Goal: Information Seeking & Learning: Learn about a topic

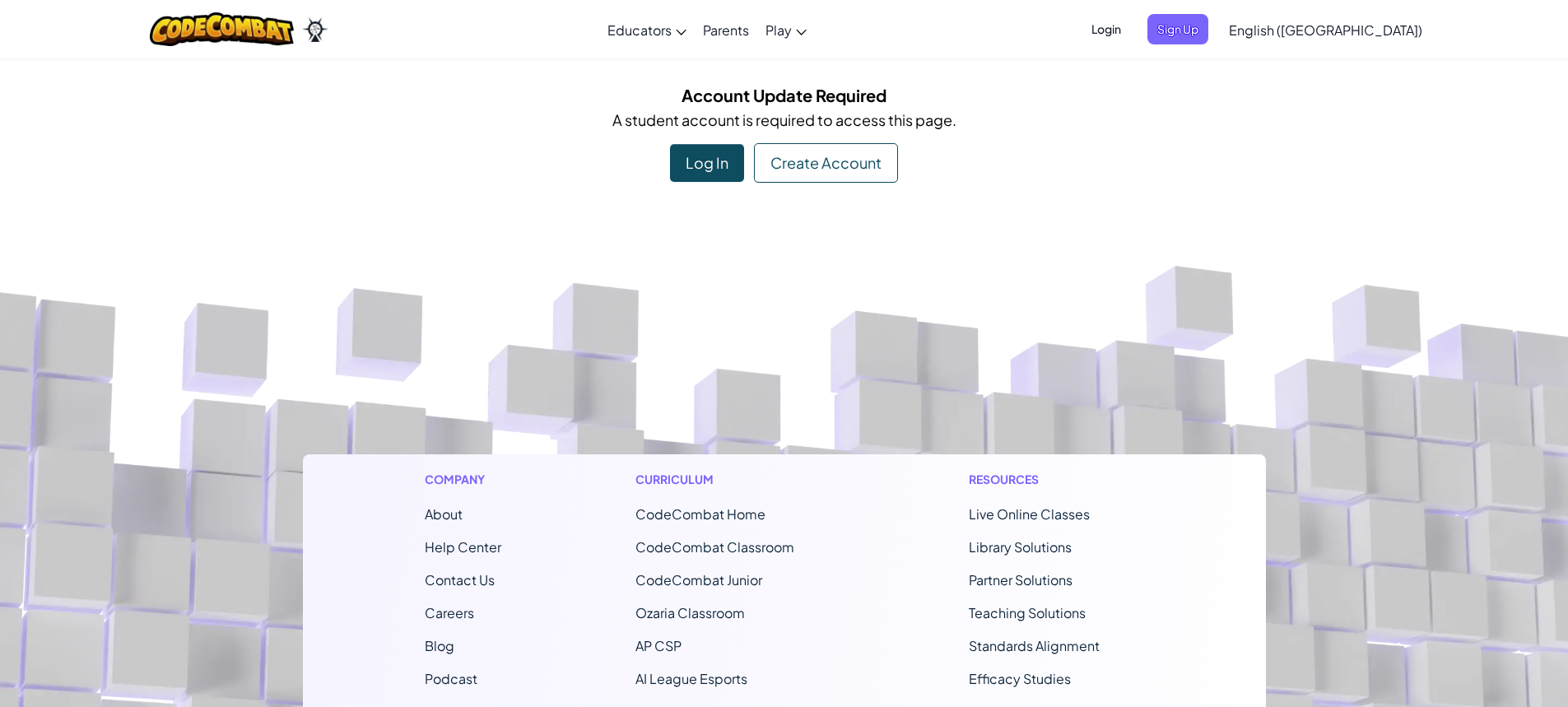
click at [727, 163] on div "Log In" at bounding box center [706, 163] width 74 height 38
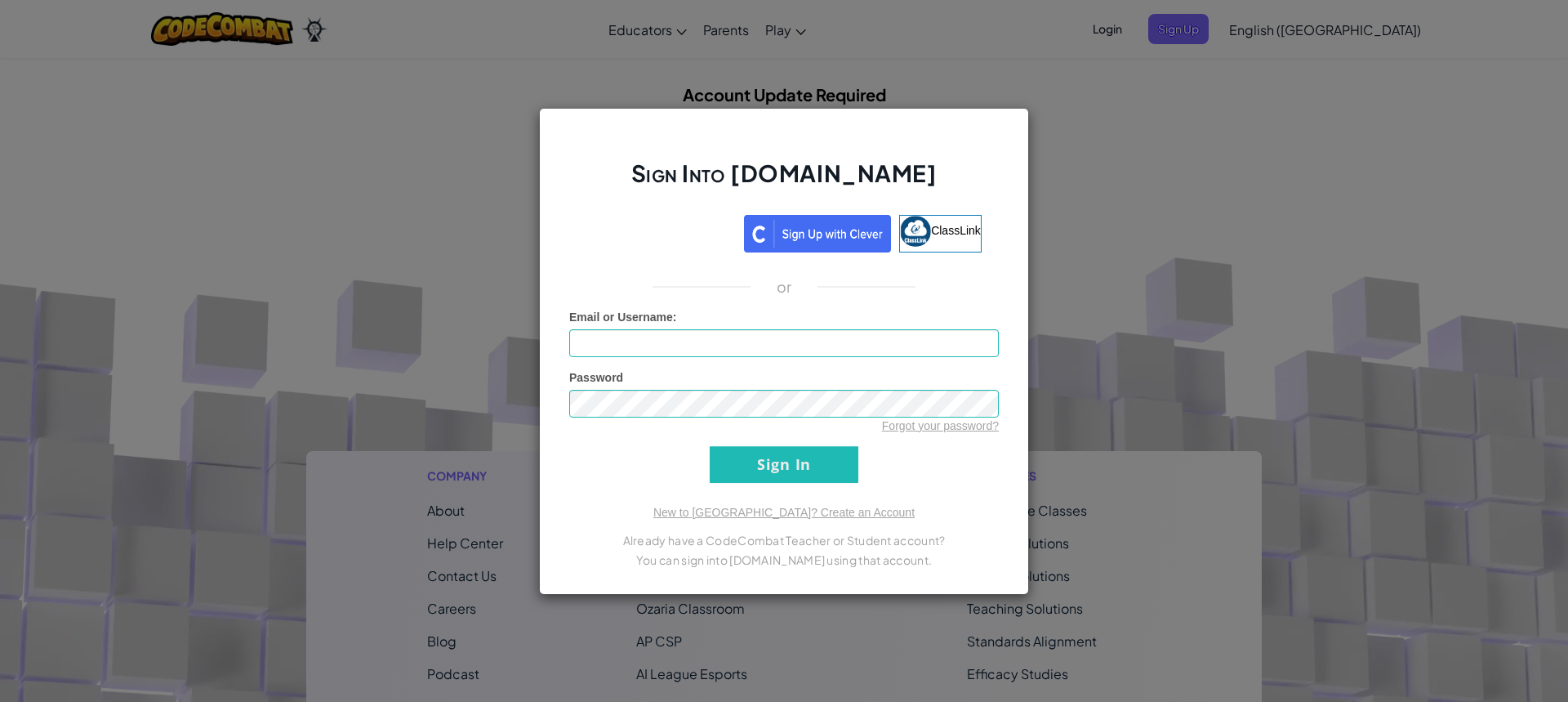
click at [389, 321] on div "Sign Into Ozaria.com ClassLink or Unknown Error Email or Username : Password Fo…" at bounding box center [784, 351] width 1568 height 702
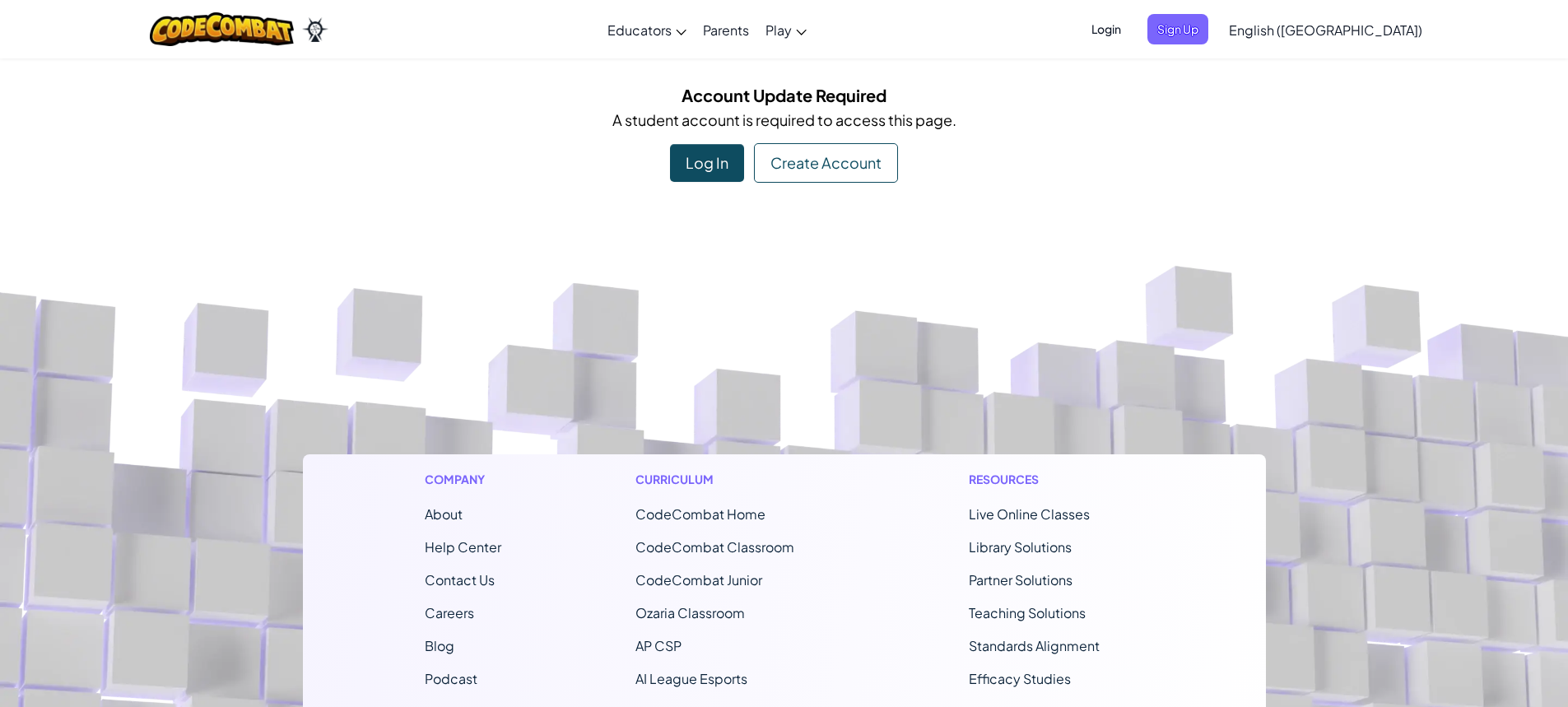
click at [874, 163] on div "Create Account" at bounding box center [826, 163] width 144 height 39
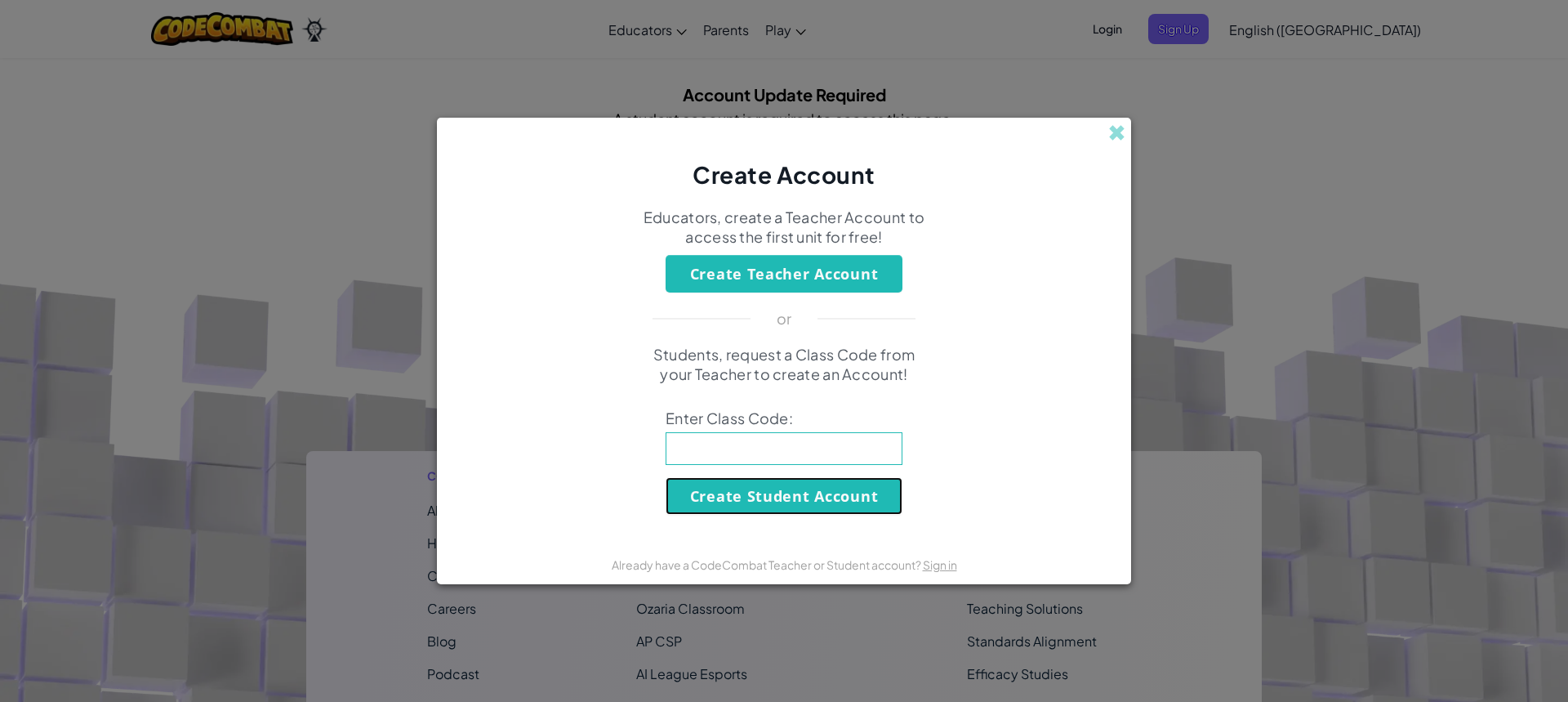
click at [725, 495] on button "Create Student Account" at bounding box center [784, 495] width 236 height 38
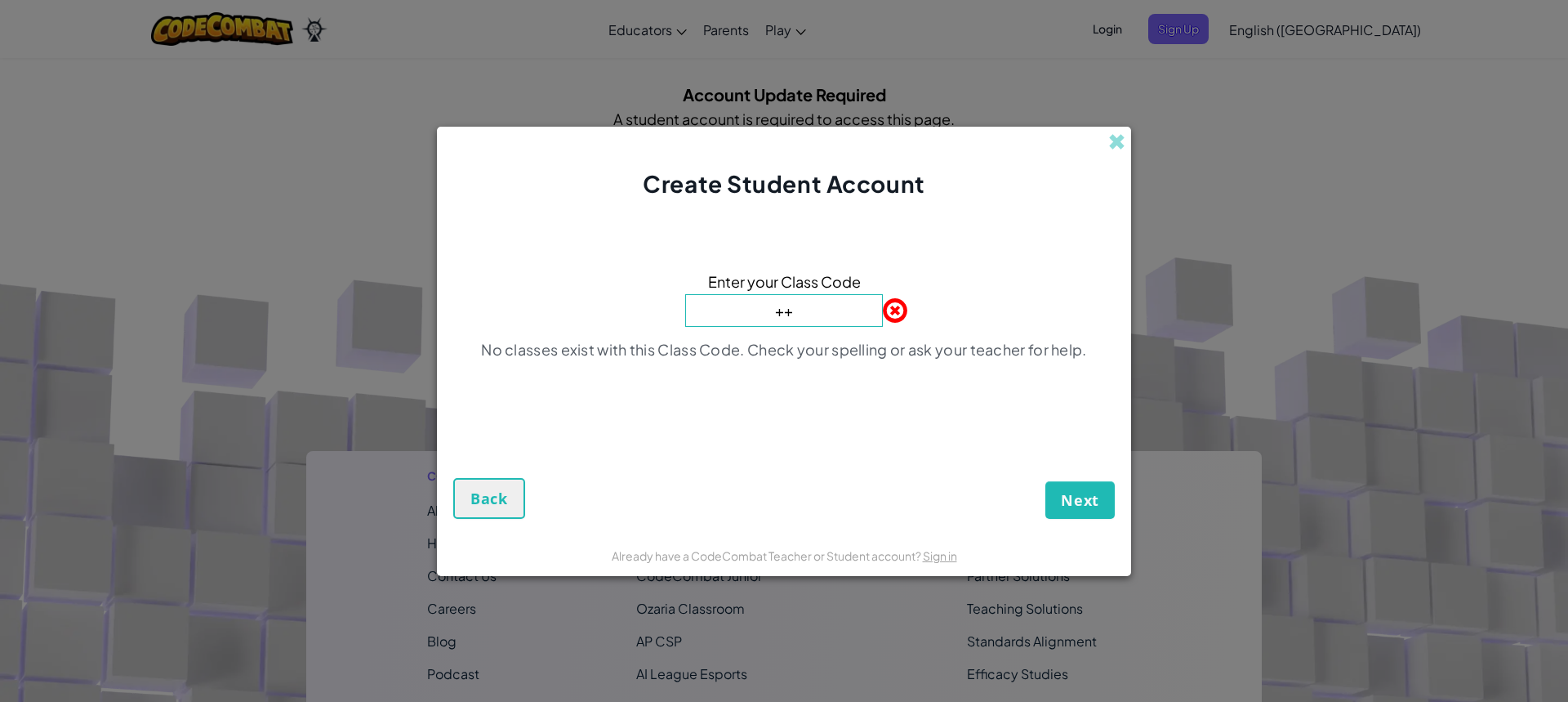
type input "+"
click at [1116, 139] on span at bounding box center [1116, 142] width 17 height 17
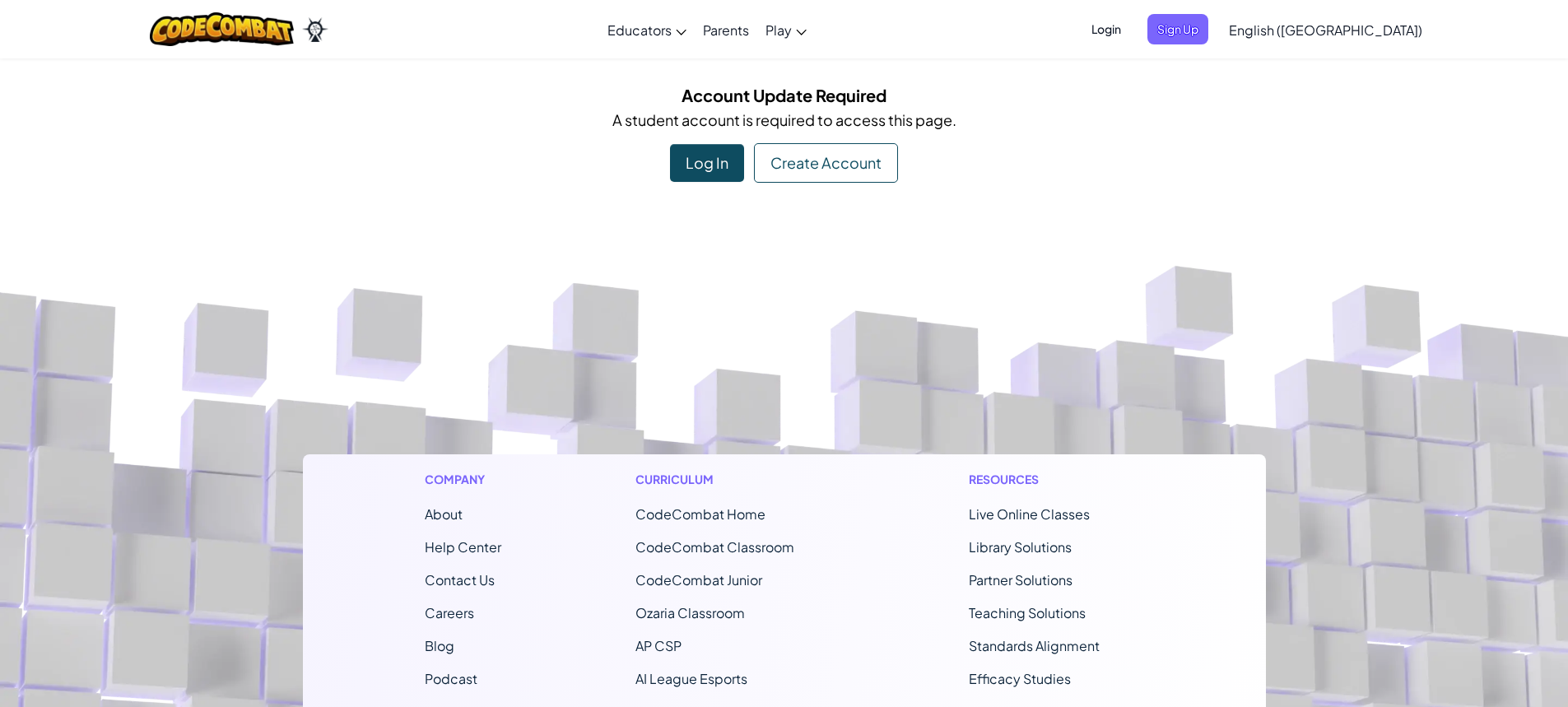
click at [771, 166] on div "Create Account" at bounding box center [826, 163] width 144 height 39
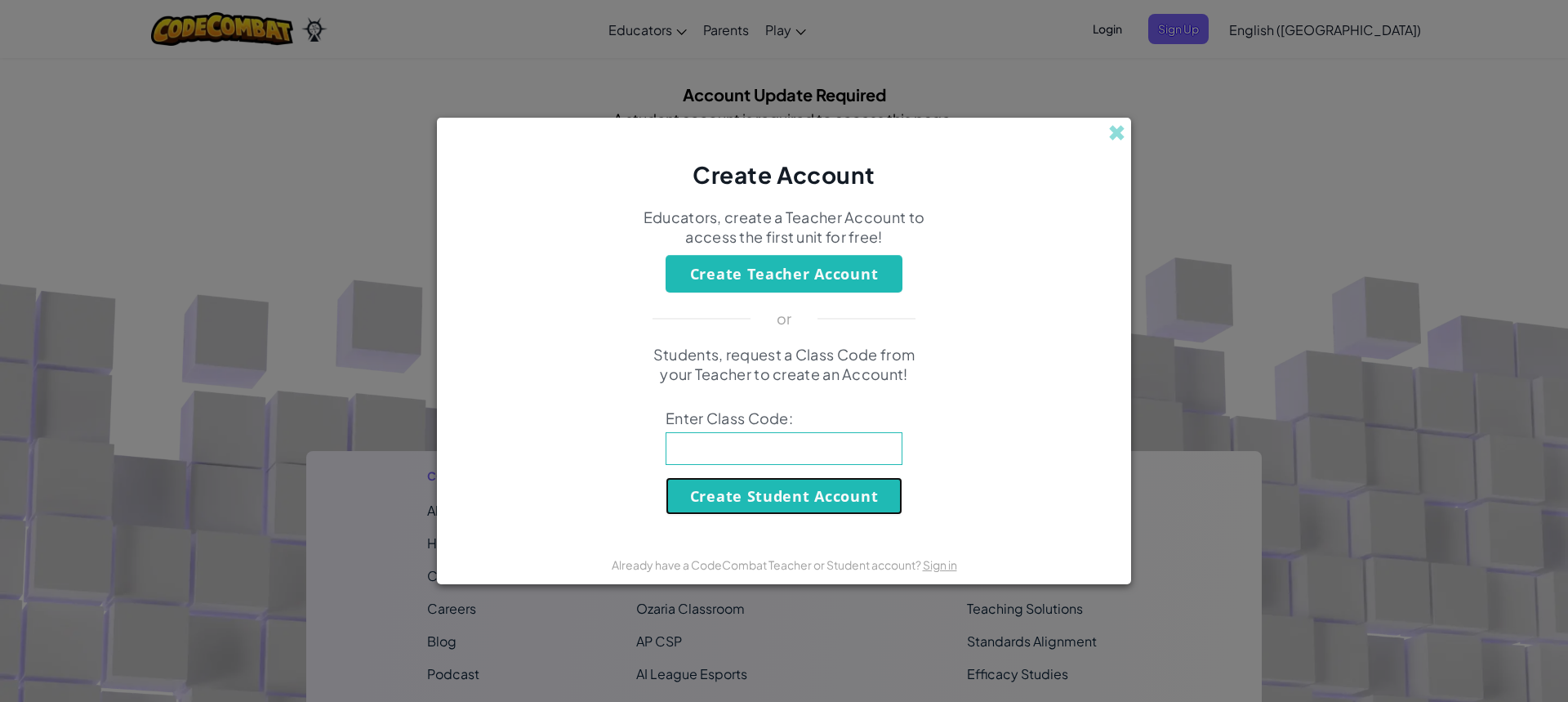
click at [747, 490] on button "Create Student Account" at bounding box center [784, 495] width 236 height 38
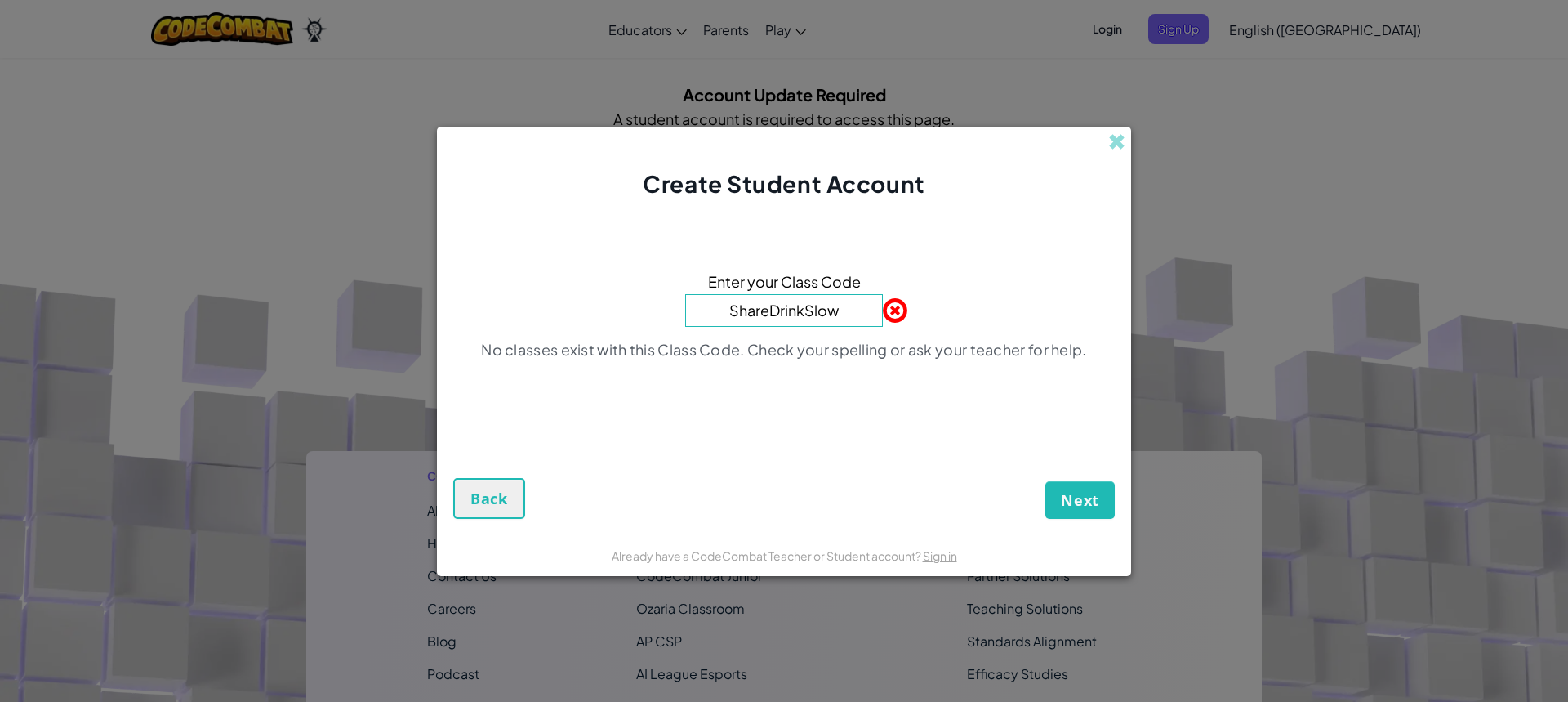
type input "ShareDrinkSlow"
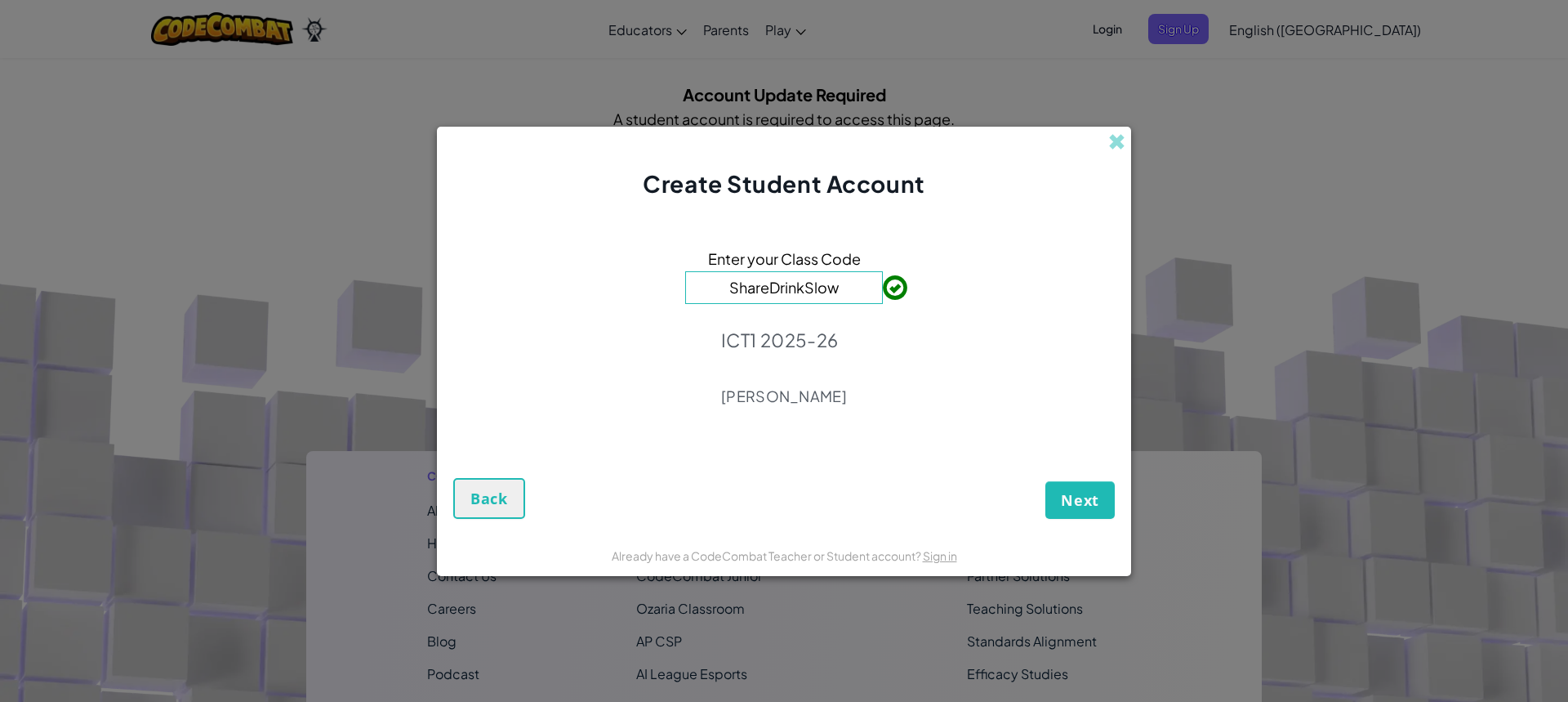
click at [1062, 491] on span "Next" at bounding box center [1079, 499] width 38 height 19
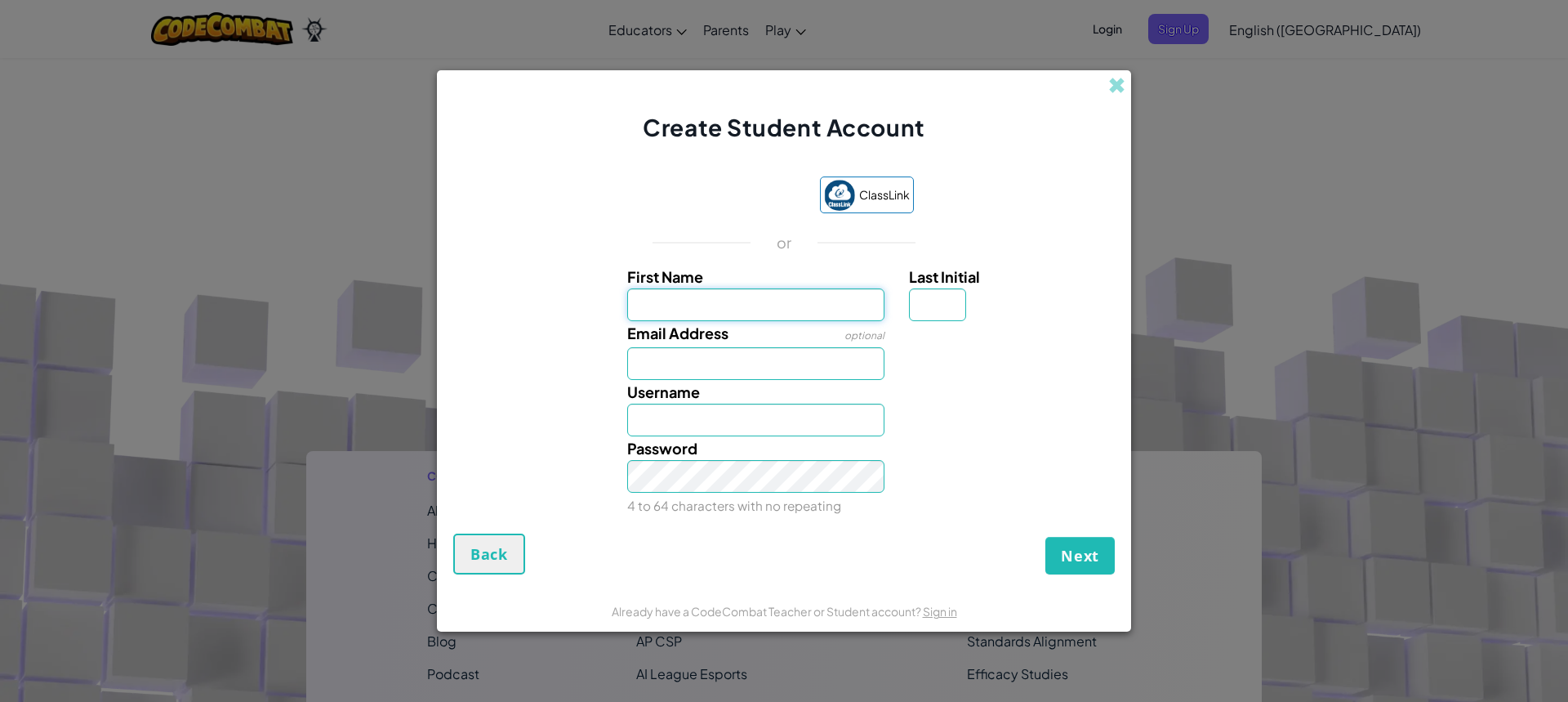
drag, startPoint x: 726, startPoint y: 313, endPoint x: 734, endPoint y: 309, distance: 8.9
click at [726, 313] on input "First Name" at bounding box center [756, 304] width 258 height 32
type input "Max"
click at [941, 310] on input "Last Initial" at bounding box center [937, 304] width 57 height 32
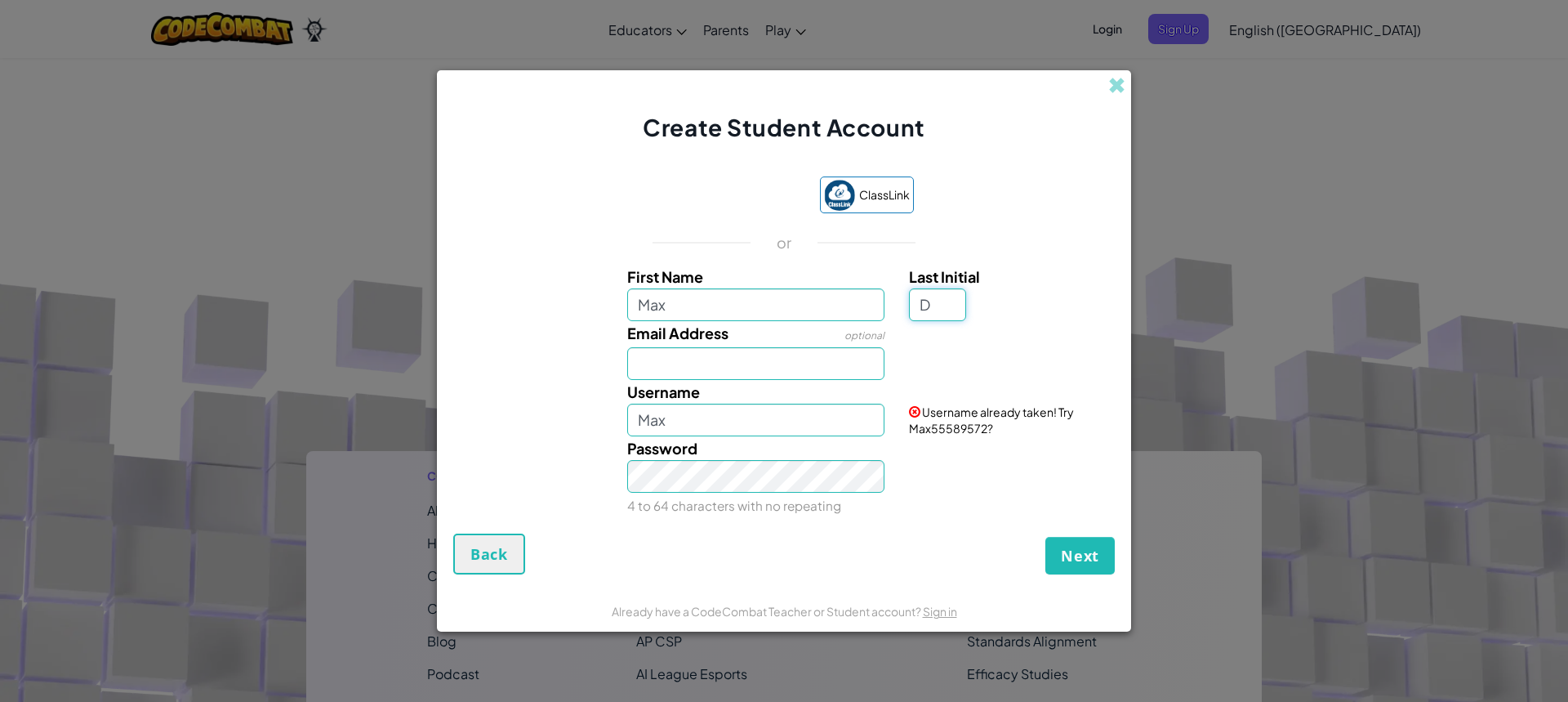
type input "D"
click at [758, 311] on input "Max" at bounding box center [756, 304] width 258 height 32
click at [743, 410] on input "MaxD" at bounding box center [756, 419] width 258 height 32
type input "M"
click at [705, 426] on input "Max67" at bounding box center [756, 419] width 258 height 32
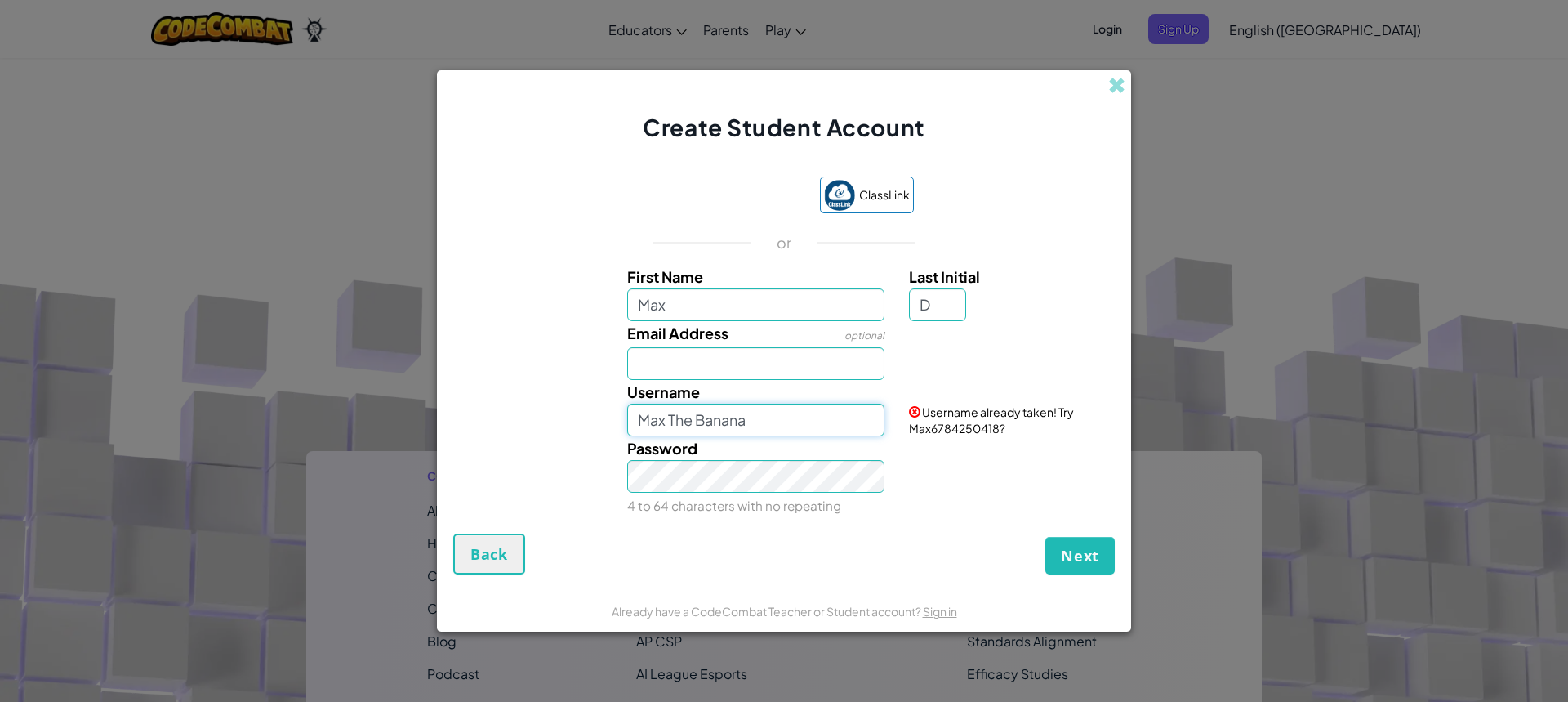
type input "Max The Banana"
click at [581, 545] on div "Next Back" at bounding box center [784, 554] width 661 height 41
click at [1045, 537] on button "Next" at bounding box center [1079, 555] width 70 height 38
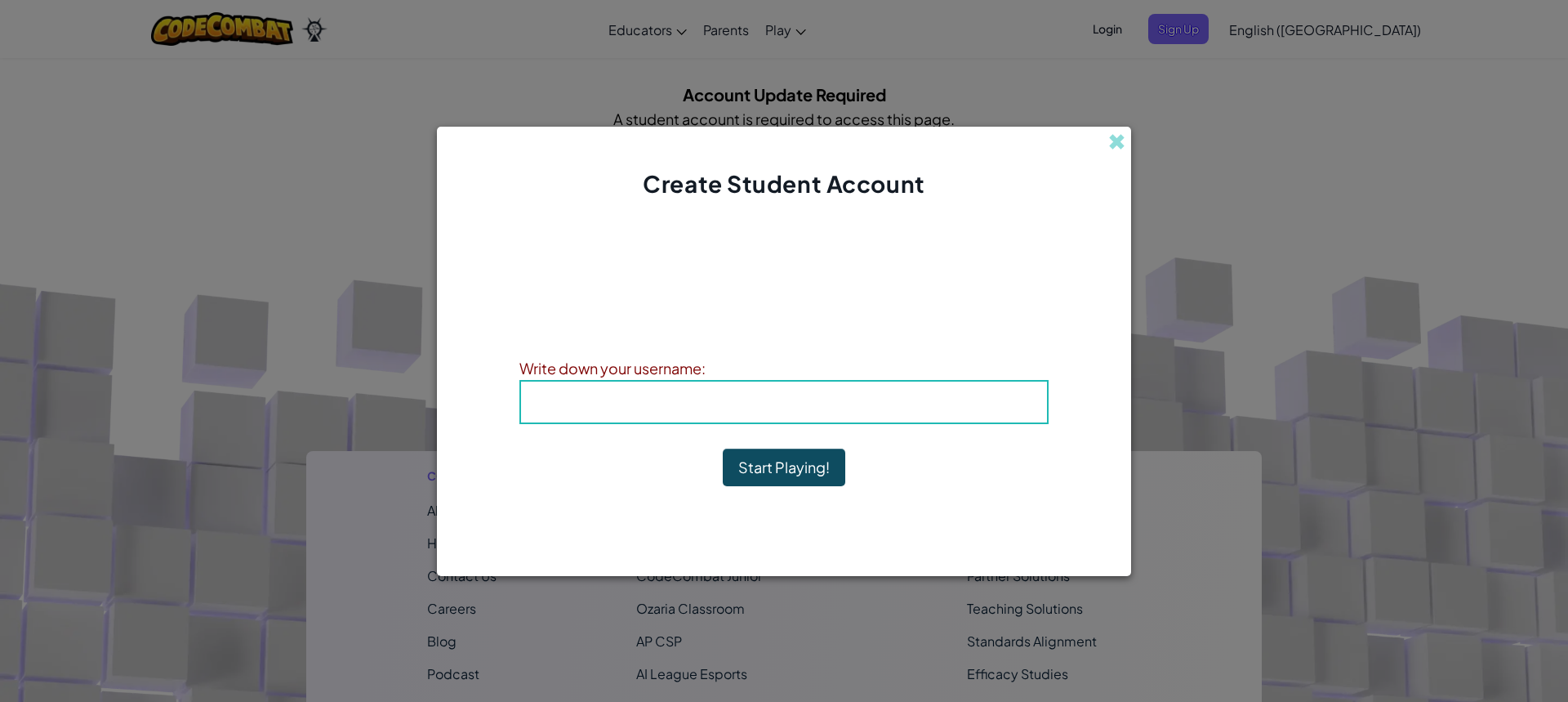
click at [1231, 223] on div "Create Student Account Account Created! Write down your information so that you…" at bounding box center [784, 351] width 1568 height 702
click at [655, 403] on h4 "Username : Max The Banana" at bounding box center [784, 402] width 493 height 24
click at [723, 400] on span "Username" at bounding box center [713, 402] width 85 height 19
click at [728, 408] on span "Username" at bounding box center [713, 402] width 85 height 19
click at [736, 408] on span "Username" at bounding box center [713, 402] width 85 height 19
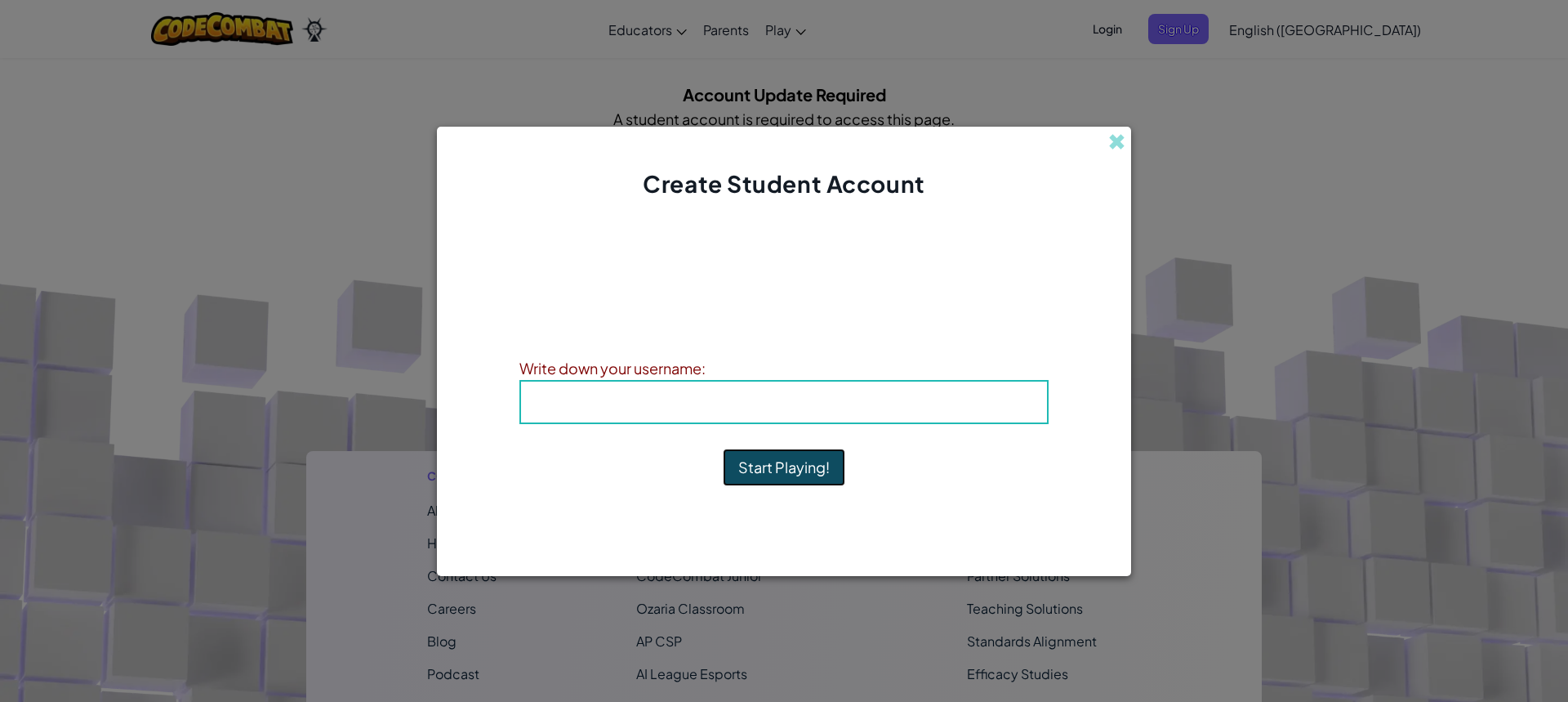
click at [742, 462] on button "Start Playing!" at bounding box center [784, 467] width 122 height 38
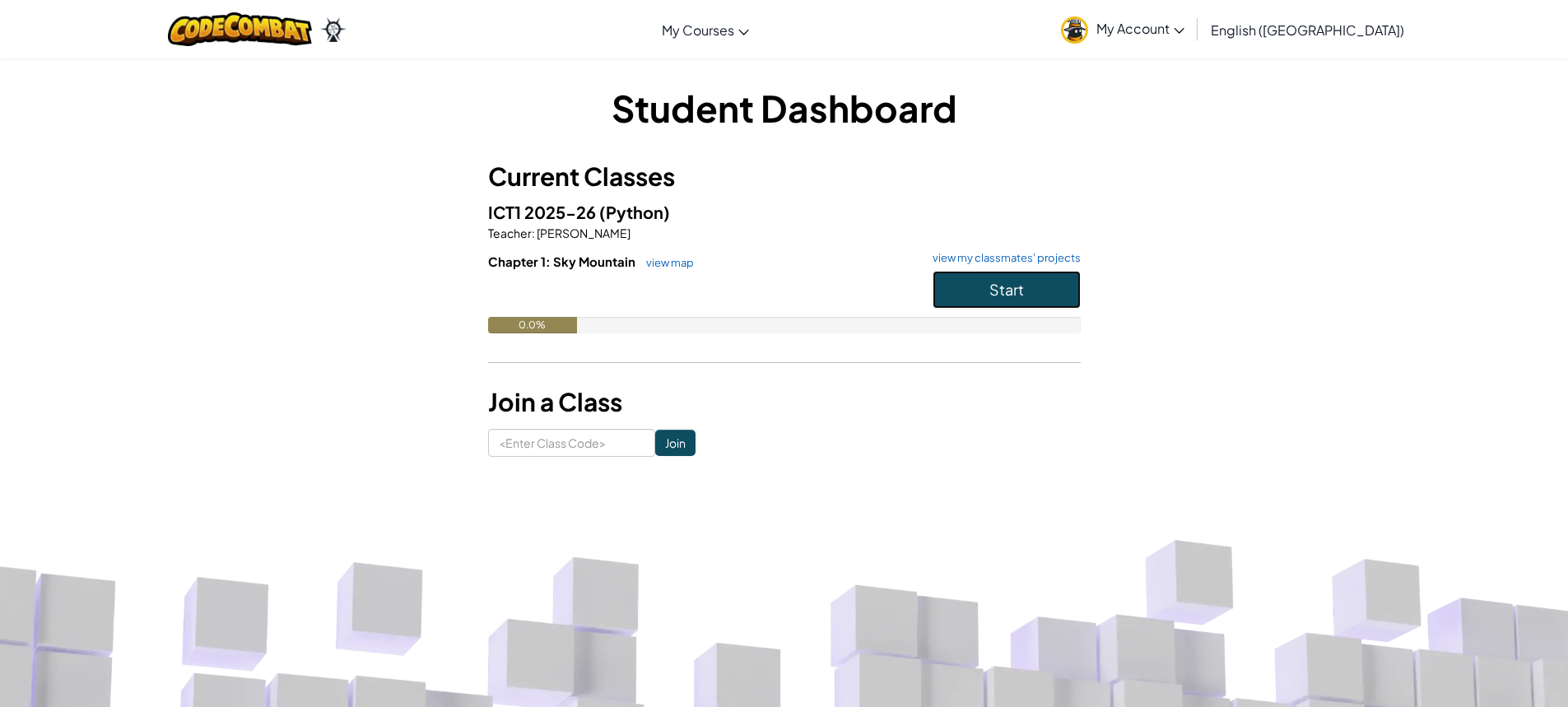
click at [984, 290] on button "Start" at bounding box center [1006, 290] width 149 height 38
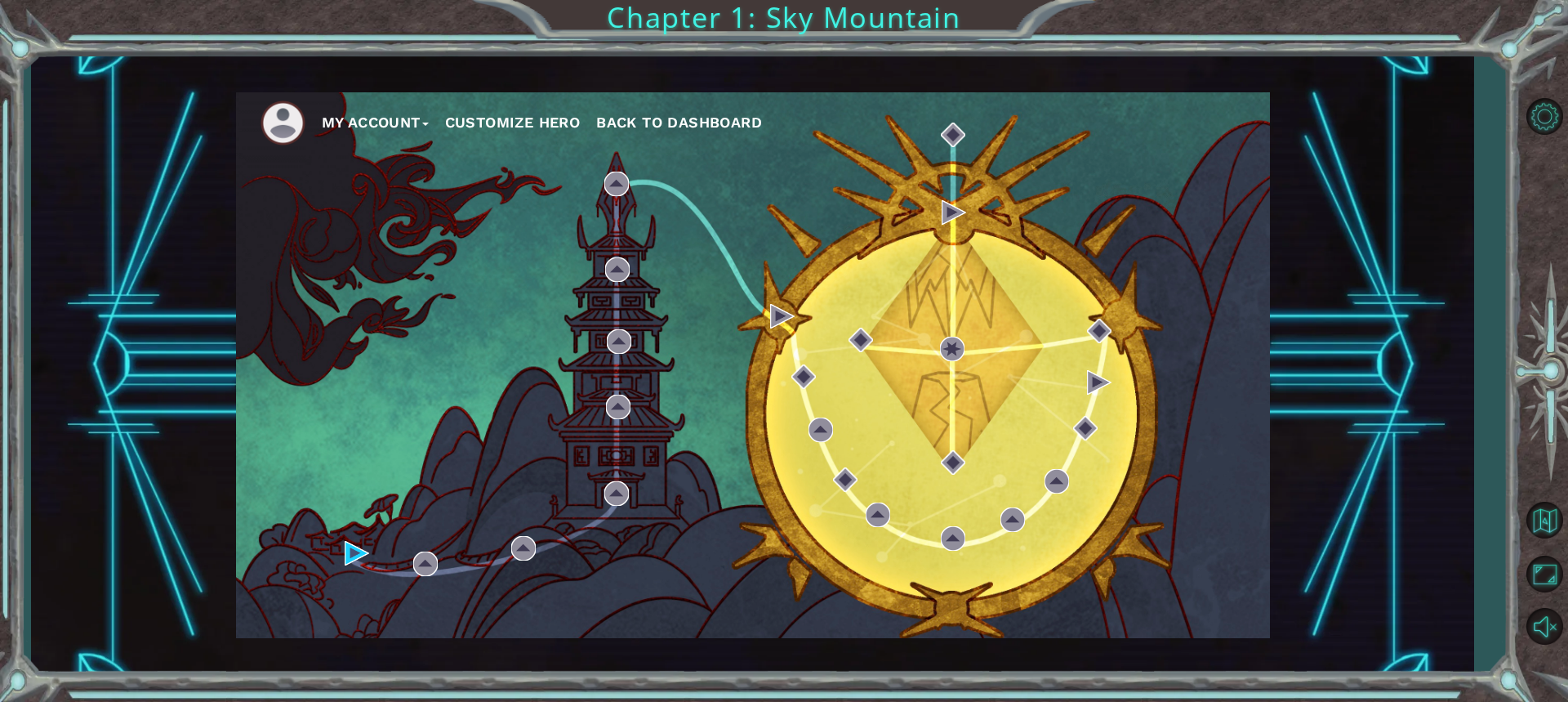
click at [360, 125] on button "My Account" at bounding box center [375, 122] width 107 height 24
click at [287, 117] on img at bounding box center [283, 122] width 45 height 45
click at [401, 115] on button "My Account" at bounding box center [375, 122] width 107 height 24
click at [536, 121] on button "Customize Hero" at bounding box center [513, 122] width 135 height 24
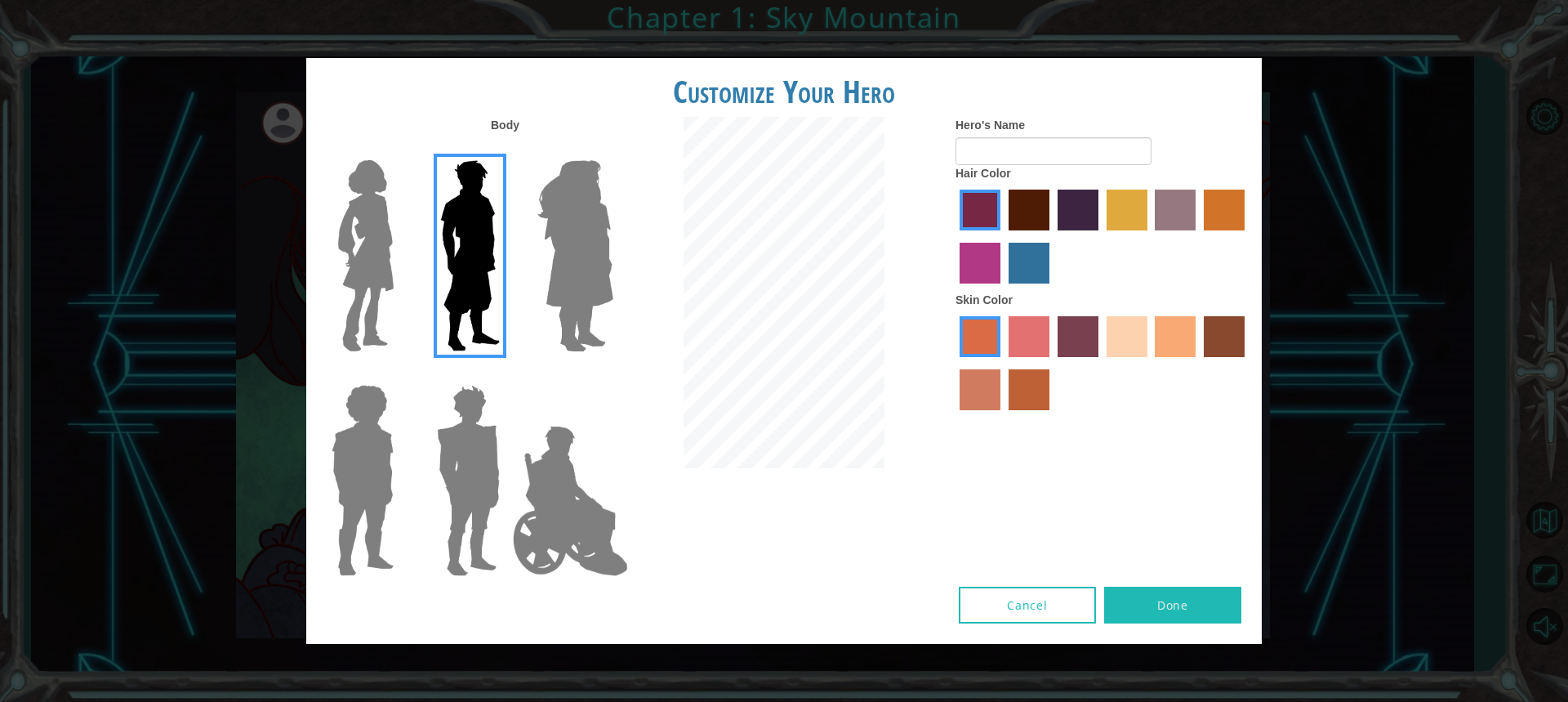
click at [1128, 329] on label "sandy beach skin color" at bounding box center [1128, 337] width 41 height 41
click at [1101, 363] on input "sandy beach skin color" at bounding box center [1101, 363] width 0 height 0
click at [1034, 196] on label "maroon hair color" at bounding box center [1029, 210] width 41 height 41
click at [1003, 236] on input "maroon hair color" at bounding box center [1003, 236] width 0 height 0
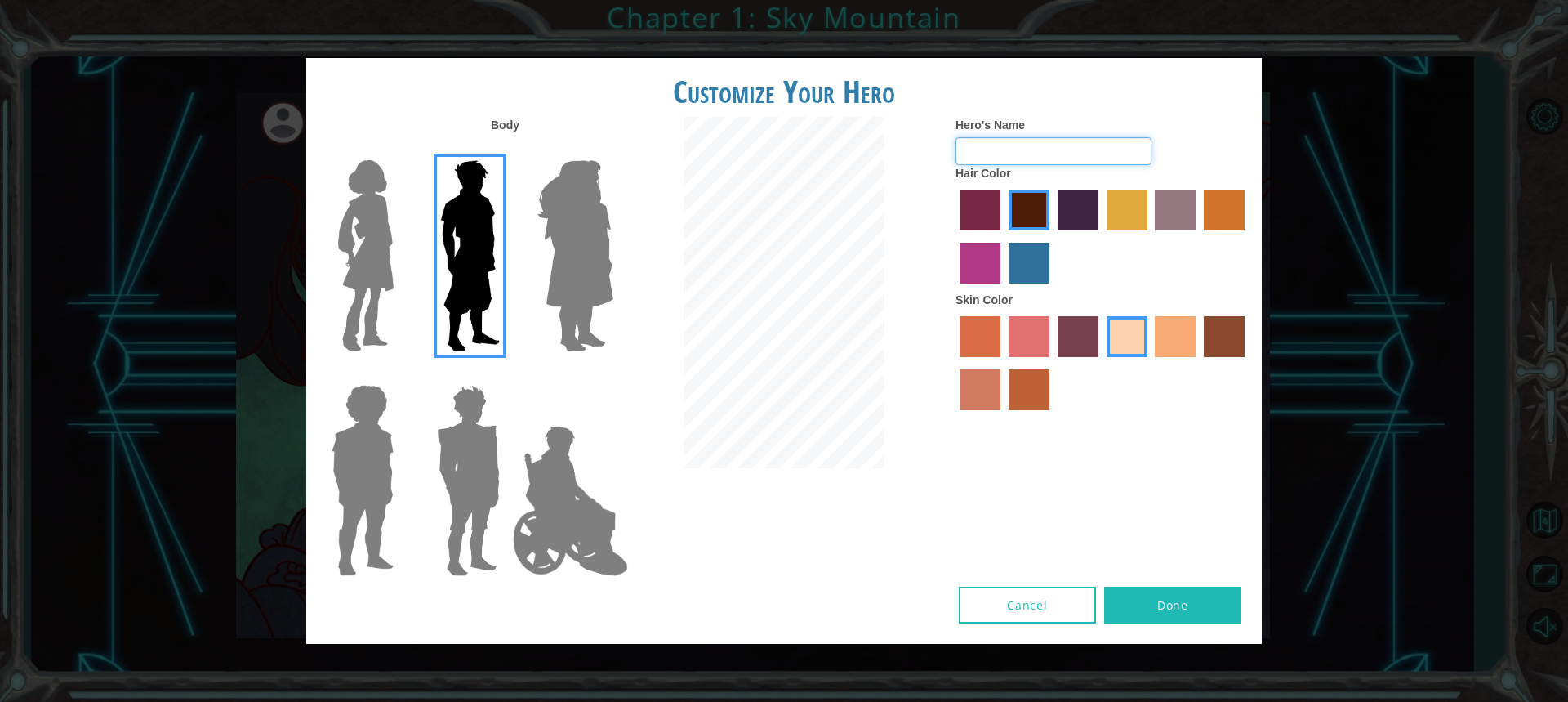
click at [1042, 145] on input "Hero's Name" at bounding box center [1053, 151] width 196 height 28
type input "Max"
click at [1141, 594] on button "Done" at bounding box center [1173, 605] width 137 height 37
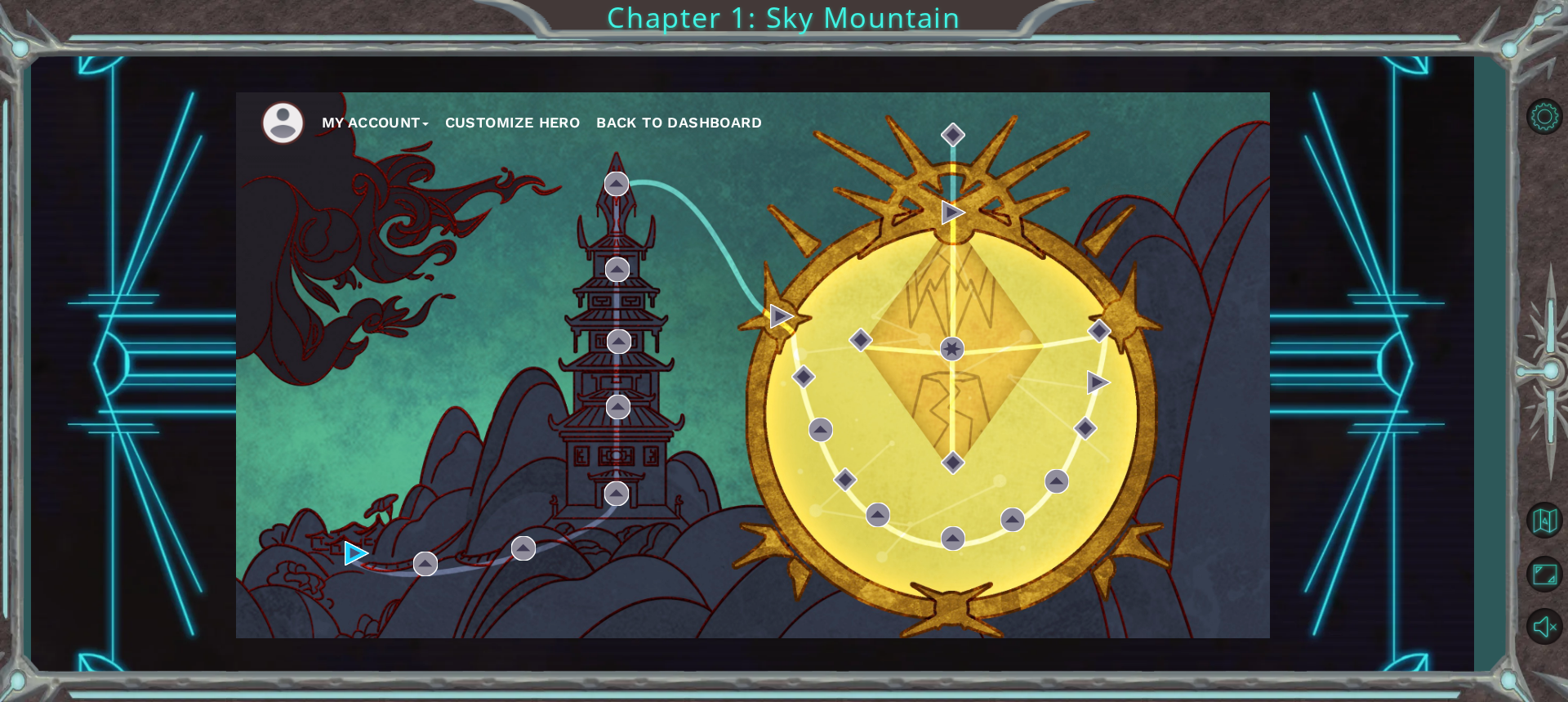
click at [325, 118] on button "My Account" at bounding box center [375, 122] width 107 height 24
click at [342, 154] on button "Account Settings" at bounding box center [394, 158] width 122 height 18
click at [351, 117] on button "My Account" at bounding box center [375, 122] width 107 height 24
click at [389, 150] on button "Account Settings" at bounding box center [394, 158] width 122 height 18
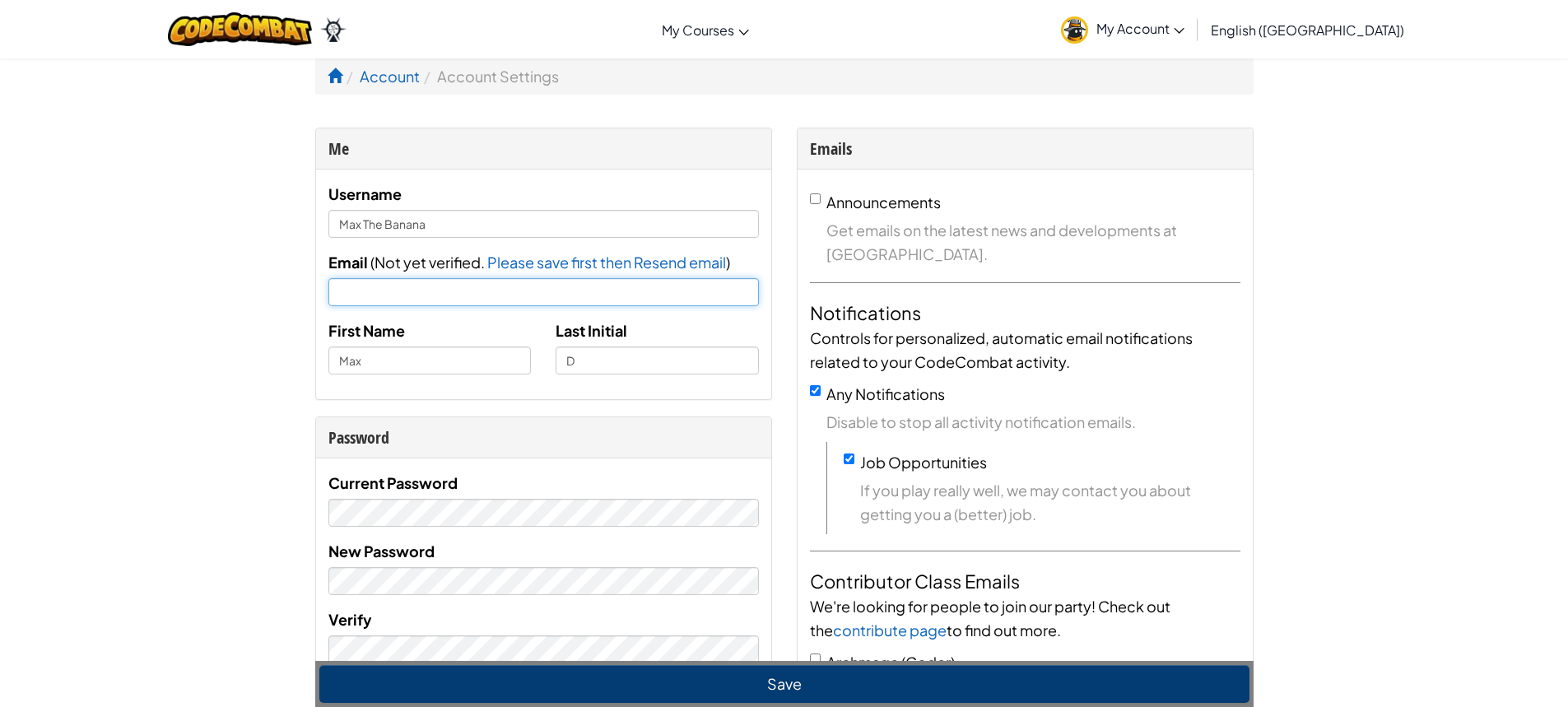
click at [375, 298] on input "Email" at bounding box center [543, 292] width 431 height 28
type input "[EMAIL_ADDRESS][DOMAIN_NAME]"
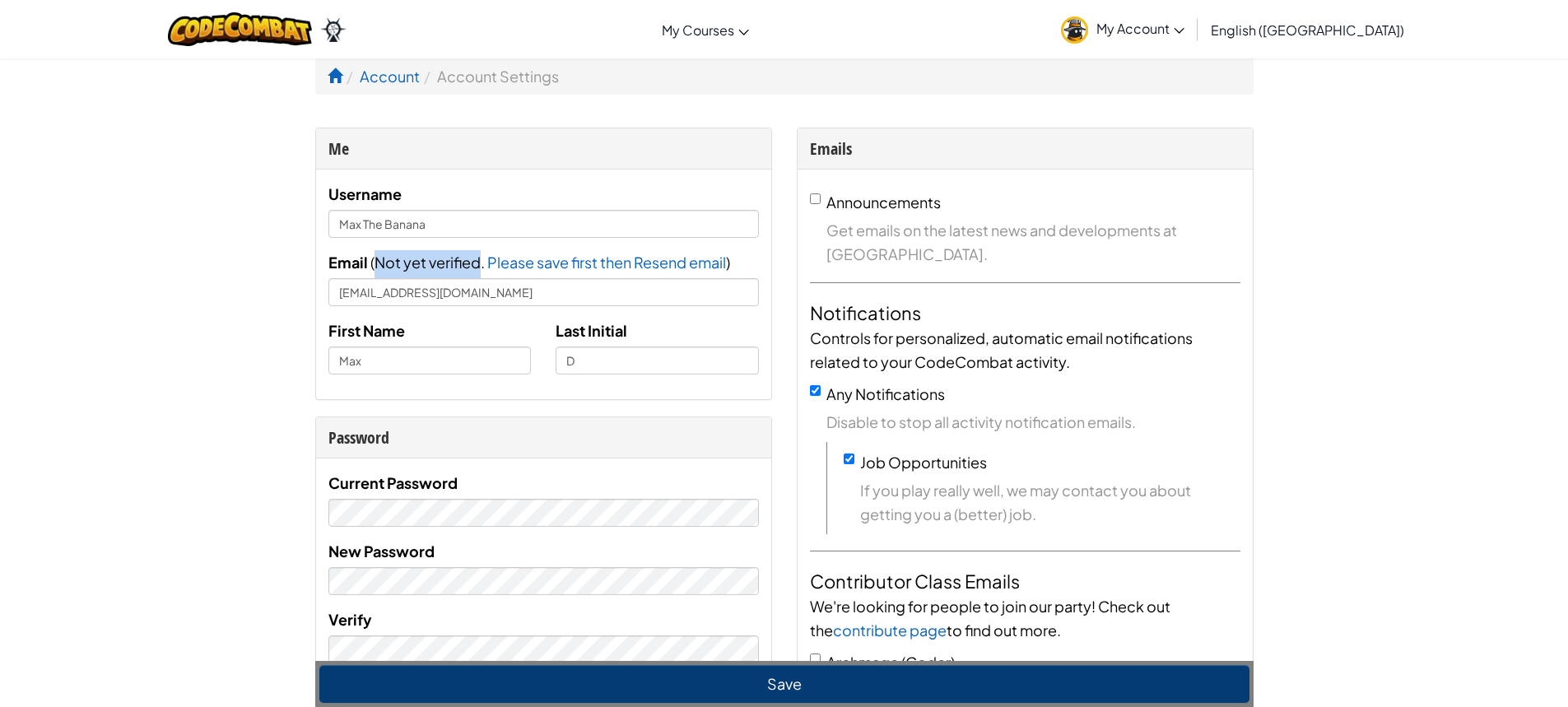
drag, startPoint x: 375, startPoint y: 262, endPoint x: 480, endPoint y: 268, distance: 105.2
click at [480, 268] on span "Not yet verified." at bounding box center [431, 262] width 113 height 19
click at [528, 262] on span "Please save first then Resend email" at bounding box center [606, 262] width 238 height 19
click at [586, 264] on span "Please save first then Resend email" at bounding box center [606, 262] width 238 height 19
click at [645, 261] on span "Please save first then Resend email" at bounding box center [606, 262] width 238 height 19
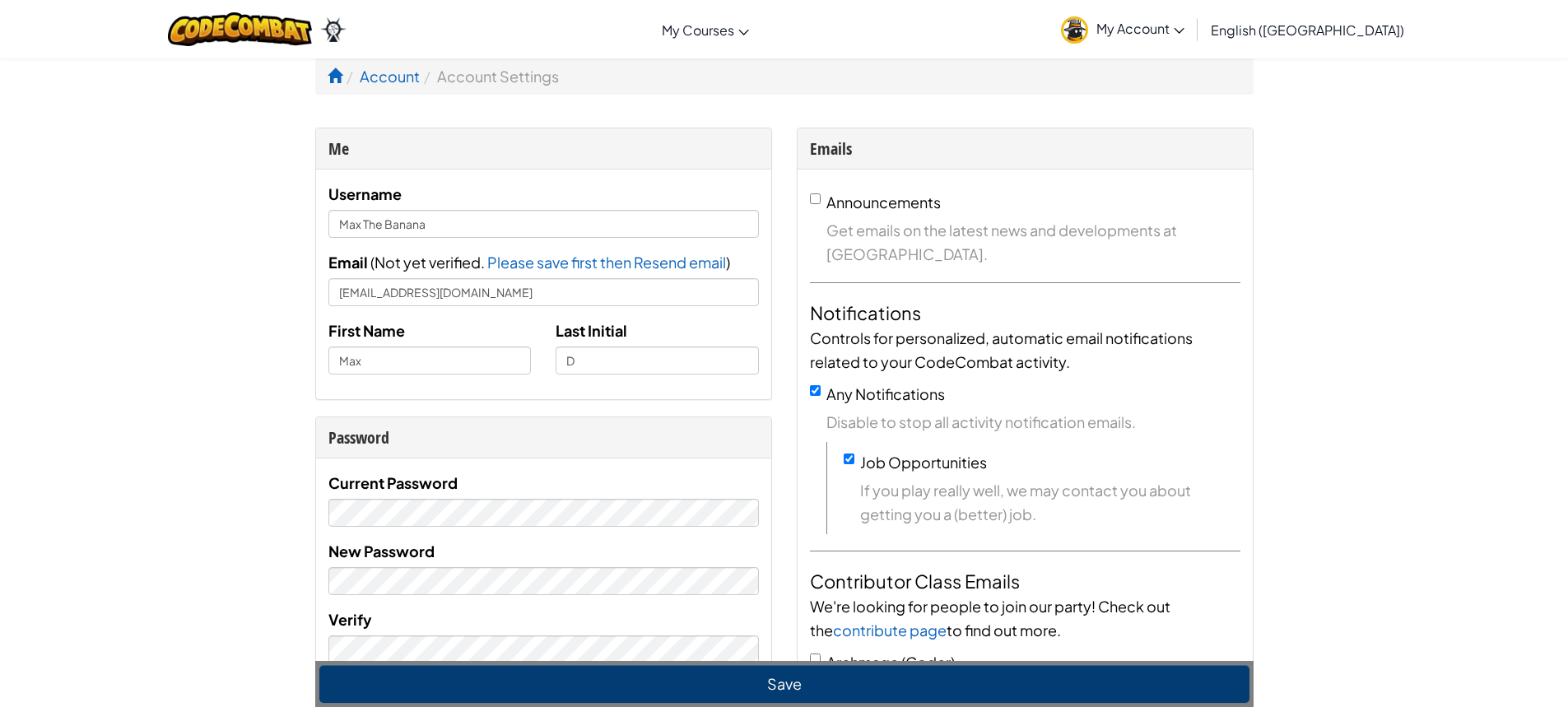
click at [546, 262] on span "Please save first then Resend email" at bounding box center [606, 262] width 238 height 19
click at [365, 76] on link "Account" at bounding box center [390, 76] width 60 height 19
click at [525, 259] on span "Please save first then Resend email" at bounding box center [606, 262] width 238 height 19
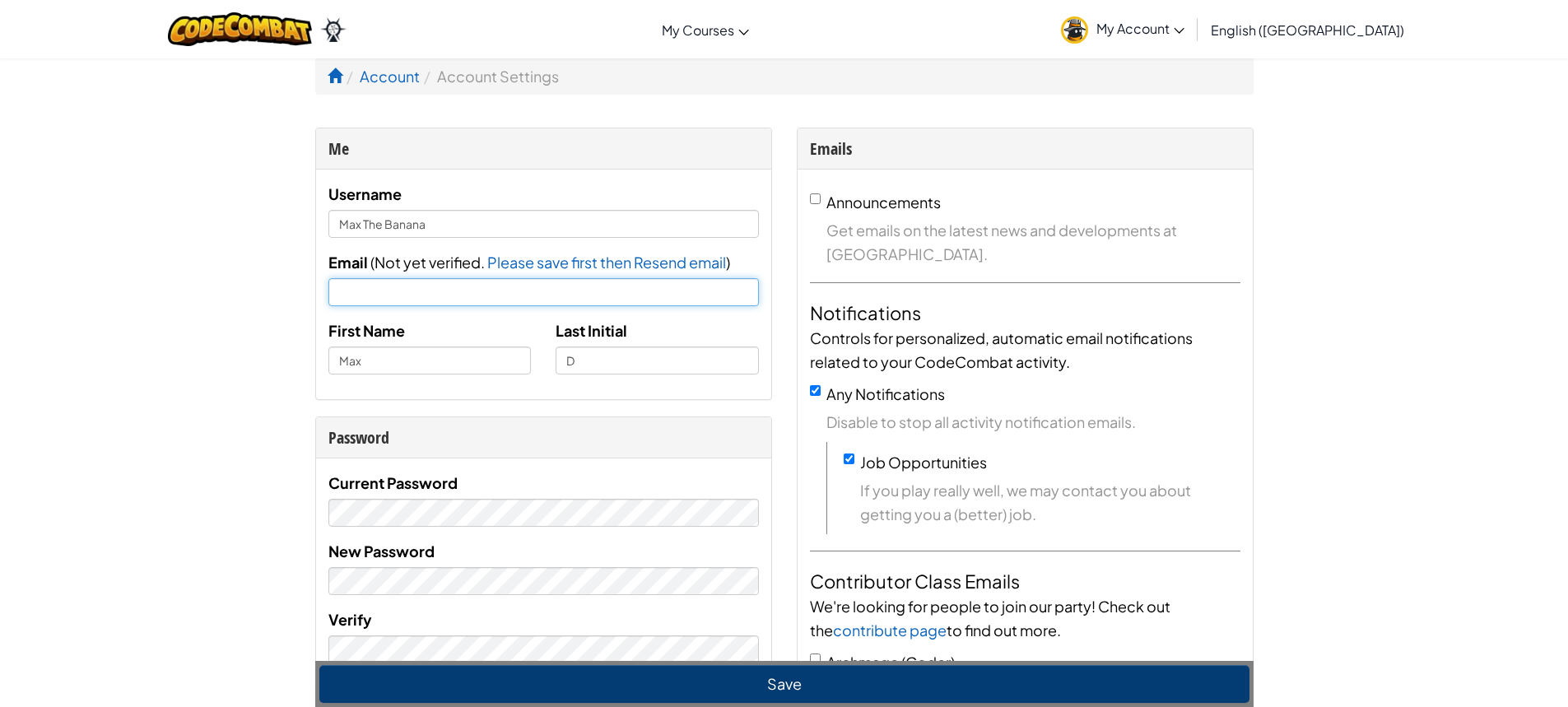
click at [567, 295] on input "Email" at bounding box center [543, 292] width 431 height 28
type input "[EMAIL_ADDRESS][DOMAIN_NAME]"
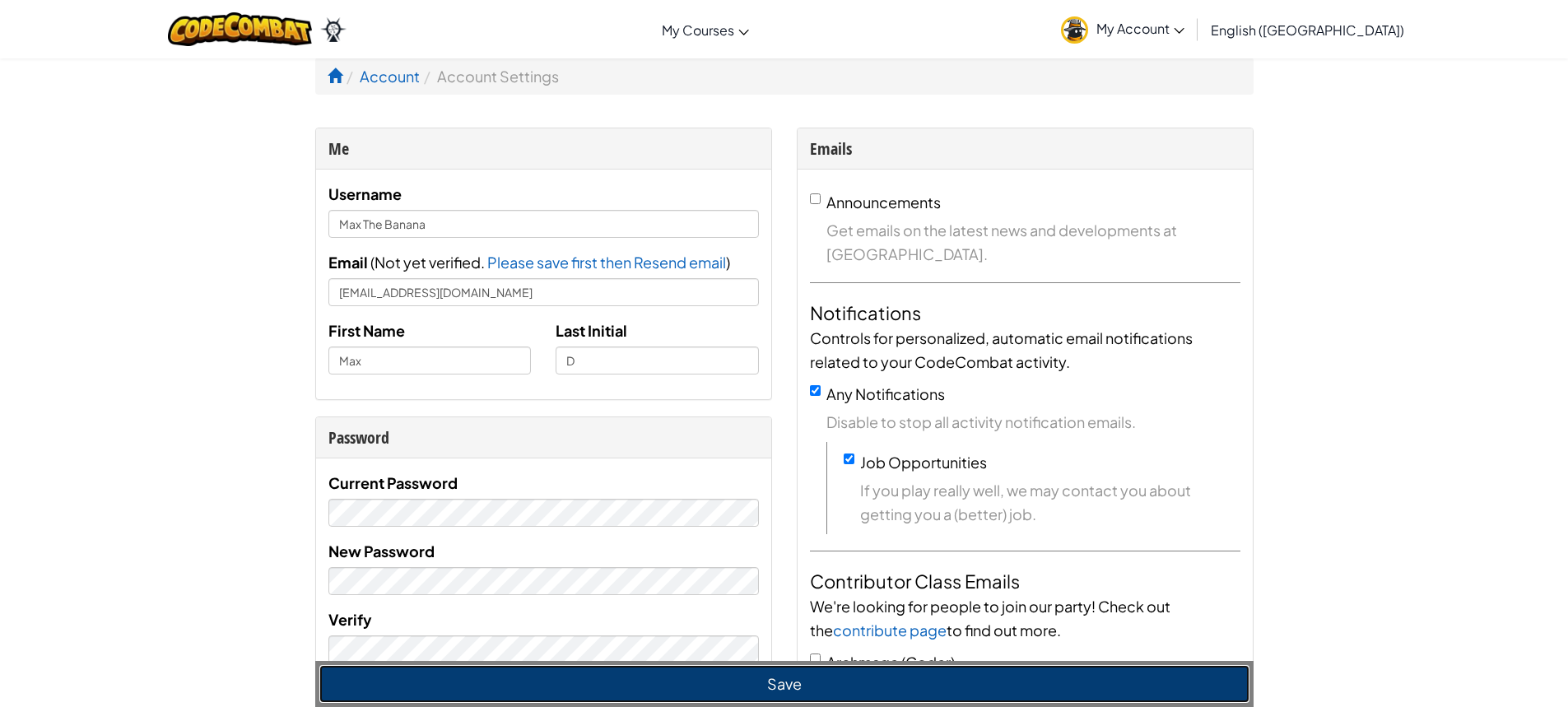
click at [770, 667] on button "Save" at bounding box center [784, 684] width 930 height 38
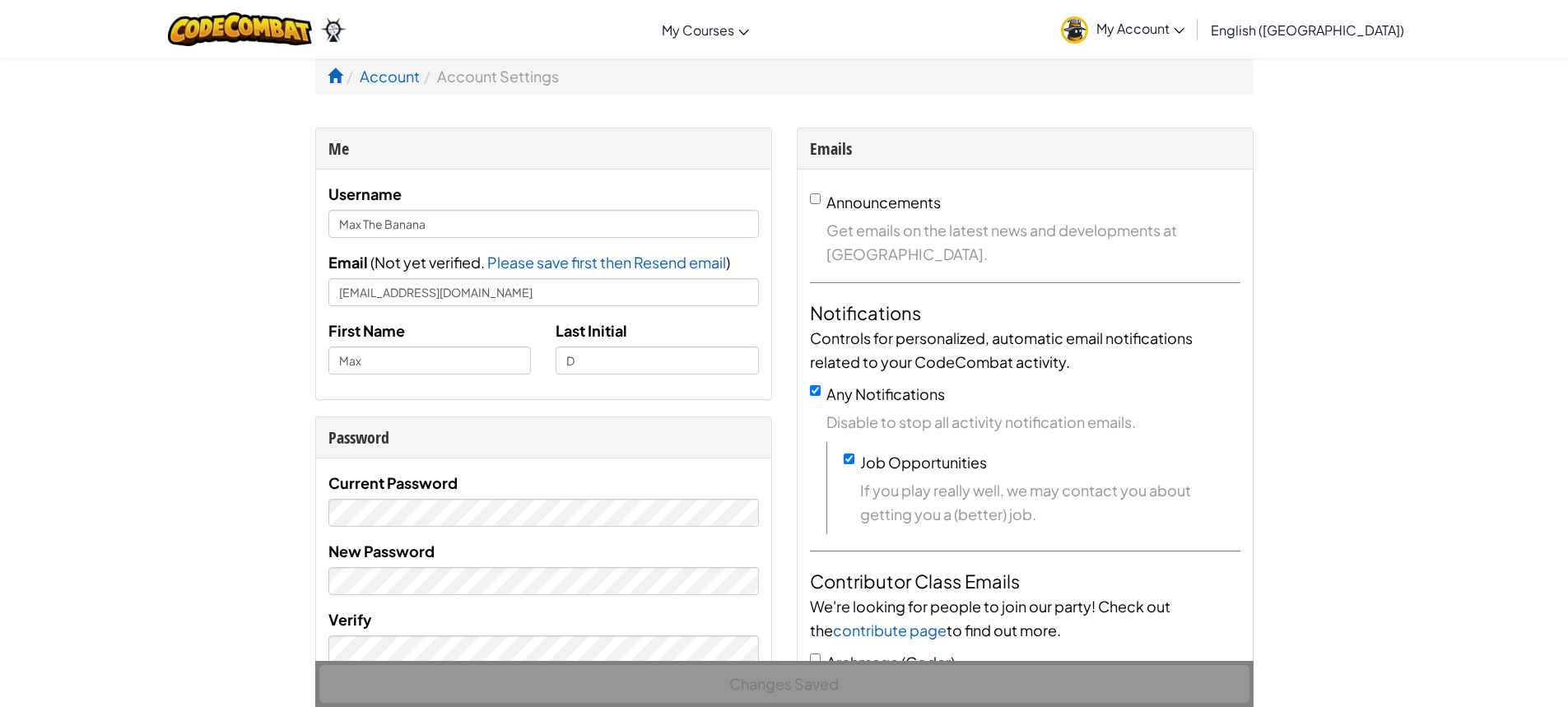
click at [307, 211] on div "Me Username [PERSON_NAME] The Banana Email ( Not yet verified. Please save firs…" at bounding box center [543, 716] width 481 height 1177
drag, startPoint x: 374, startPoint y: 261, endPoint x: 464, endPoint y: 264, distance: 90.0
click at [464, 264] on span "Not yet verified." at bounding box center [431, 262] width 113 height 19
click at [467, 244] on div "Username Max The Banana Email ( Not yet verified. Please save first then Resend…" at bounding box center [543, 284] width 431 height 205
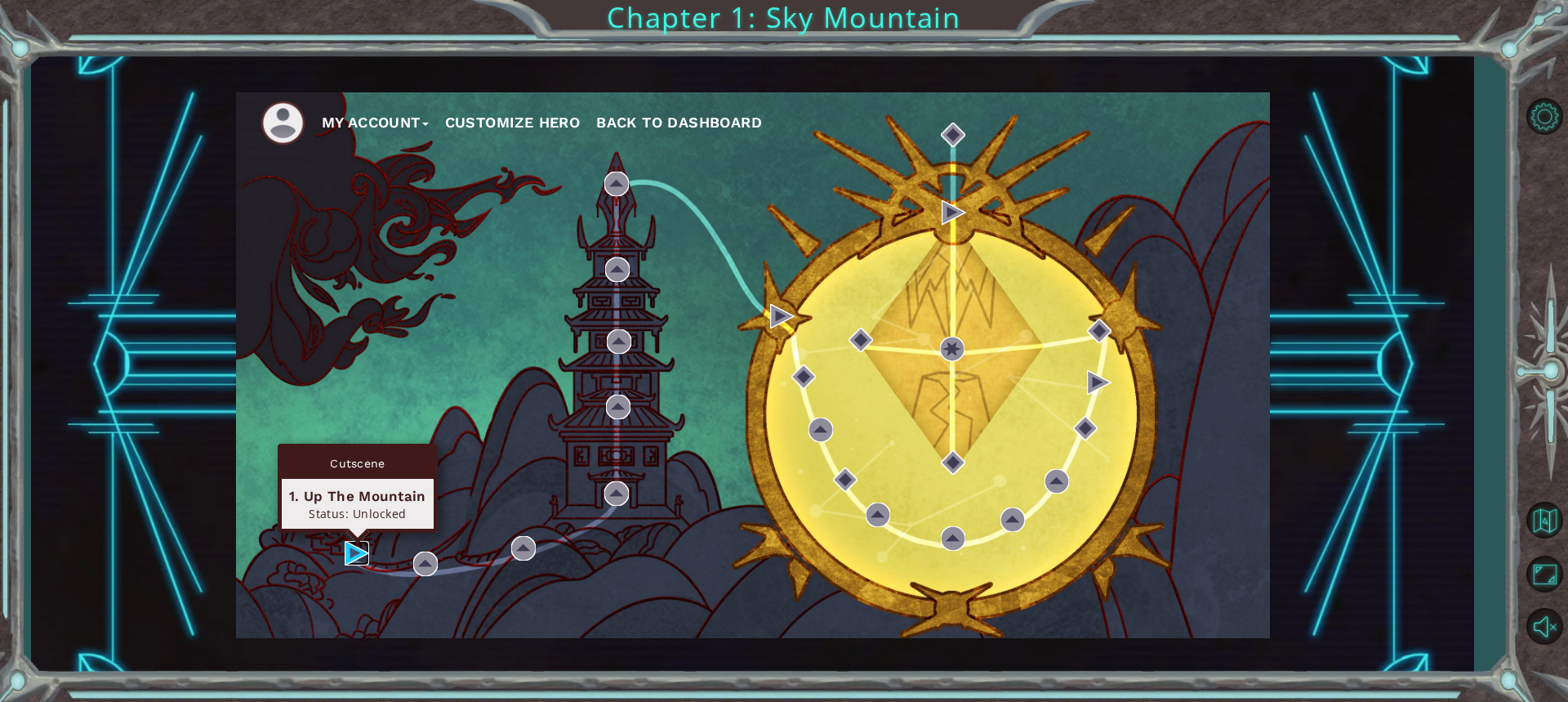
click at [358, 549] on img at bounding box center [357, 553] width 24 height 24
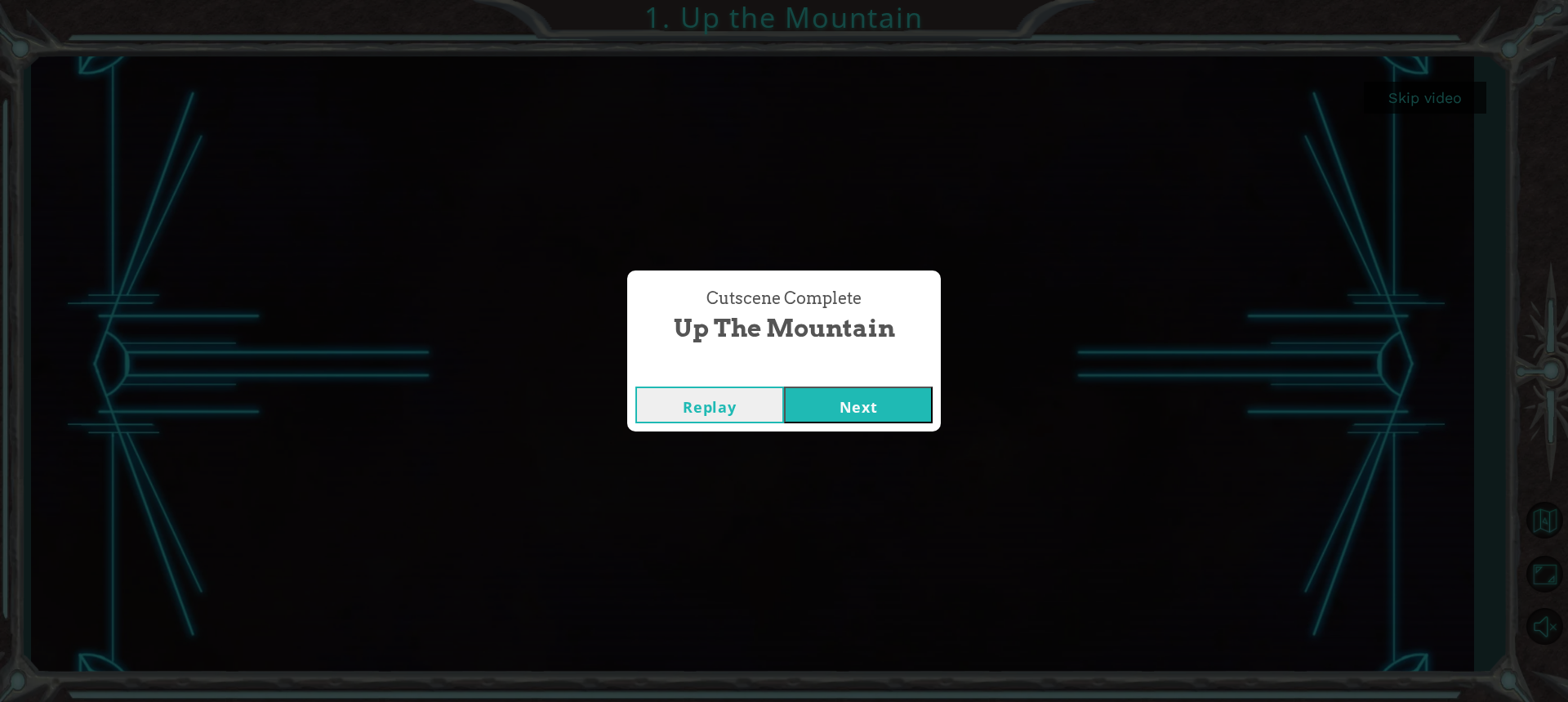
click at [839, 403] on button "Next" at bounding box center [859, 405] width 148 height 37
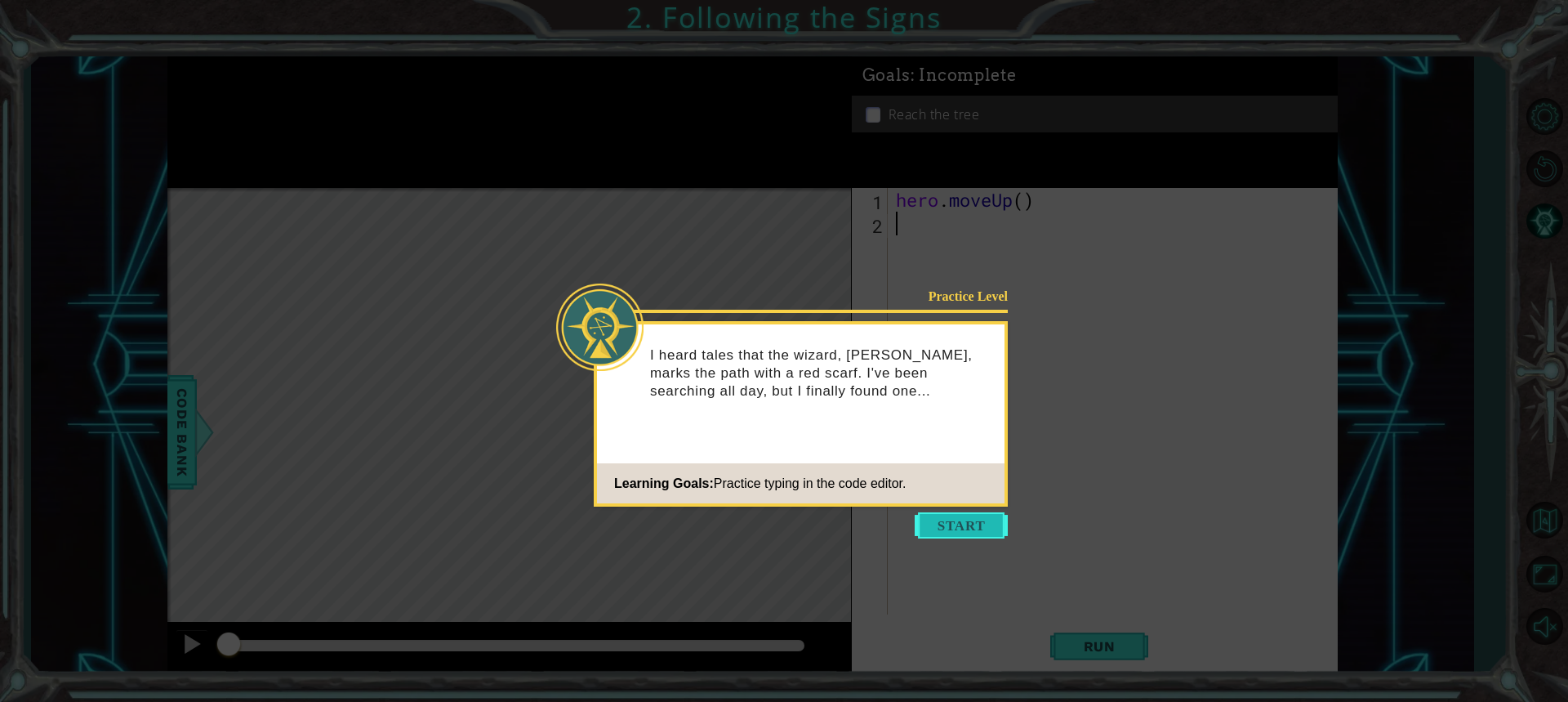
click at [945, 522] on button "Start" at bounding box center [962, 525] width 93 height 26
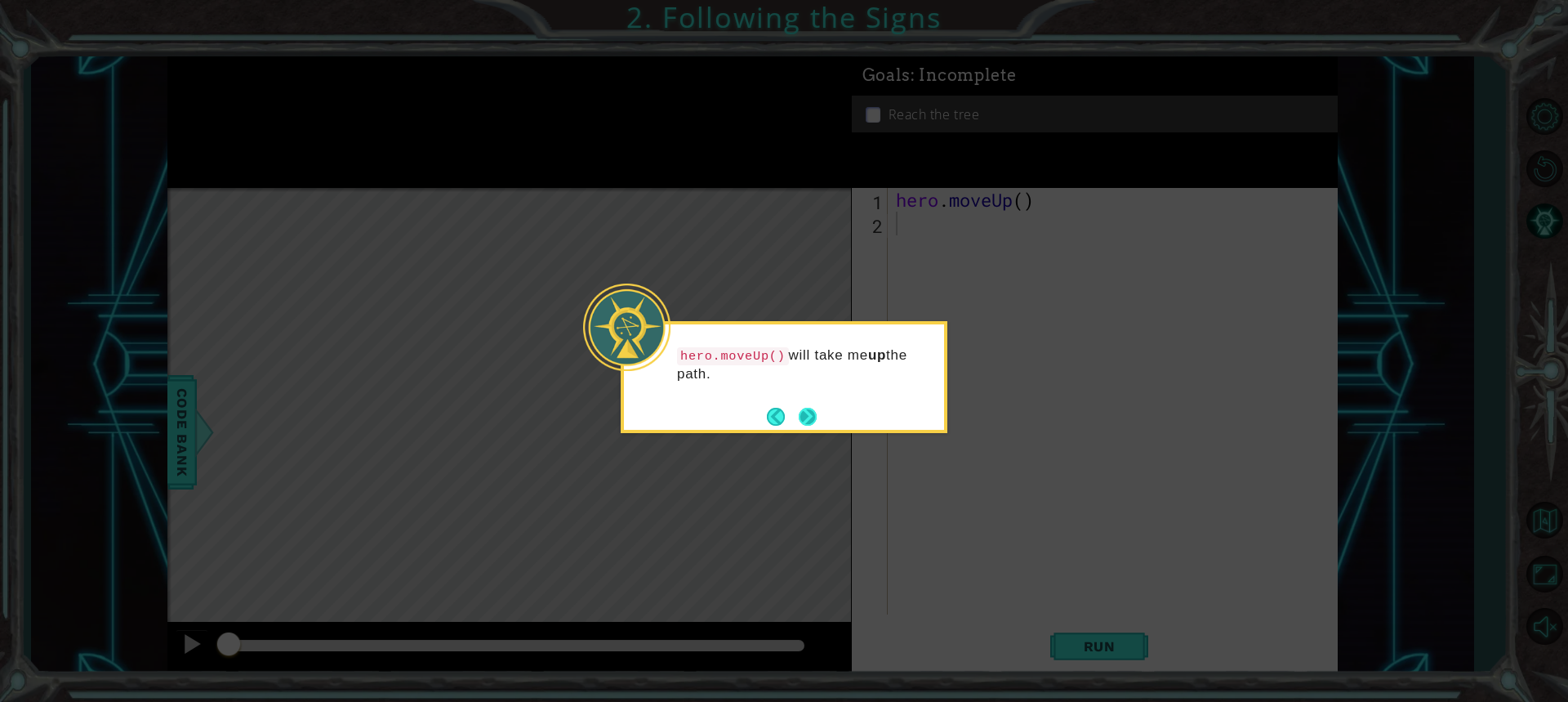
click at [805, 417] on button "Next" at bounding box center [808, 416] width 19 height 19
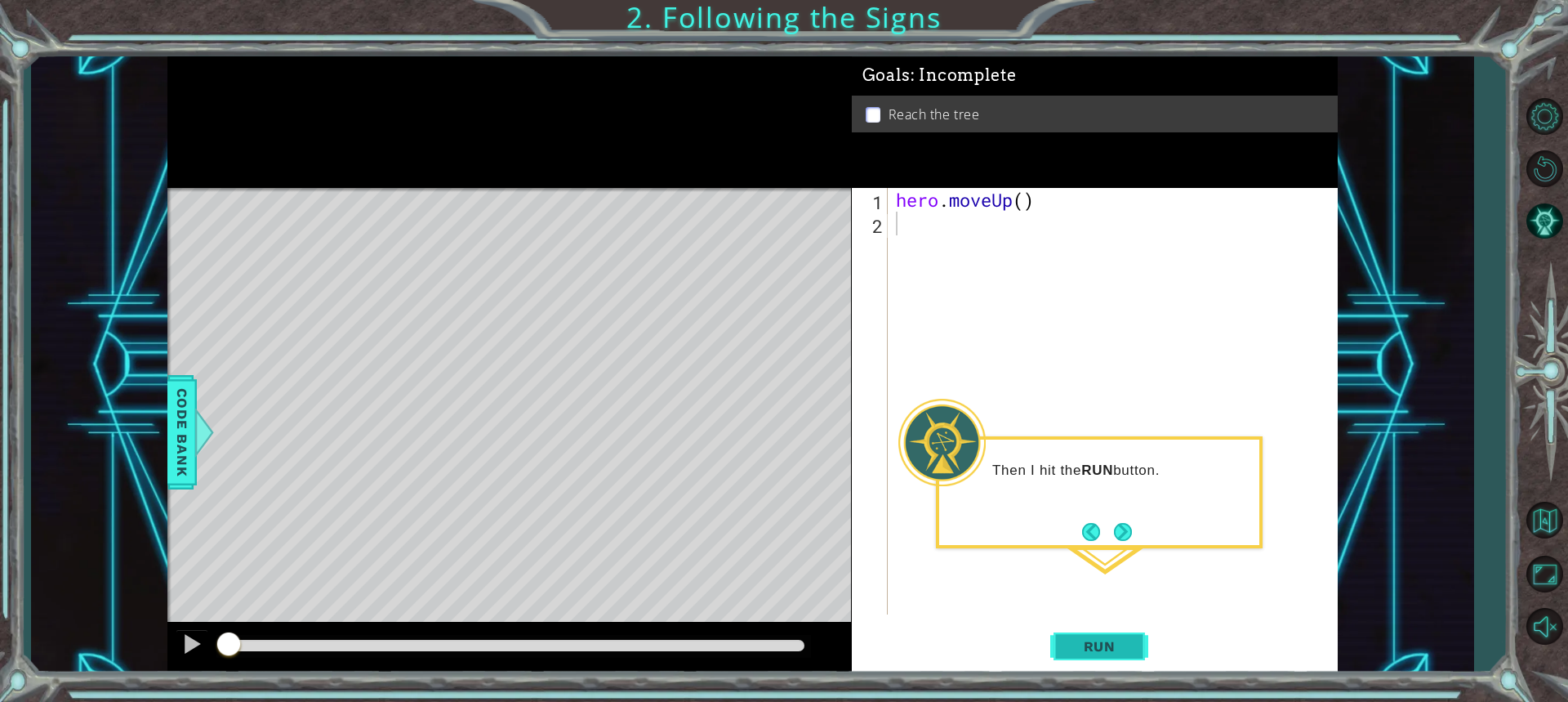
click at [1120, 645] on span "Run" at bounding box center [1100, 646] width 65 height 17
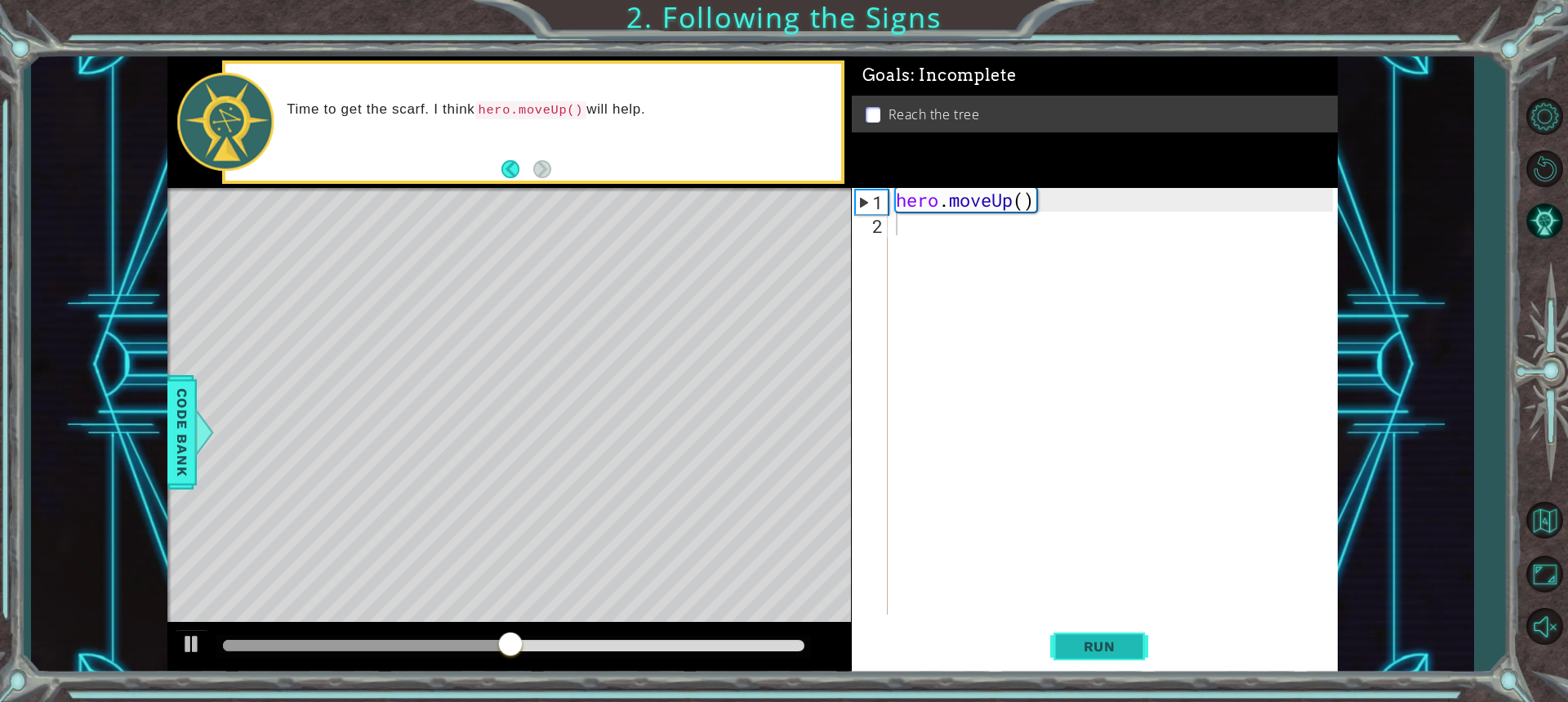
click at [1122, 643] on span "Run" at bounding box center [1100, 646] width 65 height 17
click at [206, 651] on button at bounding box center [191, 645] width 32 height 33
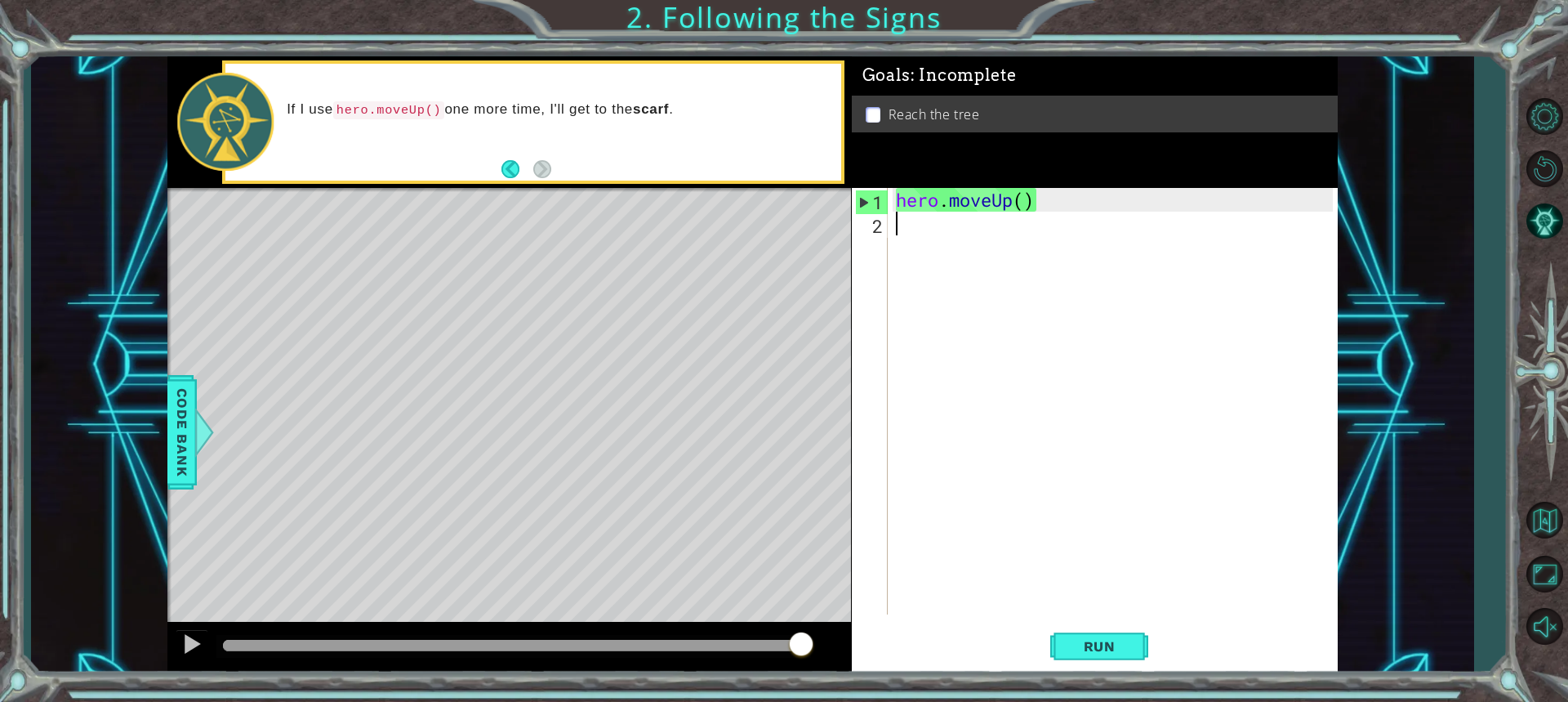
click at [874, 208] on div "1" at bounding box center [872, 202] width 32 height 24
type textarea "hero.moveUp()"
click at [952, 225] on div "hero . moveUp ( )" at bounding box center [1117, 425] width 449 height 474
click at [1025, 209] on div "hero . moveUp ( )" at bounding box center [1117, 425] width 449 height 474
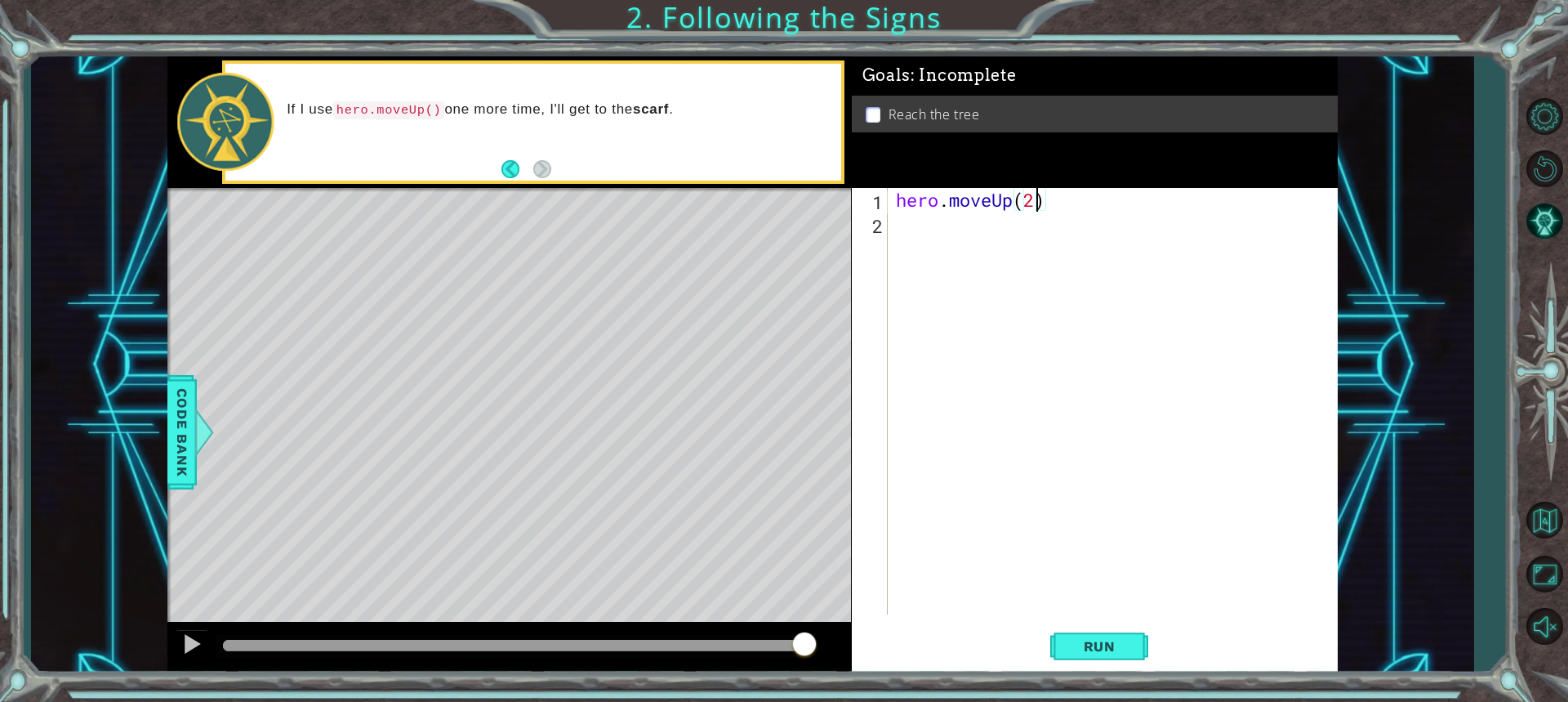
scroll to position [0, 6]
type textarea "hero.moveUp(2)"
click at [1099, 657] on button "Run" at bounding box center [1100, 645] width 98 height 48
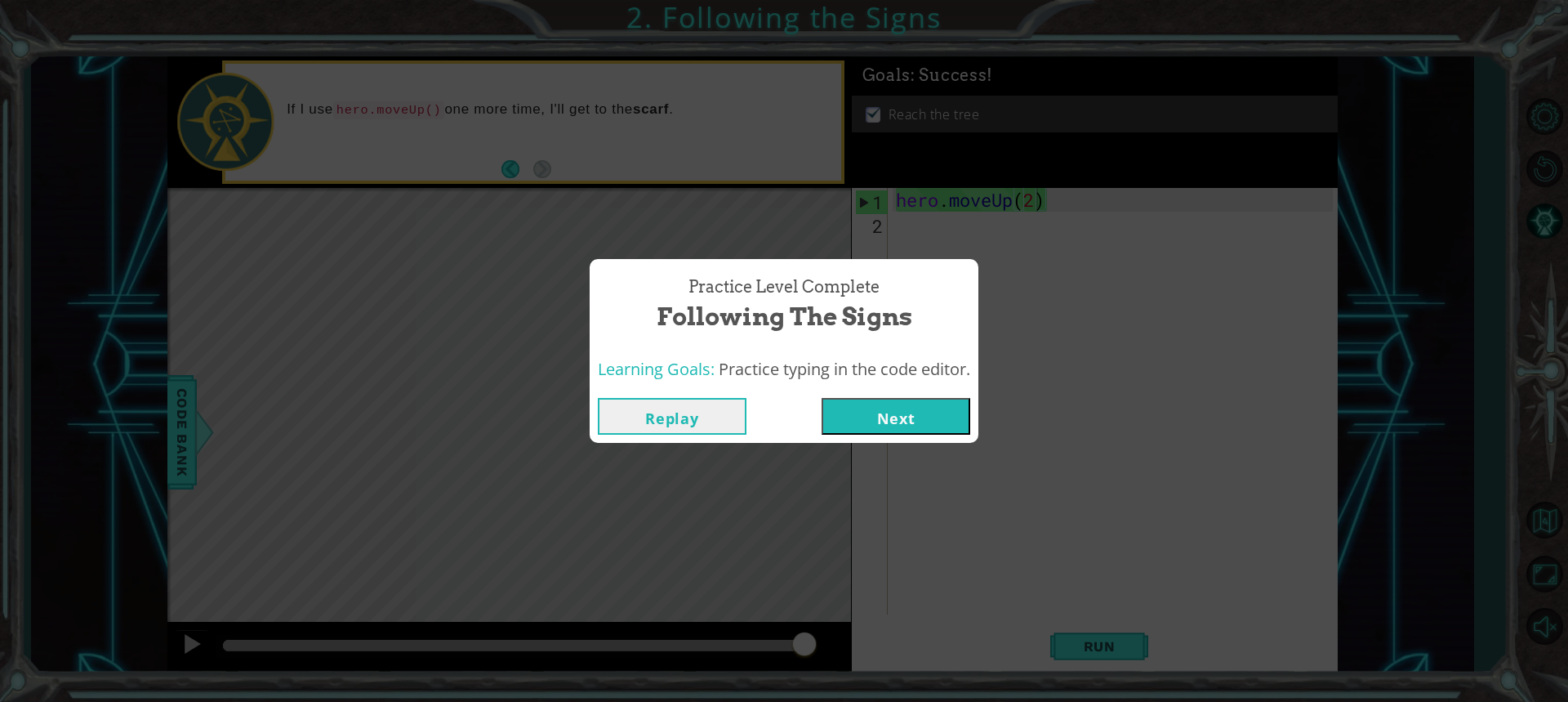
click at [899, 417] on button "Next" at bounding box center [896, 416] width 148 height 37
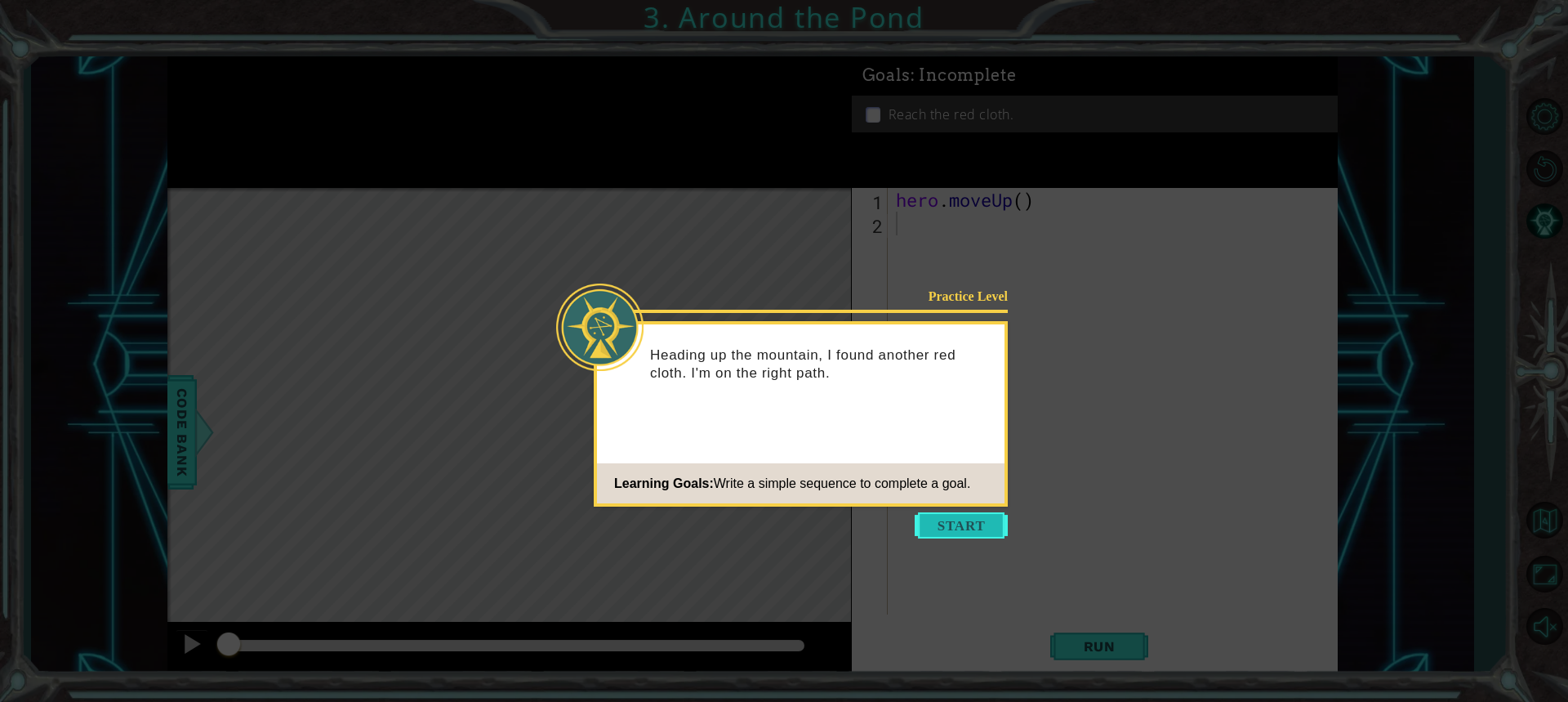
click at [970, 526] on button "Start" at bounding box center [962, 525] width 93 height 26
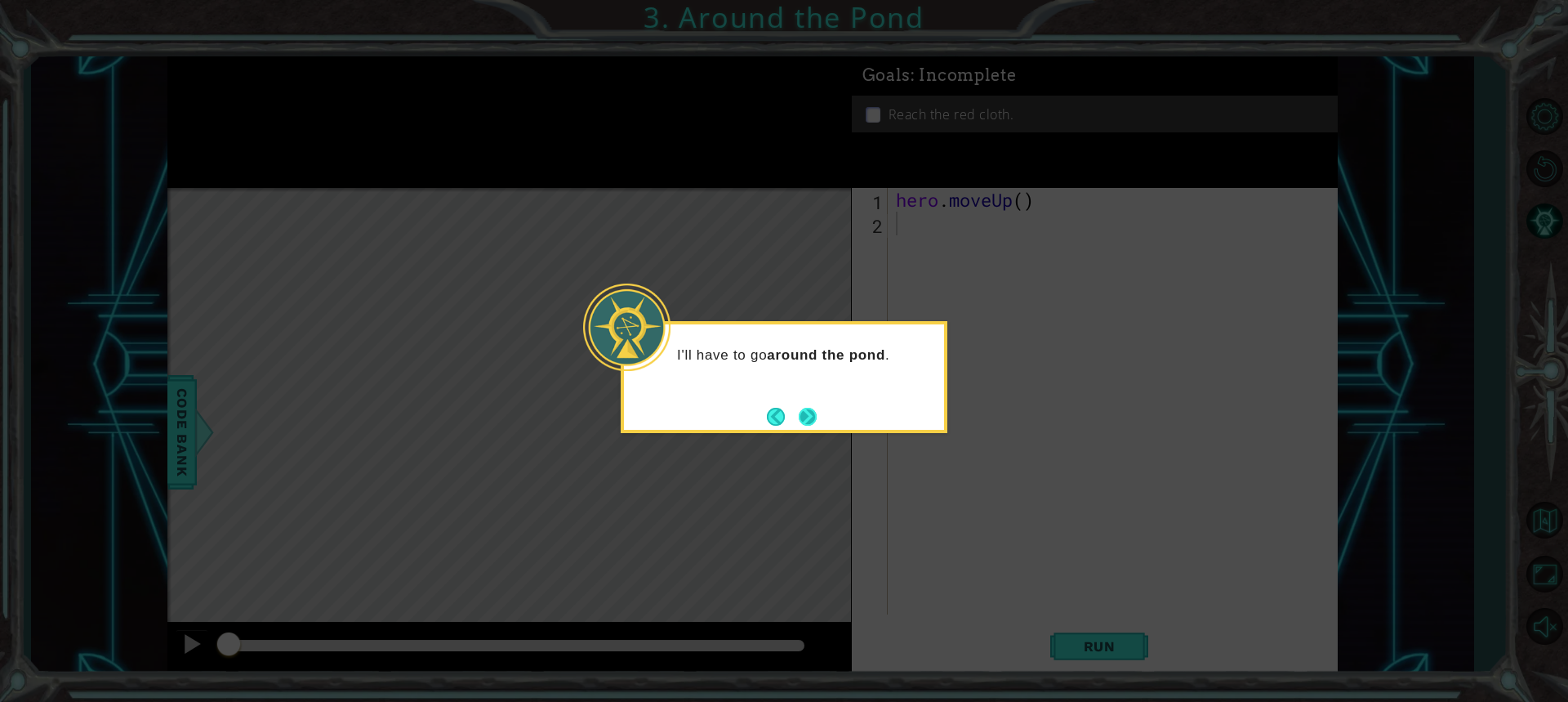
click at [803, 415] on button "Next" at bounding box center [808, 416] width 19 height 19
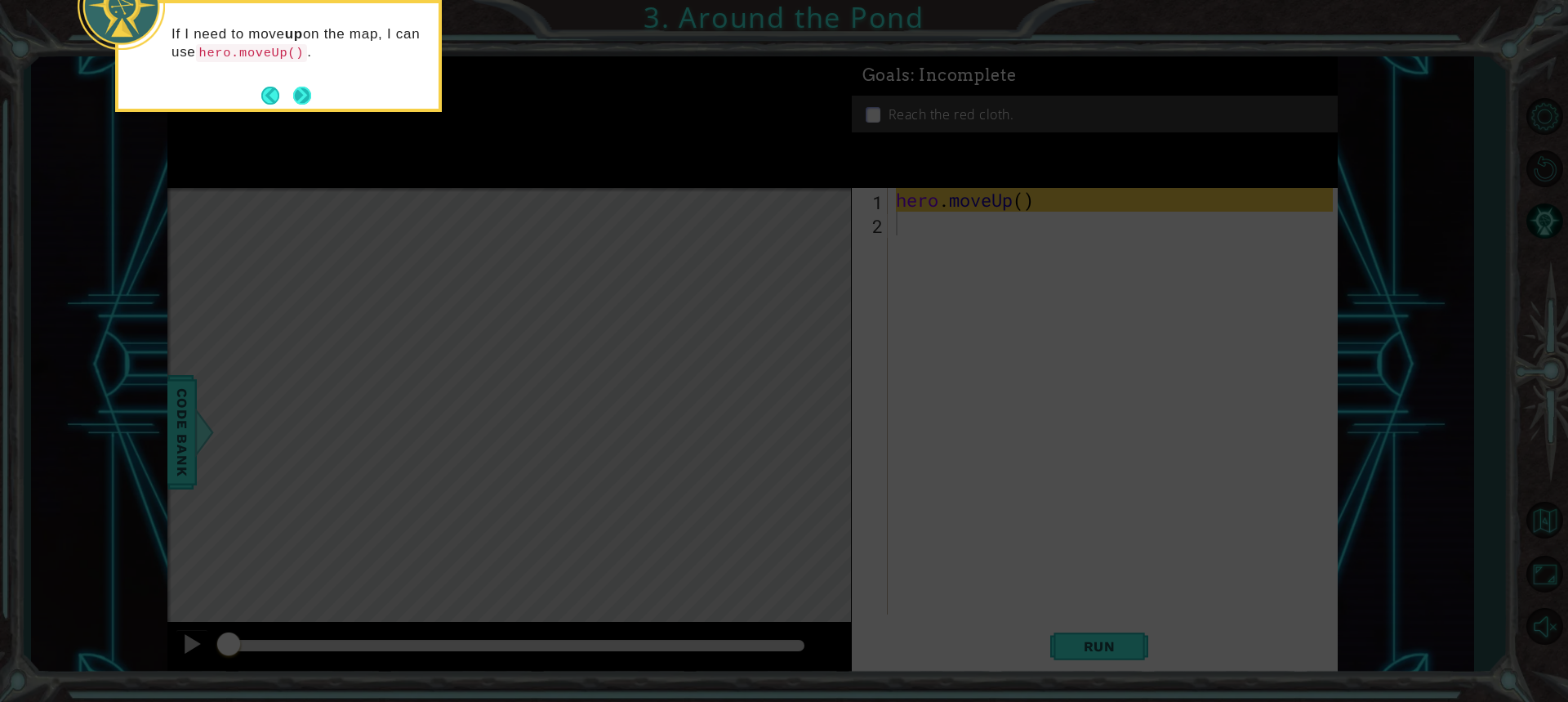
click at [305, 90] on button "Next" at bounding box center [301, 95] width 18 height 18
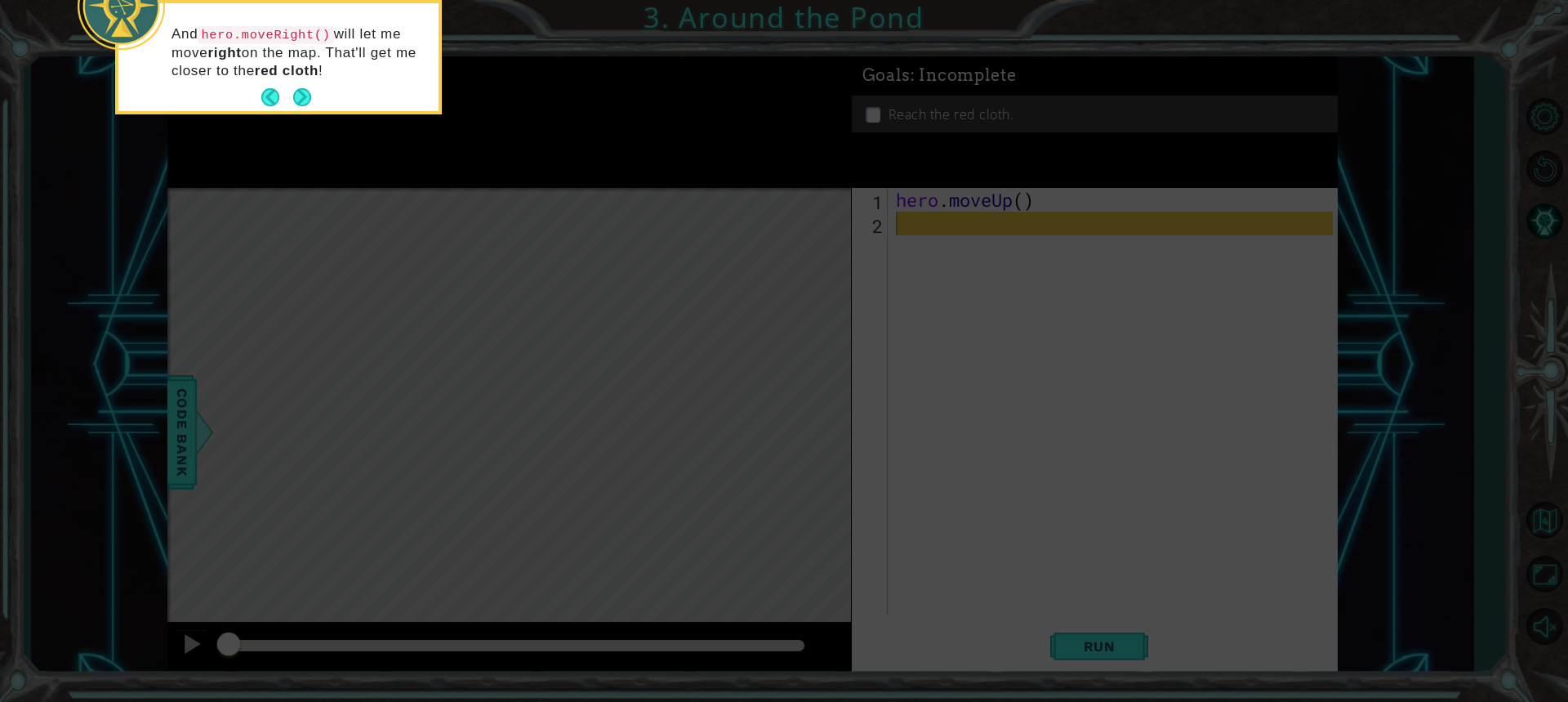
click at [305, 90] on button "Next" at bounding box center [302, 97] width 19 height 19
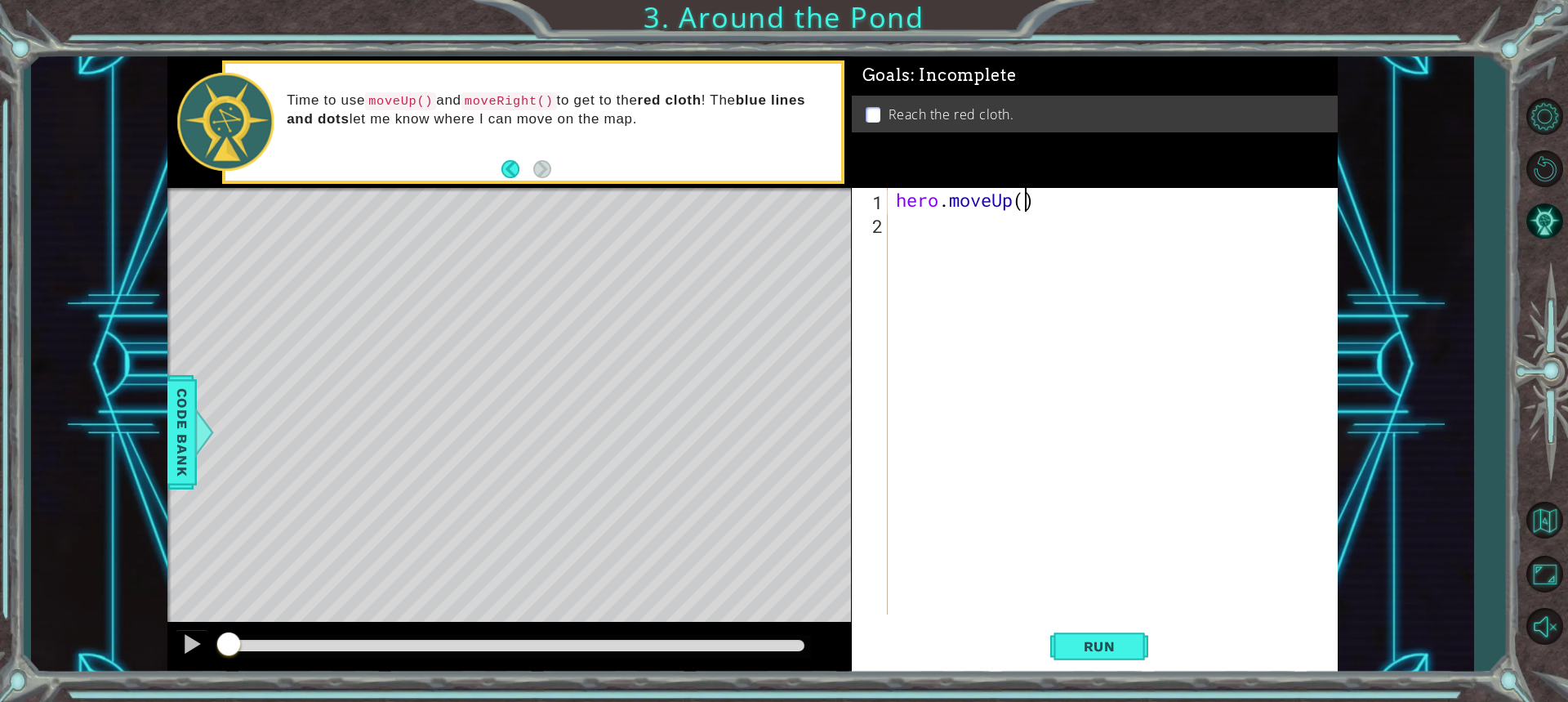
click at [1026, 198] on div "hero . moveUp ( )" at bounding box center [1117, 425] width 449 height 474
type textarea "hero.moveUp(2)"
click at [950, 232] on div "hero . moveUp ( 2 )" at bounding box center [1117, 425] width 449 height 474
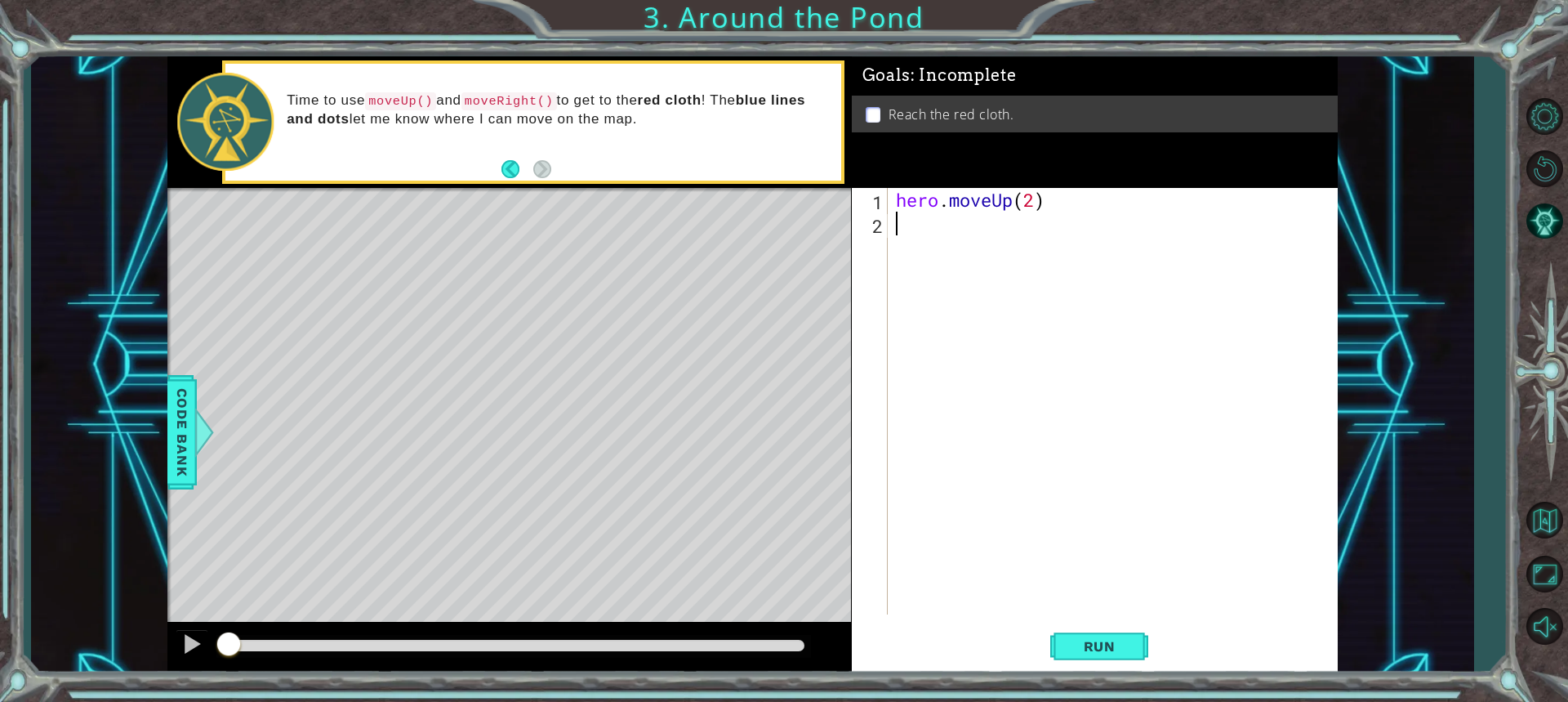
type textarea "f"
type textarea "h"
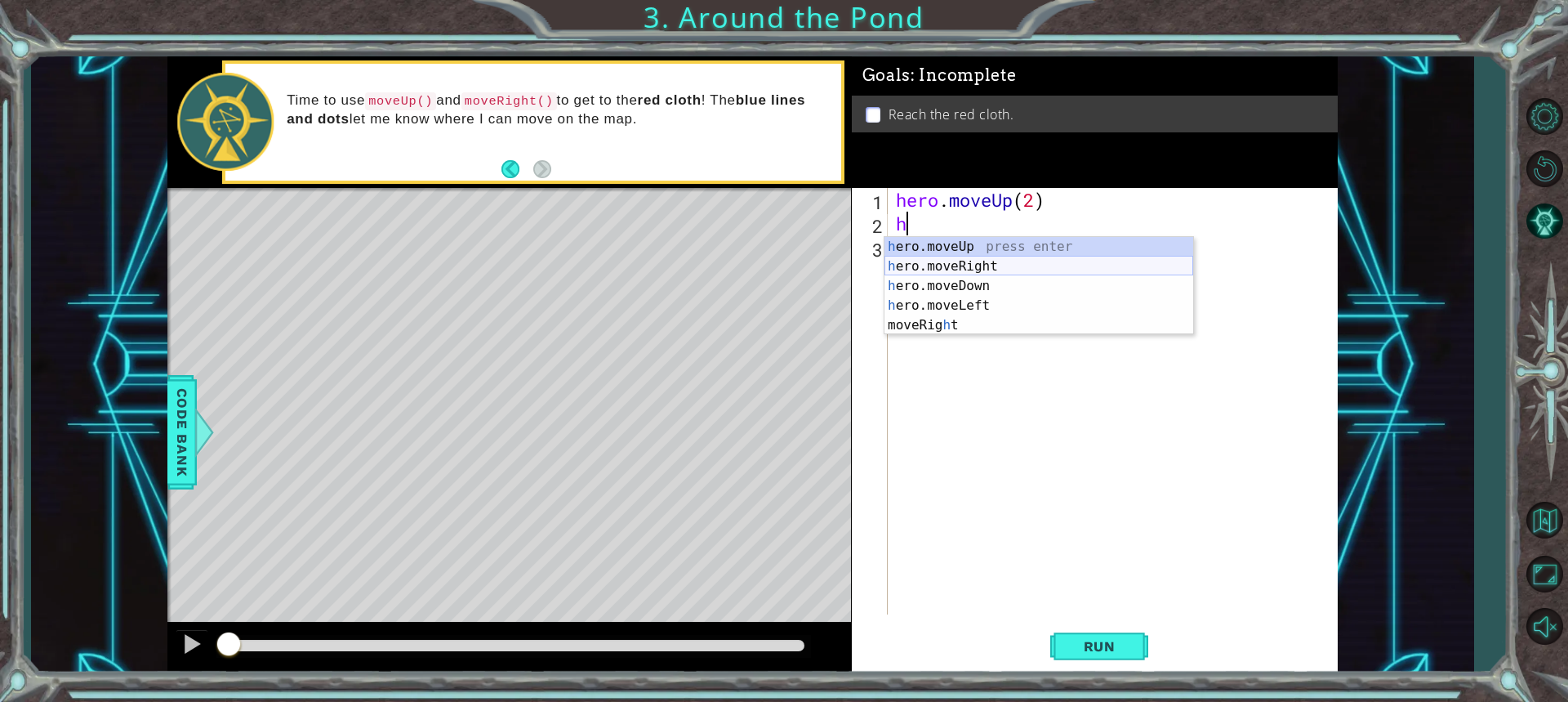
click at [1000, 259] on div "h ero.moveUp press enter h ero.moveRight press enter h ero.moveDown press enter…" at bounding box center [1039, 305] width 309 height 137
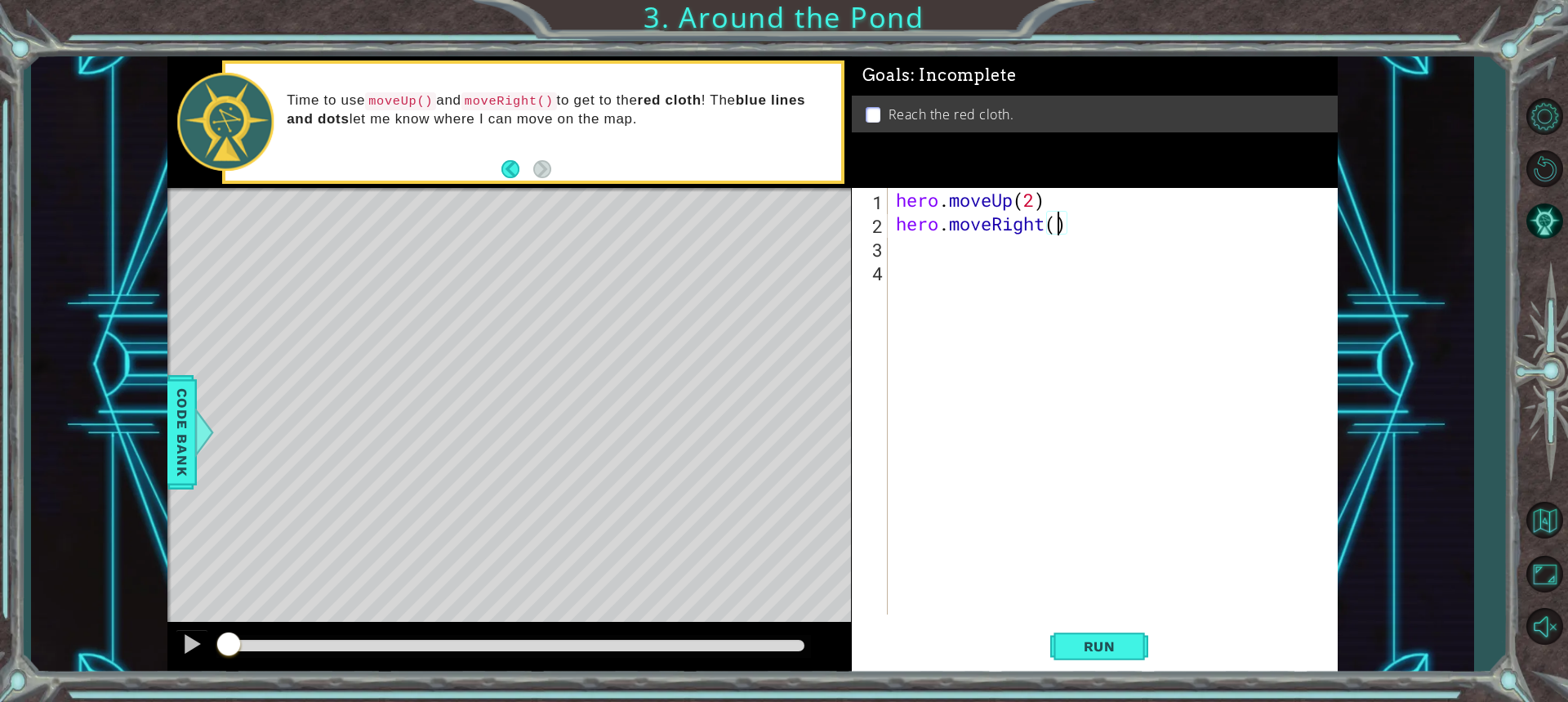
click at [1058, 223] on div "hero . moveUp ( 2 ) hero . moveRight ( )" at bounding box center [1117, 425] width 449 height 474
type textarea "hero.moveRight(1)"
click at [950, 262] on div "hero . moveUp ( 2 ) hero . moveRight ( 1 )" at bounding box center [1117, 425] width 449 height 474
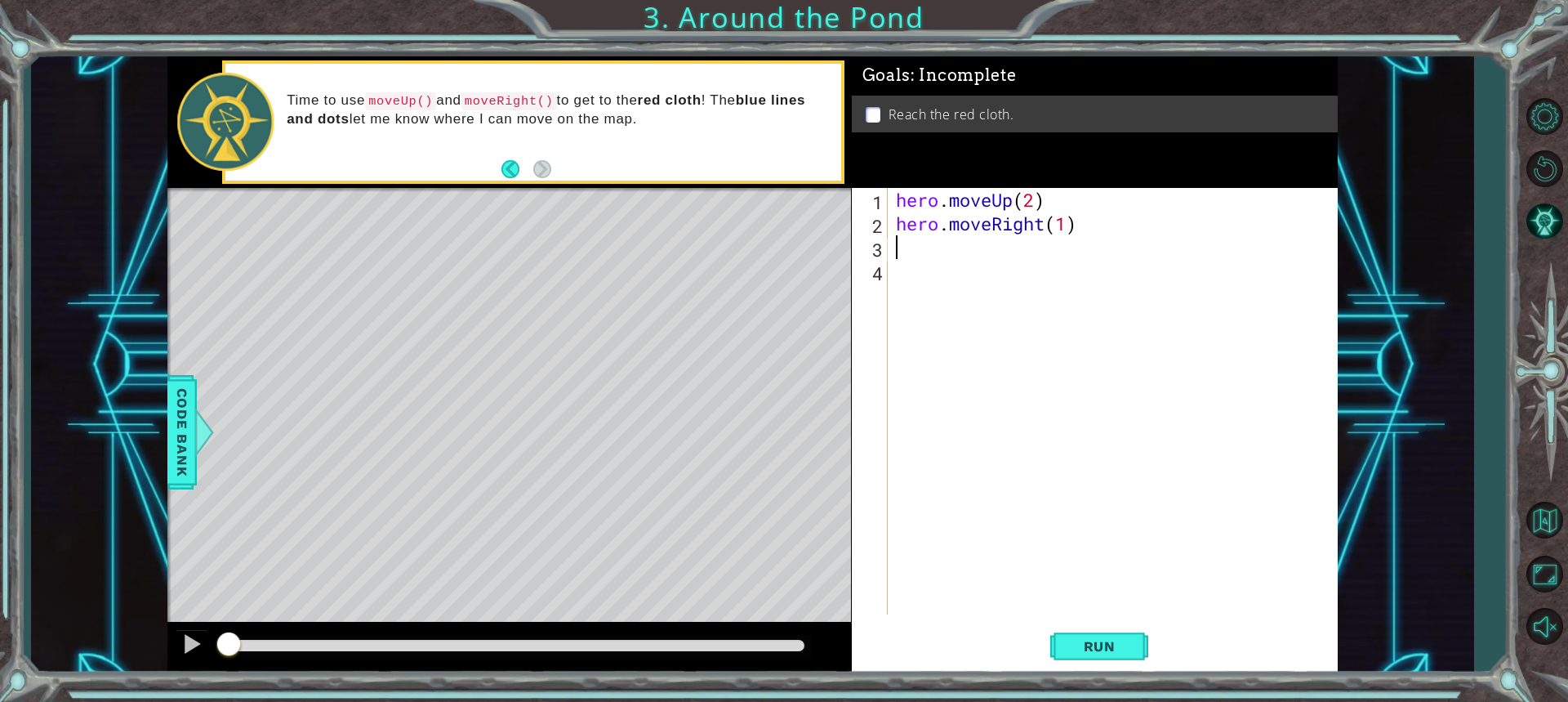
click at [940, 250] on div "hero . moveUp ( 2 ) hero . moveRight ( 1 )" at bounding box center [1117, 425] width 449 height 474
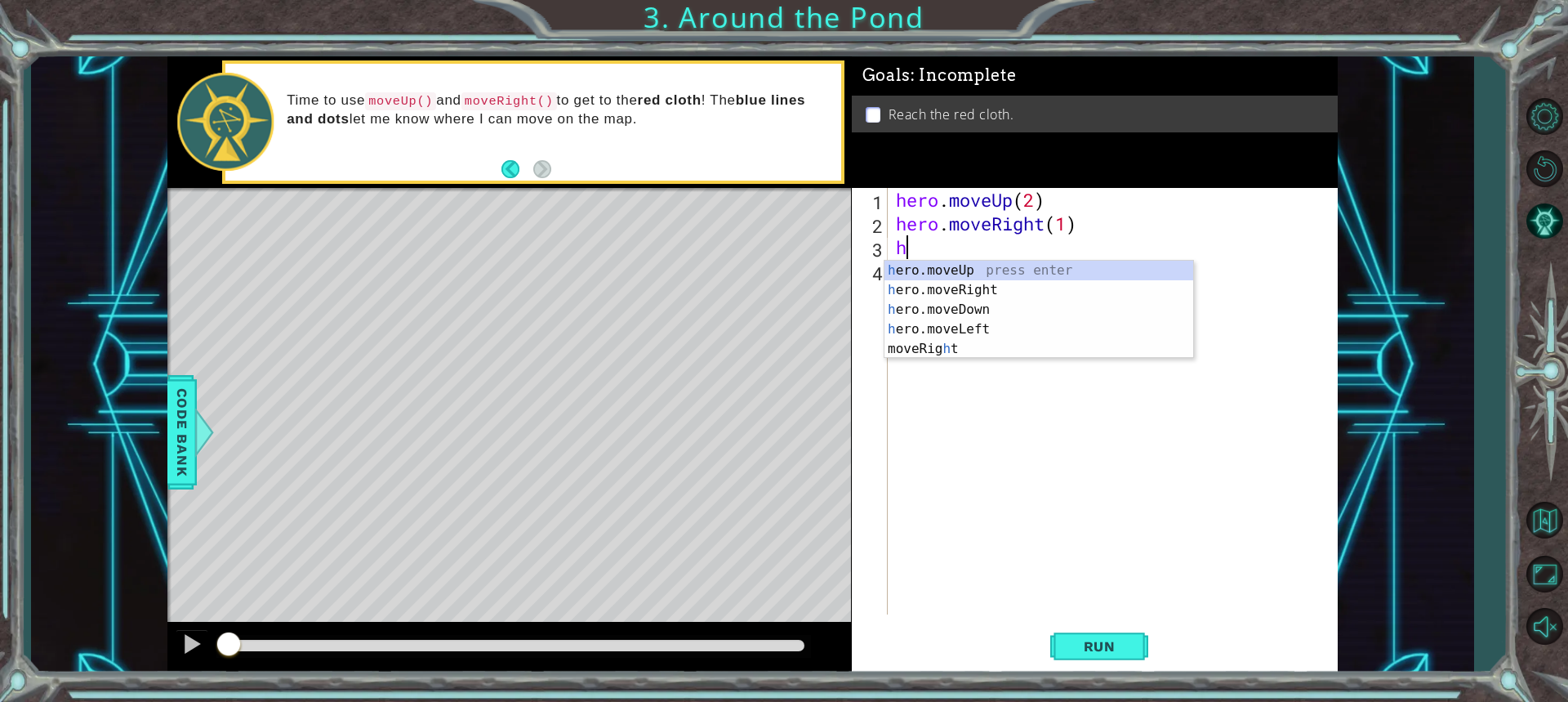
type textarea "her"
click at [936, 264] on div "her o.moveUp press enter her o.moveRight press enter her o.moveDown press enter…" at bounding box center [1039, 319] width 309 height 118
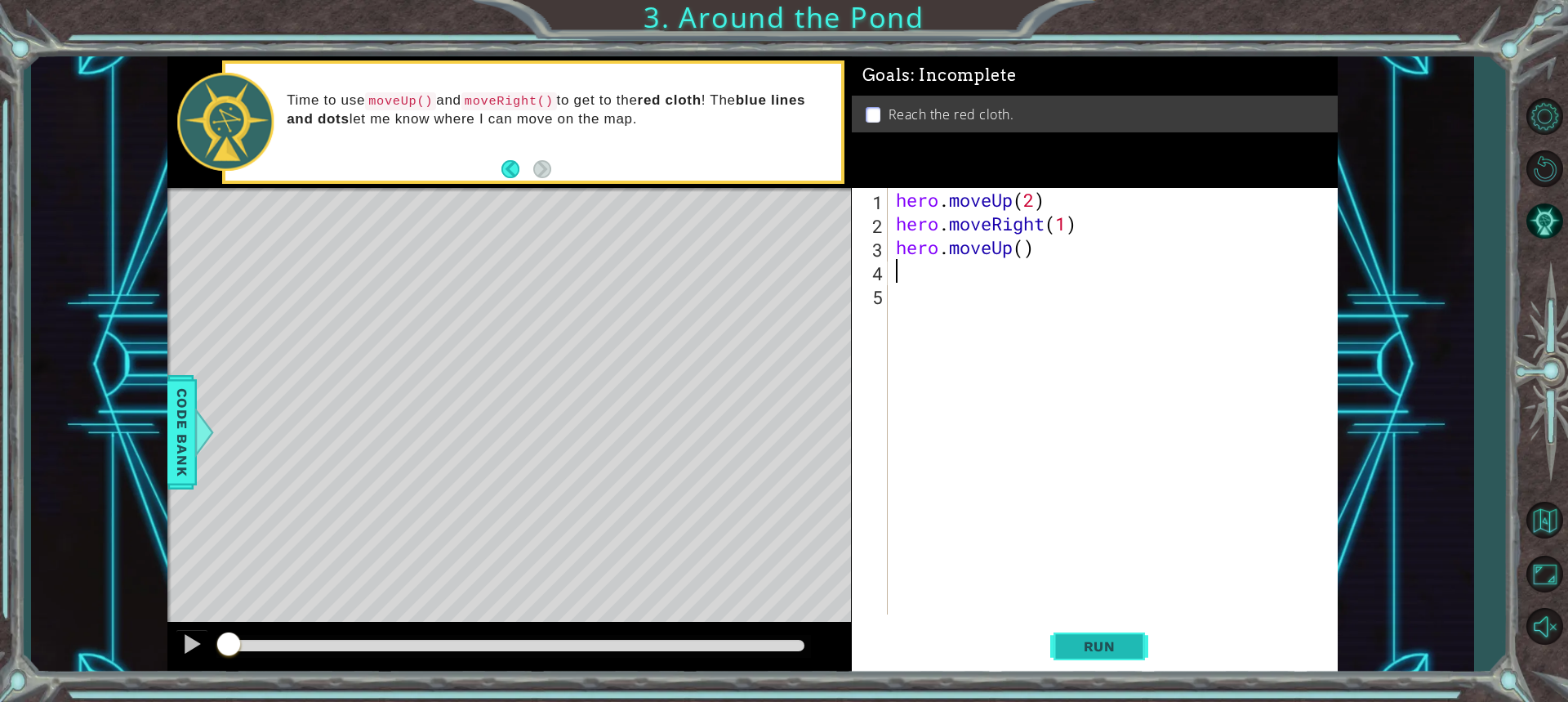
click at [1076, 642] on span "Run" at bounding box center [1100, 646] width 65 height 17
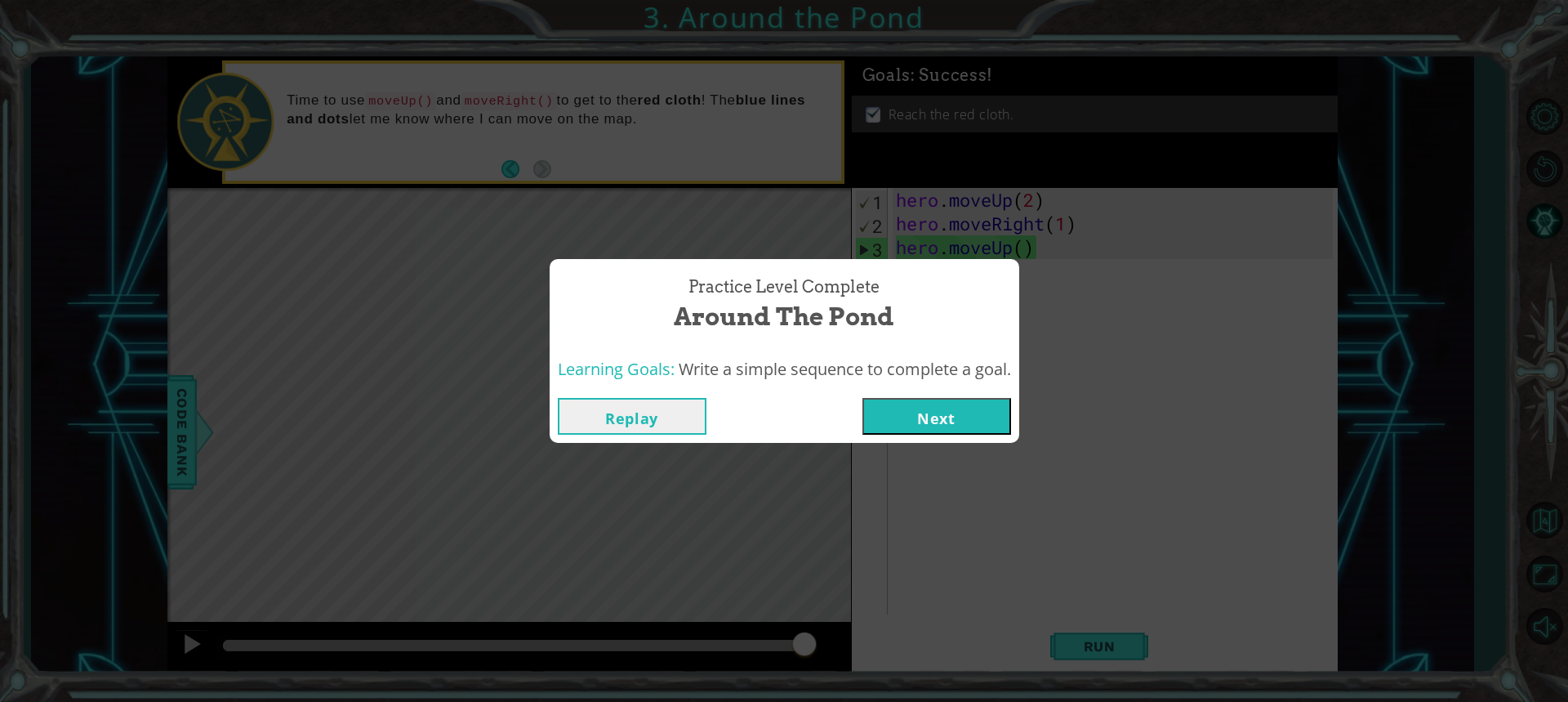
click at [939, 406] on button "Next" at bounding box center [937, 416] width 148 height 37
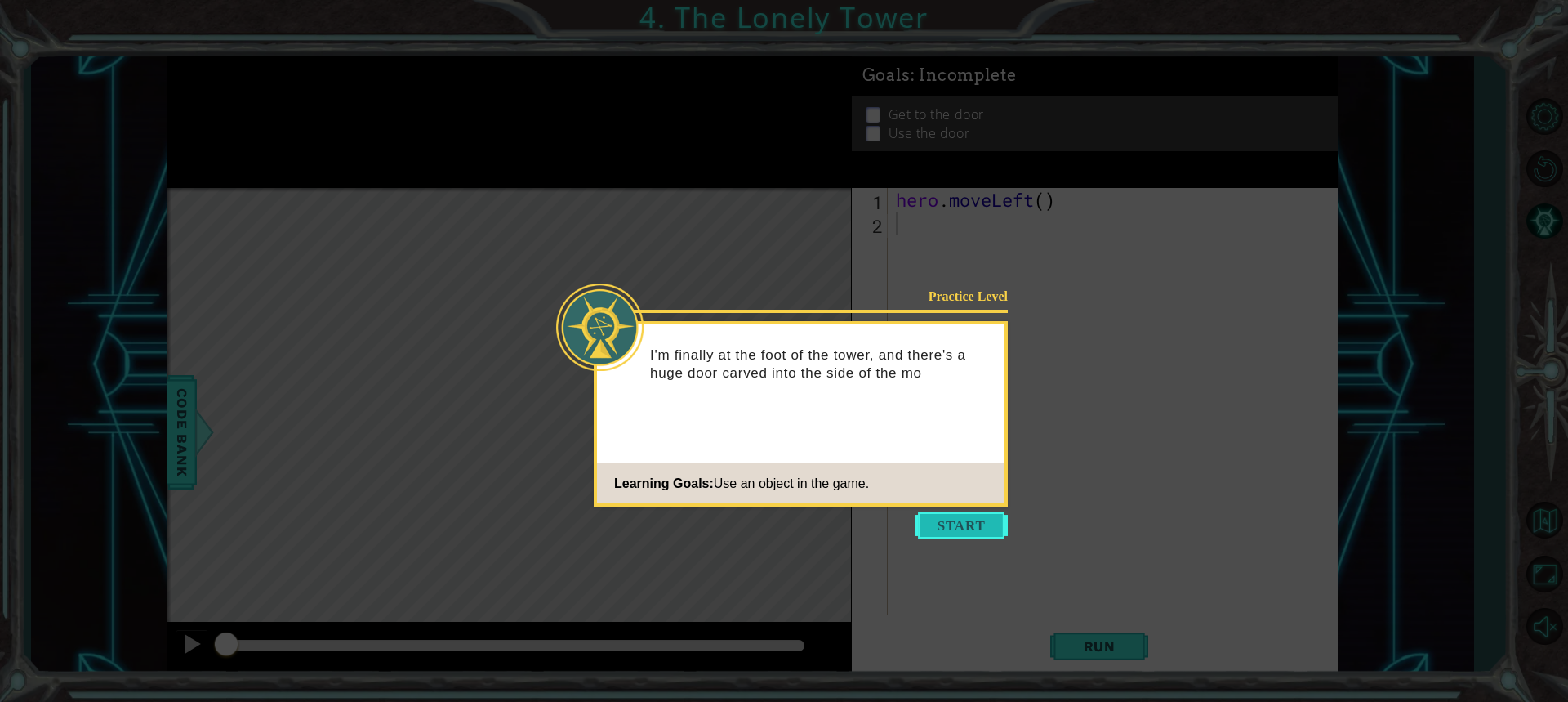
click at [992, 526] on button "Start" at bounding box center [962, 525] width 93 height 26
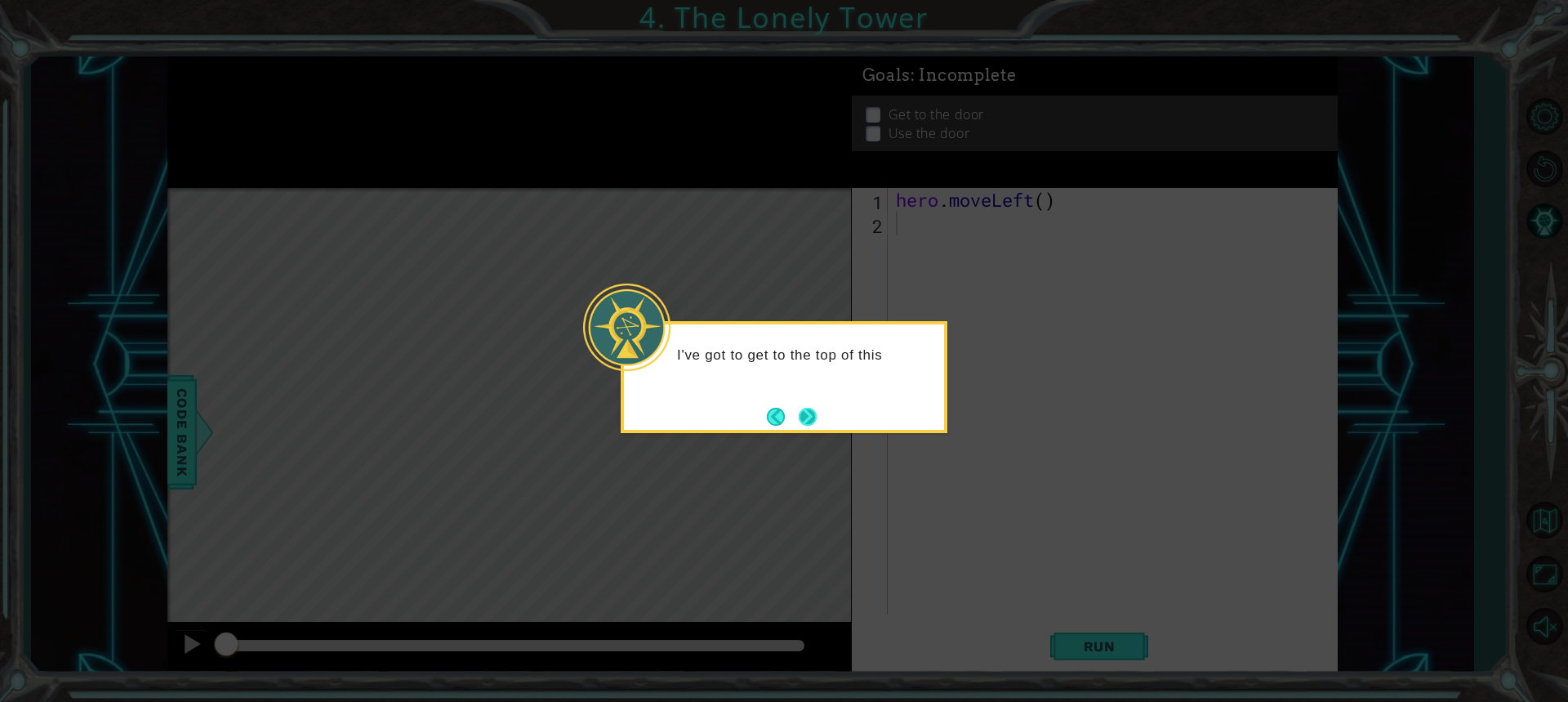
click at [812, 418] on button "Next" at bounding box center [808, 416] width 19 height 19
click at [810, 408] on button "Next" at bounding box center [808, 416] width 19 height 19
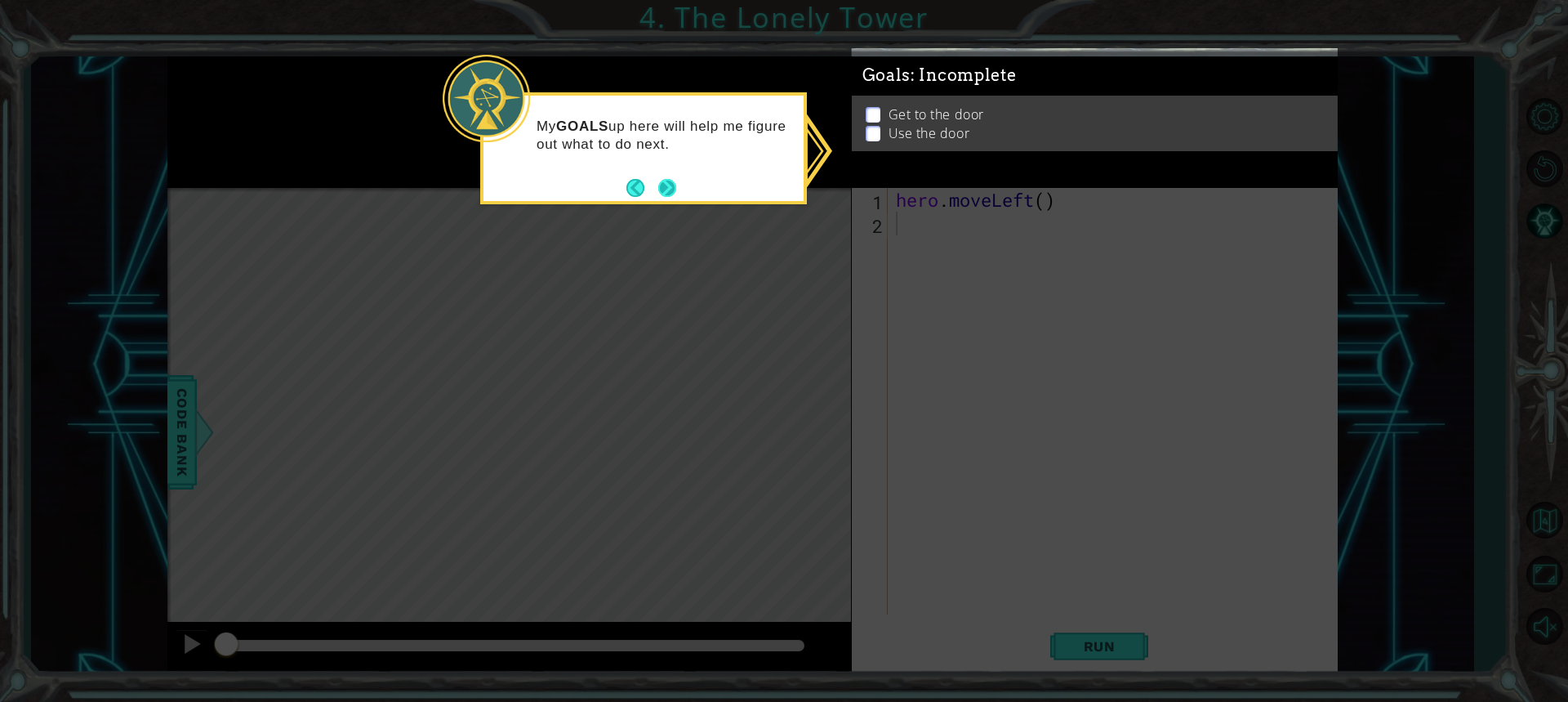
click at [667, 182] on button "Next" at bounding box center [667, 187] width 18 height 18
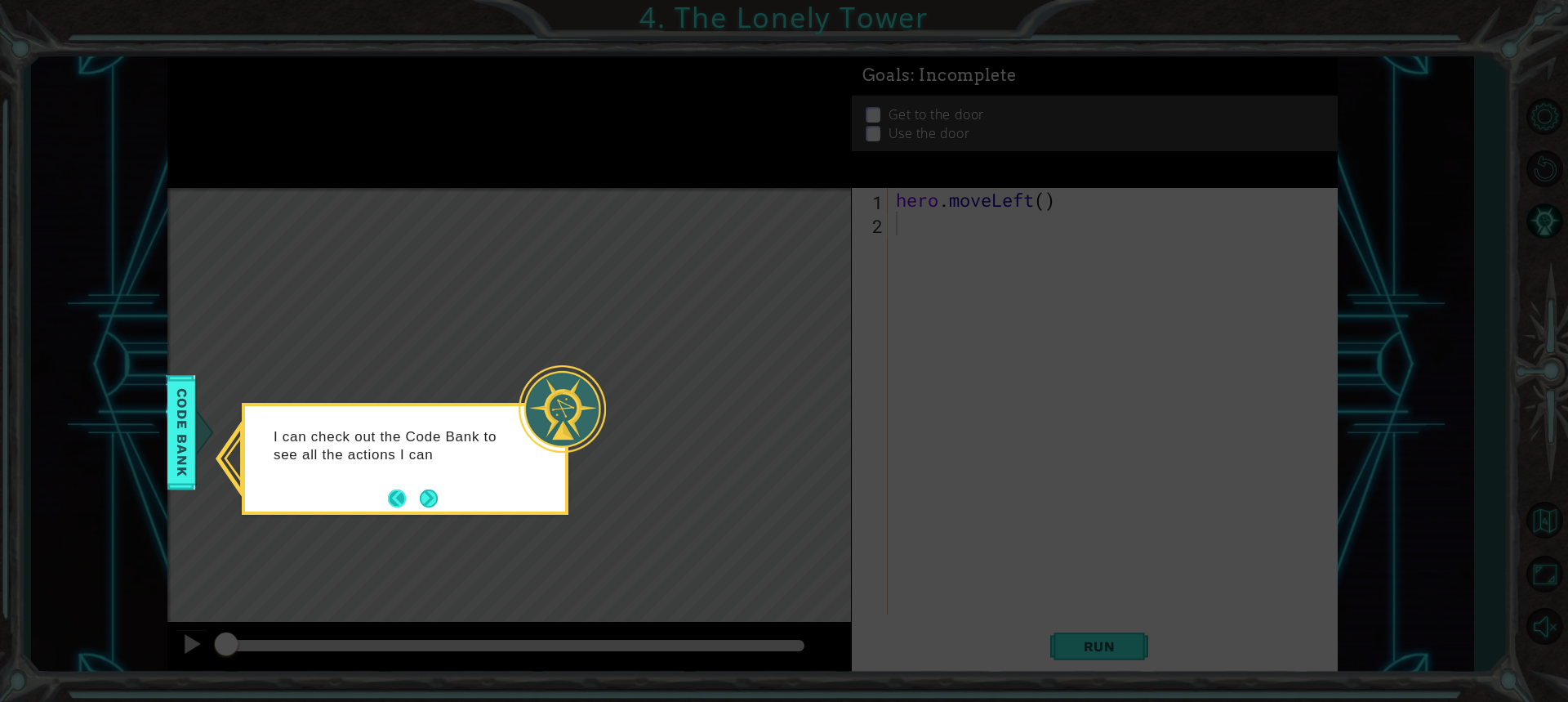
click at [415, 490] on button "Back" at bounding box center [403, 498] width 32 height 18
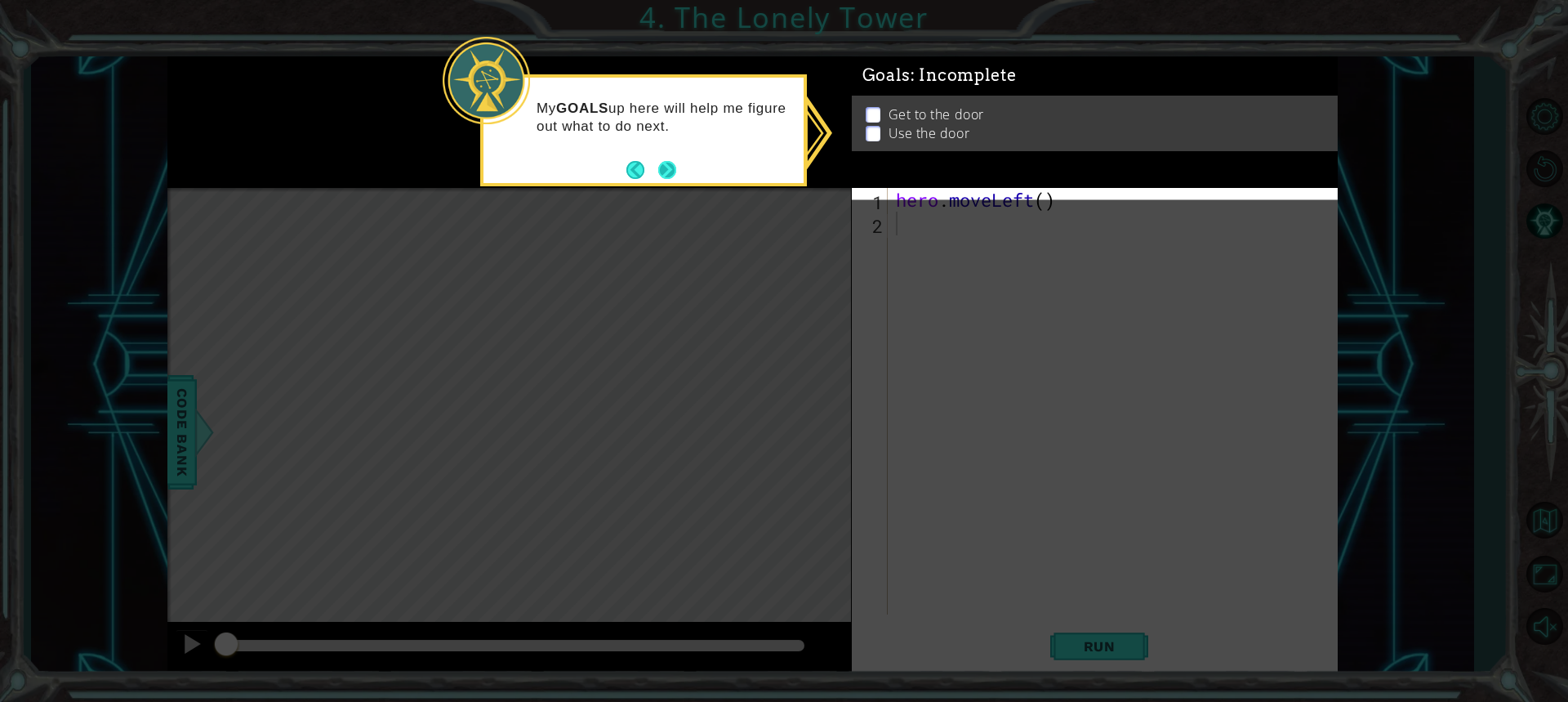
click at [672, 168] on button "Next" at bounding box center [667, 170] width 18 height 18
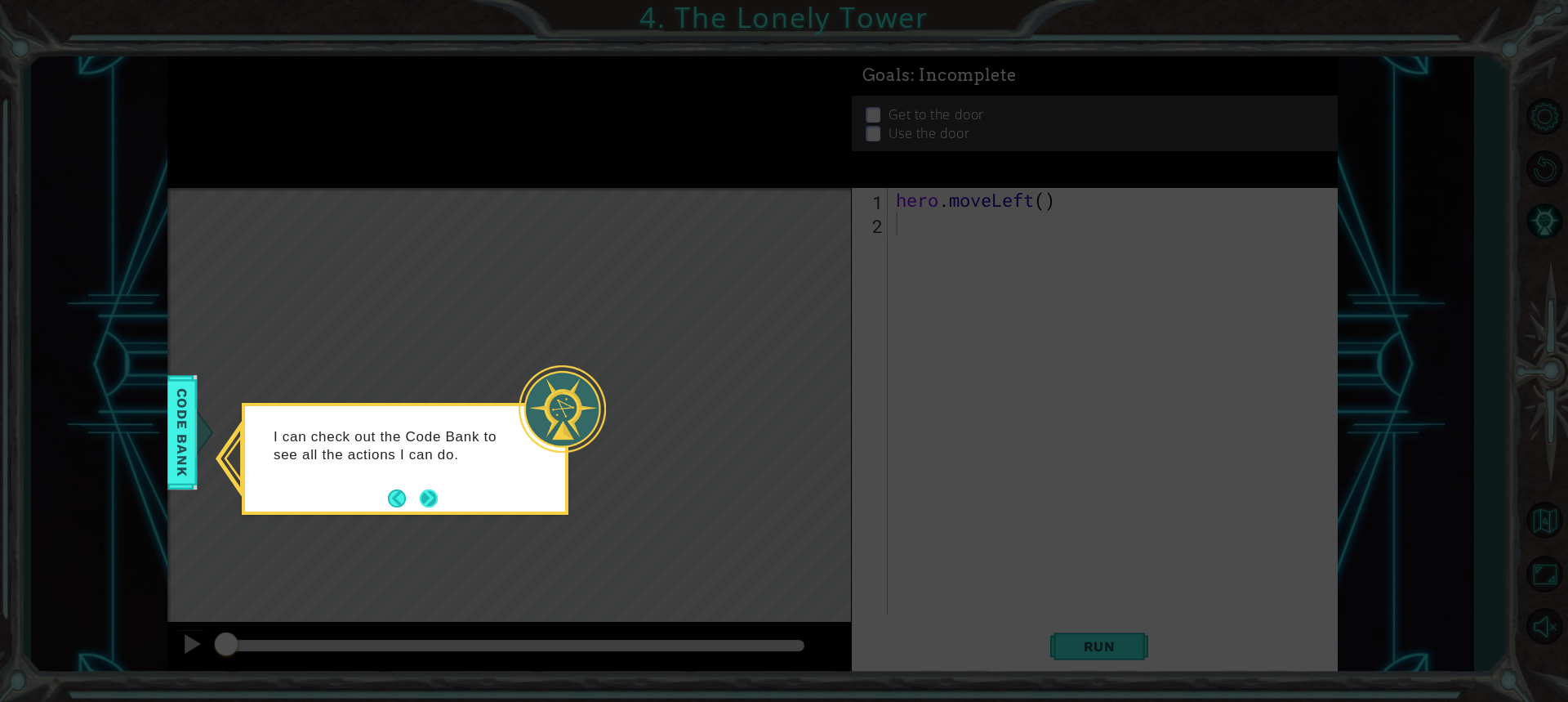
click at [435, 492] on button "Next" at bounding box center [428, 498] width 20 height 20
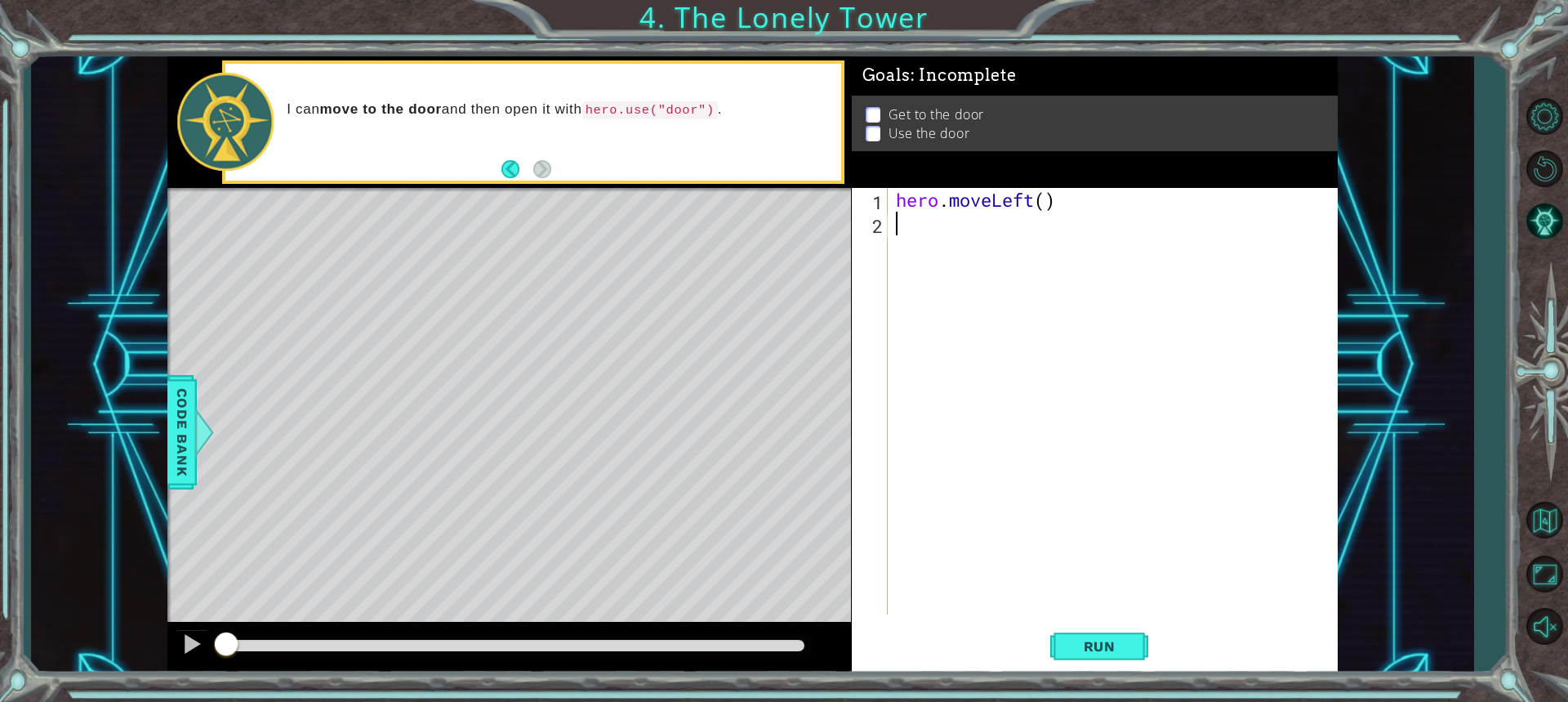
click at [1047, 206] on div "hero . moveLeft ( )" at bounding box center [1117, 425] width 449 height 474
type textarea "hero.moveLeft(2)"
click at [944, 249] on div "hero . moveLeft ( 2 )" at bounding box center [1117, 425] width 449 height 474
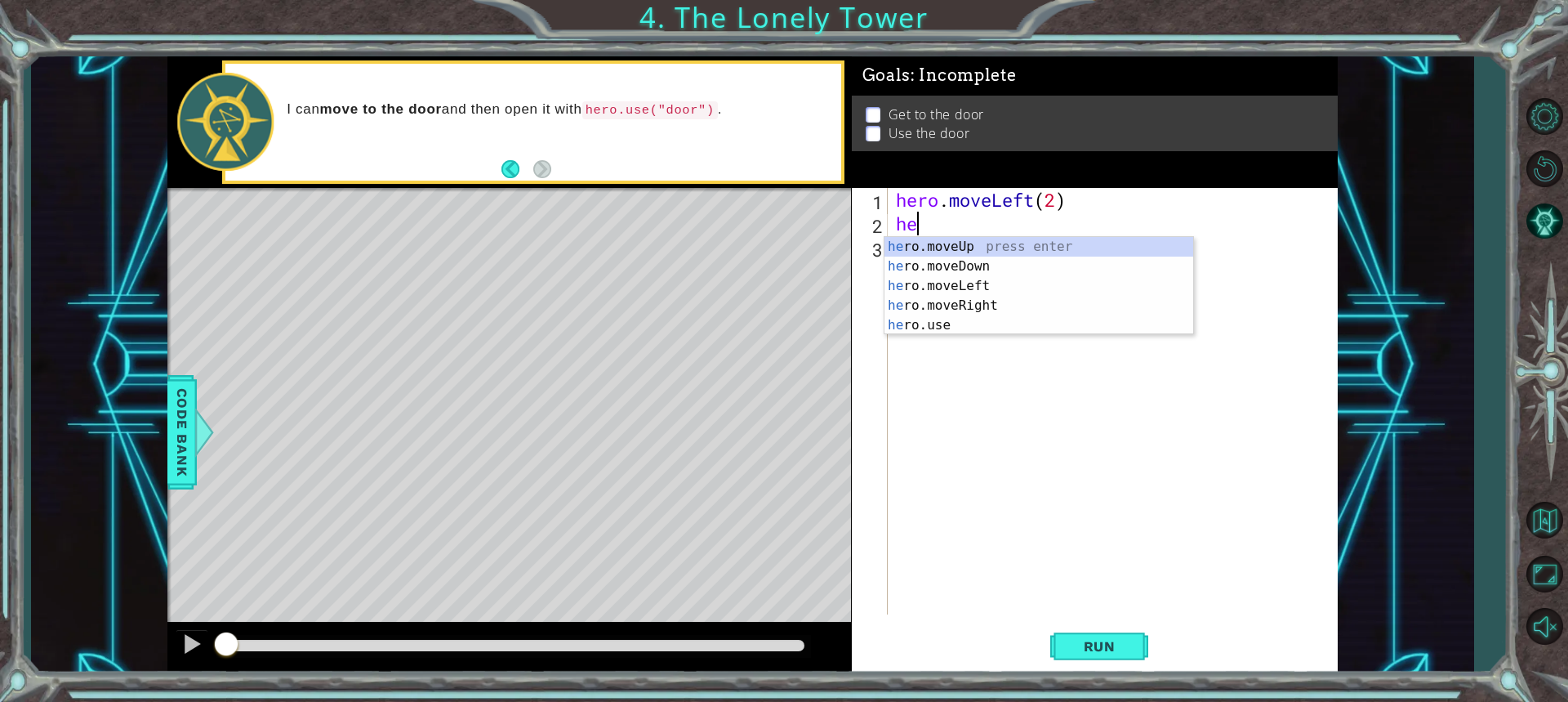
type textarea "hero"
click at [923, 250] on div "hero .moveUp press enter hero .moveDown press enter hero .moveLeft press enter …" at bounding box center [1039, 305] width 309 height 137
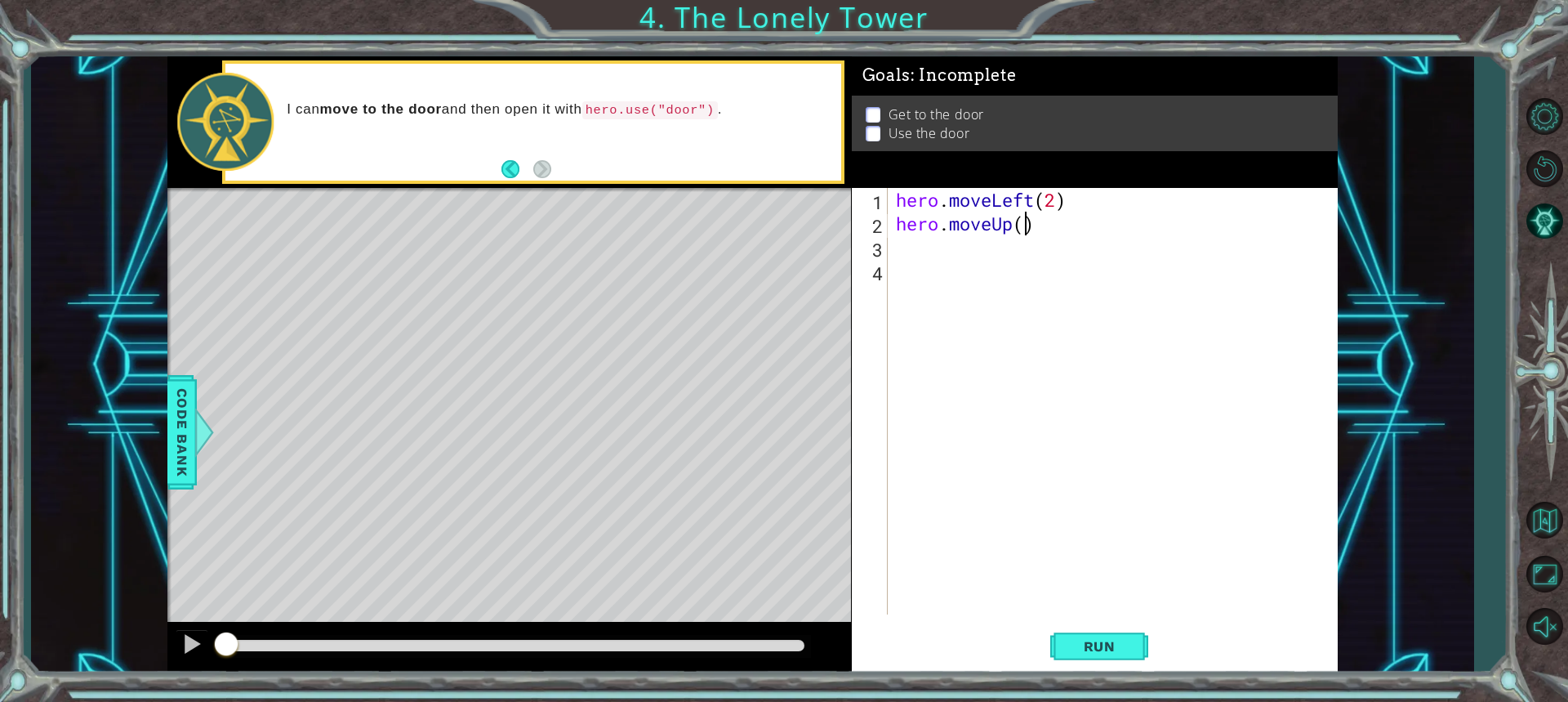
click at [1025, 227] on div "hero . moveLeft ( 2 ) hero . moveUp ( )" at bounding box center [1117, 425] width 449 height 474
type textarea "hero.moveUp(2)"
click at [956, 249] on div "hero . moveLeft ( 2 ) hero . moveUp ( 2 )" at bounding box center [1117, 425] width 449 height 474
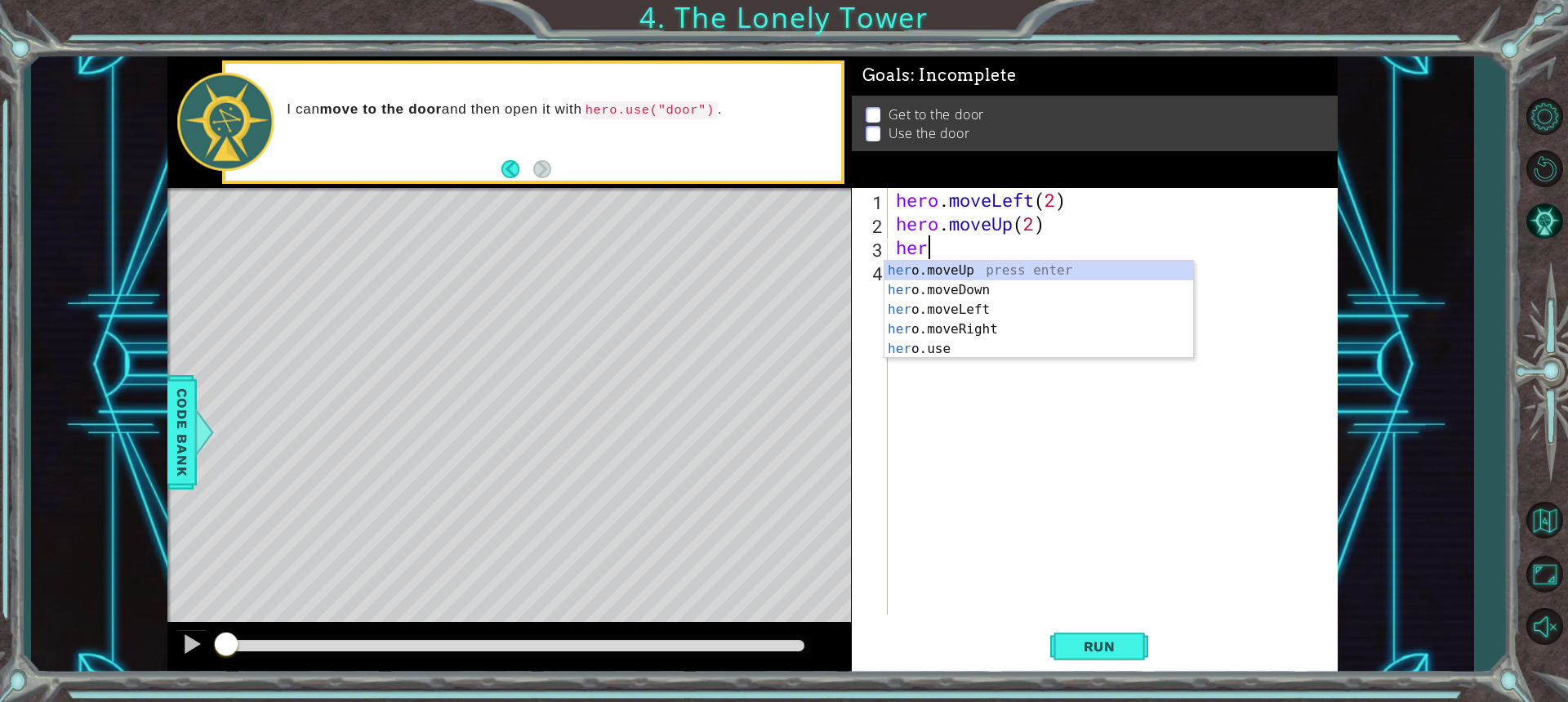
type textarea "hero"
click at [954, 324] on div "hero .moveUp press enter hero .moveDown press enter hero .moveLeft press enter …" at bounding box center [1039, 329] width 309 height 137
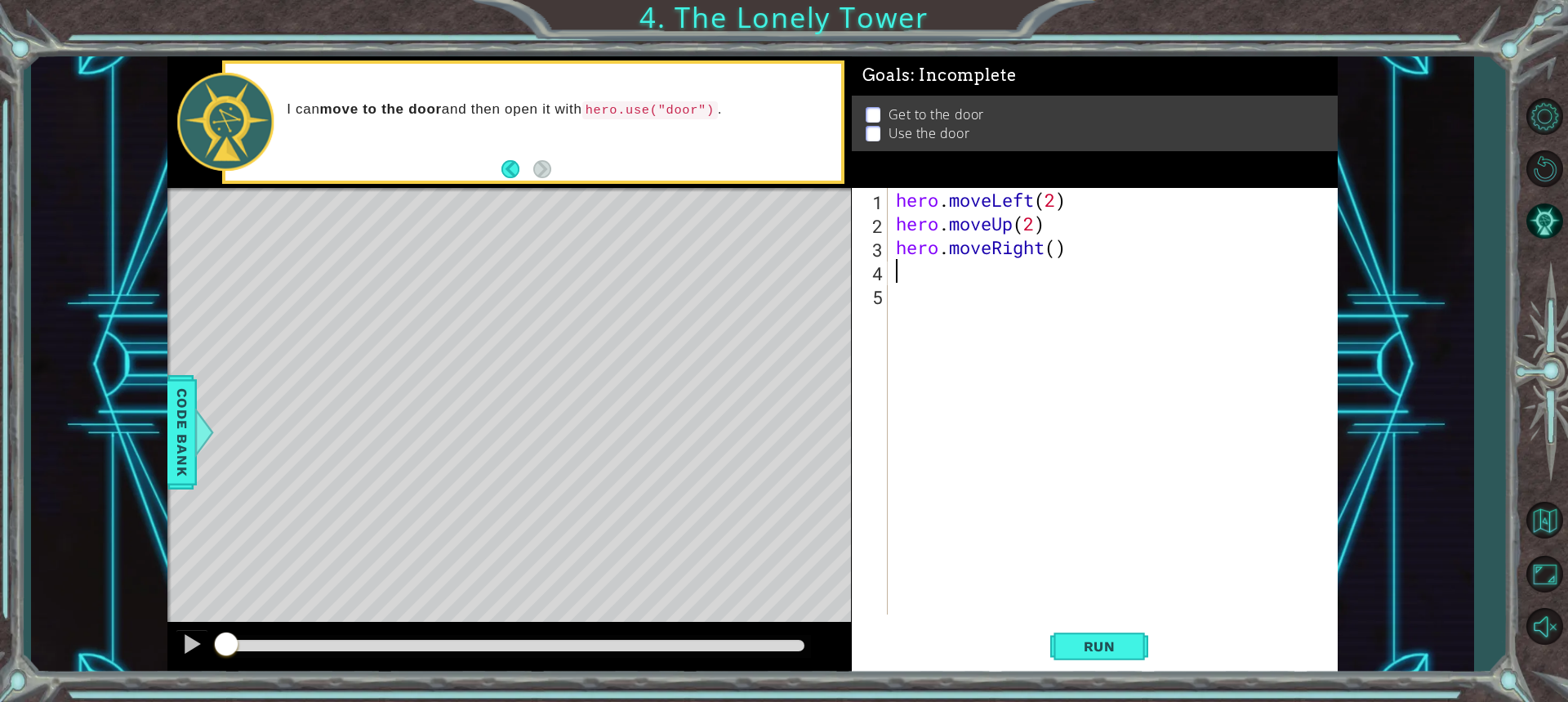
scroll to position [0, 0]
click at [1056, 256] on div "hero . moveLeft ( 2 ) hero . moveUp ( 2 ) hero . moveRight ( )" at bounding box center [1117, 425] width 449 height 474
type textarea "hero.moveRight(2)"
click at [910, 282] on div "hero . moveLeft ( 2 ) hero . moveUp ( 2 ) hero . moveRight ( 2 )" at bounding box center [1117, 425] width 449 height 474
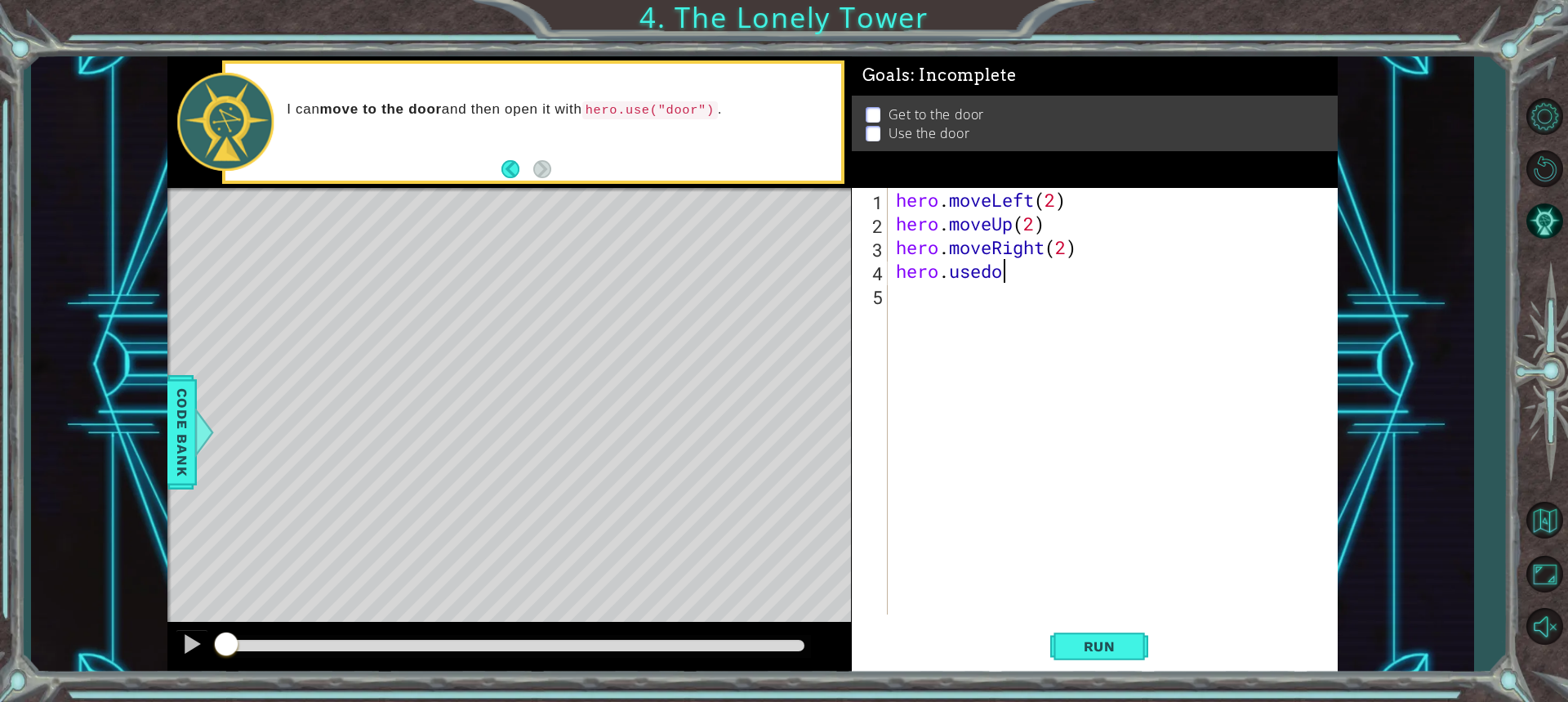
scroll to position [0, 4]
type textarea "hero.use"
click at [948, 303] on div "hero . moveLeft ( 2 ) hero . moveUp ( 2 ) hero . moveRight ( 2 ) hero . use" at bounding box center [1117, 425] width 449 height 474
click at [1083, 645] on span "Run" at bounding box center [1100, 646] width 65 height 17
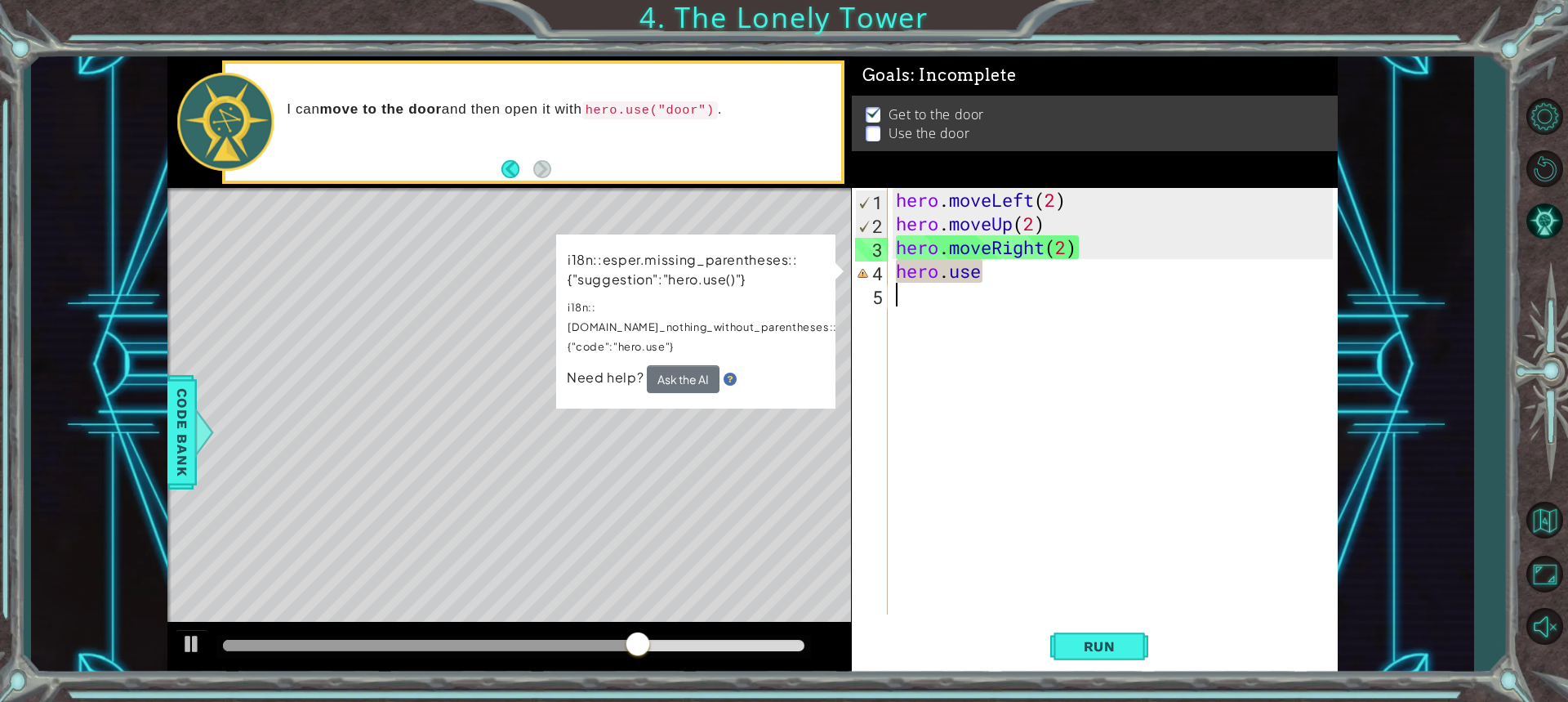
click at [712, 394] on div "Level Map" at bounding box center [545, 428] width 755 height 481
click at [915, 272] on div "hero . moveLeft ( 2 ) hero . moveUp ( 2 ) hero . moveRight ( 2 ) hero . use" at bounding box center [1117, 425] width 449 height 474
click at [989, 272] on div "hero . moveLeft ( 2 ) hero . moveUp ( 2 ) hero . moveRight ( 2 ) hero . use" at bounding box center [1117, 425] width 449 height 474
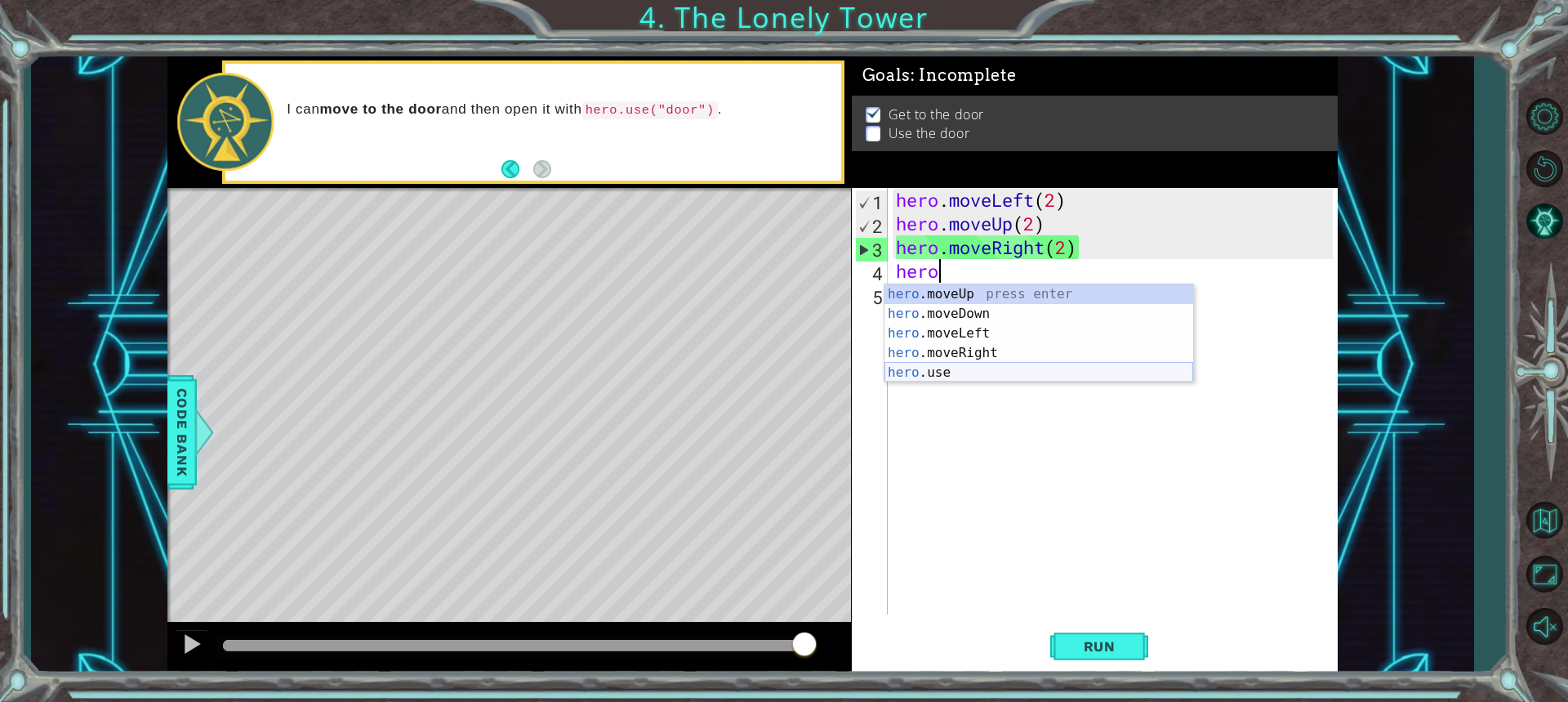
click at [942, 374] on div "hero .moveUp press enter hero .moveDown press enter hero .moveLeft press enter …" at bounding box center [1039, 353] width 309 height 137
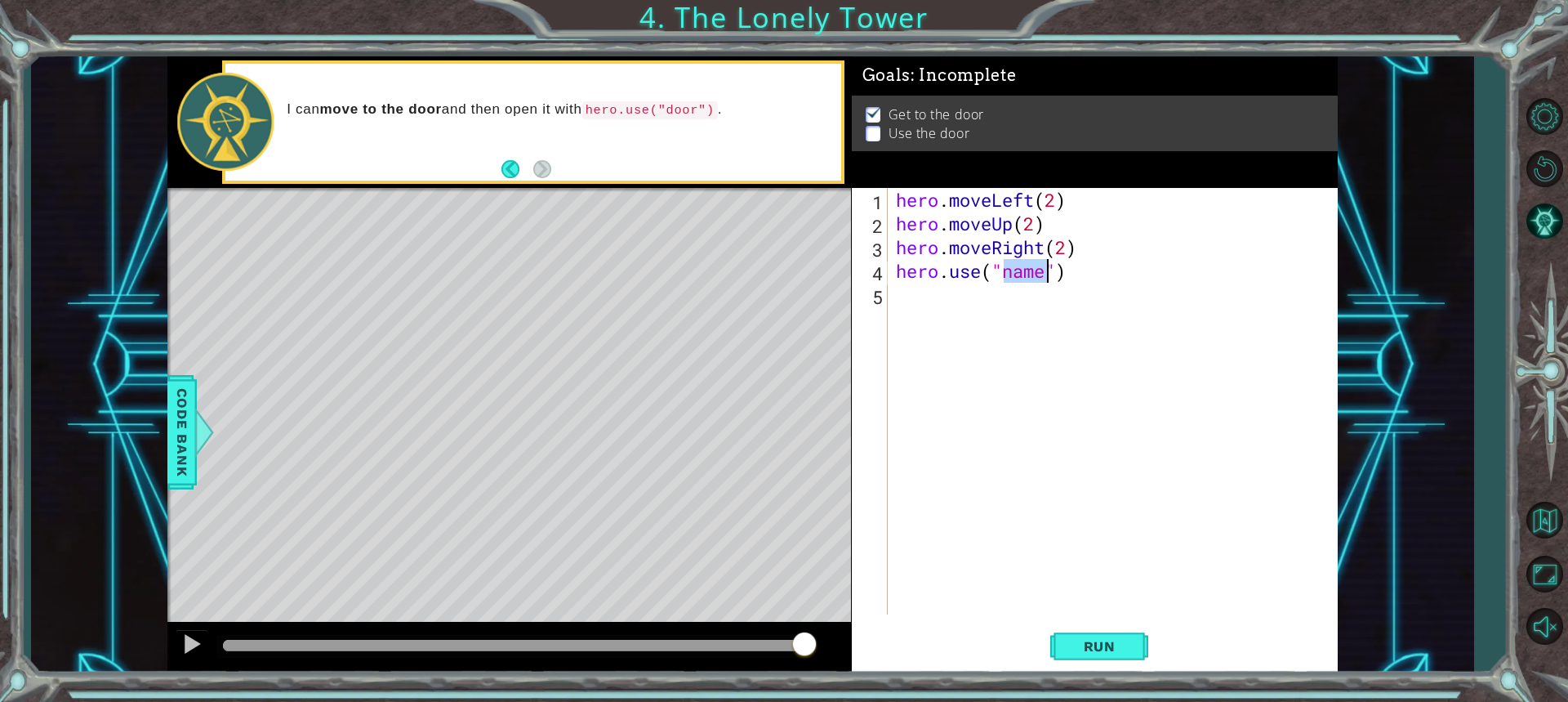
click at [1036, 274] on div "hero . moveLeft ( 2 ) hero . moveUp ( 2 ) hero . moveRight ( 2 ) hero . use ( "…" at bounding box center [1113, 402] width 440 height 427
click at [1042, 277] on div "hero . moveLeft ( 2 ) hero . moveUp ( 2 ) hero . moveRight ( 2 ) hero . use ( "…" at bounding box center [1117, 425] width 449 height 474
type textarea "hero.use("door")"
click at [1070, 633] on button "Run" at bounding box center [1100, 645] width 98 height 48
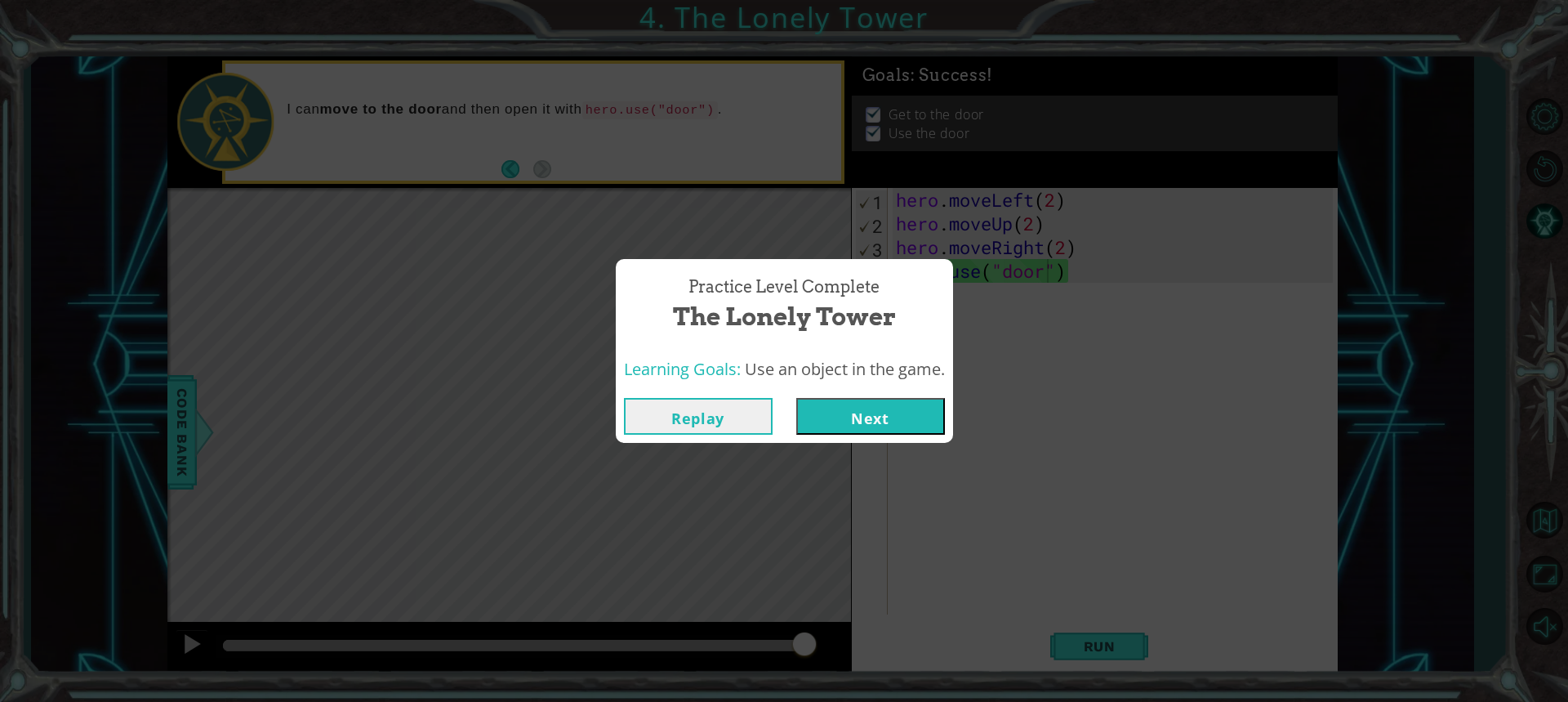
click at [831, 426] on button "Next" at bounding box center [871, 416] width 148 height 37
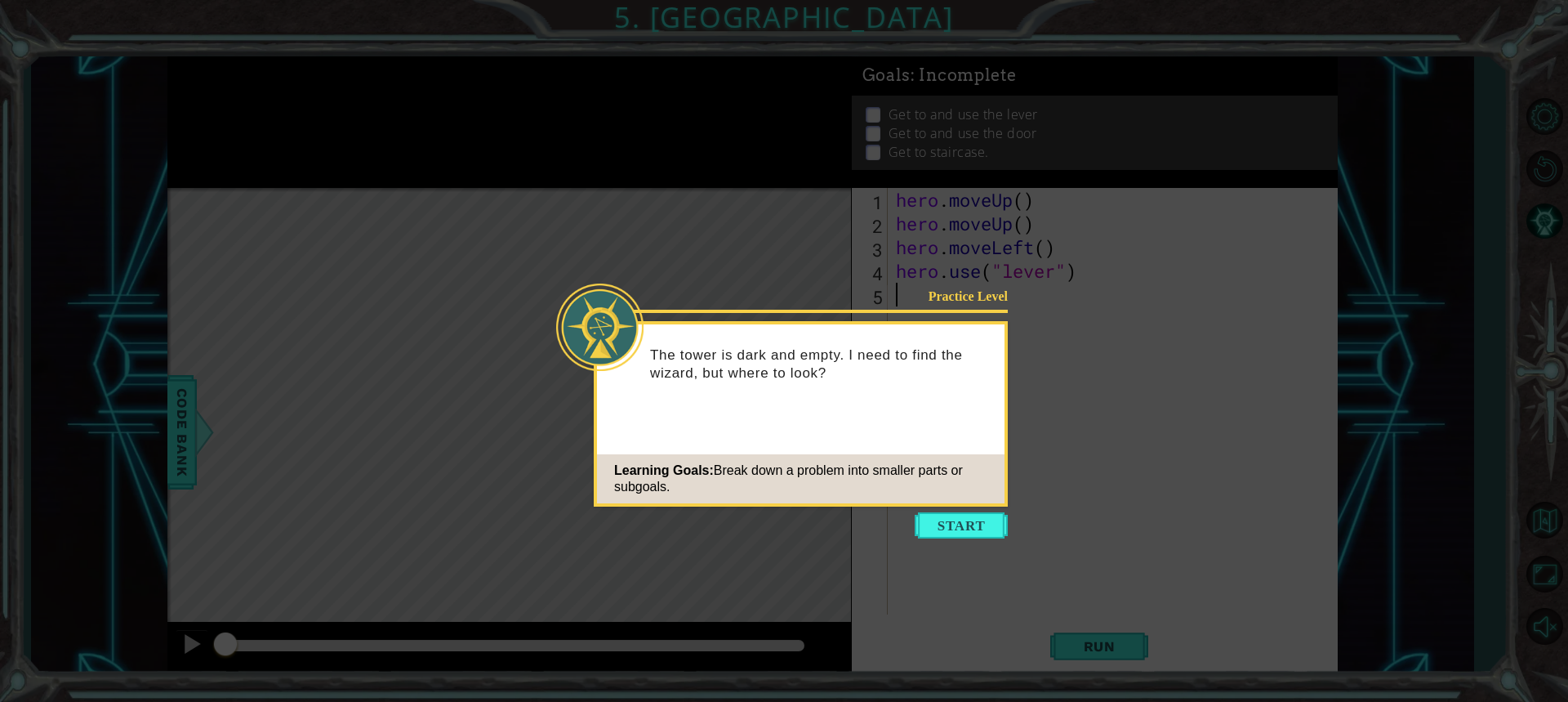
click at [940, 511] on icon at bounding box center [784, 351] width 1568 height 702
click at [956, 531] on button "Start" at bounding box center [962, 525] width 93 height 26
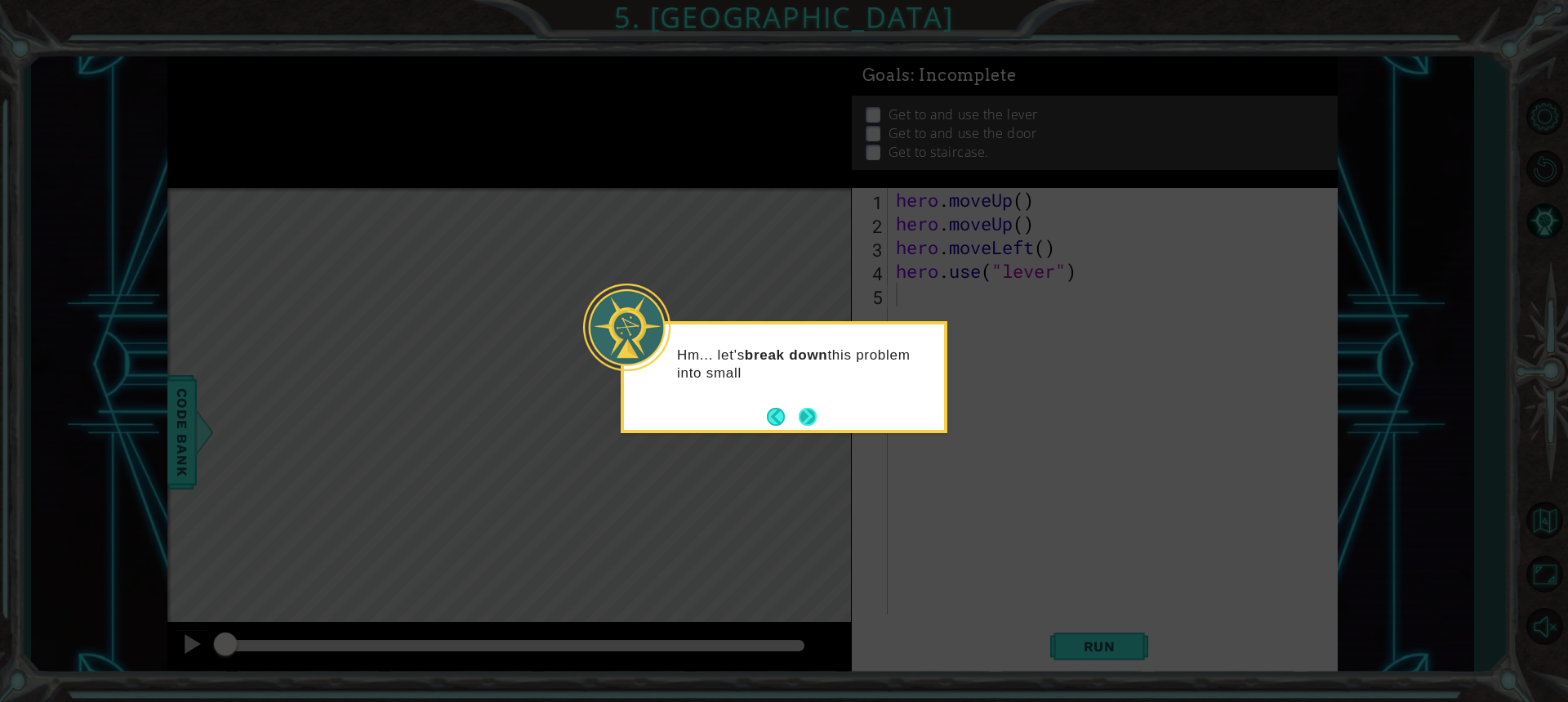
click at [810, 420] on button "Next" at bounding box center [807, 416] width 18 height 18
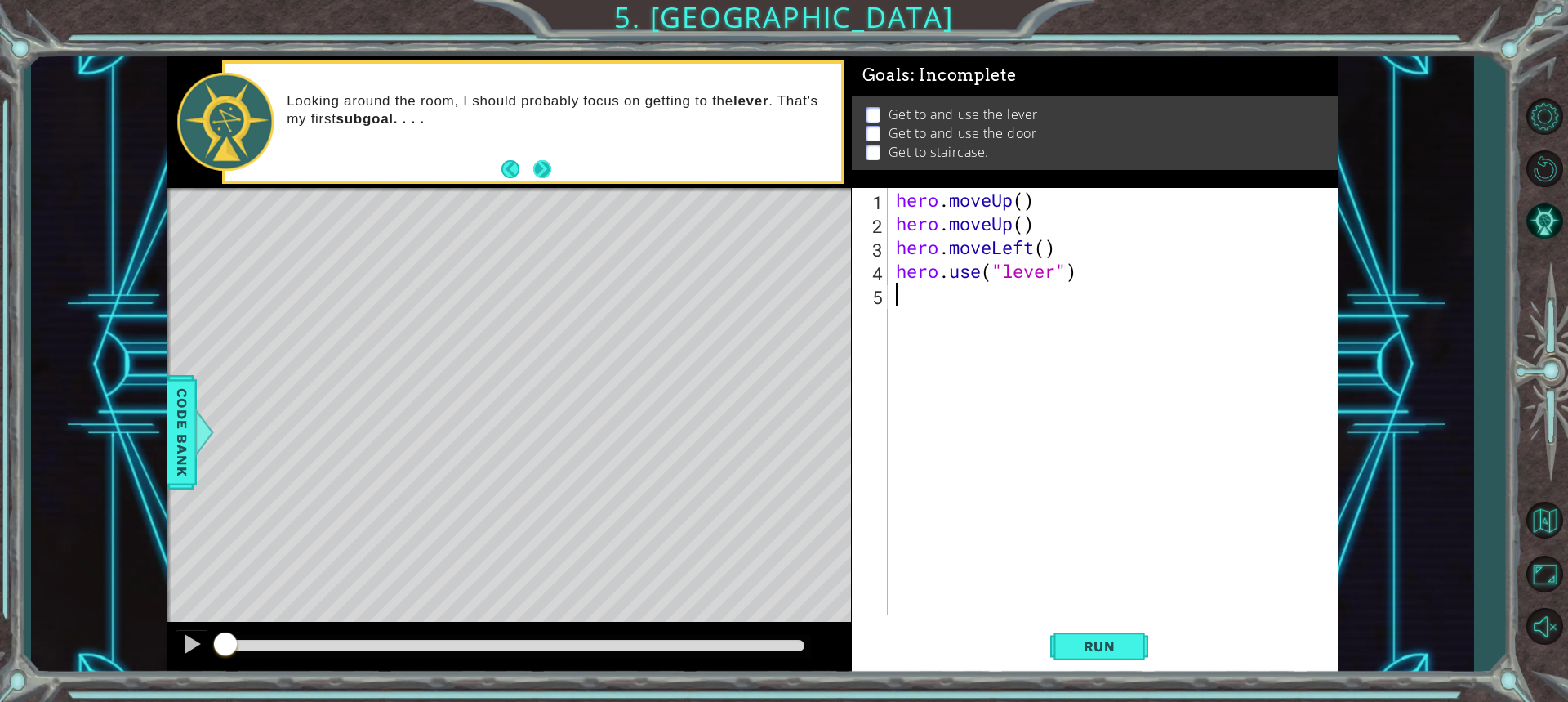
click at [537, 164] on button "Next" at bounding box center [542, 169] width 19 height 19
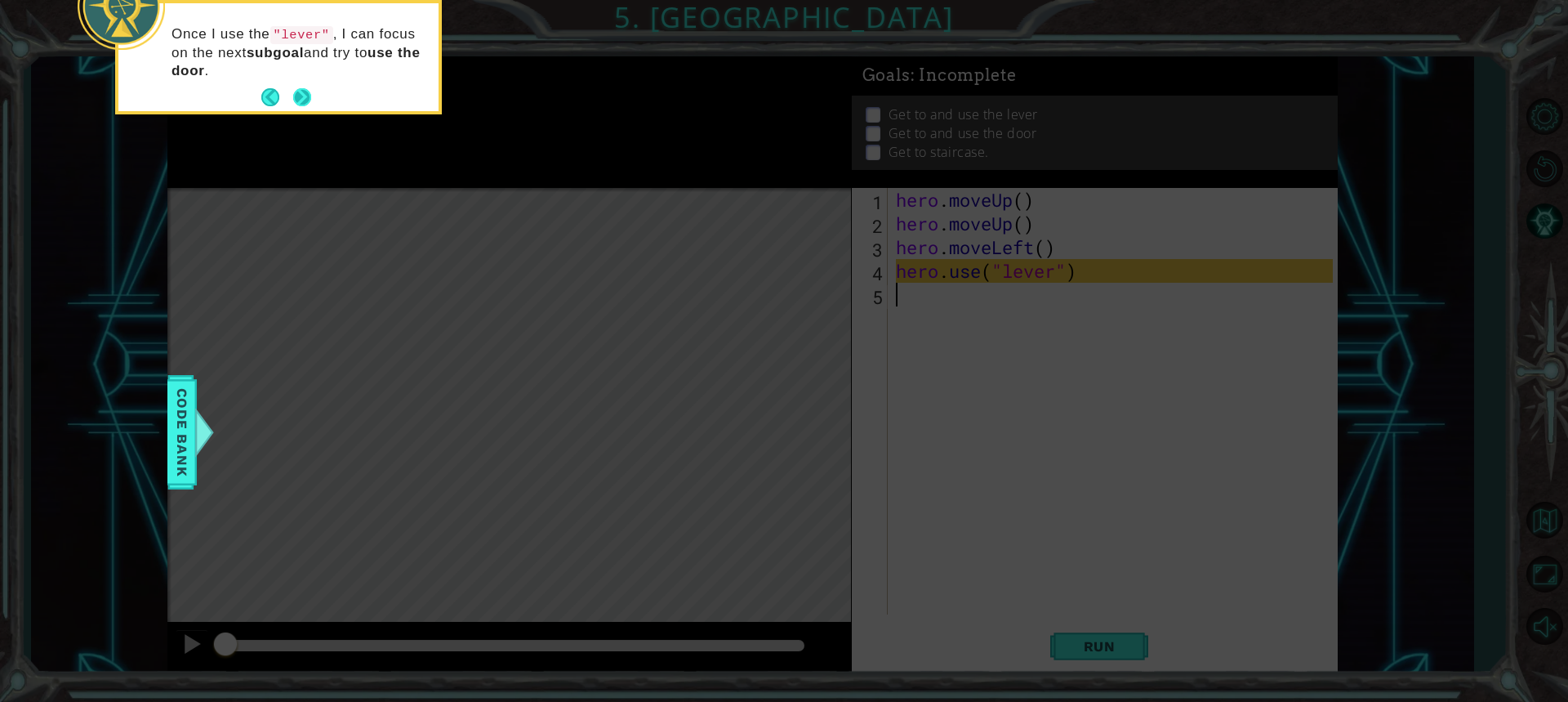
click at [300, 92] on button "Next" at bounding box center [301, 96] width 18 height 18
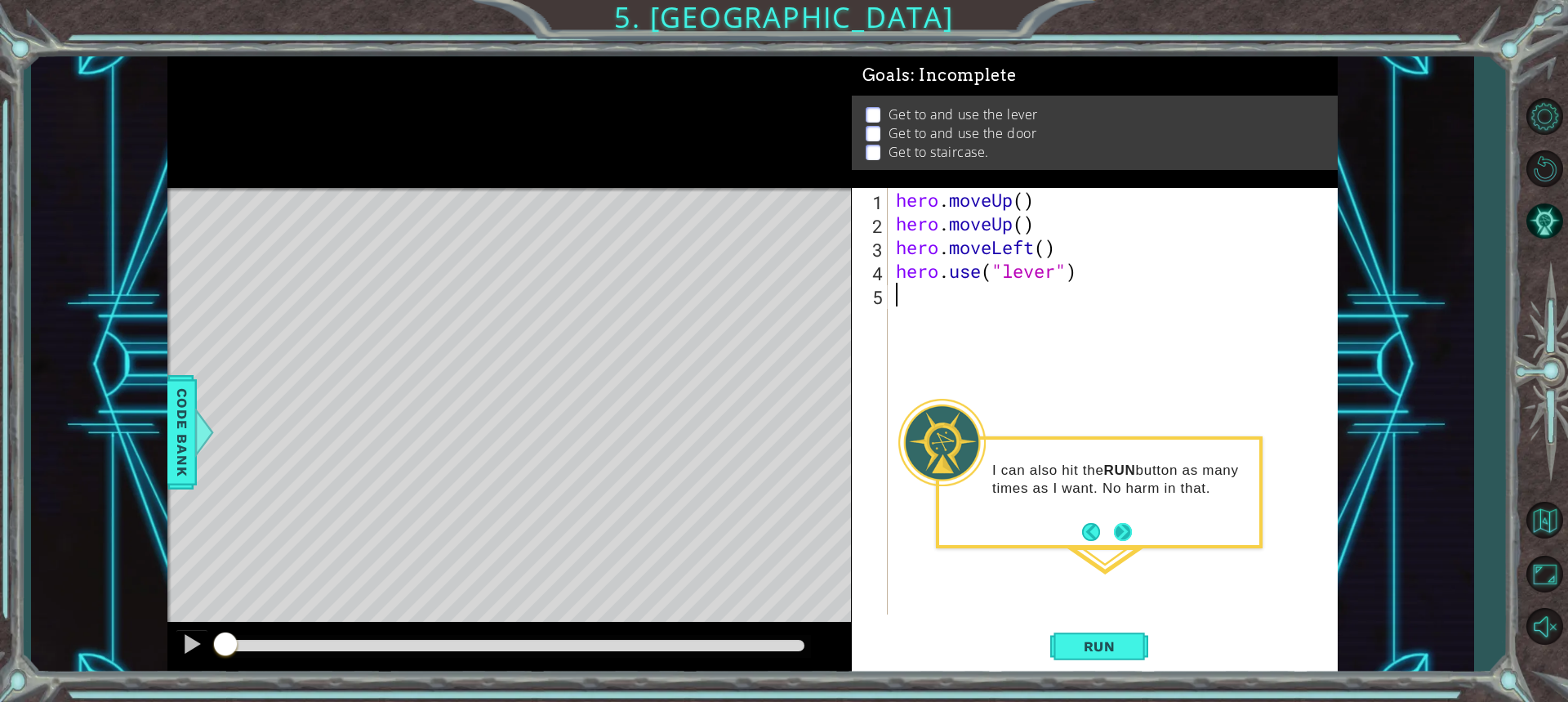
click at [1121, 538] on button "Next" at bounding box center [1122, 531] width 18 height 18
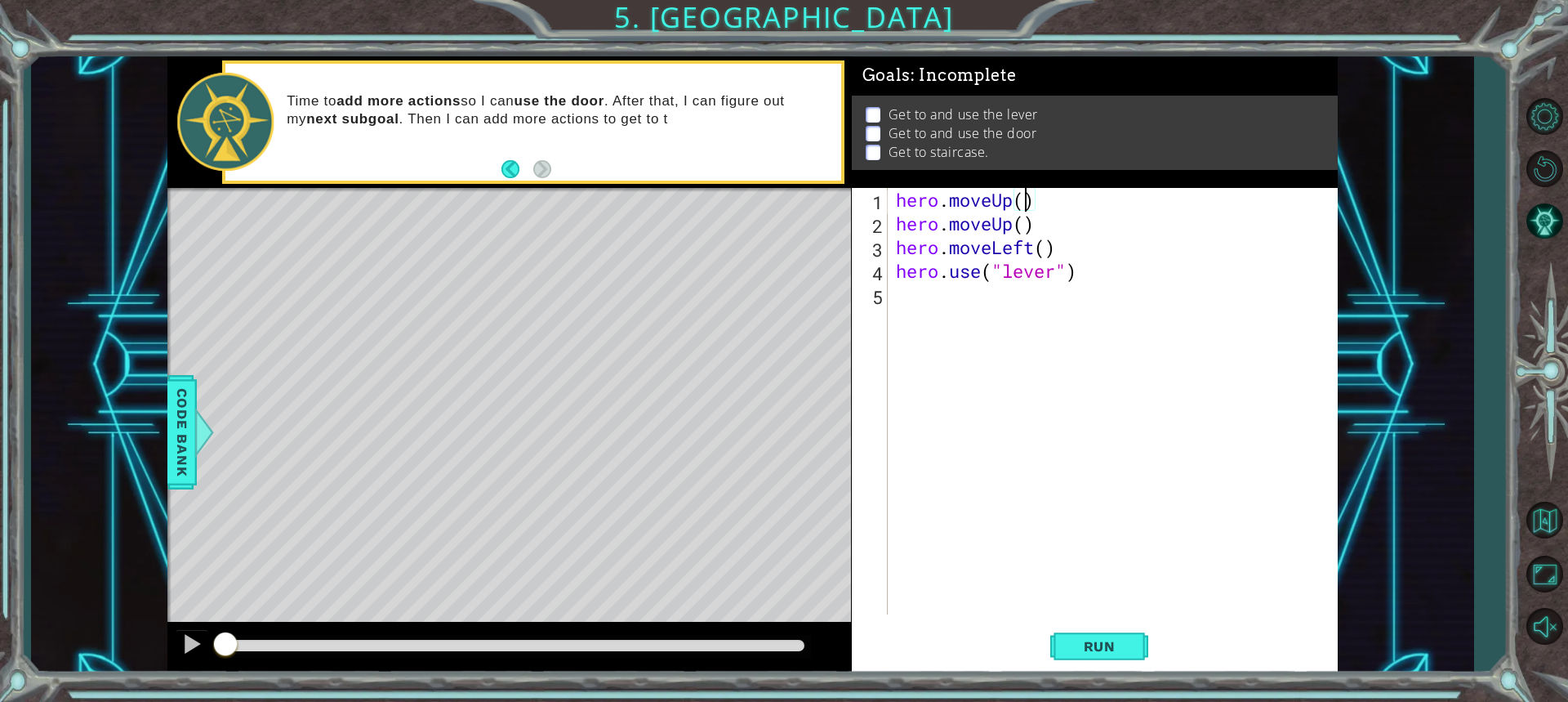
click at [1023, 194] on div "hero . moveUp ( ) hero . moveUp ( ) hero . moveLeft ( ) hero . use ( "lever" )" at bounding box center [1117, 425] width 449 height 474
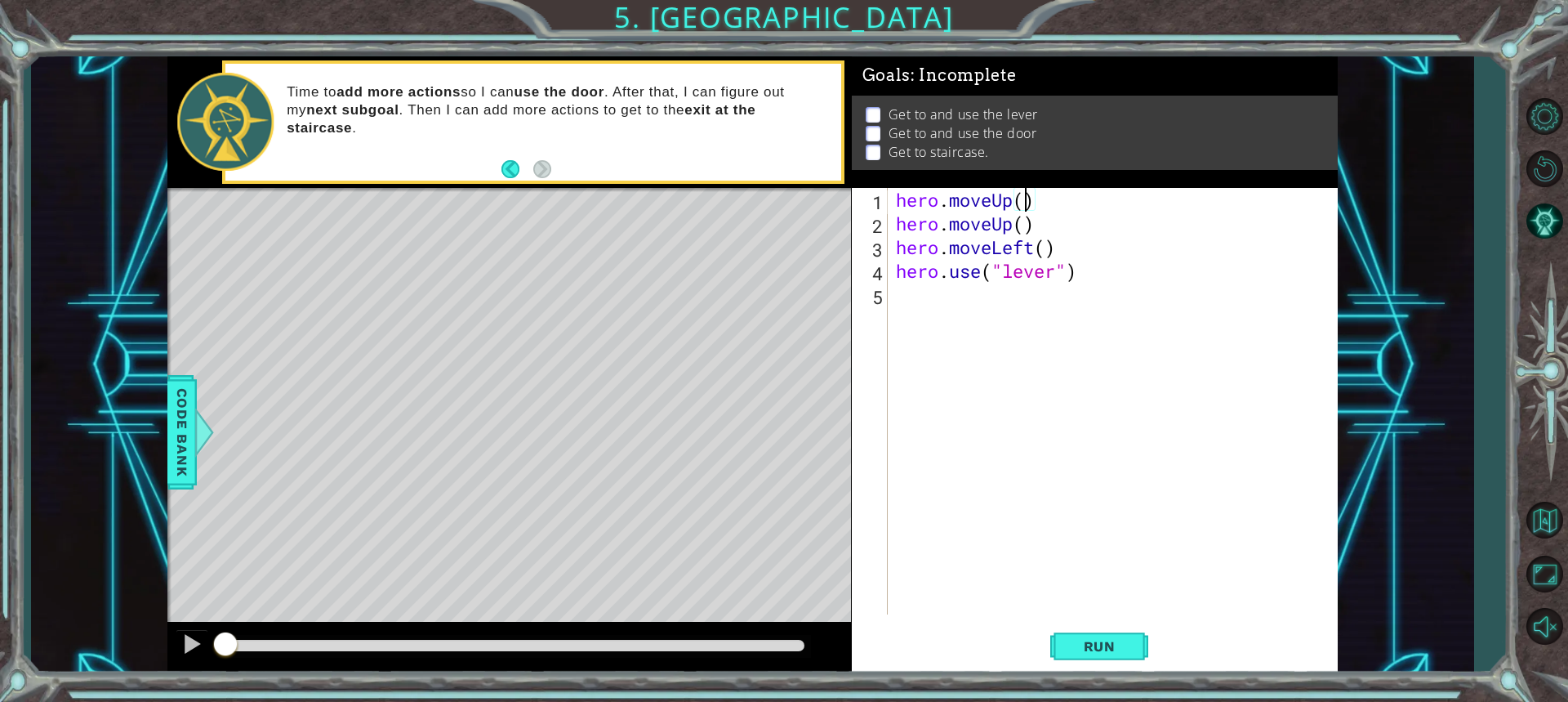
scroll to position [0, 6]
click at [1020, 223] on div "hero . moveUp ( 1 ) hero . moveUp ( ) hero . moveLeft ( ) hero . use ( "lever" )" at bounding box center [1117, 425] width 449 height 474
click at [1038, 198] on div "hero . moveUp ( 1 ) hero . moveUp ( ) hero . moveLeft ( ) hero . use ( "lever" )" at bounding box center [1117, 425] width 449 height 474
click at [1027, 223] on div "hero . moveUp ( 1 ) hero . moveUp ( ) hero . moveLeft ( ) hero . use ( "lever" )" at bounding box center [1117, 425] width 449 height 474
click at [1049, 252] on div "hero . moveUp ( 1 ) hero . moveUp ( 1 ) hero . moveLeft ( ) hero . use ( "lever…" at bounding box center [1117, 425] width 449 height 474
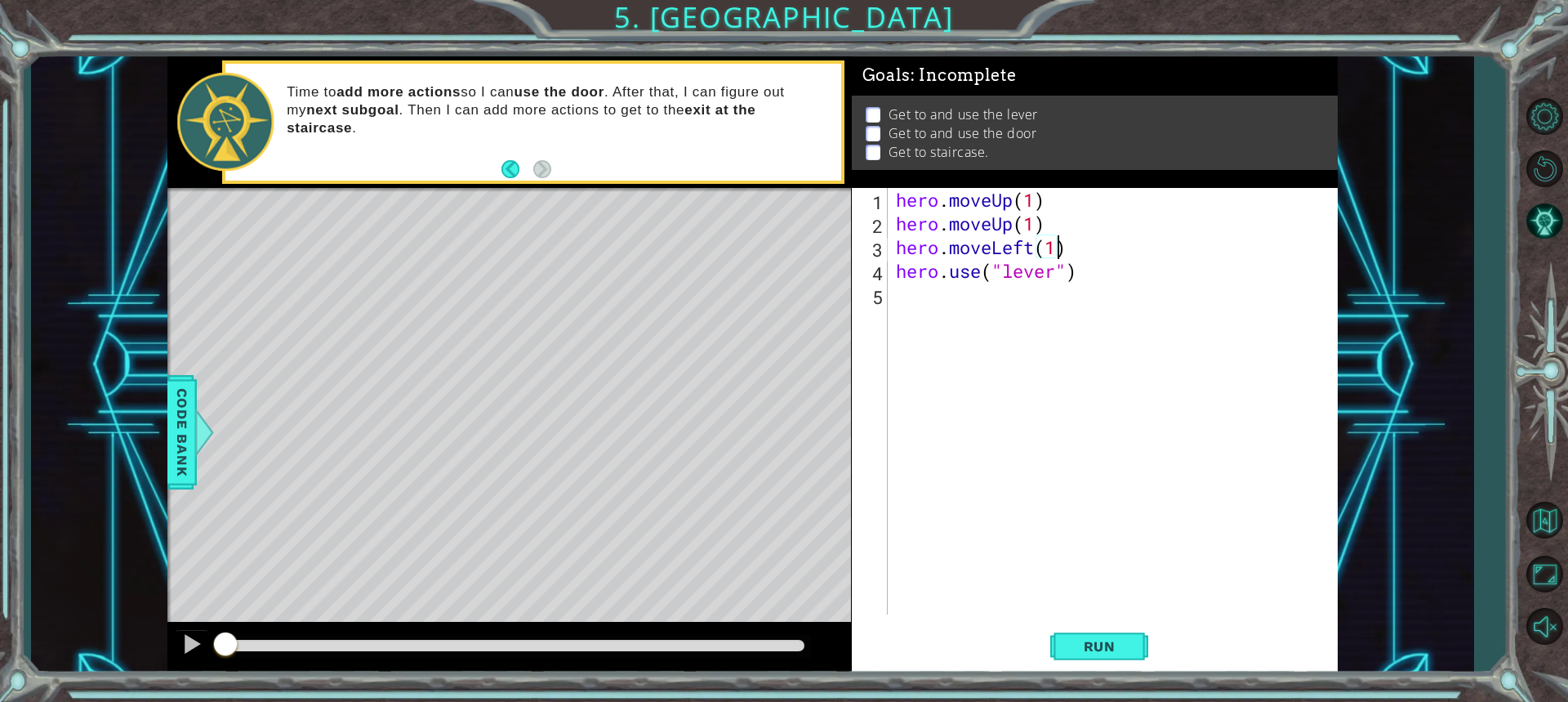
scroll to position [0, 6]
click at [1089, 642] on span "Run" at bounding box center [1100, 646] width 65 height 17
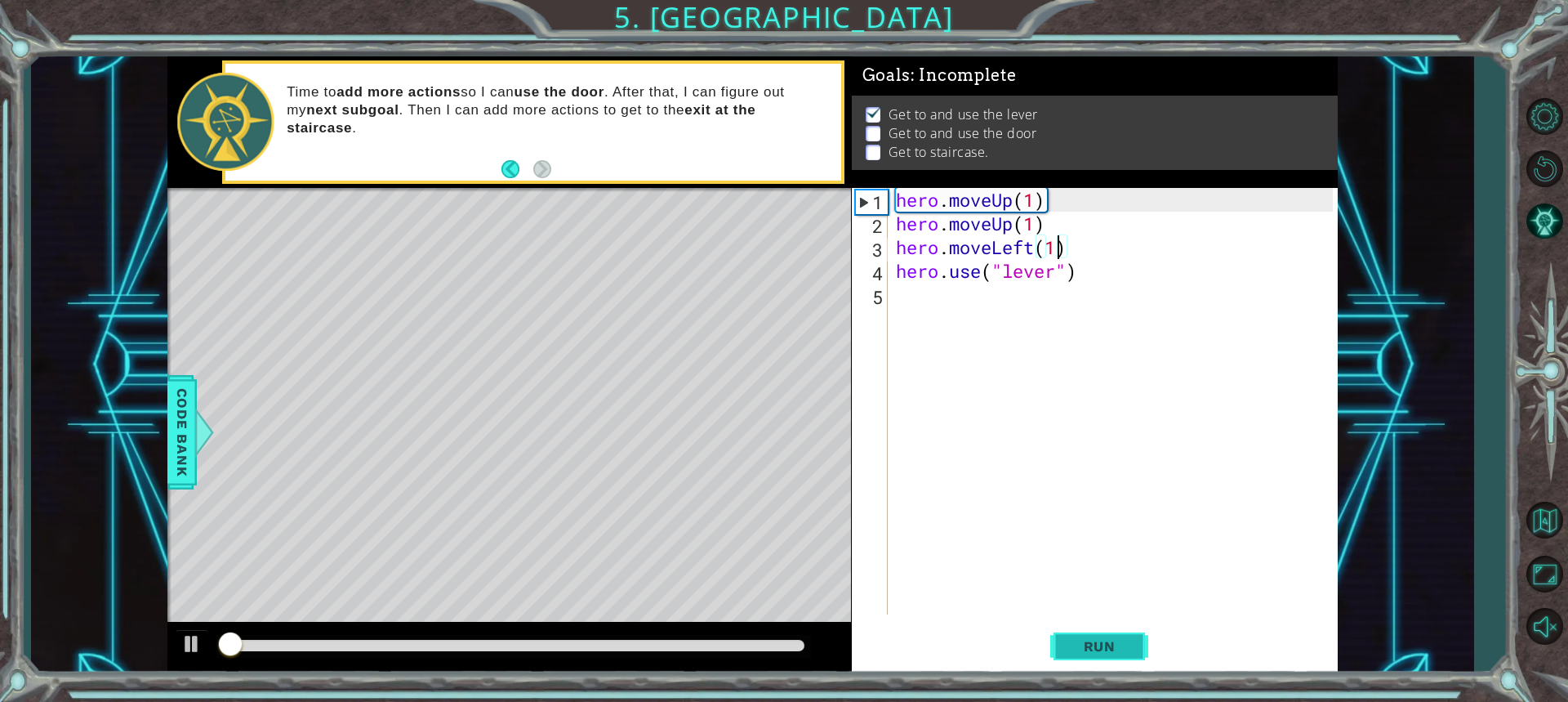
scroll to position [2, 0]
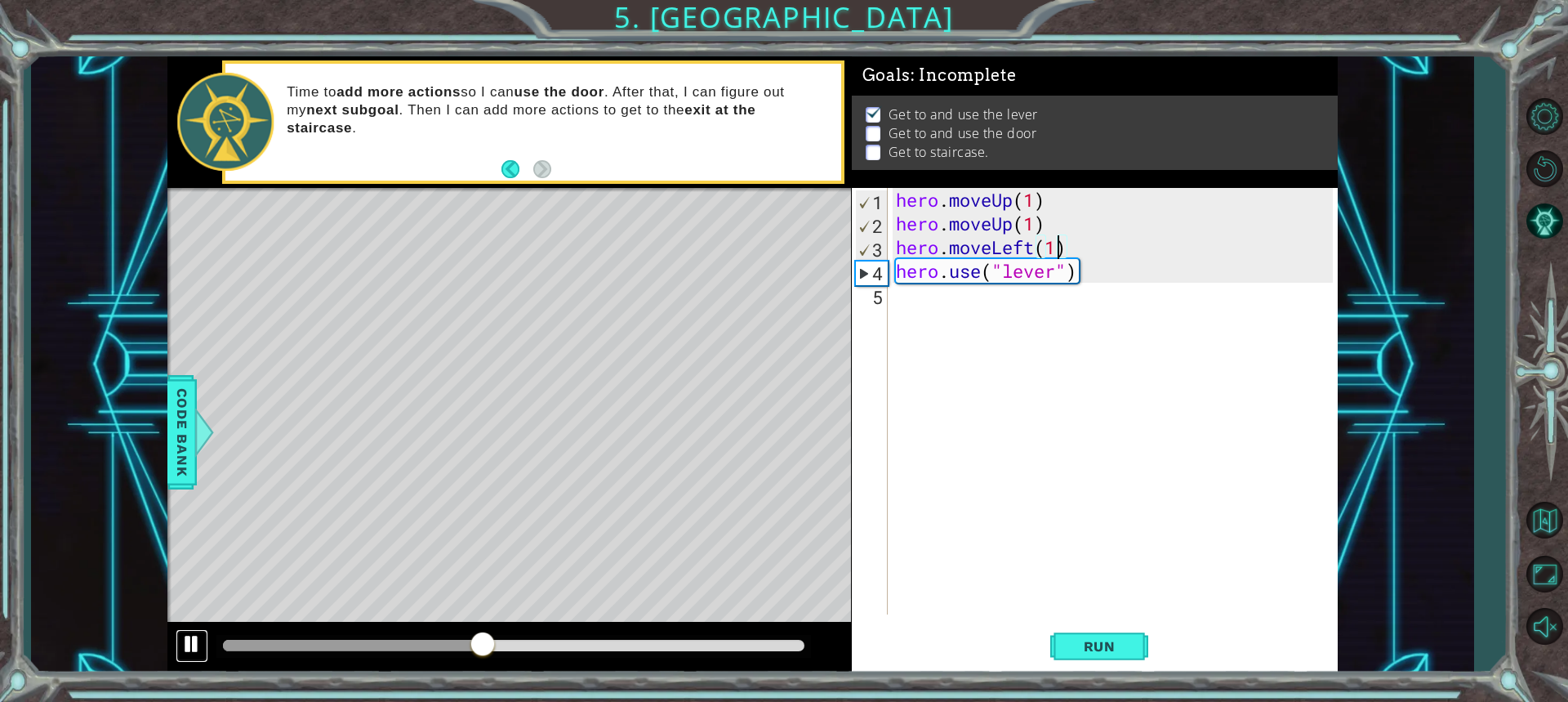
click at [195, 646] on div at bounding box center [192, 644] width 21 height 21
click at [1038, 227] on div "hero . moveUp ( 1 ) hero . moveUp ( 1 ) hero . moveLeft ( 1 ) hero . use ( "lev…" at bounding box center [1117, 425] width 449 height 474
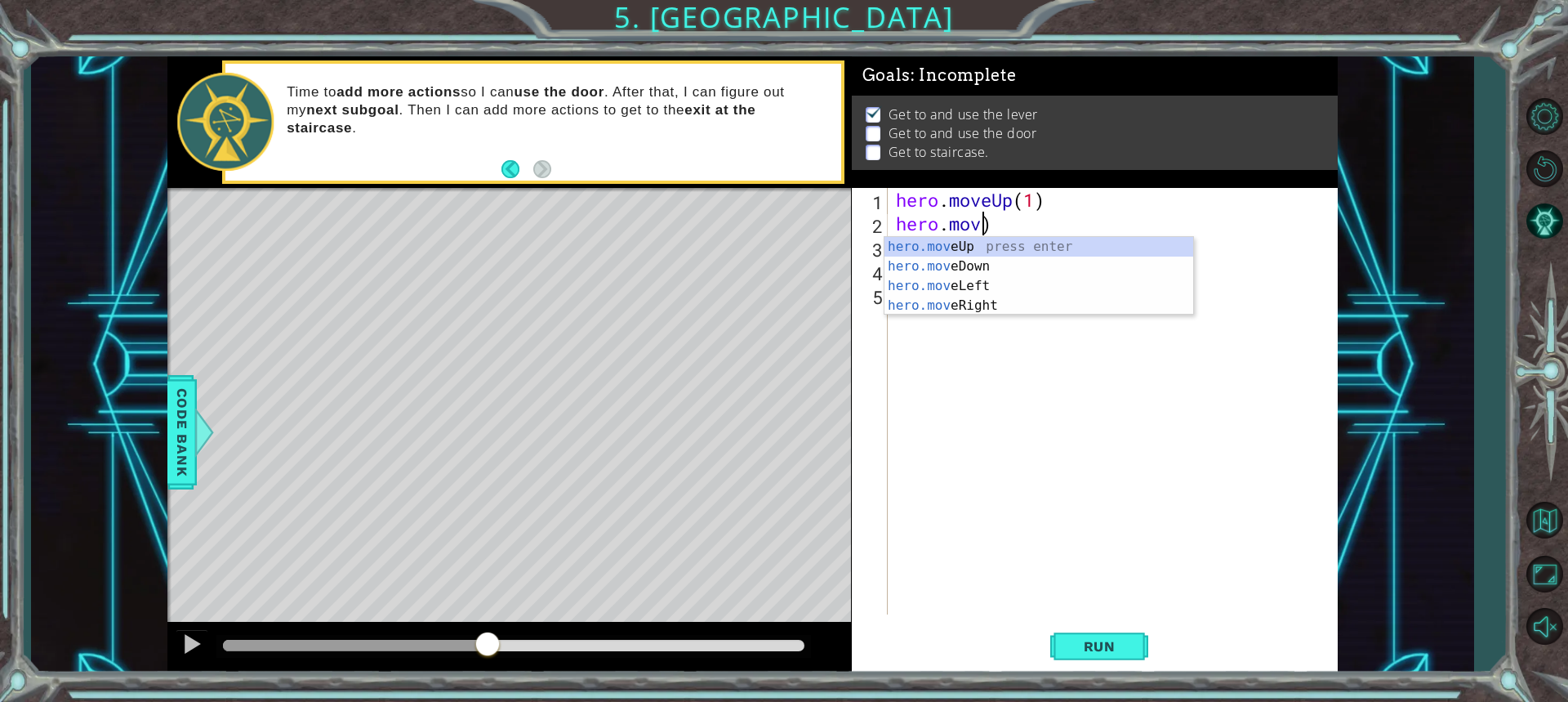
scroll to position [0, 0]
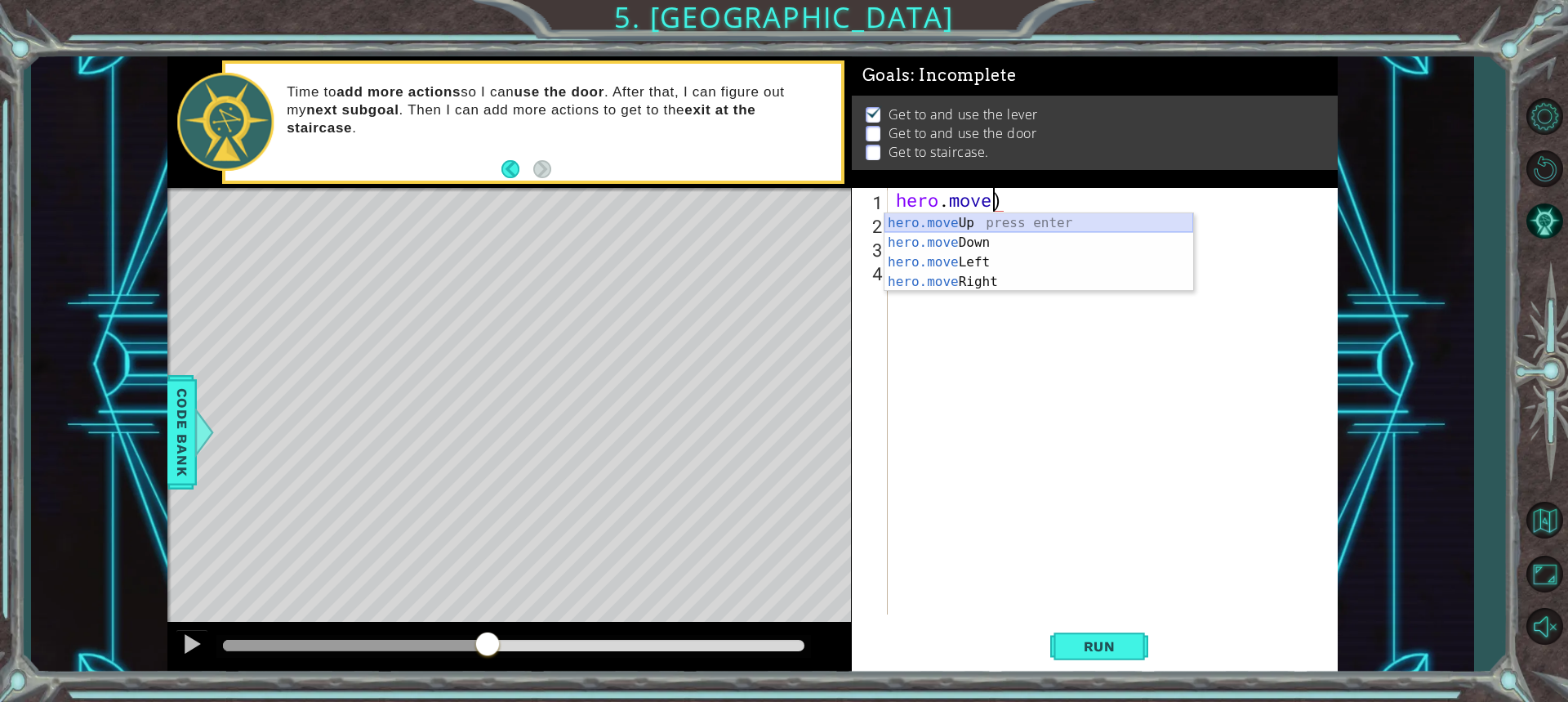
click at [977, 225] on div "hero.move Up press enter hero.move Down press enter hero.move Left press enter …" at bounding box center [1039, 272] width 309 height 118
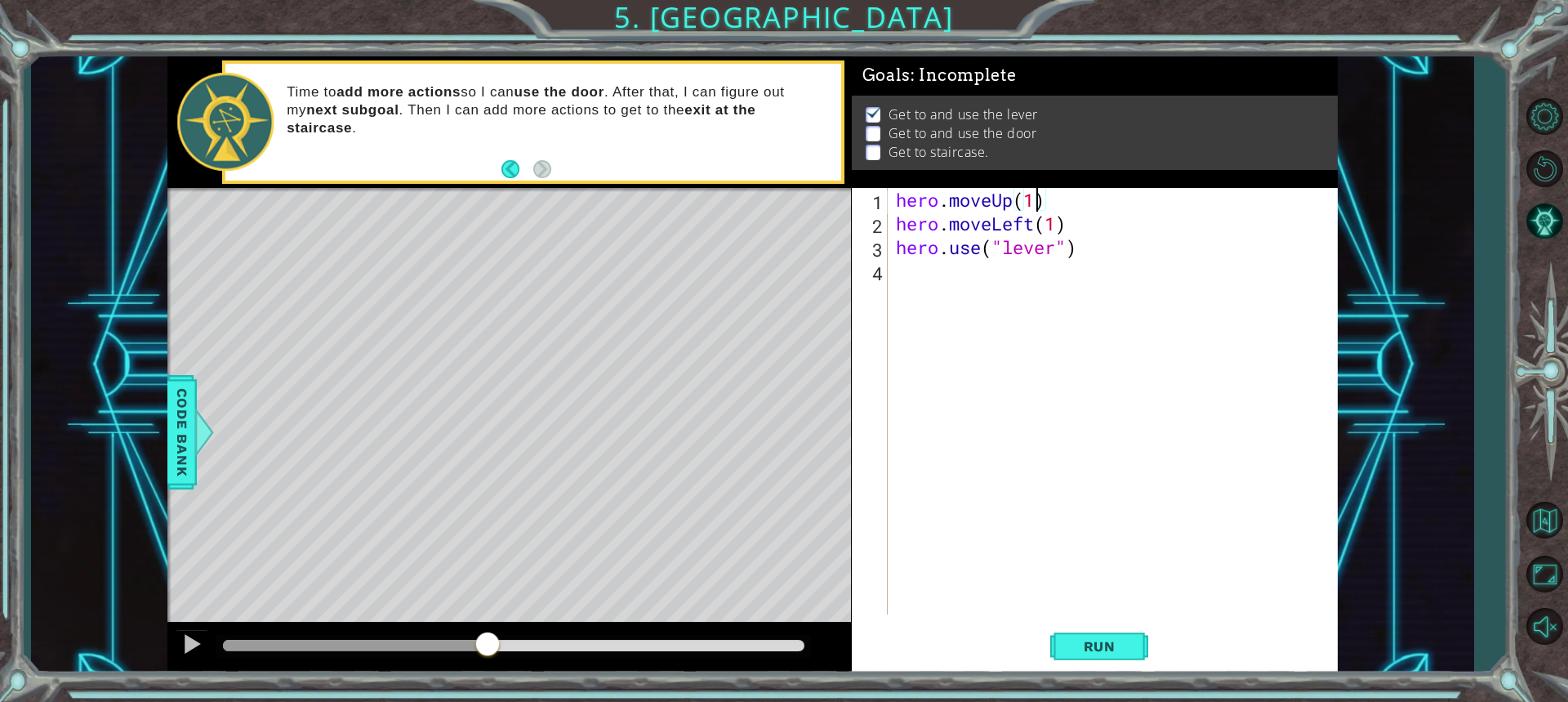
scroll to position [0, 6]
click at [1057, 224] on div "hero . moveUp ( 2 ) hero . moveLeft ( 1 ) hero . use ( "lever" )" at bounding box center [1117, 425] width 449 height 474
type textarea "hero.moveLeft(1)"
click at [921, 274] on div "hero . moveUp ( 2 ) hero . moveLeft ( 1 ) hero . use ( "lever" )" at bounding box center [1117, 425] width 449 height 474
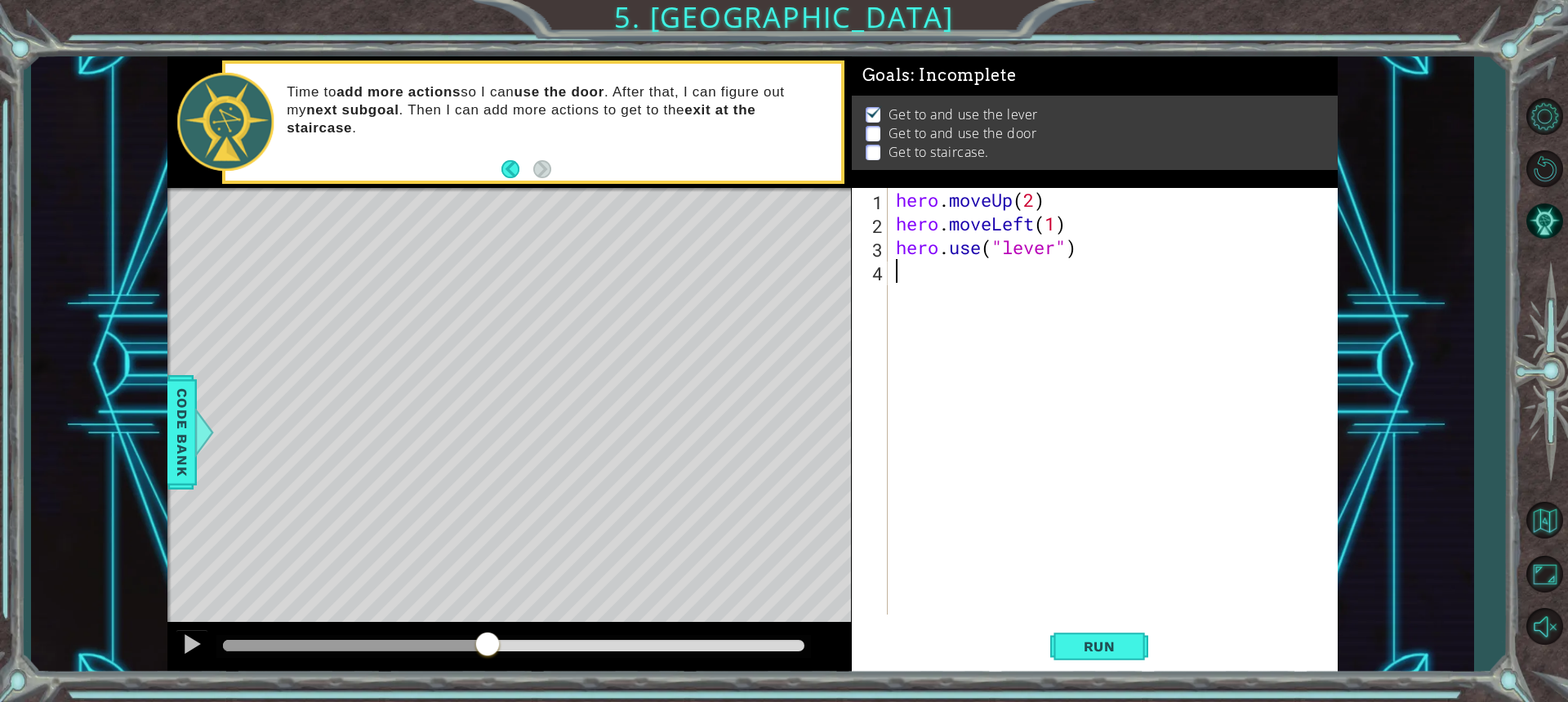
click at [1045, 197] on div "hero . moveUp ( 2 ) hero . moveLeft ( 1 ) hero . use ( "lever" )" at bounding box center [1117, 425] width 449 height 474
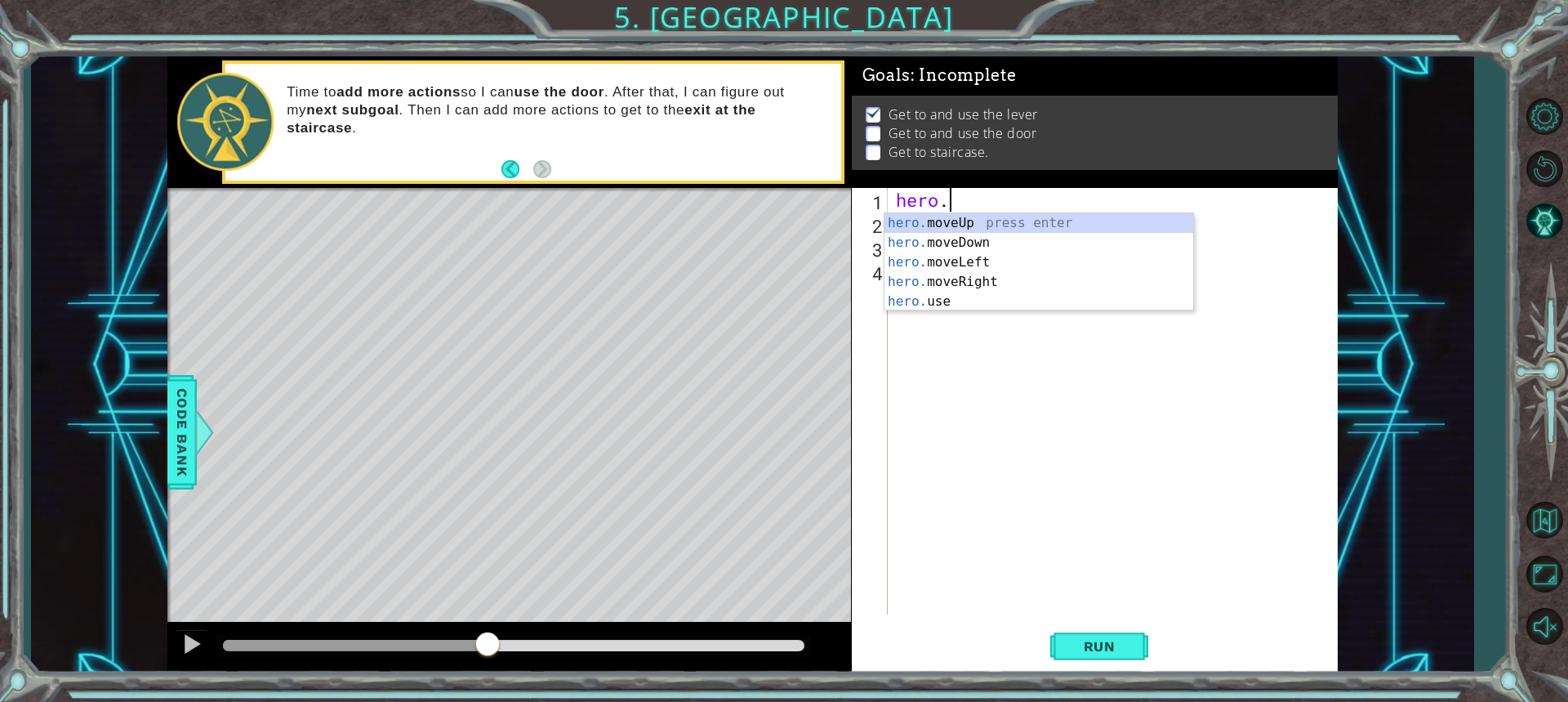
type textarea "hero"
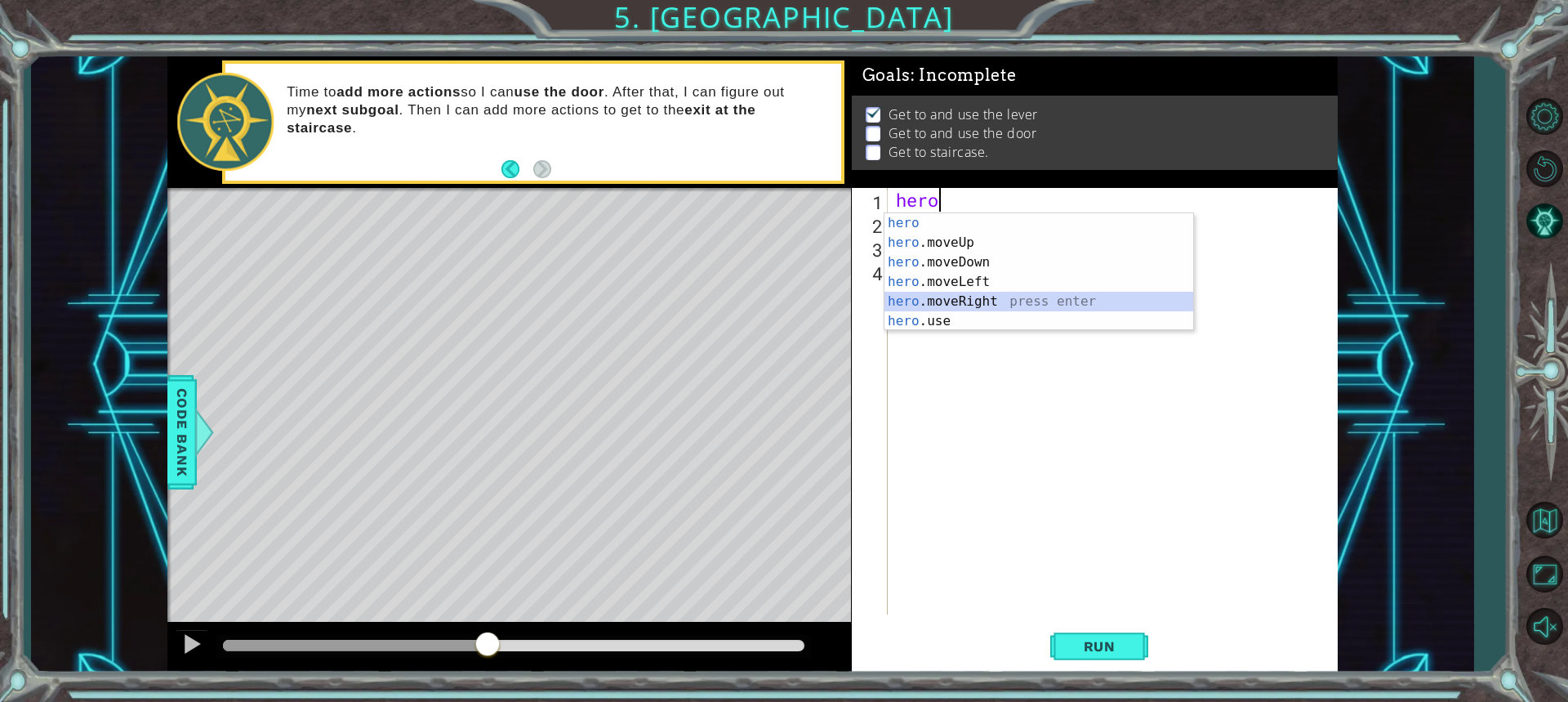
click at [955, 300] on div "hero press enter hero .moveUp press enter hero .moveDown press enter hero .move…" at bounding box center [1039, 291] width 309 height 157
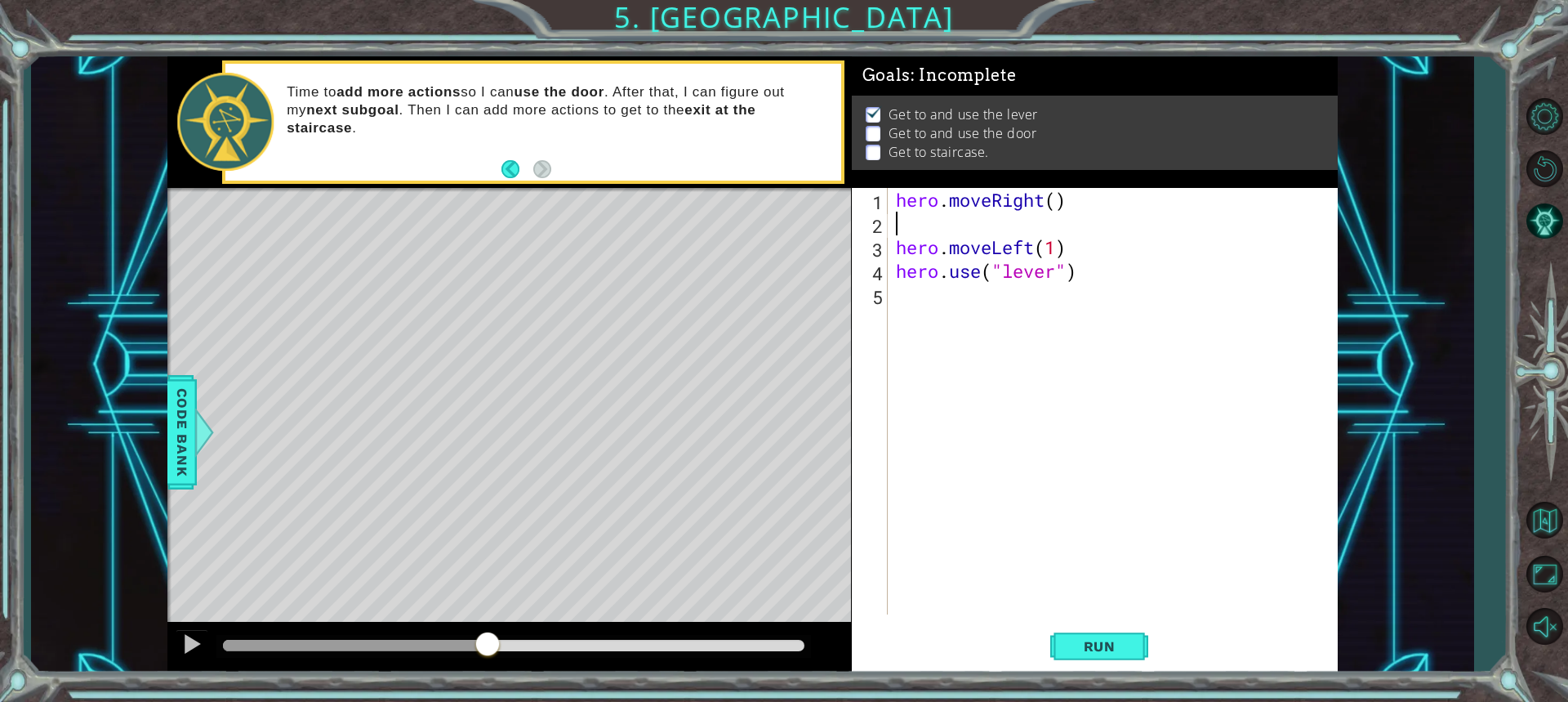
click at [1058, 203] on div "hero . moveRight ( ) hero . moveLeft ( 1 ) hero . use ( "lever" )" at bounding box center [1117, 425] width 449 height 474
type textarea "hero.moveRight(3)"
click at [981, 225] on div "hero . moveRight ( 3 ) hero . moveLeft ( 1 ) hero . use ( "lever" )" at bounding box center [1117, 425] width 449 height 474
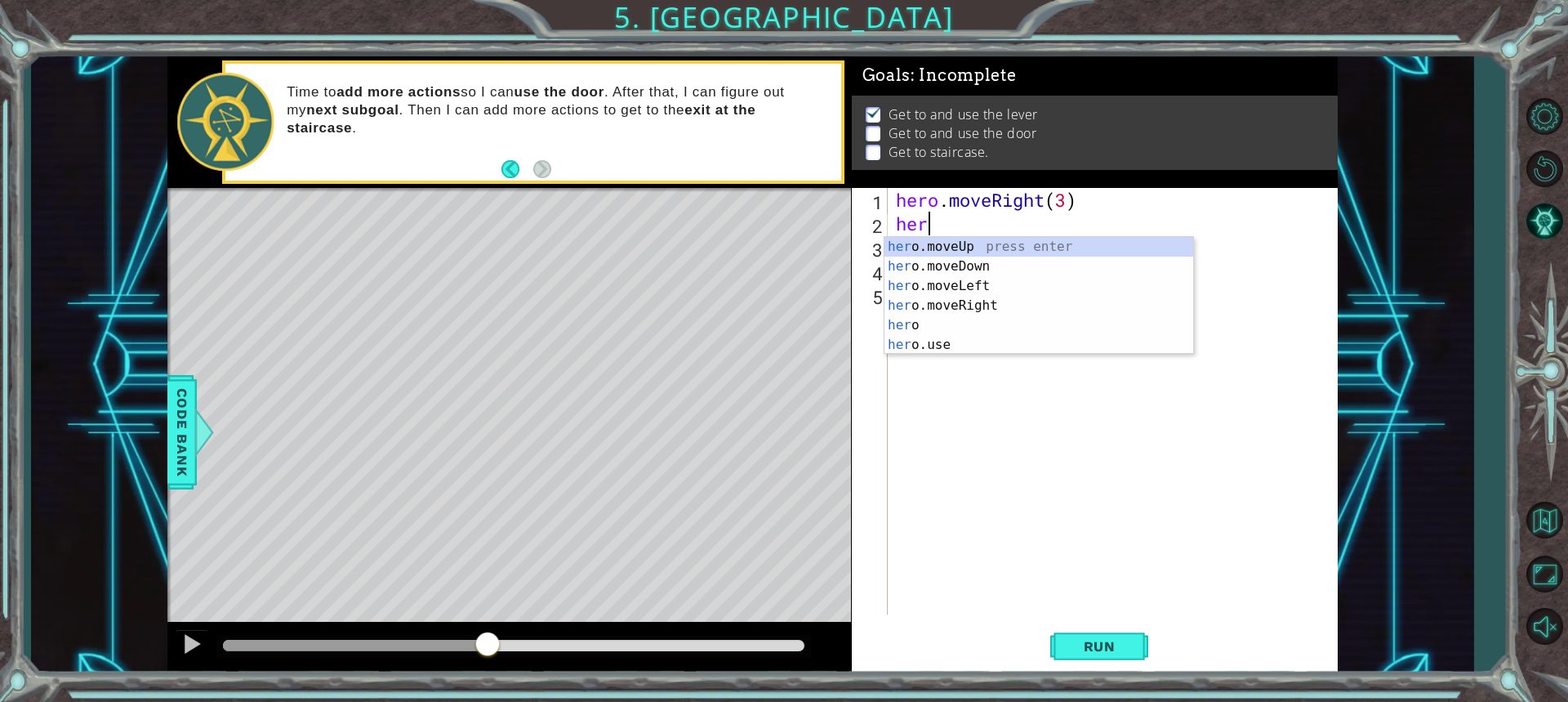
scroll to position [0, 1]
click at [943, 341] on div "hero press enter hero .moveUp press enter hero .moveDown press enter hero .move…" at bounding box center [1039, 314] width 309 height 157
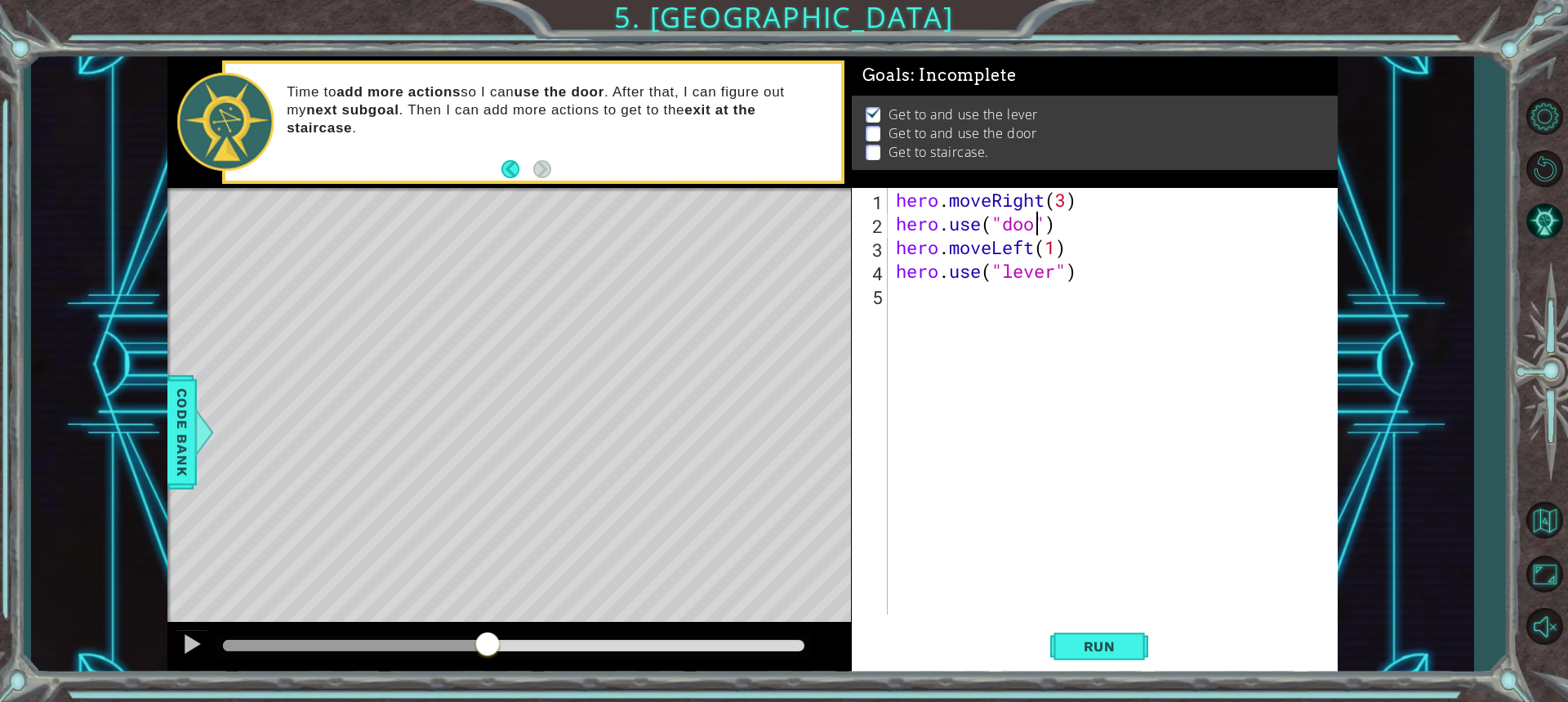
scroll to position [0, 6]
click at [1056, 248] on div "hero . moveRight ( 3 ) hero . use ( "door" ) hero . moveLeft ( 1 ) hero . use (…" at bounding box center [1117, 425] width 449 height 474
click at [1065, 274] on div "hero . moveRight ( 3 ) hero . use ( "door" ) hero . moveLeft ( 3 ) hero . use (…" at bounding box center [1117, 425] width 449 height 474
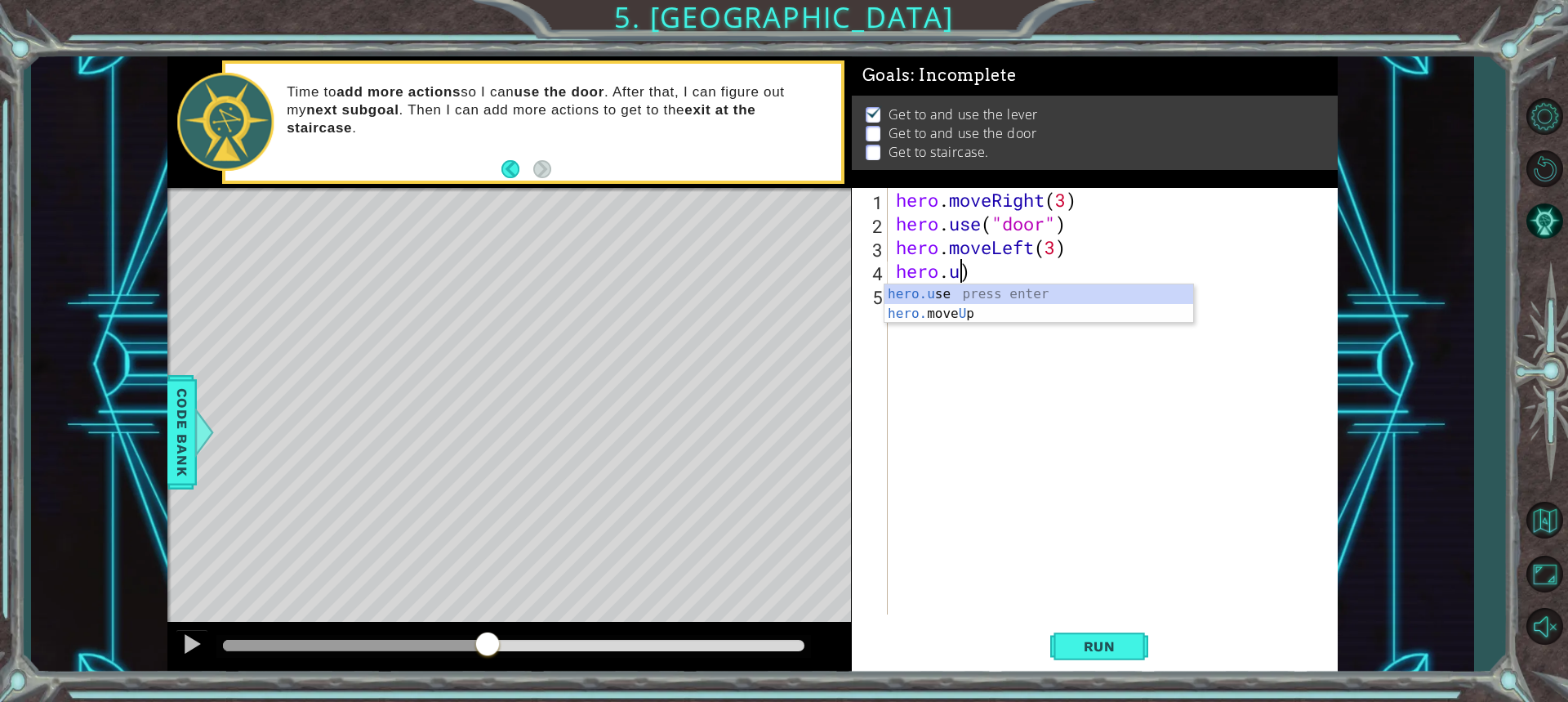
scroll to position [0, 1]
type textarea "hero.moveLeft(3)"
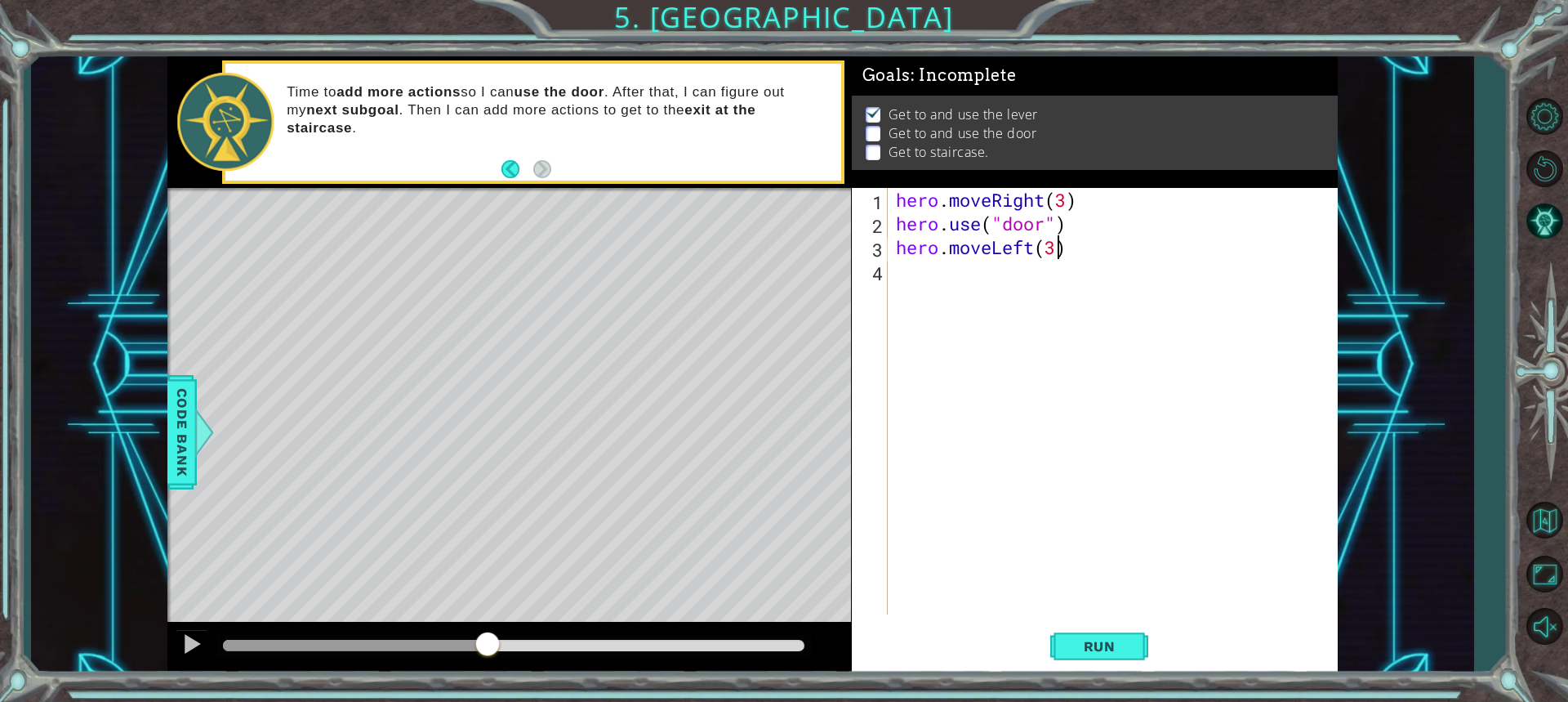
scroll to position [0, 0]
click at [1076, 259] on div "hero . moveRight ( 3 ) hero . use ( "door" ) hero . moveLeft ( 3 )" at bounding box center [1117, 425] width 449 height 474
click at [1095, 639] on span "Run" at bounding box center [1100, 646] width 65 height 17
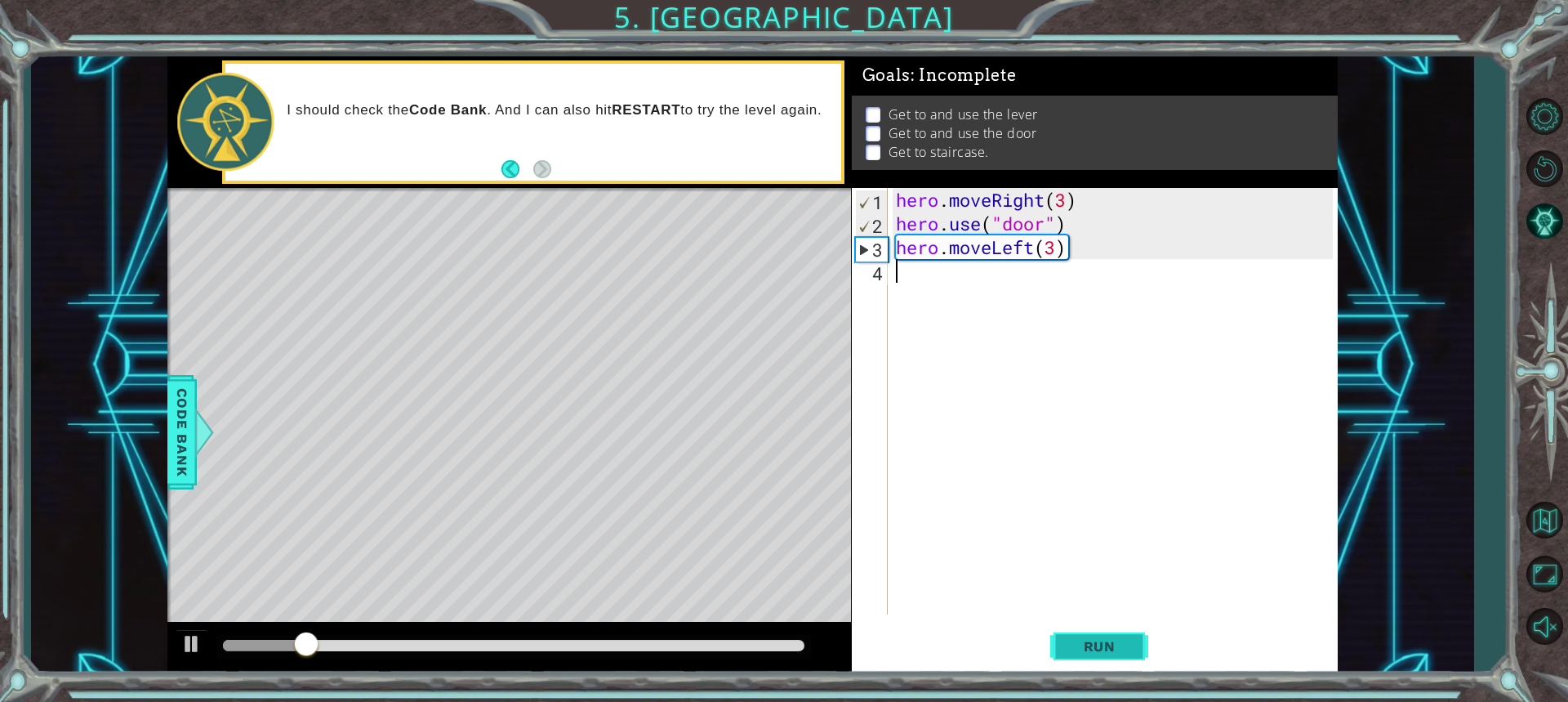
click at [1065, 632] on button "Run" at bounding box center [1100, 645] width 98 height 48
click at [1052, 588] on div "hero . moveRight ( 3 ) hero . use ( "door" ) hero . moveLeft ( 3 )" at bounding box center [1117, 425] width 449 height 474
click at [187, 644] on div at bounding box center [192, 644] width 21 height 21
click at [1087, 206] on div "hero . moveRight ( 3 ) hero . use ( "door" ) hero . moveLeft ( 3 )" at bounding box center [1117, 425] width 449 height 474
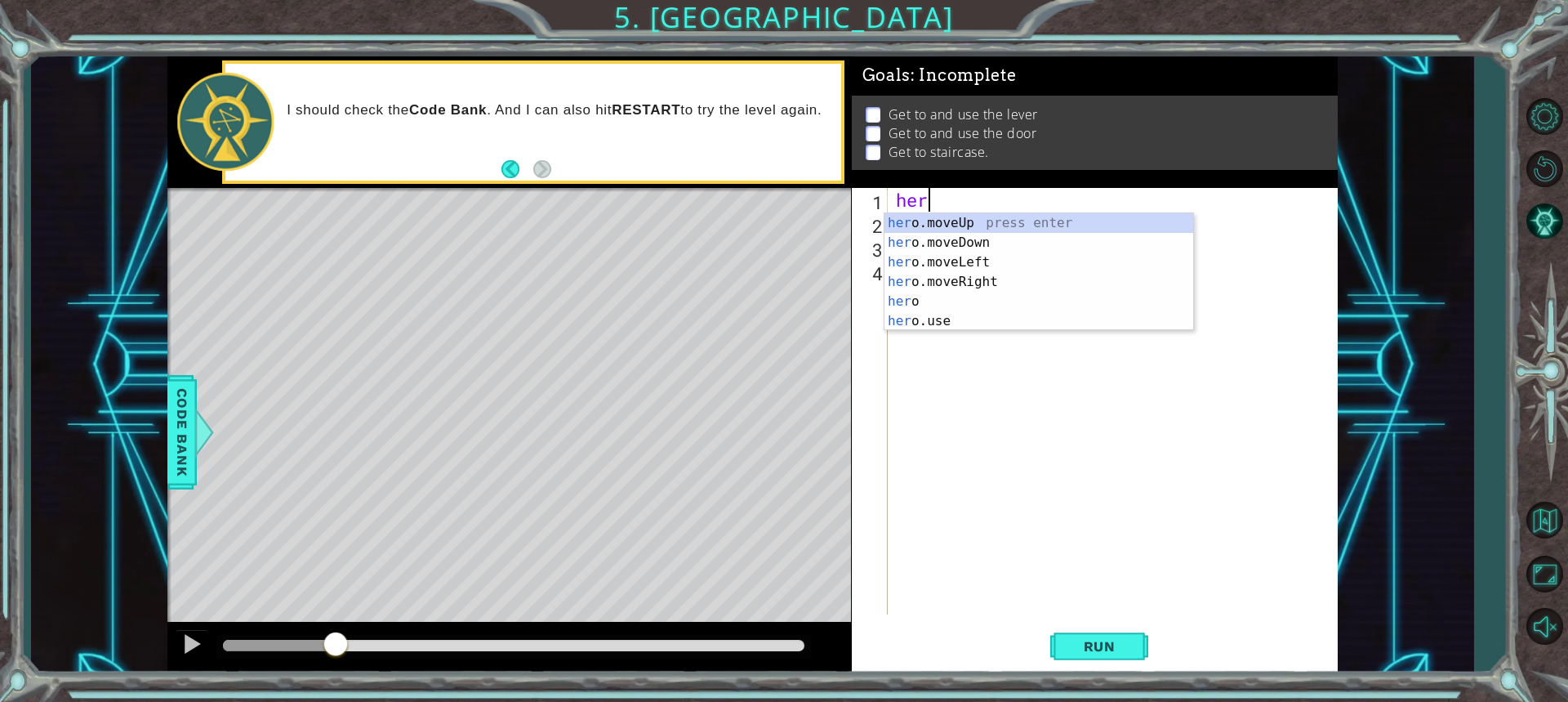
type textarea "h"
type textarea "hero"
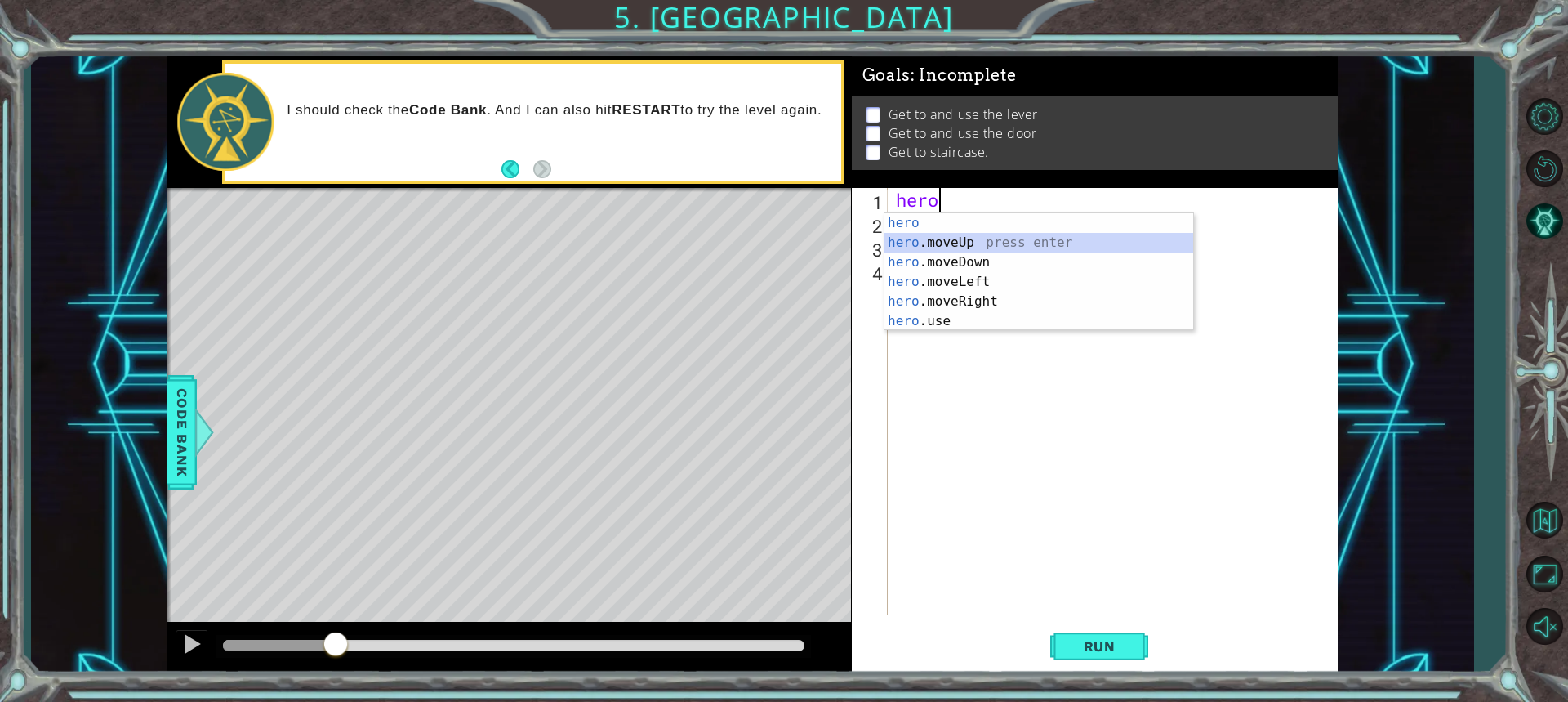
click at [950, 243] on div "hero press enter hero .moveUp press enter hero .moveDown press enter hero .move…" at bounding box center [1039, 291] width 309 height 157
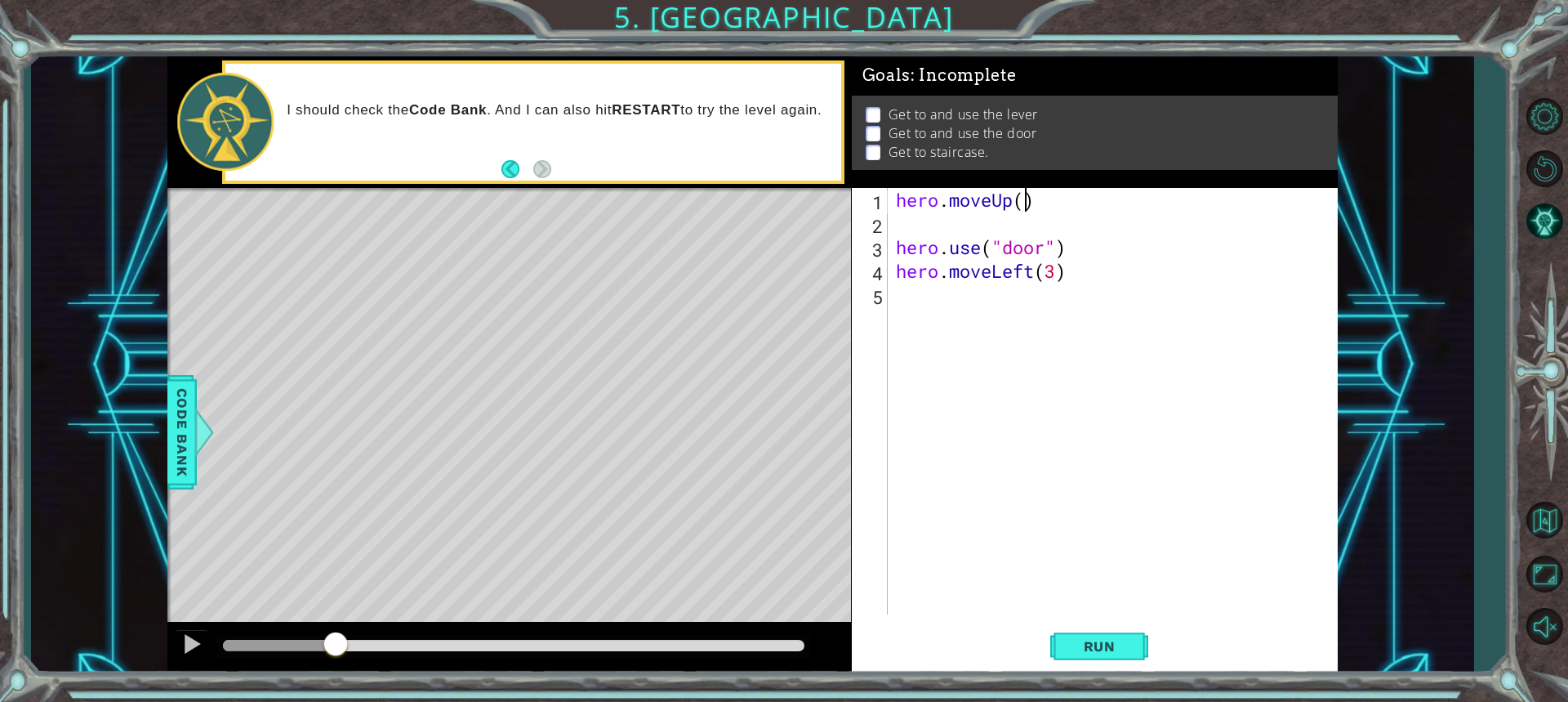
click at [1030, 202] on div "hero . moveUp ( ) hero . use ( "door" ) hero . moveLeft ( 3 )" at bounding box center [1117, 425] width 449 height 474
type textarea "hero.moveUp(2)"
click at [951, 234] on div "hero . moveUp ( 2 ) hero . use ( "door" ) hero . moveLeft ( 3 )" at bounding box center [1117, 425] width 449 height 474
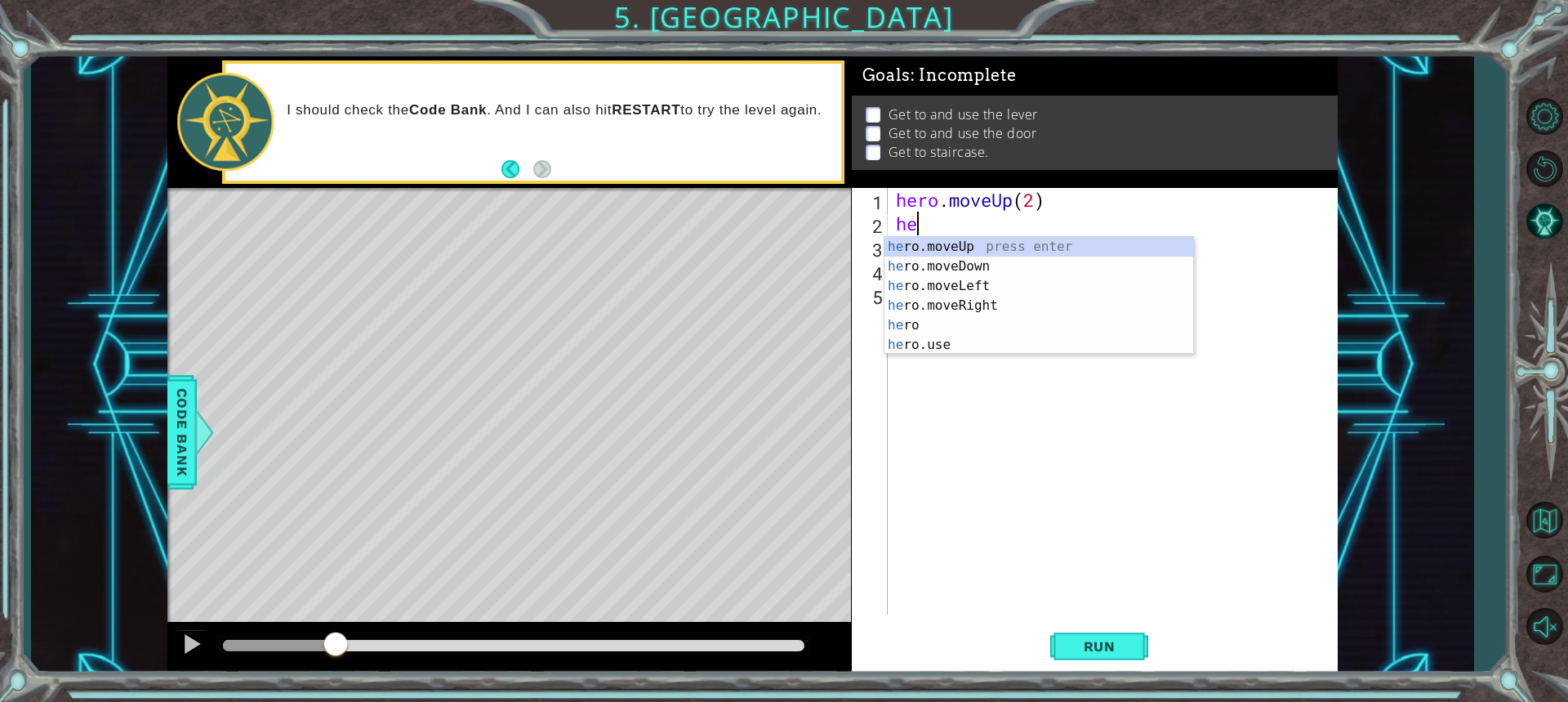
scroll to position [0, 0]
type textarea "hero"
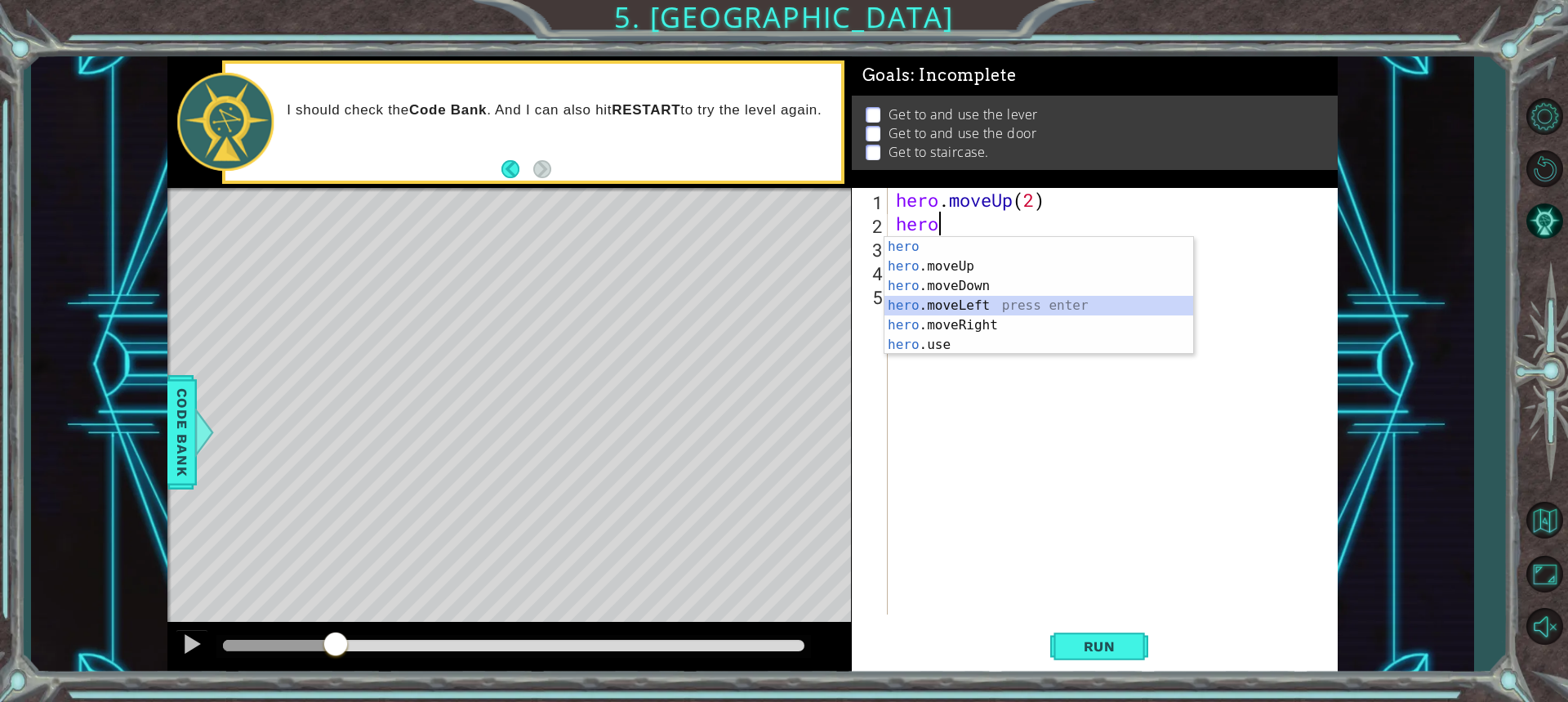
click at [934, 297] on div "hero press enter hero .moveUp press enter hero .moveDown press enter hero .move…" at bounding box center [1039, 314] width 309 height 157
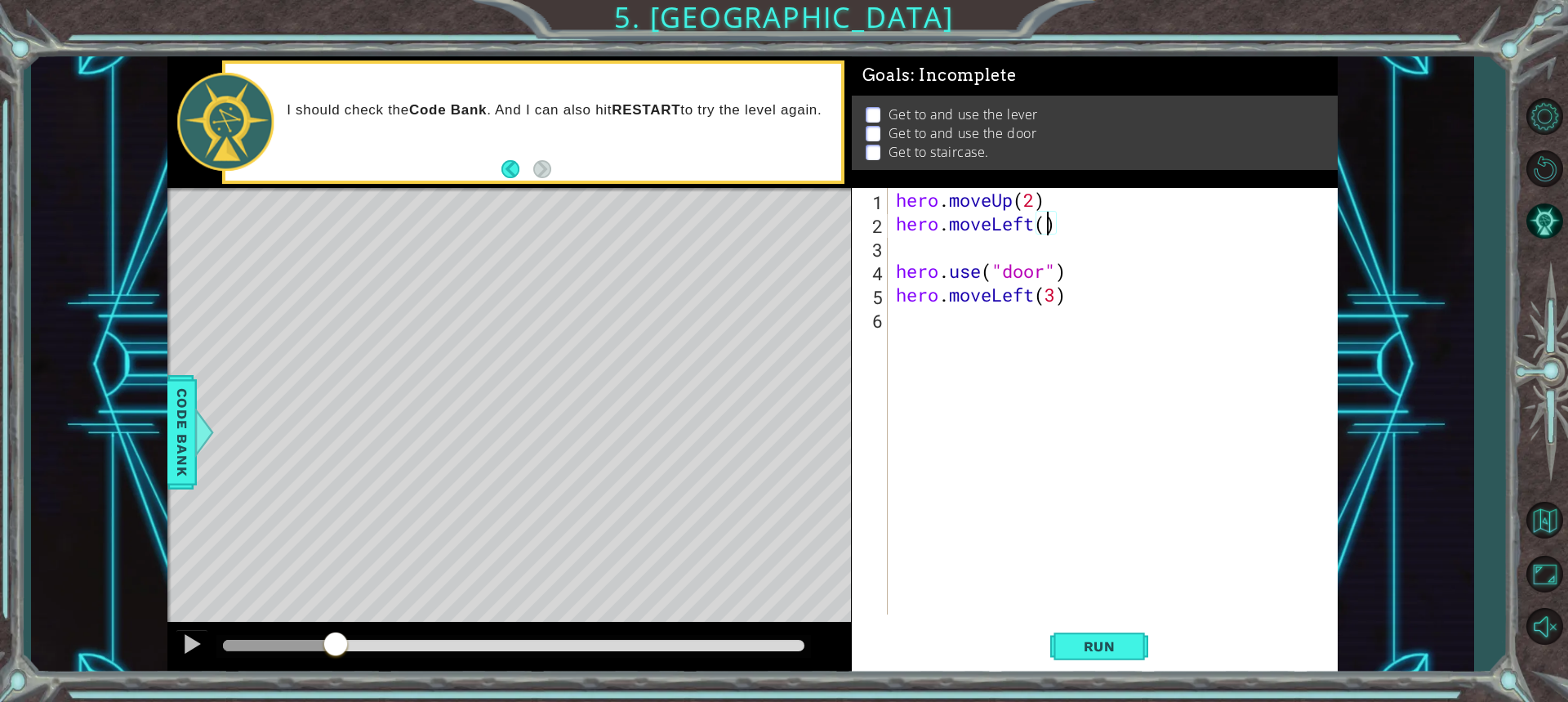
click at [1049, 223] on div "hero . moveUp ( 2 ) hero . moveLeft ( ) hero . use ( "door" ) hero . moveLeft (…" at bounding box center [1117, 425] width 449 height 474
type textarea "hero.moveLeft(1)"
click at [1044, 255] on div "hero . moveUp ( 2 ) hero . moveLeft ( 1 ) hero . use ( "door" ) hero . moveLeft…" at bounding box center [1117, 425] width 449 height 474
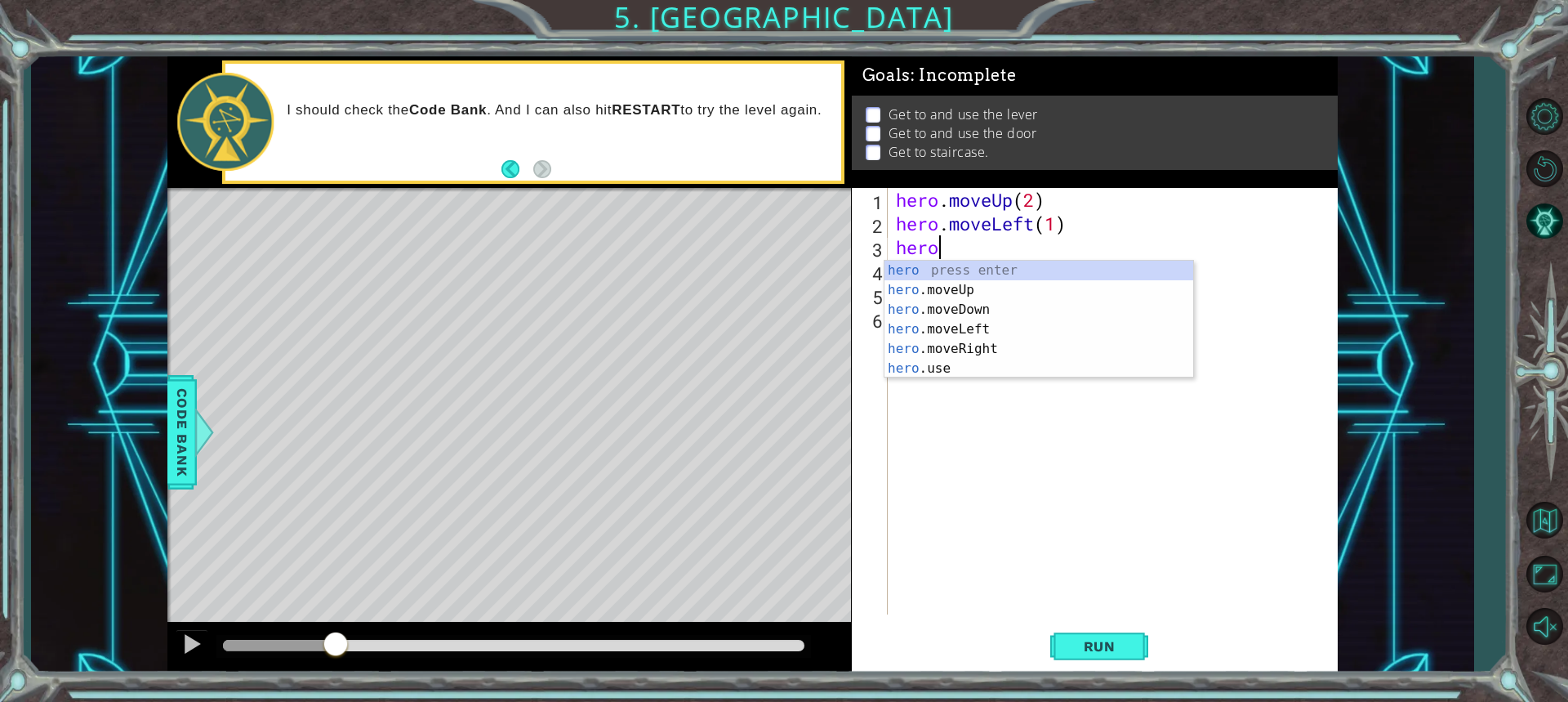
scroll to position [0, 1]
click at [951, 365] on div "hero press enter hero .moveUp press enter hero .moveDown press enter hero .move…" at bounding box center [1039, 338] width 309 height 157
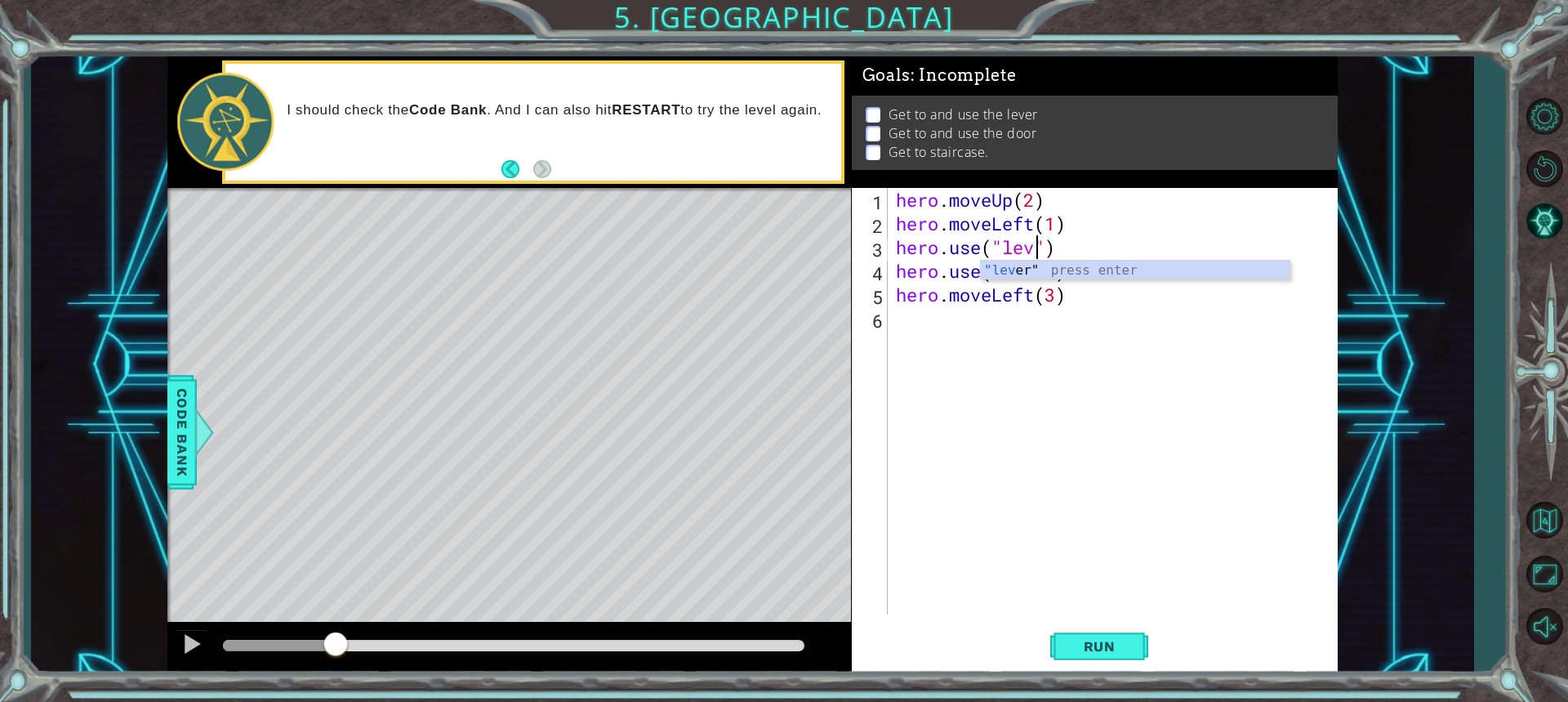
scroll to position [0, 7]
click at [1017, 272] on div ""lever " press enter" at bounding box center [1135, 289] width 309 height 58
click at [1049, 271] on div "hero . moveUp ( 2 ) hero . moveLeft ( 1 ) hero . use ( "lever" ) hero . use ( "…" at bounding box center [1117, 425] width 449 height 474
click at [1079, 272] on div "hero . moveUp ( 2 ) hero . moveLeft ( 1 ) hero . use ( "lever" ) hero . use ( "…" at bounding box center [1117, 425] width 449 height 474
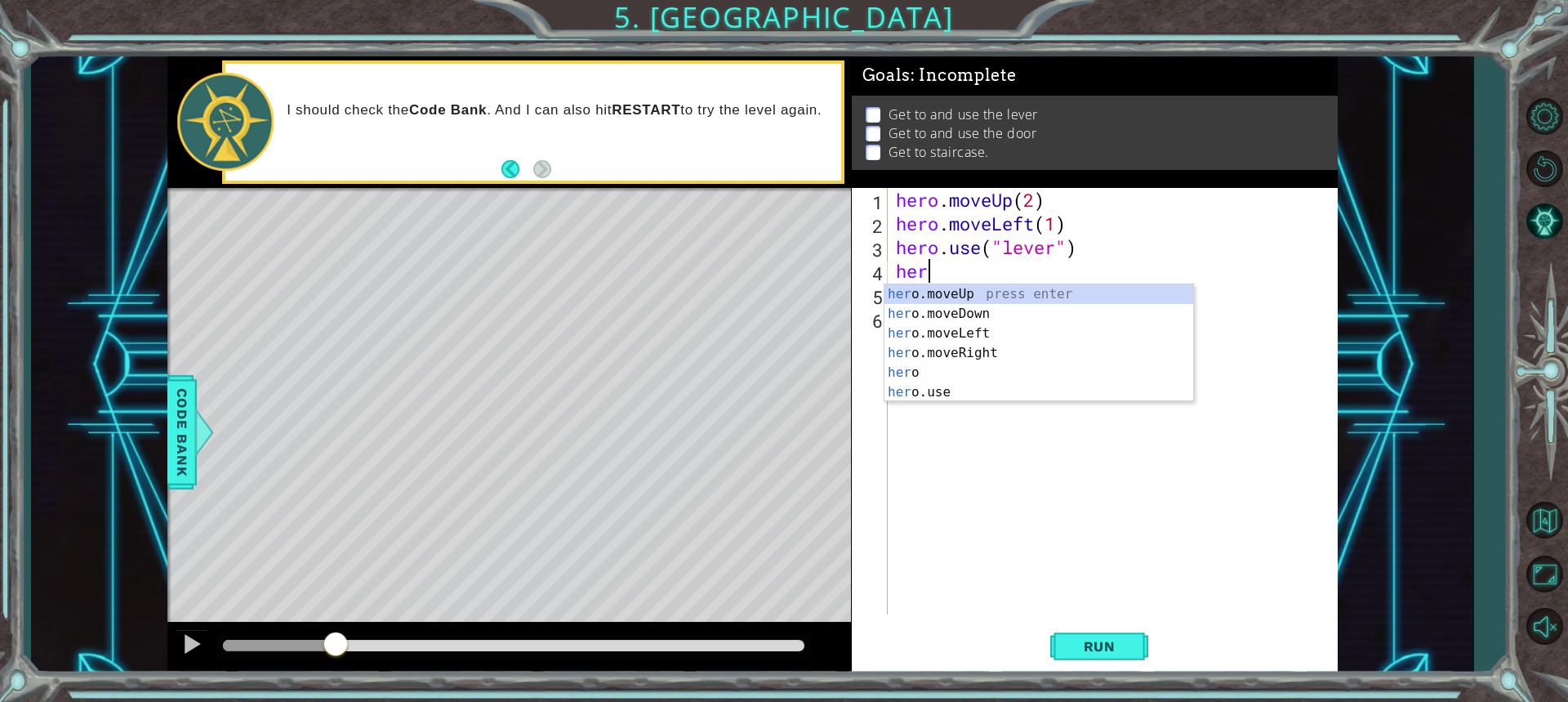
scroll to position [0, 0]
type textarea "h"
type textarea "hero"
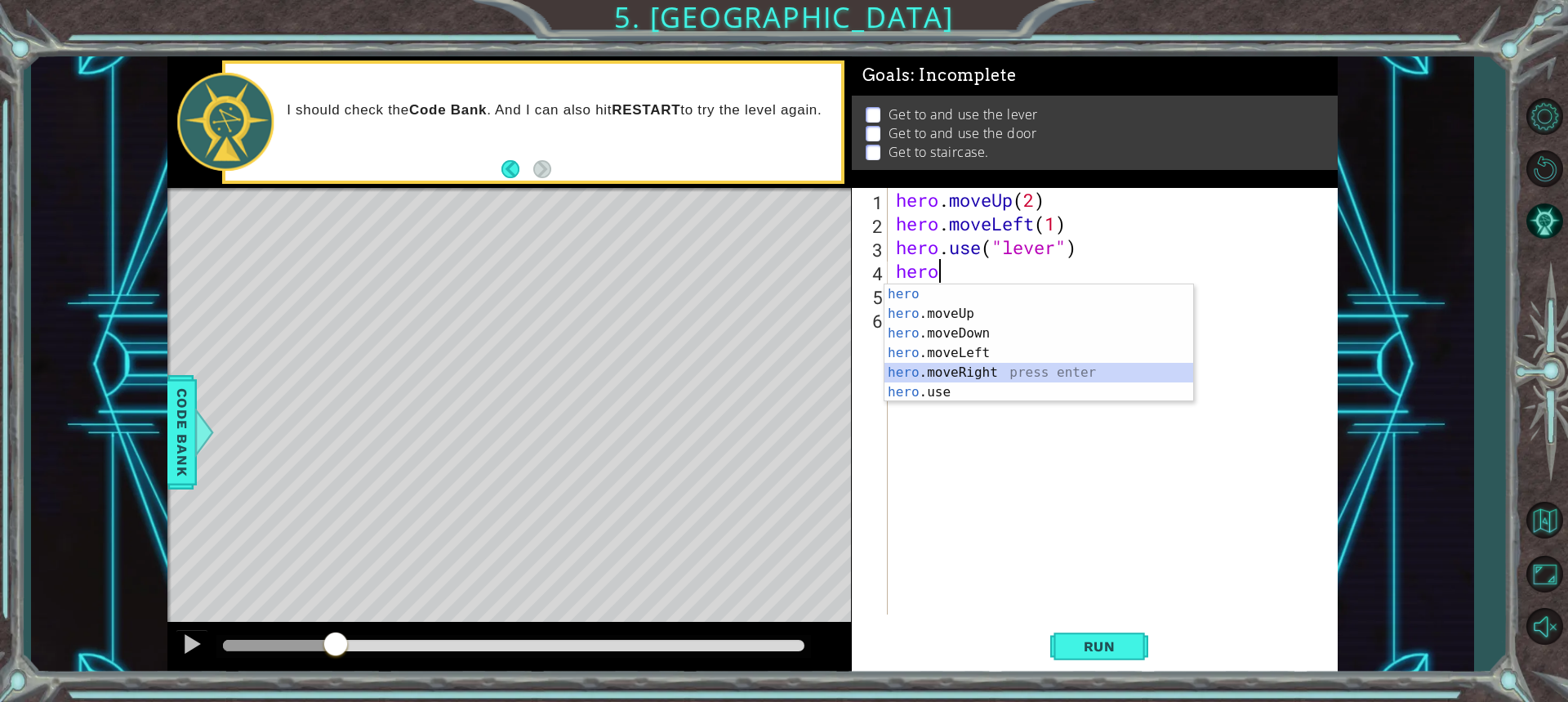
click at [983, 366] on div "hero press enter hero .moveUp press enter hero .moveDown press enter hero .move…" at bounding box center [1039, 363] width 309 height 157
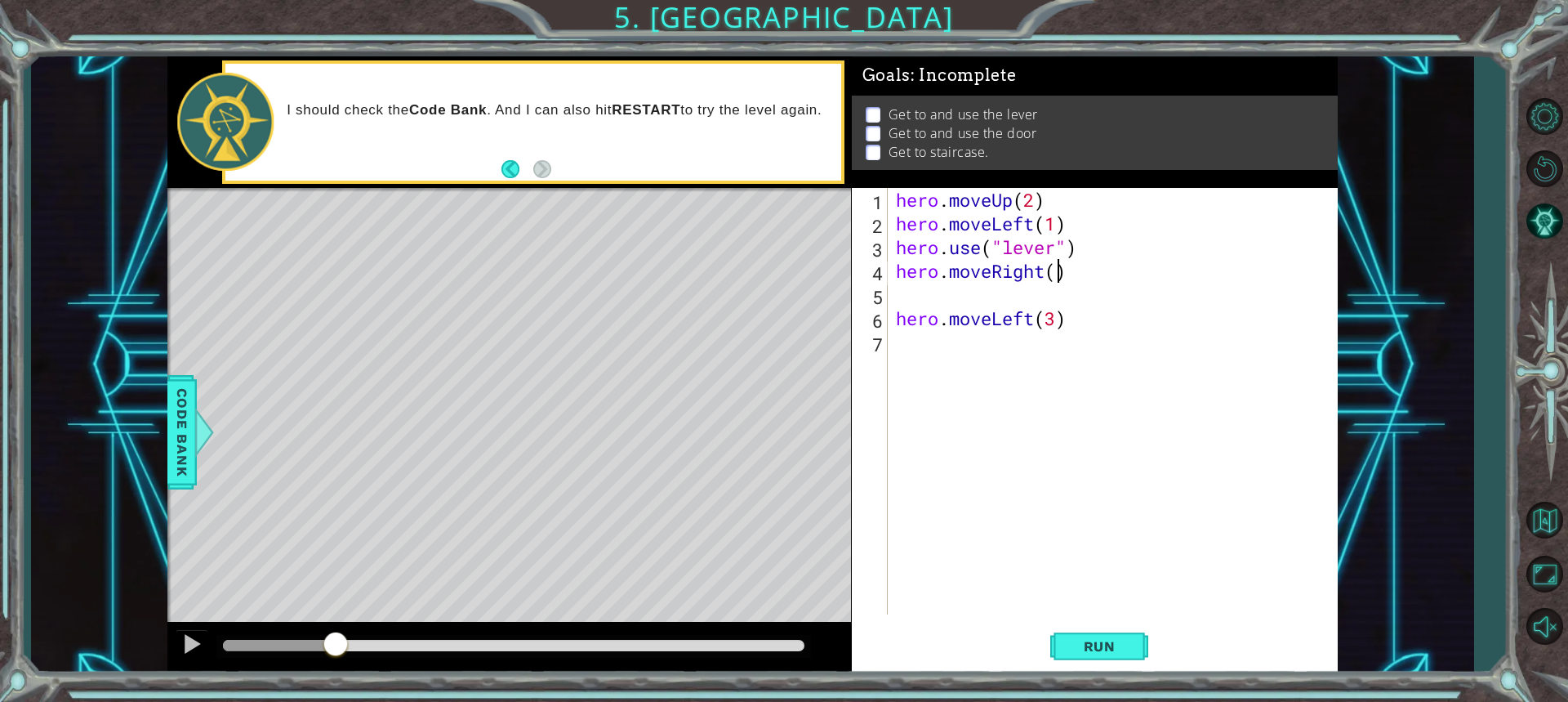
click at [1052, 274] on div "hero . moveUp ( 2 ) hero . moveLeft ( 1 ) hero . use ( "lever" ) hero . moveRig…" at bounding box center [1117, 425] width 449 height 474
type textarea "hero.moveRight(3)"
click at [1001, 295] on div "hero . moveUp ( 2 ) hero . moveLeft ( 1 ) hero . use ( "lever" ) hero . moveRig…" at bounding box center [1117, 425] width 449 height 474
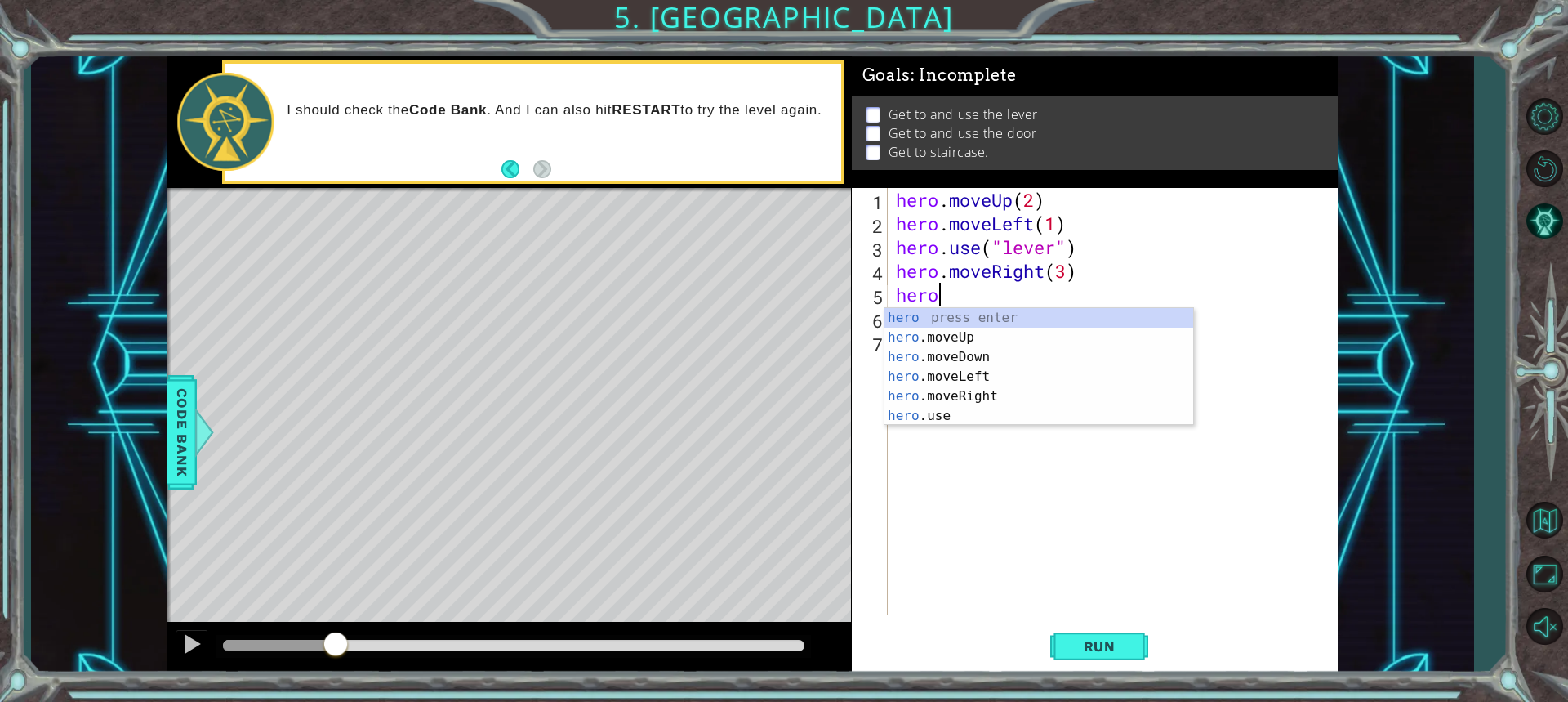
scroll to position [0, 1]
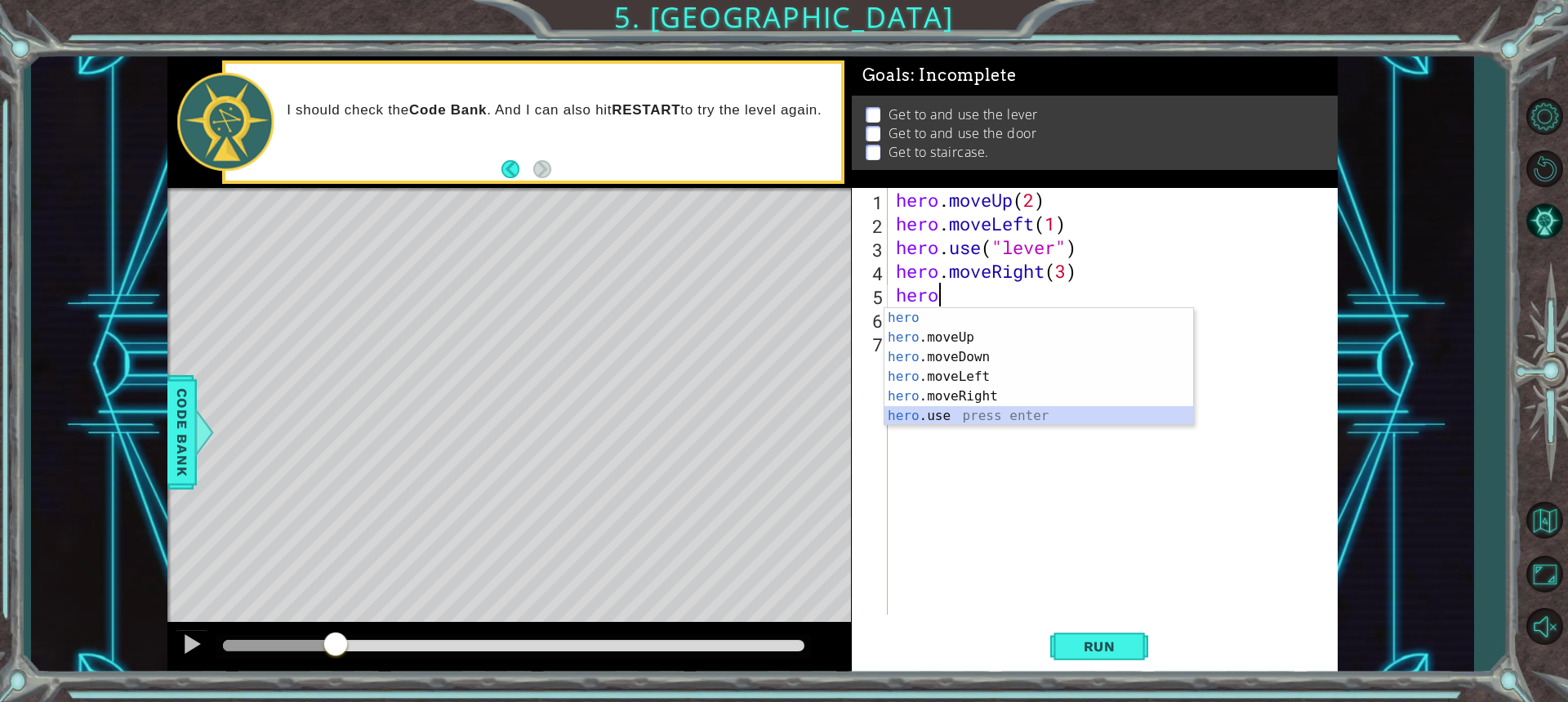
click at [979, 416] on div "hero press enter hero .moveUp press enter hero .moveDown press enter hero .move…" at bounding box center [1039, 386] width 309 height 157
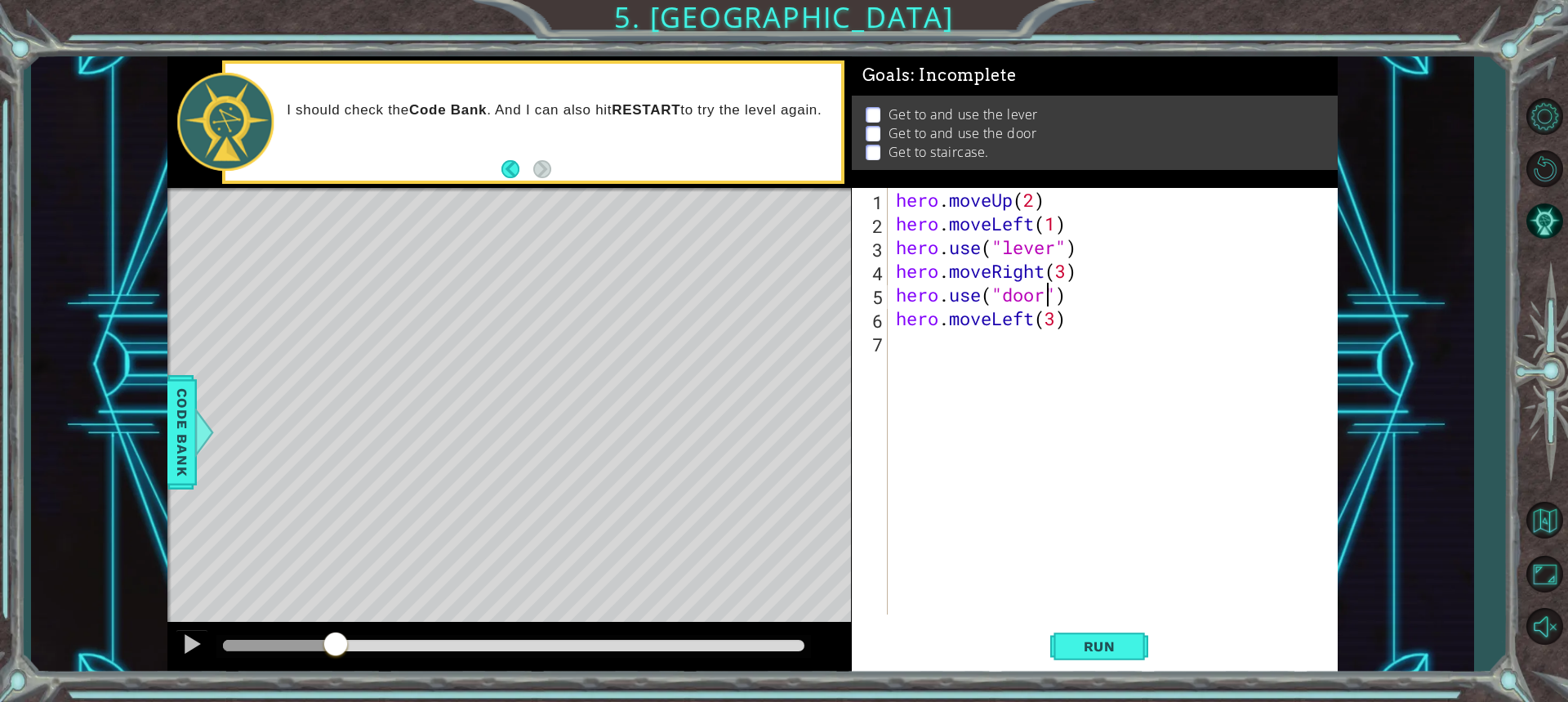
scroll to position [0, 6]
click at [1055, 322] on div "hero . moveUp ( 2 ) hero . moveLeft ( 1 ) hero . use ( "lever" ) hero . moveRig…" at bounding box center [1117, 425] width 449 height 474
click at [1104, 631] on button "Run" at bounding box center [1100, 645] width 98 height 48
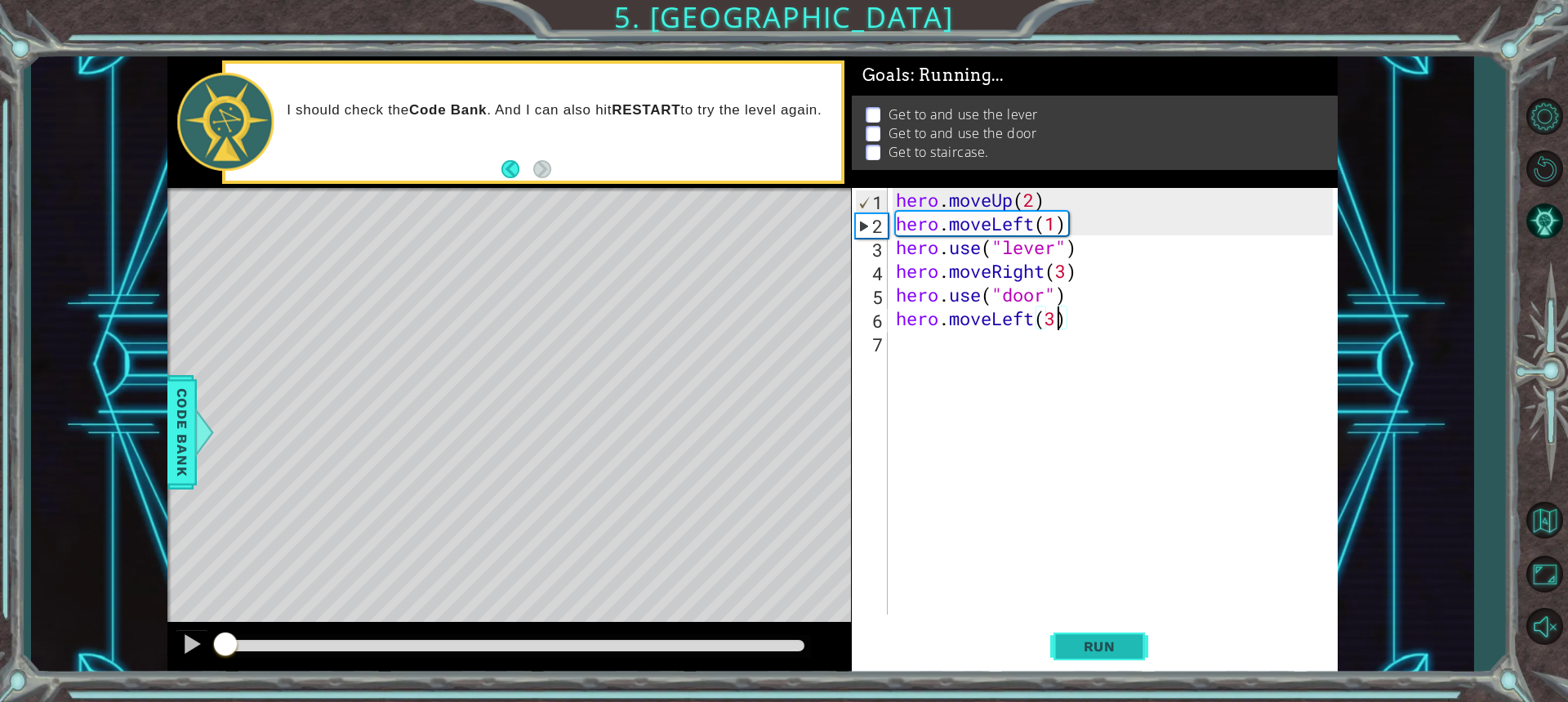
scroll to position [2, 0]
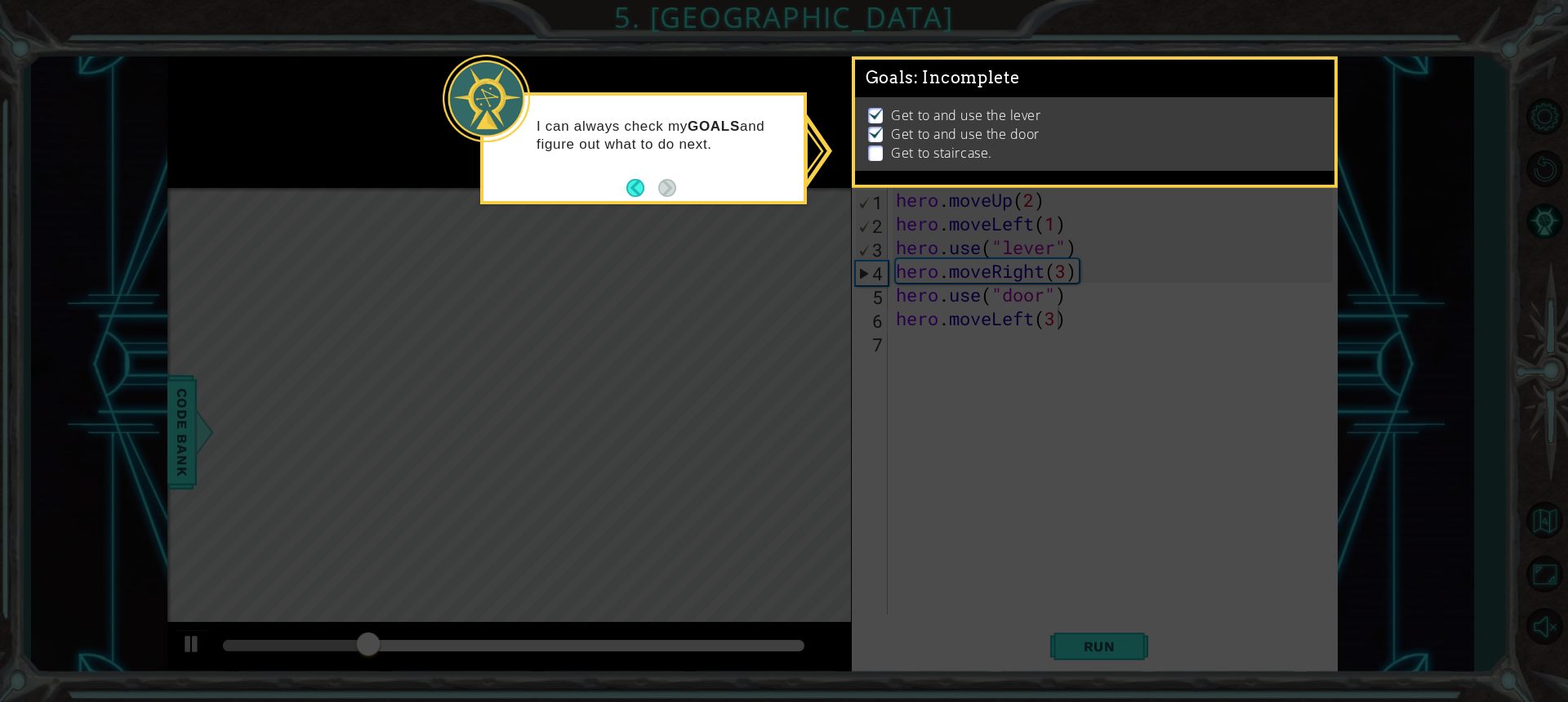
click at [641, 159] on div "I can always check my GOALS and figure out what to do next." at bounding box center [643, 143] width 320 height 83
click at [681, 245] on icon at bounding box center [784, 351] width 1568 height 702
click at [632, 183] on button "Back" at bounding box center [643, 187] width 32 height 18
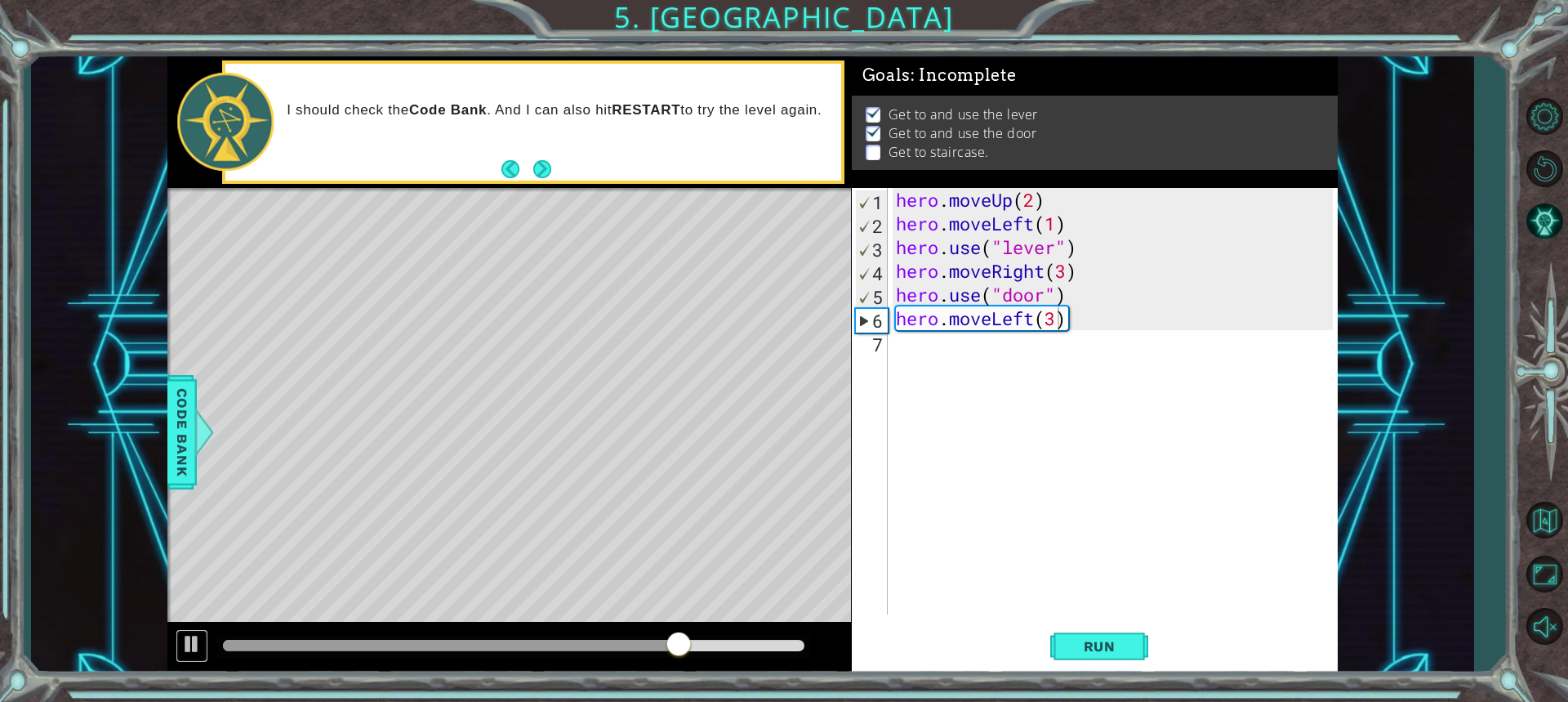
drag, startPoint x: 188, startPoint y: 645, endPoint x: 190, endPoint y: 628, distance: 17.1
click at [188, 645] on div at bounding box center [192, 644] width 21 height 21
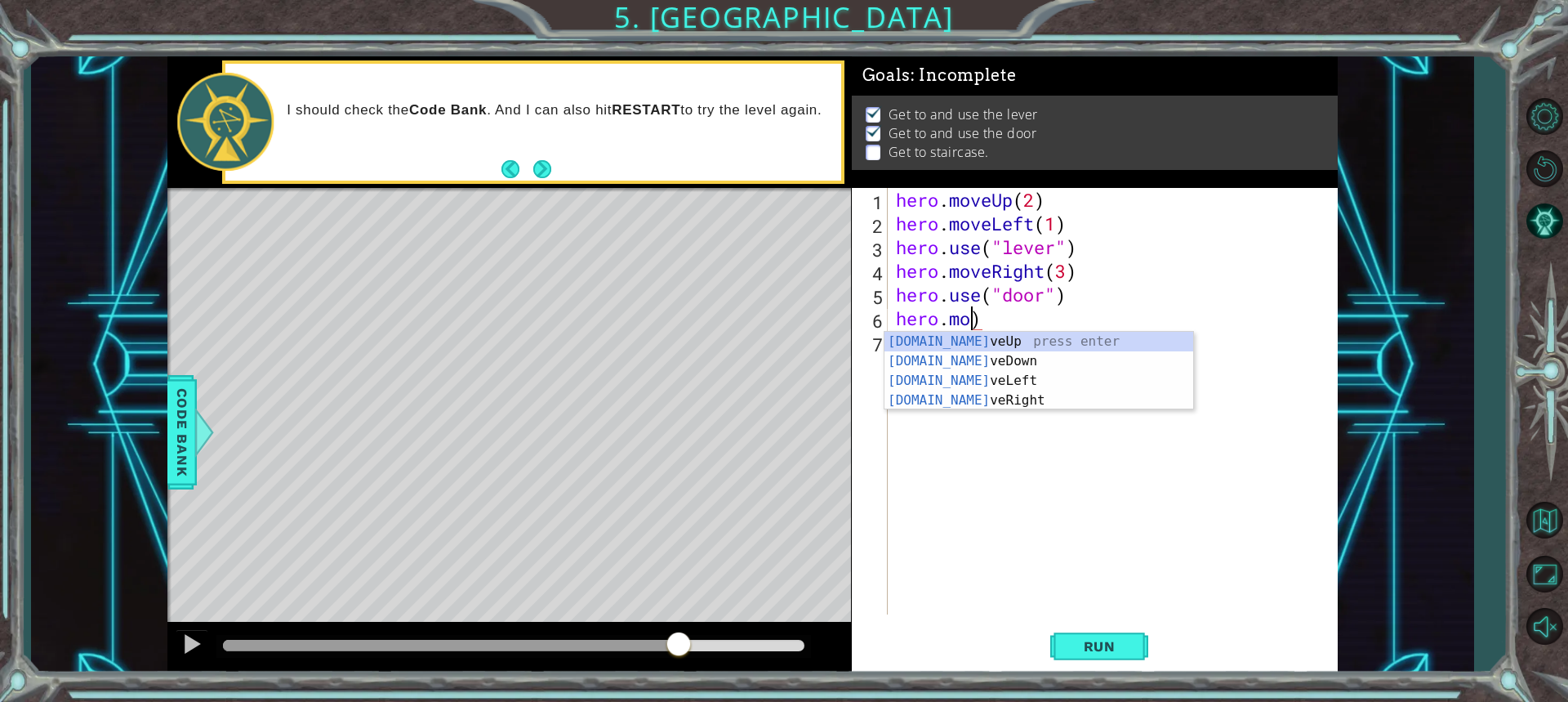
scroll to position [0, 3]
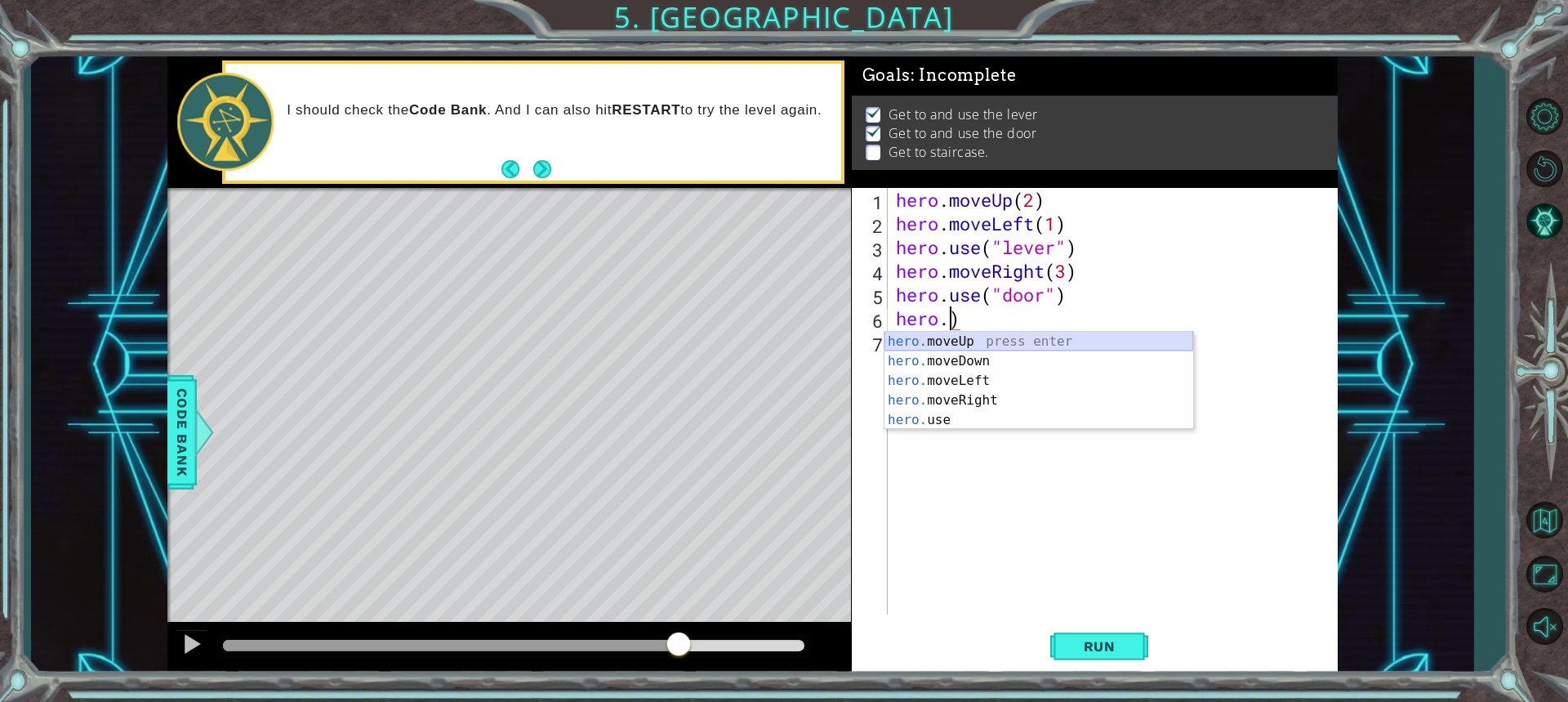
click at [942, 339] on div "hero. moveUp press enter hero. moveDown press enter hero. moveLeft press enter …" at bounding box center [1039, 401] width 309 height 137
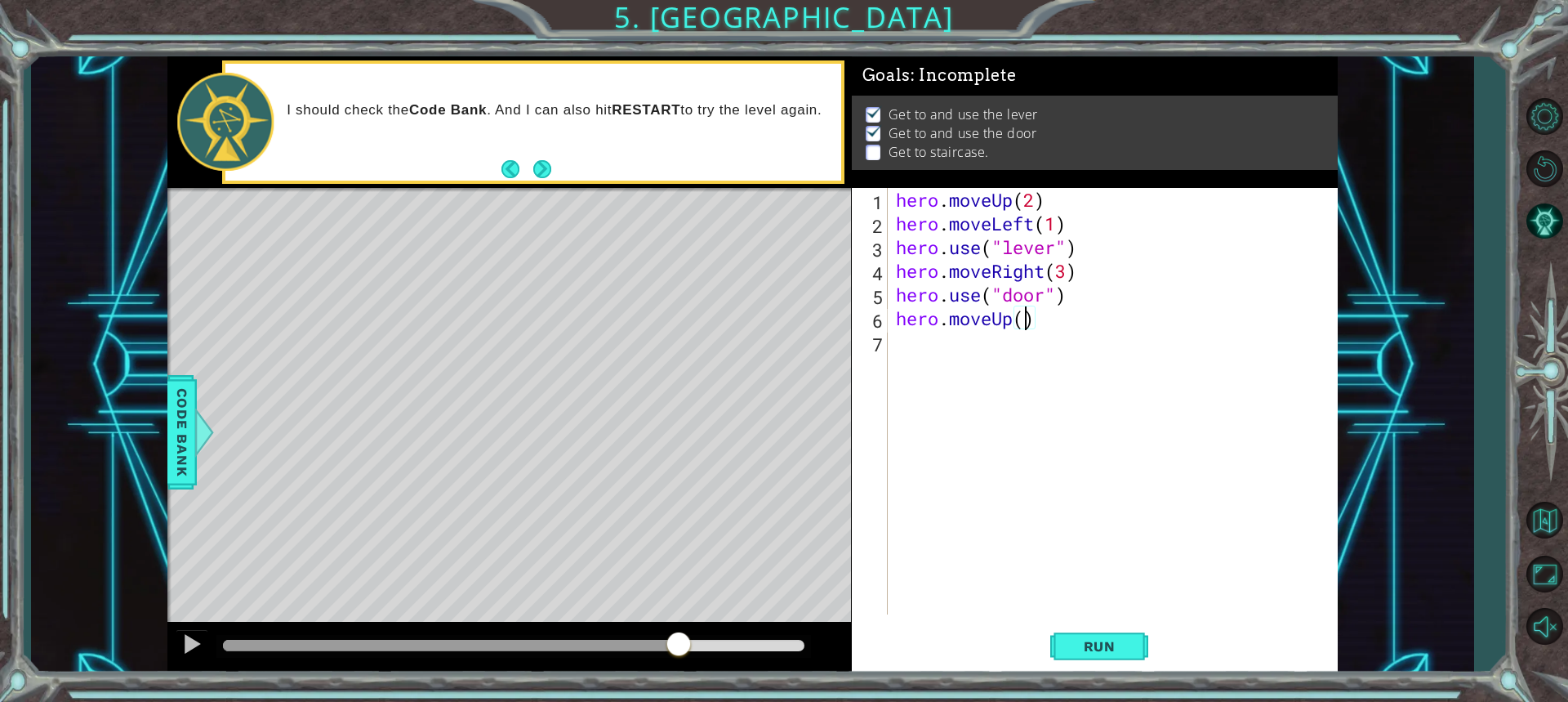
type textarea "hero.moveUp(1)"
click at [937, 347] on div "hero . moveUp ( 2 ) hero . moveLeft ( 1 ) hero . use ( "lever" ) hero . moveRig…" at bounding box center [1117, 425] width 449 height 474
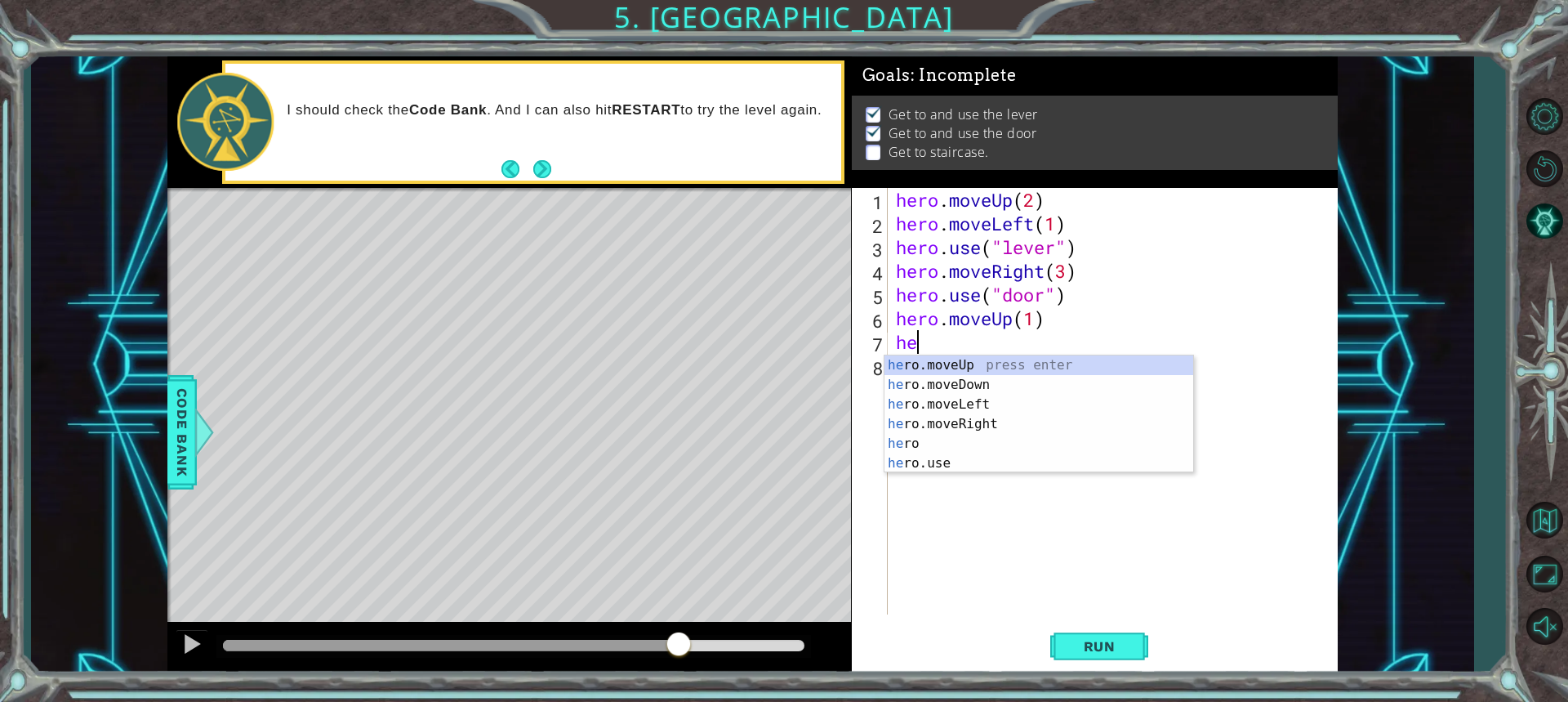
type textarea "hero"
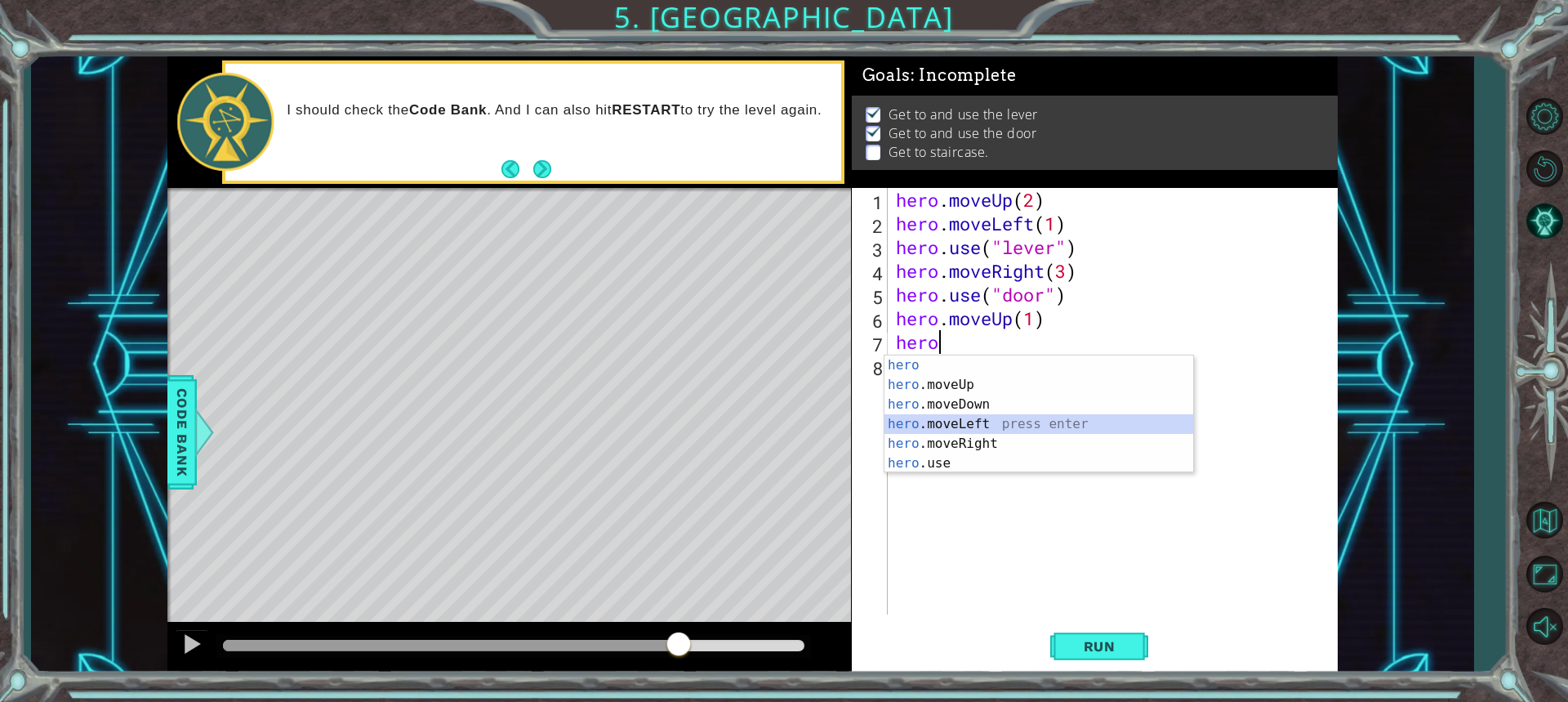
click at [936, 415] on div "hero press enter hero .moveUp press enter hero .moveDown press enter hero .move…" at bounding box center [1039, 433] width 309 height 157
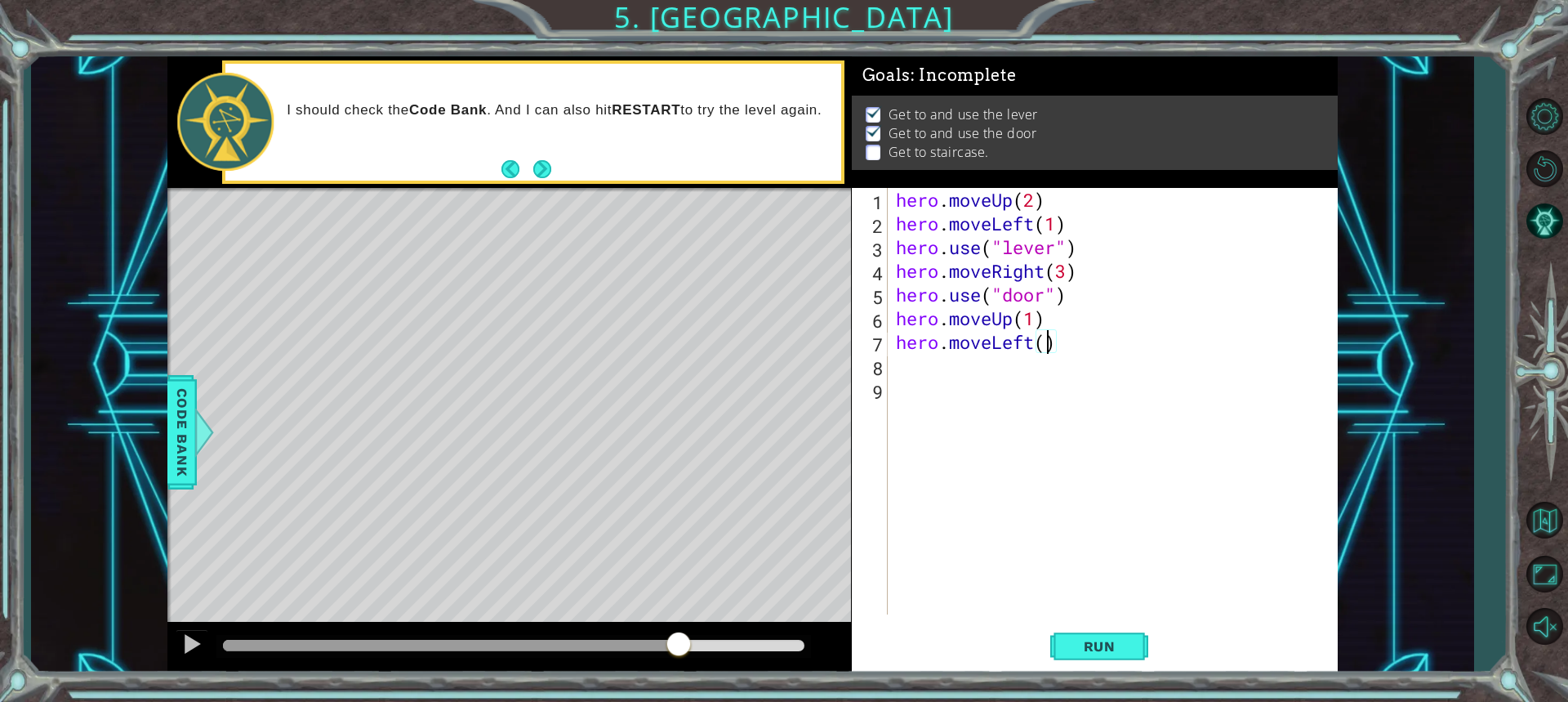
click at [1046, 349] on div "hero . moveUp ( 2 ) hero . moveLeft ( 1 ) hero . use ( "lever" ) hero . moveRig…" at bounding box center [1117, 425] width 449 height 474
click at [1085, 640] on span "Run" at bounding box center [1100, 646] width 65 height 17
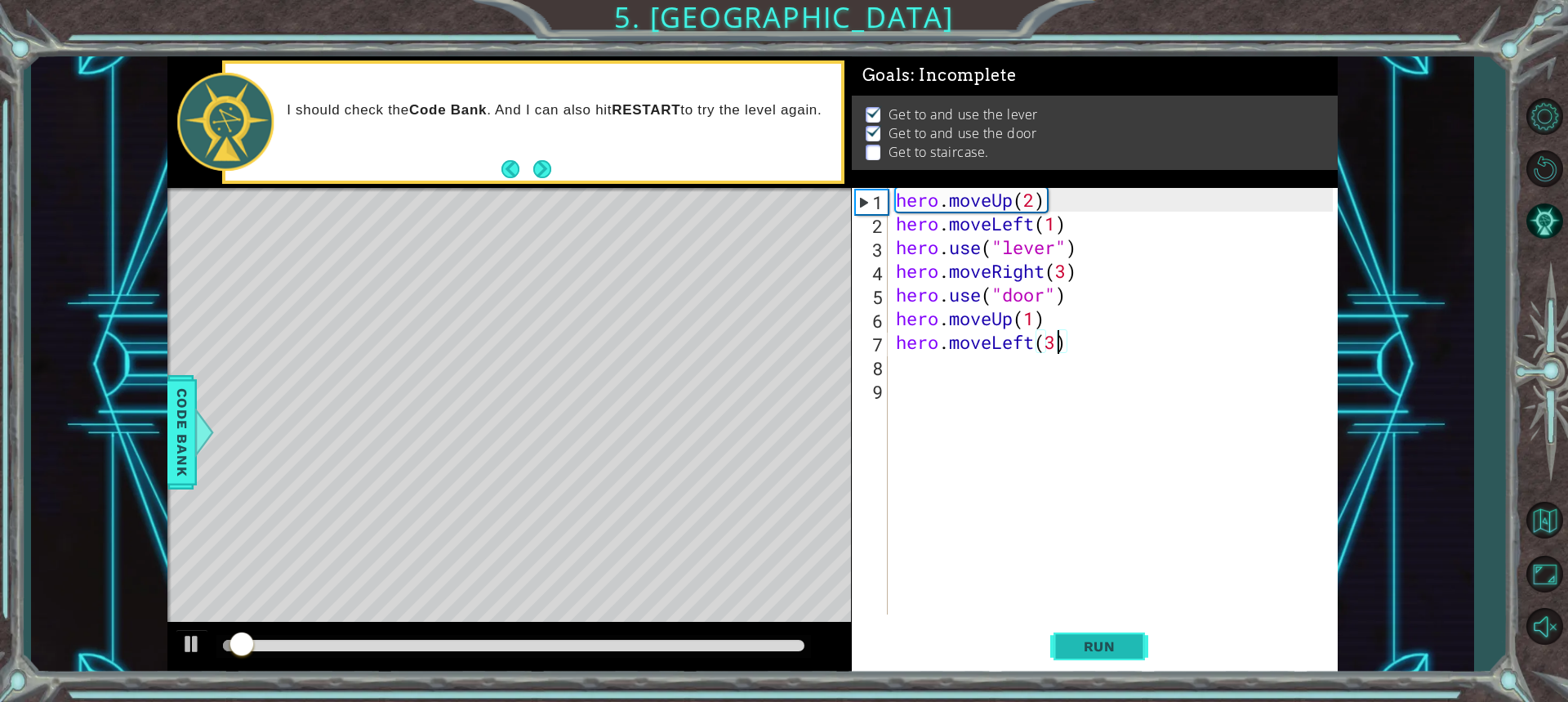
scroll to position [2, 0]
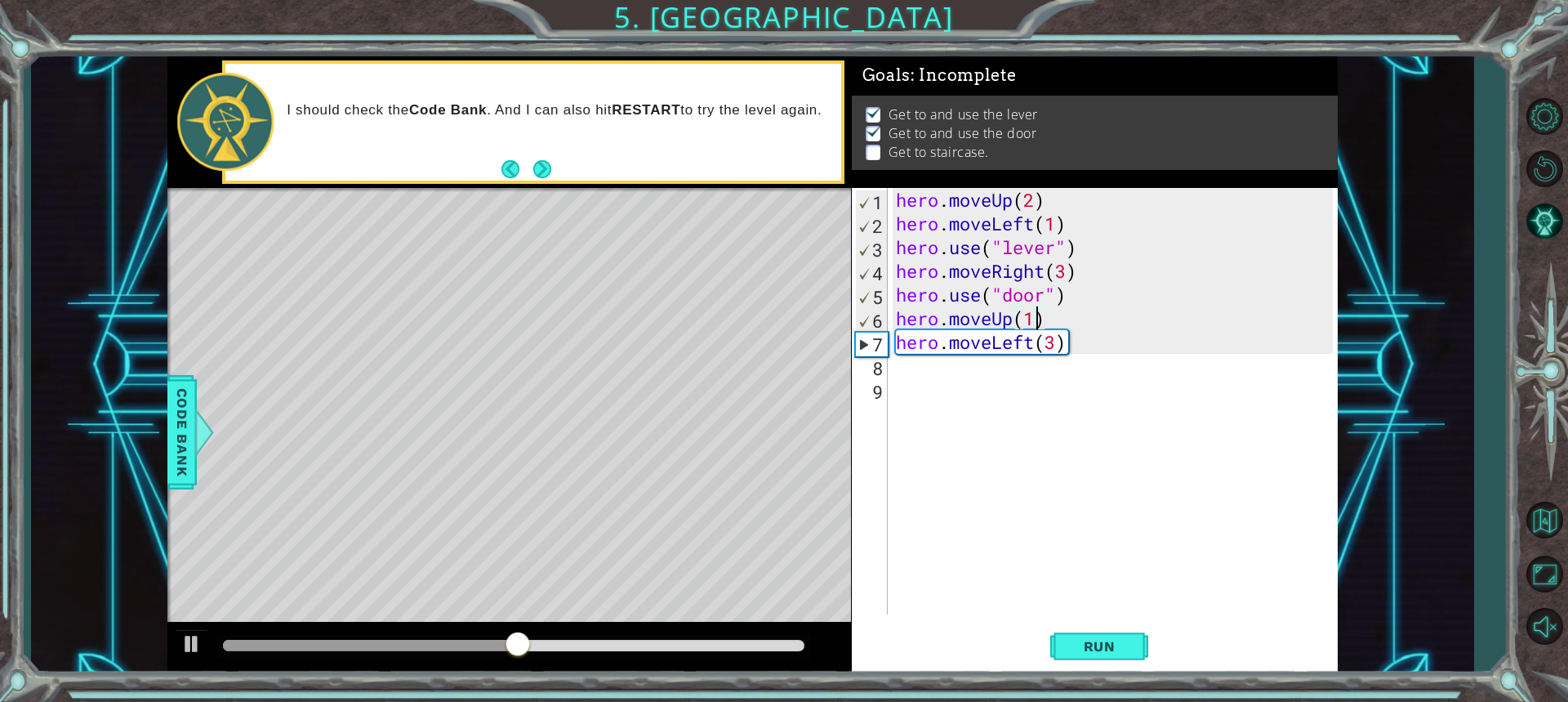
click at [1034, 327] on div "hero . moveUp ( 2 ) hero . moveLeft ( 1 ) hero . use ( "lever" ) hero . moveRig…" at bounding box center [1117, 425] width 449 height 474
type textarea "hero.moveUp(2)"
click at [1091, 640] on span "Run" at bounding box center [1100, 646] width 65 height 17
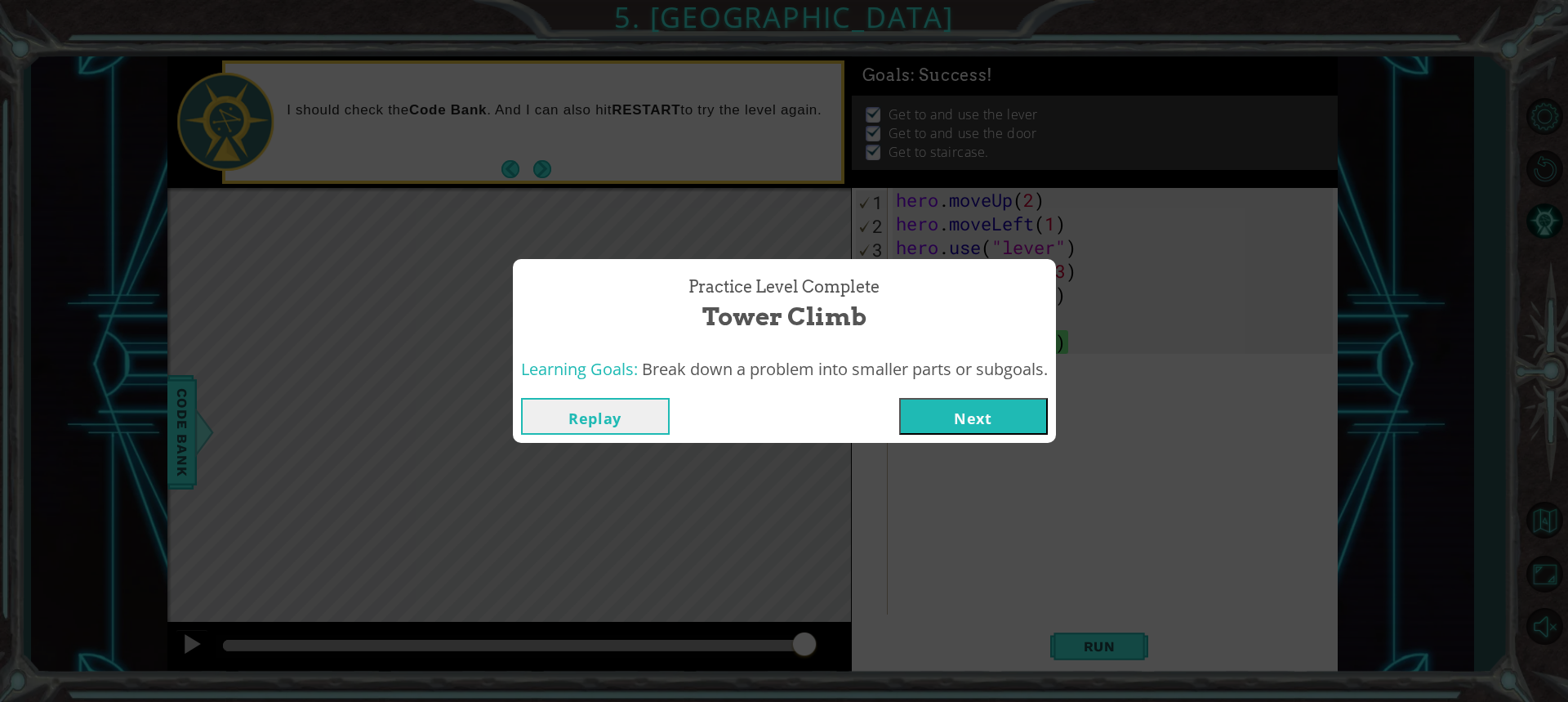
click at [942, 418] on button "Next" at bounding box center [974, 416] width 148 height 37
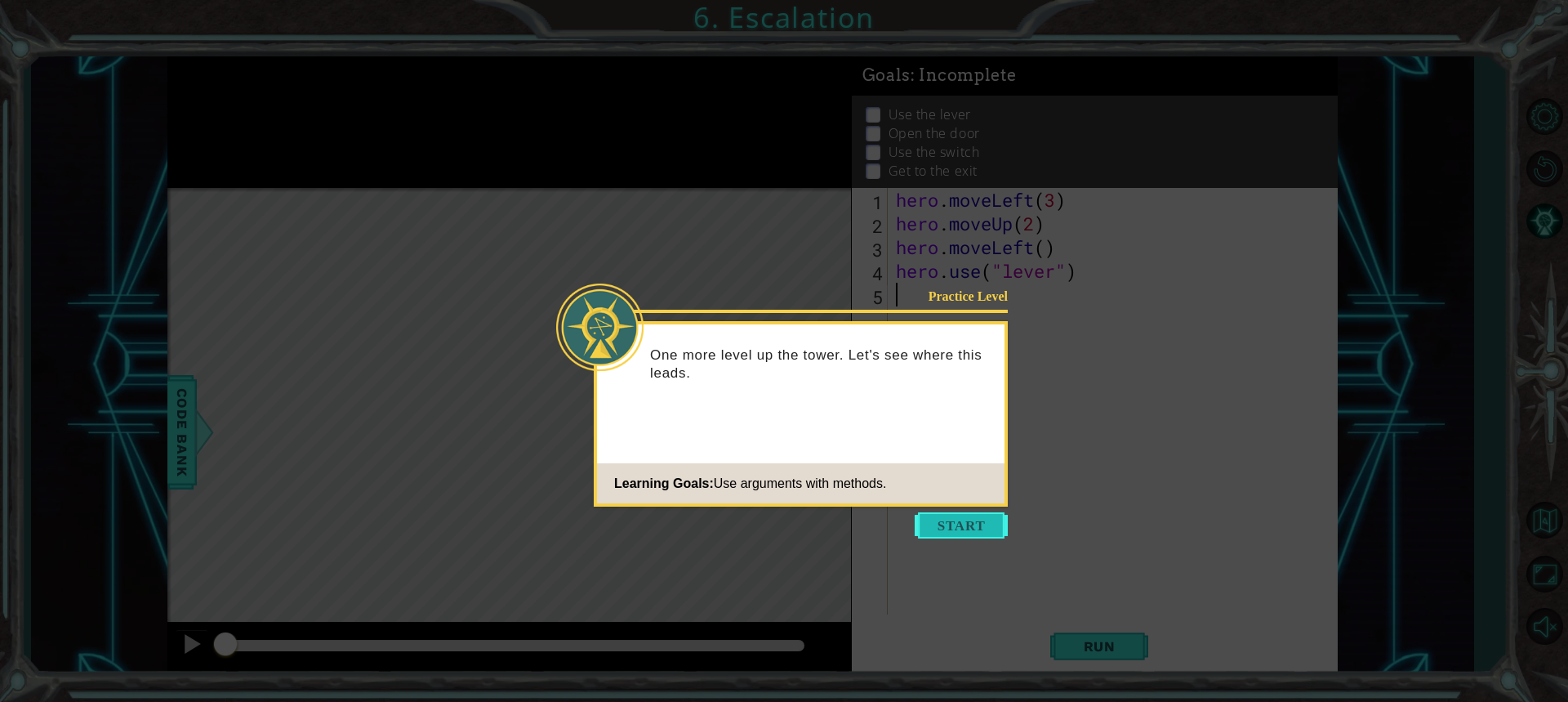
click at [941, 522] on button "Start" at bounding box center [962, 525] width 93 height 26
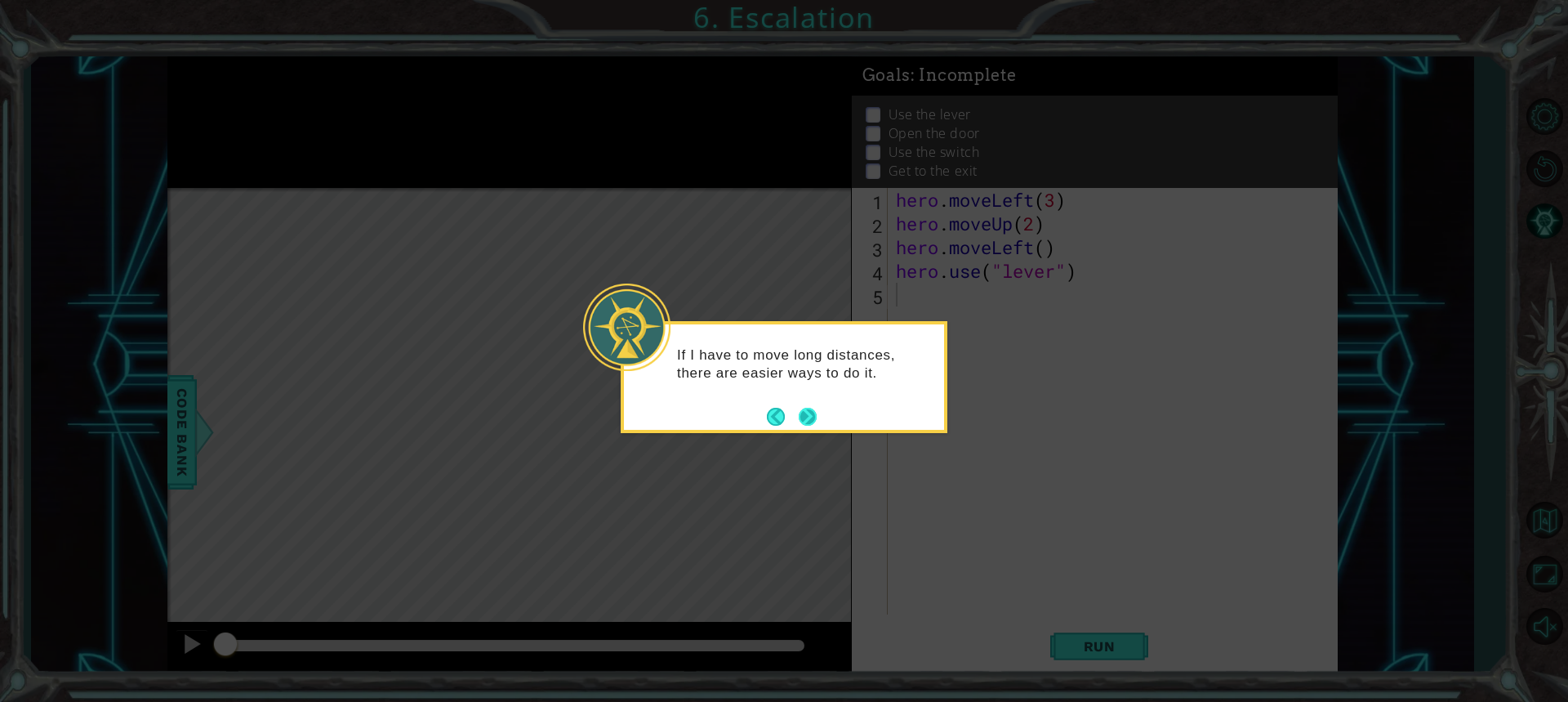
click at [812, 424] on button "Next" at bounding box center [807, 416] width 18 height 18
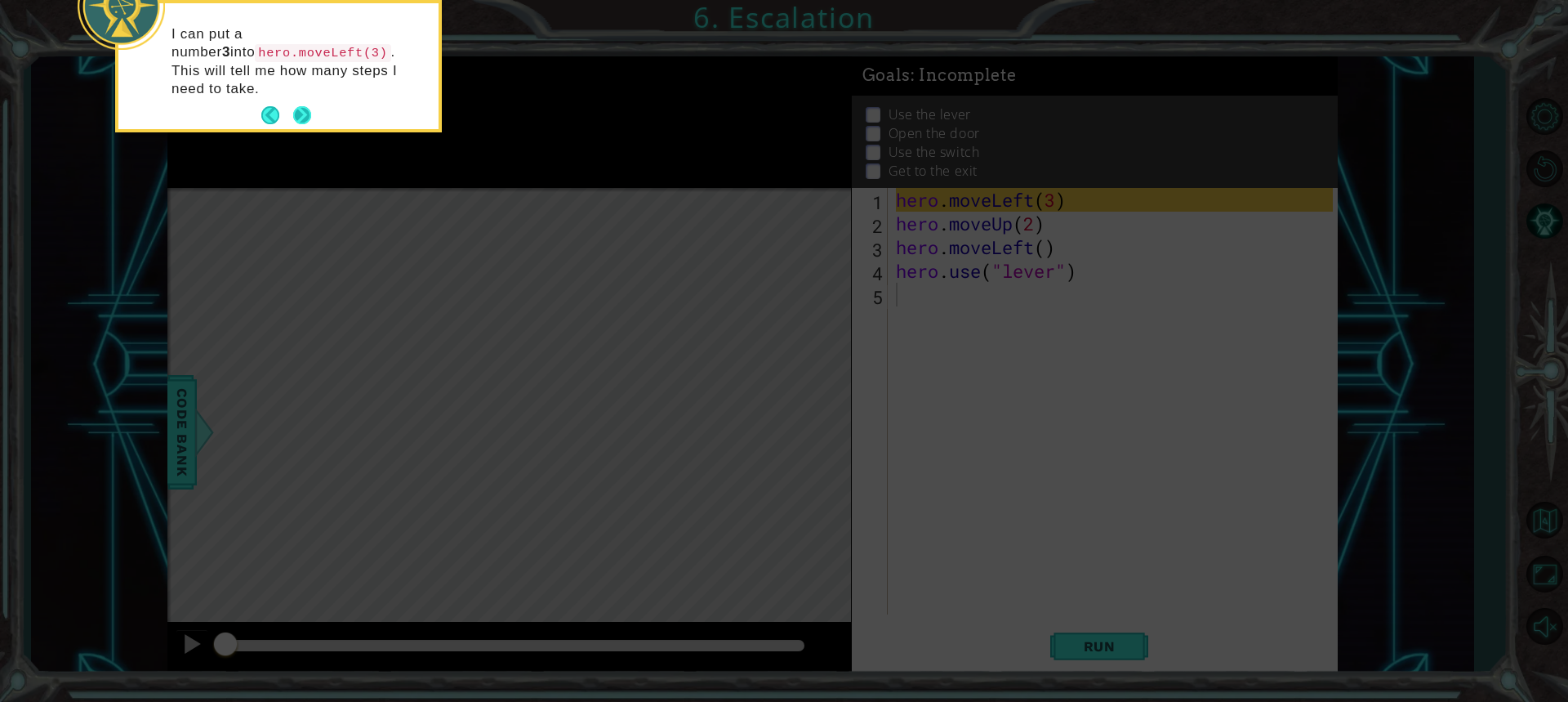
click at [302, 107] on button "Next" at bounding box center [301, 115] width 18 height 18
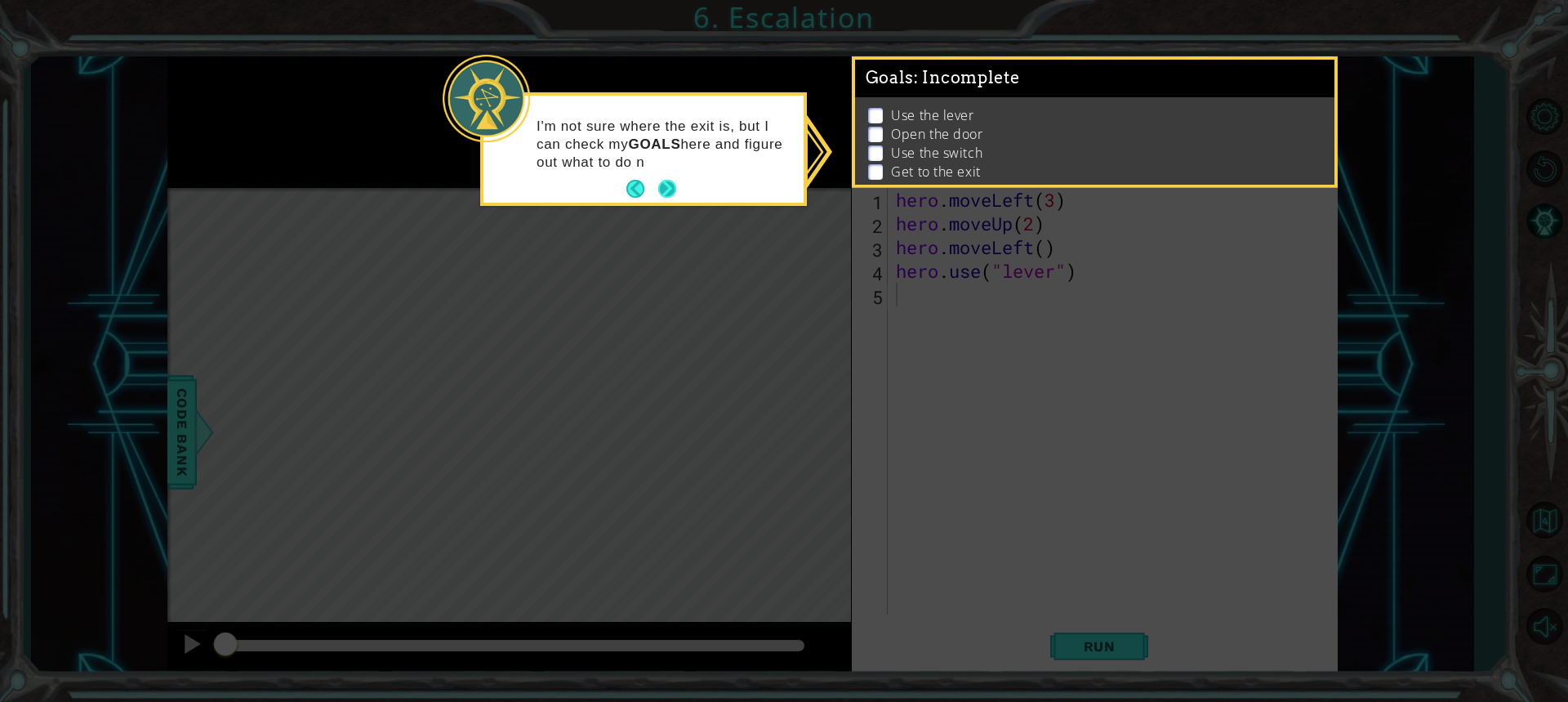
click at [672, 185] on button "Next" at bounding box center [668, 189] width 19 height 19
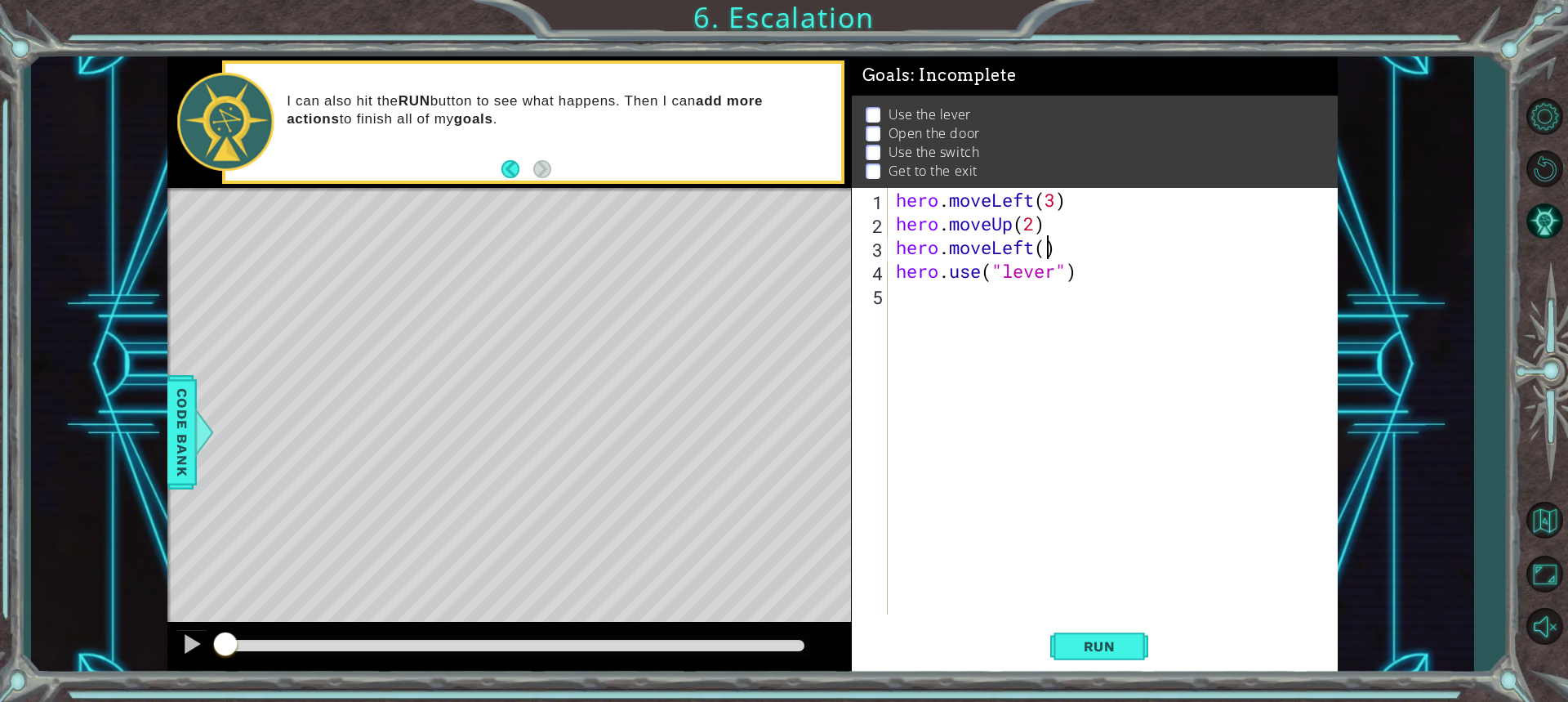
click at [1045, 247] on div "hero . moveLeft ( 3 ) hero . moveUp ( 2 ) hero . moveLeft ( ) hero . use ( "lev…" at bounding box center [1117, 425] width 449 height 474
type textarea "hero.moveLeft(1)"
click at [908, 297] on div "hero . moveLeft ( 3 ) hero . moveUp ( 2 ) hero . moveLeft ( 1 ) hero . use ( "l…" at bounding box center [1117, 425] width 449 height 474
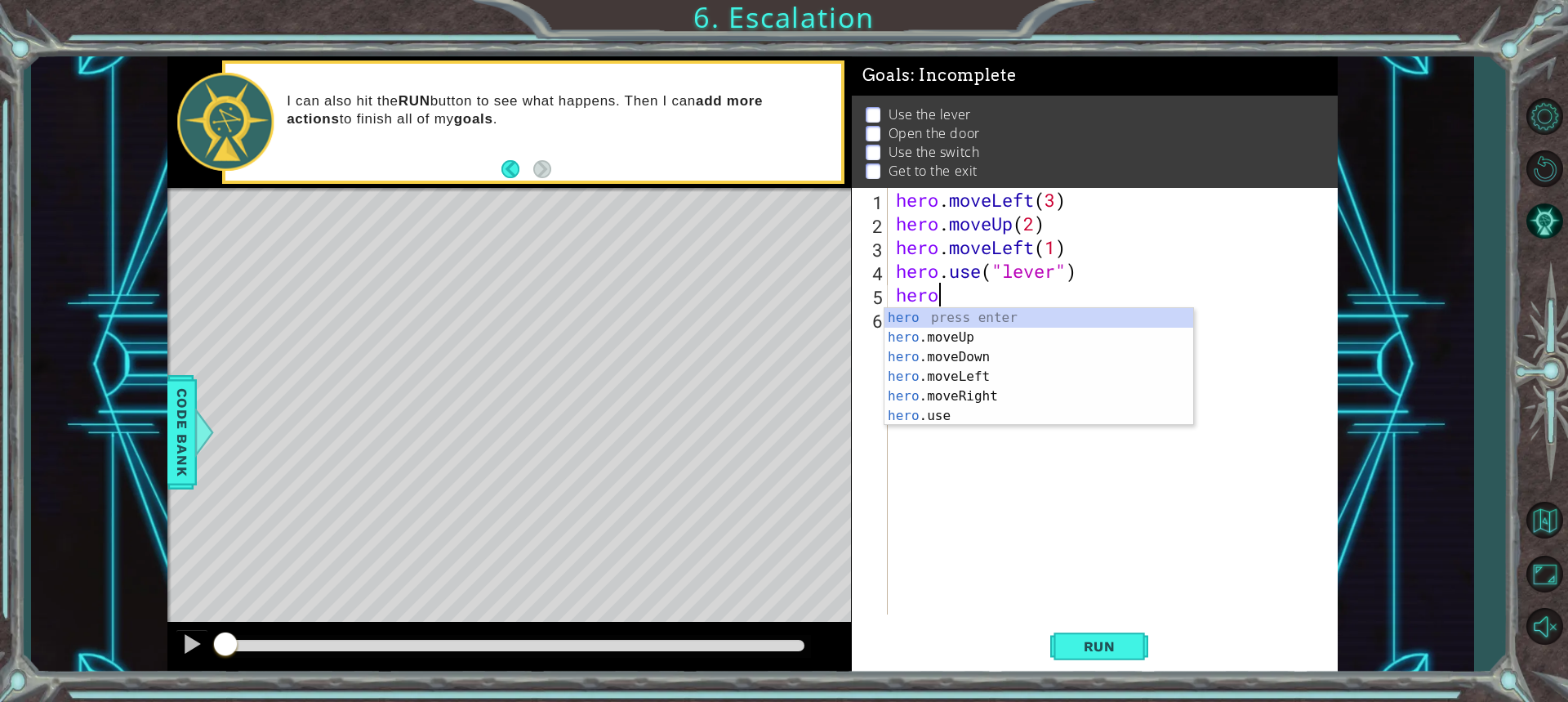
scroll to position [0, 1]
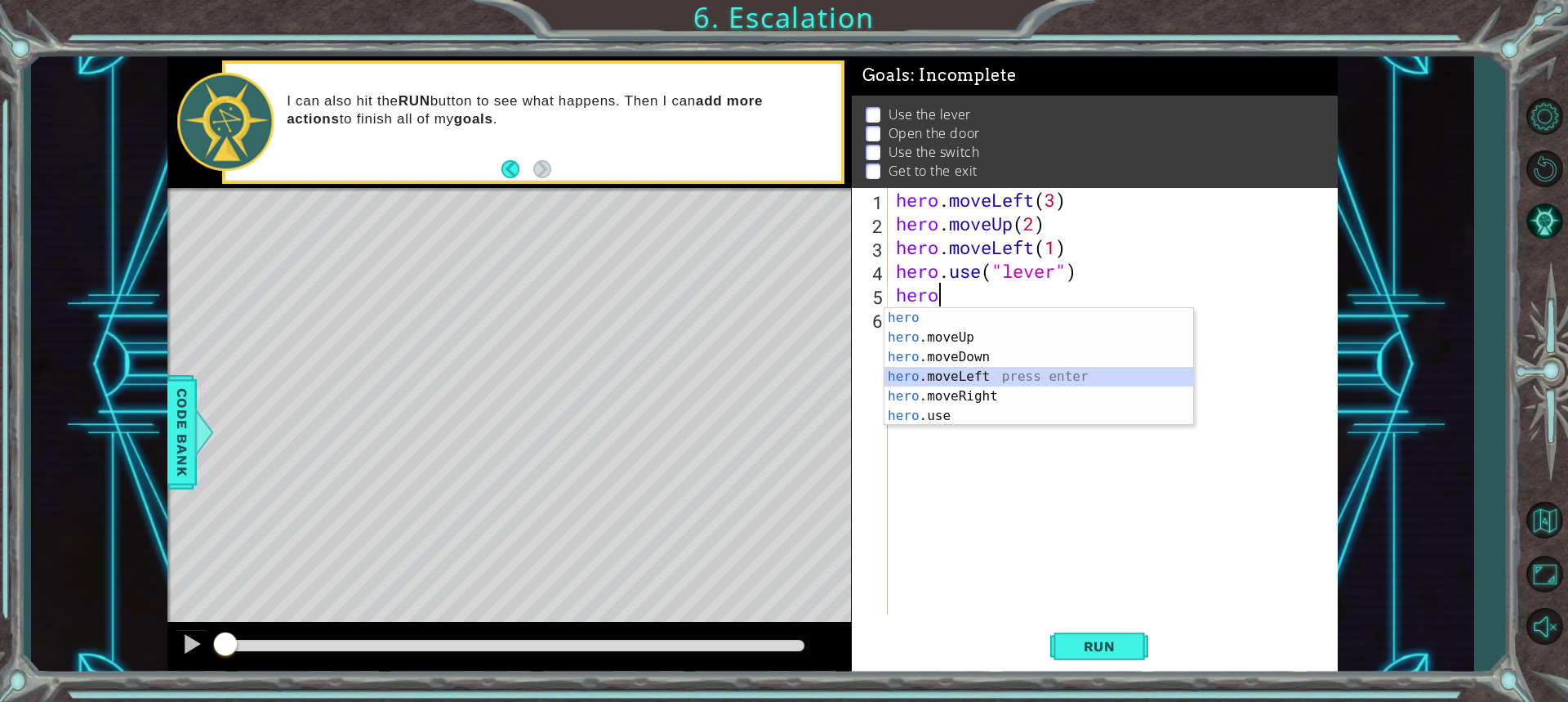
click at [960, 366] on div "hero press enter hero .moveUp press enter hero .moveDown press enter hero .move…" at bounding box center [1039, 386] width 309 height 157
type textarea "hero.moveLeft(1)"
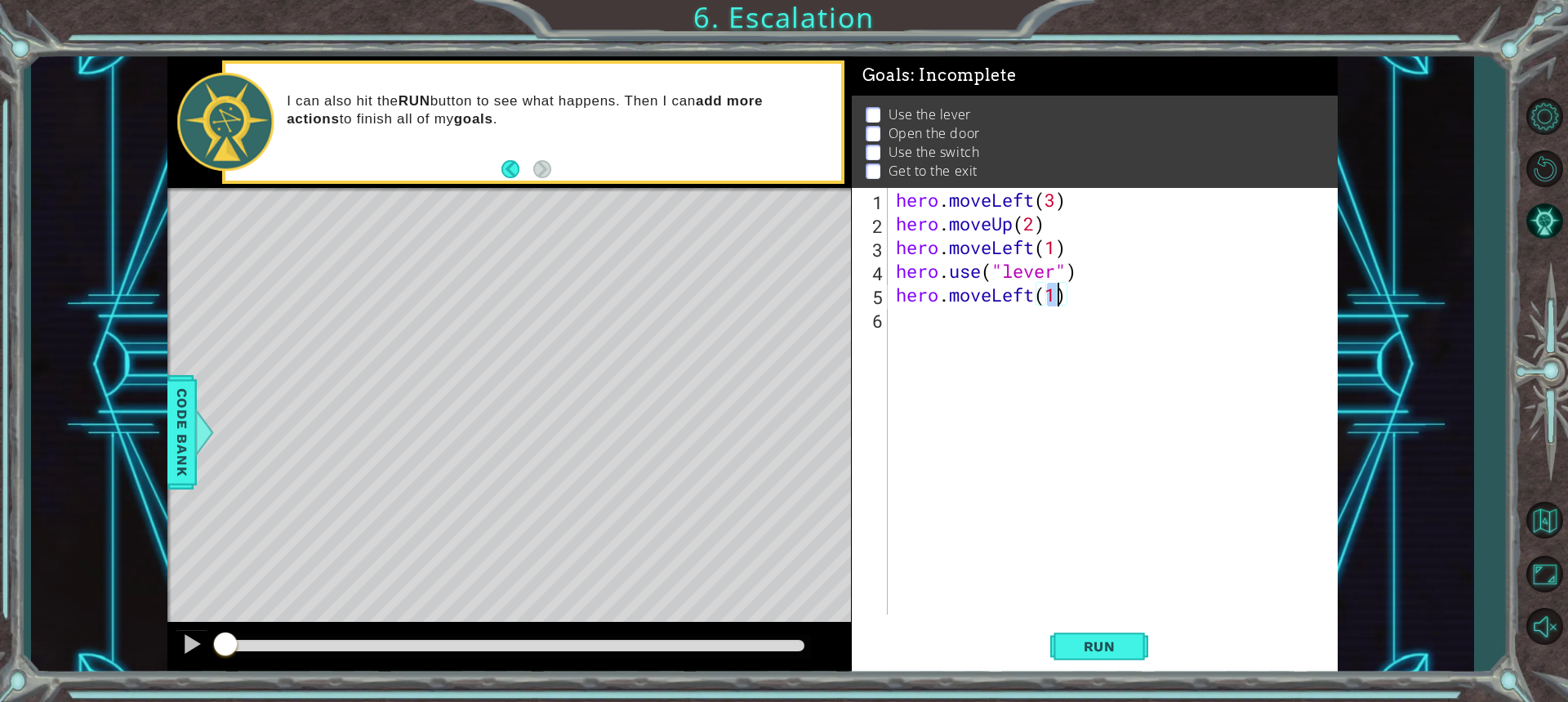
click at [1080, 308] on div "hero . moveLeft ( 3 ) hero . moveUp ( 2 ) hero . moveLeft ( 1 ) hero . use ( "l…" at bounding box center [1117, 425] width 449 height 474
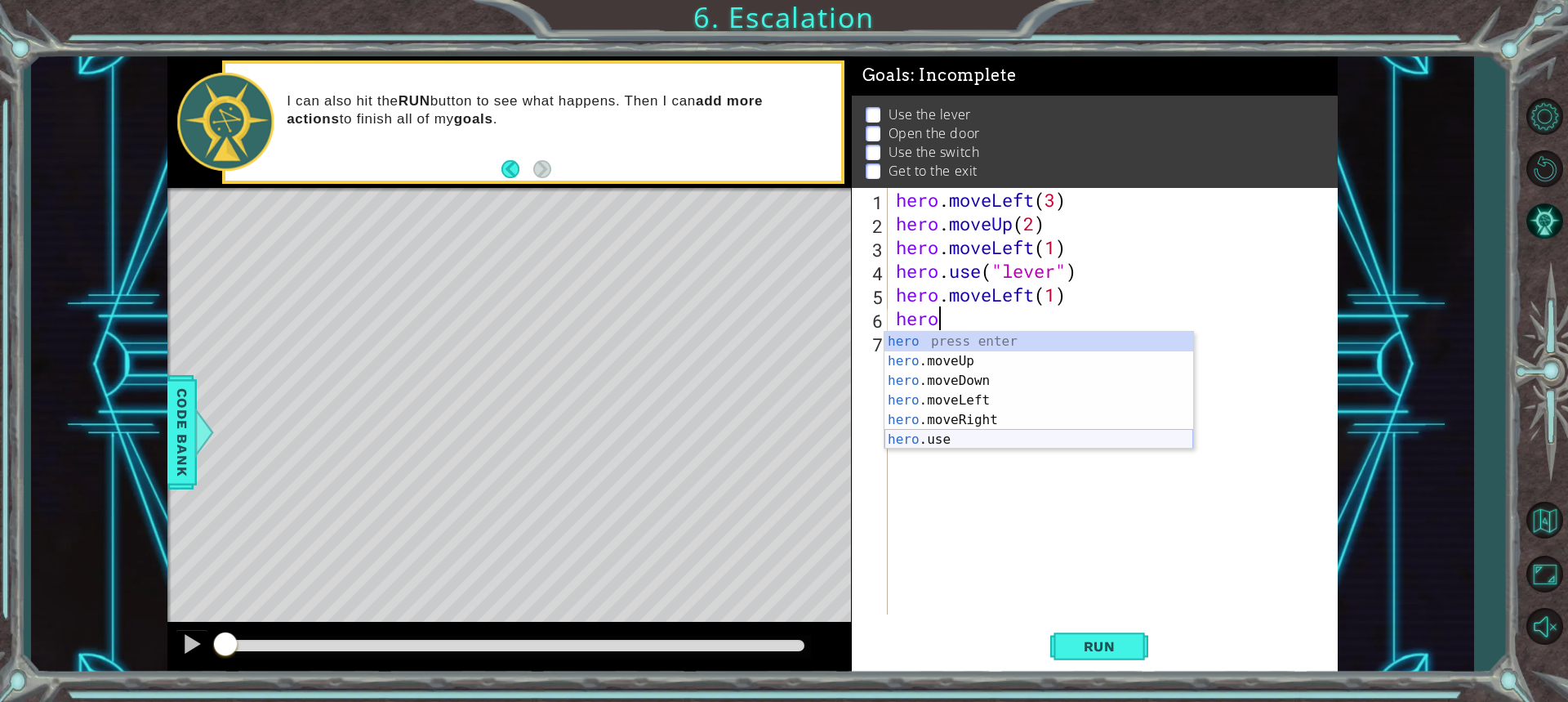
click at [936, 432] on div "hero press enter hero .moveUp press enter hero .moveDown press enter hero .move…" at bounding box center [1039, 410] width 309 height 157
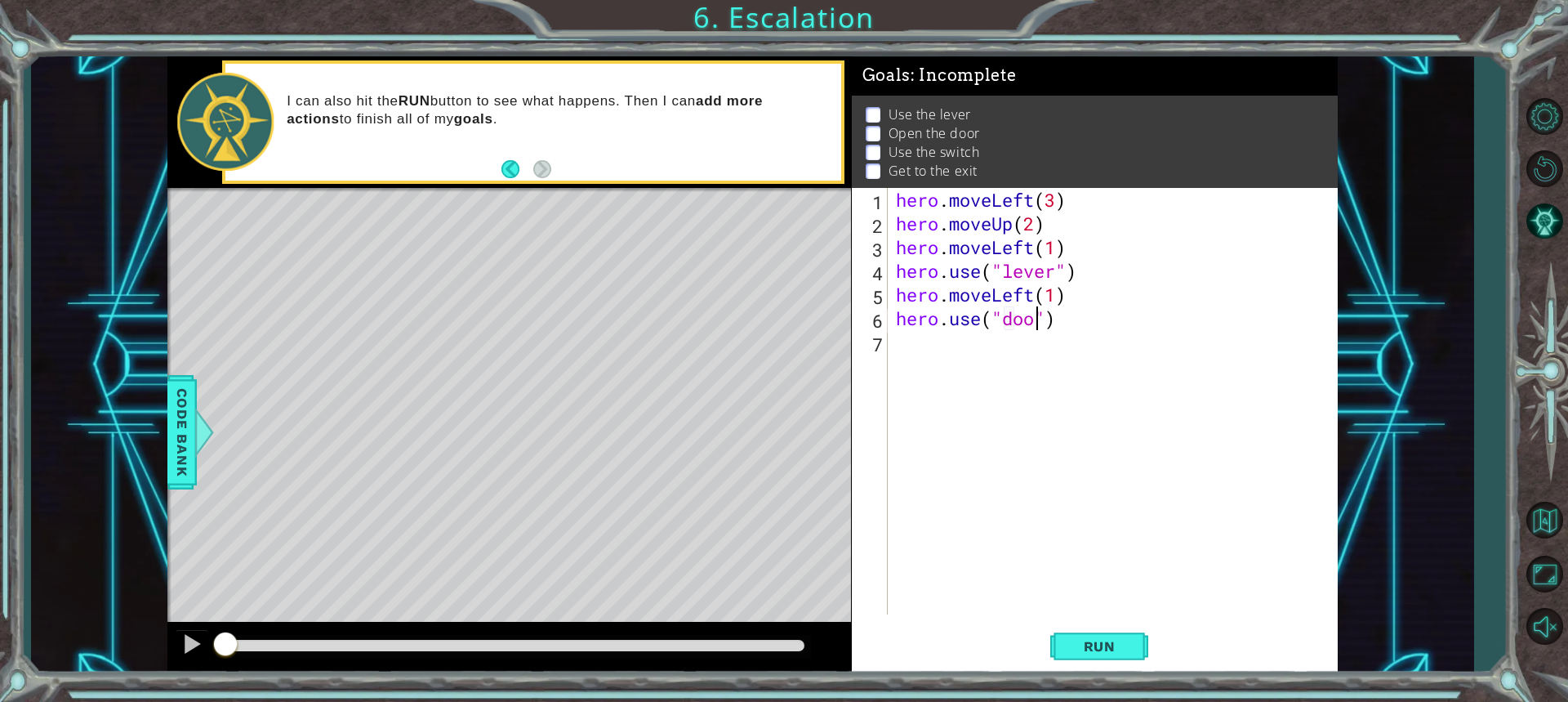
type textarea "hero.use("door")"
click at [930, 343] on div "hero . moveLeft ( 3 ) hero . moveUp ( 2 ) hero . moveLeft ( 1 ) hero . use ( "l…" at bounding box center [1117, 425] width 449 height 474
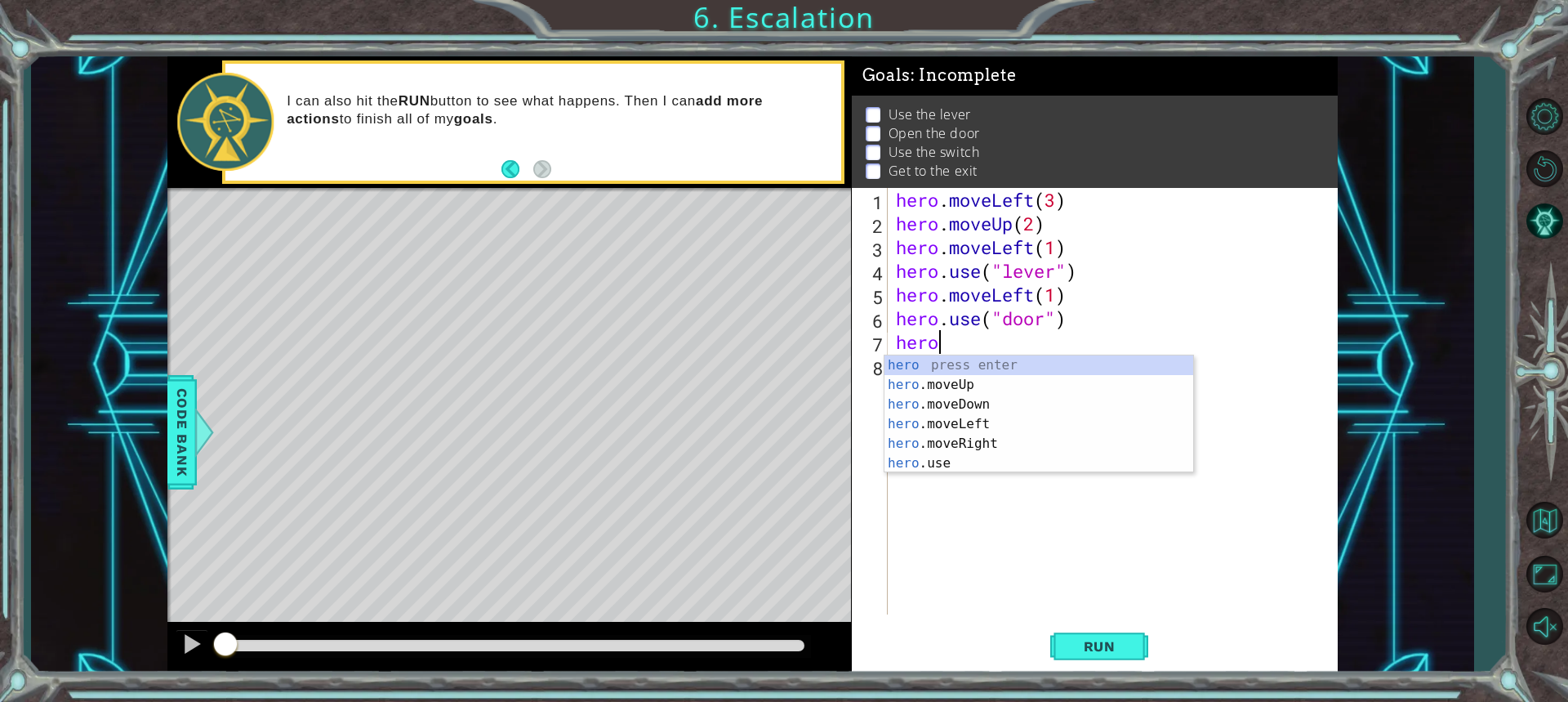
scroll to position [0, 1]
click at [945, 380] on div "hero press enter hero .moveUp press enter hero .moveDown press enter hero .move…" at bounding box center [1039, 433] width 309 height 157
type textarea "hero.moveUp(1)"
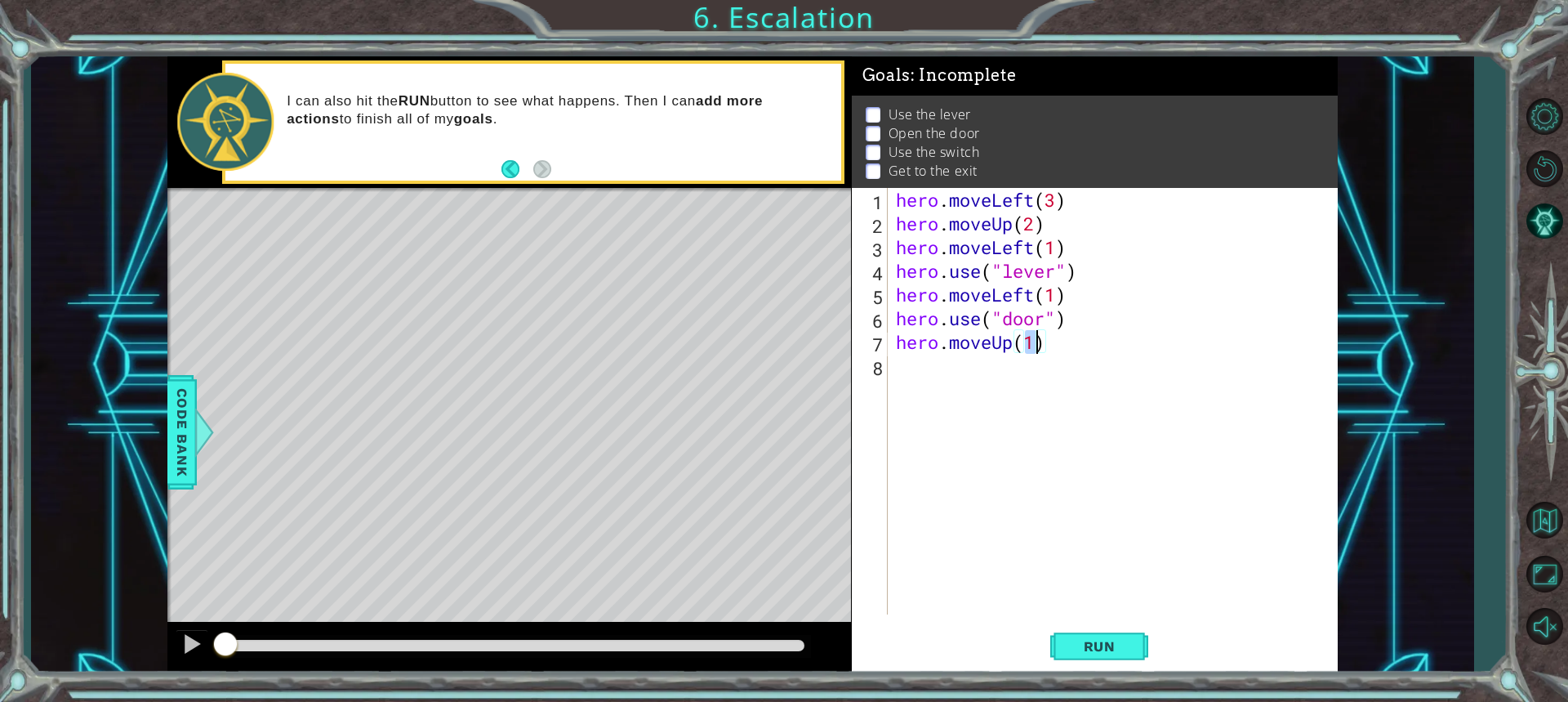
click at [973, 372] on div "hero . moveLeft ( 3 ) hero . moveUp ( 2 ) hero . moveLeft ( 1 ) hero . use ( "l…" at bounding box center [1117, 425] width 449 height 474
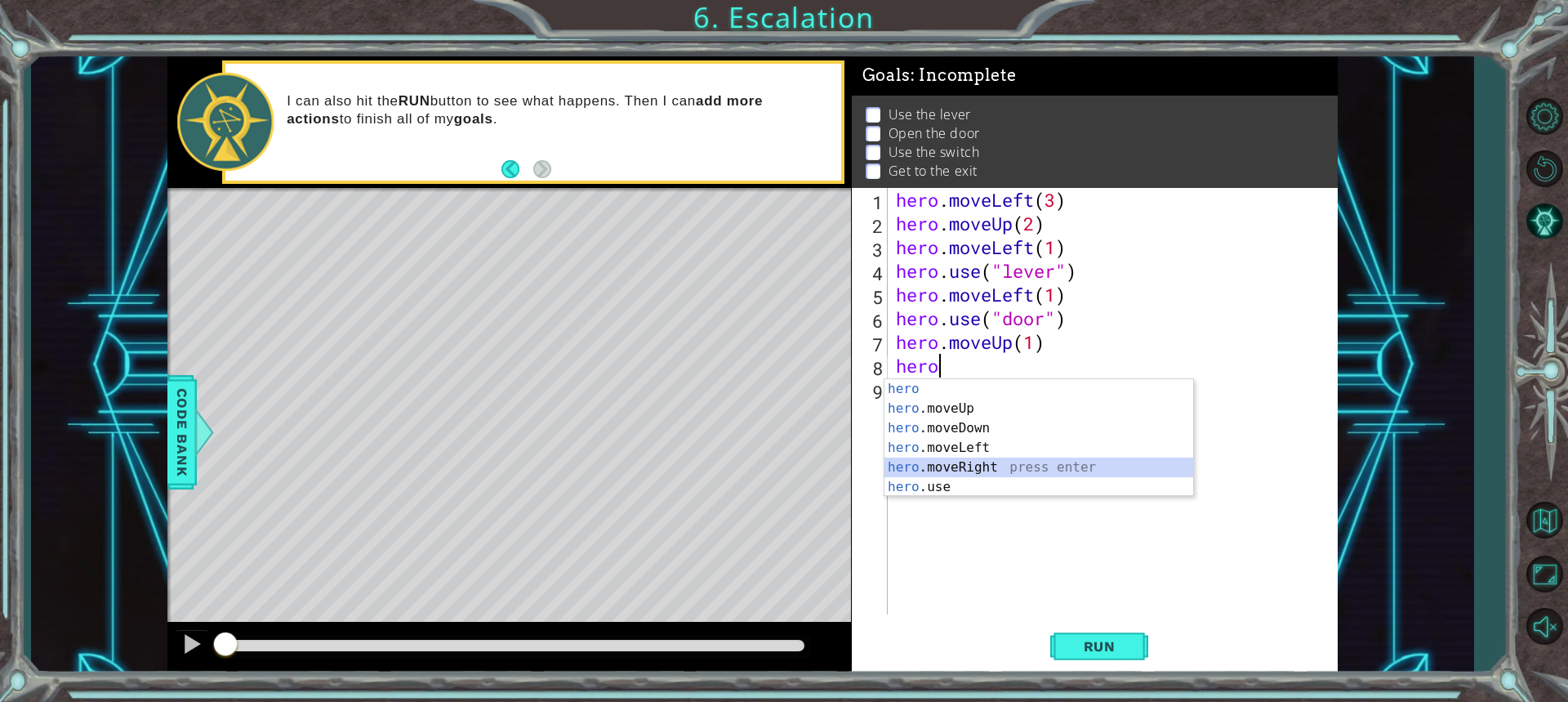
click at [936, 463] on div "hero press enter hero .moveUp press enter hero .moveDown press enter hero .move…" at bounding box center [1039, 457] width 309 height 157
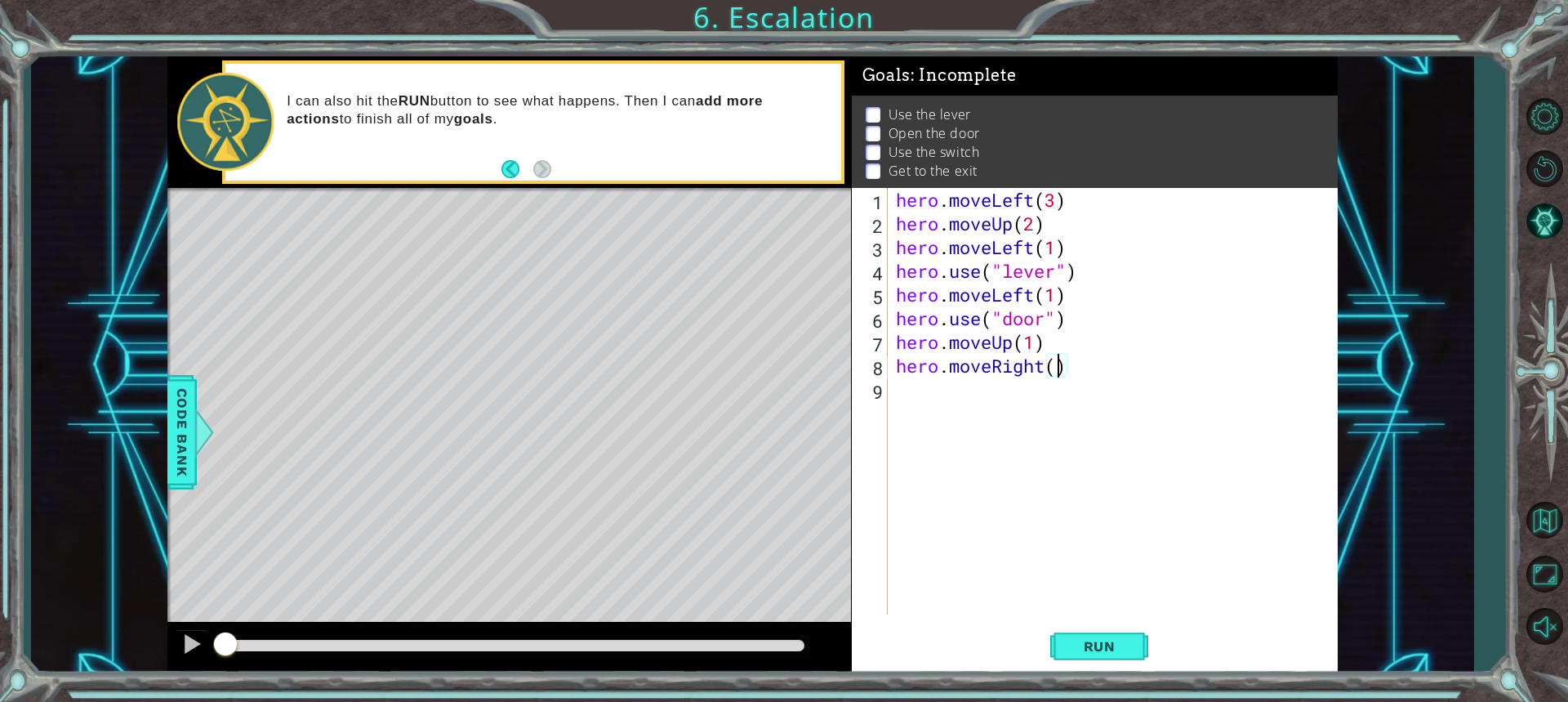
type textarea "hero.moveRight(2)"
click at [984, 379] on div "hero . moveLeft ( 3 ) hero . moveUp ( 2 ) hero . moveLeft ( 1 ) hero . use ( "l…" at bounding box center [1117, 425] width 449 height 474
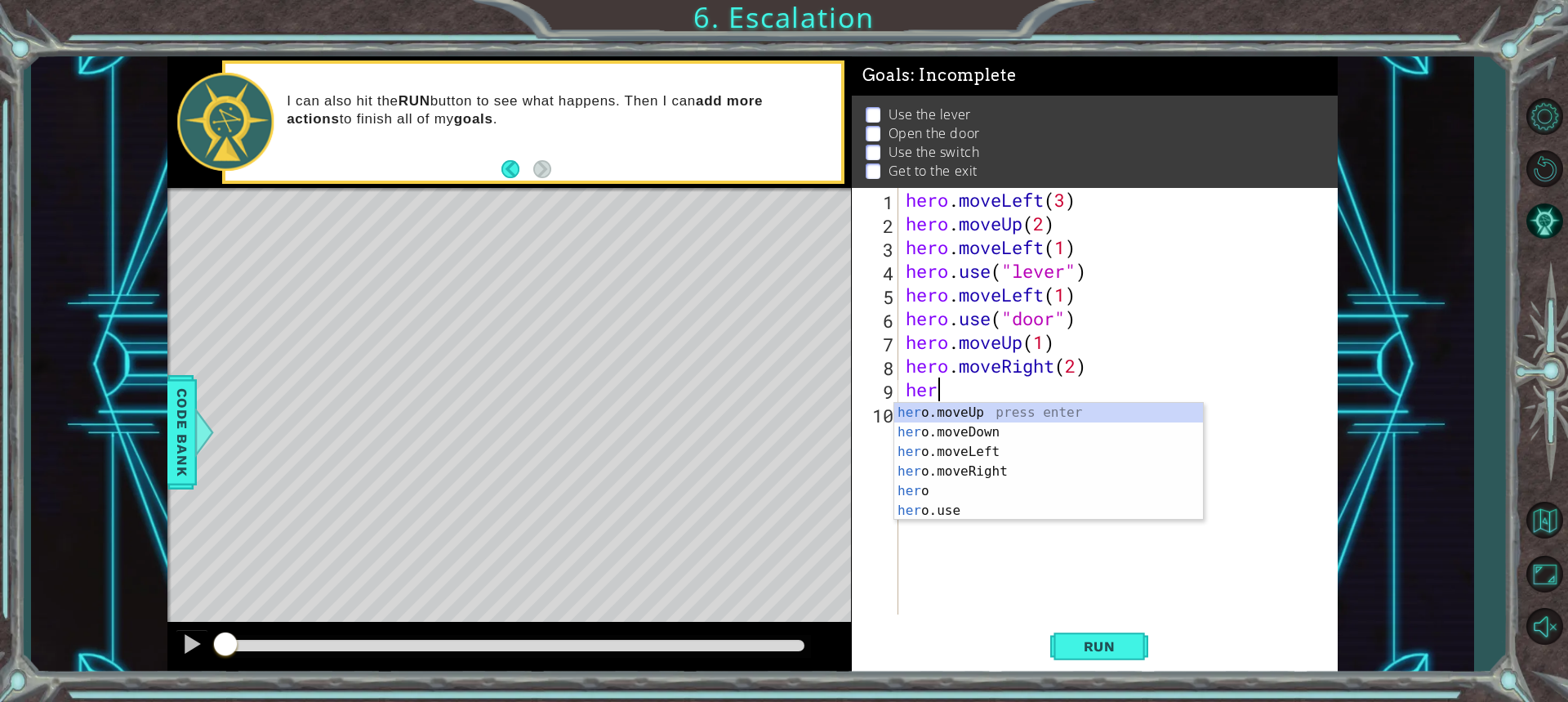
scroll to position [0, 1]
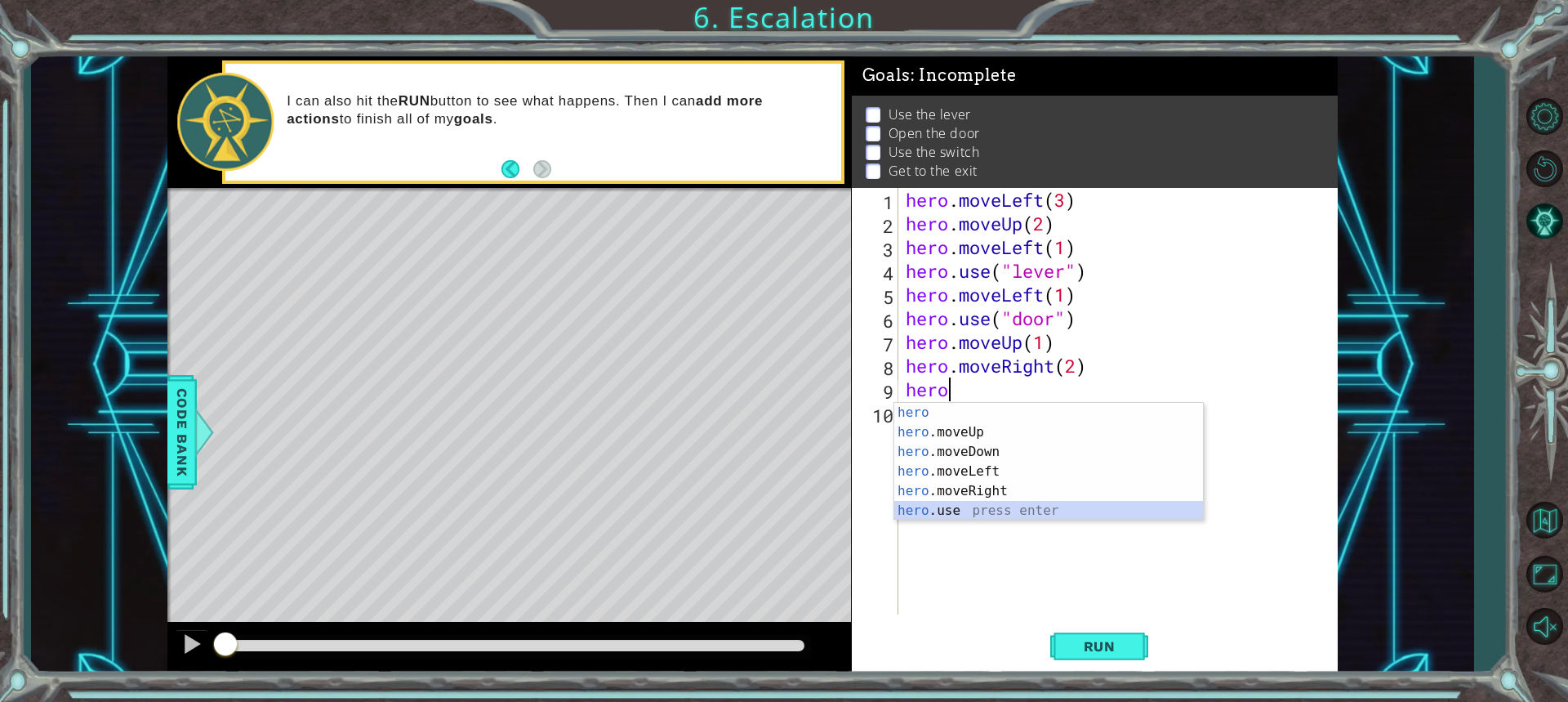
click at [976, 504] on div "hero press enter hero .moveUp press enter hero .moveDown press enter hero .move…" at bounding box center [1048, 480] width 309 height 157
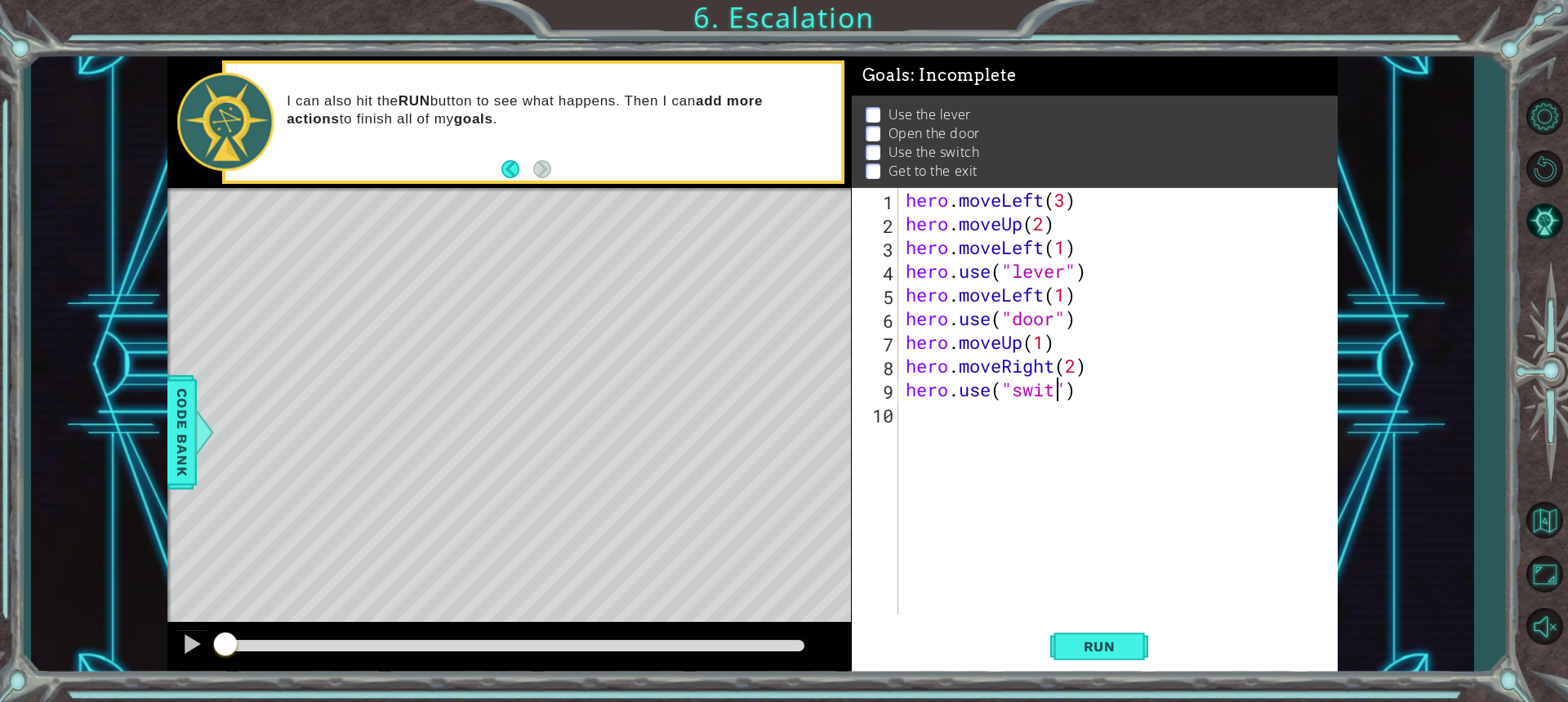
scroll to position [0, 7]
type textarea "hero.use("switch")"
click at [950, 430] on div "hero . moveLeft ( 3 ) hero . moveUp ( 2 ) hero . moveLeft ( 1 ) hero . use ( "l…" at bounding box center [1121, 425] width 439 height 474
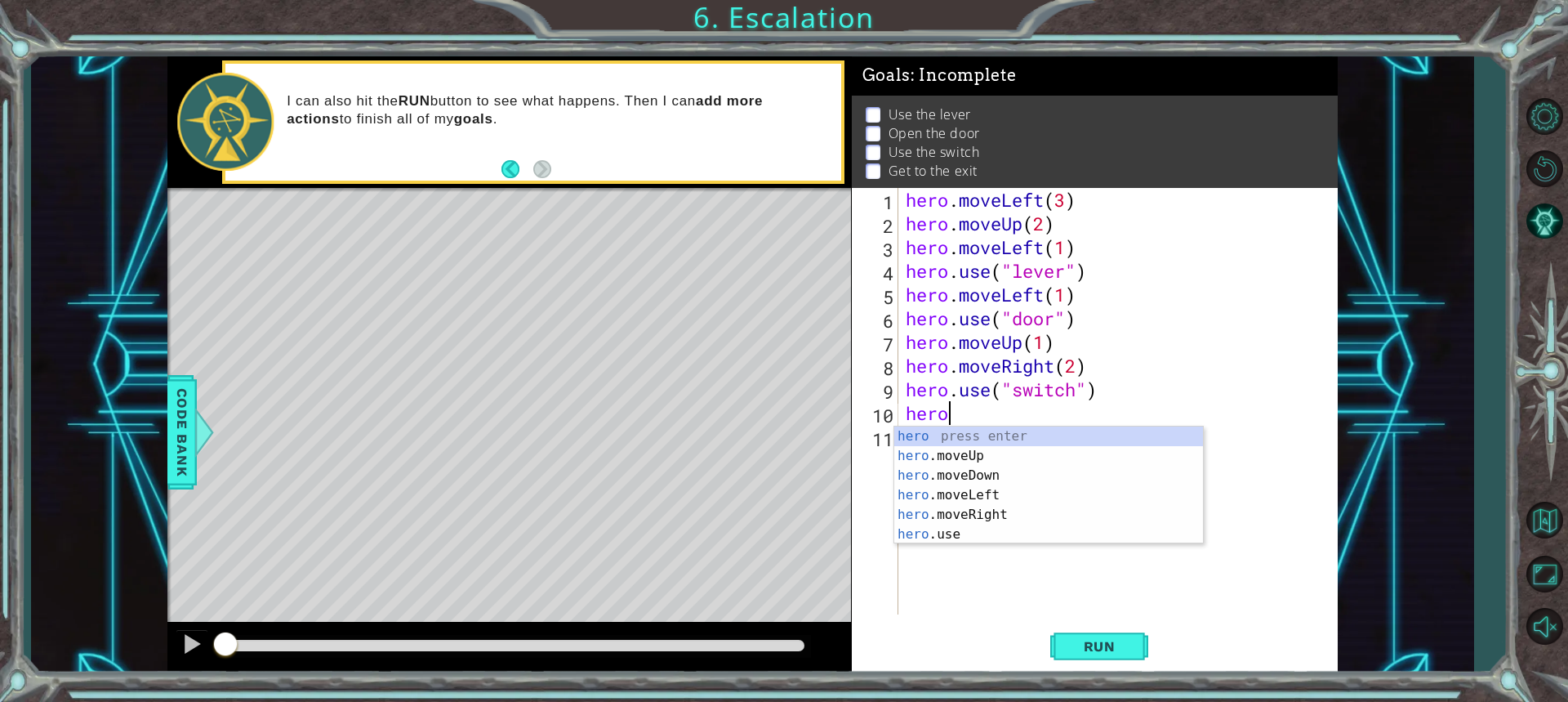
scroll to position [0, 1]
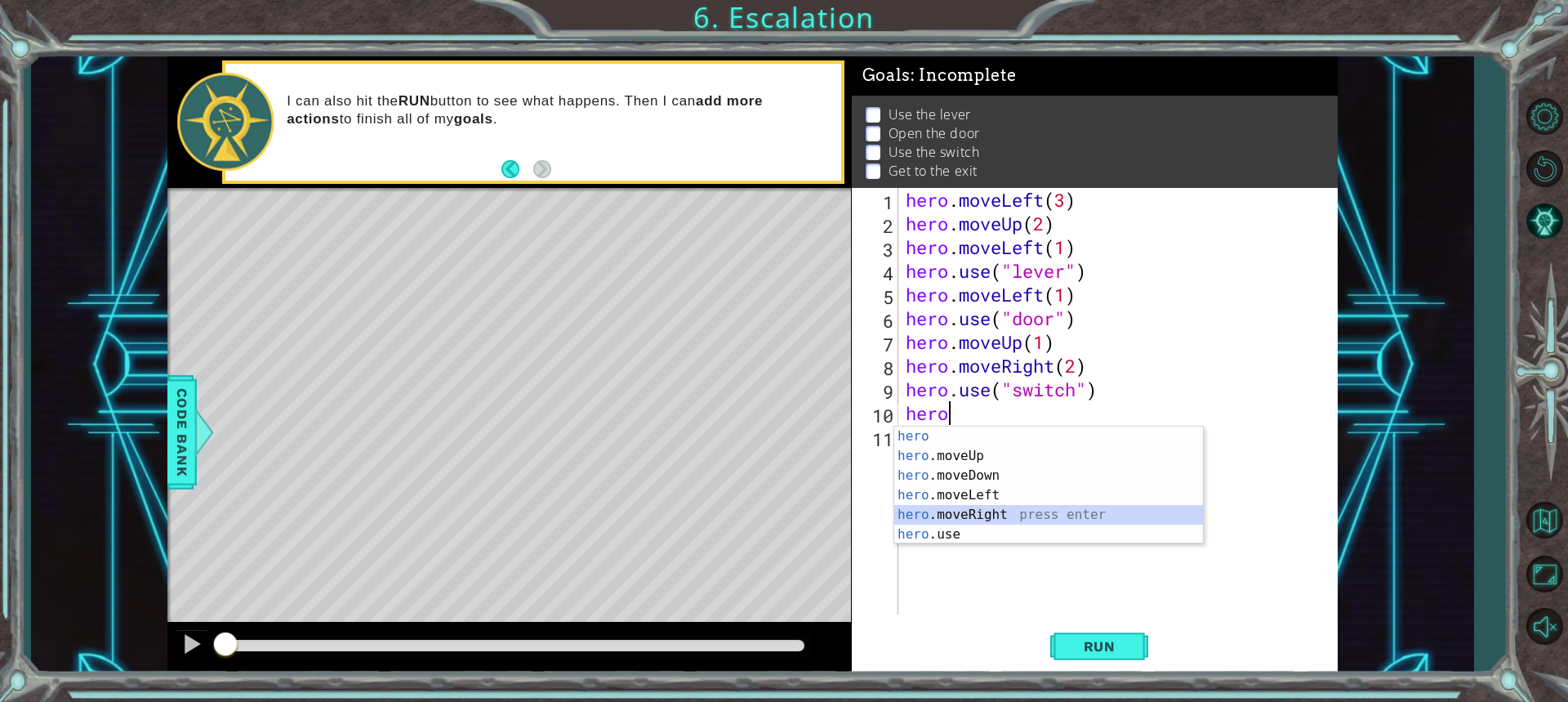
click at [957, 508] on div "hero press enter hero .moveUp press enter hero .moveDown press enter hero .move…" at bounding box center [1048, 504] width 309 height 157
type textarea "hero.moveRight(1)"
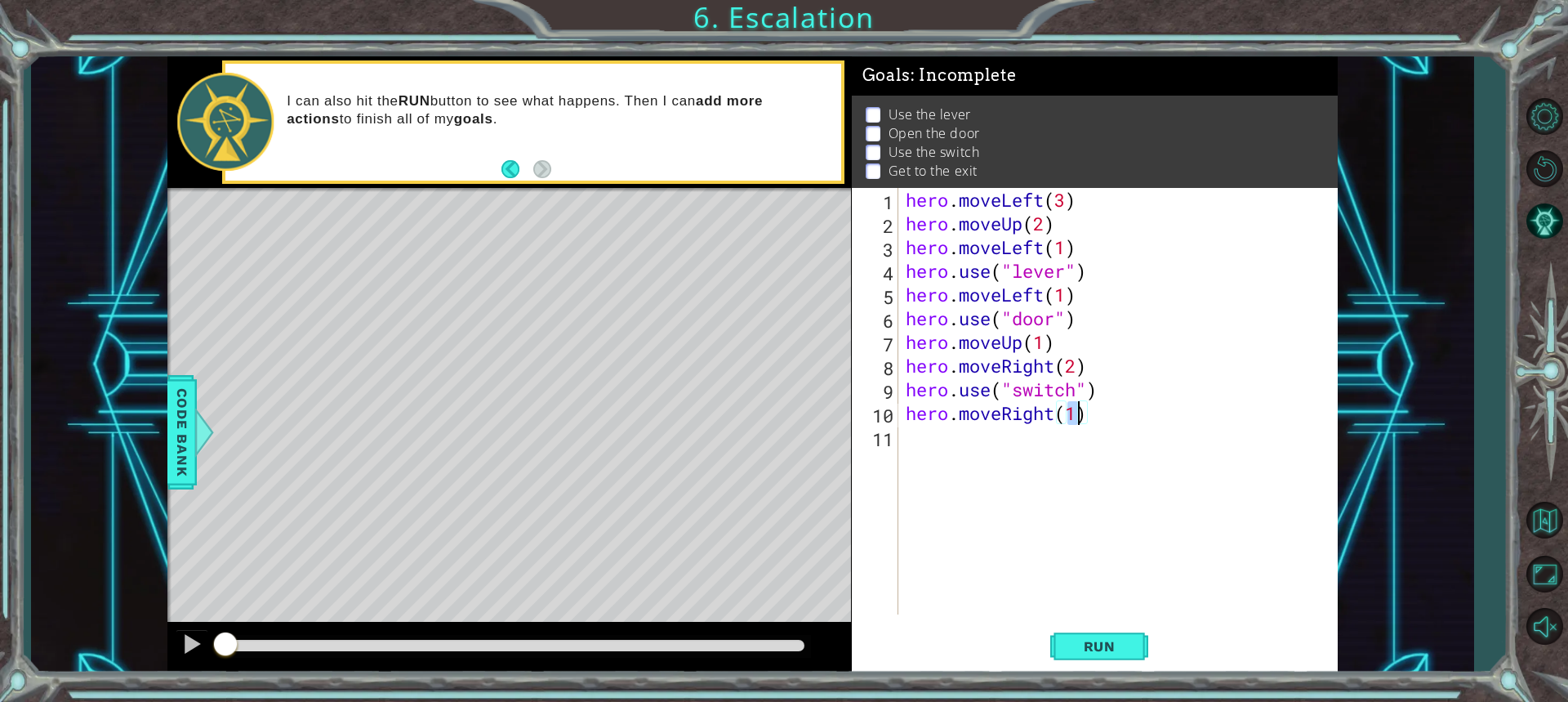
click at [991, 488] on div "hero . moveLeft ( 3 ) hero . moveUp ( 2 ) hero . moveLeft ( 1 ) hero . use ( "l…" at bounding box center [1121, 425] width 439 height 474
click at [1084, 640] on span "Run" at bounding box center [1100, 646] width 65 height 17
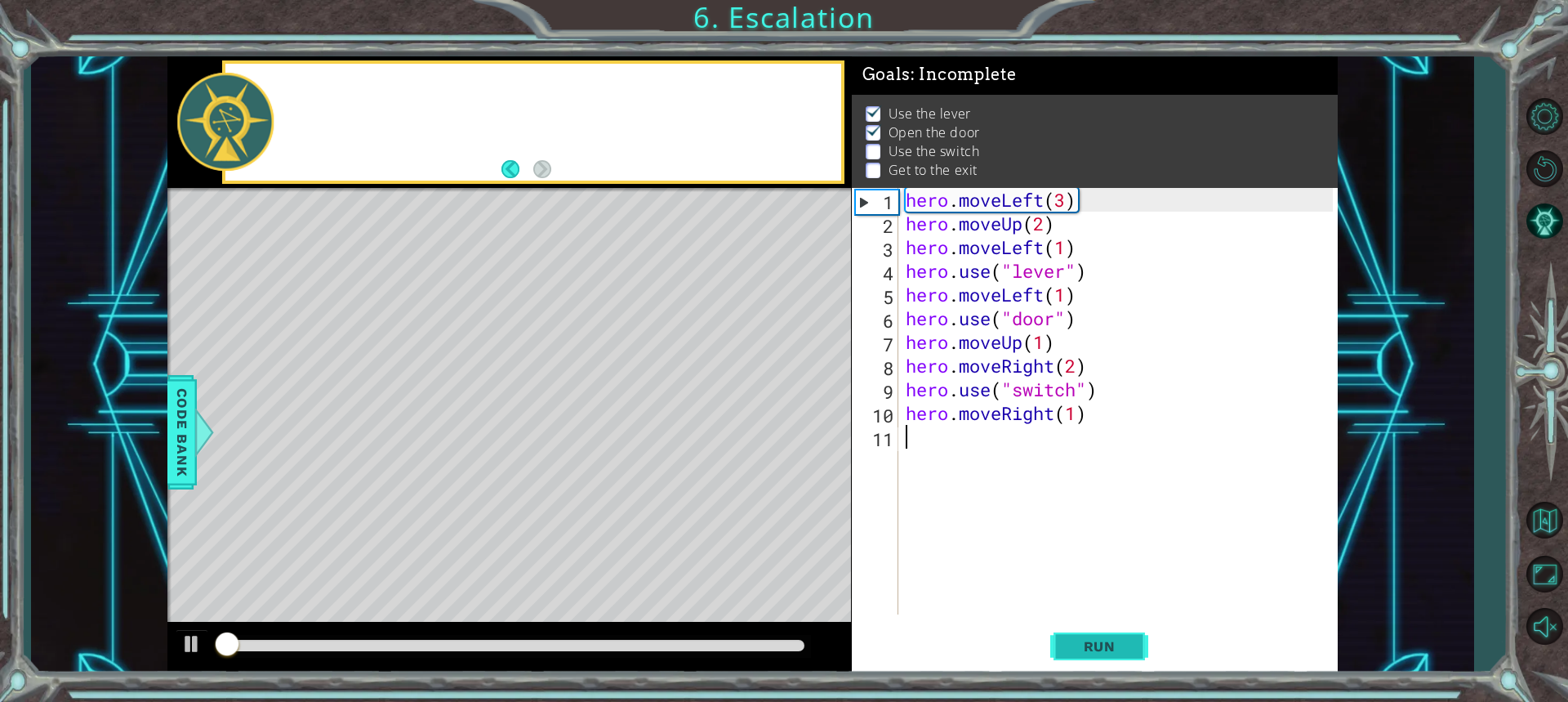
scroll to position [10, 0]
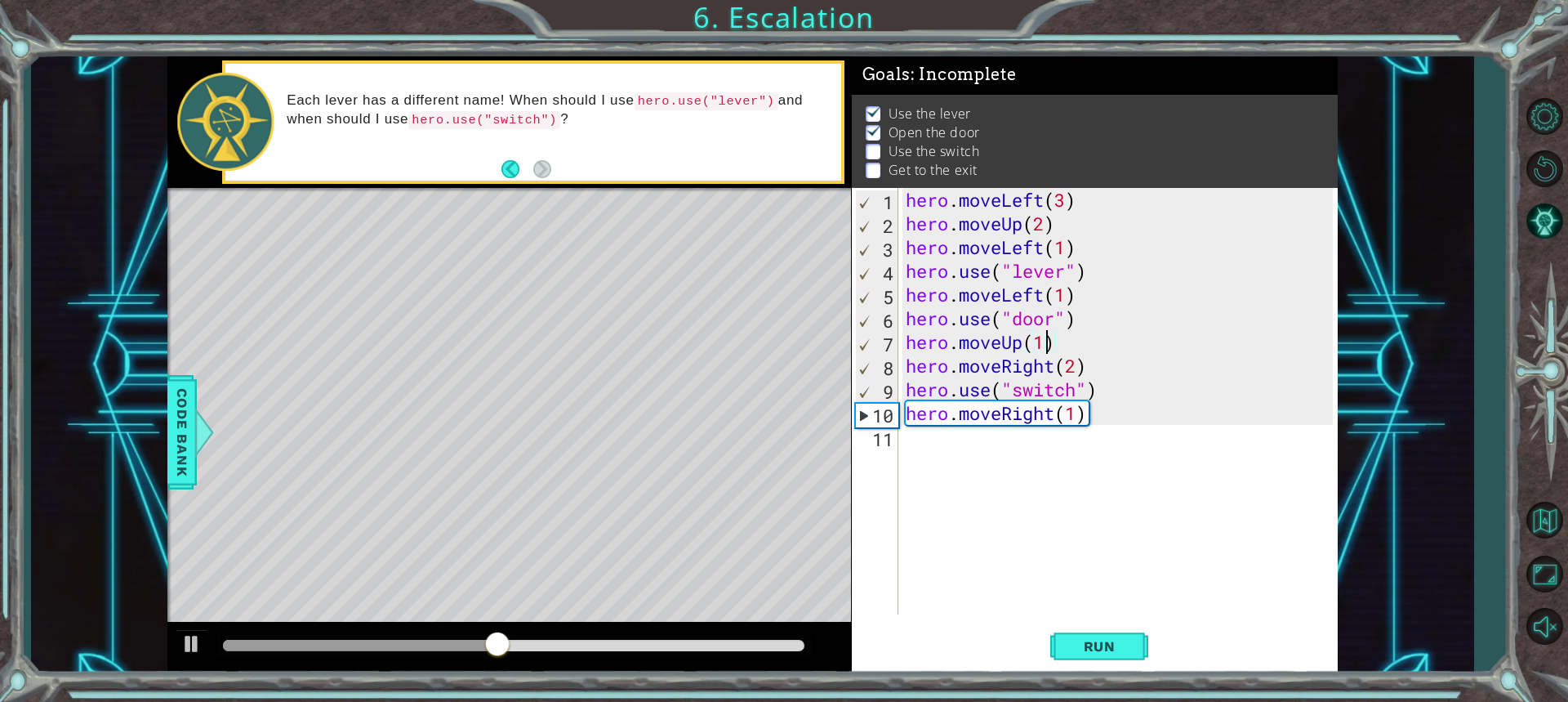
click at [1047, 344] on div "hero . moveLeft ( 3 ) hero . moveUp ( 2 ) hero . moveLeft ( 1 ) hero . use ( "l…" at bounding box center [1121, 425] width 439 height 474
type textarea "hero.moveUp(2)"
click at [1097, 650] on span "Run" at bounding box center [1100, 646] width 65 height 17
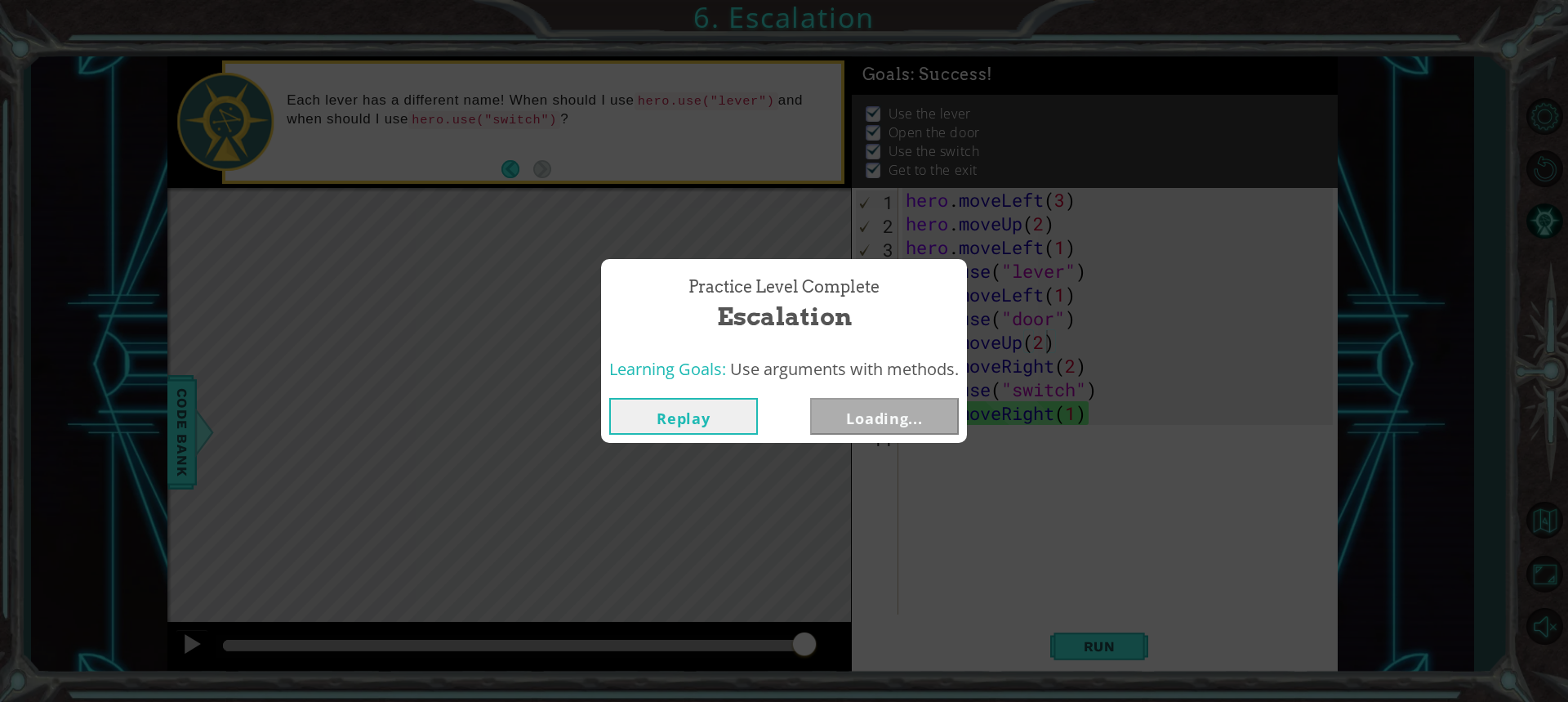
drag, startPoint x: 490, startPoint y: 642, endPoint x: 807, endPoint y: 655, distance: 317.3
click at [807, 655] on body "1 ההההההההההההההההההההההההההההההההההההההההההההההההההההההההההההההההההההההההההההה…" at bounding box center [784, 351] width 1568 height 702
click at [850, 416] on button "Next" at bounding box center [885, 416] width 148 height 37
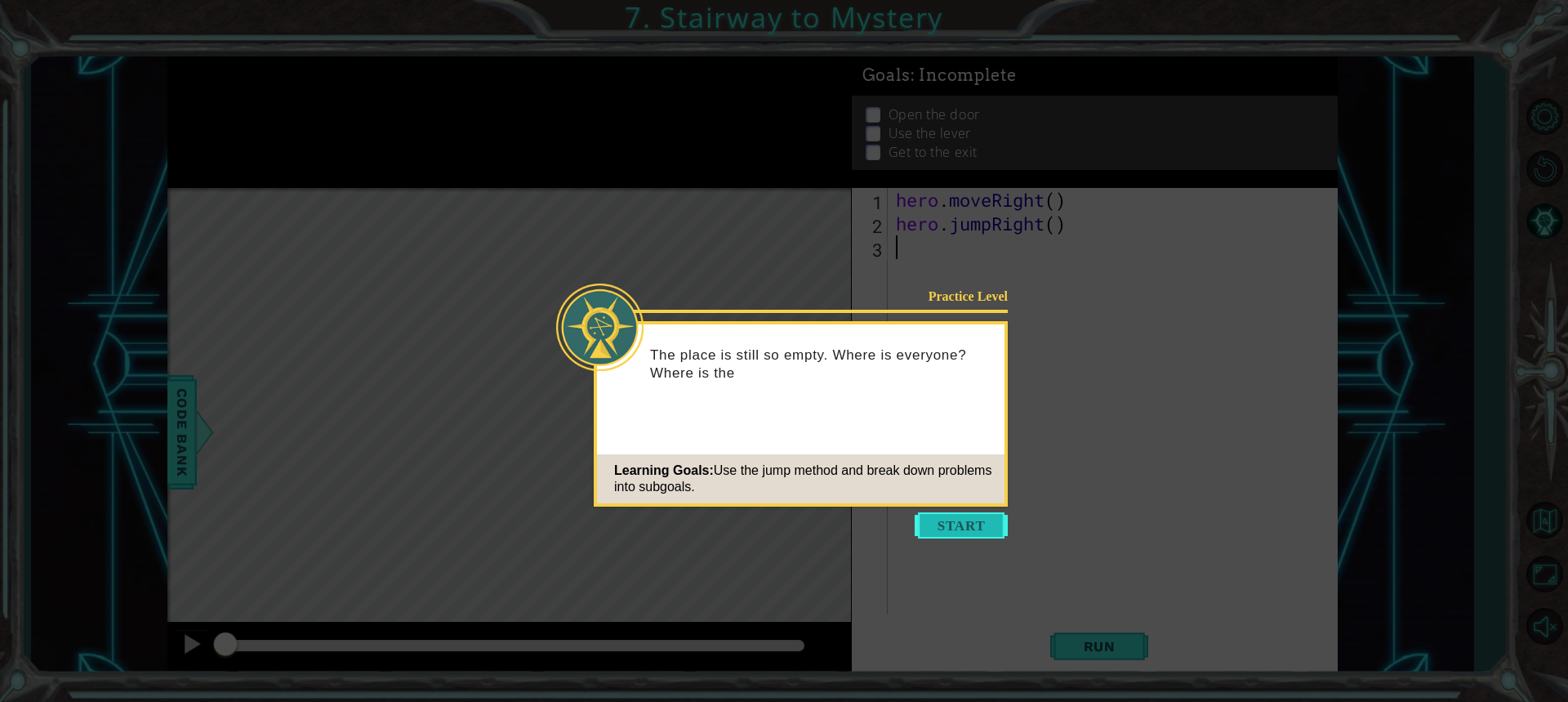
click at [942, 520] on button "Start" at bounding box center [962, 525] width 93 height 26
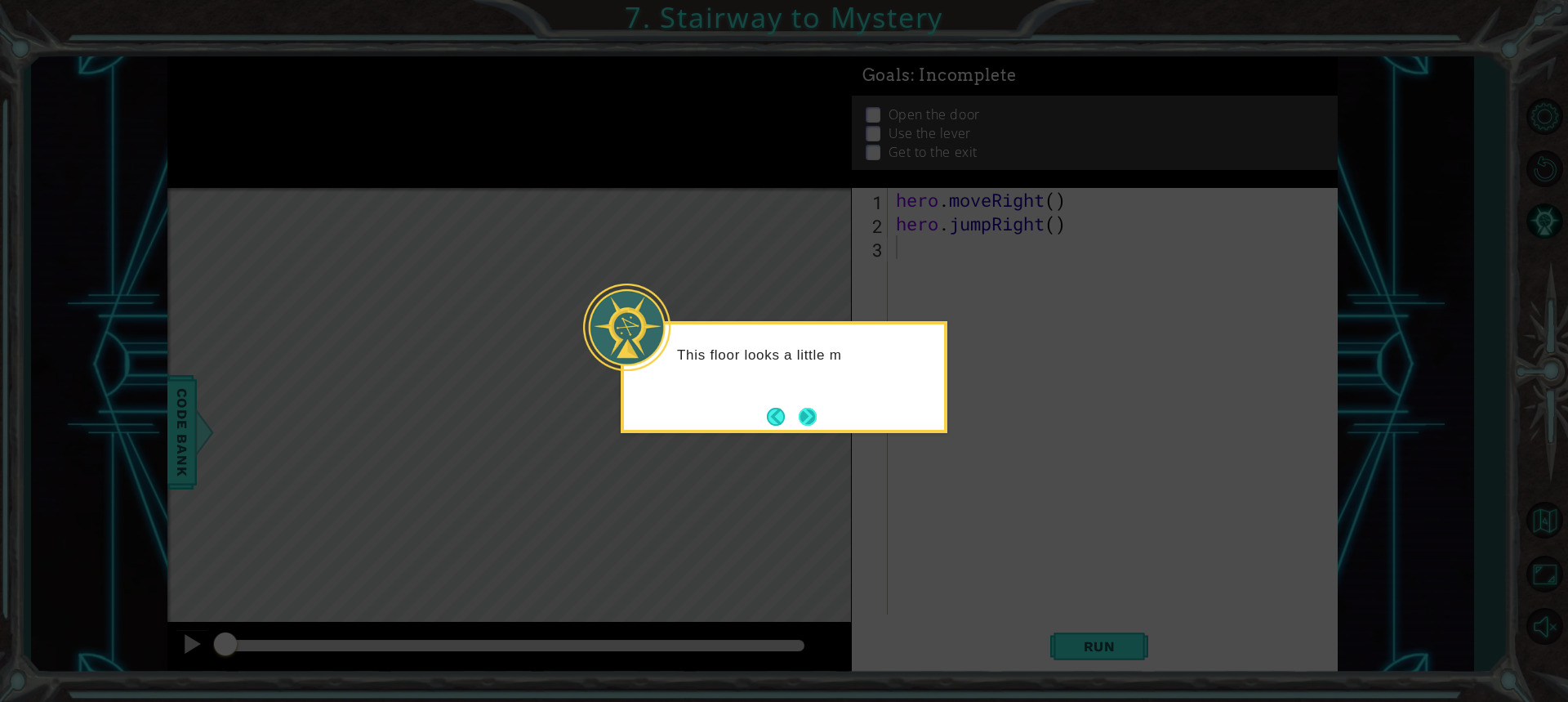
click at [800, 416] on button "Next" at bounding box center [808, 416] width 19 height 19
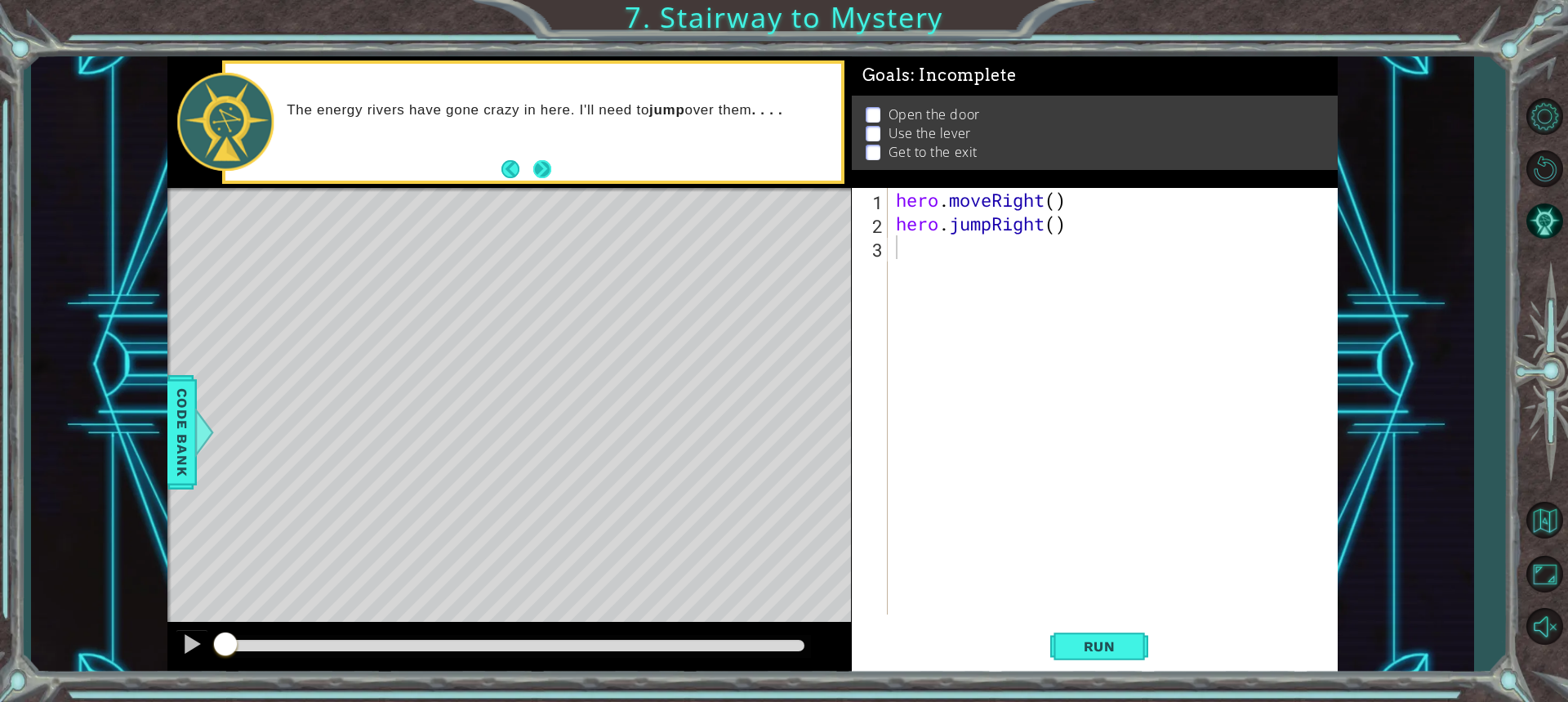
click at [539, 164] on button "Next" at bounding box center [542, 169] width 18 height 18
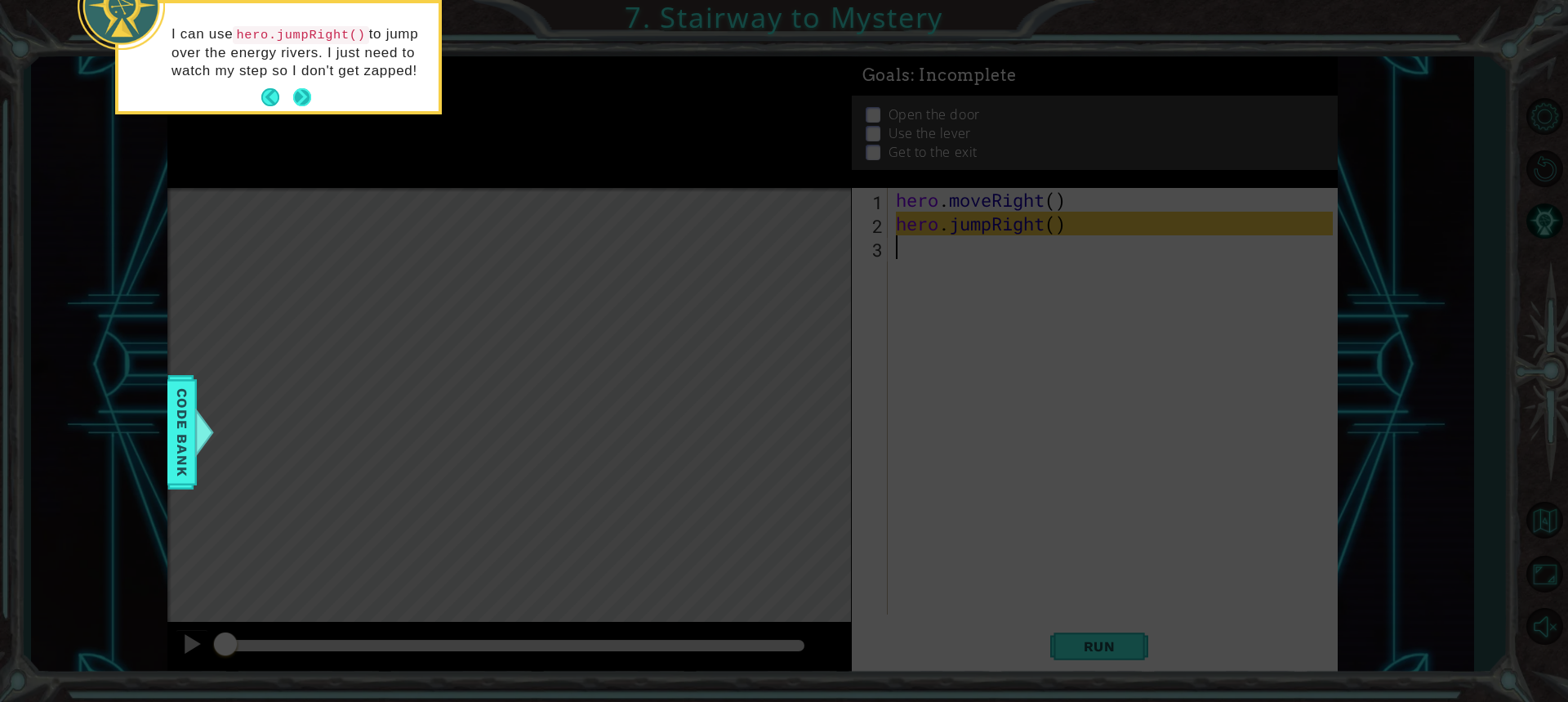
click at [302, 89] on button "Next" at bounding box center [301, 97] width 19 height 19
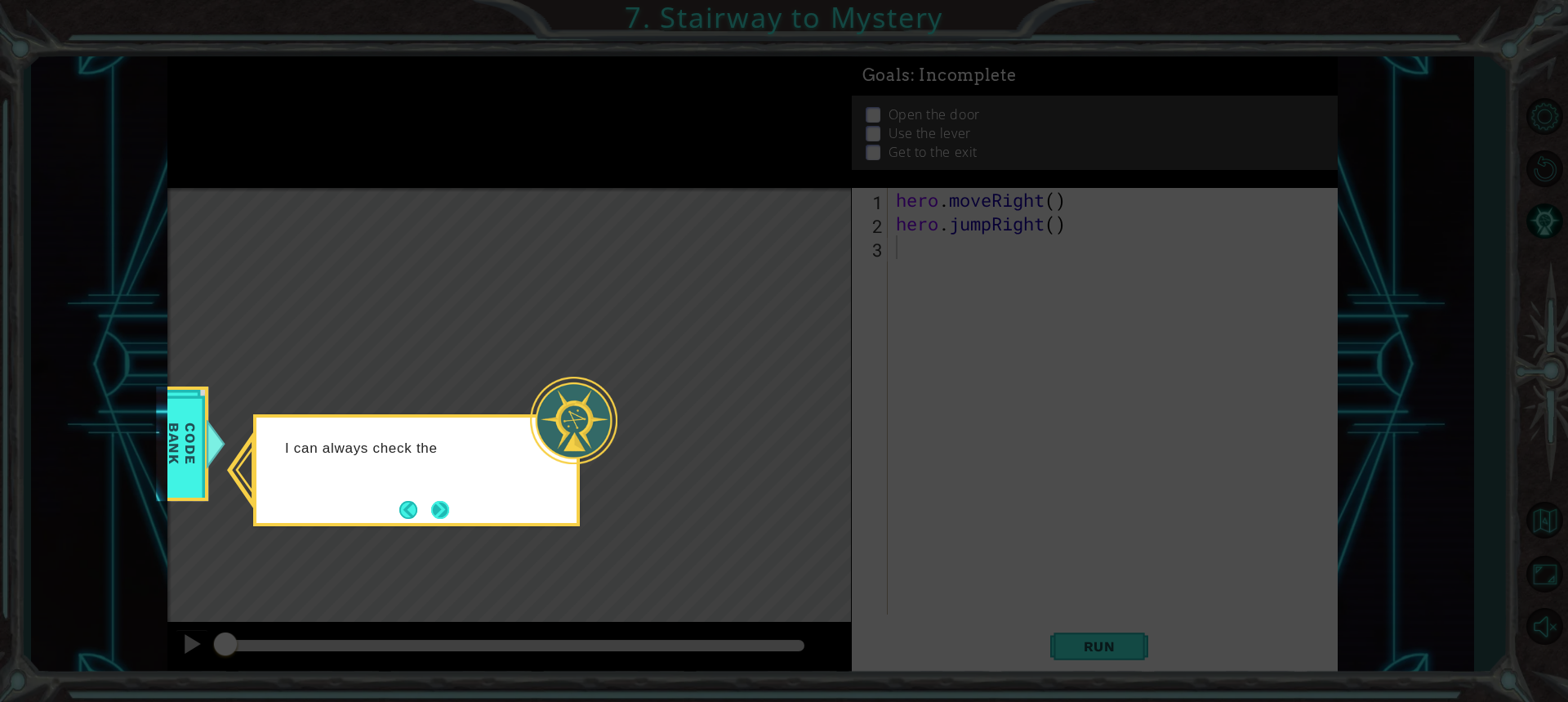
click at [436, 500] on button "Next" at bounding box center [440, 509] width 19 height 19
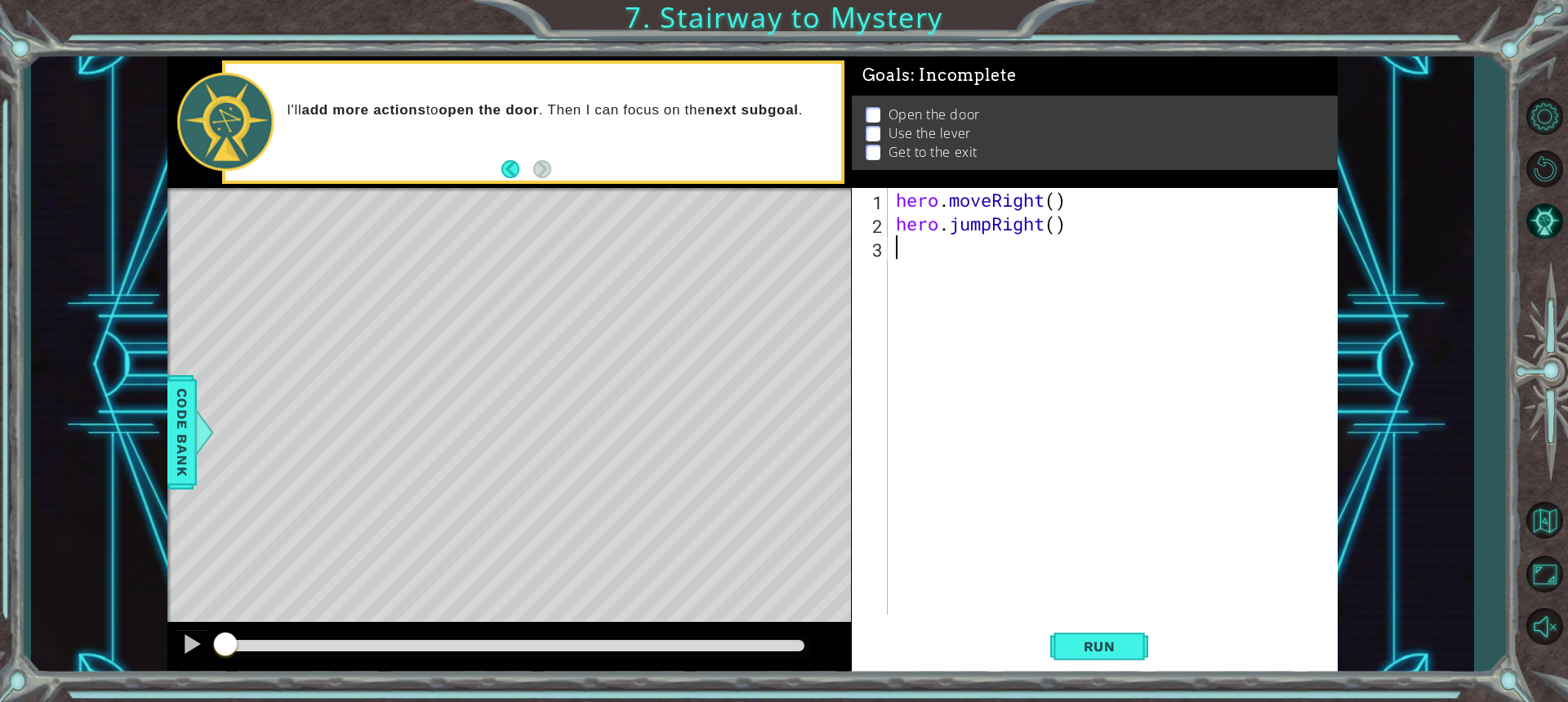
click at [1054, 200] on div "hero . moveRight ( ) hero . jumpRight ( )" at bounding box center [1117, 425] width 449 height 474
click at [1057, 229] on div "hero . moveRight ( 1 ) hero . jumpRight ( )" at bounding box center [1117, 425] width 449 height 474
type textarea "hero.jumpRight(1)"
click at [945, 251] on div "hero . moveRight ( 1 ) hero . jumpRight ( 1 )" at bounding box center [1117, 425] width 449 height 474
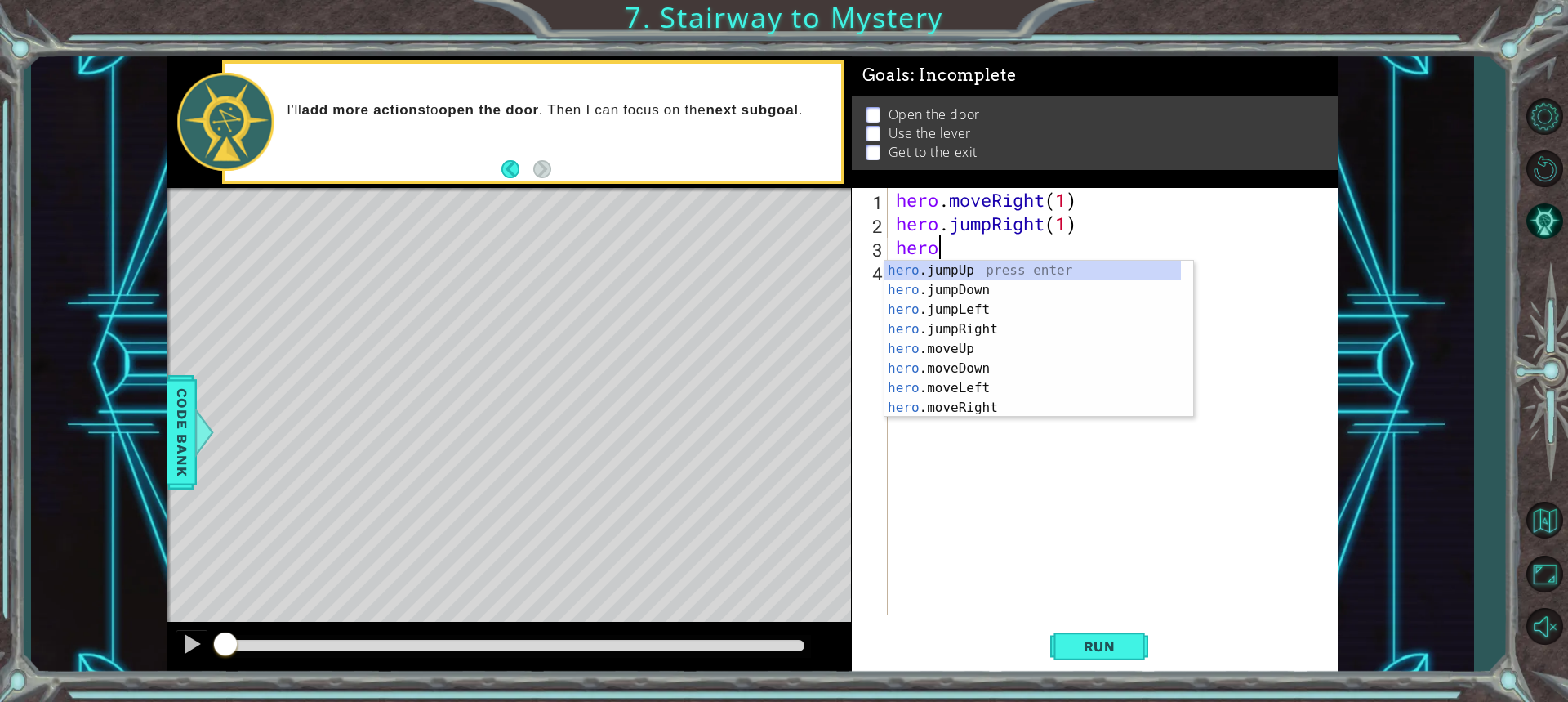
scroll to position [0, 1]
click at [946, 350] on div "hero .jumpUp press enter hero .jumpDown press enter hero .jumpLeft press enter …" at bounding box center [1033, 358] width 297 height 196
type textarea "hero.moveUp(1)"
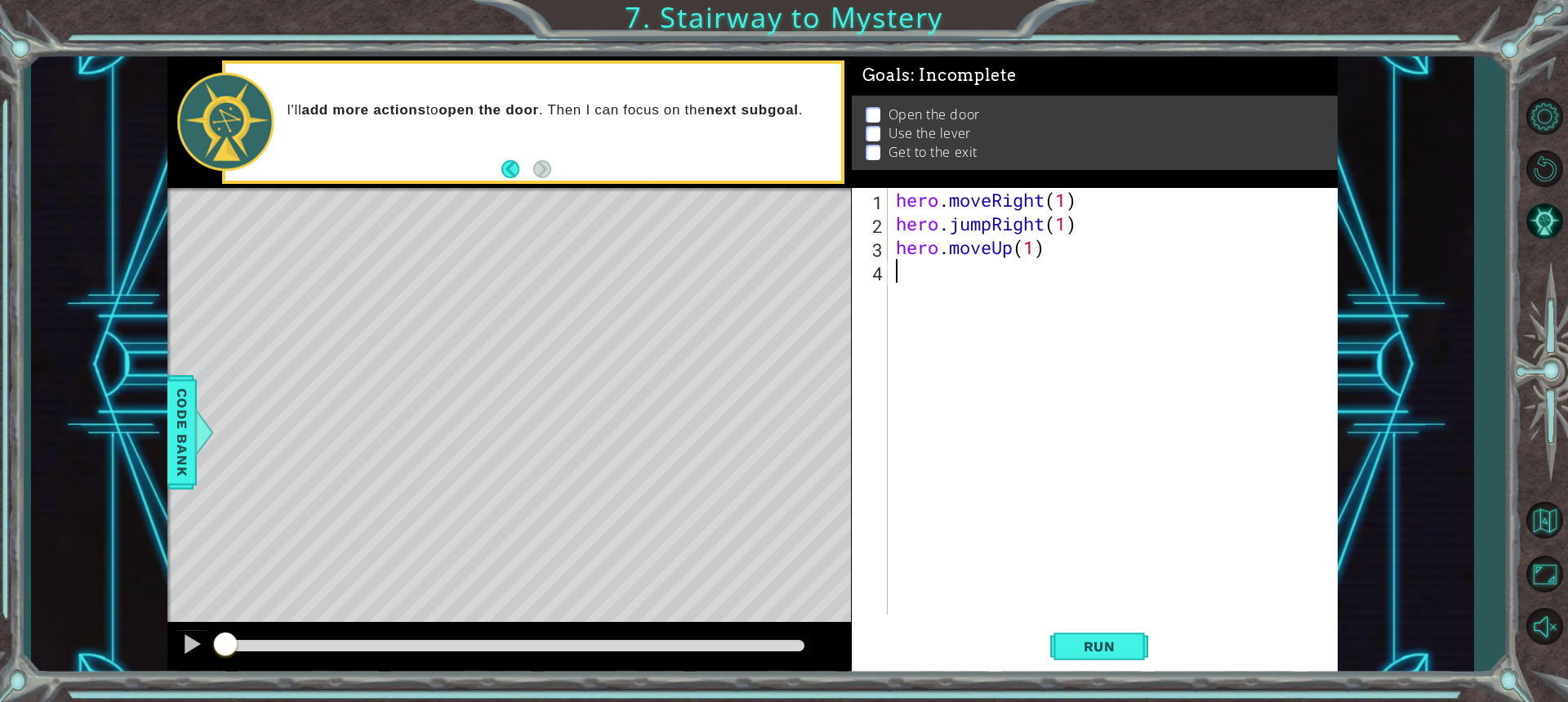
click at [974, 283] on div "hero . moveRight ( 1 ) hero . jumpRight ( 1 ) hero . moveUp ( 1 )" at bounding box center [1117, 425] width 449 height 474
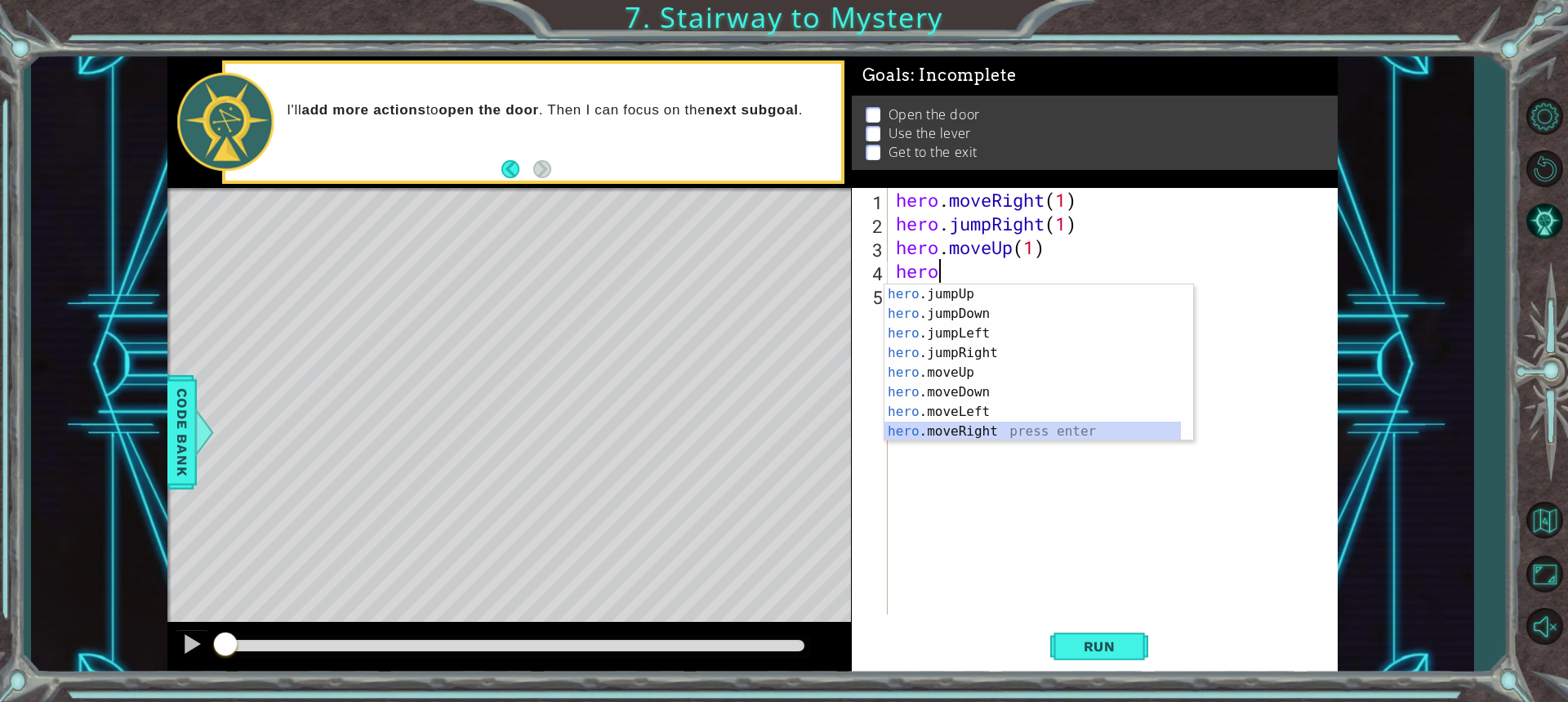
click at [957, 428] on div "hero .jumpUp press enter hero .jumpDown press enter hero .jumpLeft press enter …" at bounding box center [1033, 382] width 297 height 196
type textarea "hero.moveRight(1)"
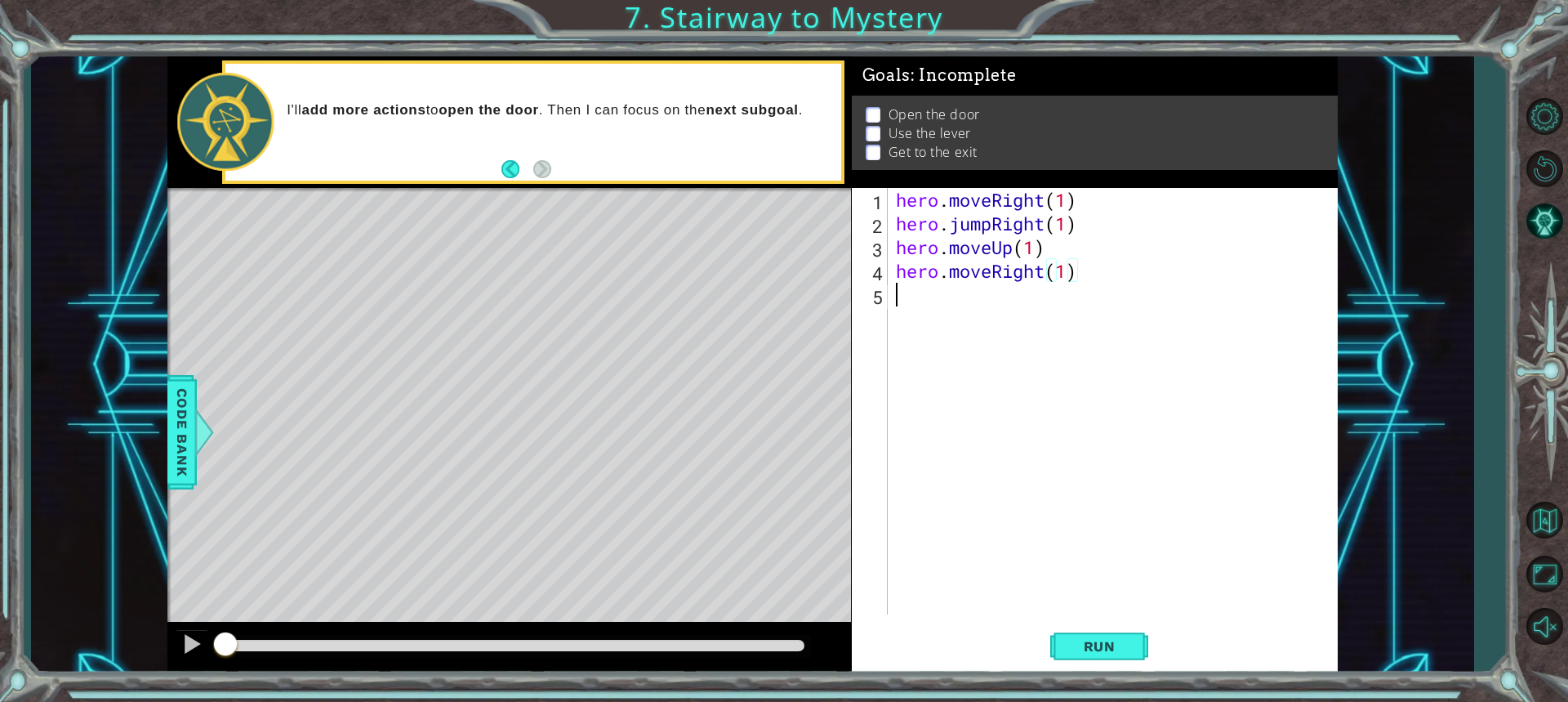
click at [940, 309] on div "hero . moveRight ( 1 ) hero . jumpRight ( 1 ) hero . moveUp ( 1 ) hero . moveRi…" at bounding box center [1117, 425] width 449 height 474
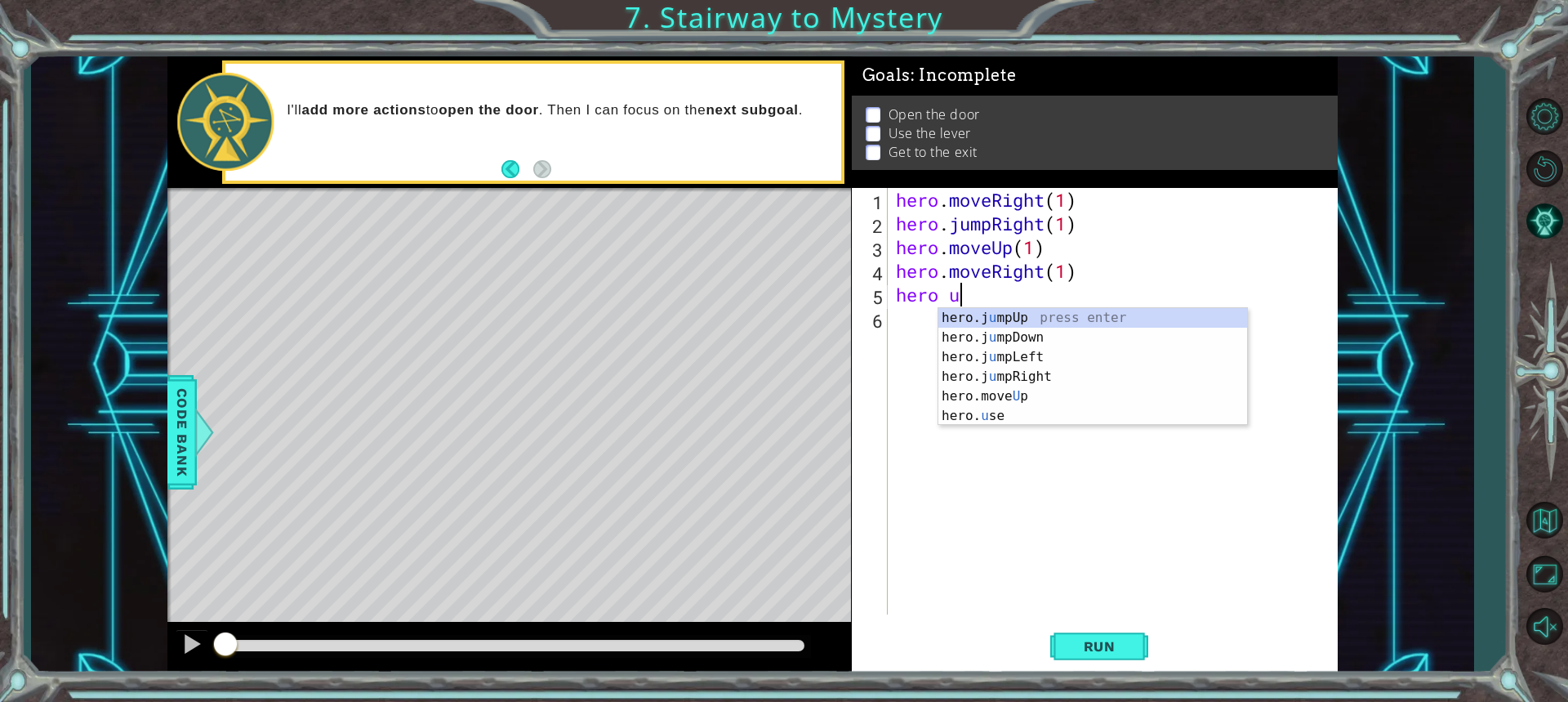
scroll to position [0, 3]
click at [1026, 314] on div "hero. use press enter" at bounding box center [1092, 337] width 309 height 58
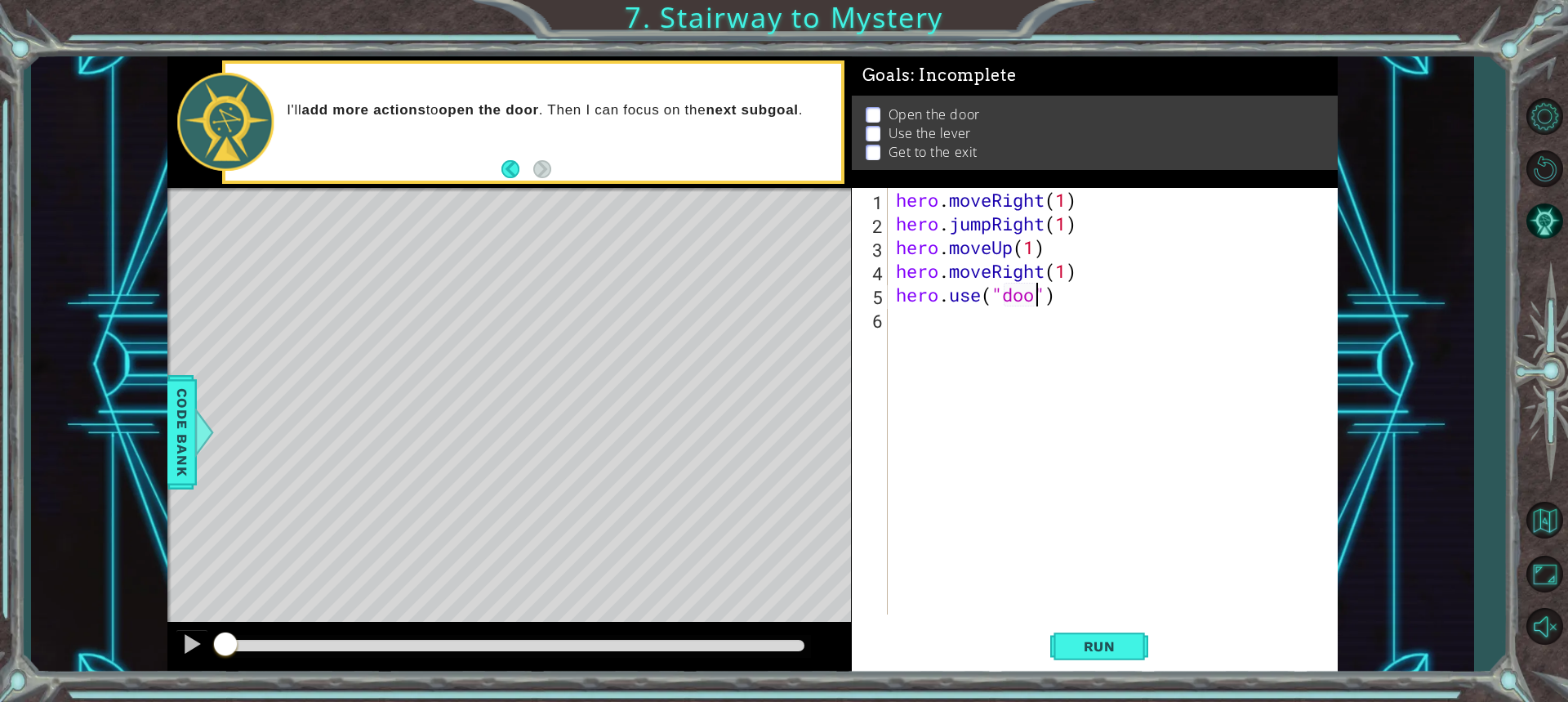
type textarea "hero.use("door")"
click at [938, 332] on div "hero . moveRight ( 1 ) hero . jumpRight ( 1 ) hero . moveUp ( 1 ) hero . moveRi…" at bounding box center [1117, 425] width 449 height 474
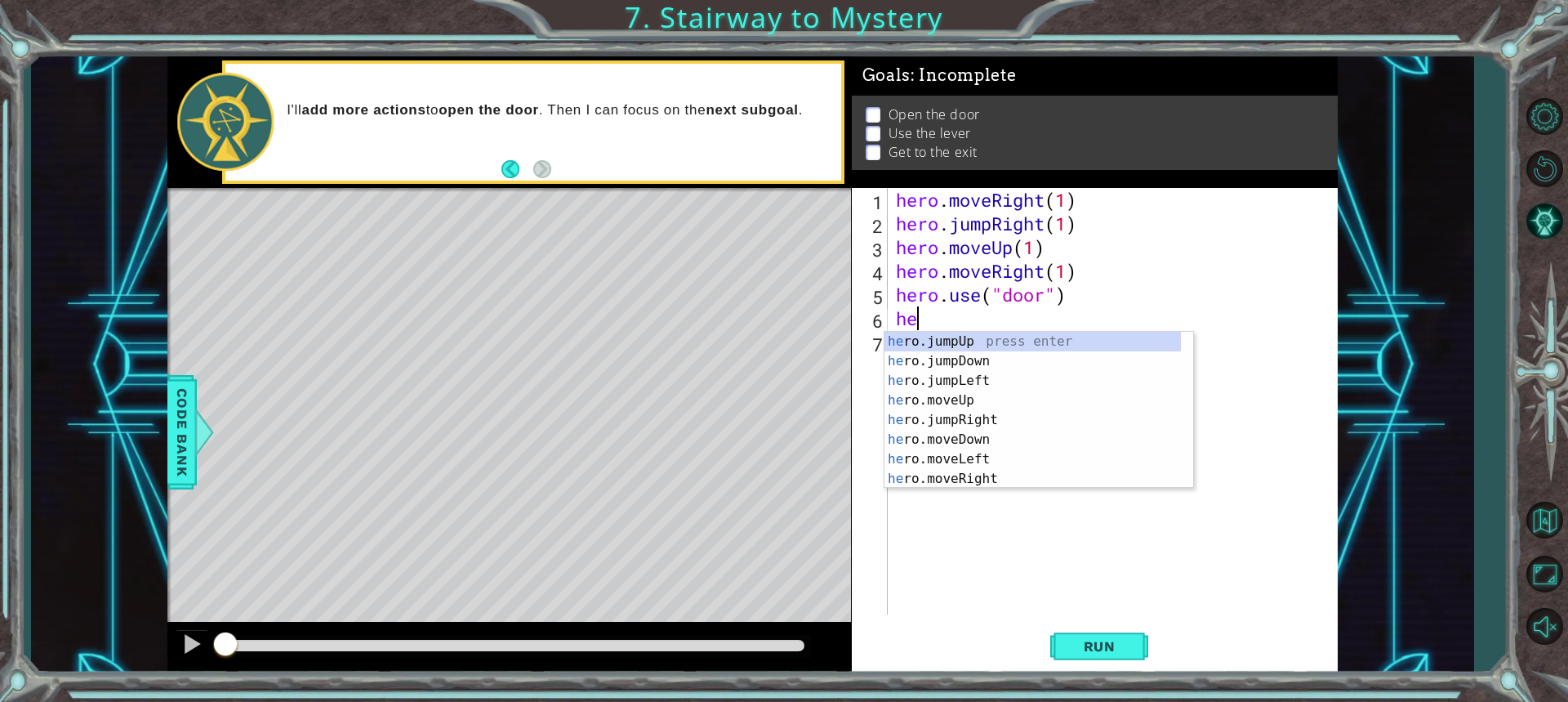
scroll to position [0, 1]
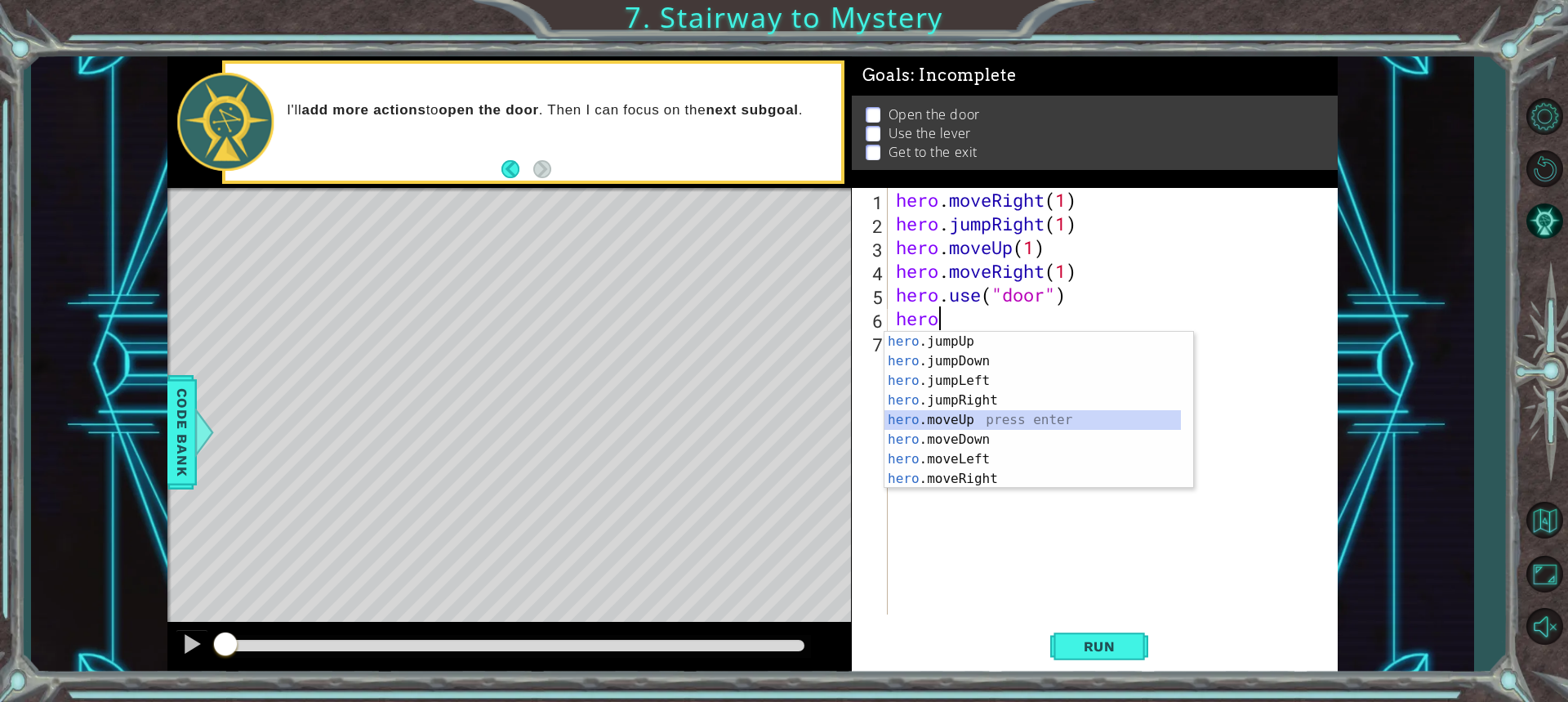
click at [928, 422] on div "hero .jumpUp press enter hero .jumpDown press enter hero .jumpLeft press enter …" at bounding box center [1033, 429] width 297 height 196
type textarea "hero.moveUp(1)"
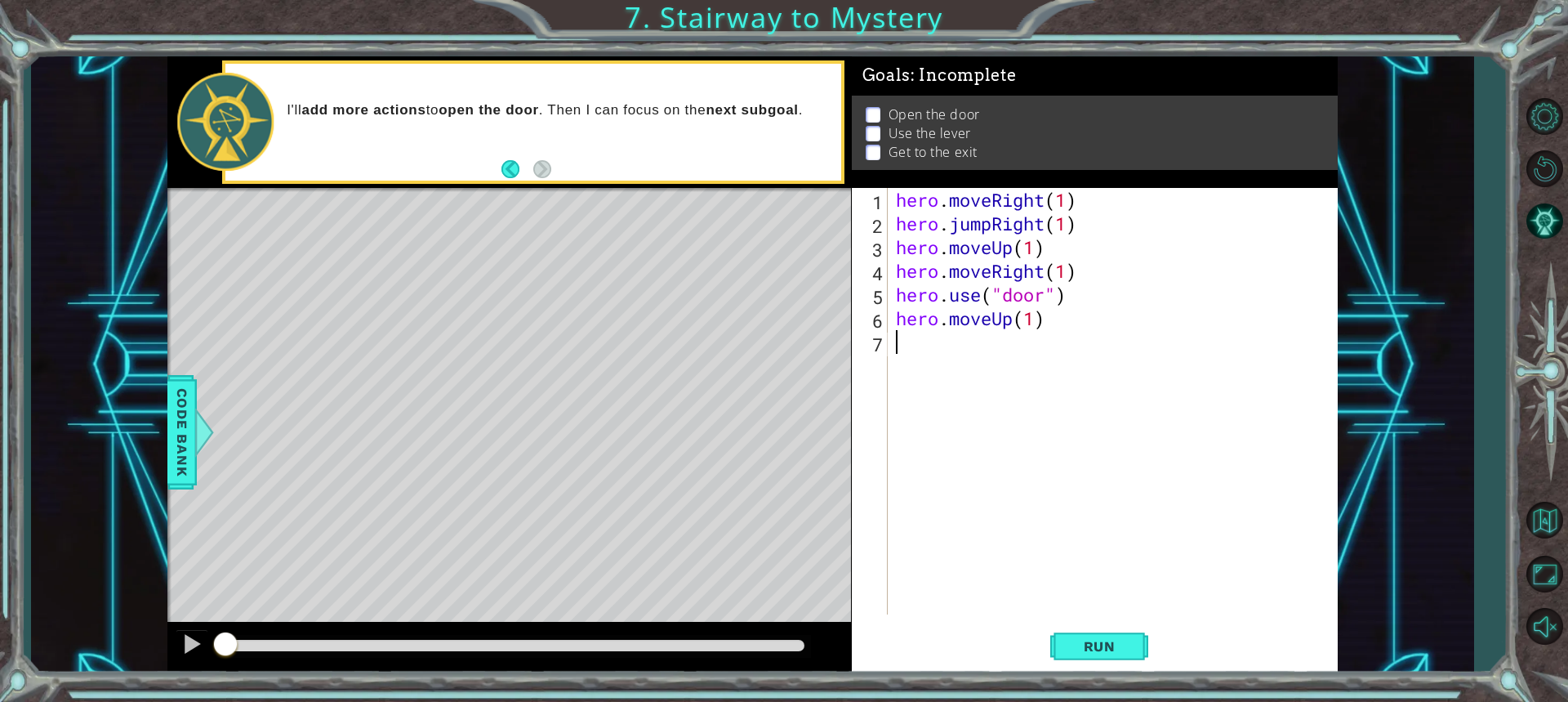
click at [903, 337] on div "hero . moveRight ( 1 ) hero . jumpRight ( 1 ) hero . moveUp ( 1 ) hero . moveRi…" at bounding box center [1117, 425] width 449 height 474
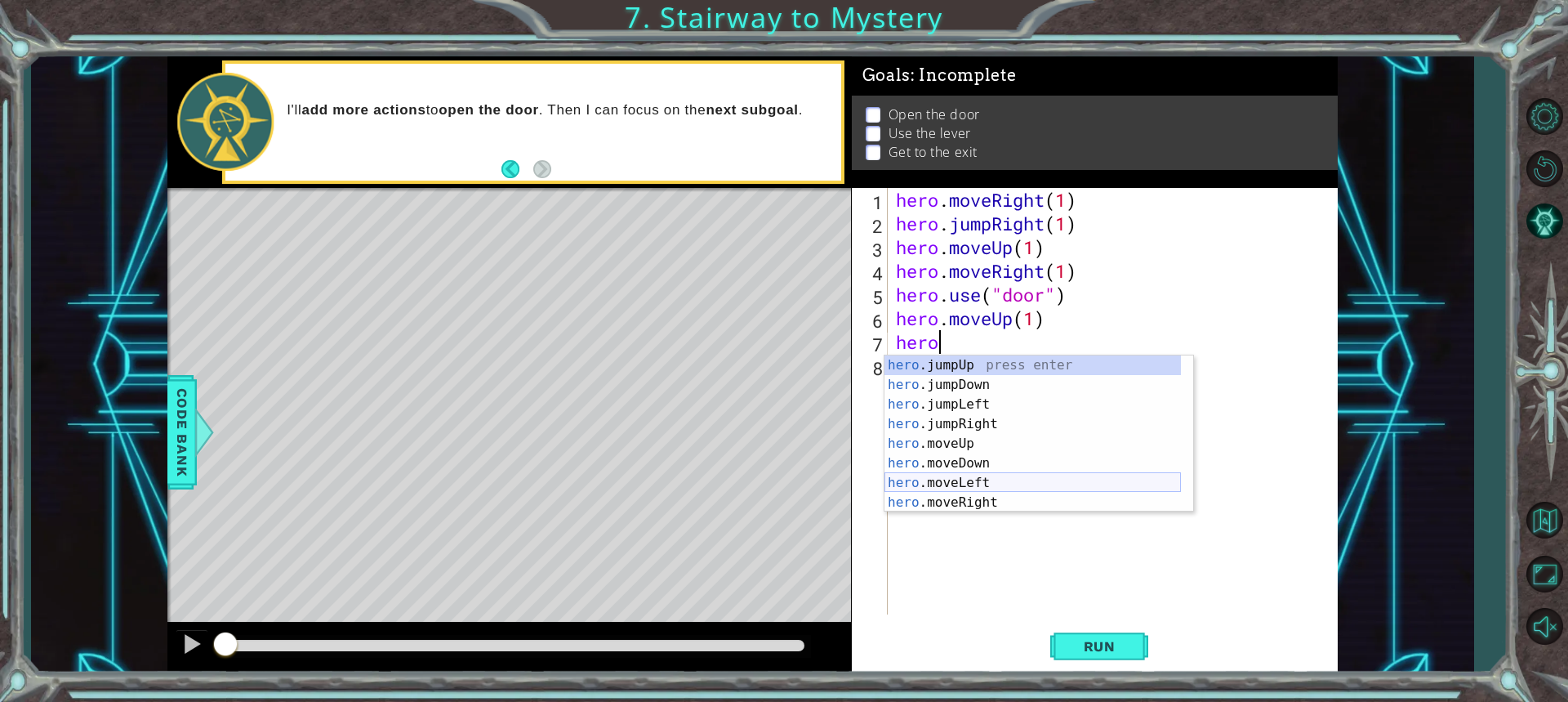
click at [944, 484] on div "hero .jumpUp press enter hero .jumpDown press enter hero .jumpLeft press enter …" at bounding box center [1033, 453] width 297 height 196
type textarea "hero.moveLeft(1)"
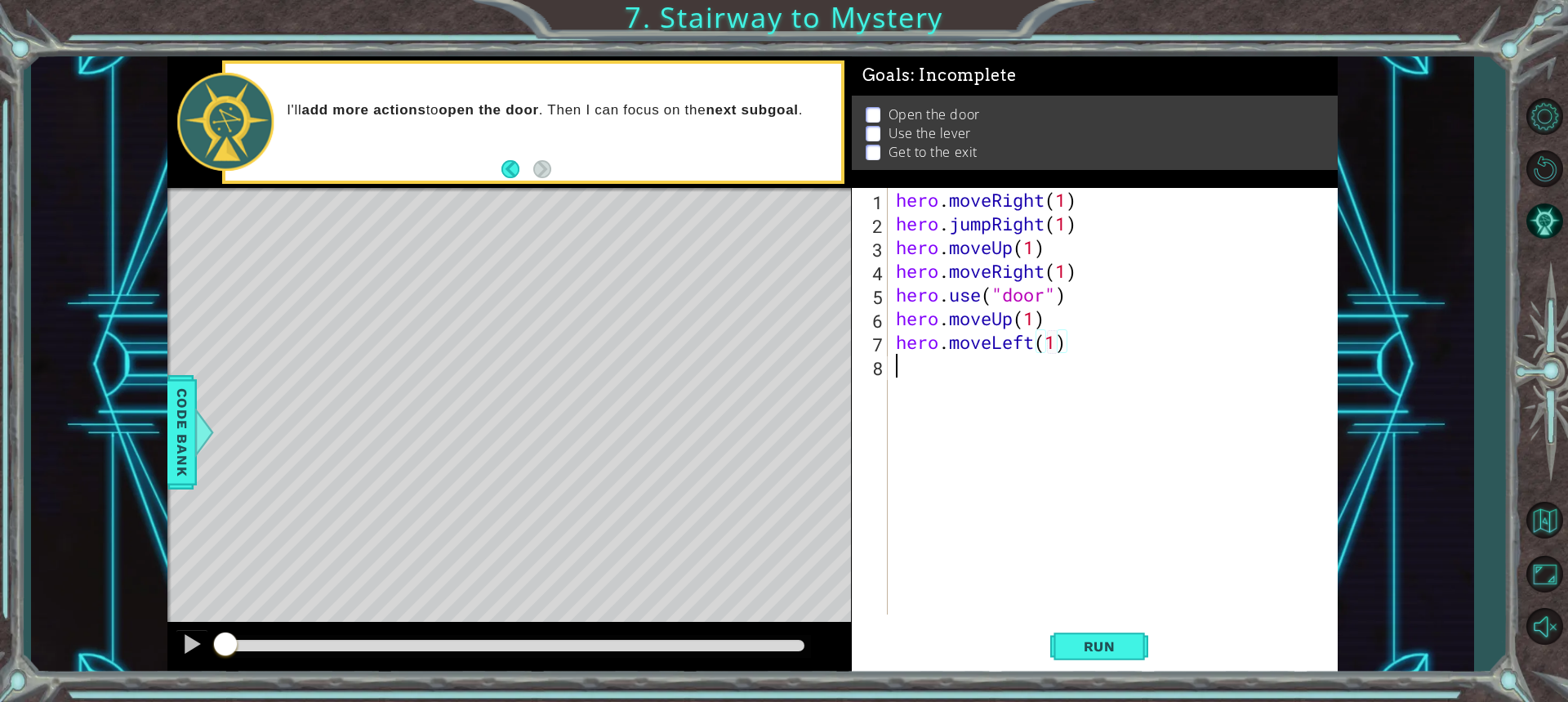
click at [974, 393] on div "hero . moveRight ( 1 ) hero . jumpRight ( 1 ) hero . moveUp ( 1 ) hero . moveRi…" at bounding box center [1117, 425] width 449 height 474
click at [915, 394] on div "hero . use press enter" at bounding box center [1039, 408] width 309 height 58
type textarea "hero.use("lever")"
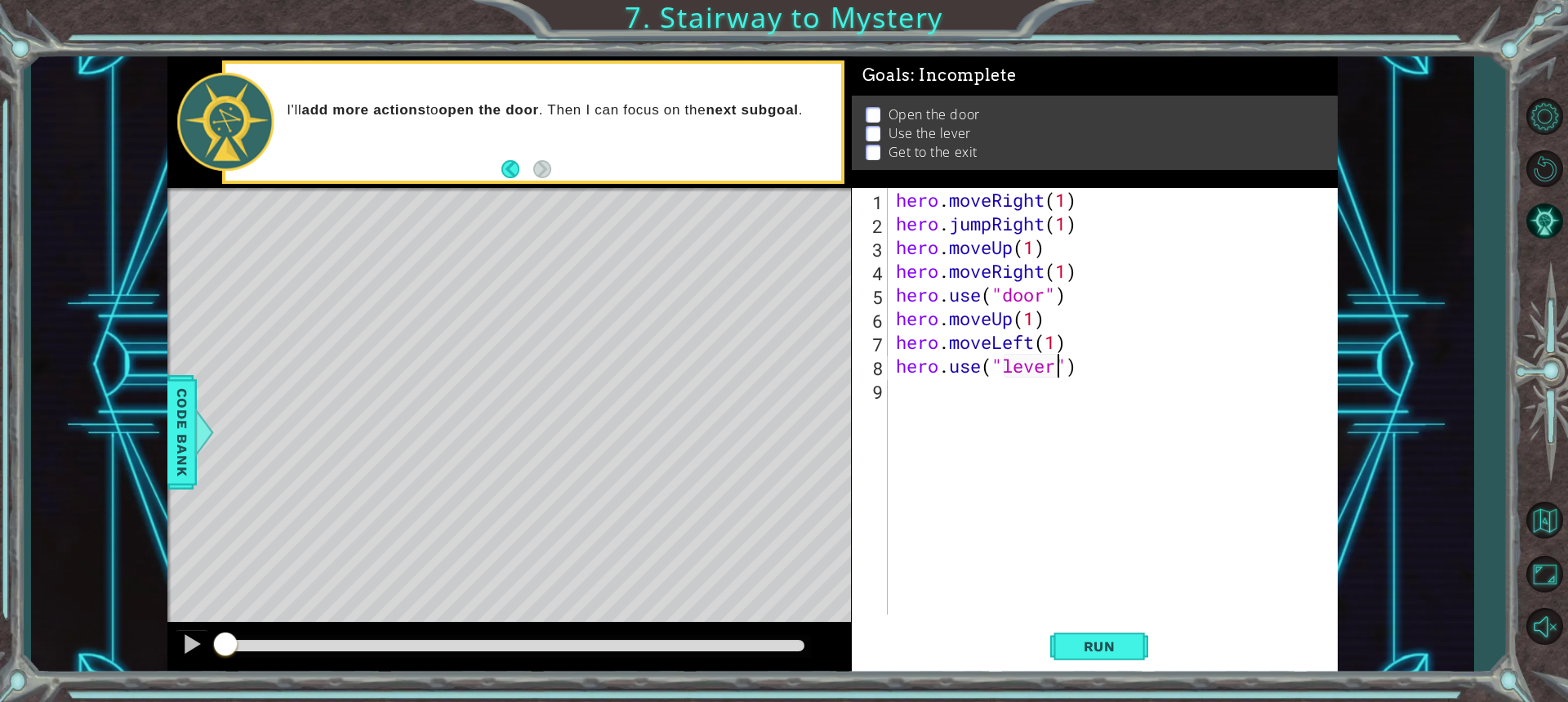
click at [922, 385] on div "hero . moveRight ( 1 ) hero . jumpRight ( 1 ) hero . moveUp ( 1 ) hero . moveRi…" at bounding box center [1117, 425] width 449 height 474
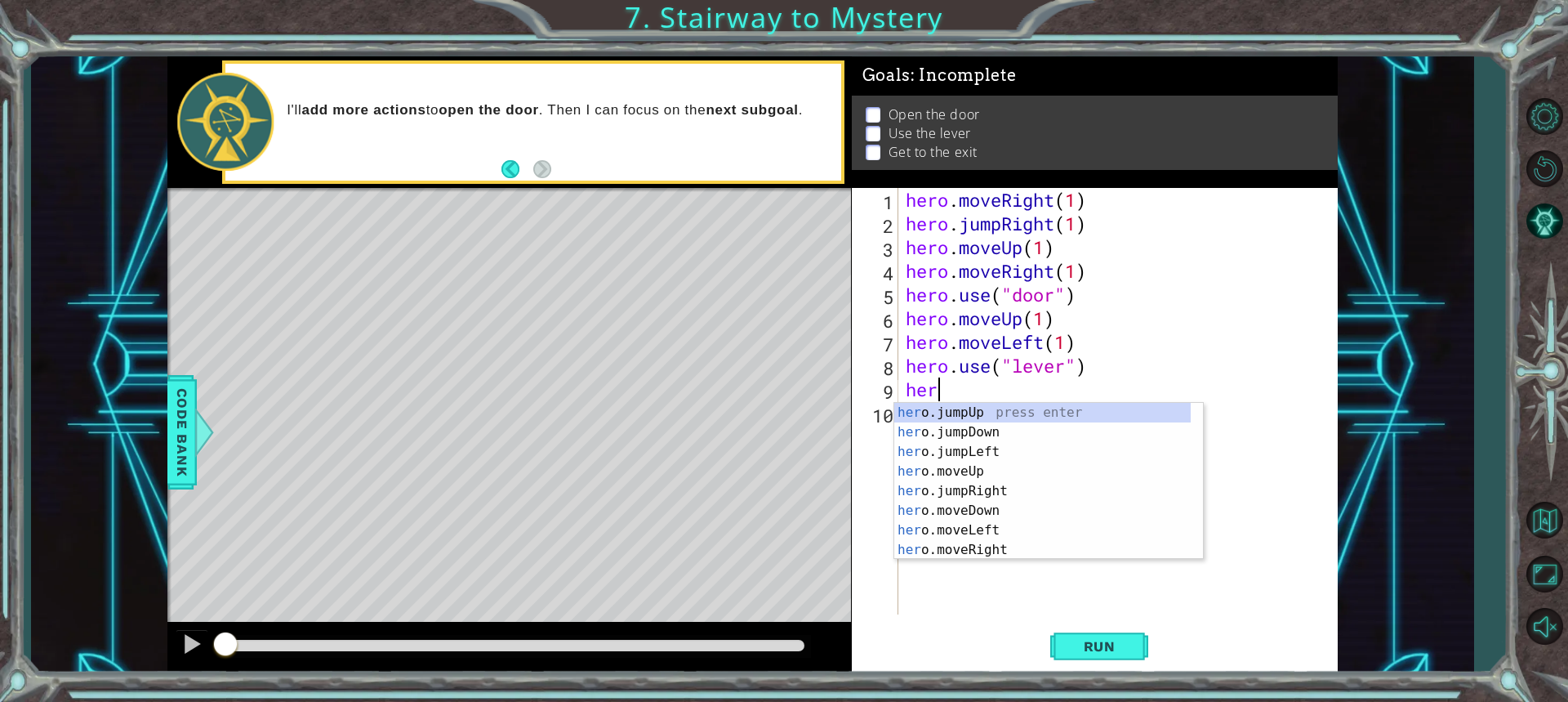
scroll to position [0, 1]
click at [960, 530] on div "hero .jumpUp press enter hero .jumpDown press enter hero .jumpLeft press enter …" at bounding box center [1042, 500] width 297 height 196
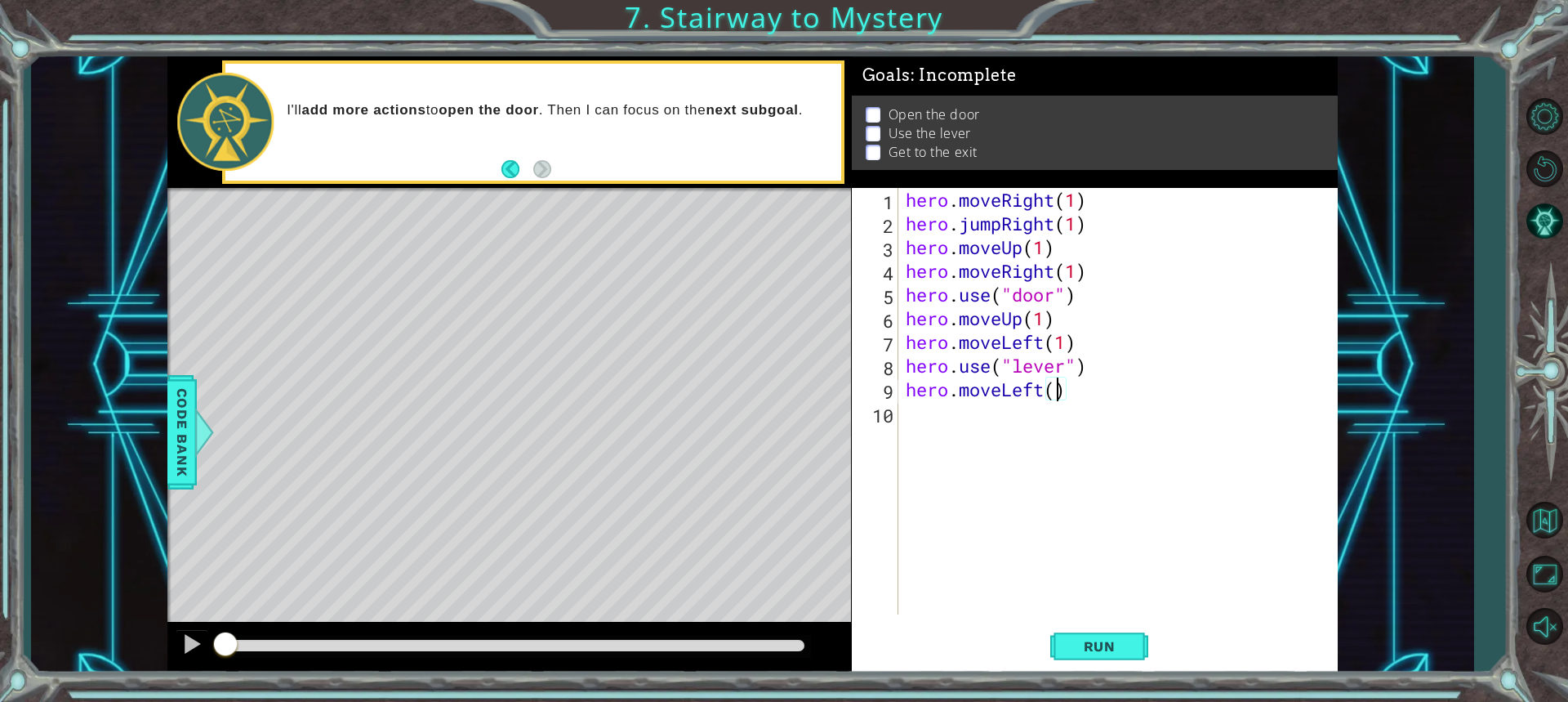
type textarea "hero.moveLeft(2)"
click at [928, 416] on div "hero . moveRight ( 1 ) hero . jumpRight ( 1 ) hero . moveUp ( 1 ) hero . moveRi…" at bounding box center [1121, 425] width 439 height 474
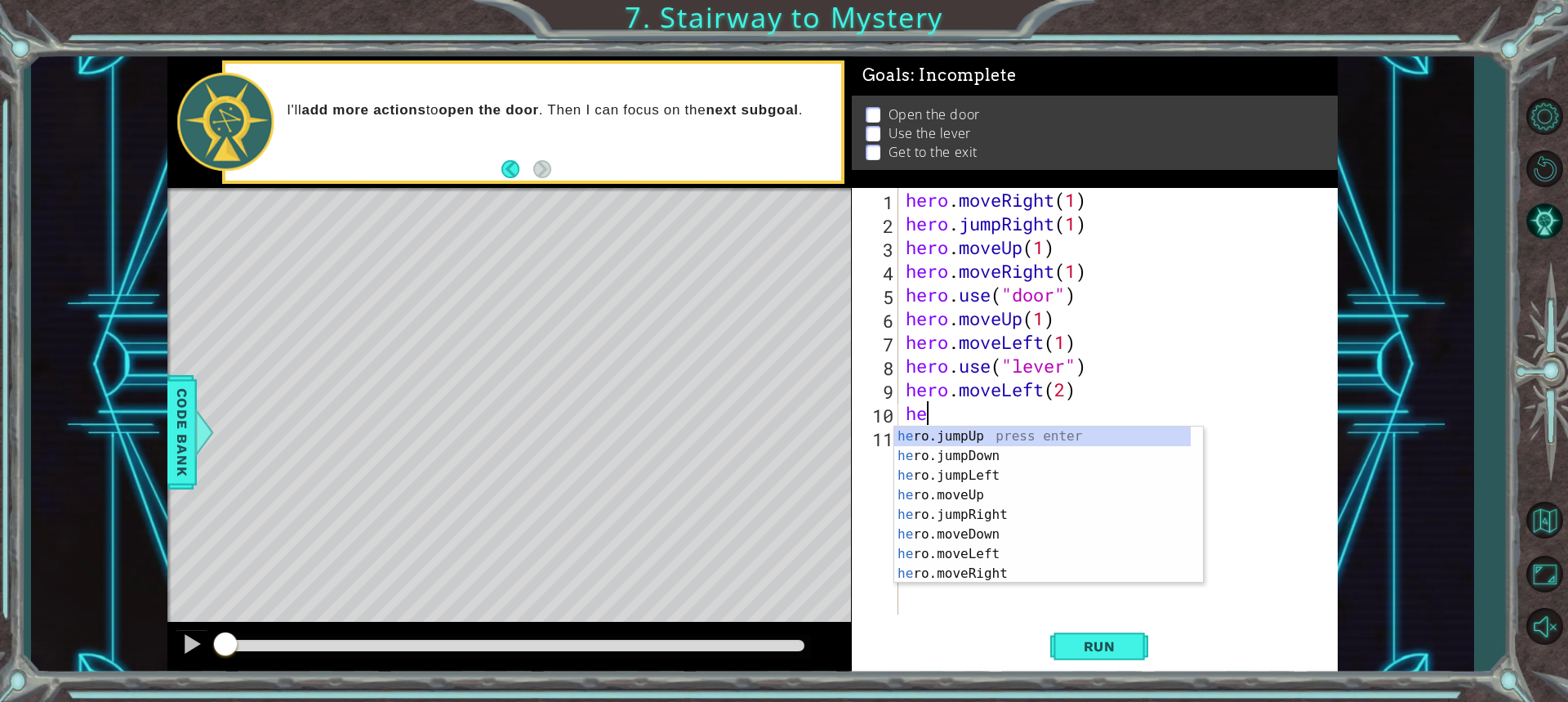
type textarea "hero"
click at [963, 431] on div "hero .jumpUp press enter hero .jumpDown press enter hero .jumpLeft press enter …" at bounding box center [1042, 524] width 297 height 196
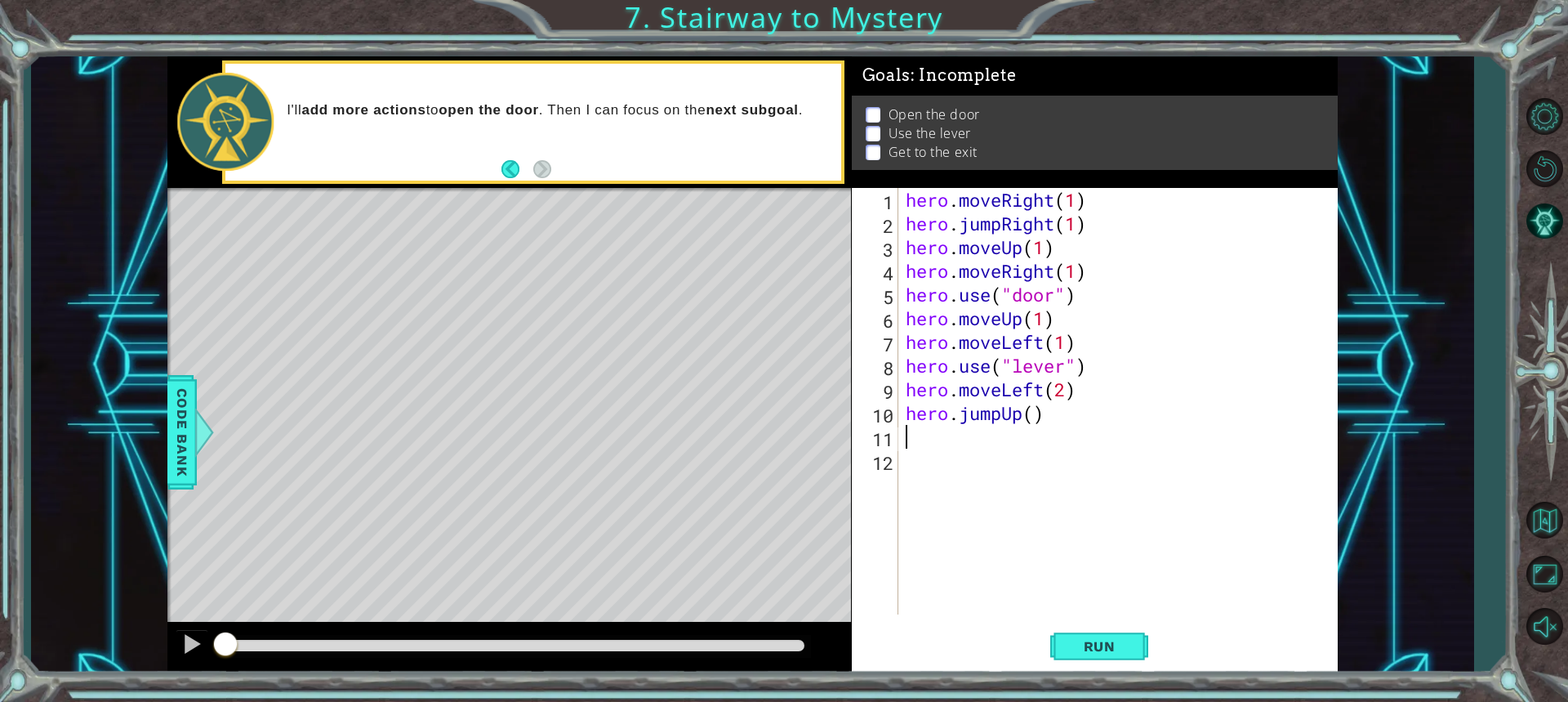
scroll to position [0, 0]
click at [1035, 417] on div "hero . moveRight ( 1 ) hero . jumpRight ( 1 ) hero . moveUp ( 1 ) hero . moveRi…" at bounding box center [1121, 425] width 439 height 474
type textarea "hero.jumpUp(1)"
click at [962, 452] on div "hero . moveRight ( 1 ) hero . jumpRight ( 1 ) hero . moveUp ( 1 ) hero . moveRi…" at bounding box center [1121, 425] width 439 height 474
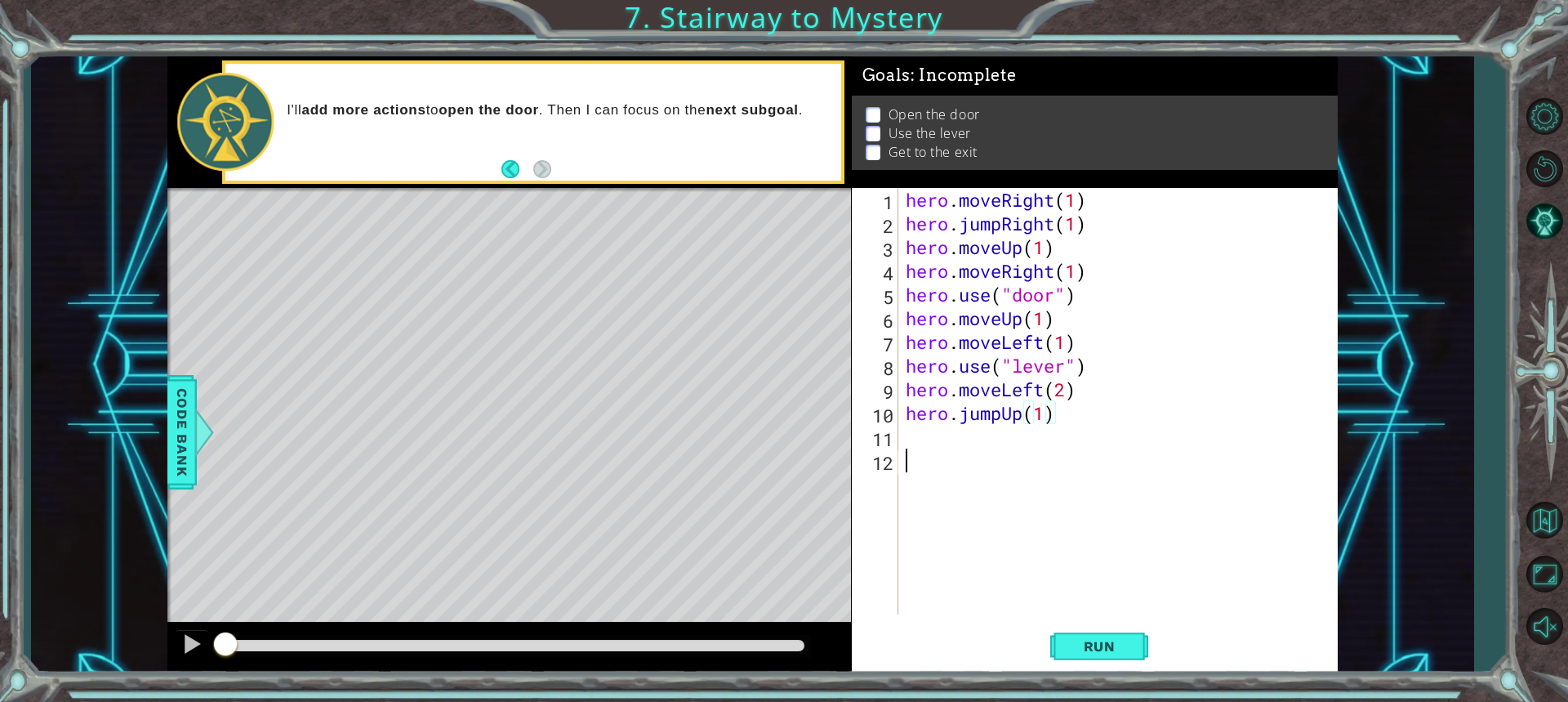
scroll to position [0, 0]
click at [939, 442] on div "hero . moveRight ( 1 ) hero . jumpRight ( 1 ) hero . moveUp ( 1 ) hero . moveRi…" at bounding box center [1121, 425] width 439 height 474
click at [1079, 635] on button "Run" at bounding box center [1100, 645] width 98 height 48
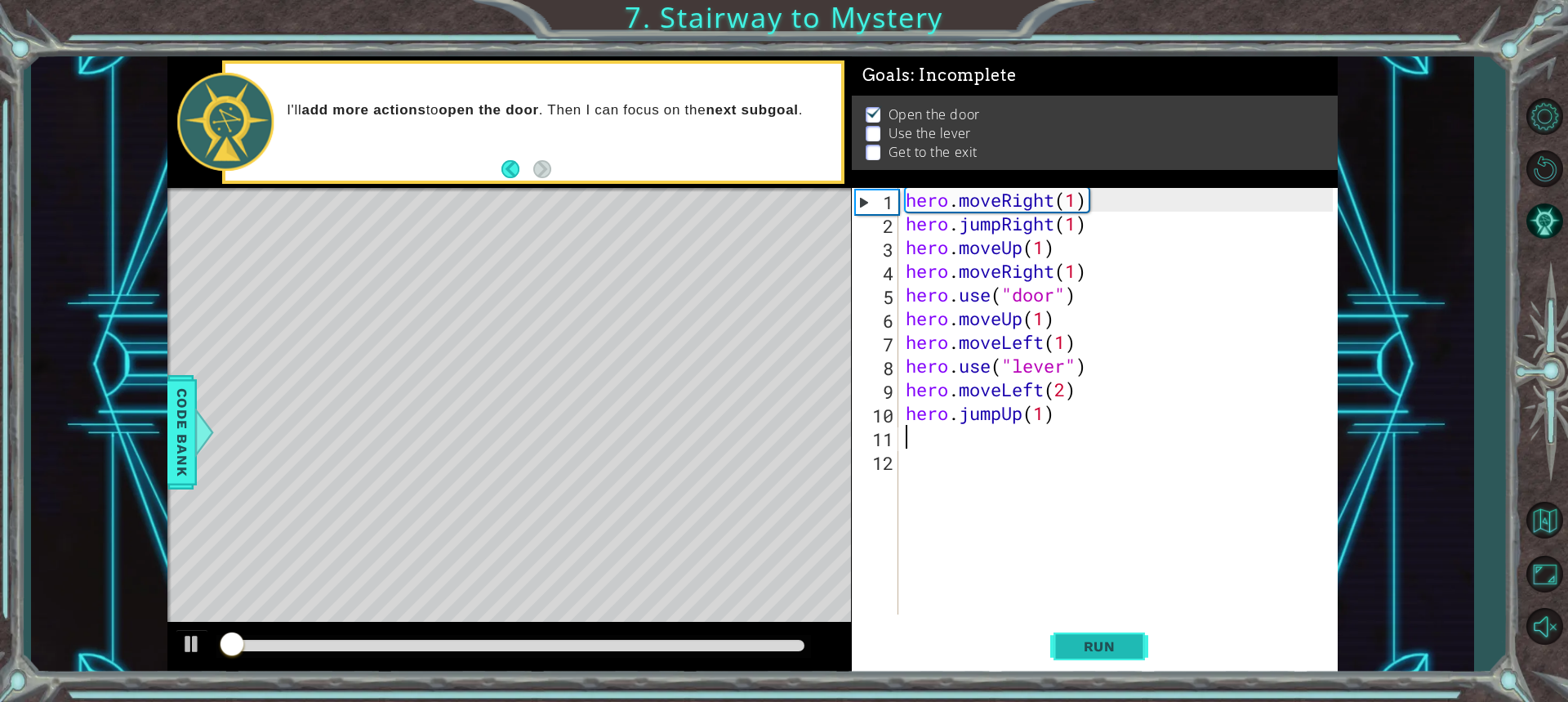
scroll to position [2, 0]
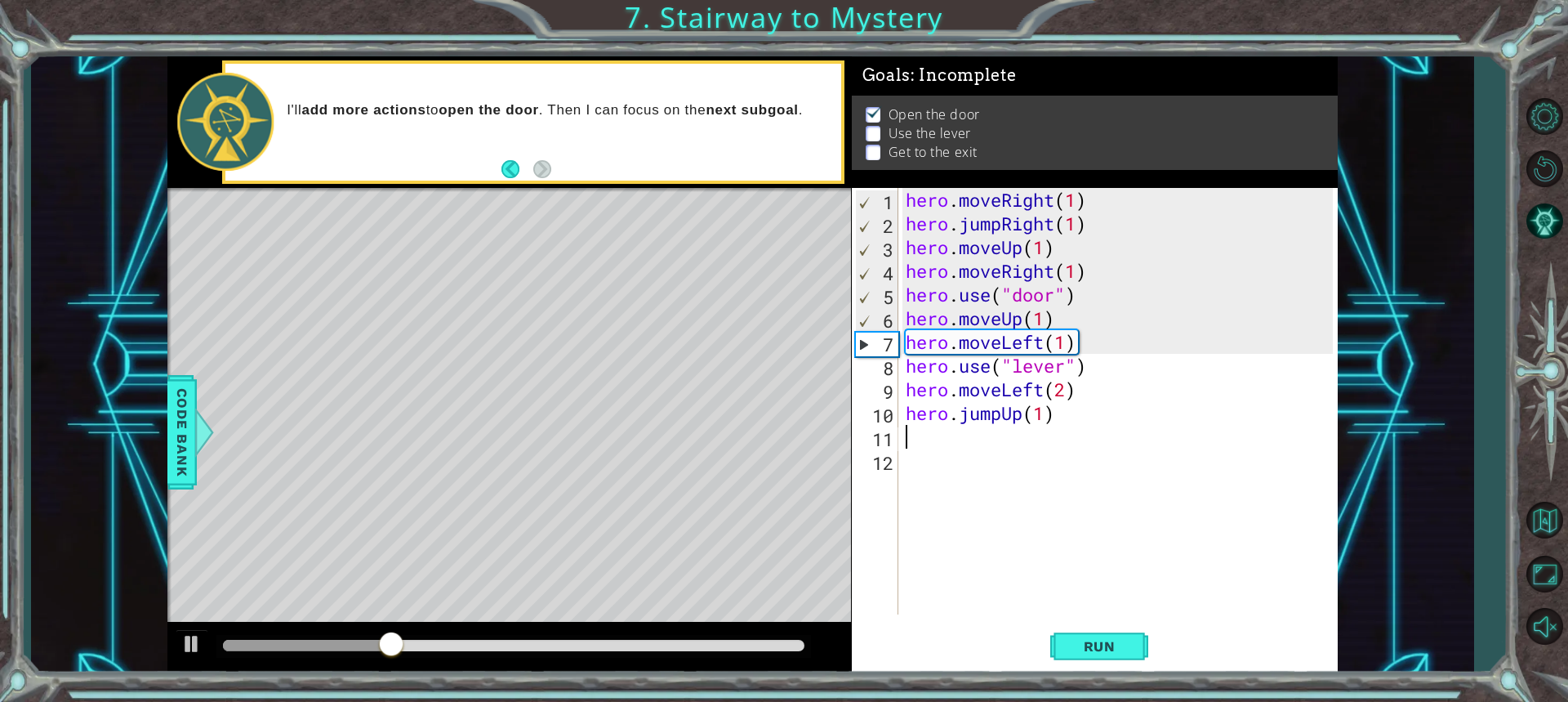
click at [1042, 319] on div "hero . moveRight ( 1 ) hero . jumpRight ( 1 ) hero . moveUp ( 1 ) hero . moveRi…" at bounding box center [1121, 425] width 439 height 474
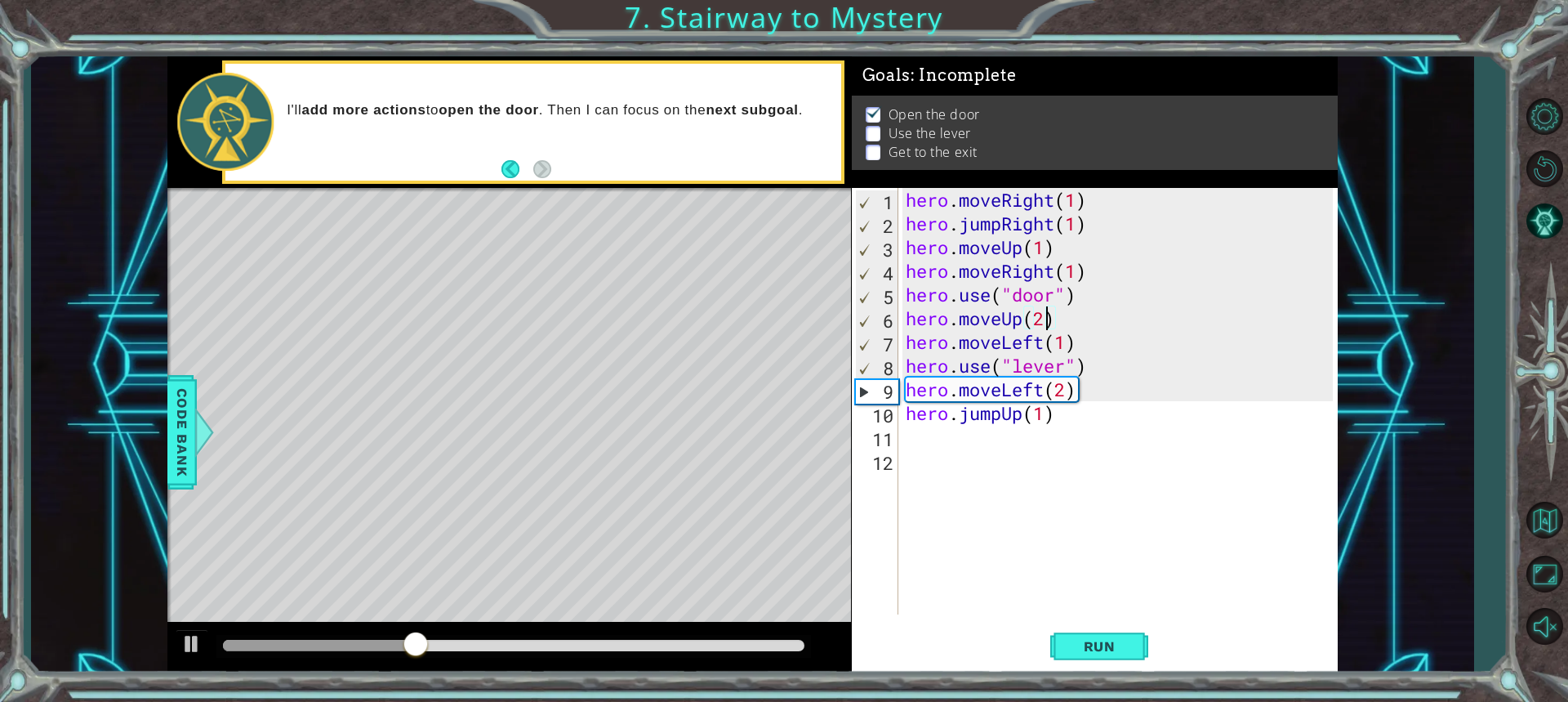
scroll to position [0, 6]
type textarea "hero.moveUp(2)"
click at [1055, 648] on button "Run" at bounding box center [1100, 645] width 98 height 48
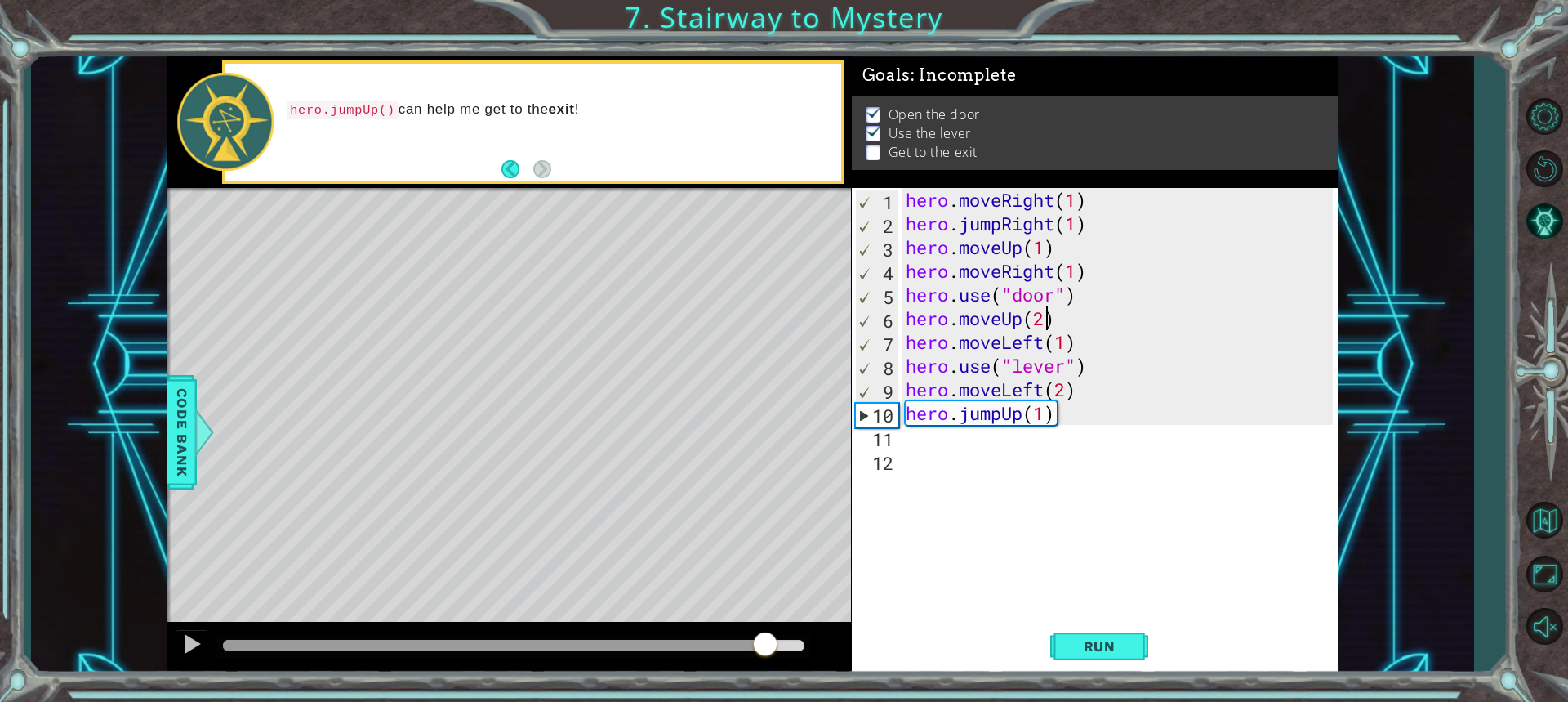
drag, startPoint x: 277, startPoint y: 642, endPoint x: 771, endPoint y: 652, distance: 494.1
click at [771, 652] on div at bounding box center [765, 645] width 30 height 30
click at [1003, 537] on div "hero . moveRight ( 1 ) hero . jumpRight ( 1 ) hero . moveUp ( 1 ) hero . moveRi…" at bounding box center [1121, 425] width 439 height 474
click at [908, 440] on div "hero . moveRight ( 1 ) hero . jumpRight ( 1 ) hero . moveUp ( 1 ) hero . moveRi…" at bounding box center [1121, 425] width 439 height 474
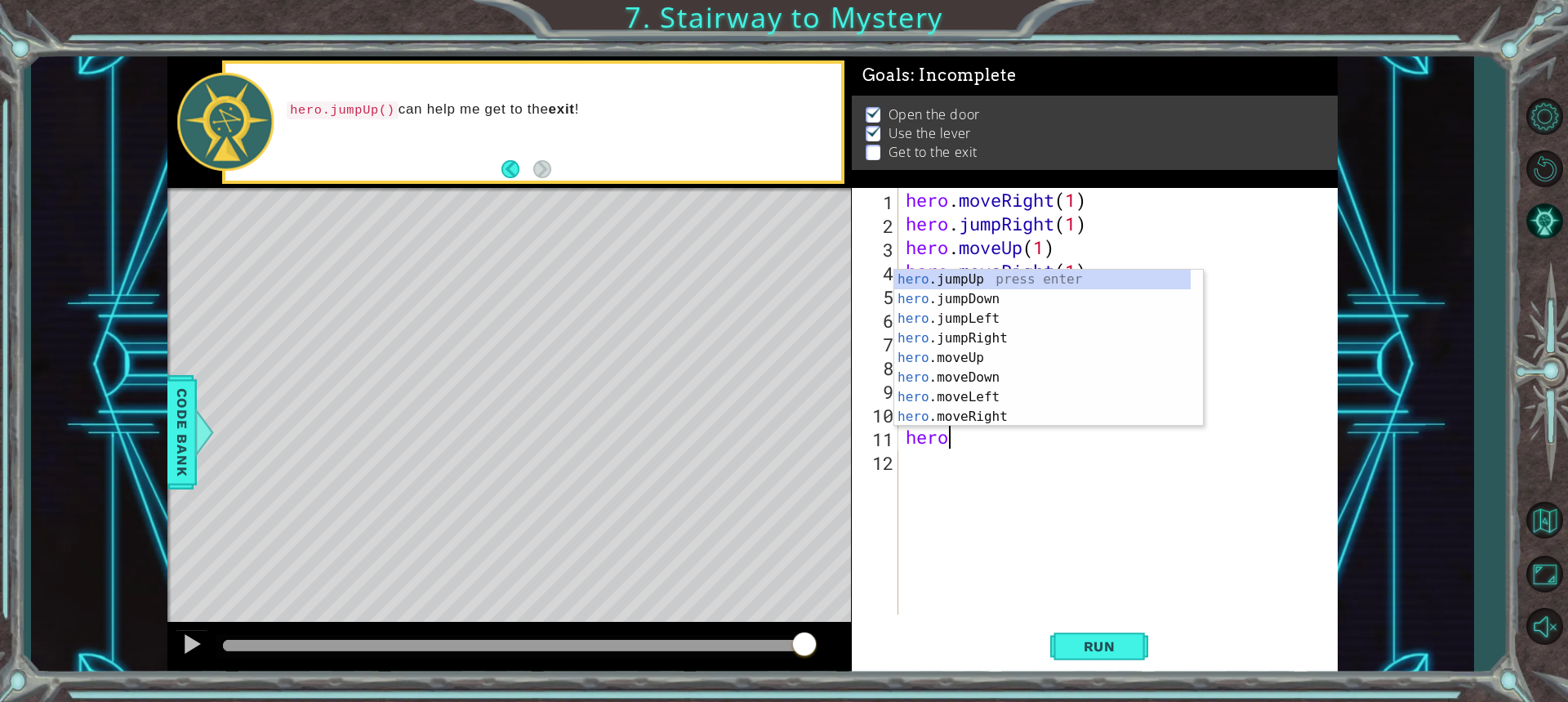
scroll to position [0, 1]
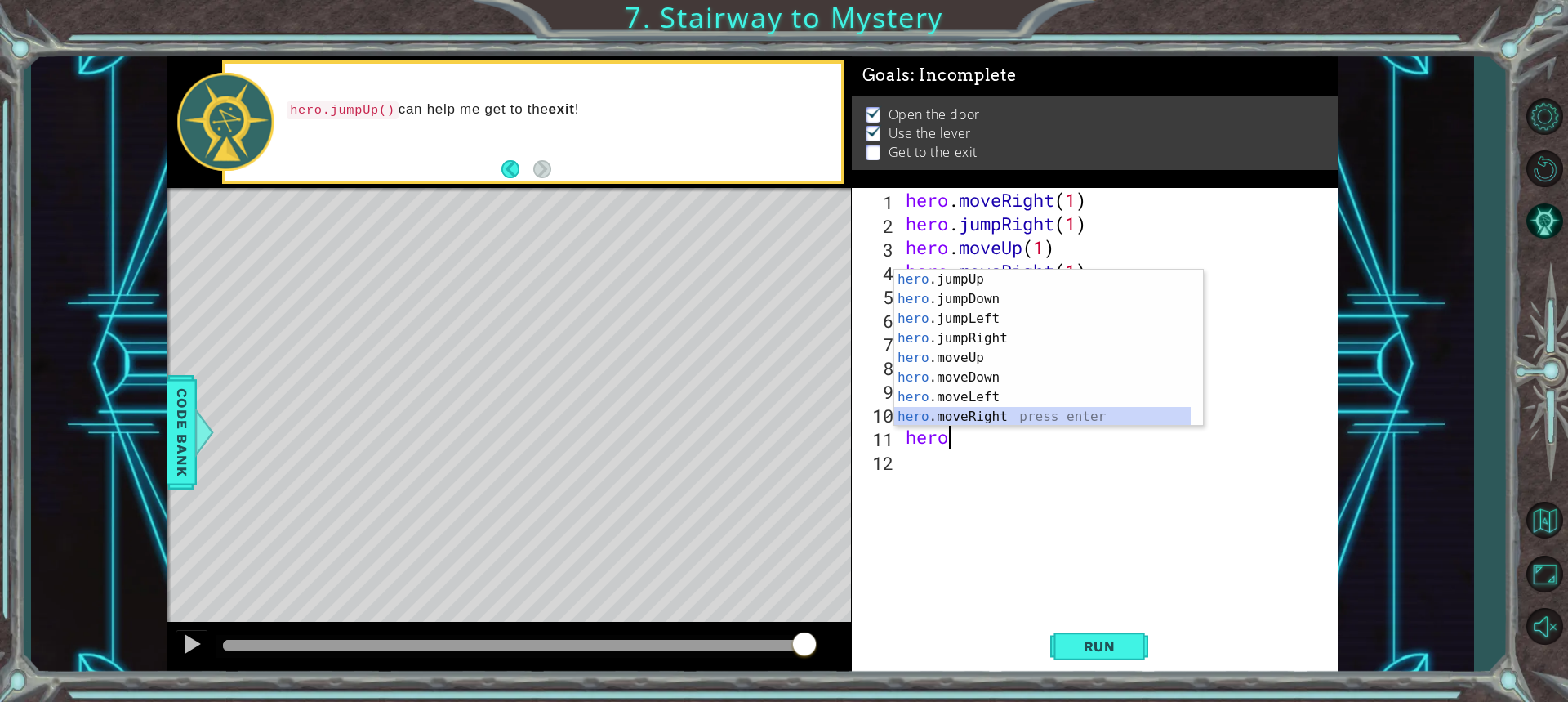
click at [955, 418] on div "hero .jumpUp press enter hero .jumpDown press enter hero .jumpLeft press enter …" at bounding box center [1042, 367] width 297 height 196
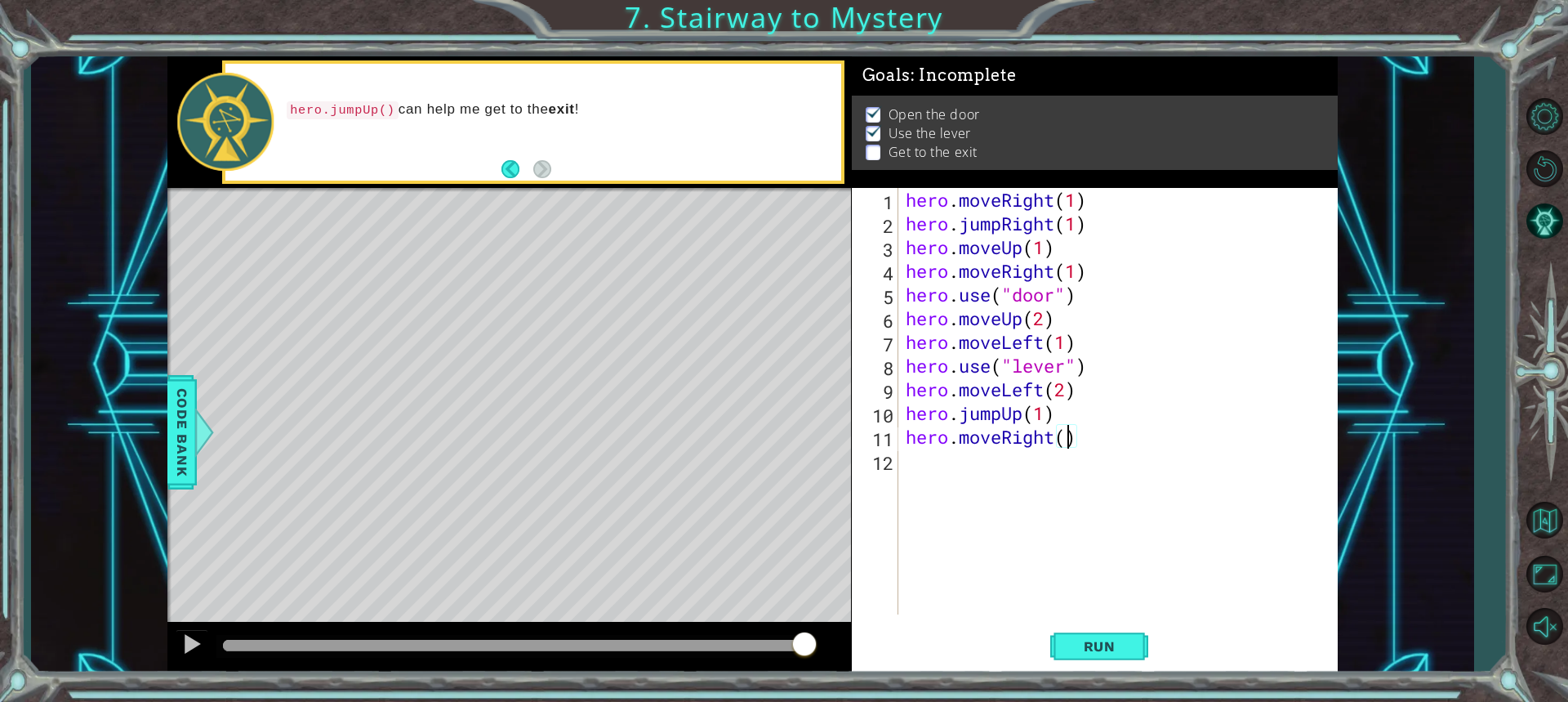
type textarea "hero.moveRight(2)"
click at [1103, 653] on span "Run" at bounding box center [1100, 646] width 65 height 17
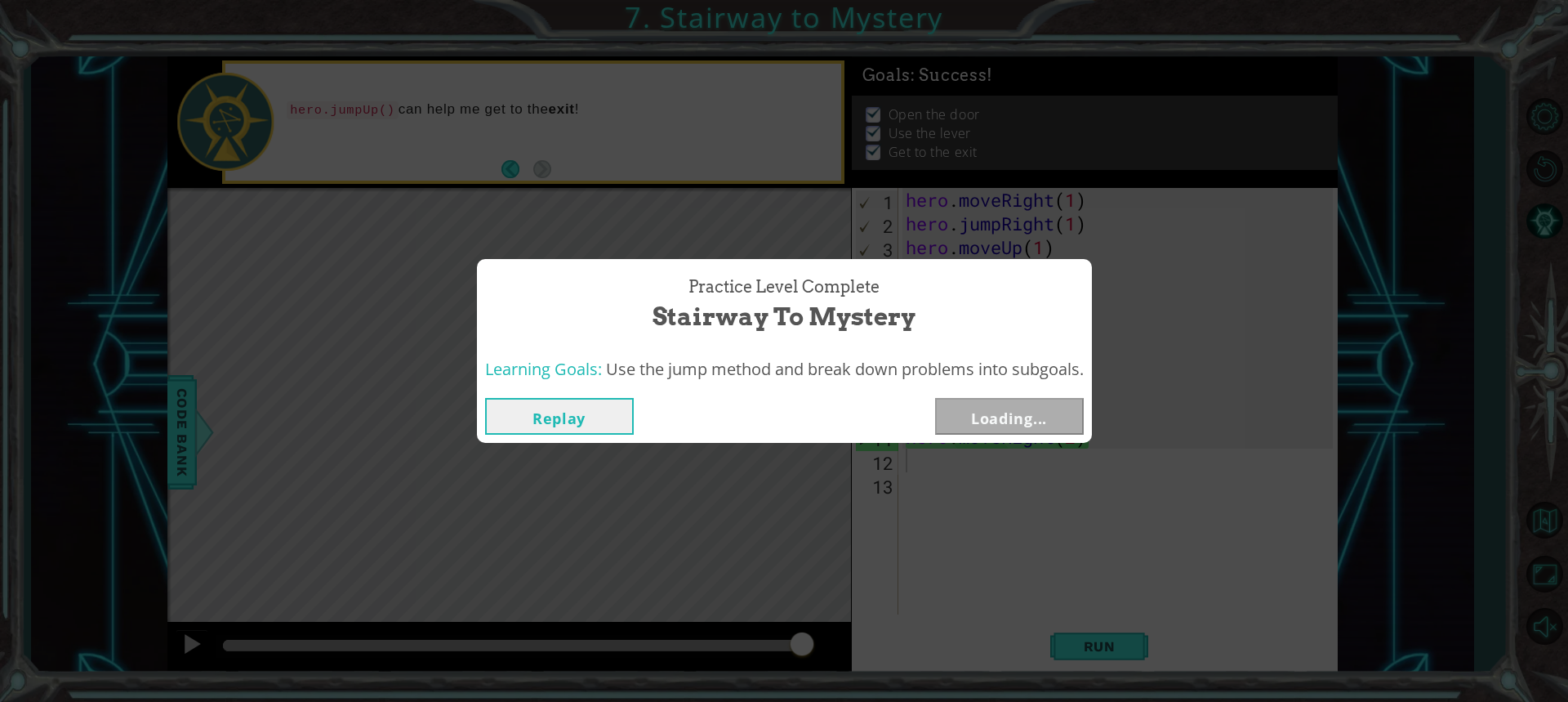
drag, startPoint x: 286, startPoint y: 646, endPoint x: 835, endPoint y: 661, distance: 549.2
click at [835, 661] on body "1 ההההההההההההההההההההההההההההההההההההההההההההההההההההההההההההההההההההההההההההה…" at bounding box center [784, 351] width 1568 height 702
click at [962, 412] on button "Next" at bounding box center [1010, 416] width 148 height 37
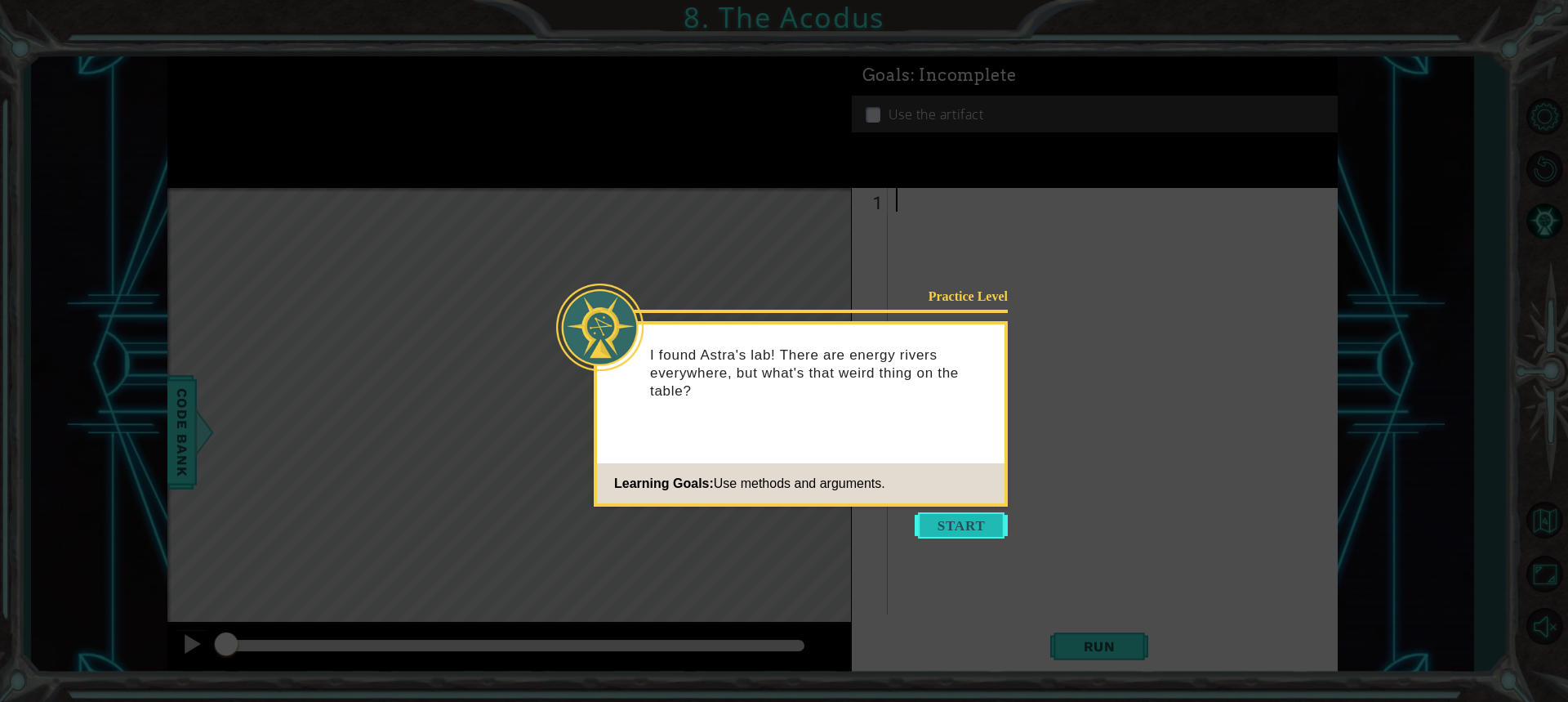
click at [962, 519] on button "Start" at bounding box center [962, 525] width 93 height 26
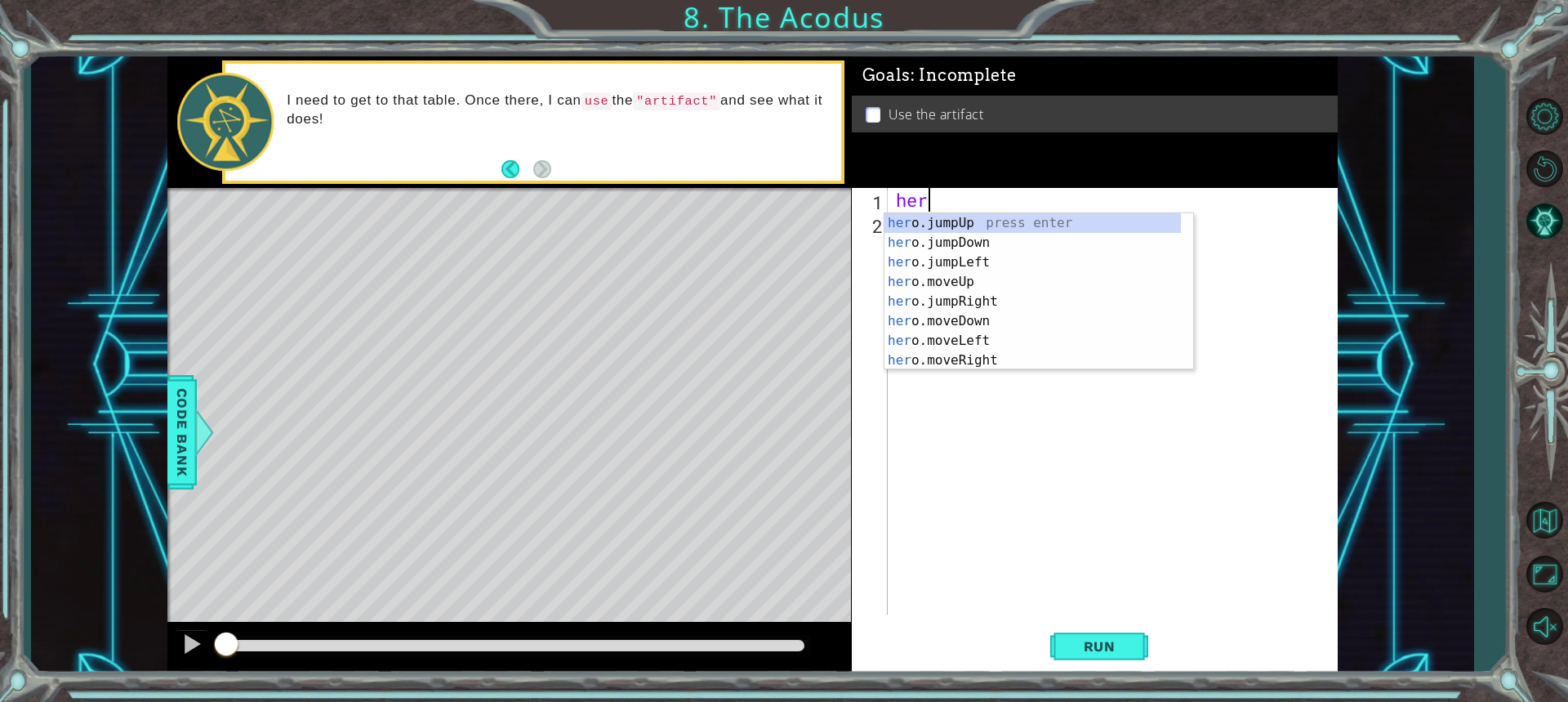
scroll to position [0, 1]
click at [953, 305] on div "hero .jumpUp press enter hero .jumpDown press enter hero .jumpLeft press enter …" at bounding box center [1033, 311] width 297 height 196
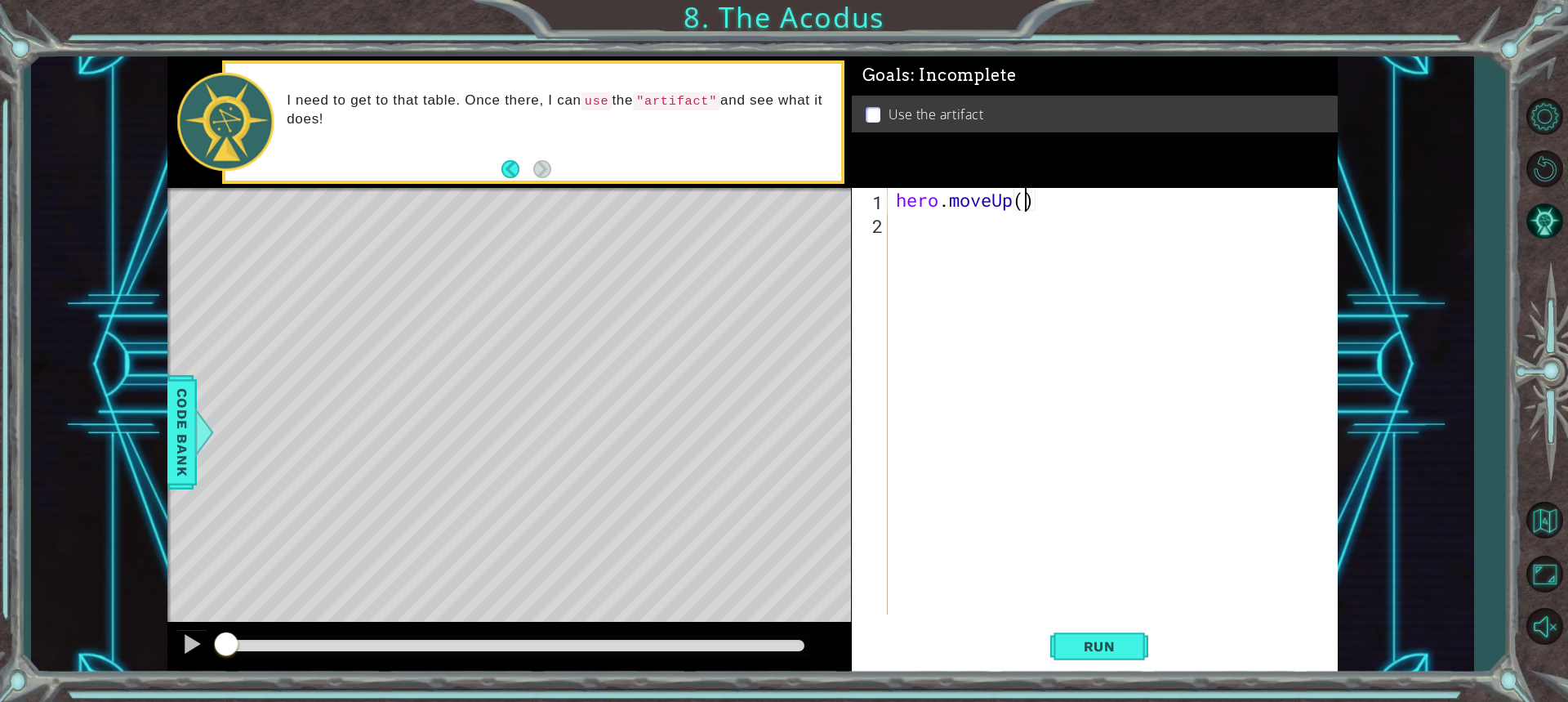
type textarea "hero.moveUp(2)"
click at [926, 231] on div "hero . moveUp ( 2 )" at bounding box center [1117, 425] width 449 height 474
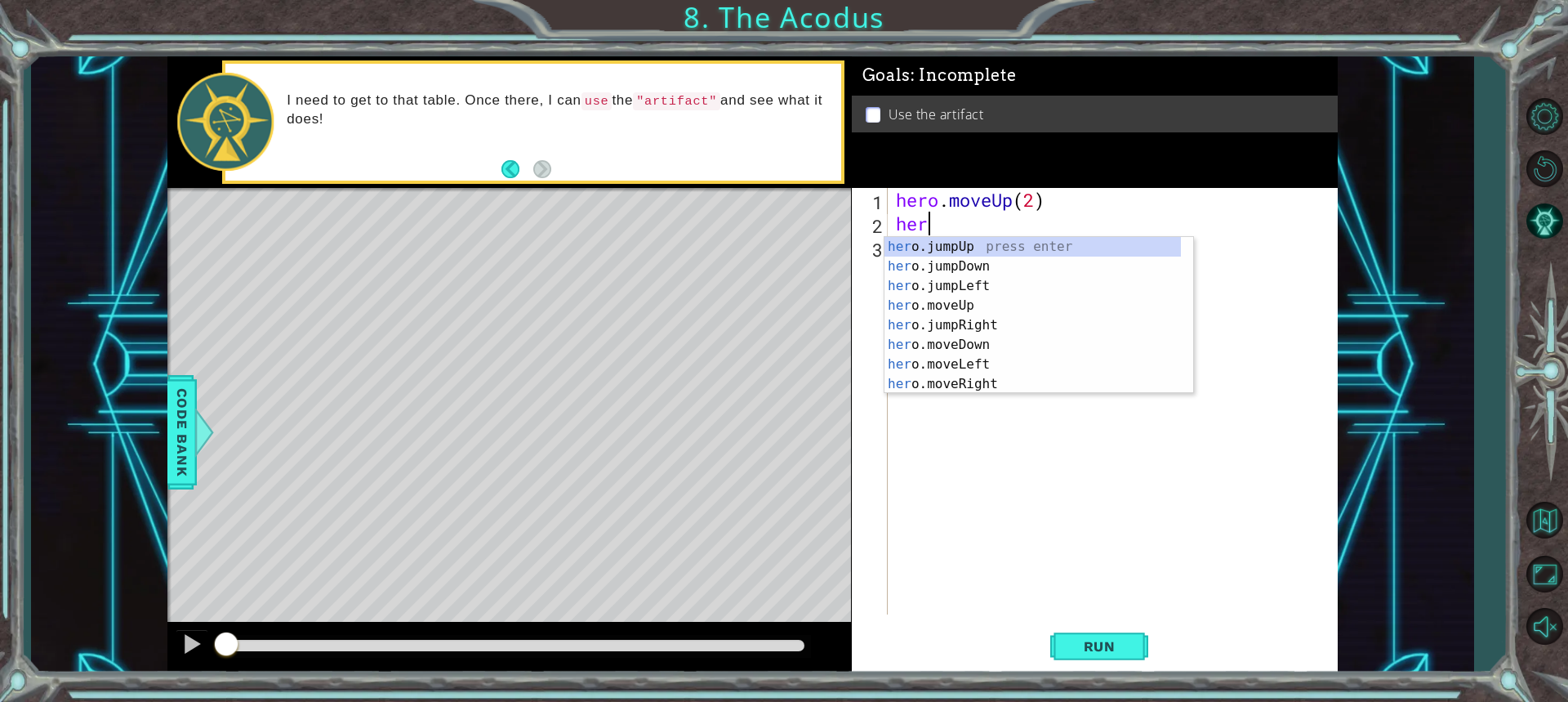
scroll to position [0, 1]
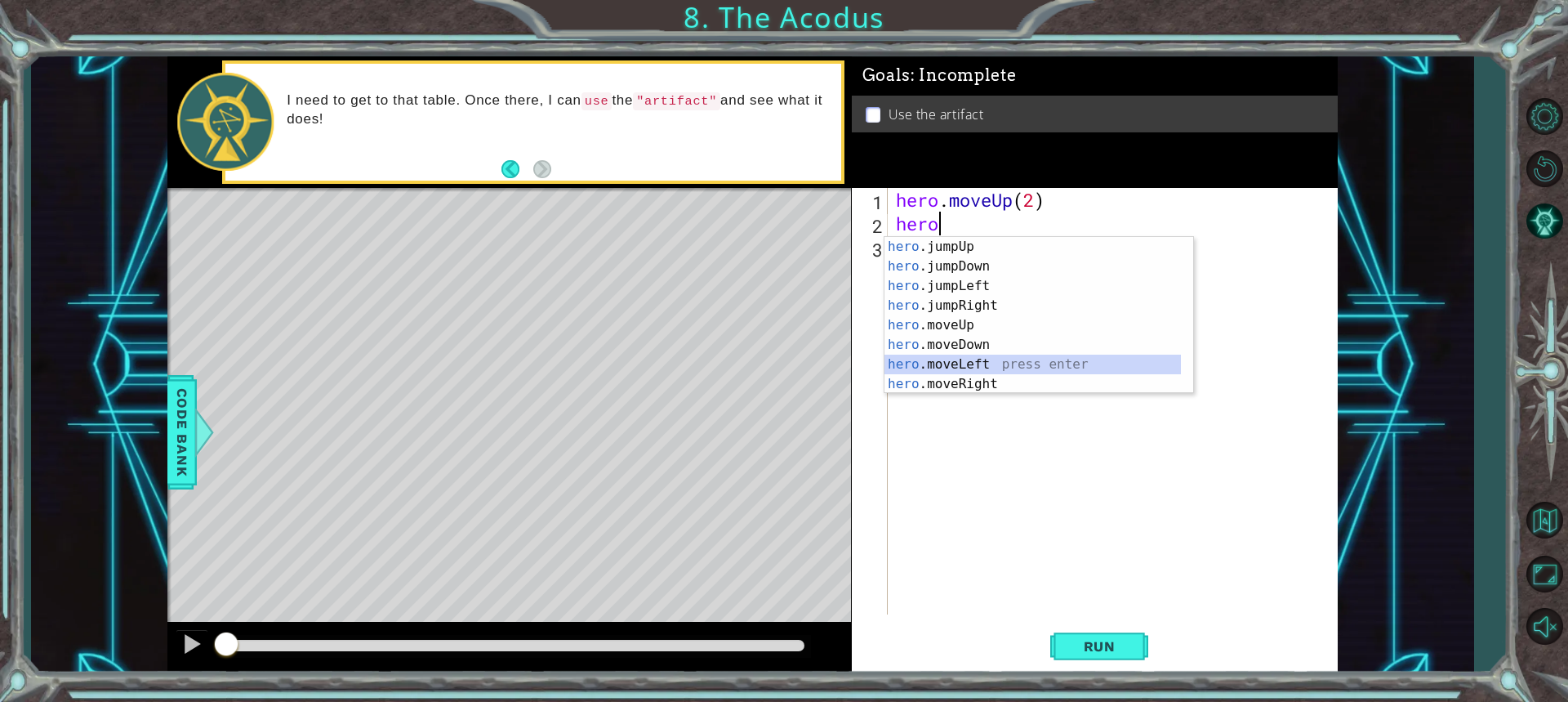
click at [965, 359] on div "hero .jumpUp press enter hero .jumpDown press enter hero .jumpLeft press enter …" at bounding box center [1033, 334] width 297 height 196
type textarea "hero.moveLeft(1)"
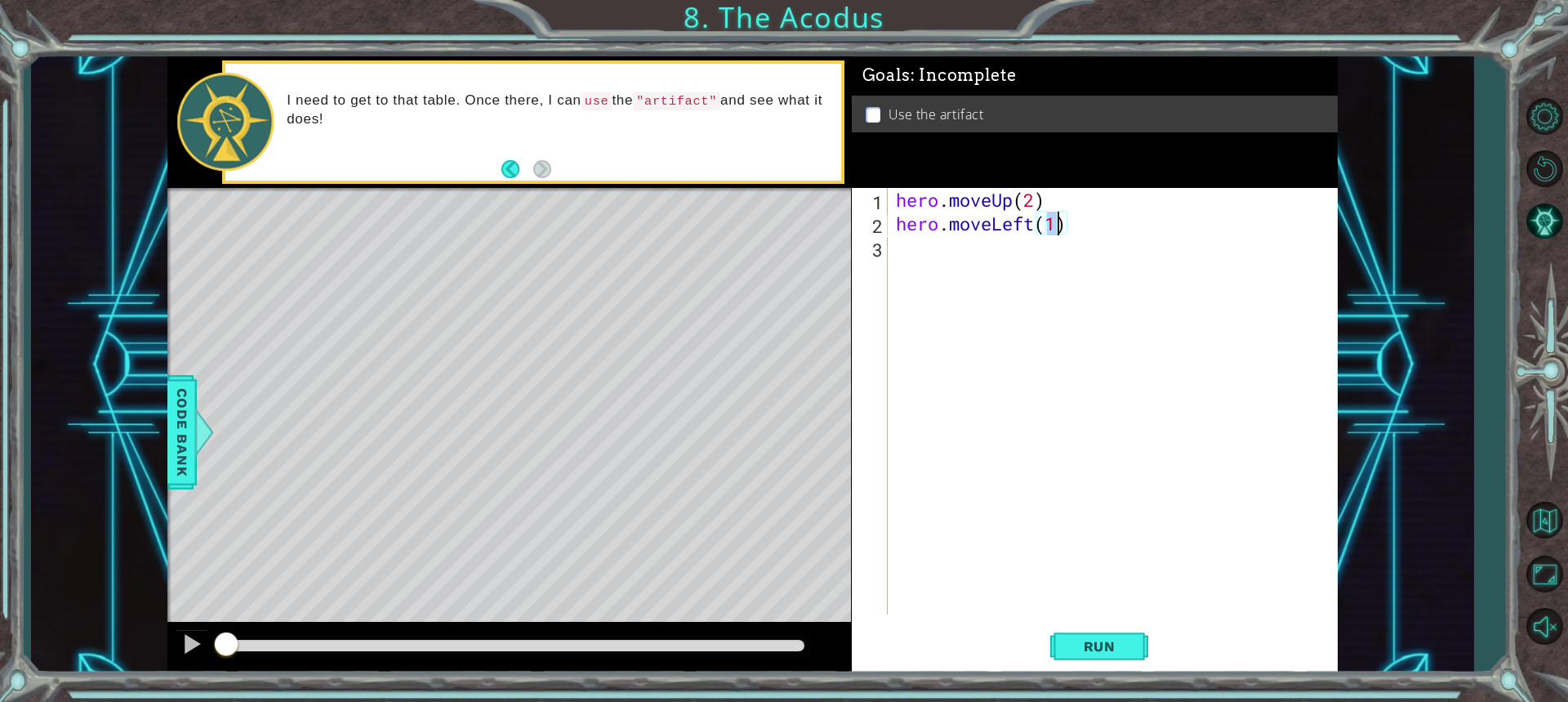
click at [949, 243] on div "hero . moveUp ( 2 ) hero . moveLeft ( 1 )" at bounding box center [1117, 425] width 449 height 474
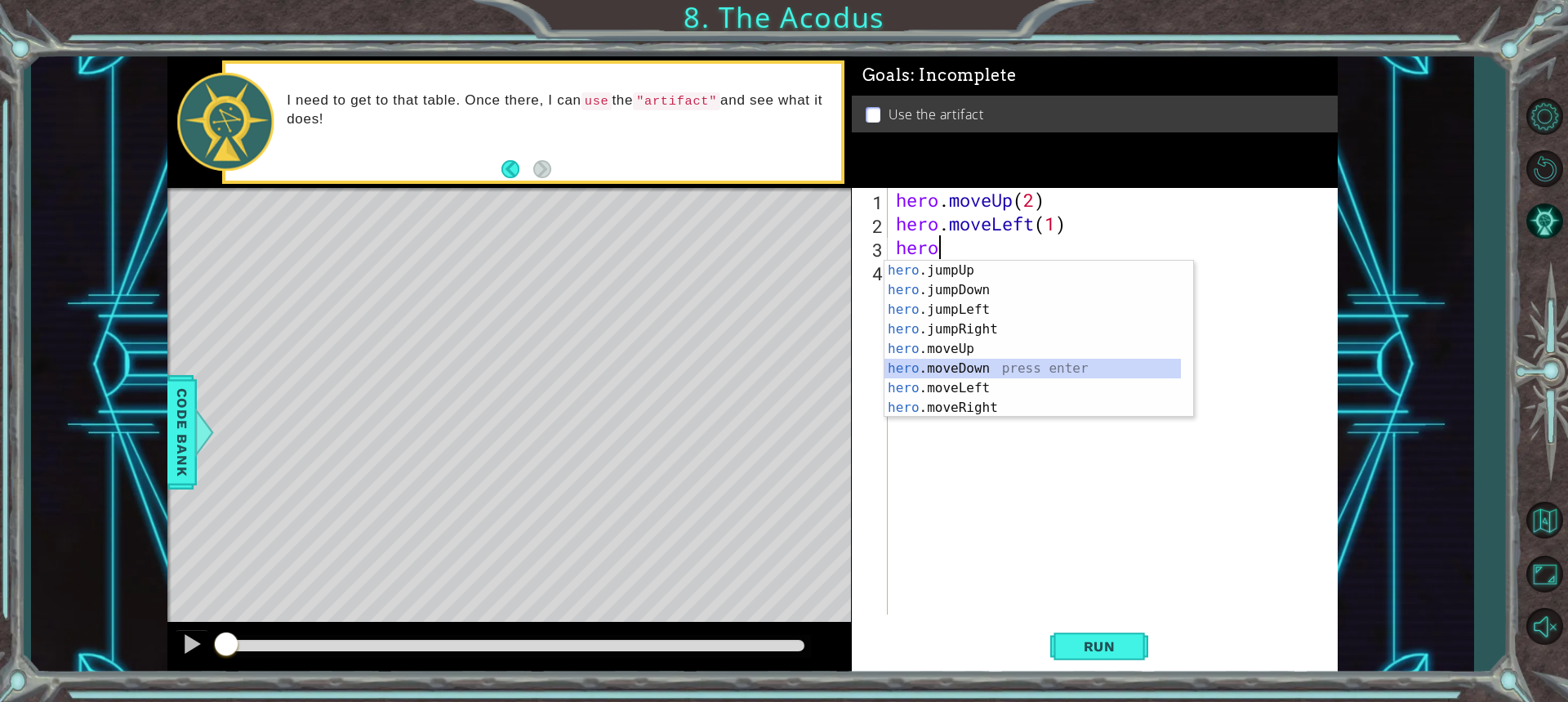
click at [921, 369] on div "hero .jumpUp press enter hero .jumpDown press enter hero .jumpLeft press enter …" at bounding box center [1033, 358] width 297 height 196
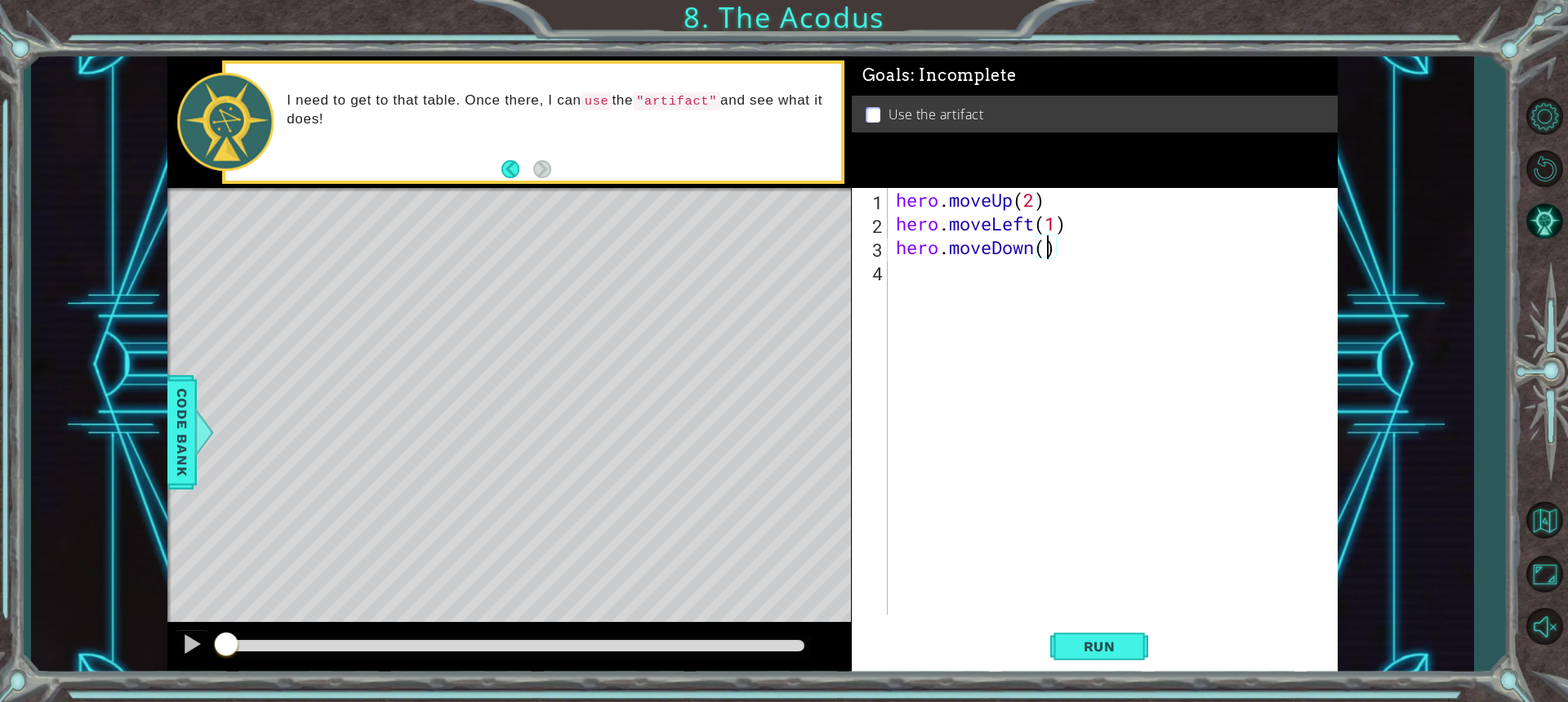
type textarea "hero.moveDown(2)"
click at [929, 280] on div "hero . moveUp ( 2 ) hero . moveLeft ( 1 ) hero . moveDown ( 2 )" at bounding box center [1117, 425] width 449 height 474
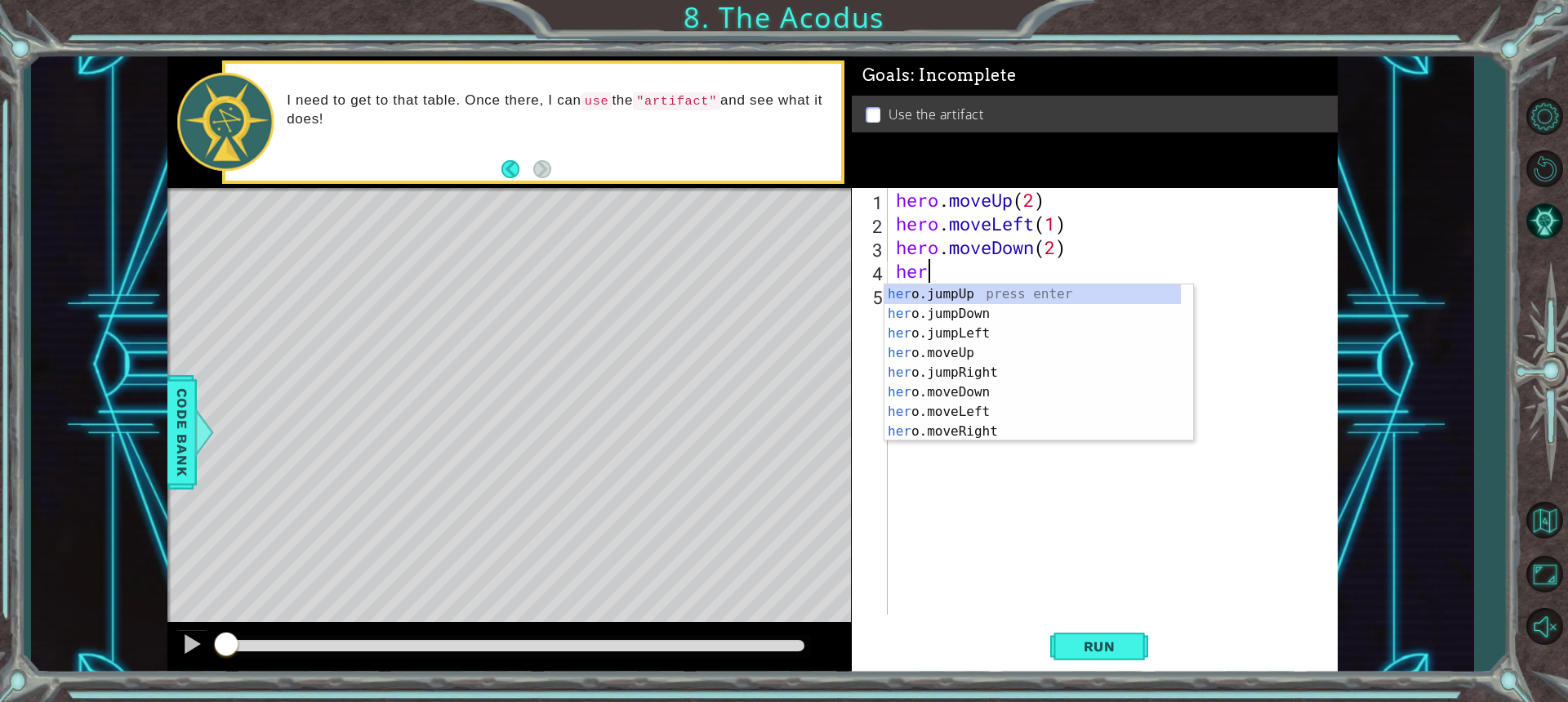
type textarea "hero"
click at [950, 339] on div "hero .jumpUp press enter hero .jumpDown press enter hero .jumpLeft press enter …" at bounding box center [1033, 382] width 297 height 196
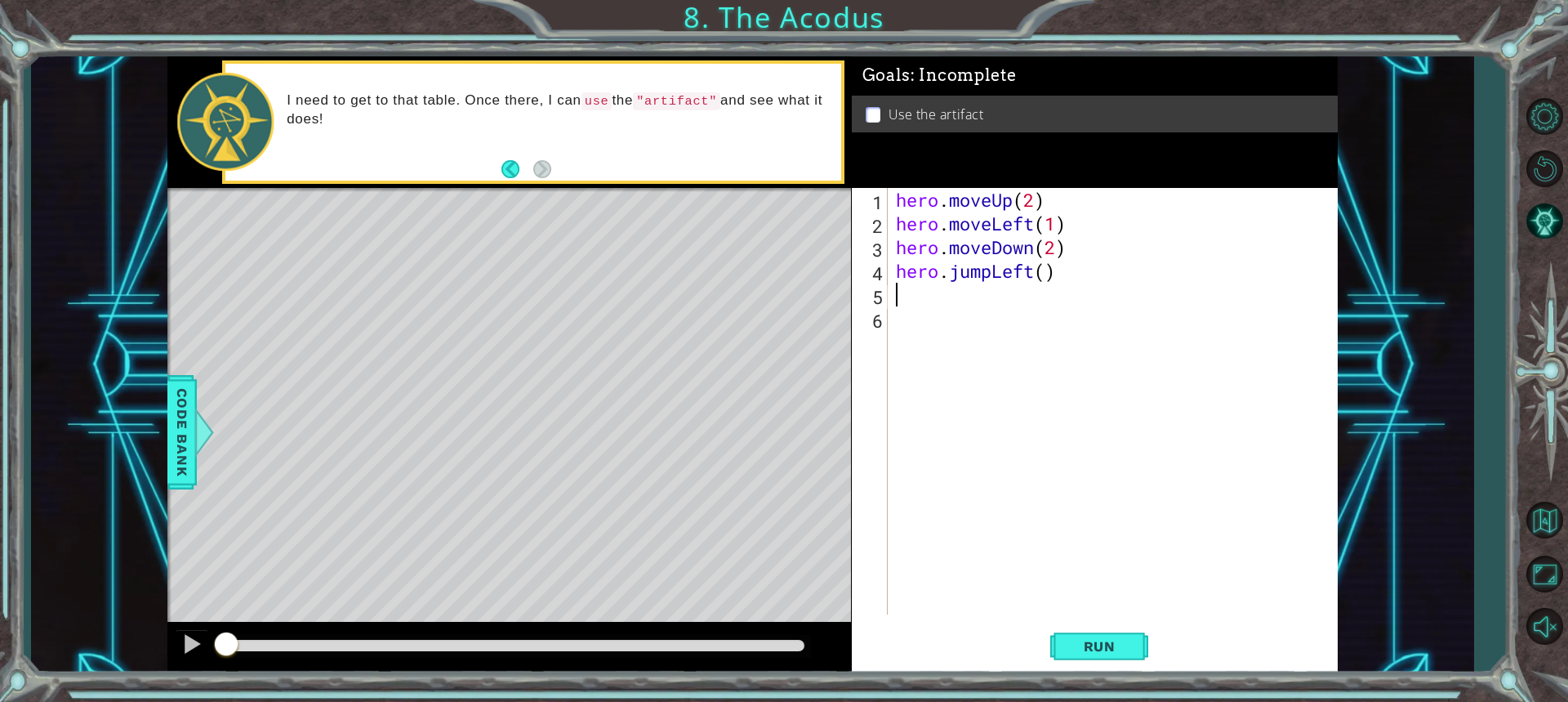
scroll to position [0, 0]
click at [1046, 277] on div "hero . moveUp ( 2 ) hero . moveLeft ( 1 ) hero . moveDown ( 2 ) hero . jumpLeft…" at bounding box center [1117, 425] width 449 height 474
type textarea "hero.jumpLeft(1)"
click at [965, 304] on div "hero . moveUp ( 2 ) hero . moveLeft ( 1 ) hero . moveDown ( 2 ) hero . jumpLeft…" at bounding box center [1117, 425] width 449 height 474
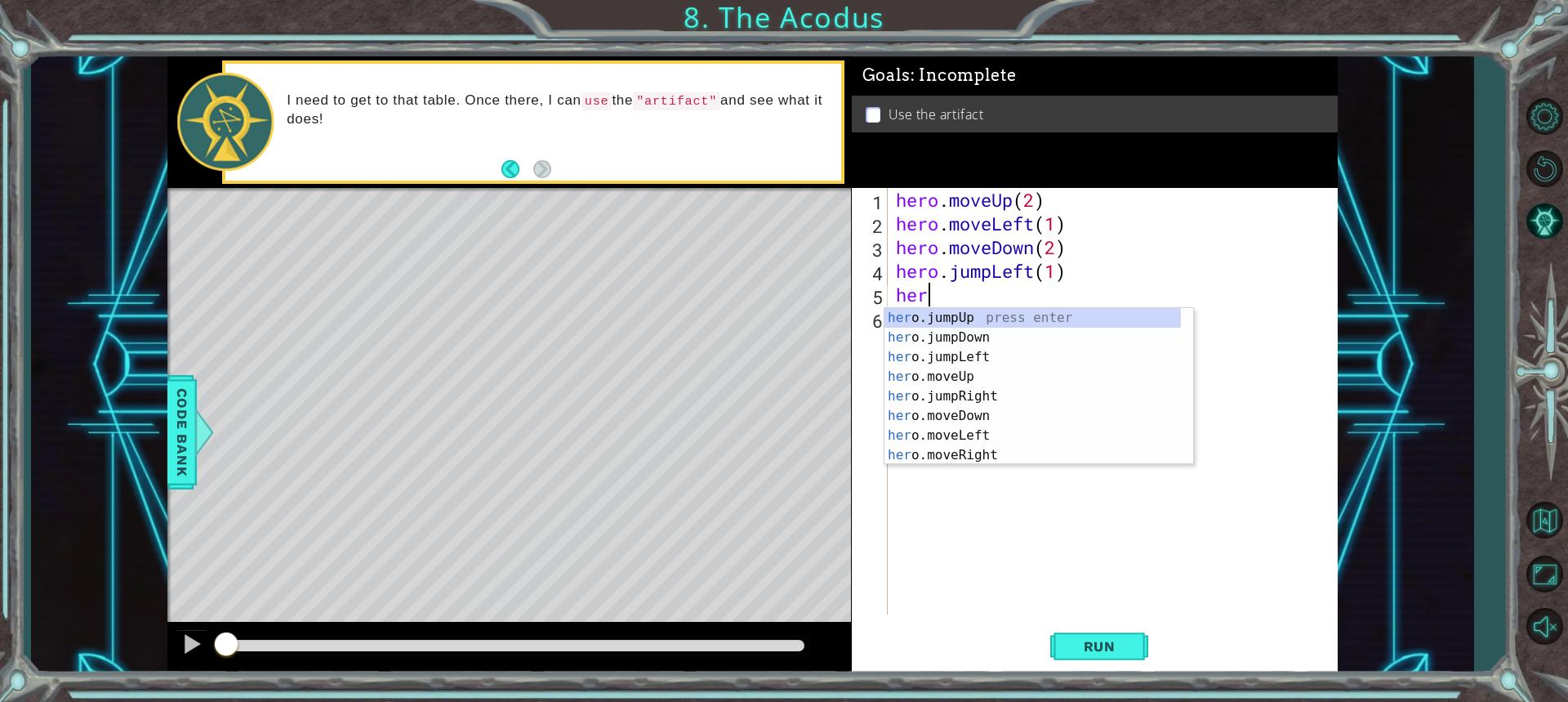
scroll to position [0, 1]
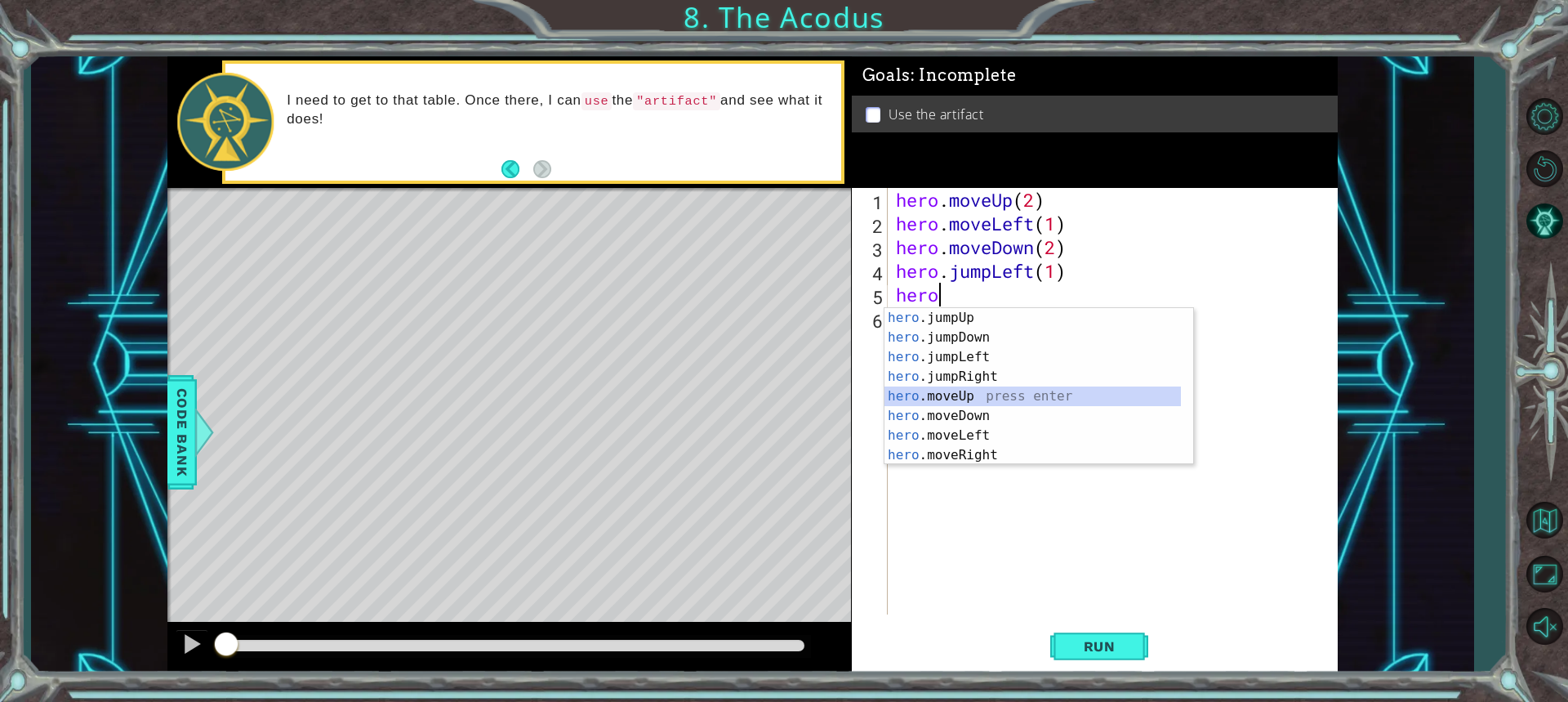
click at [944, 390] on div "hero .jumpUp press enter hero .jumpDown press enter hero .jumpLeft press enter …" at bounding box center [1033, 405] width 297 height 196
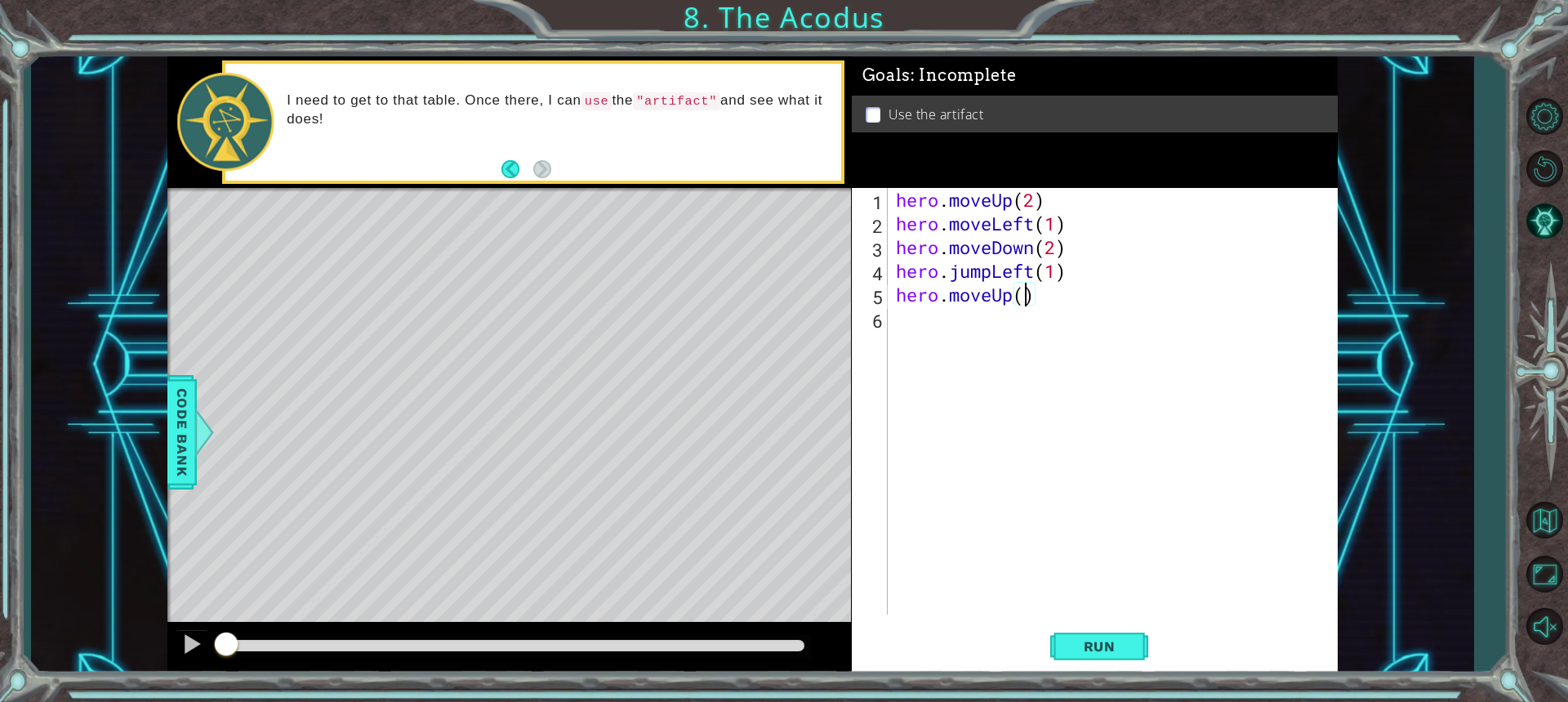
type textarea "hero.moveUp(2)"
click at [902, 338] on div "hero . moveUp ( 2 ) hero . moveLeft ( 1 ) hero . moveDown ( 2 ) hero . jumpLeft…" at bounding box center [1117, 425] width 449 height 474
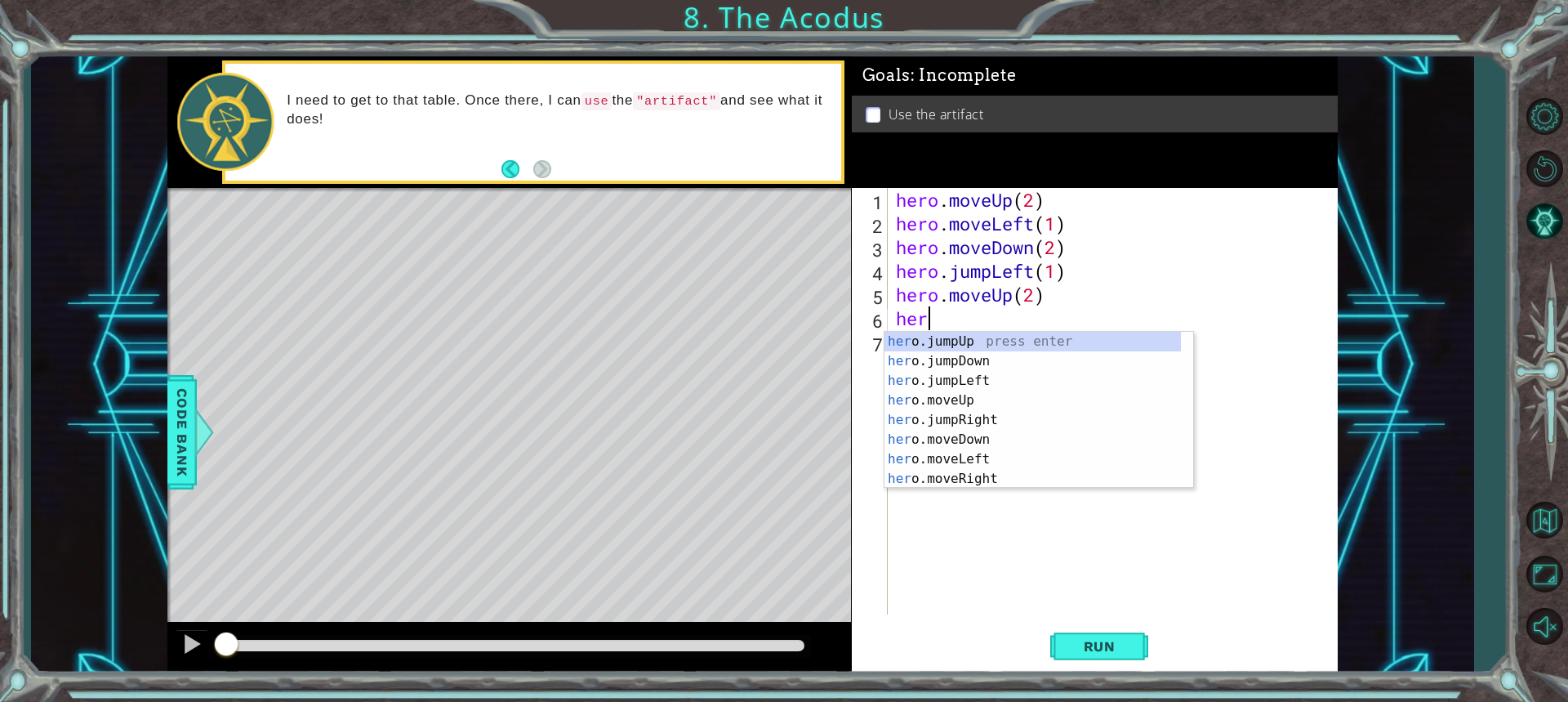
scroll to position [0, 1]
click at [934, 469] on div "hero .jumpUp press enter hero .jumpDown press enter hero .jumpLeft press enter …" at bounding box center [1033, 429] width 297 height 196
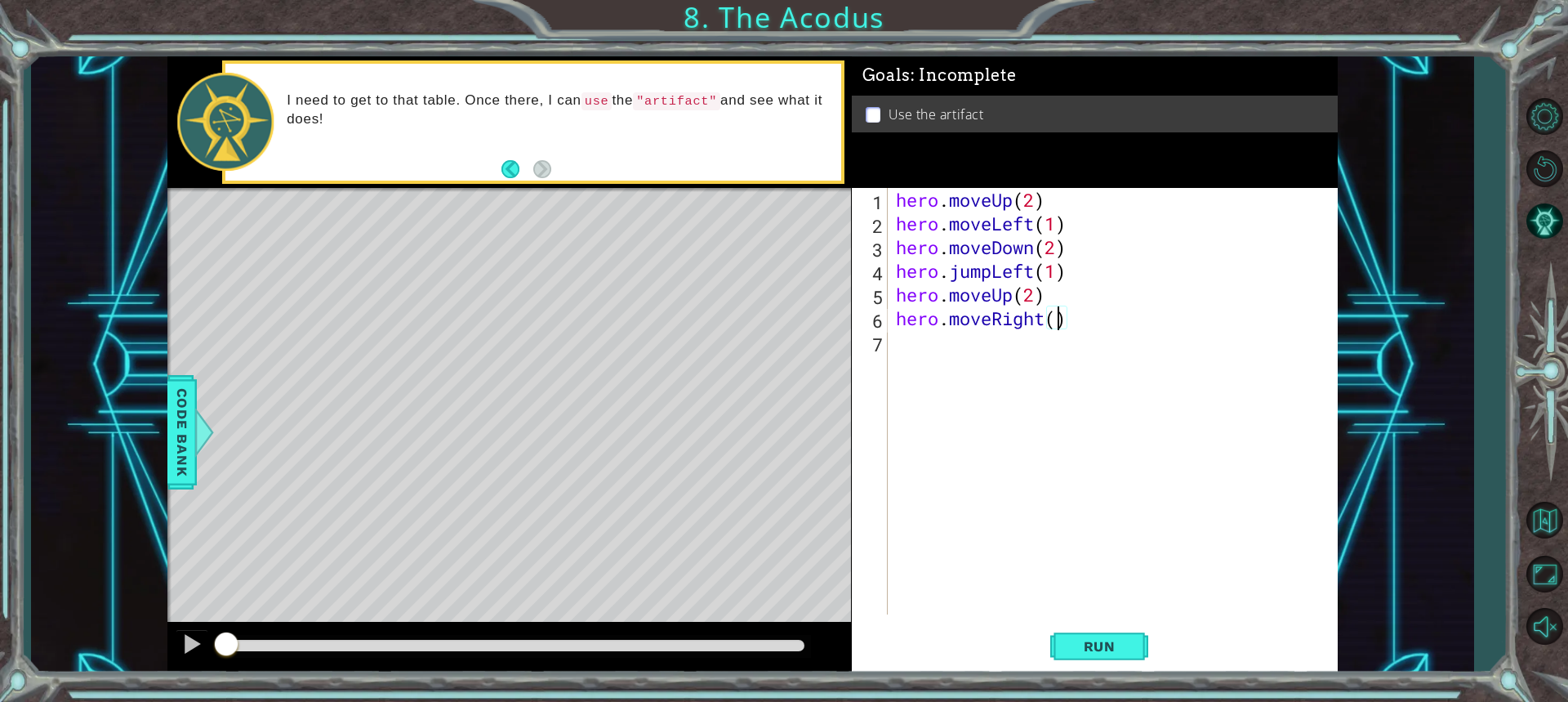
type textarea "hero.moveRight(1)"
click at [1039, 362] on div "hero . moveUp ( 2 ) hero . moveLeft ( 1 ) hero . moveDown ( 2 ) hero . jumpLeft…" at bounding box center [1117, 425] width 449 height 474
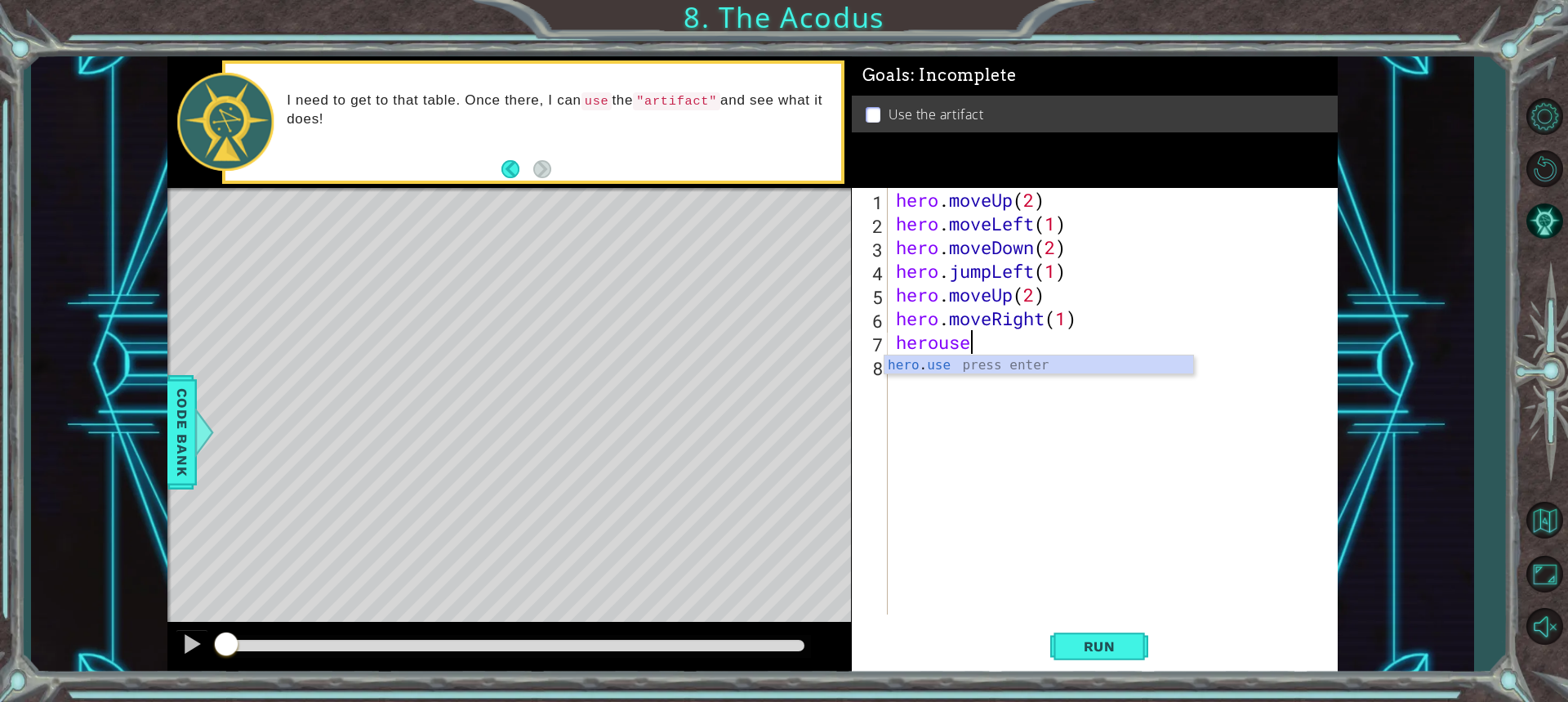
scroll to position [0, 3]
click at [1007, 364] on div "hero . use press enter" at bounding box center [1039, 384] width 309 height 58
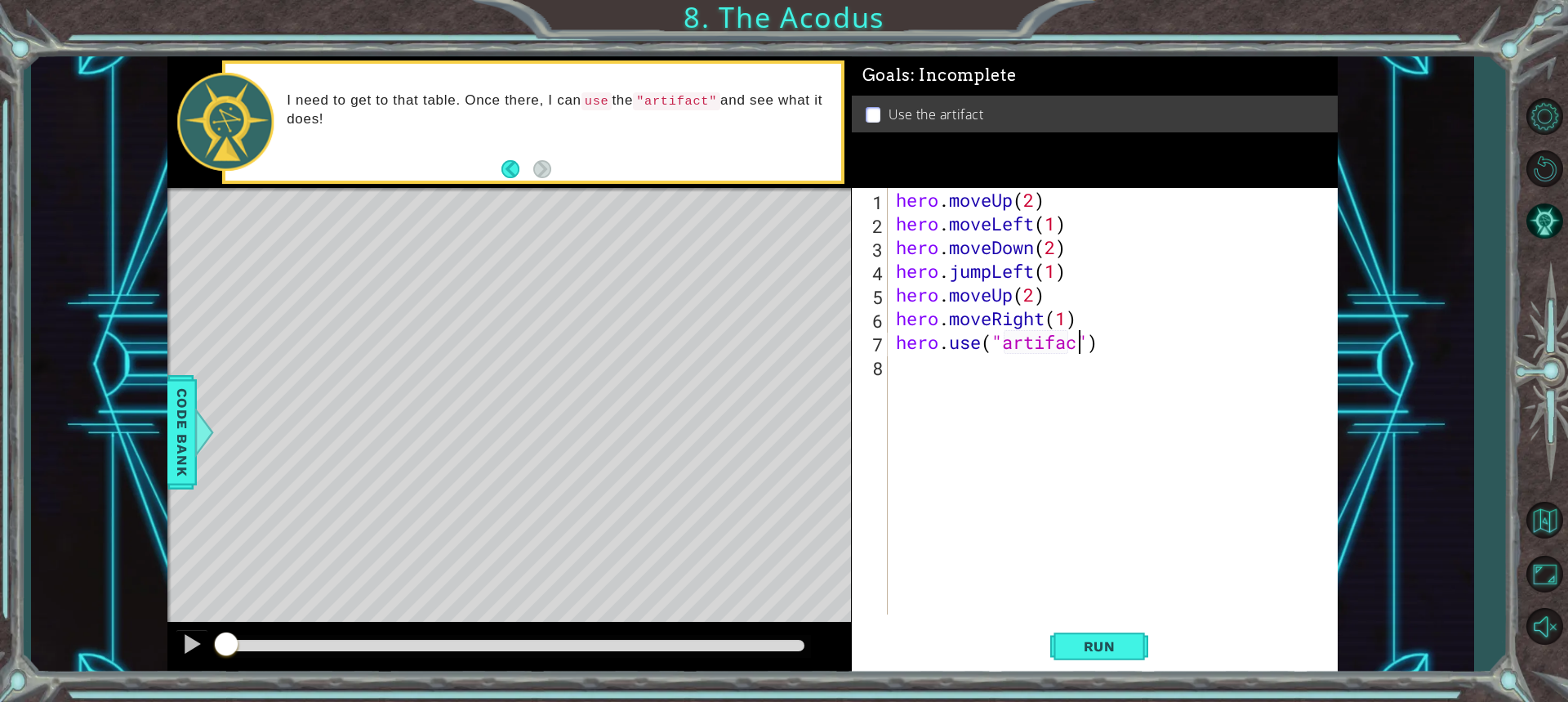
scroll to position [0, 8]
type textarea "hero.use("artifact")"
click at [1067, 649] on span "Run" at bounding box center [1100, 646] width 65 height 17
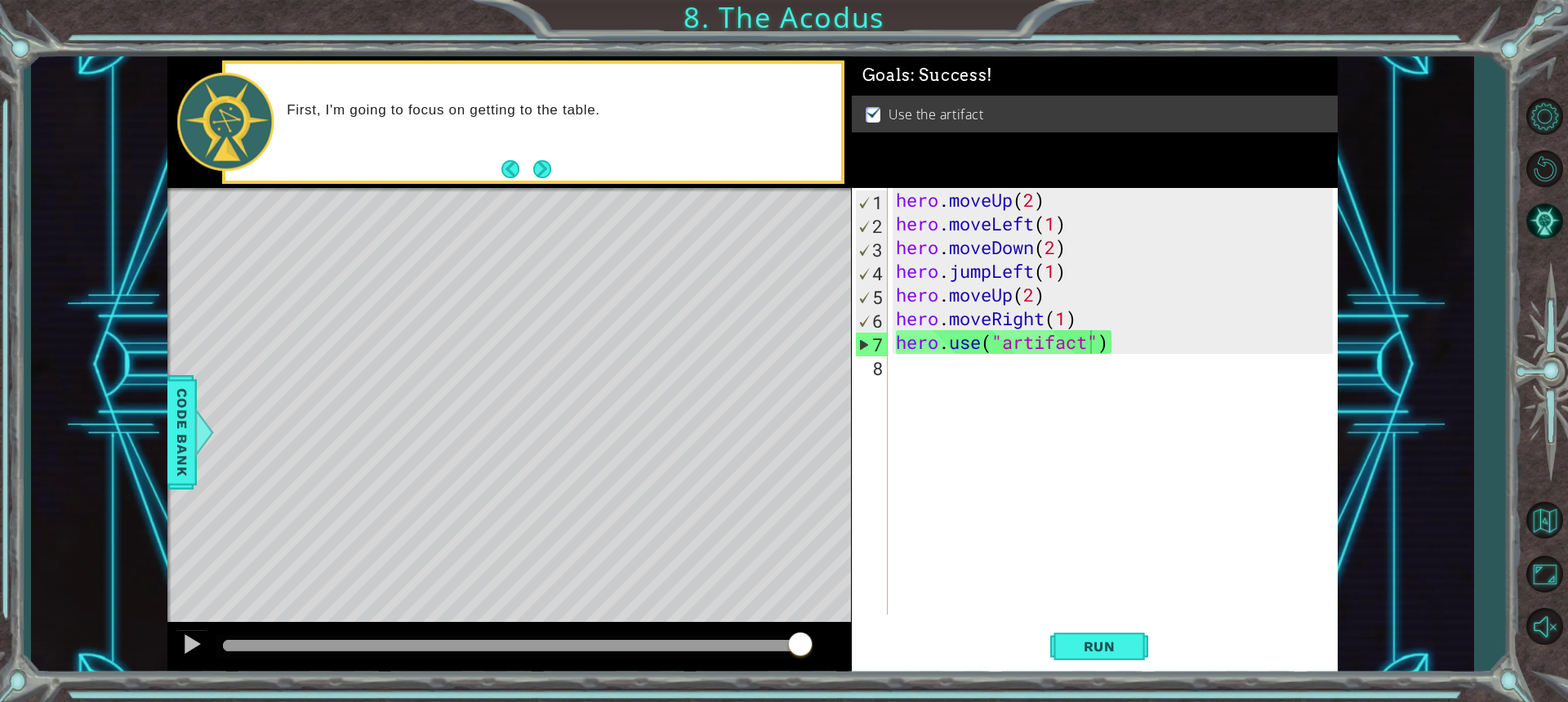
drag, startPoint x: 384, startPoint y: 648, endPoint x: 852, endPoint y: 661, distance: 468.2
click at [840, 662] on body "1 ההההההההההההההההההההההההההההההההההההההההההההההההההההההההההההההההההההההההההההה…" at bounding box center [784, 351] width 1568 height 702
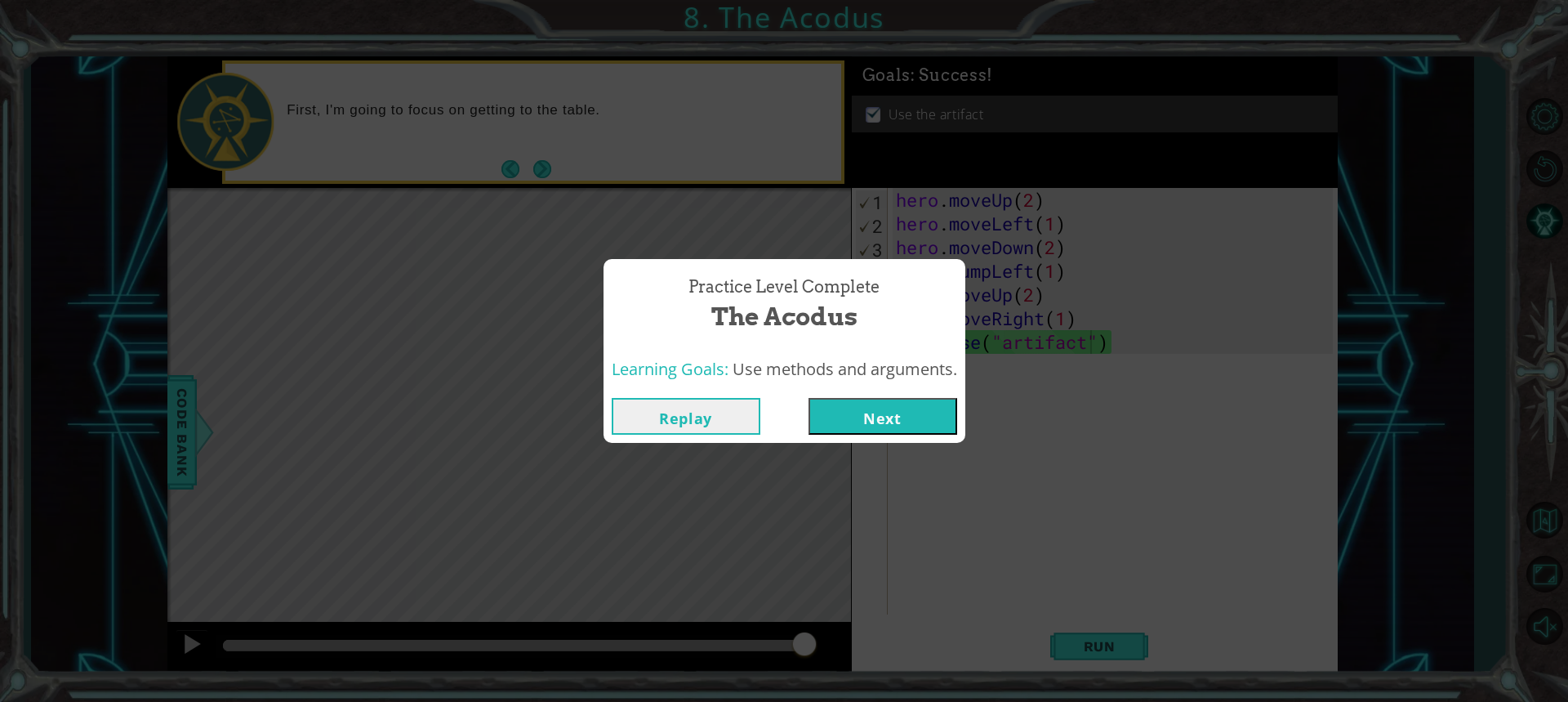
click at [886, 415] on button "Next" at bounding box center [883, 416] width 148 height 37
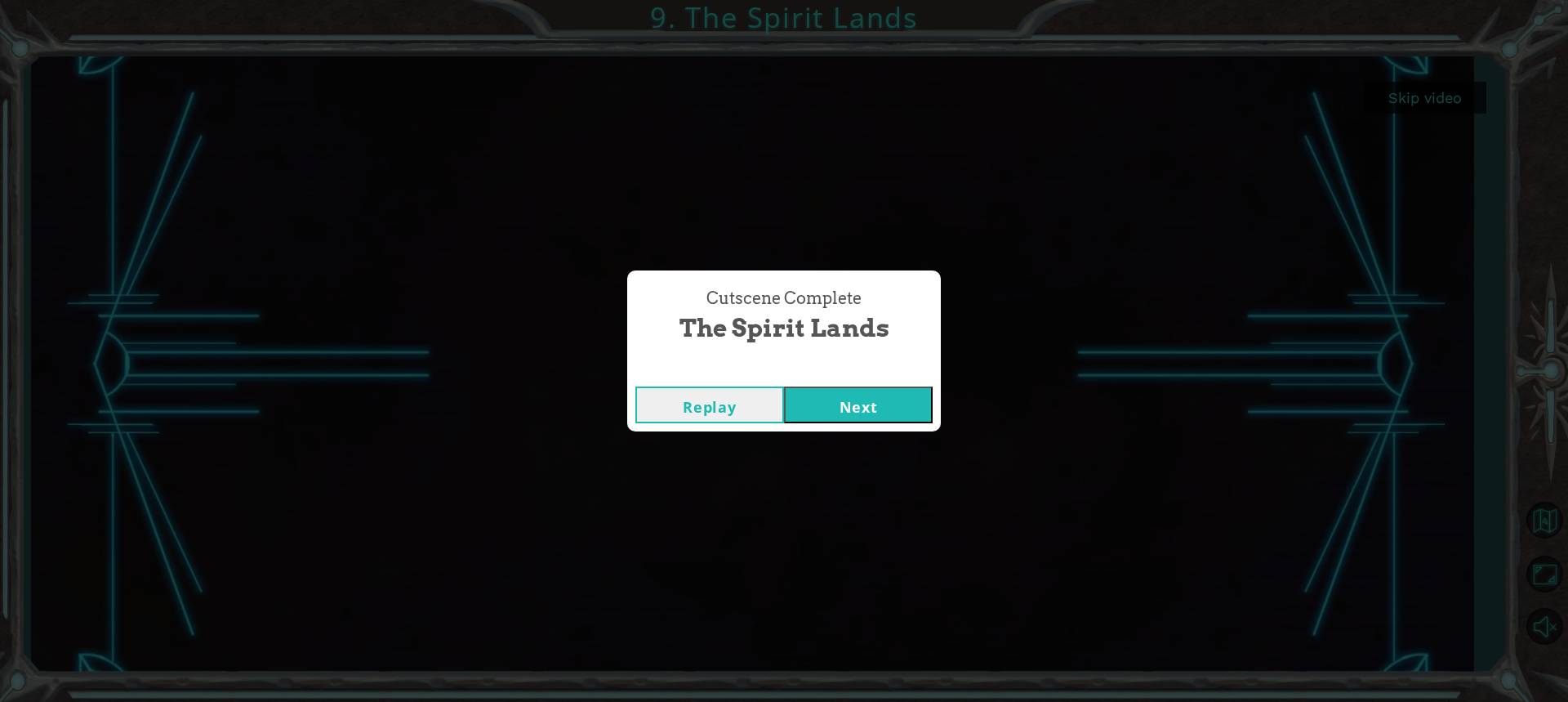
click at [831, 415] on button "Next" at bounding box center [859, 405] width 148 height 37
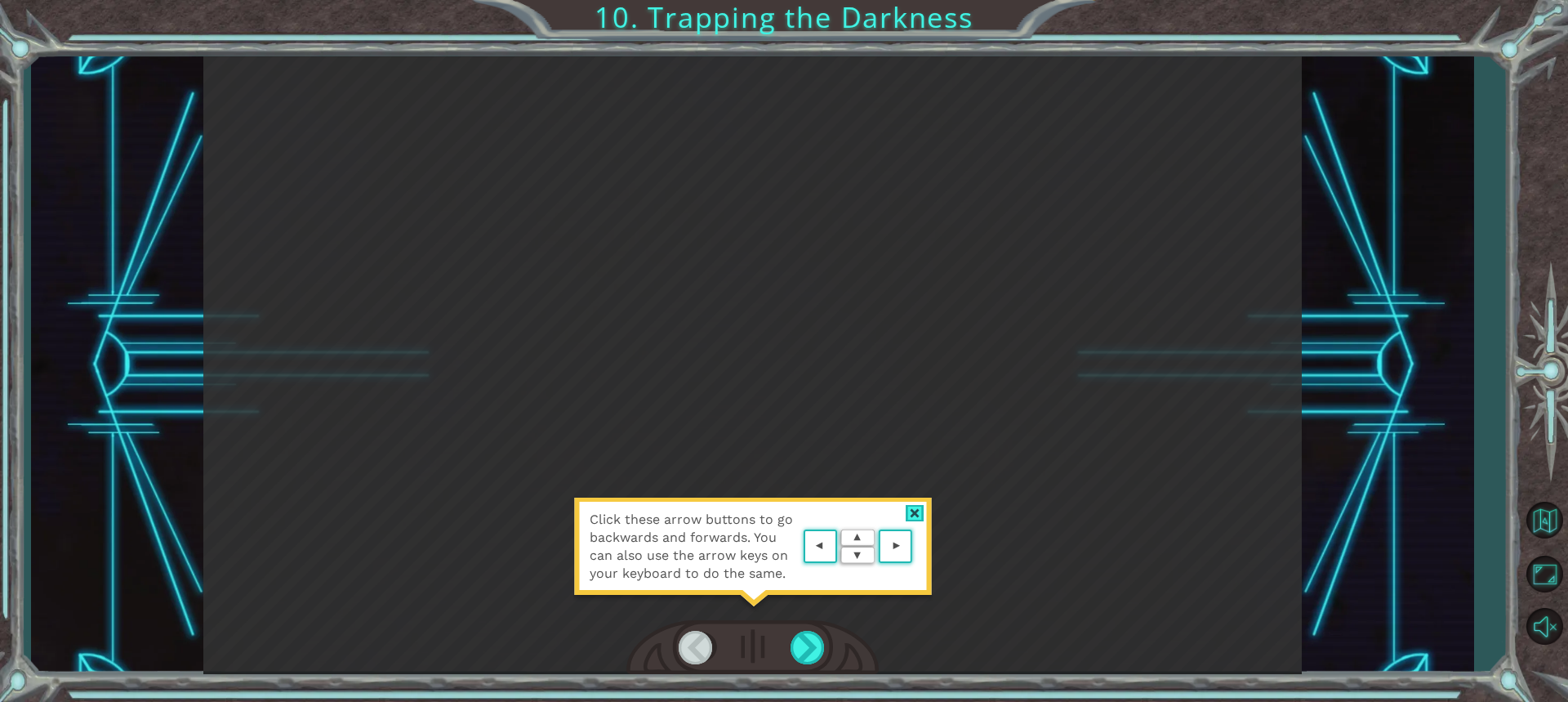
click at [840, 438] on div "Click these arrow buttons to go backwards and forwards. You can also use the ar…" at bounding box center [752, 365] width 1099 height 618
click at [916, 546] on area at bounding box center [916, 546] width 0 height 0
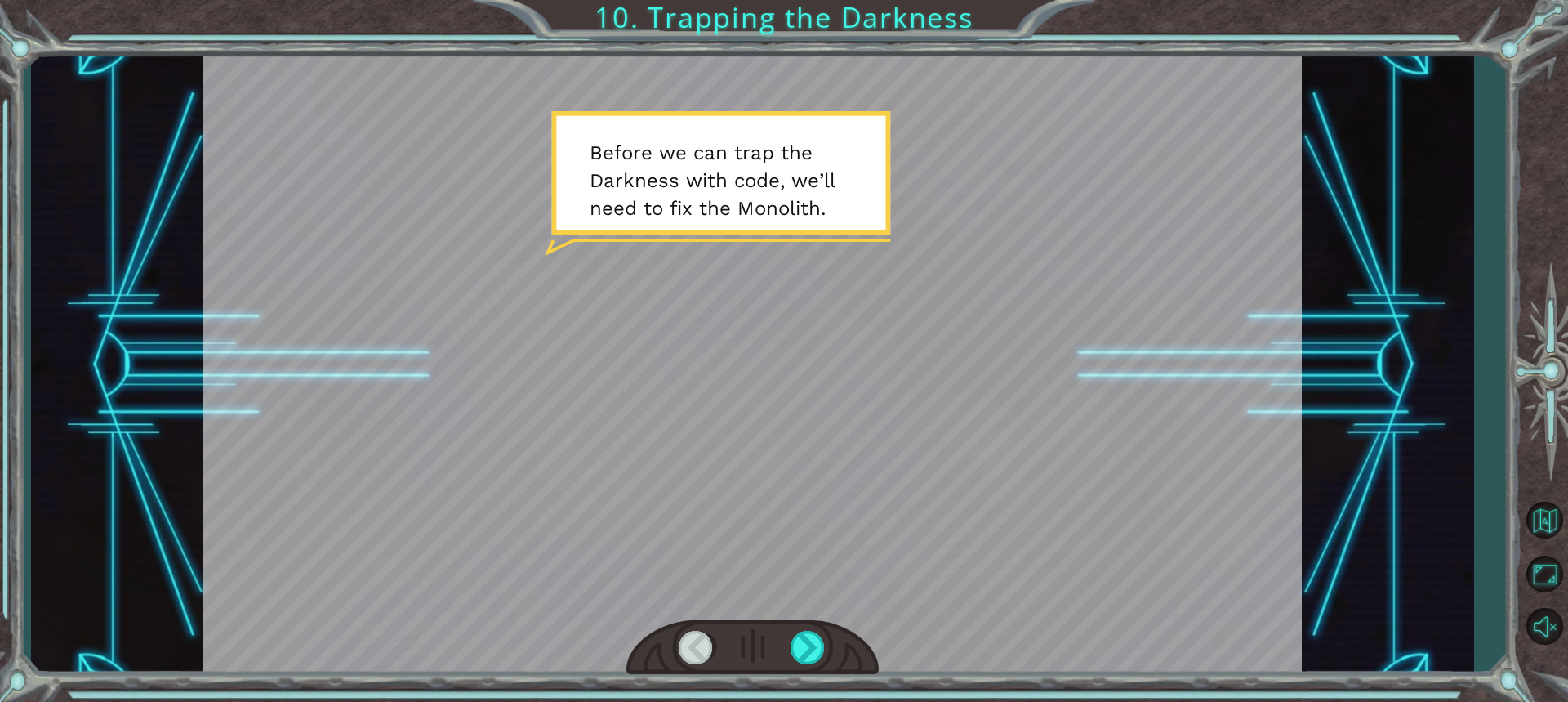
click at [768, 295] on div at bounding box center [752, 365] width 1099 height 618
click at [805, 641] on div at bounding box center [809, 647] width 36 height 33
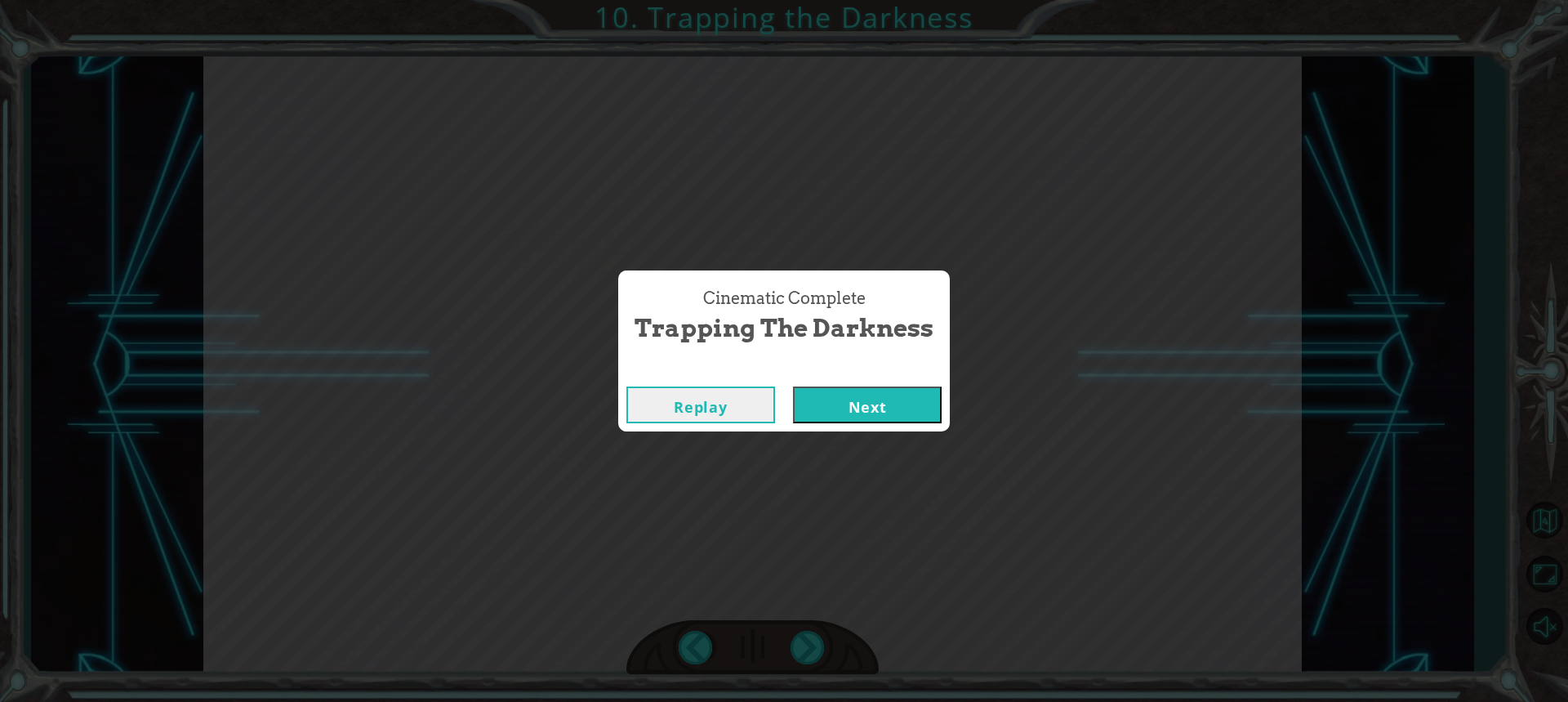
click at [867, 407] on button "Next" at bounding box center [867, 405] width 148 height 37
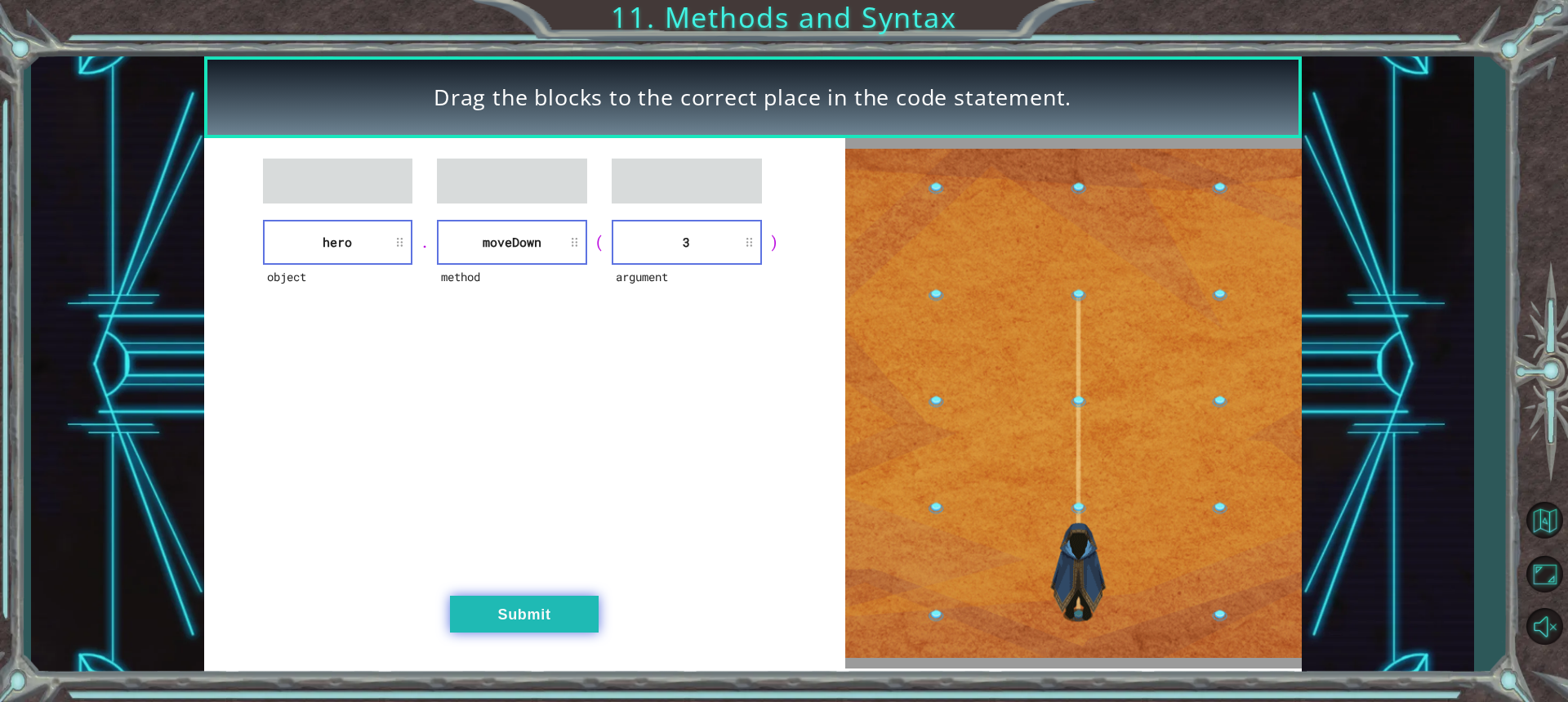
click at [527, 602] on button "Submit" at bounding box center [524, 614] width 148 height 37
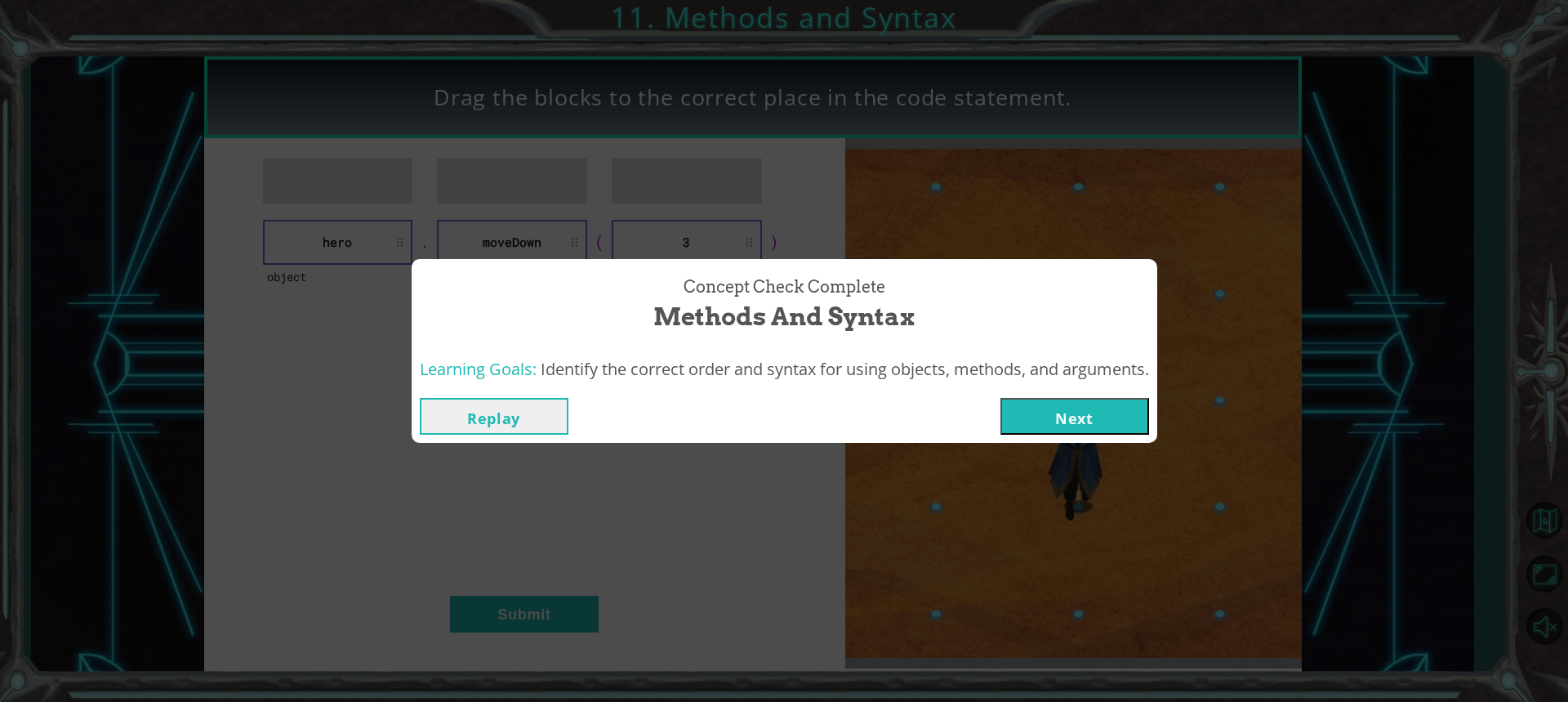
click at [1059, 402] on button "Next" at bounding box center [1075, 416] width 148 height 37
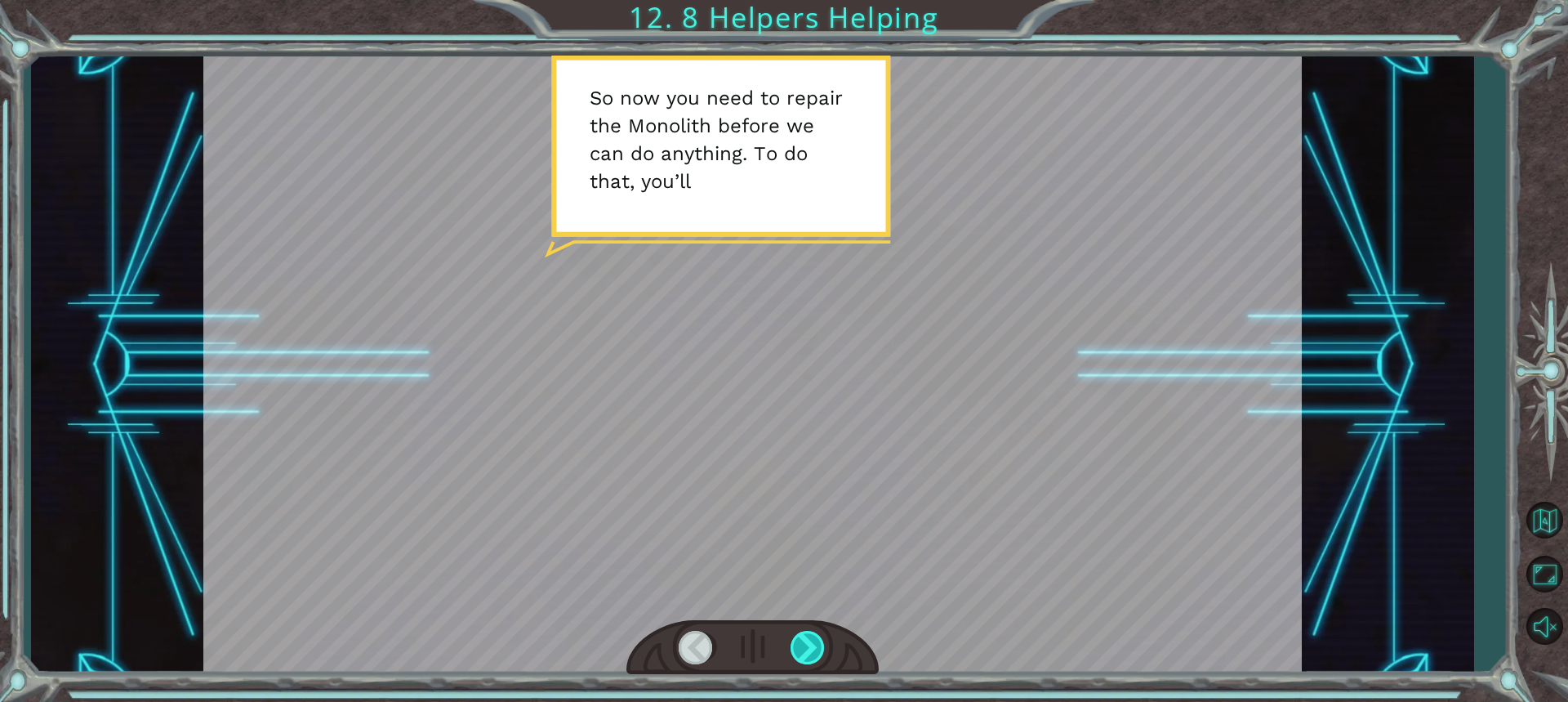
click at [812, 644] on div at bounding box center [809, 647] width 36 height 33
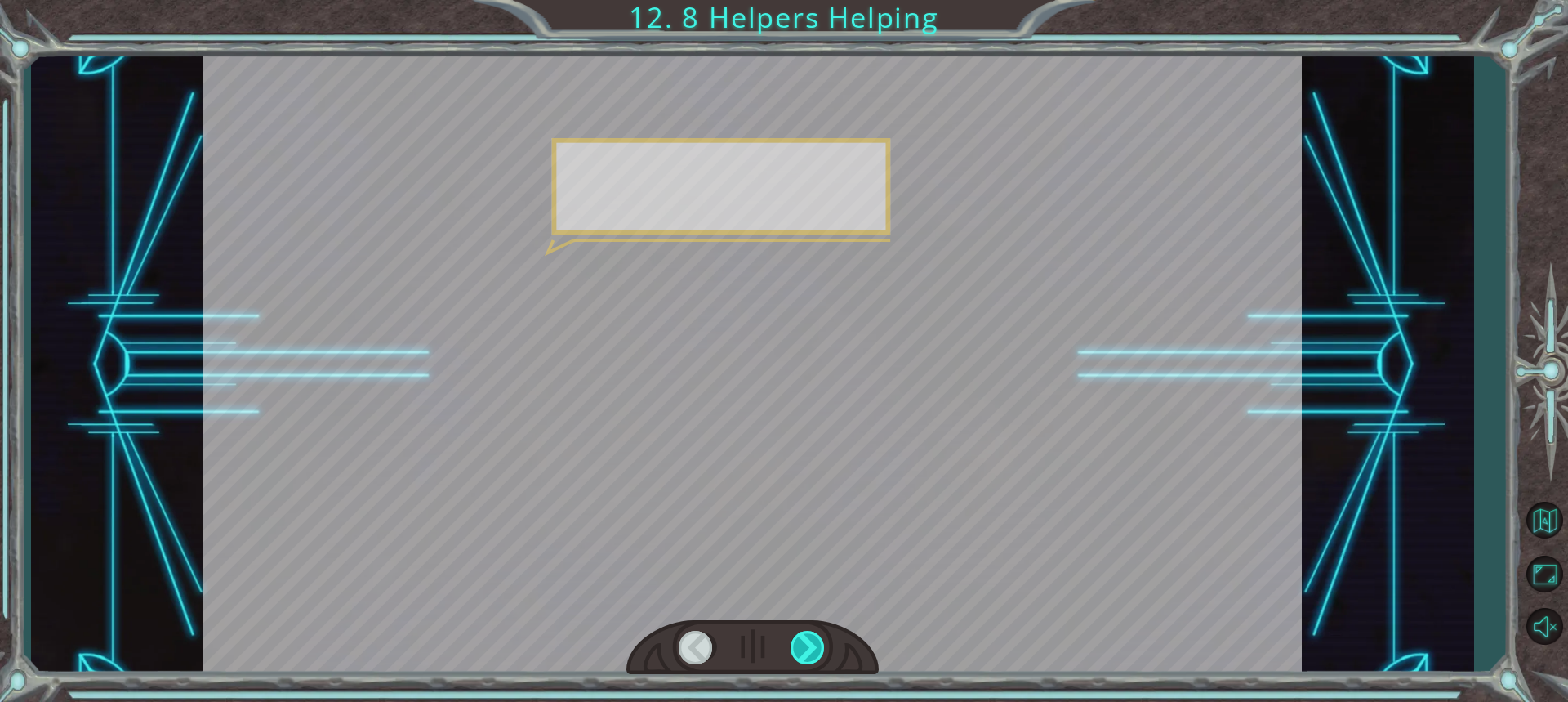
click at [812, 644] on div at bounding box center [809, 647] width 36 height 33
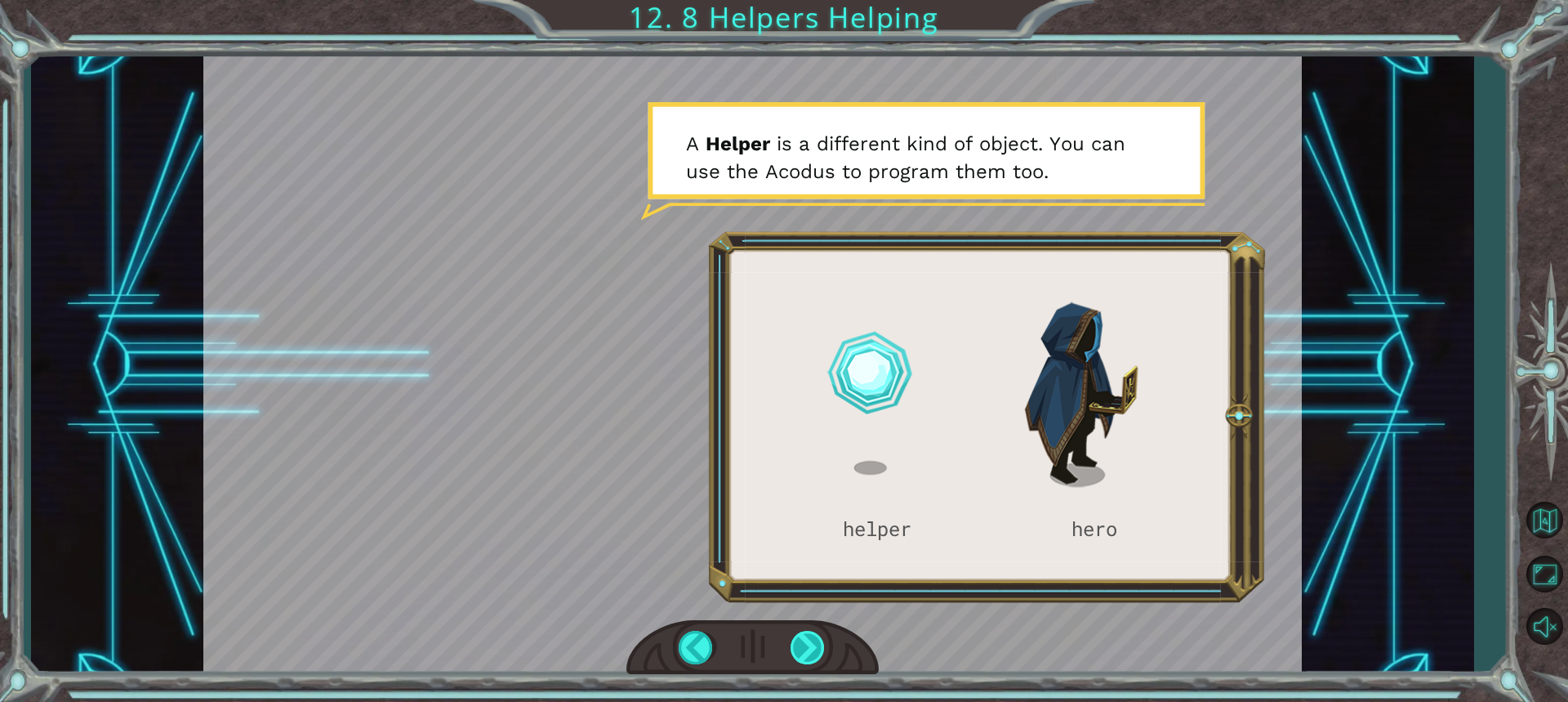
click at [801, 641] on div at bounding box center [809, 647] width 36 height 33
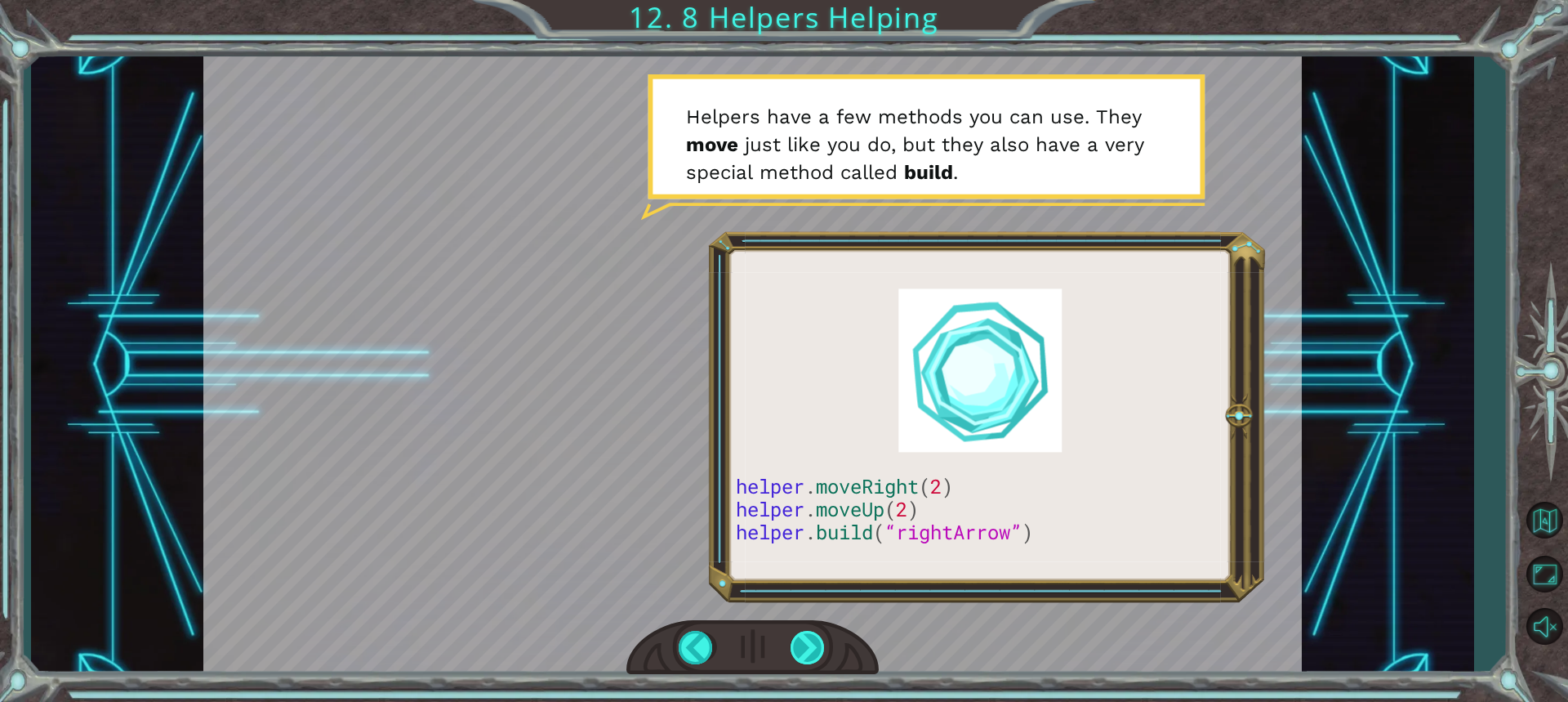
click at [814, 641] on div at bounding box center [809, 647] width 36 height 33
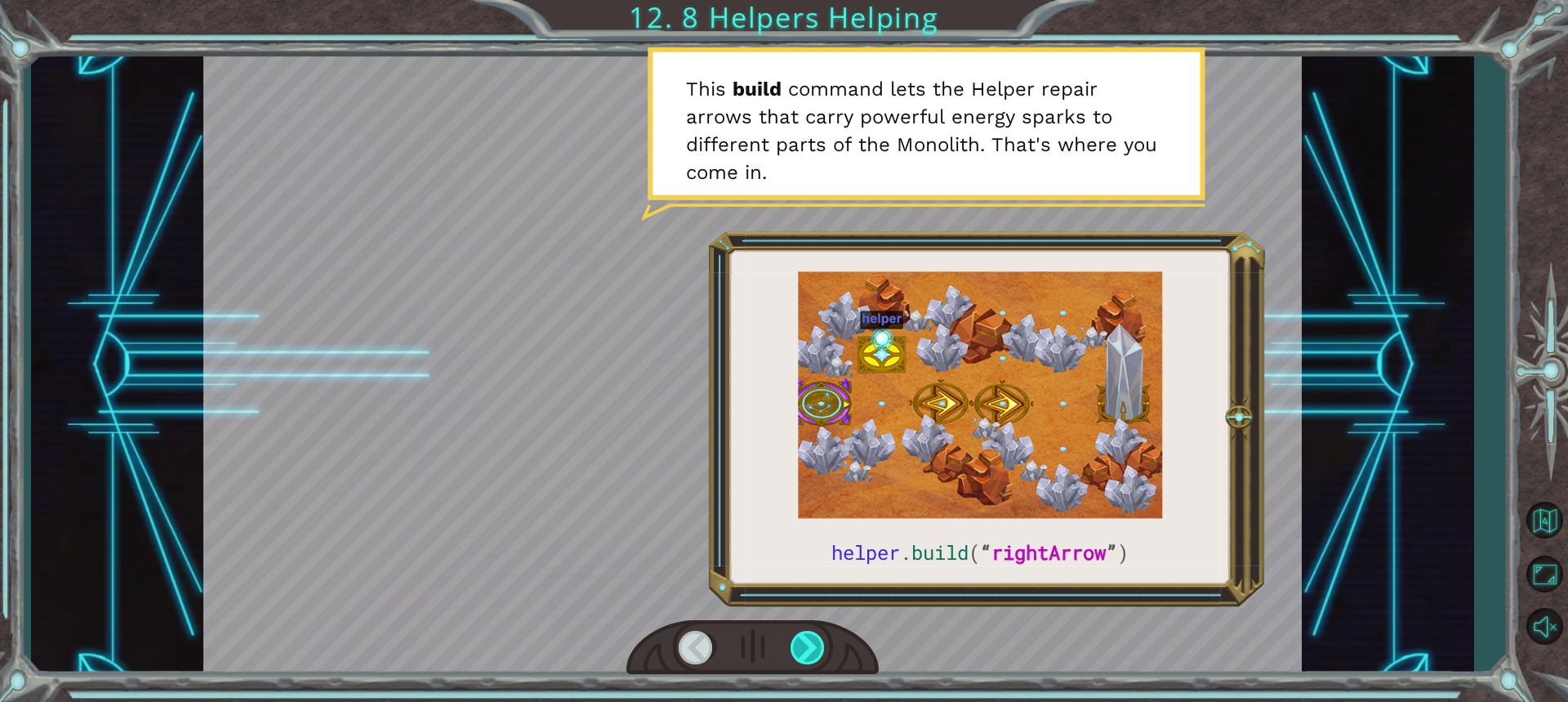
click at [814, 641] on div at bounding box center [809, 647] width 36 height 33
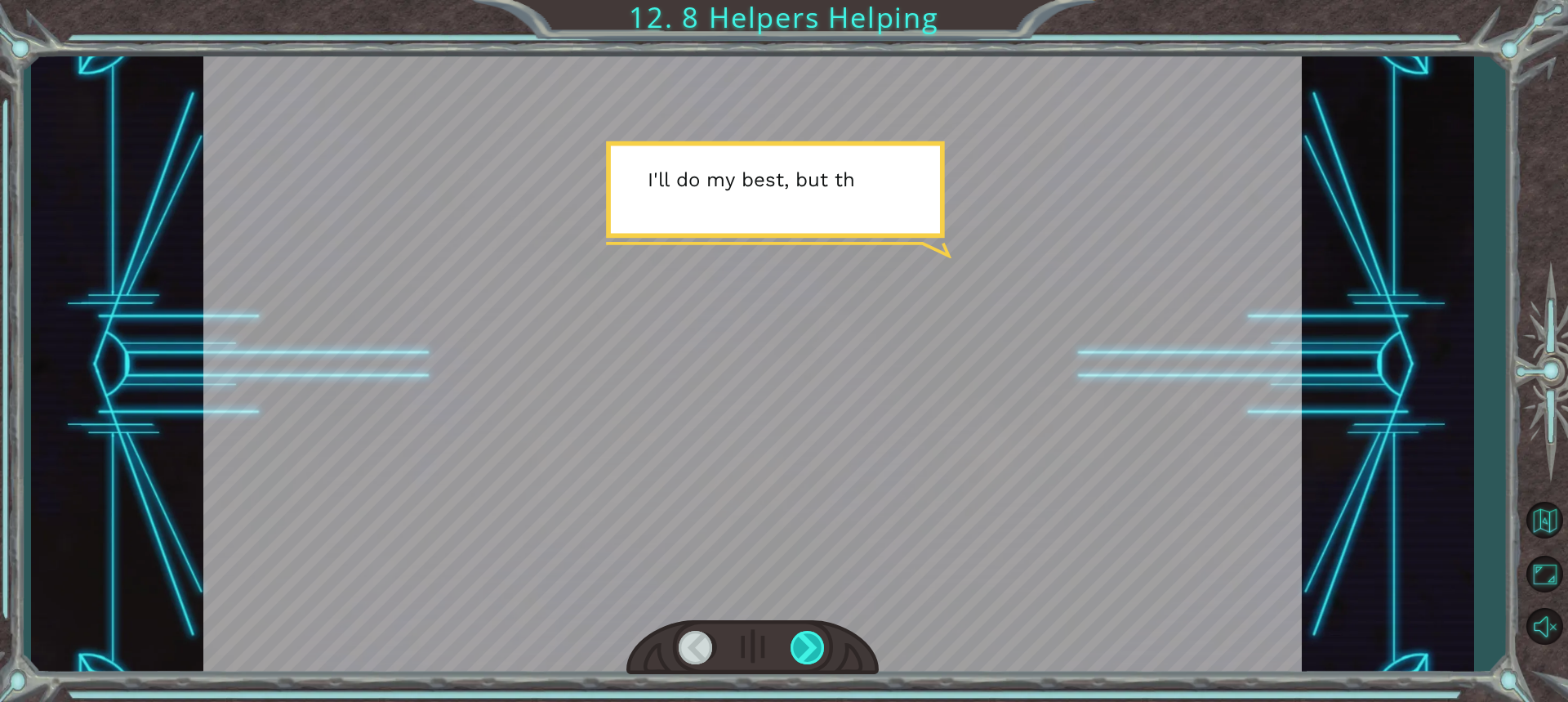
click at [814, 641] on div at bounding box center [809, 647] width 36 height 33
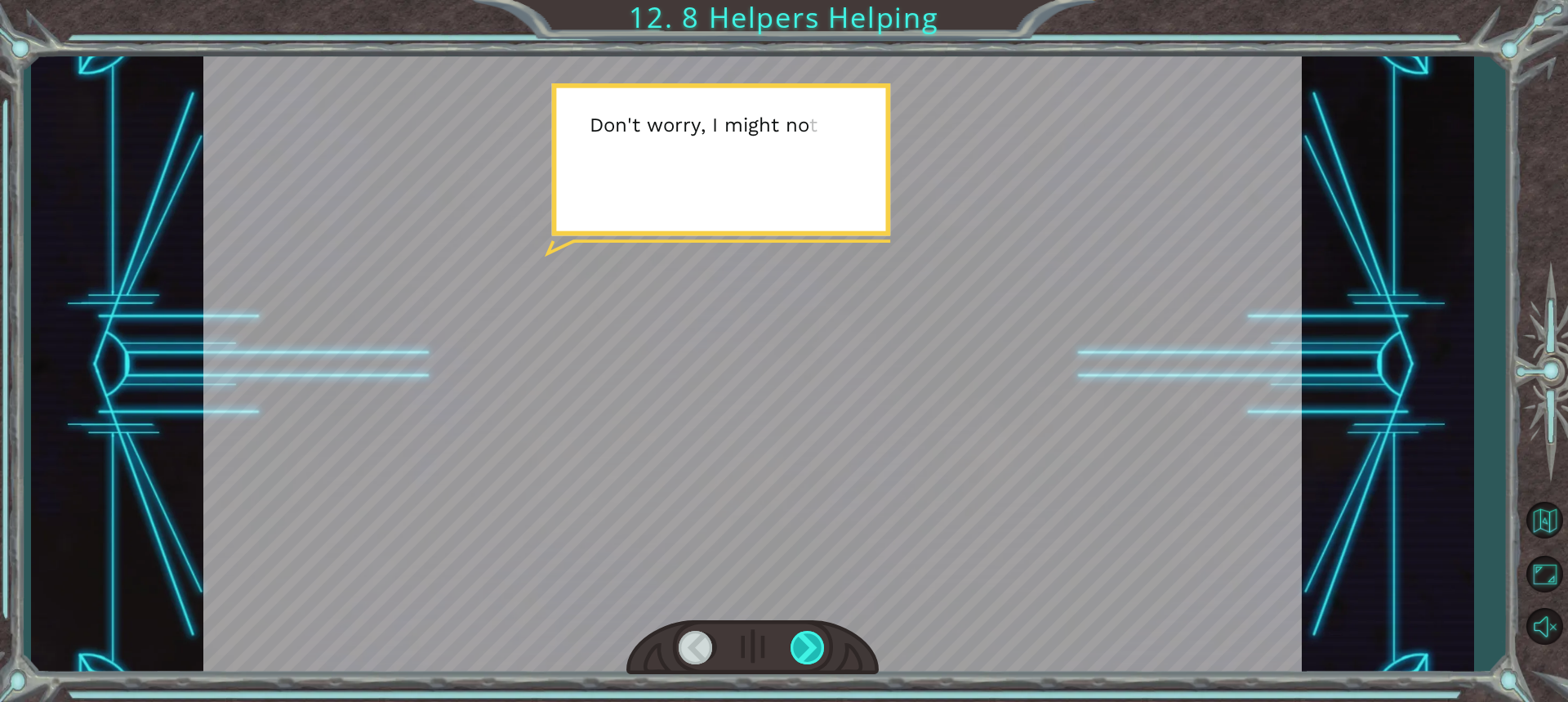
click at [814, 641] on div at bounding box center [809, 647] width 36 height 33
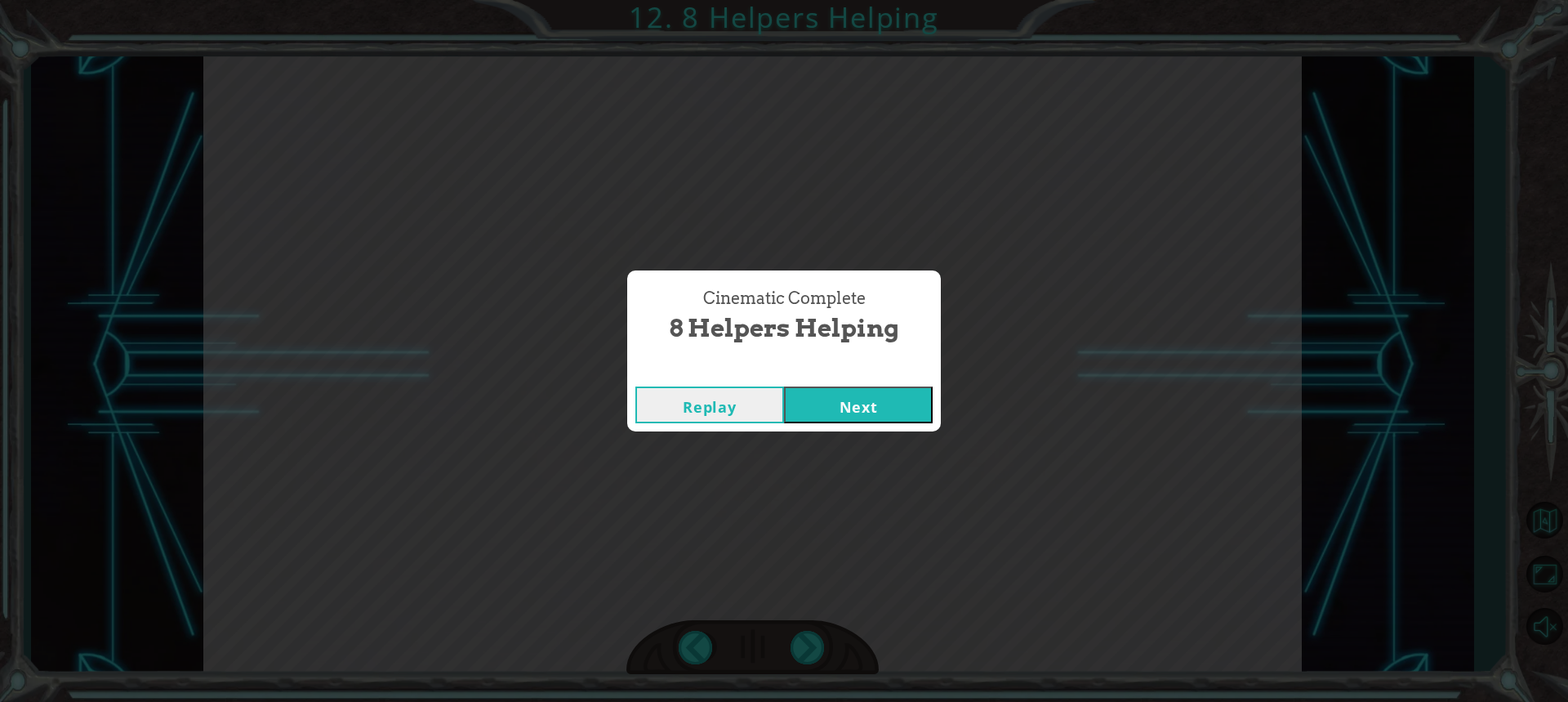
click at [843, 398] on button "Next" at bounding box center [859, 405] width 148 height 37
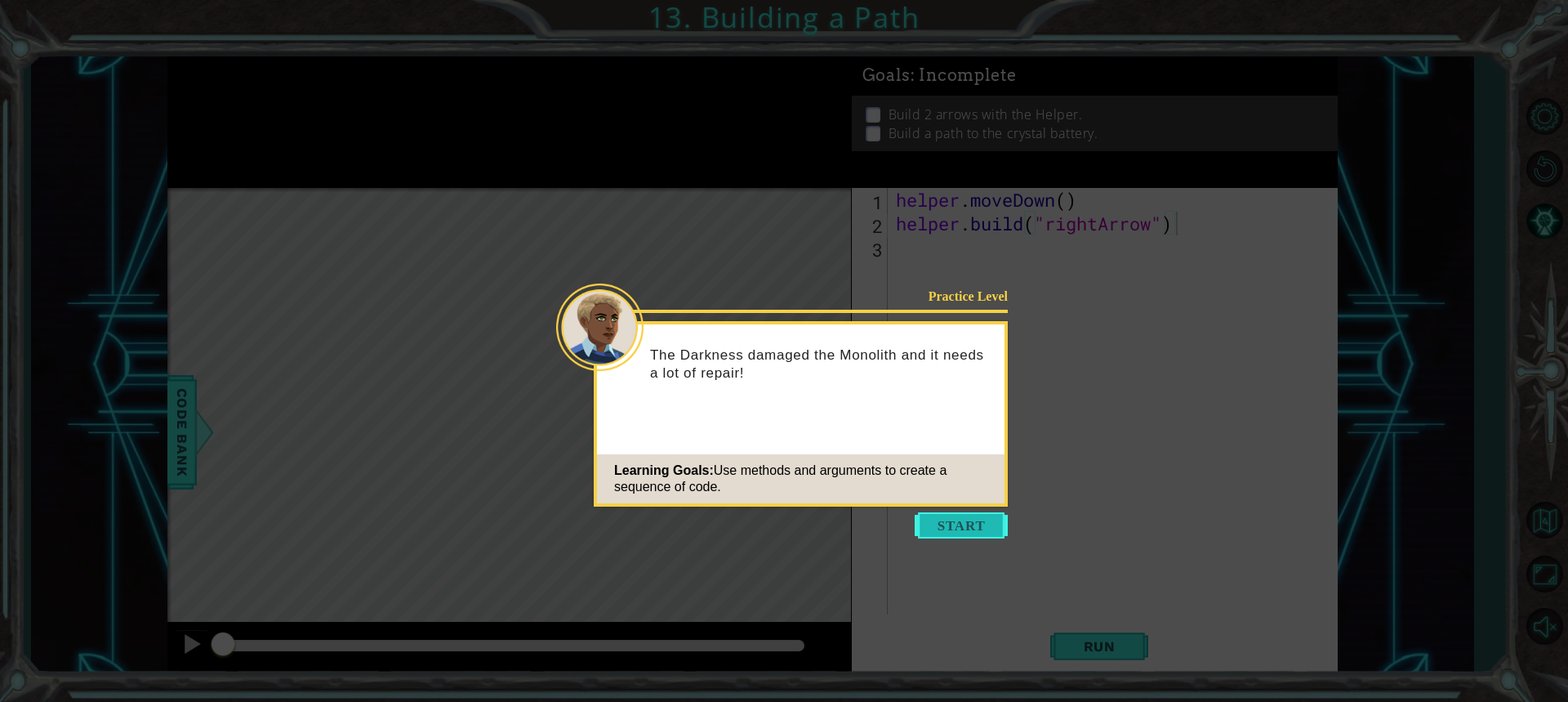
click at [943, 526] on button "Start" at bounding box center [962, 525] width 93 height 26
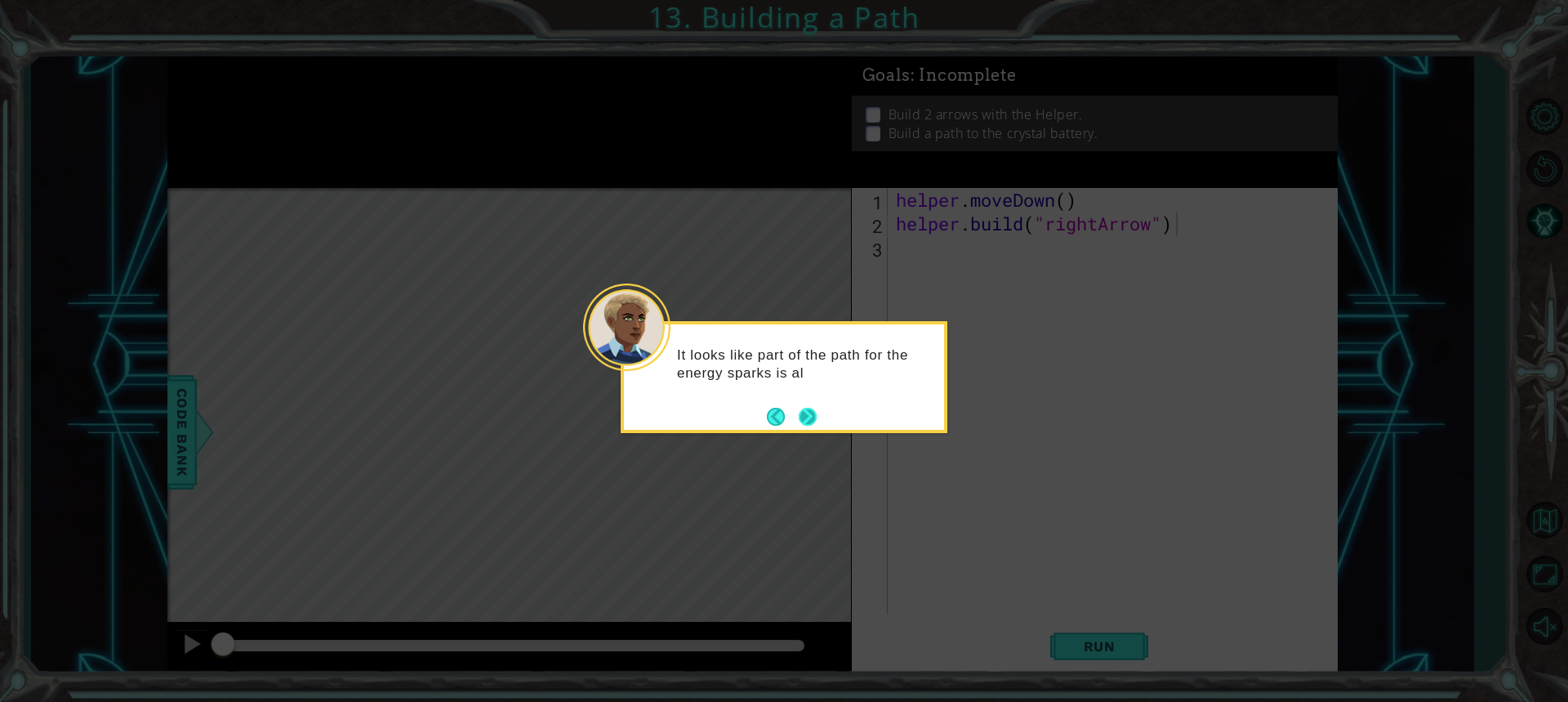
click at [814, 415] on button "Next" at bounding box center [807, 416] width 18 height 18
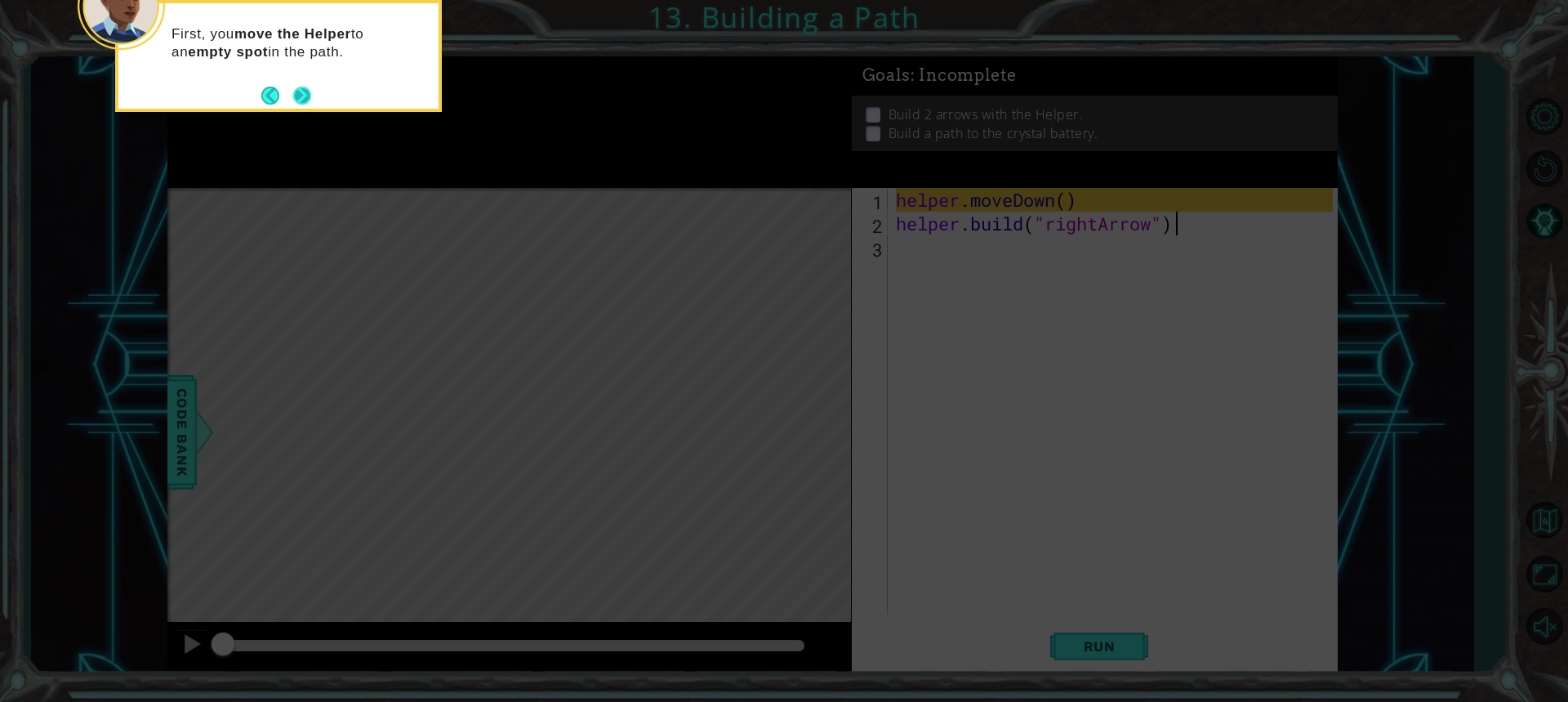
click at [298, 86] on button "Next" at bounding box center [301, 95] width 18 height 18
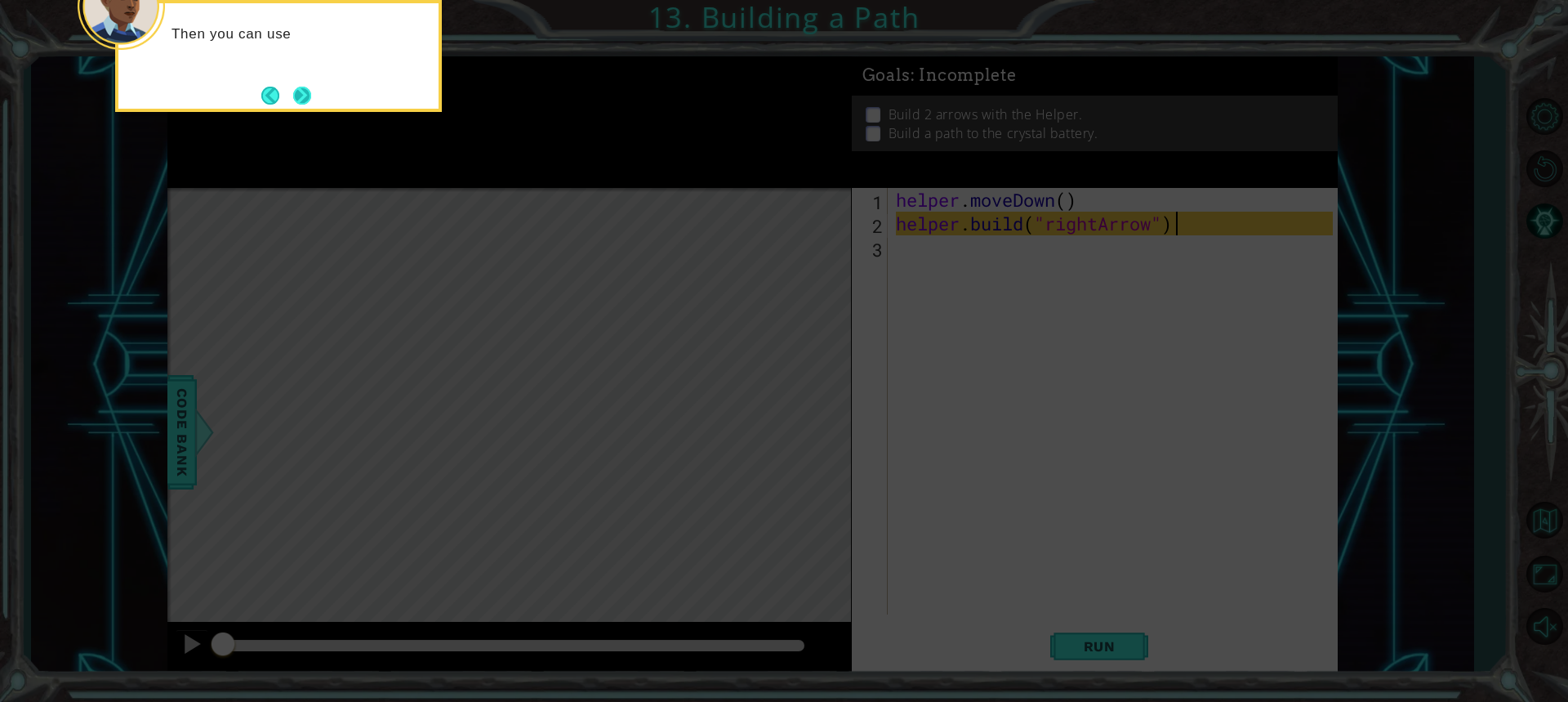
click at [298, 92] on button "Next" at bounding box center [301, 95] width 18 height 18
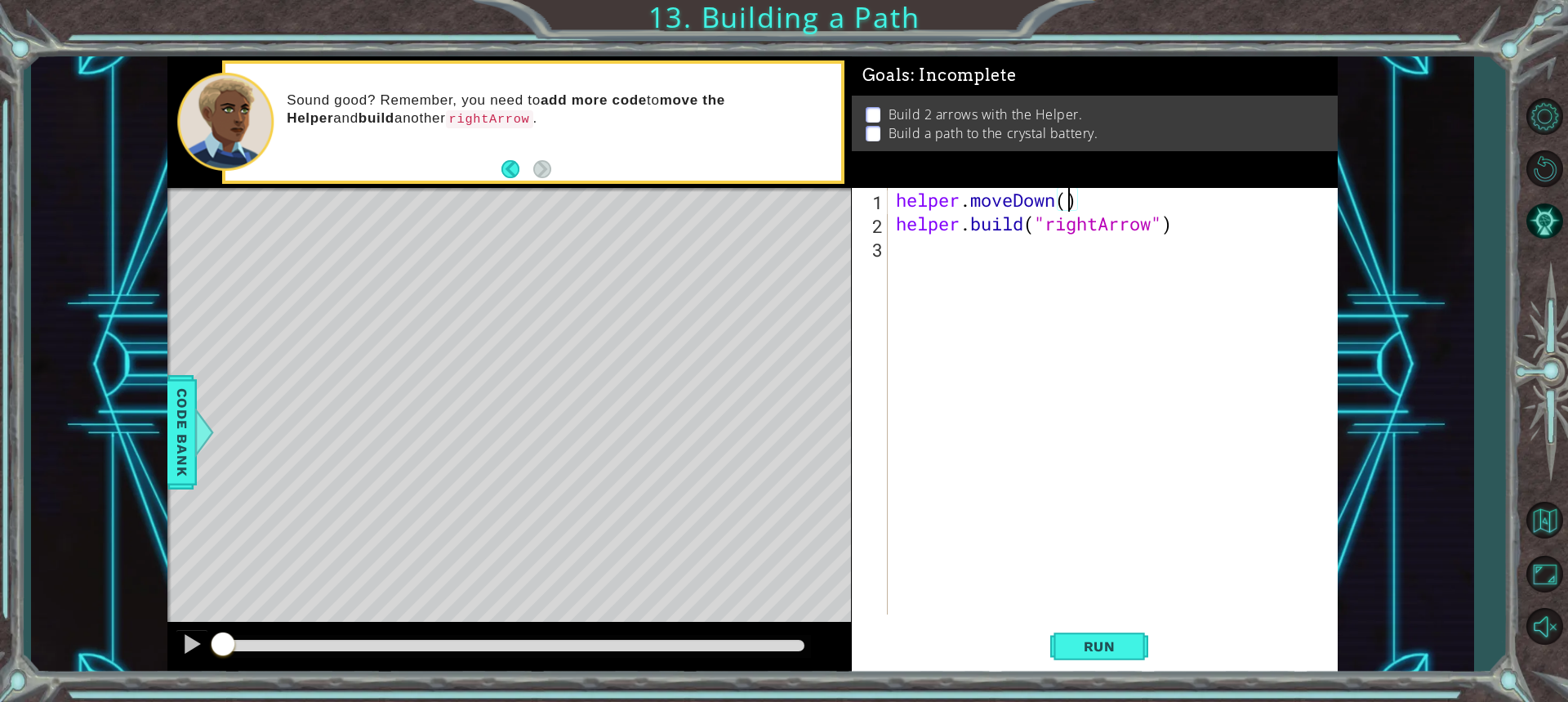
click at [1065, 202] on div "helper . moveDown ( ) helper . build ( "rightArrow" )" at bounding box center [1117, 425] width 449 height 474
type textarea "helper.moveDown(1)"
click at [1103, 630] on button "Run" at bounding box center [1100, 645] width 98 height 48
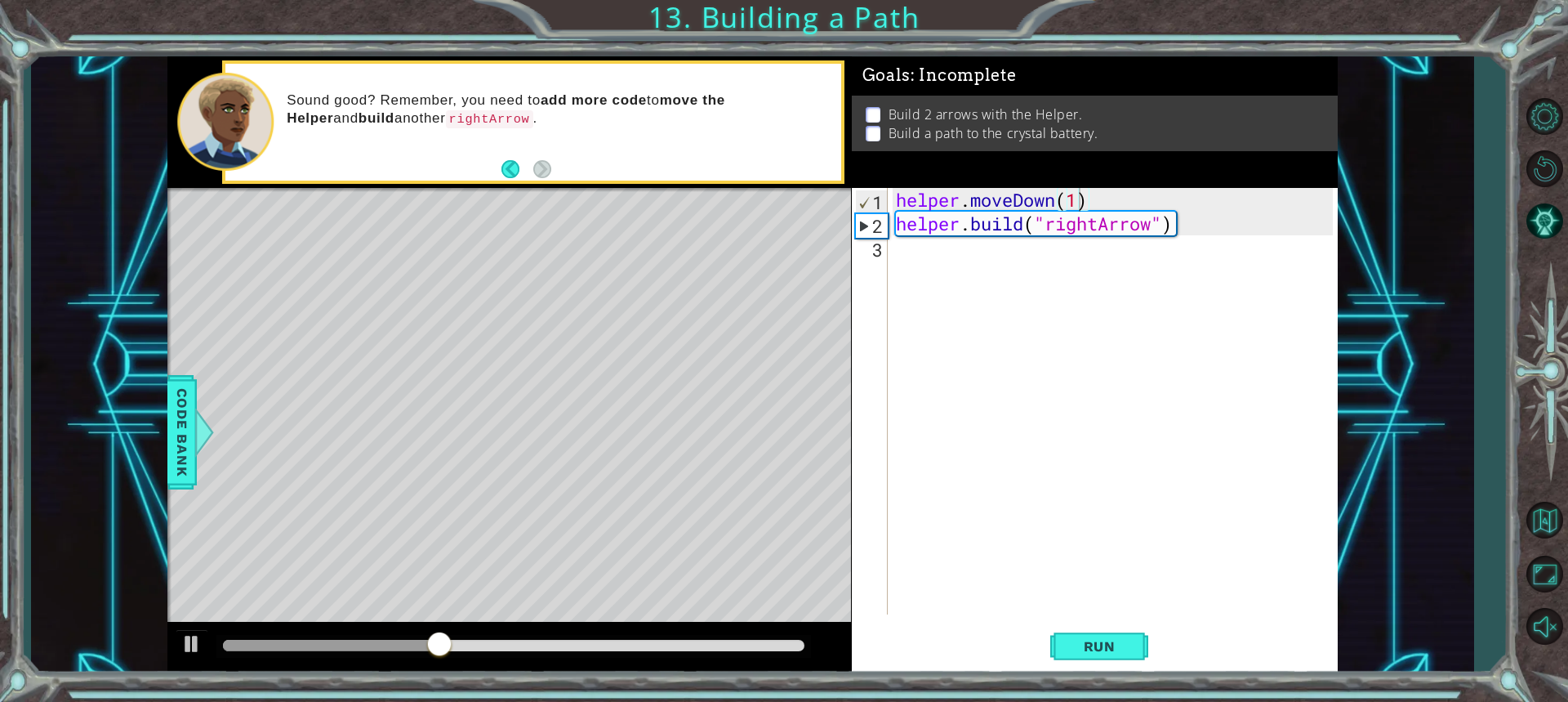
drag, startPoint x: 442, startPoint y: 635, endPoint x: 629, endPoint y: 637, distance: 187.0
click at [629, 637] on div at bounding box center [513, 645] width 593 height 23
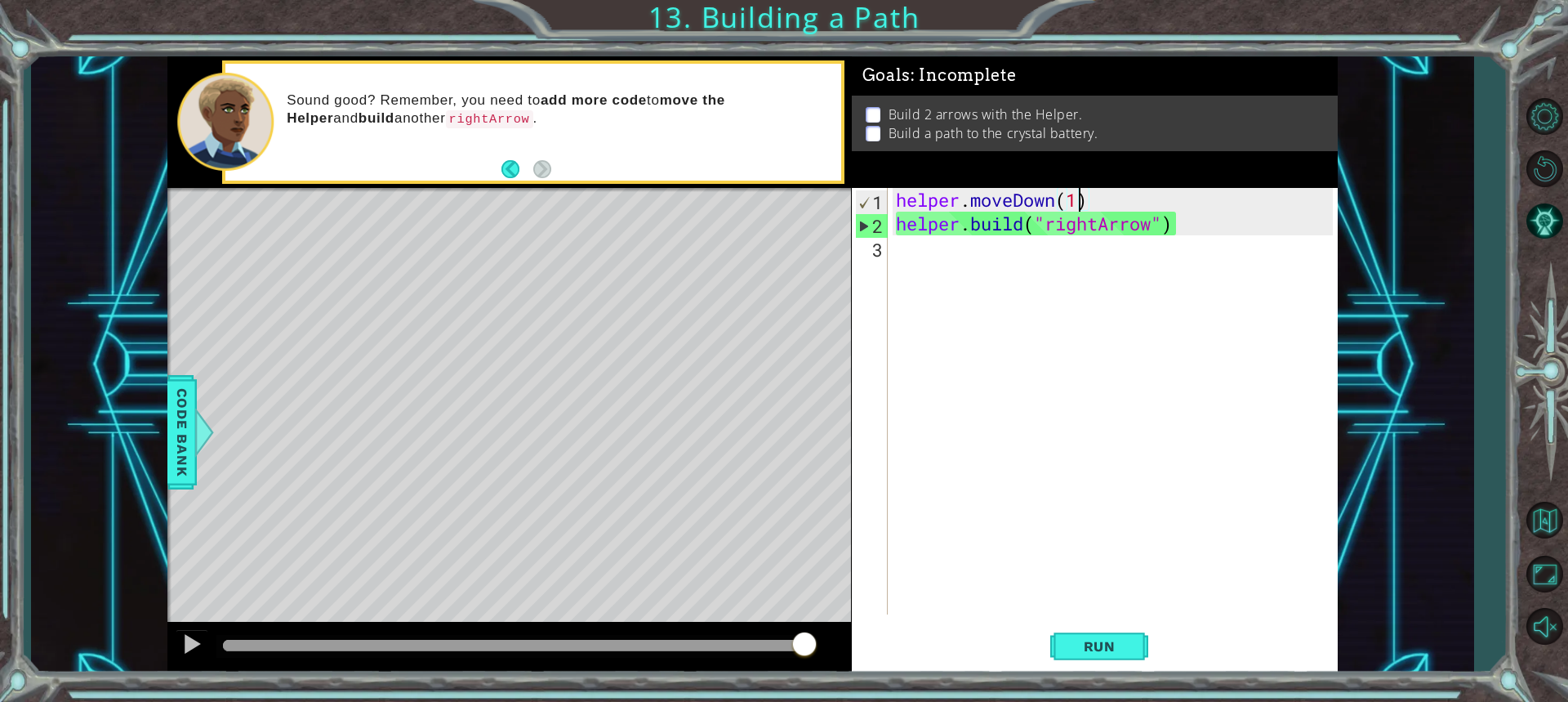
drag, startPoint x: 509, startPoint y: 643, endPoint x: 914, endPoint y: 586, distance: 409.0
click at [914, 586] on div "1 ההההההההההההההההההההההההההההההההההההההההההההההההההההההההההההההההההההההההההההה…" at bounding box center [753, 365] width 1170 height 618
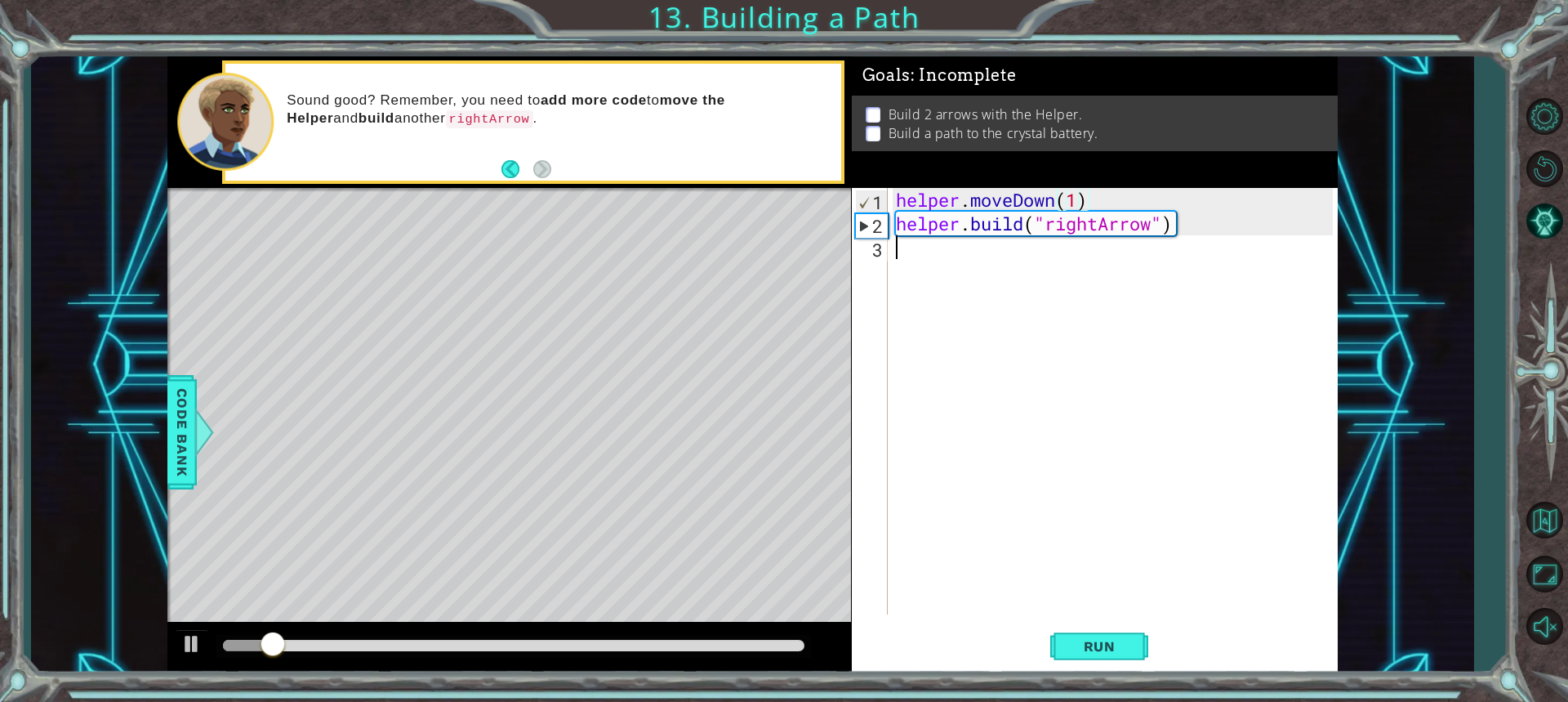
click at [910, 236] on div "helper . moveDown ( 1 ) helper . build ( "rightArrow" )" at bounding box center [1117, 425] width 449 height 474
click at [190, 653] on div at bounding box center [192, 644] width 21 height 21
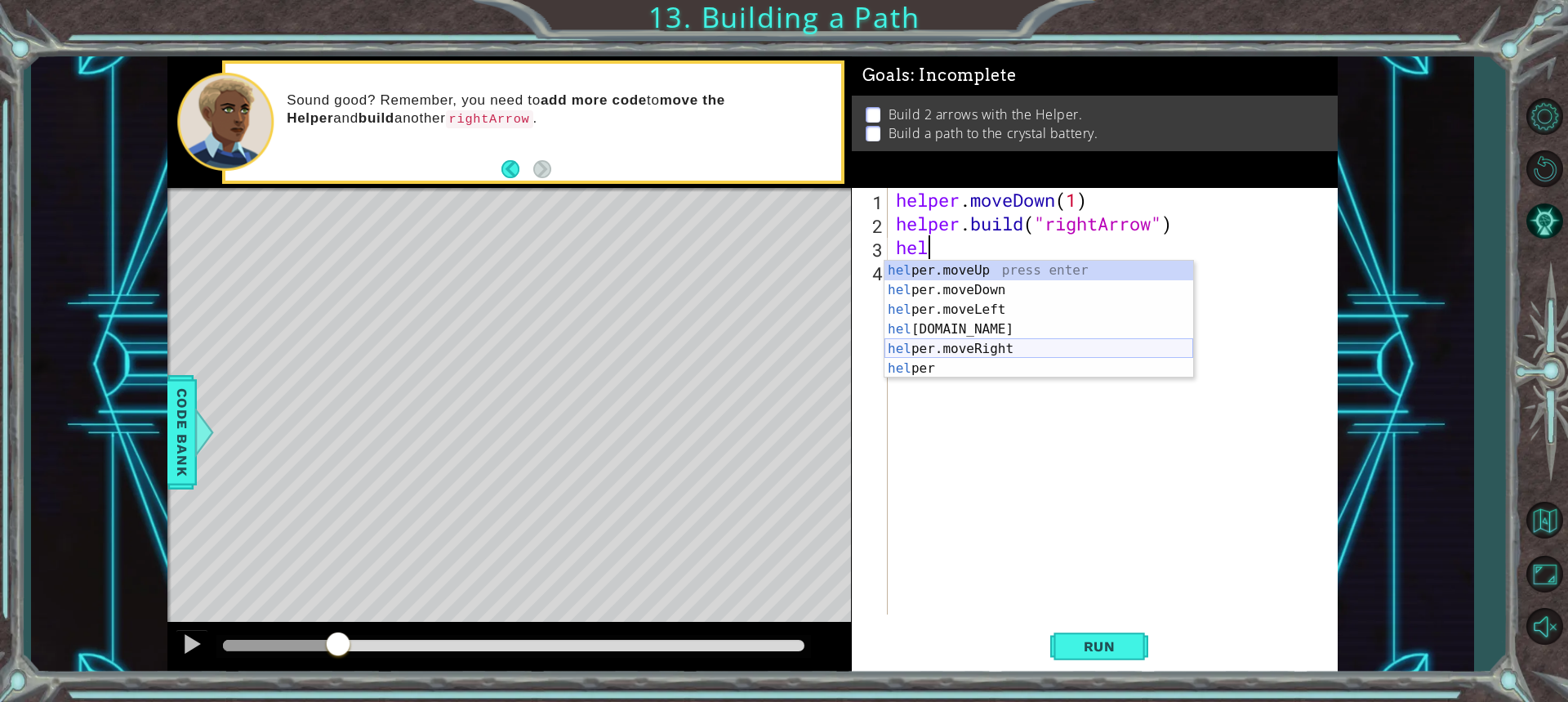
click at [967, 350] on div "hel per.moveUp press enter hel per.moveDown press enter hel per.moveLeft press …" at bounding box center [1039, 338] width 309 height 157
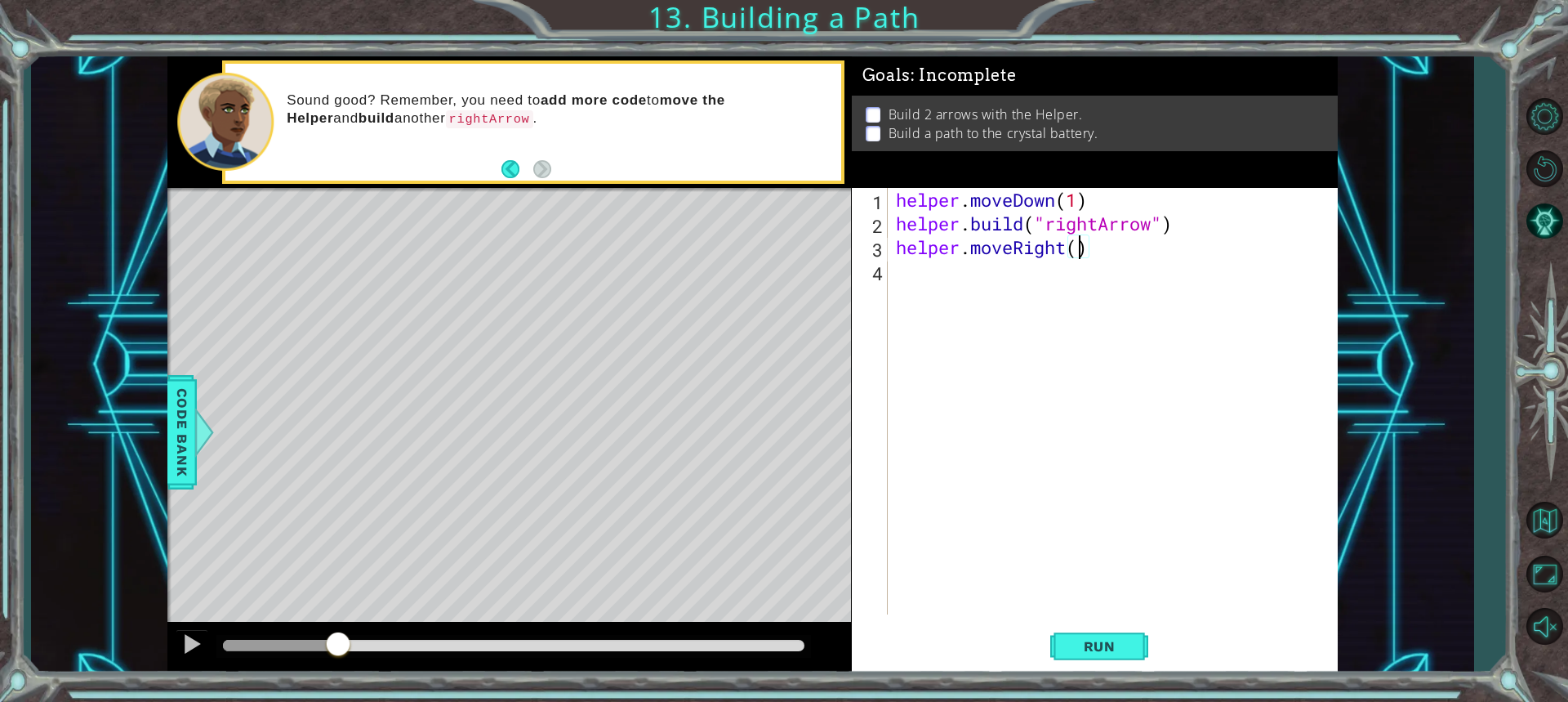
type textarea "helper.moveRight(3)"
click at [1002, 277] on div "helper . moveDown ( 1 ) helper . build ( "rightArrow" ) helper . moveRight ( 3 )" at bounding box center [1117, 425] width 449 height 474
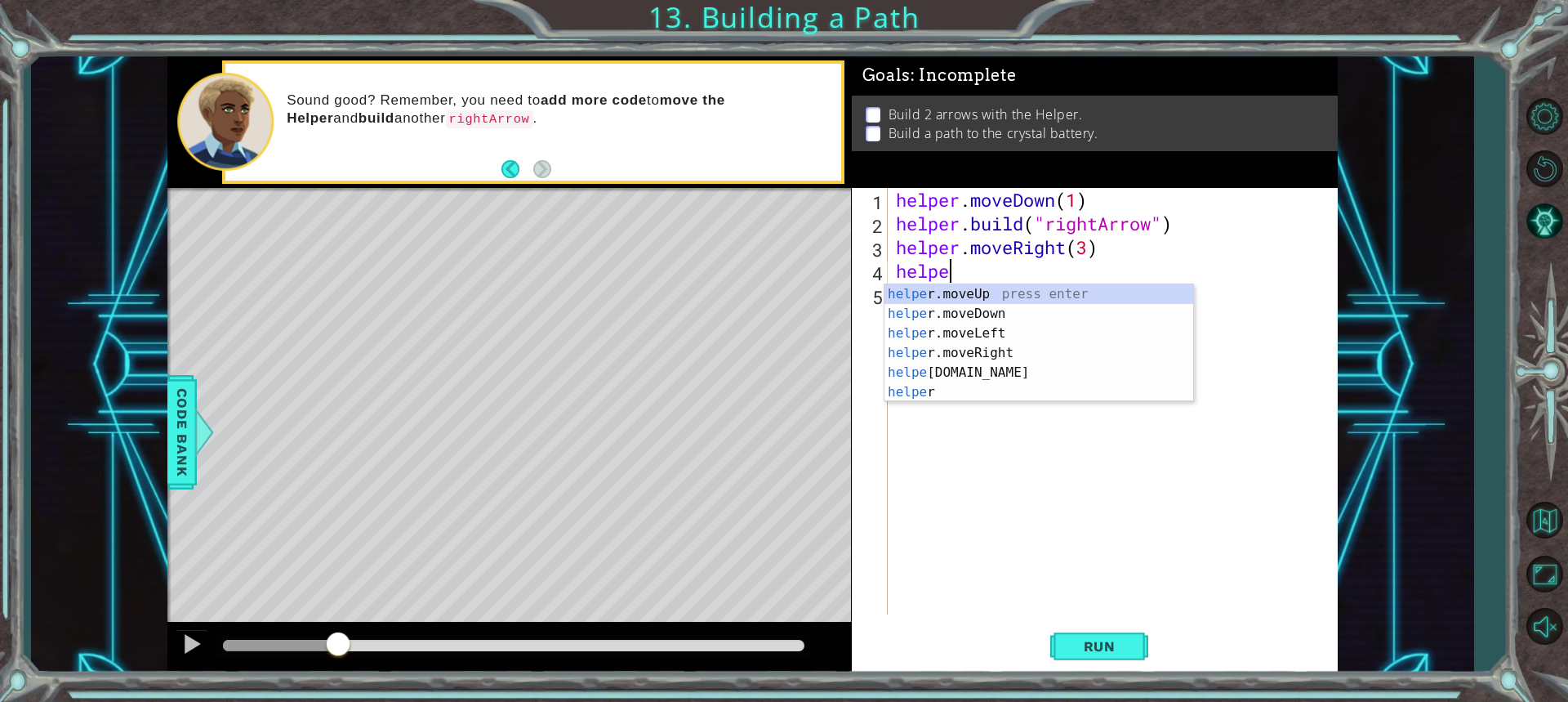
scroll to position [0, 2]
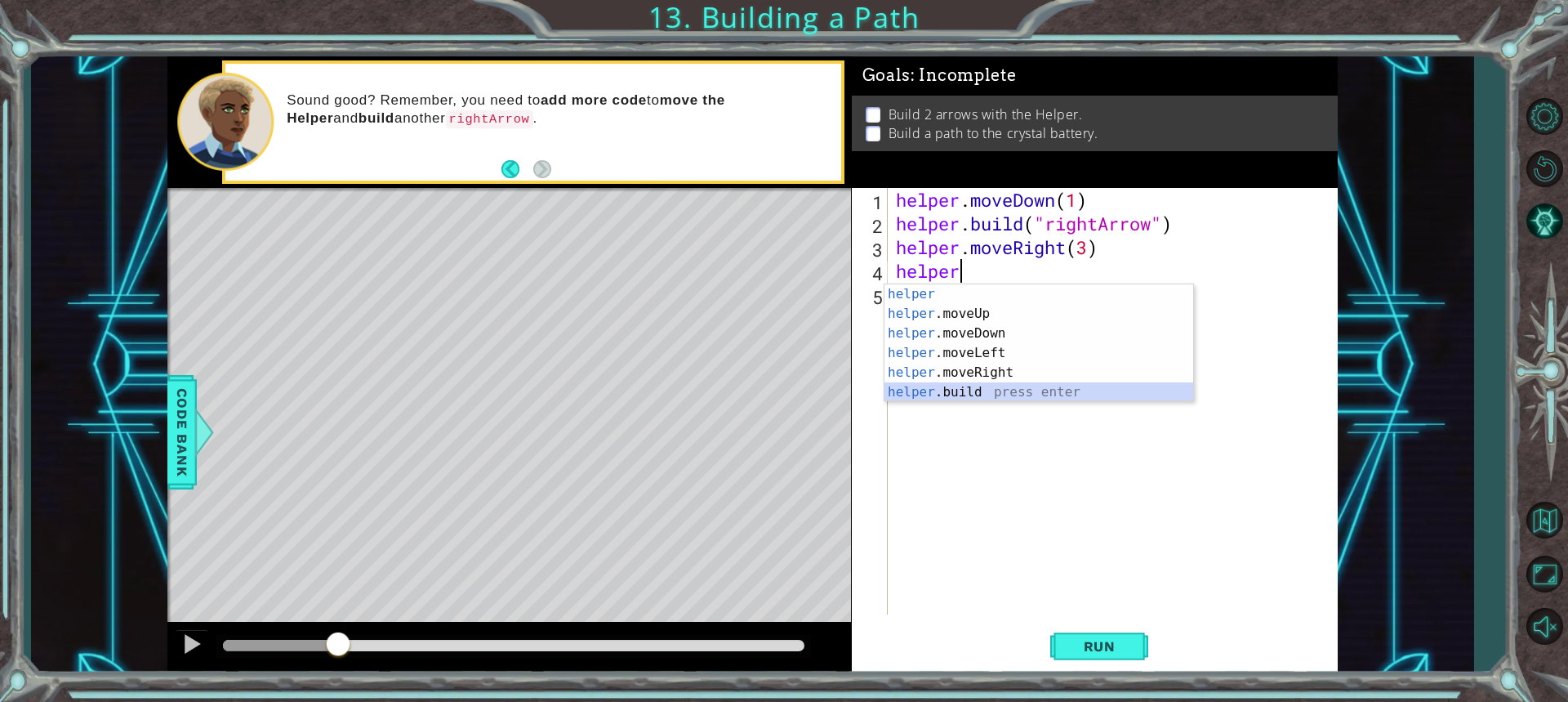
click at [977, 391] on div "helper press enter helper .moveUp press enter helper .moveDown press enter help…" at bounding box center [1039, 363] width 309 height 157
type textarea "helper.build("rightArrow")"
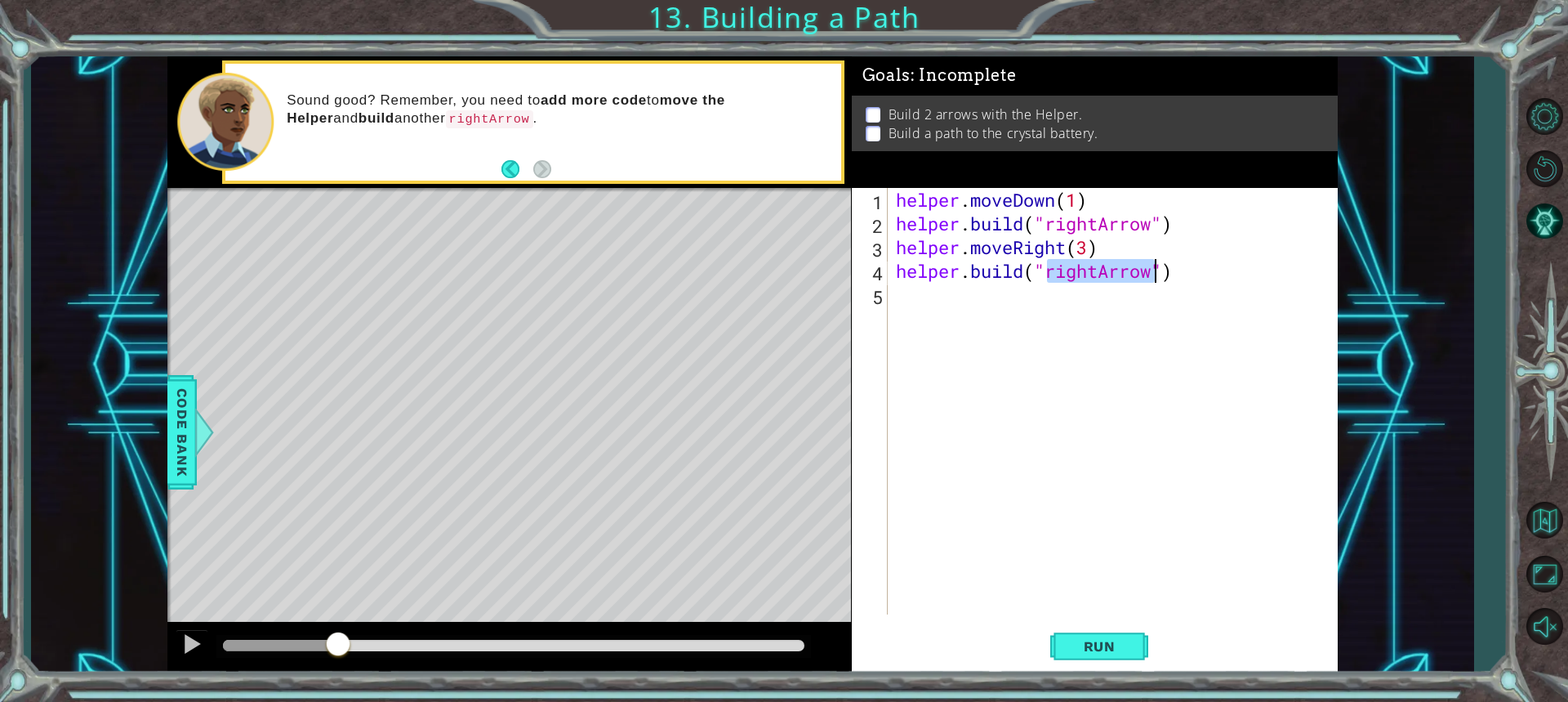
click at [1119, 331] on div "helper . moveDown ( 1 ) helper . build ( "rightArrow" ) helper . moveRight ( 3 …" at bounding box center [1117, 425] width 449 height 474
click at [1079, 639] on span "Run" at bounding box center [1100, 646] width 65 height 17
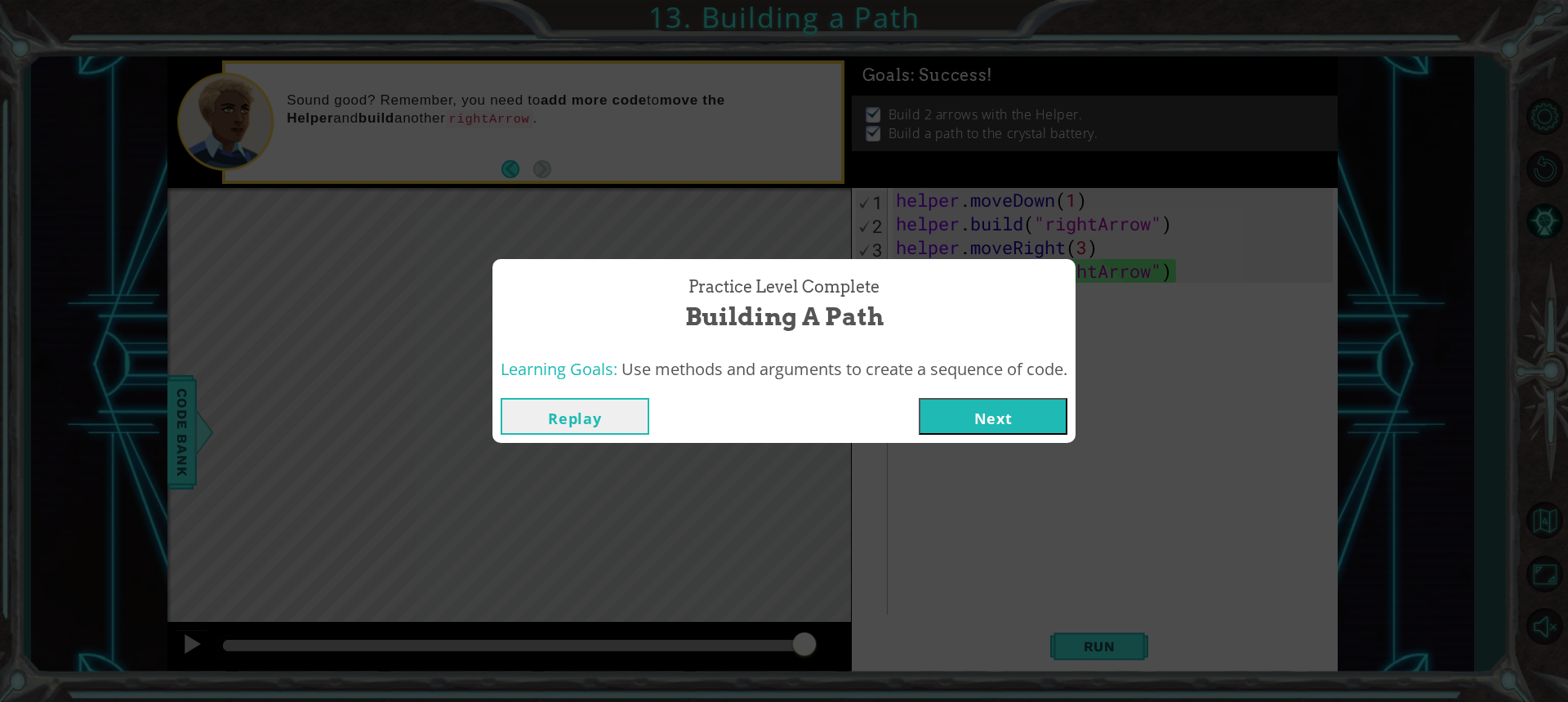
click at [992, 398] on button "Next" at bounding box center [993, 416] width 148 height 37
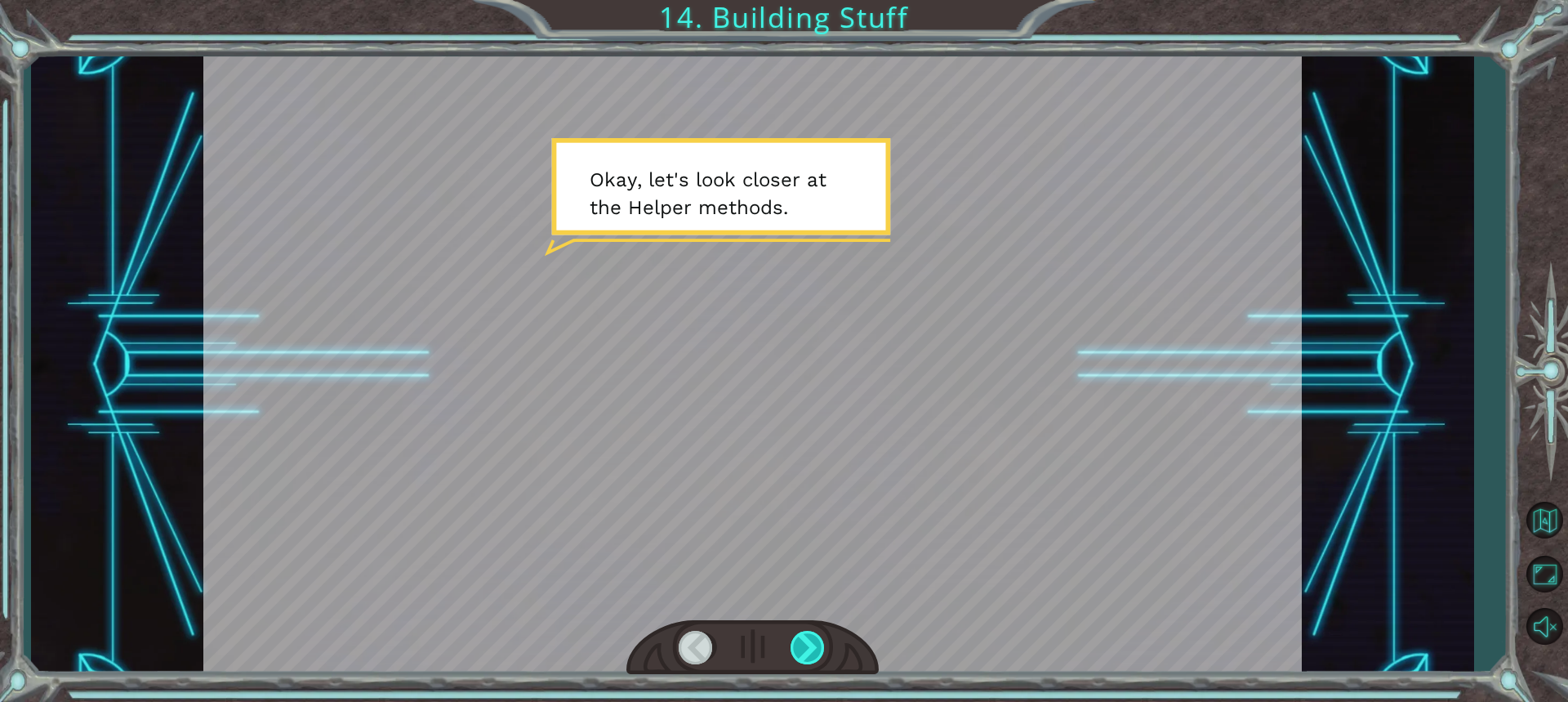
click at [807, 634] on div at bounding box center [809, 647] width 36 height 33
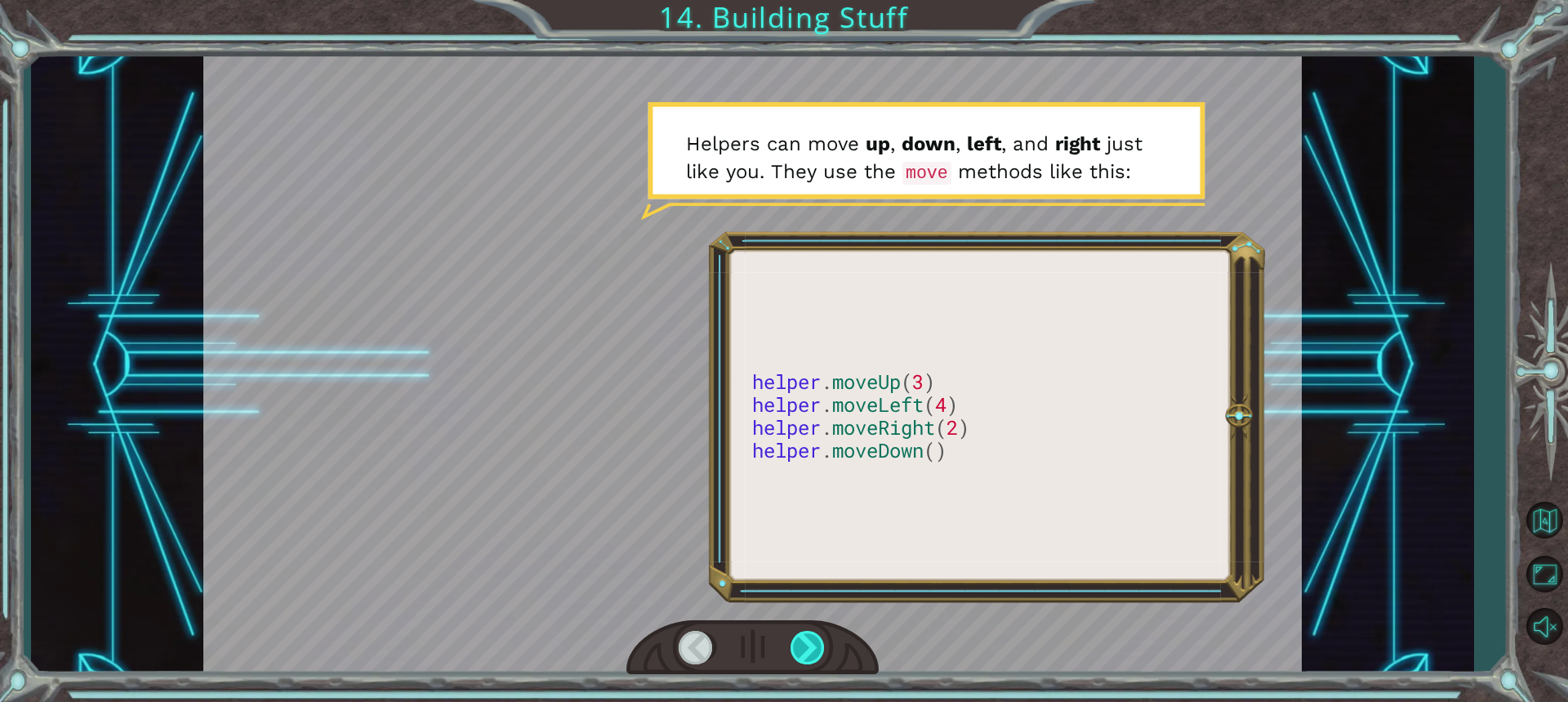
click at [810, 648] on div at bounding box center [809, 647] width 36 height 33
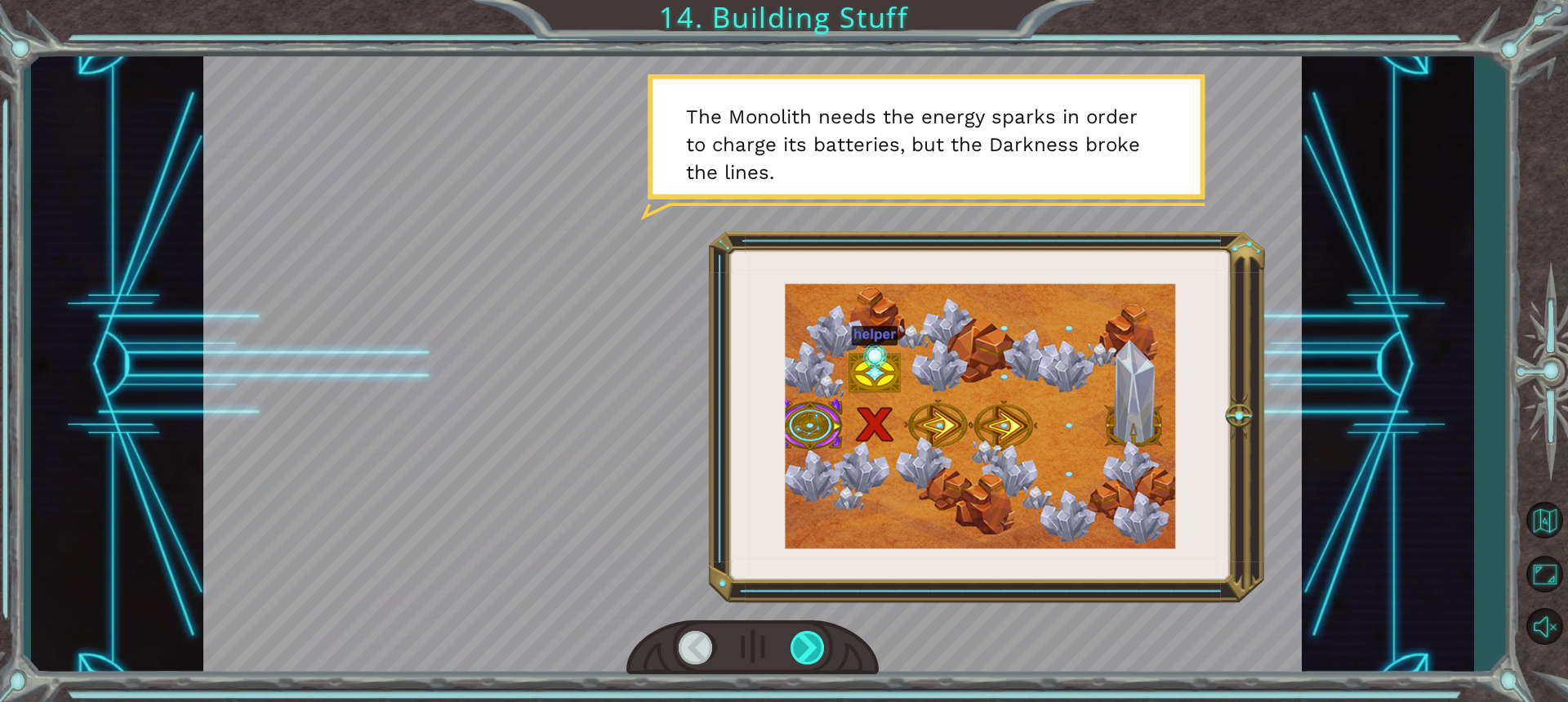
click at [816, 639] on div at bounding box center [809, 647] width 36 height 33
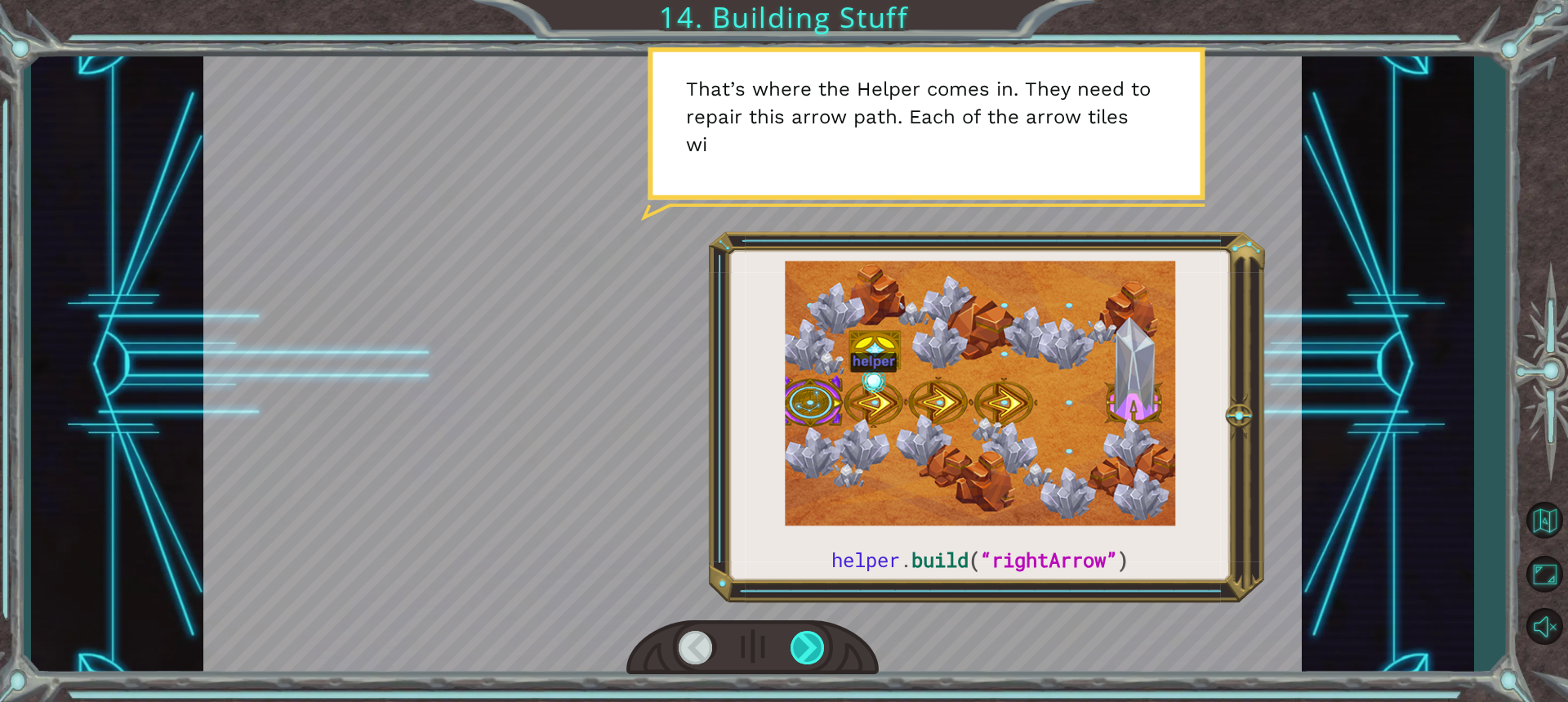
click at [805, 643] on div at bounding box center [809, 647] width 36 height 33
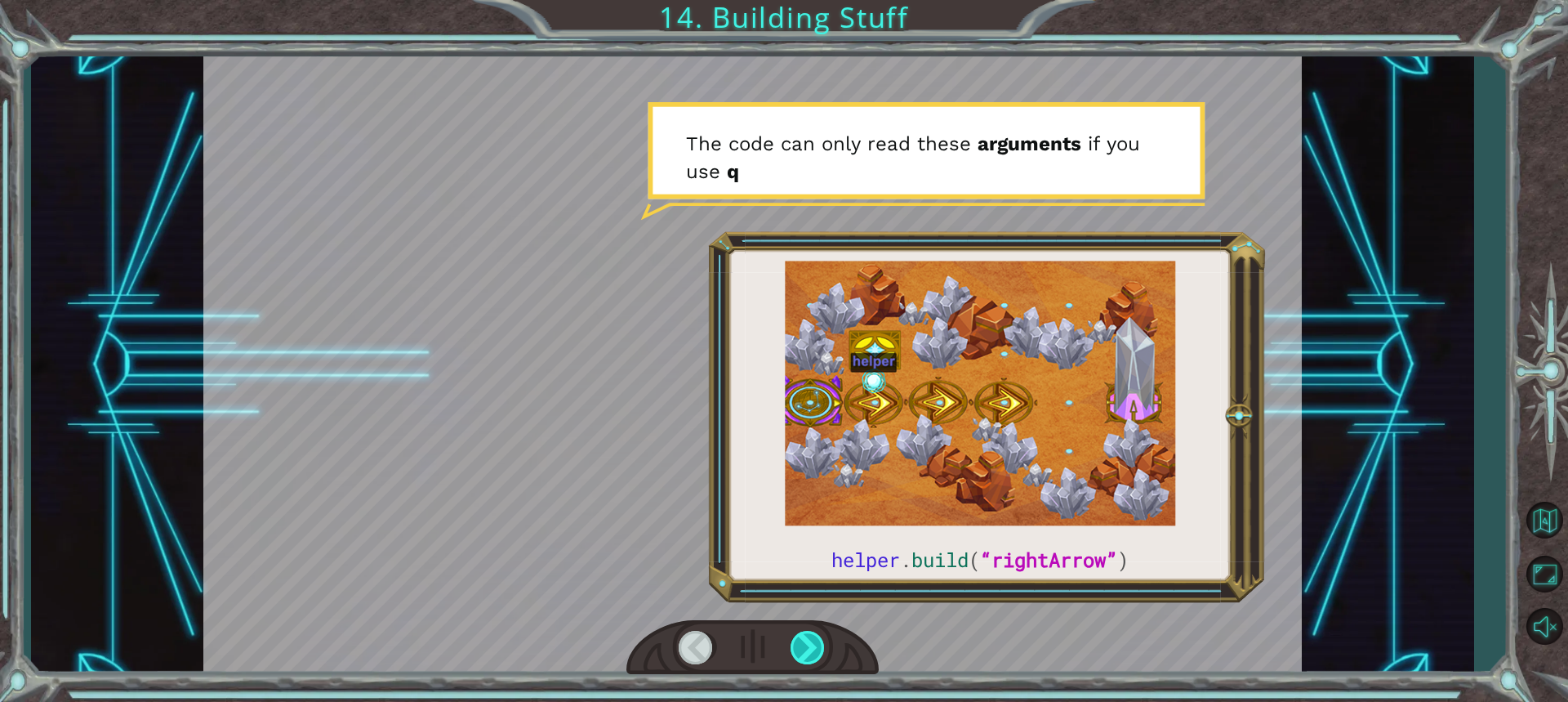
click at [808, 644] on div at bounding box center [809, 647] width 36 height 33
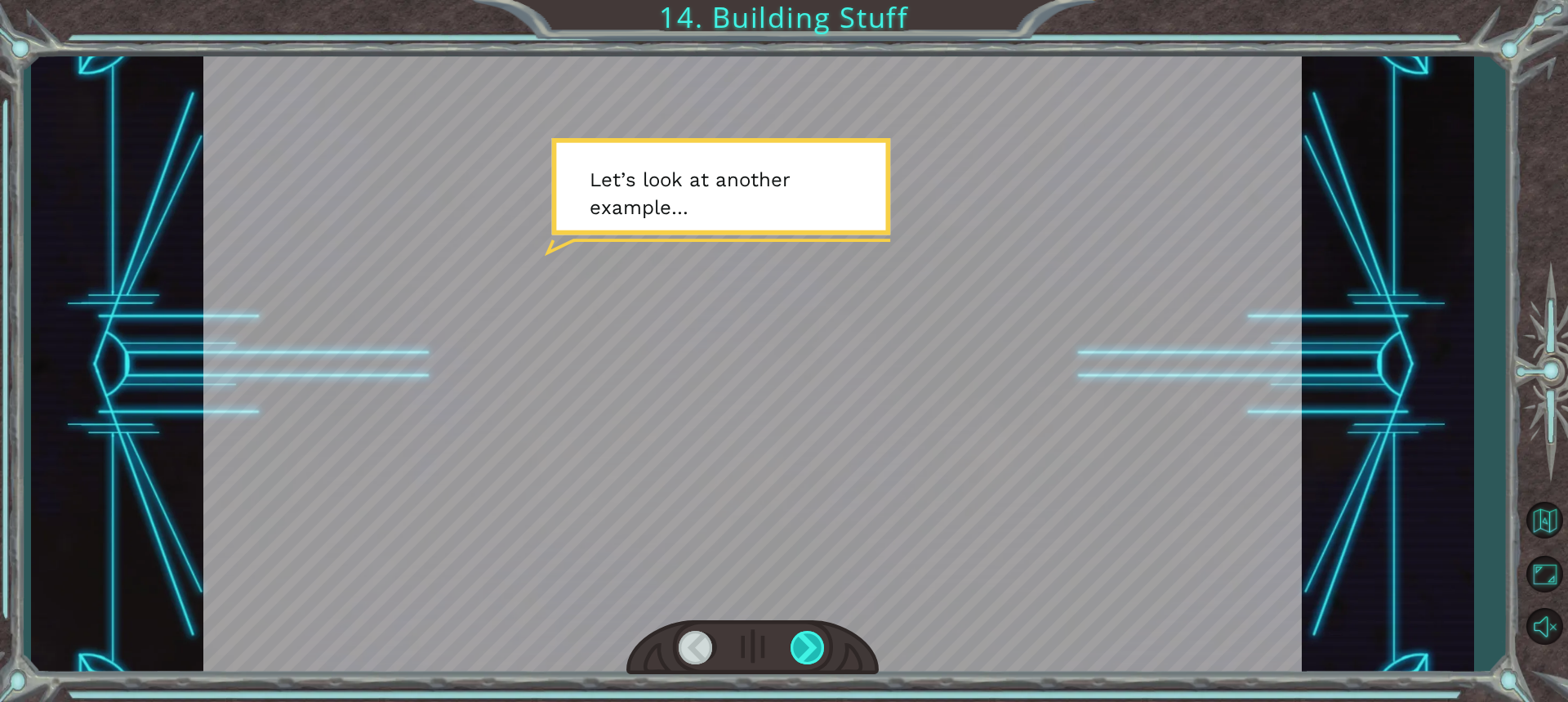
click at [799, 634] on div at bounding box center [809, 647] width 36 height 33
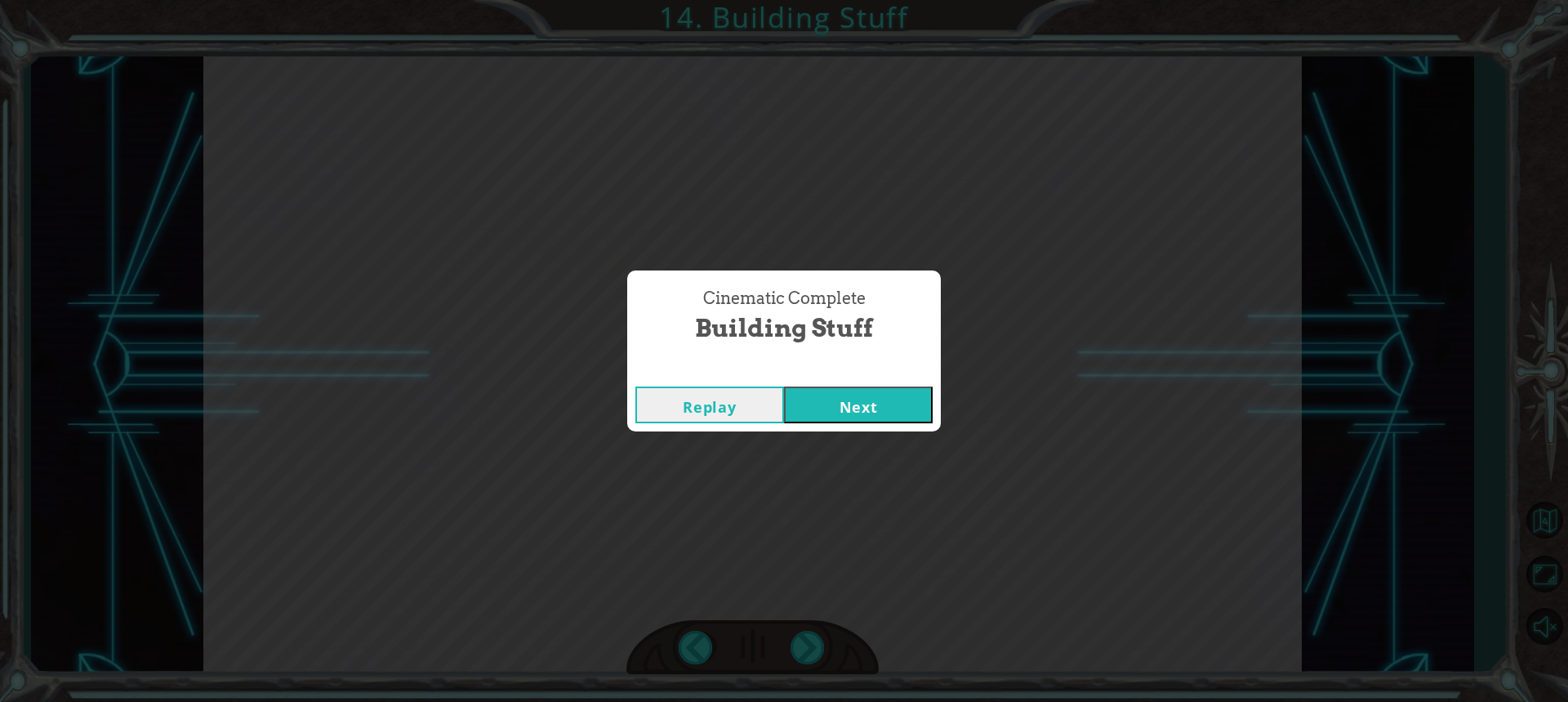
click at [821, 403] on button "Next" at bounding box center [859, 405] width 148 height 37
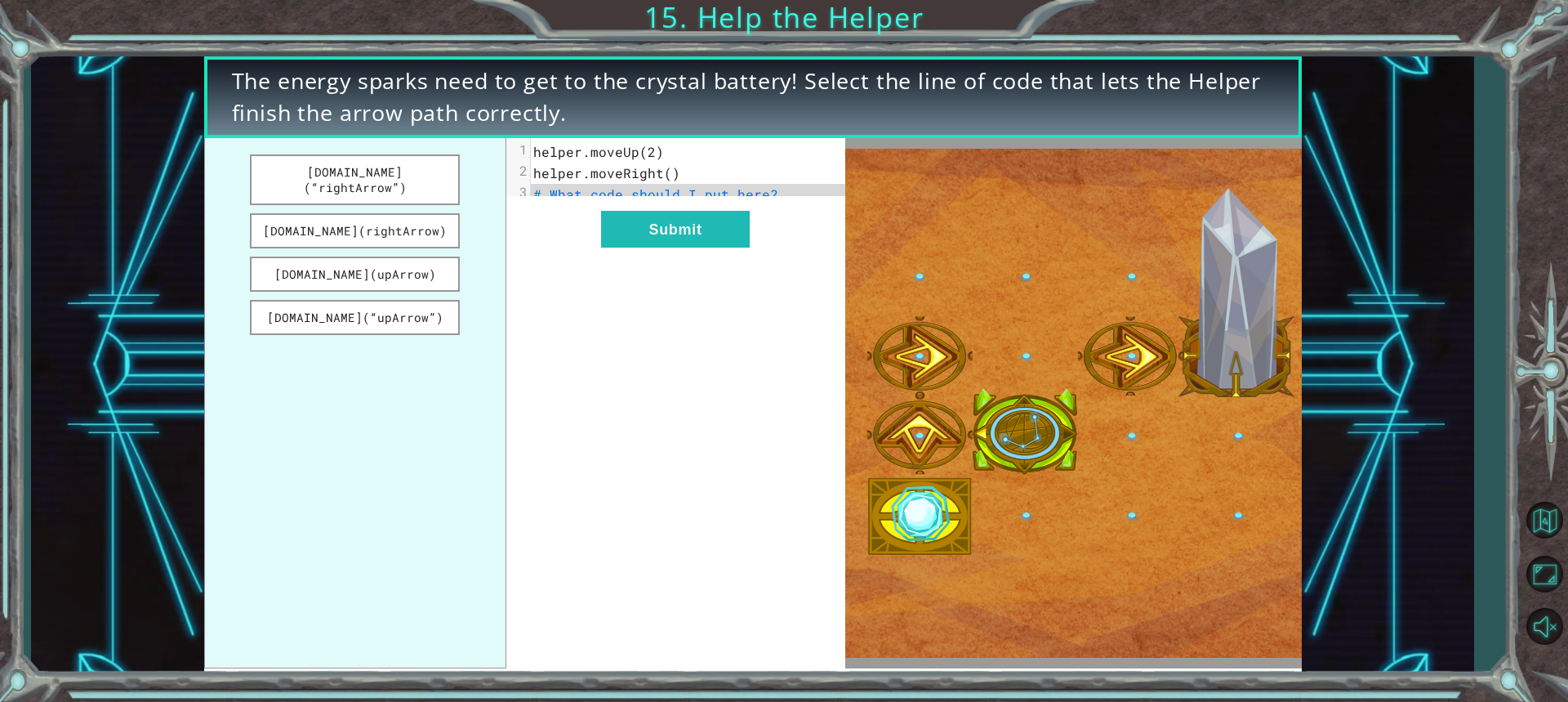
click at [663, 176] on span "helper.moveRight()" at bounding box center [606, 172] width 147 height 17
click at [334, 172] on button "helper.build(“rightArrow”)" at bounding box center [355, 179] width 210 height 51
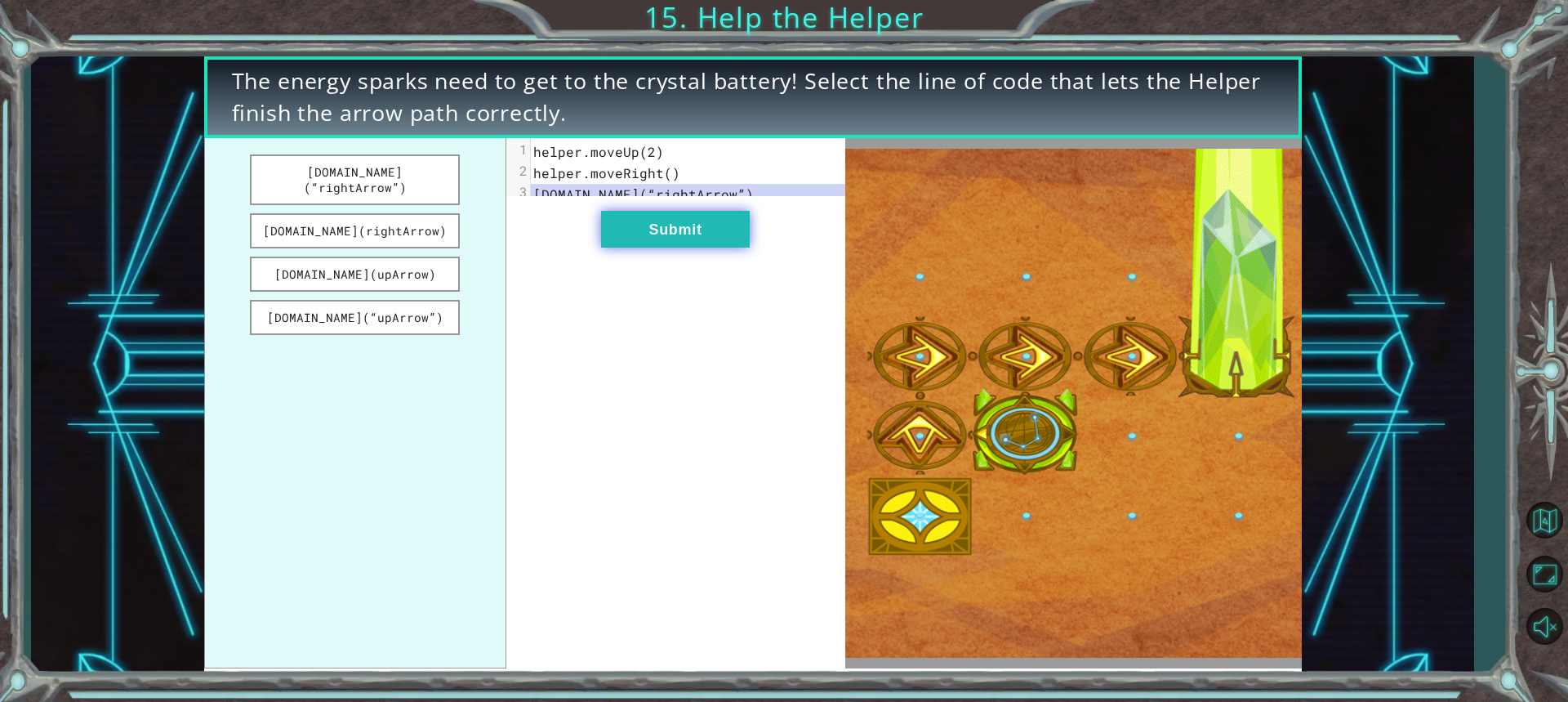
click at [712, 235] on button "Submit" at bounding box center [675, 229] width 148 height 37
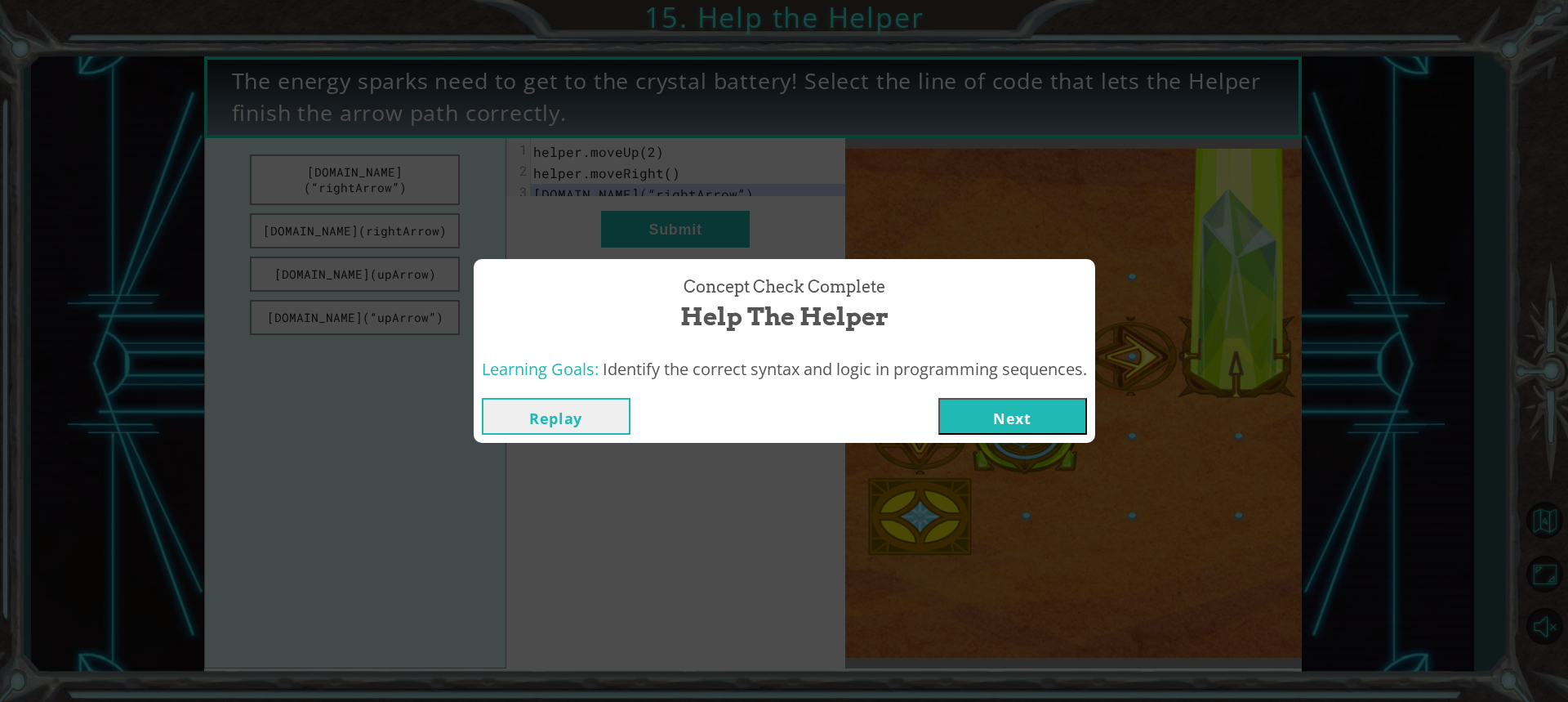
click at [1006, 401] on button "Next" at bounding box center [1013, 416] width 148 height 37
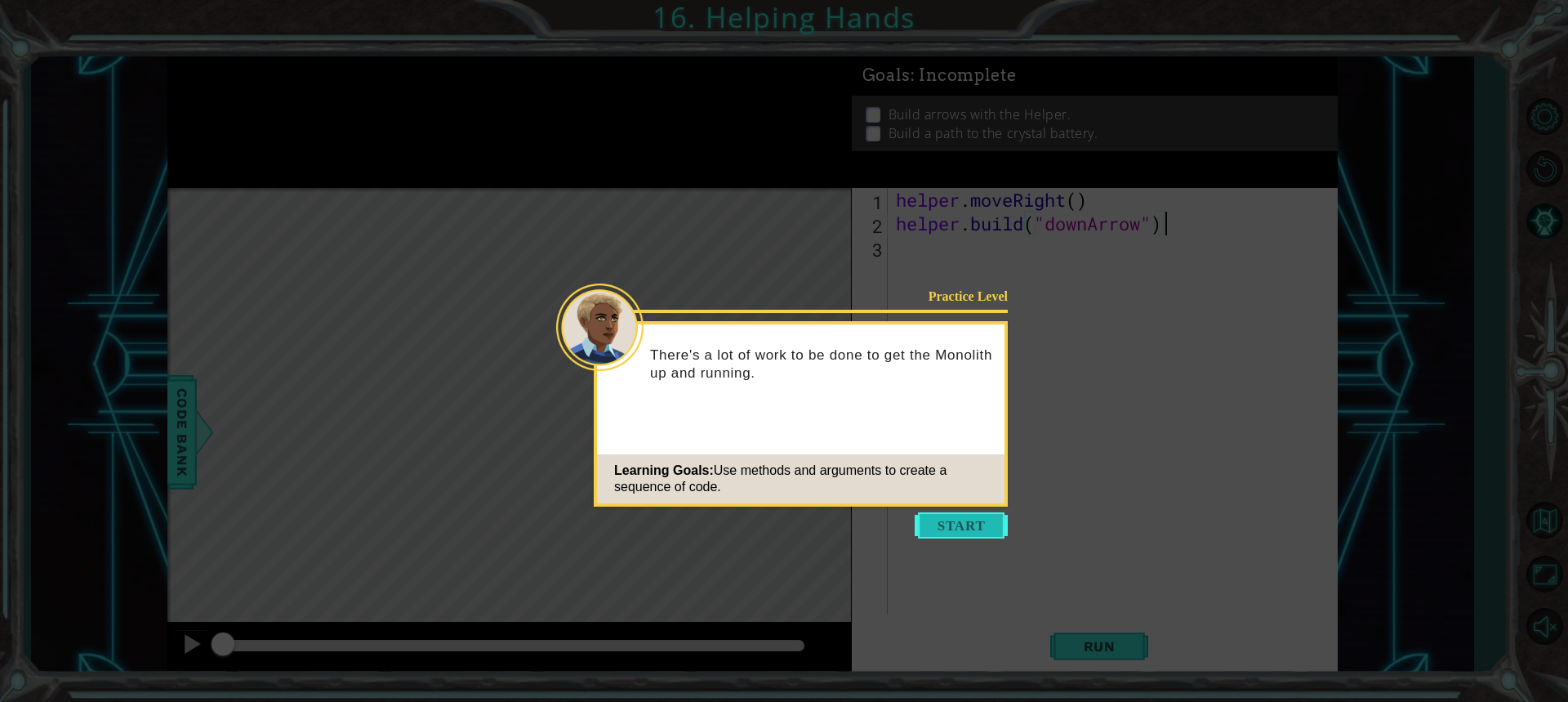
click at [950, 530] on button "Start" at bounding box center [962, 525] width 93 height 26
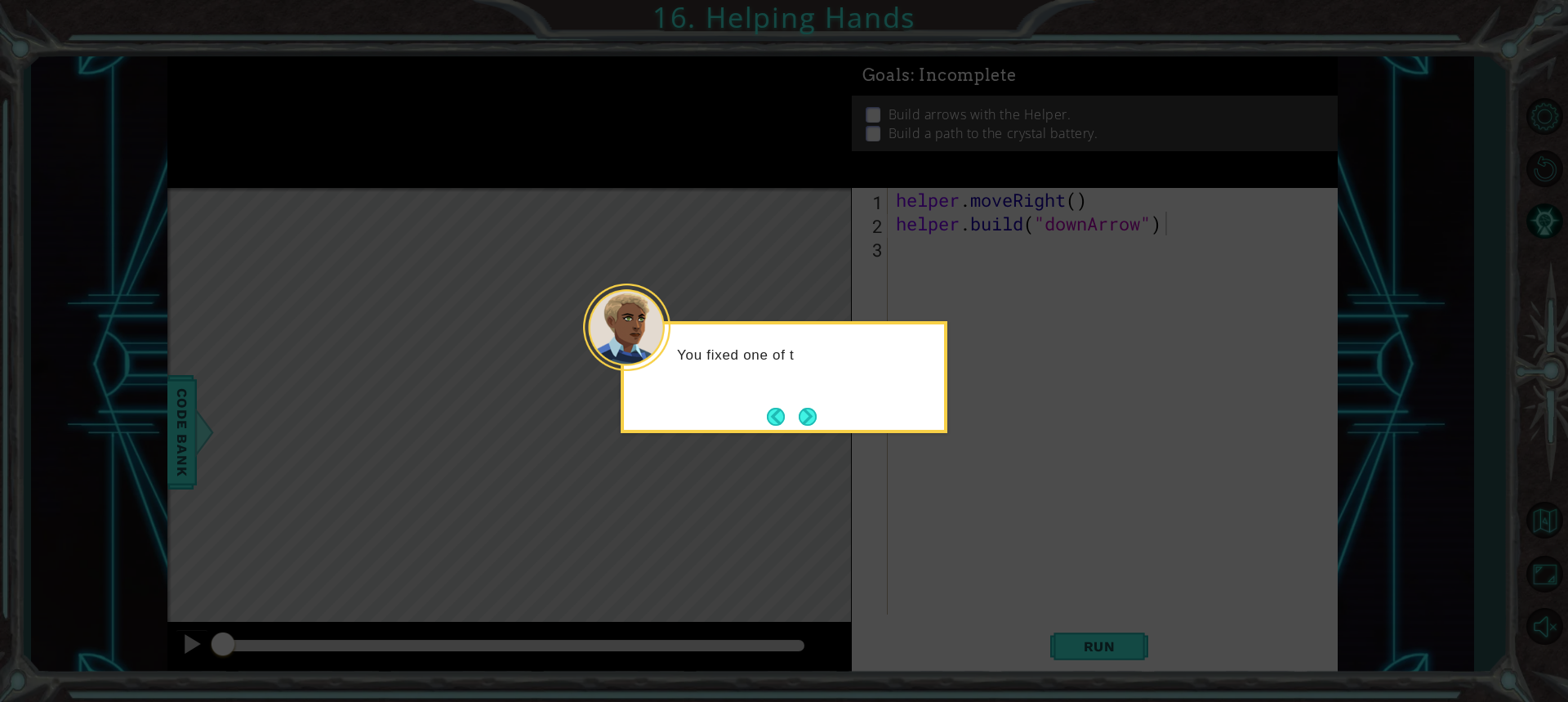
click at [817, 417] on button "Next" at bounding box center [807, 416] width 18 height 18
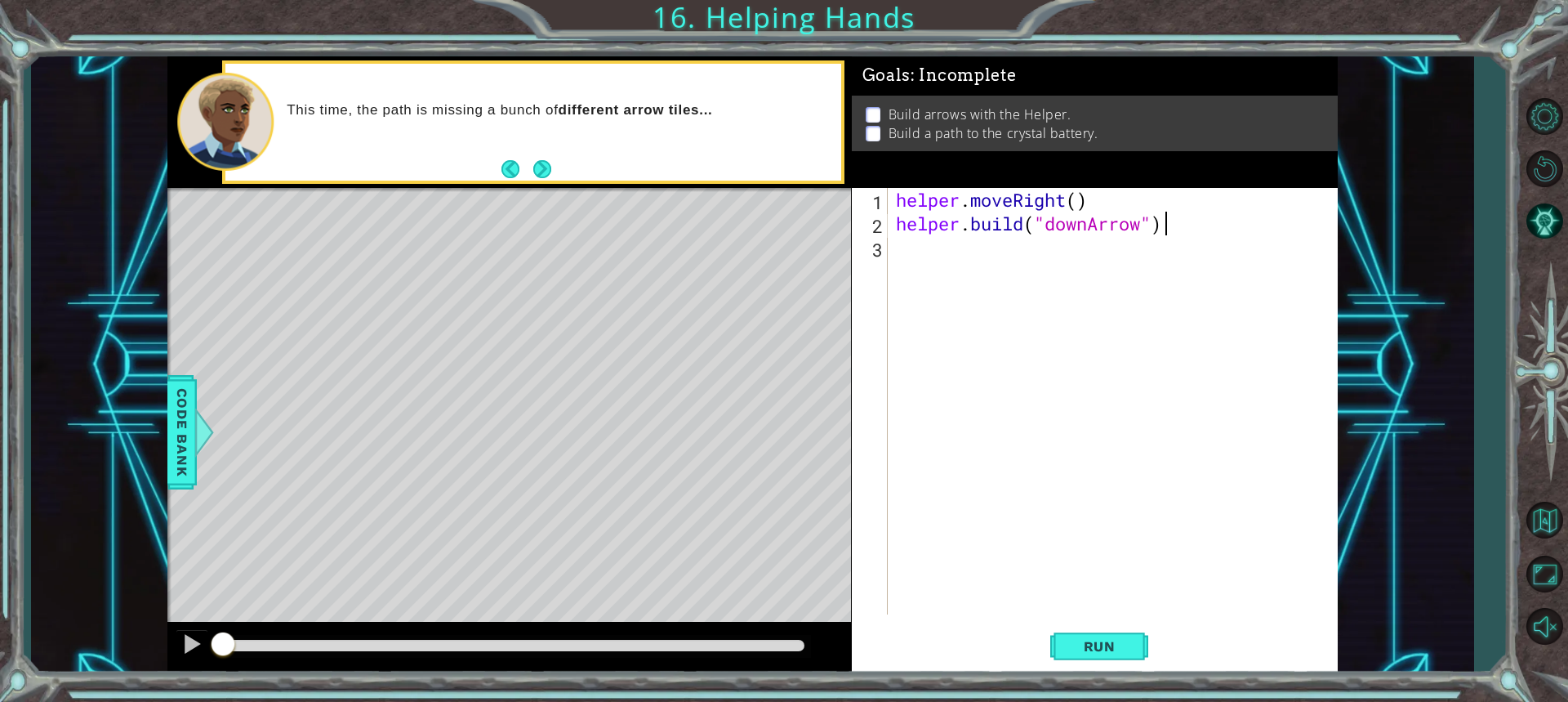
click at [1078, 197] on div "helper . moveRight ( ) helper . build ( "downArrow" )" at bounding box center [1117, 425] width 449 height 474
type textarea "helper.moveRight(1)"
click at [936, 266] on div "helper . moveRight ( 1 ) helper . build ( "downArrow" )" at bounding box center [1117, 425] width 449 height 474
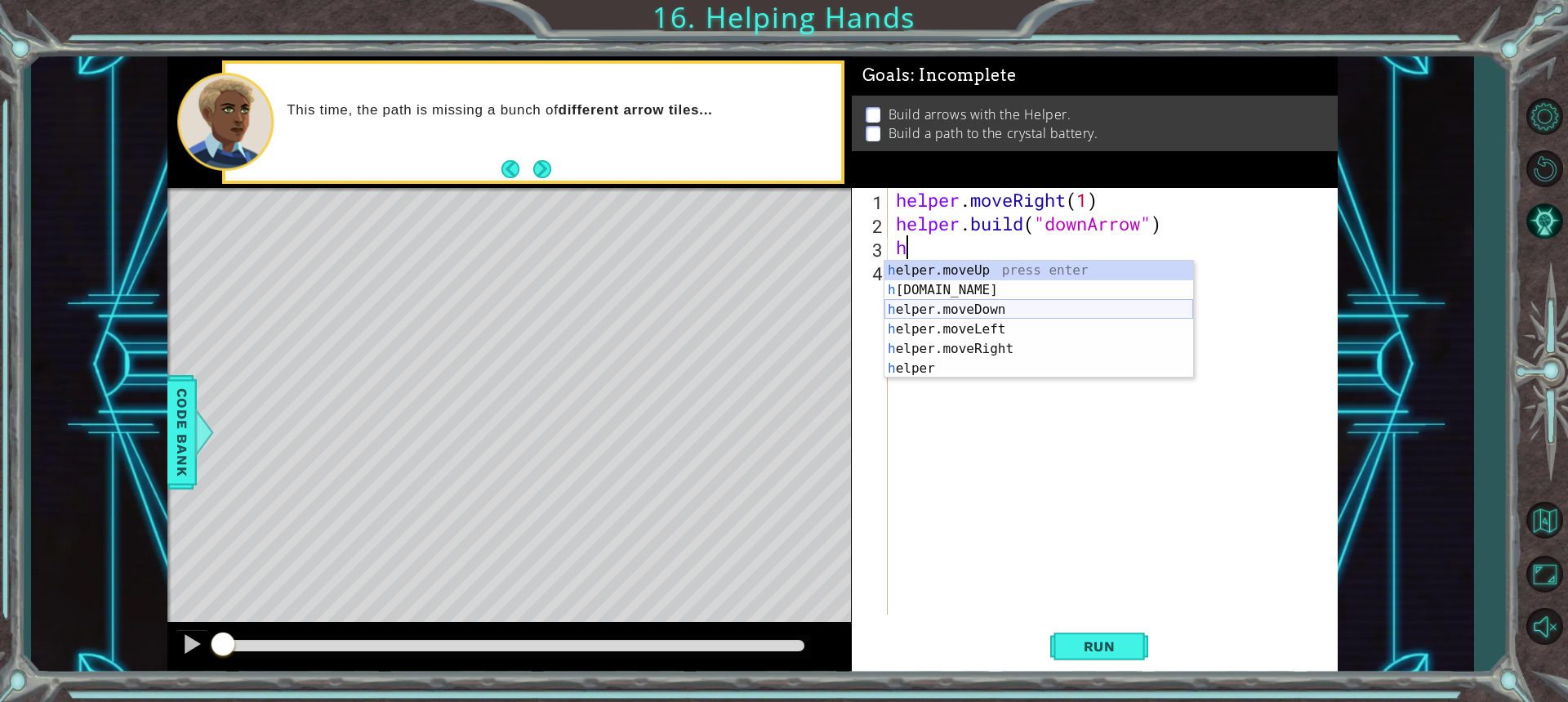
click at [981, 302] on div "h elper.moveUp press enter h elper.build press enter h elper.moveDown press ent…" at bounding box center [1039, 338] width 309 height 157
type textarea "helper.moveDown(1)"
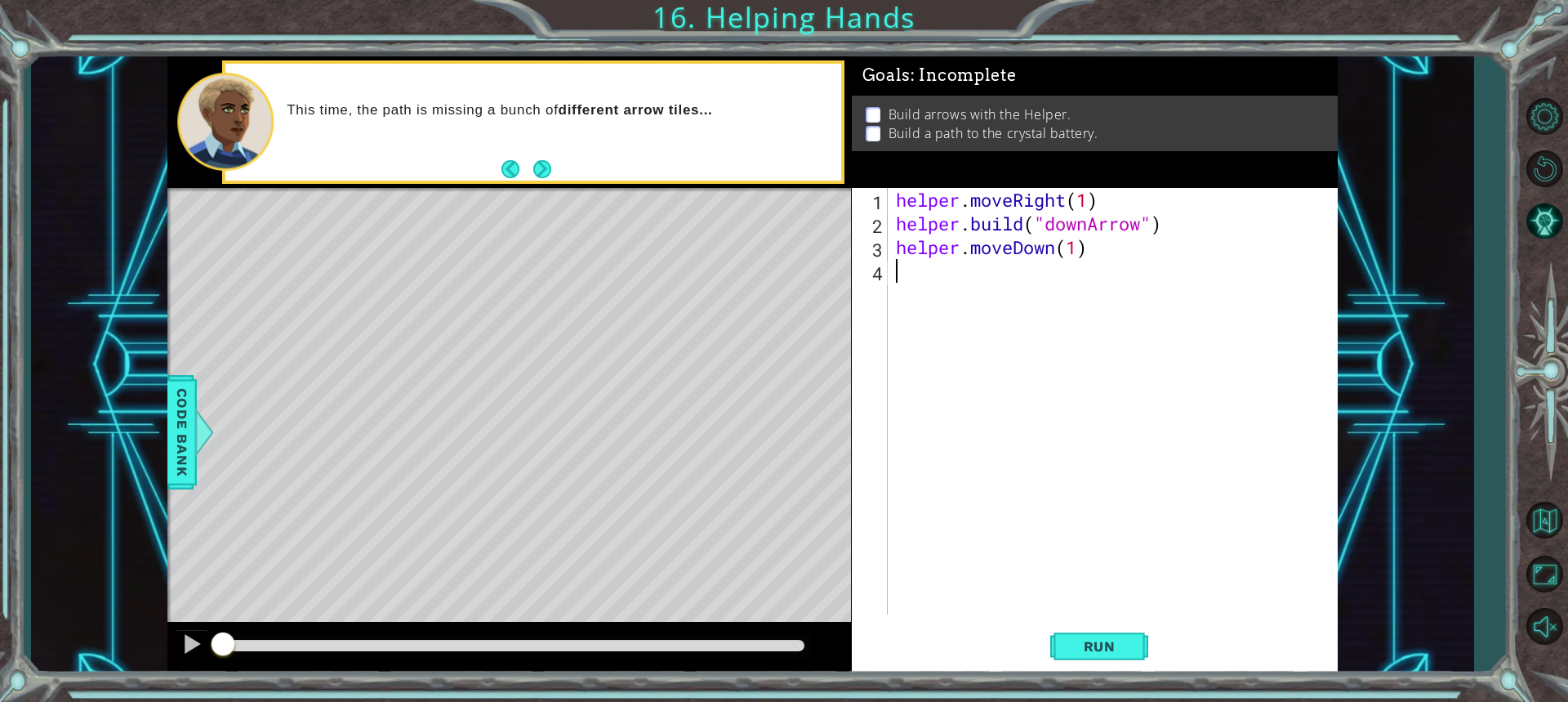
click at [986, 274] on div "helper . moveRight ( 1 ) helper . build ( "downArrow" ) helper . moveDown ( 1 )" at bounding box center [1117, 425] width 449 height 474
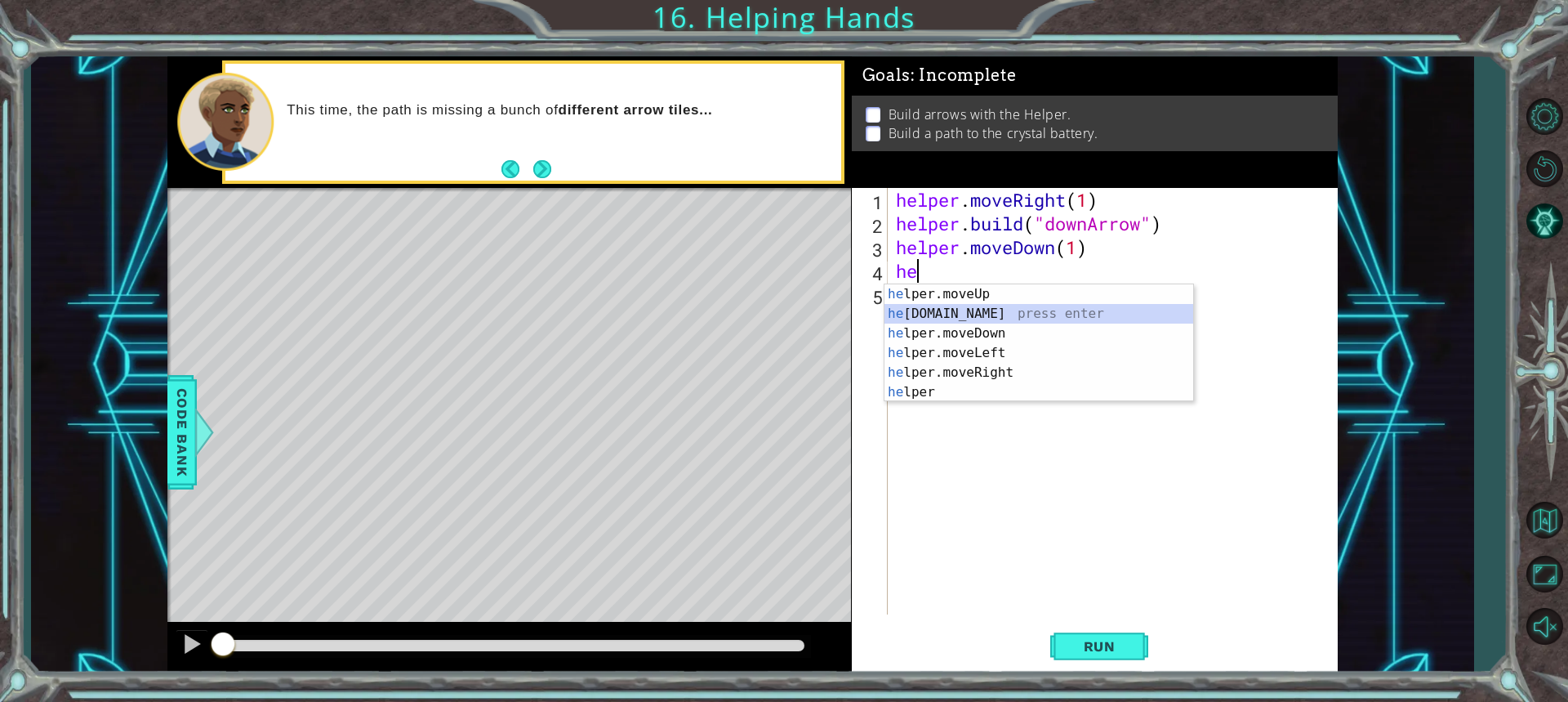
click at [931, 318] on div "he lper.moveUp press enter he lper.build press enter he lper.moveDown press ent…" at bounding box center [1039, 363] width 309 height 157
type textarea "helper.build("rightArrow")"
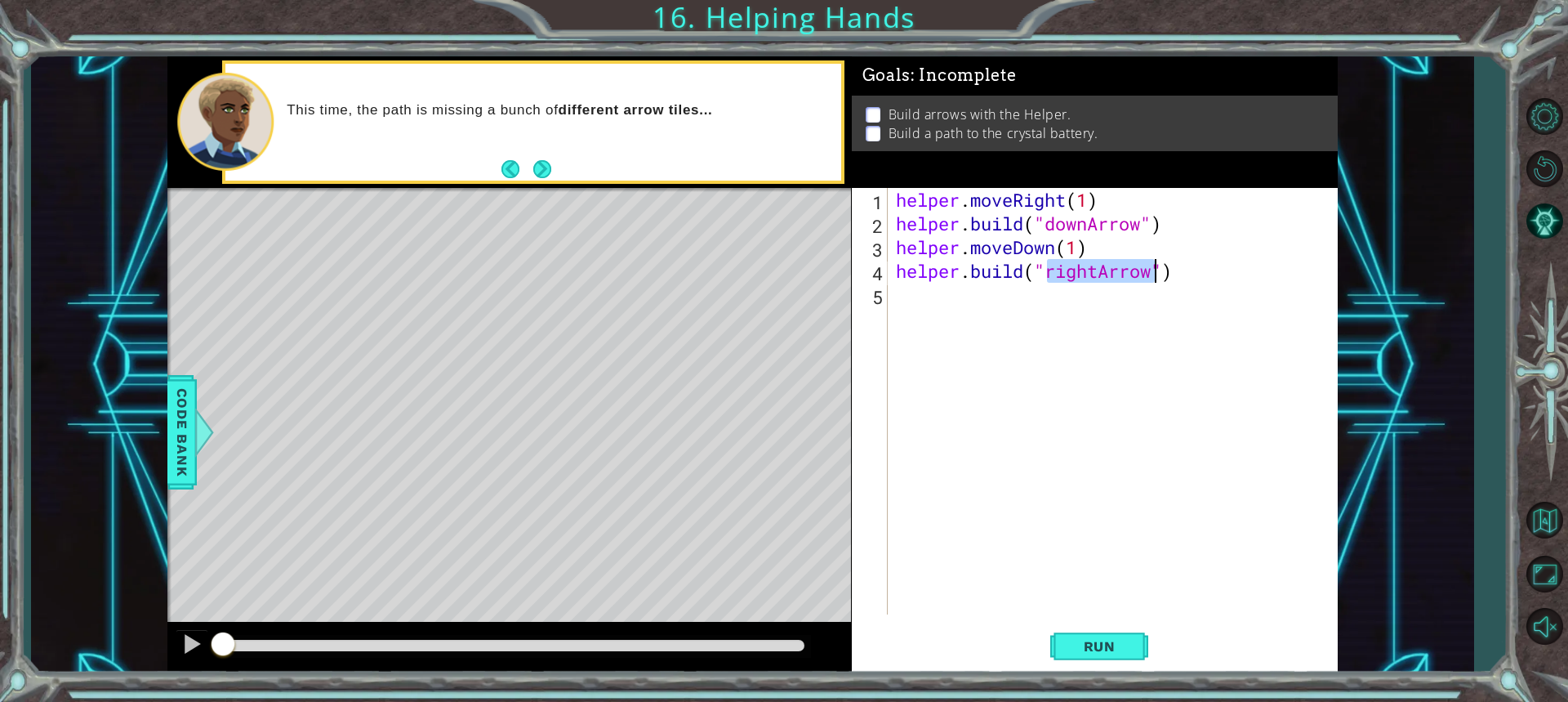
click at [968, 309] on div "helper . moveRight ( 1 ) helper . build ( "downArrow" ) helper . moveDown ( 1 )…" at bounding box center [1117, 425] width 449 height 474
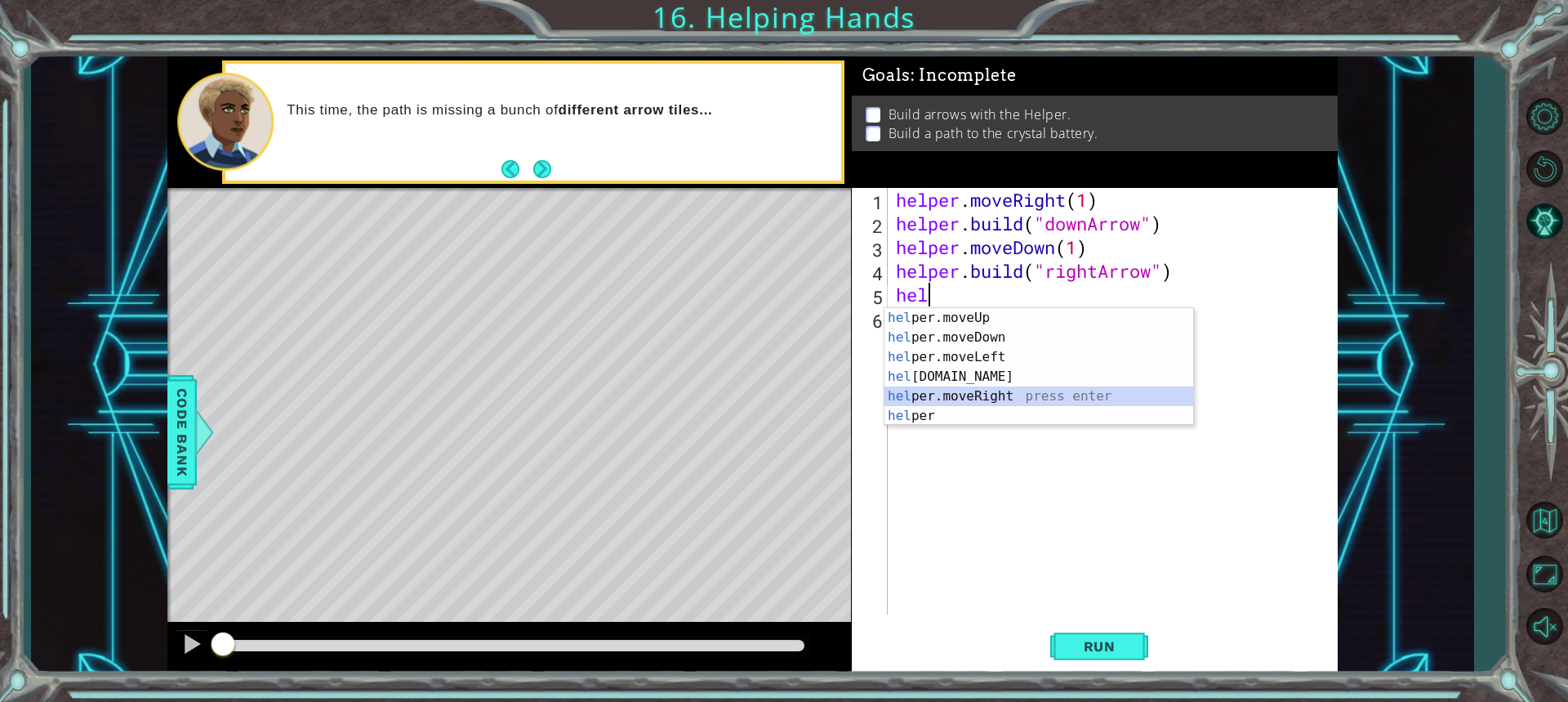
click at [962, 391] on div "hel per.moveUp press enter hel per.moveDown press enter hel per.moveLeft press …" at bounding box center [1039, 386] width 309 height 157
type textarea "helper.moveRight(1)"
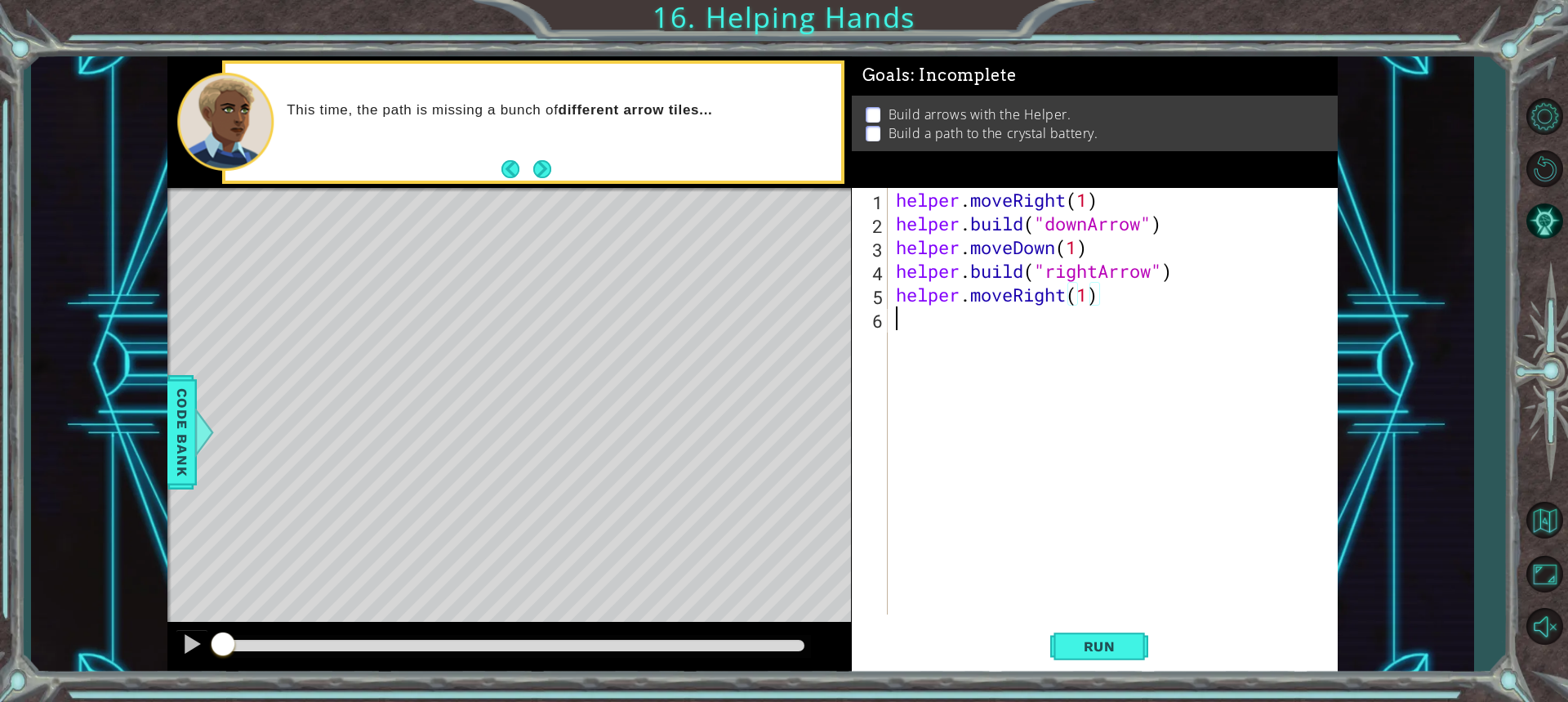
click at [971, 338] on div "helper . moveRight ( 1 ) helper . build ( "downArrow" ) helper . moveDown ( 1 )…" at bounding box center [1117, 425] width 449 height 474
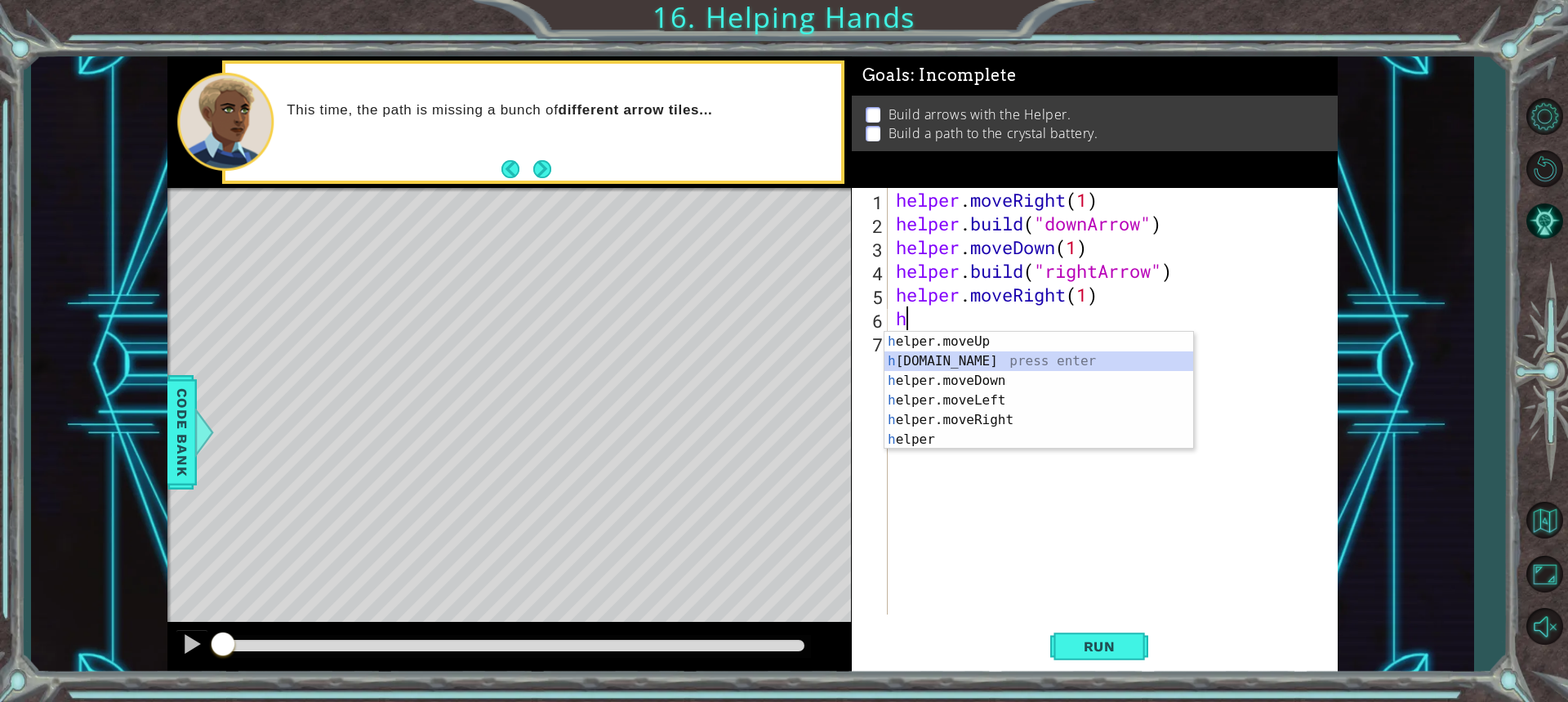
click at [963, 359] on div "h elper.moveUp press enter h elper.build press enter h elper.moveDown press ent…" at bounding box center [1039, 410] width 309 height 157
type textarea "helper.build("rightArrow")"
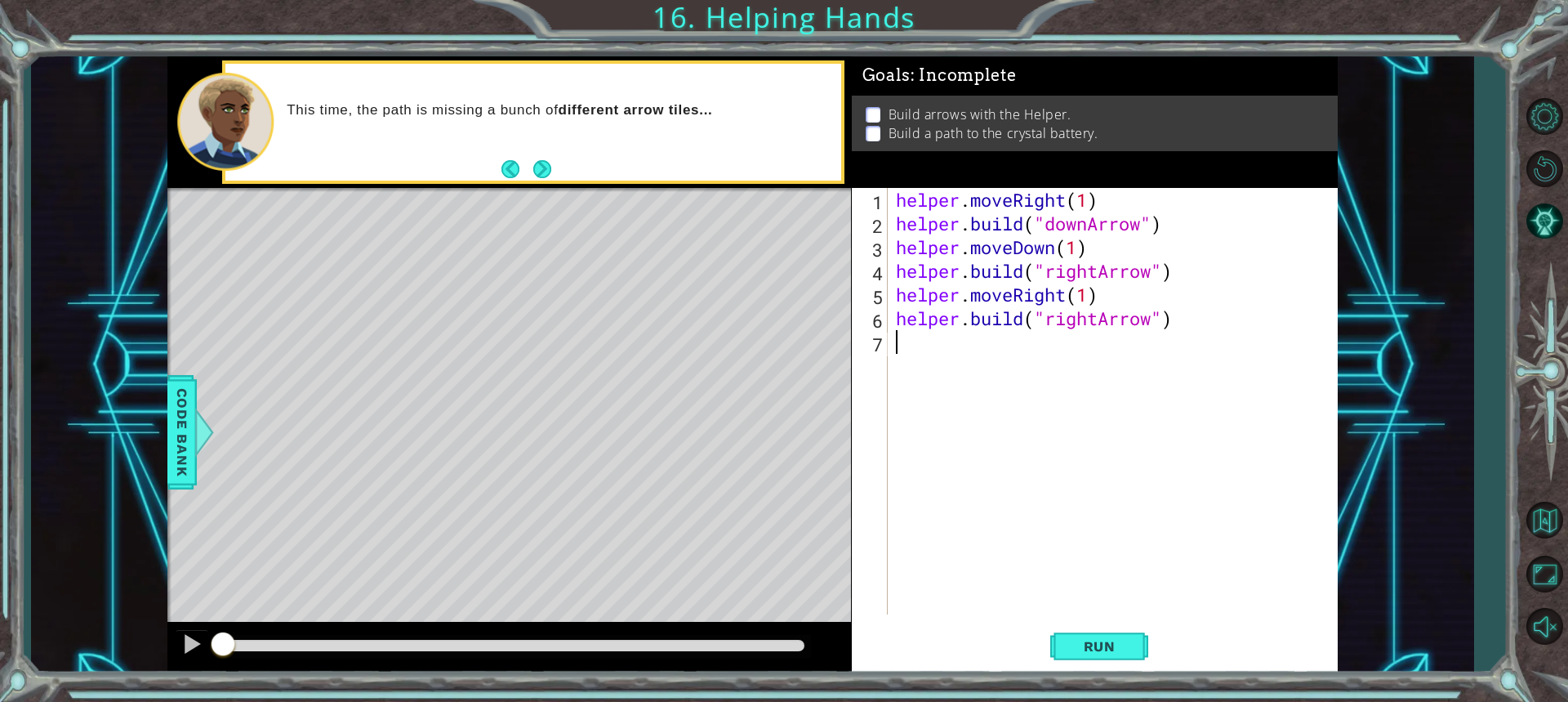
click at [973, 353] on div "helper . moveRight ( 1 ) helper . build ( "downArrow" ) helper . moveDown ( 1 )…" at bounding box center [1117, 425] width 449 height 474
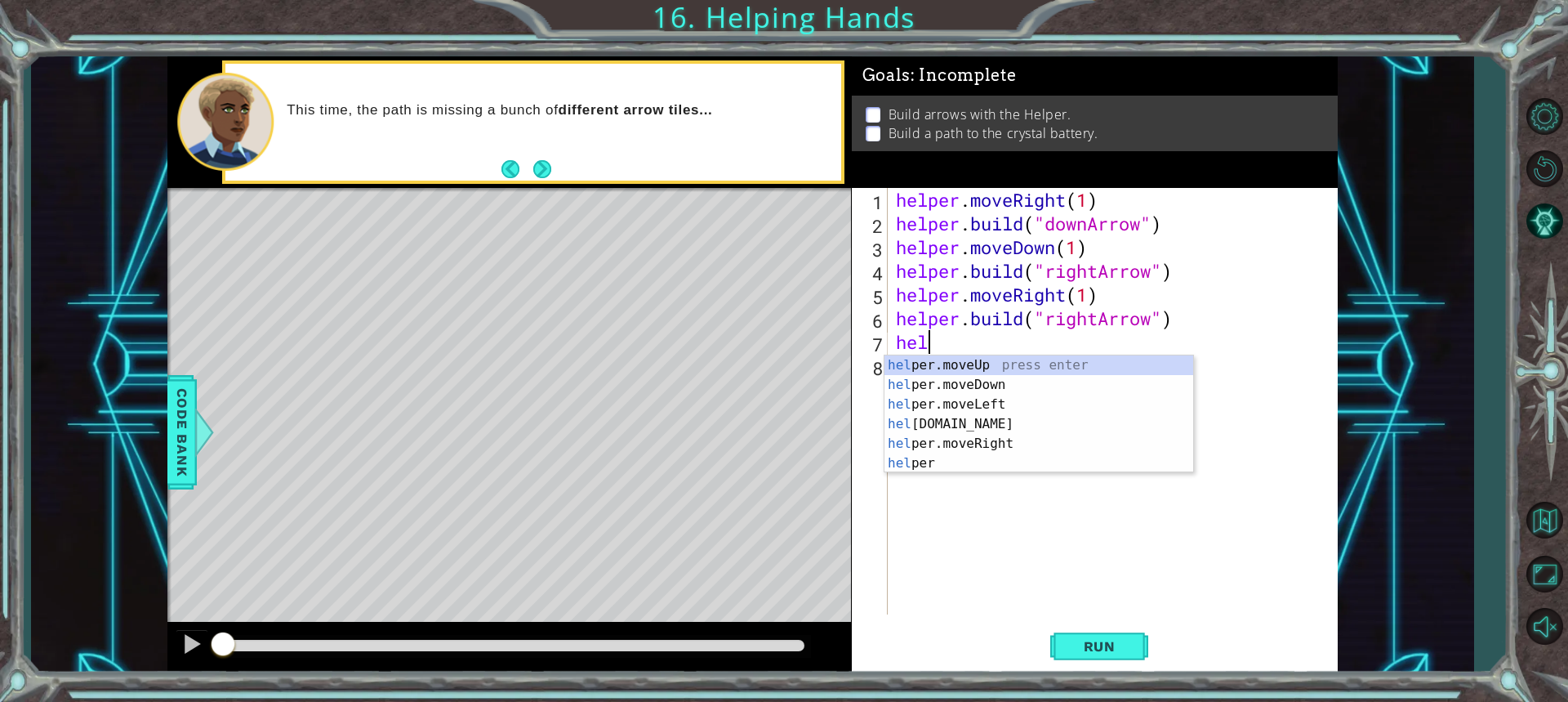
scroll to position [0, 1]
click at [982, 447] on div "help er.moveUp press enter help er.moveDown press enter help er.moveLeft press …" at bounding box center [1039, 433] width 309 height 157
type textarea "helper.moveRight(1)"
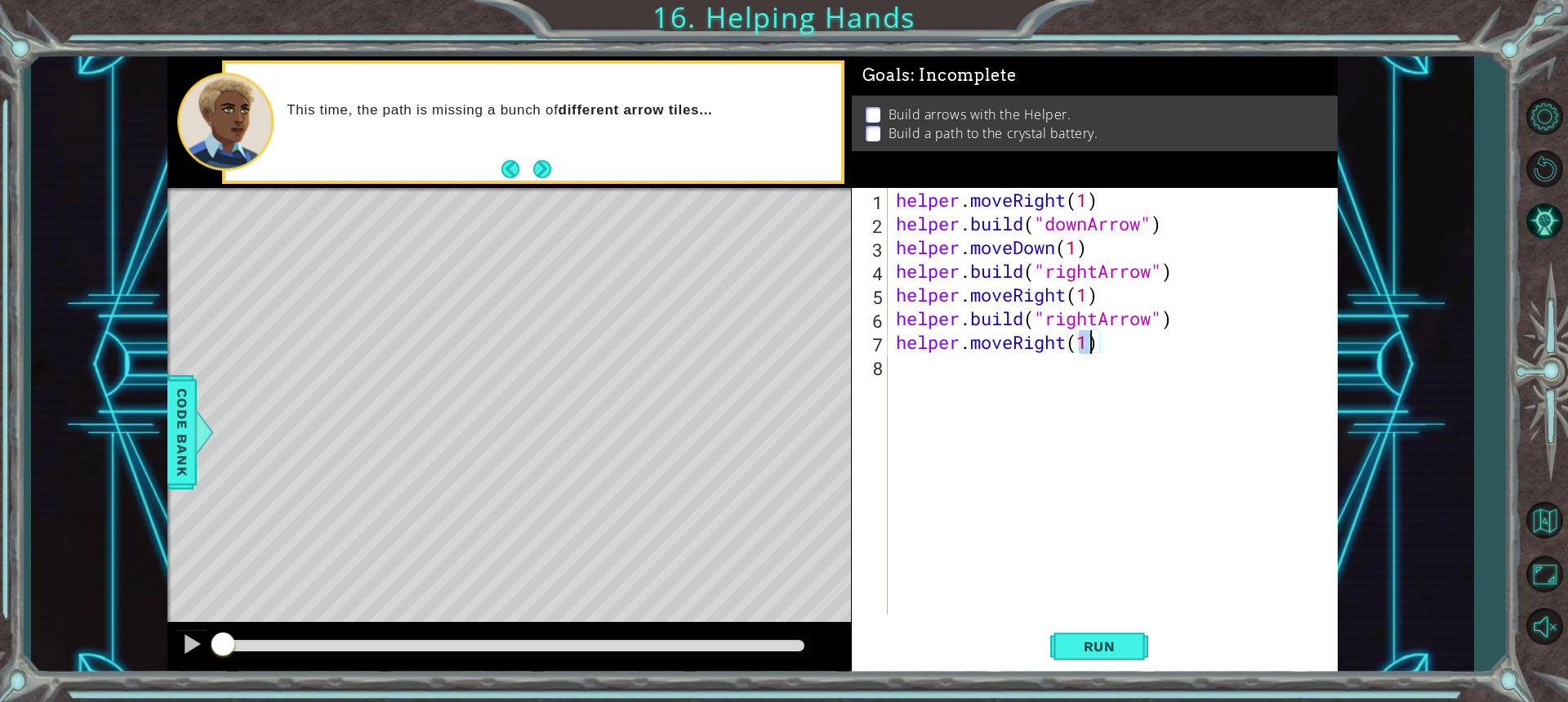
click at [988, 385] on div "helper . moveRight ( 1 ) helper . build ( "downArrow" ) helper . moveDown ( 1 )…" at bounding box center [1117, 425] width 449 height 474
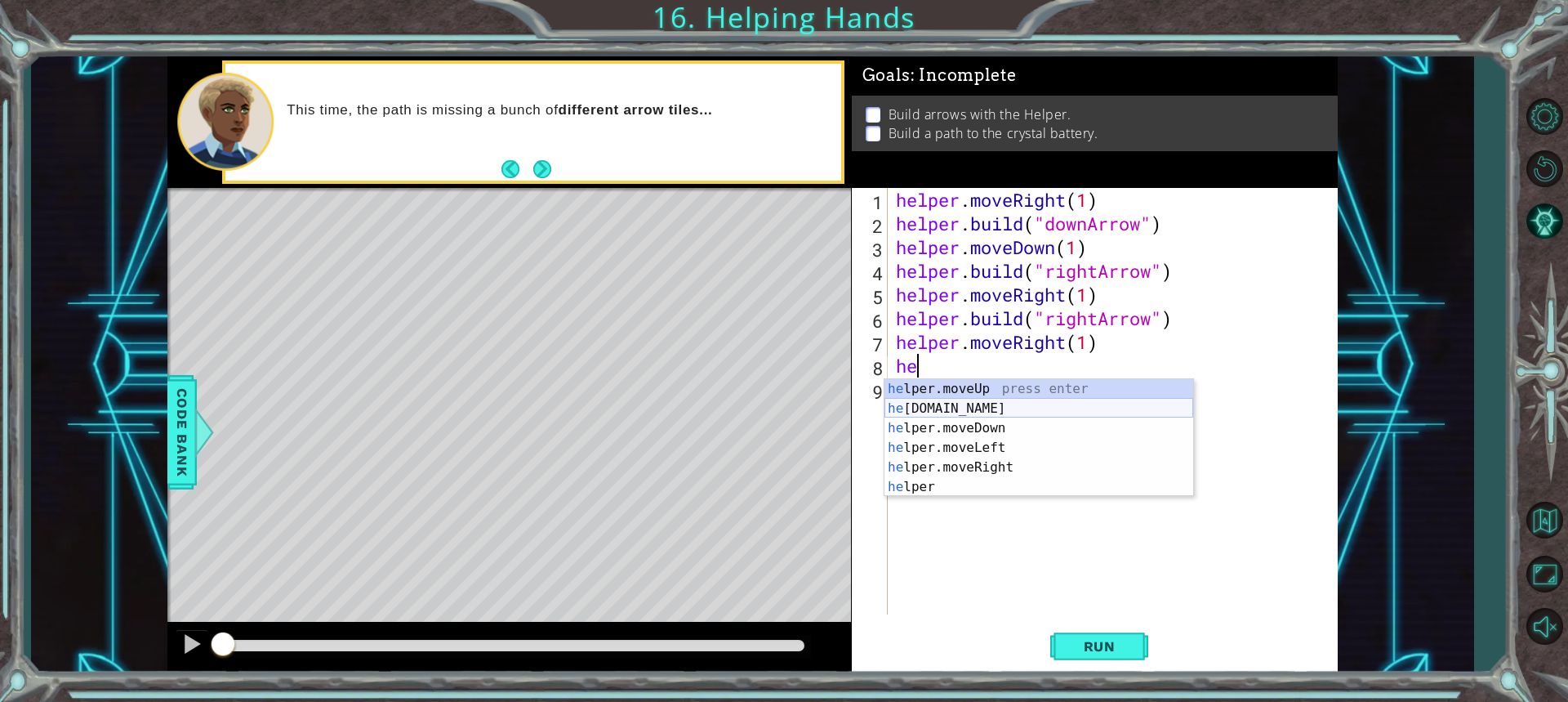
click at [976, 400] on div "he lper.moveUp press enter he lper.build press enter he lper.moveDown press ent…" at bounding box center [1039, 457] width 309 height 157
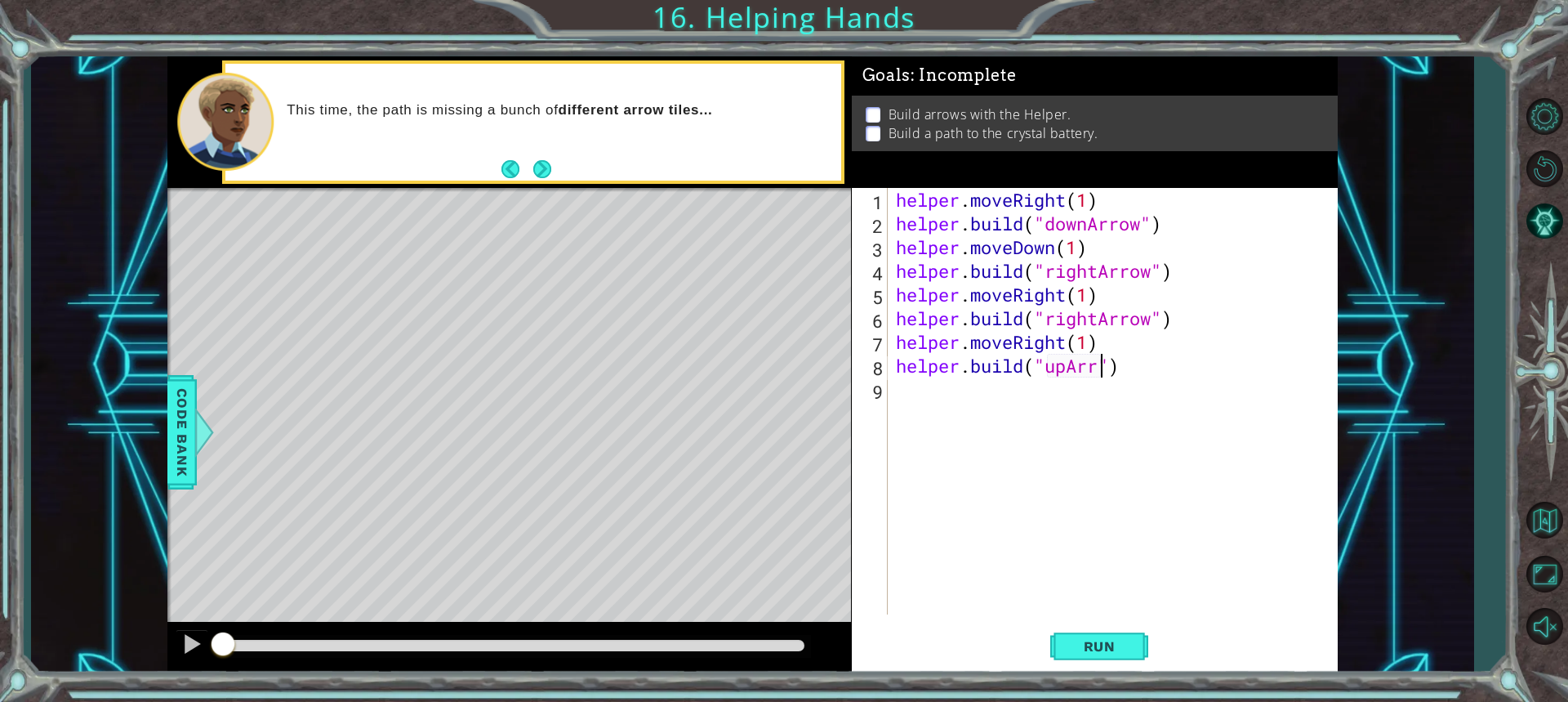
scroll to position [0, 10]
type textarea "helper.build("upArrow")"
click at [176, 427] on span "Code Bank" at bounding box center [182, 431] width 26 height 99
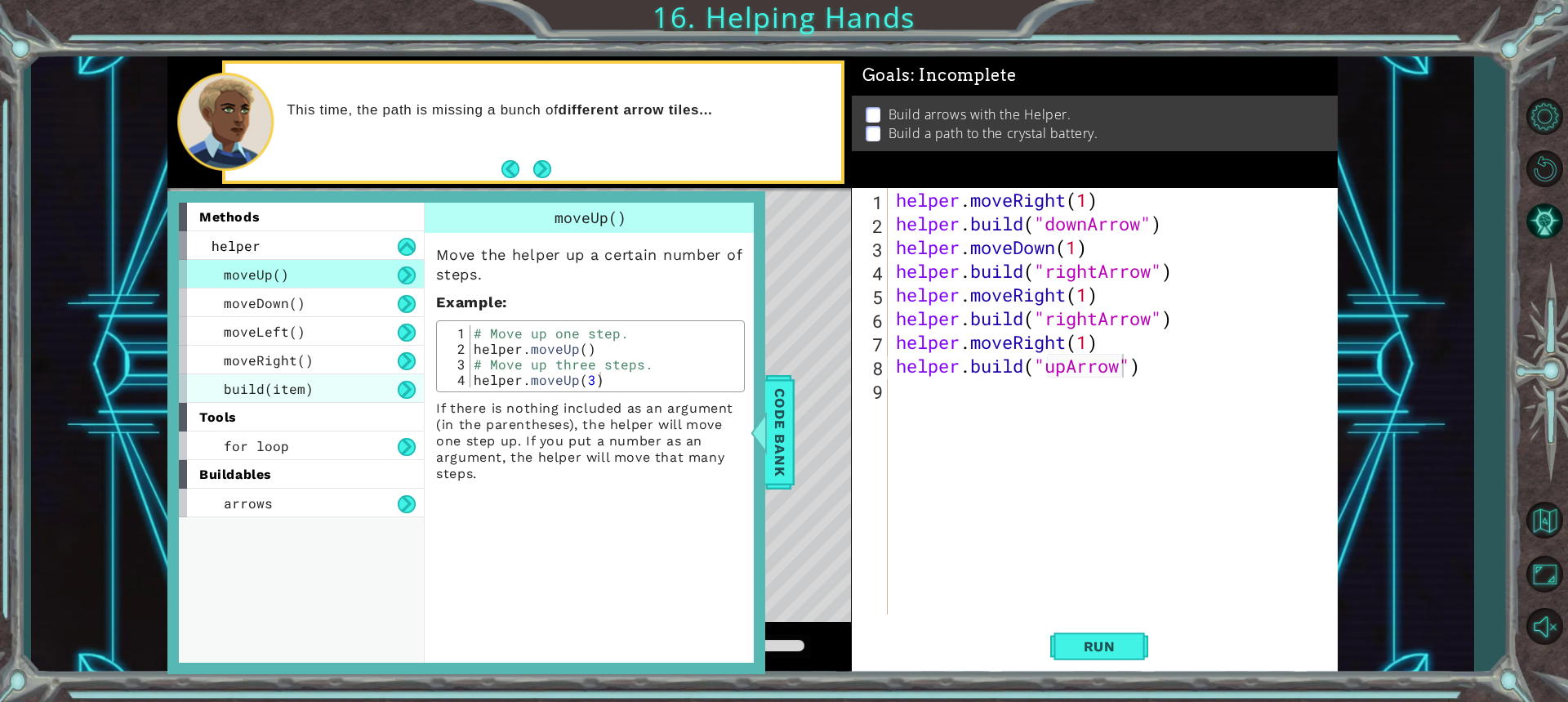
click at [310, 377] on div "build(item)" at bounding box center [301, 388] width 245 height 29
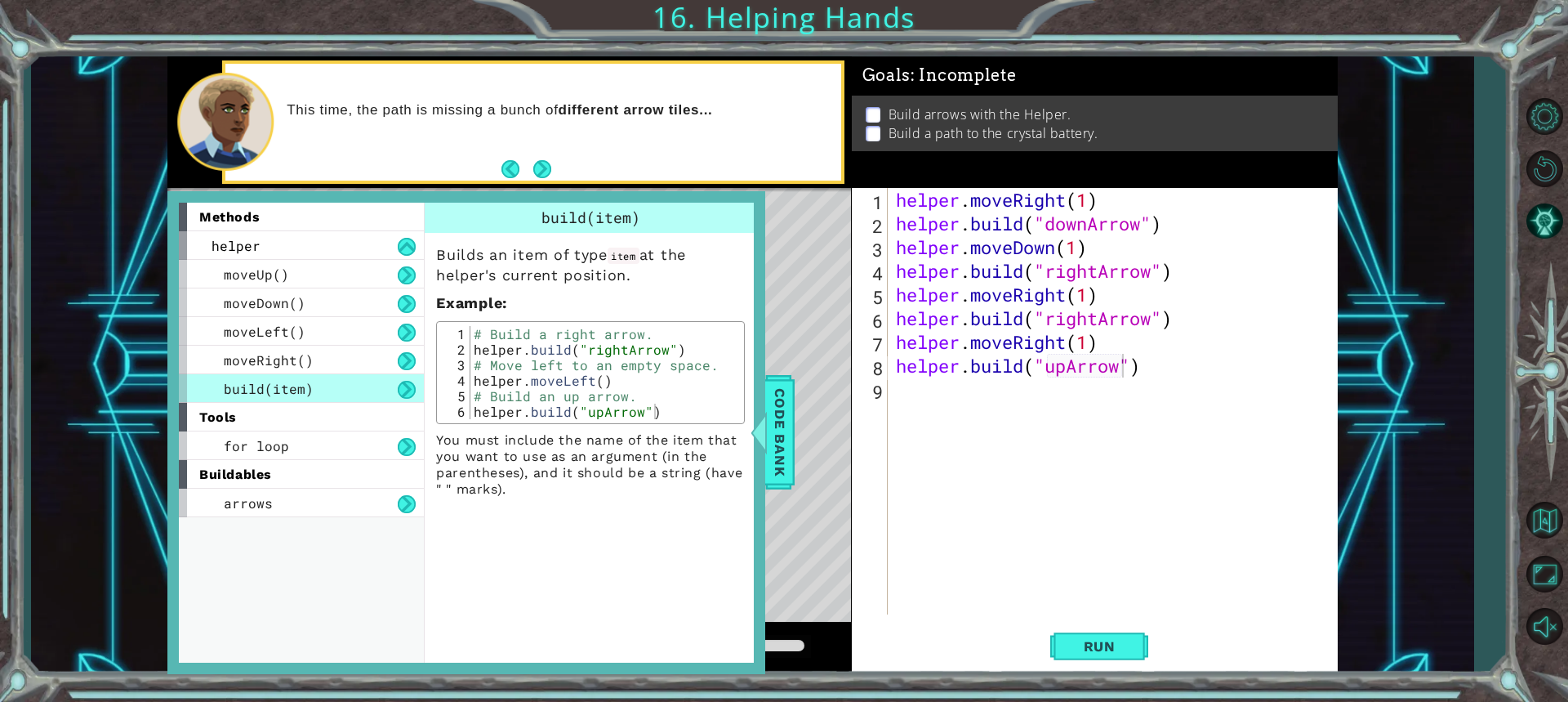
click at [778, 346] on div "Level Map" at bounding box center [545, 428] width 755 height 481
click at [1087, 628] on button "Run" at bounding box center [1100, 645] width 98 height 48
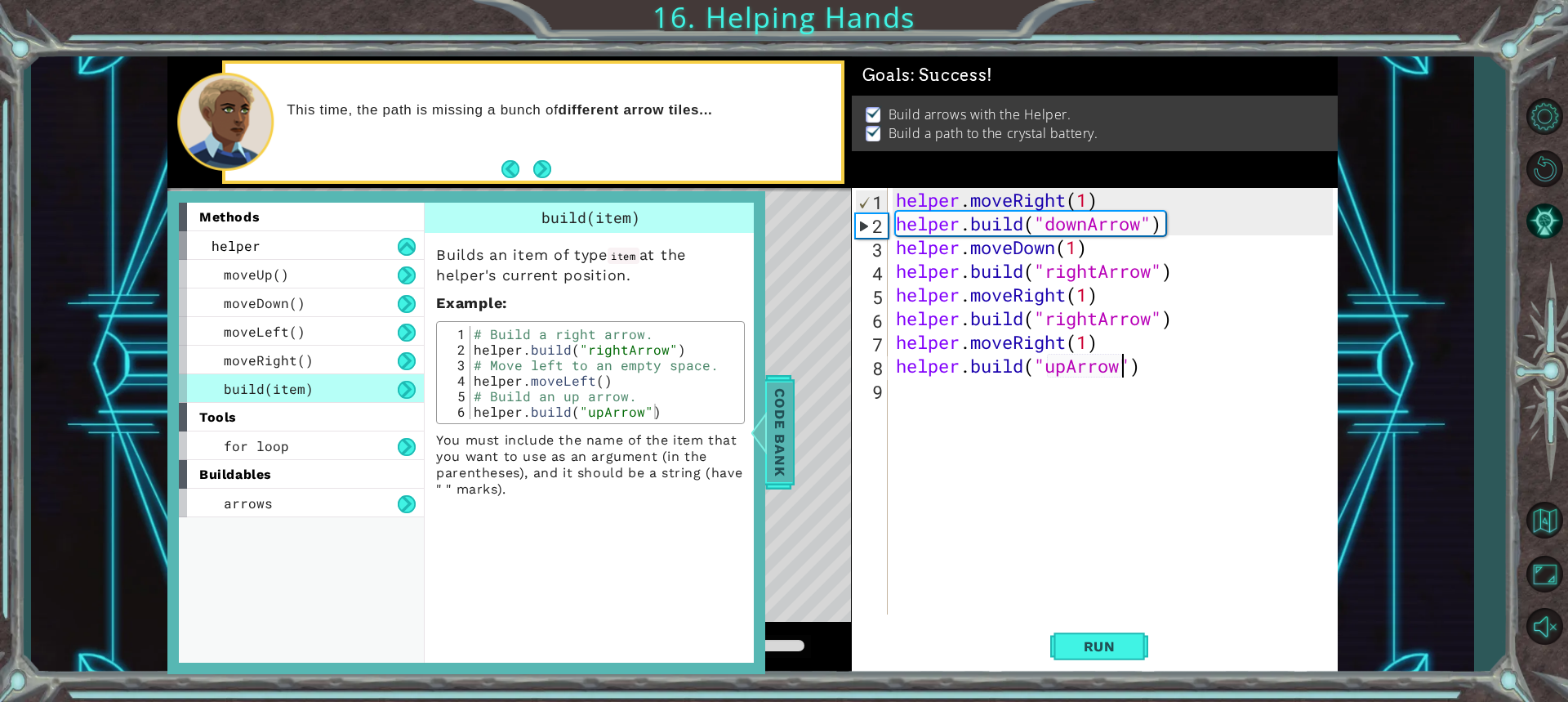
click at [779, 424] on span "Code Bank" at bounding box center [780, 431] width 26 height 99
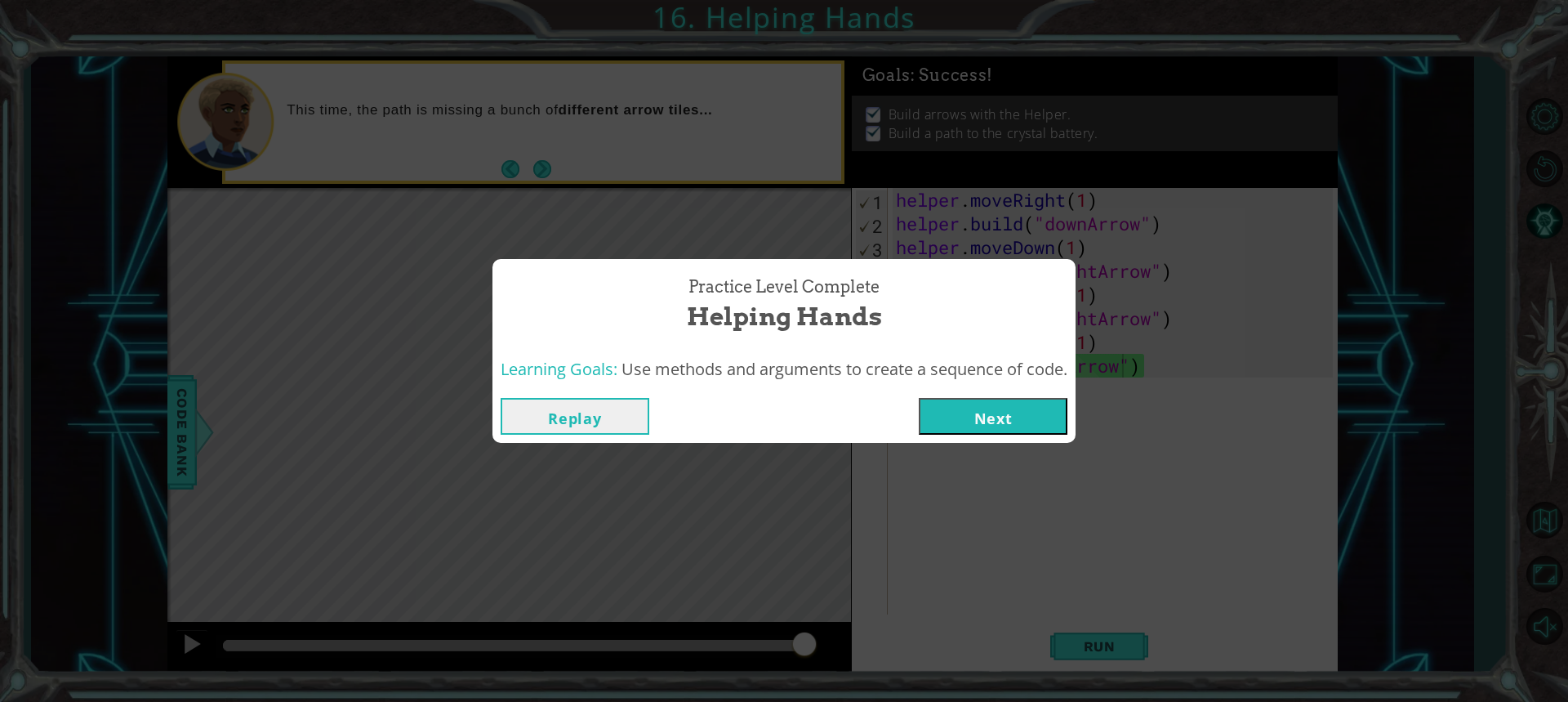
drag, startPoint x: 577, startPoint y: 641, endPoint x: 883, endPoint y: 590, distance: 310.2
click at [864, 627] on body "1 ההההההההההההההההההההההההההההההההההההההההההההההההההההההההההההההההההההההההההההה…" at bounding box center [784, 351] width 1568 height 702
click at [988, 410] on button "Next" at bounding box center [993, 416] width 148 height 37
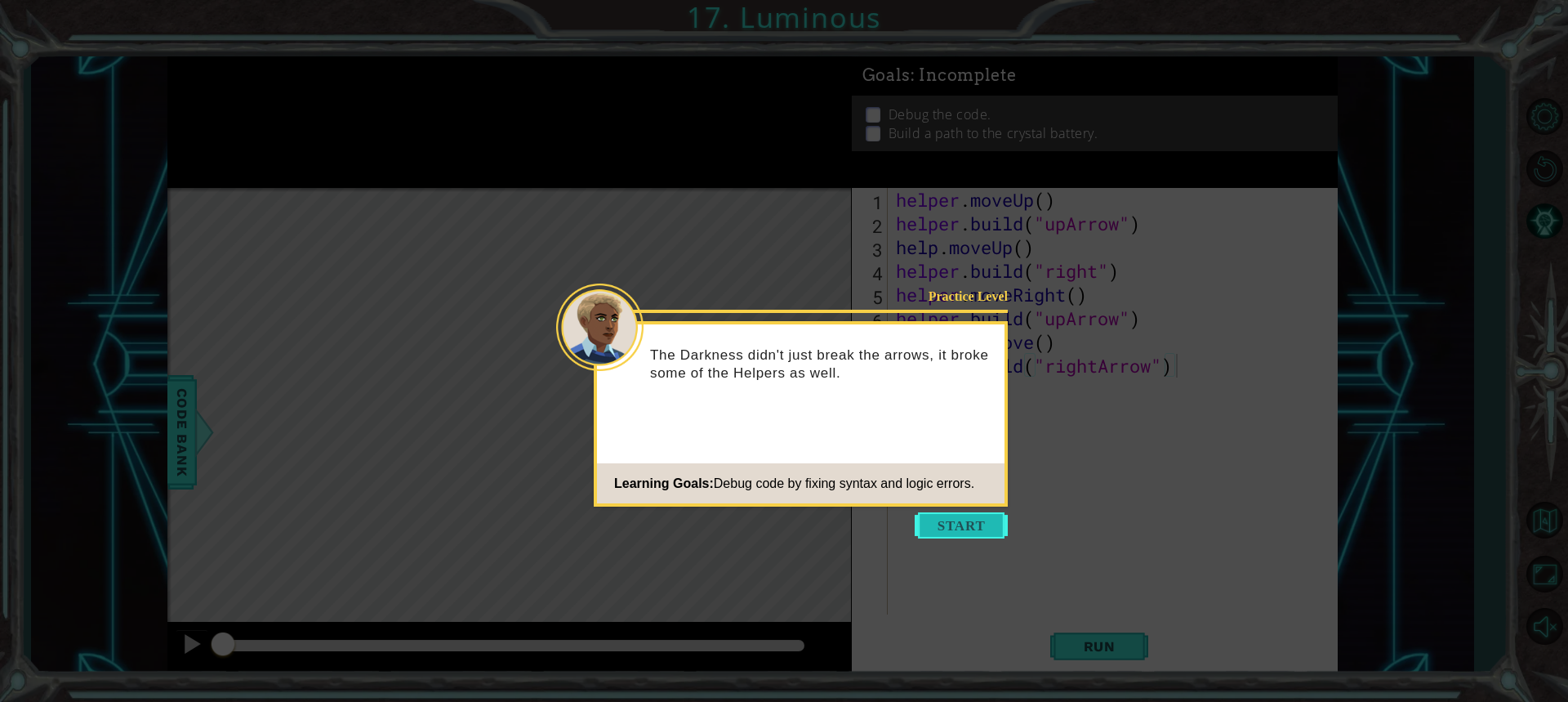
click at [959, 529] on button "Start" at bounding box center [962, 525] width 93 height 26
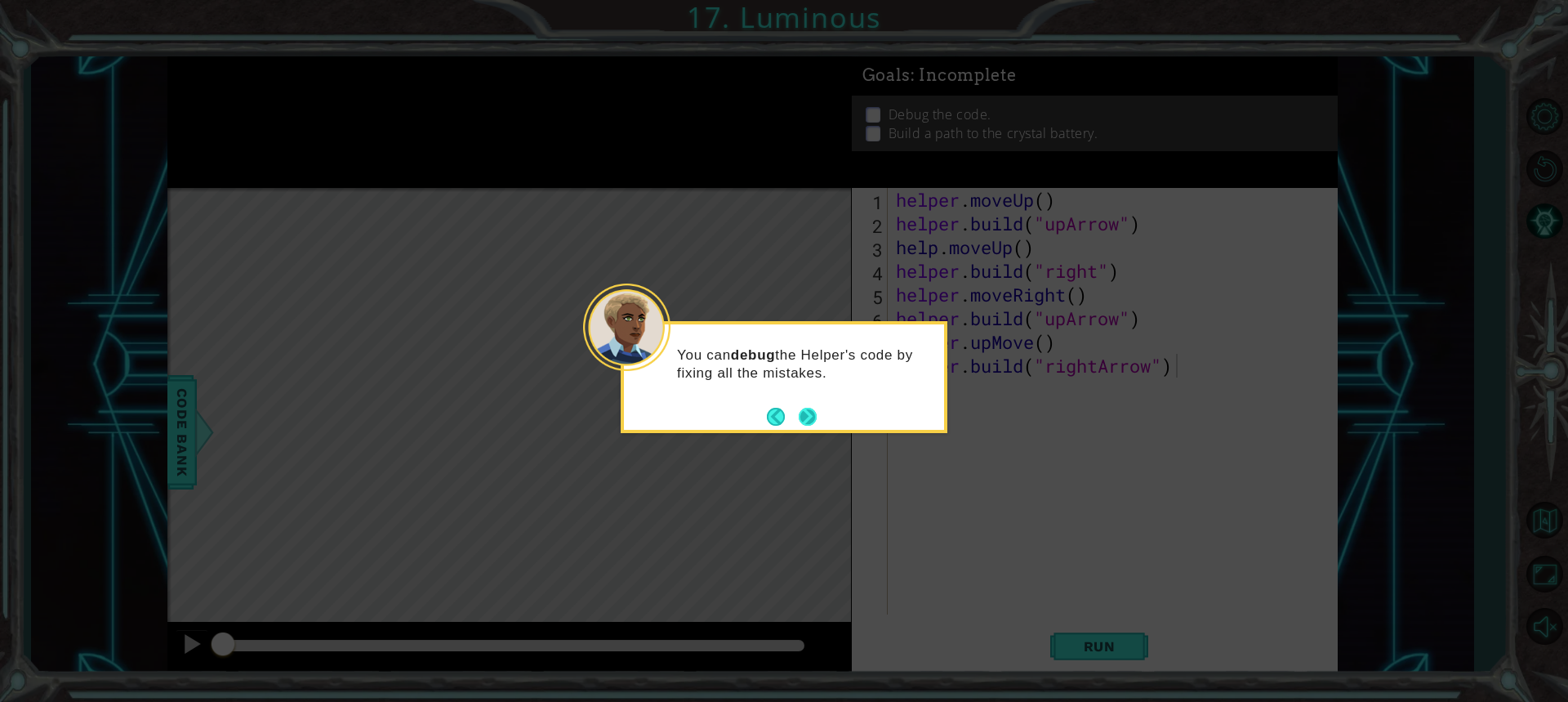
click at [800, 410] on button "Next" at bounding box center [807, 416] width 18 height 18
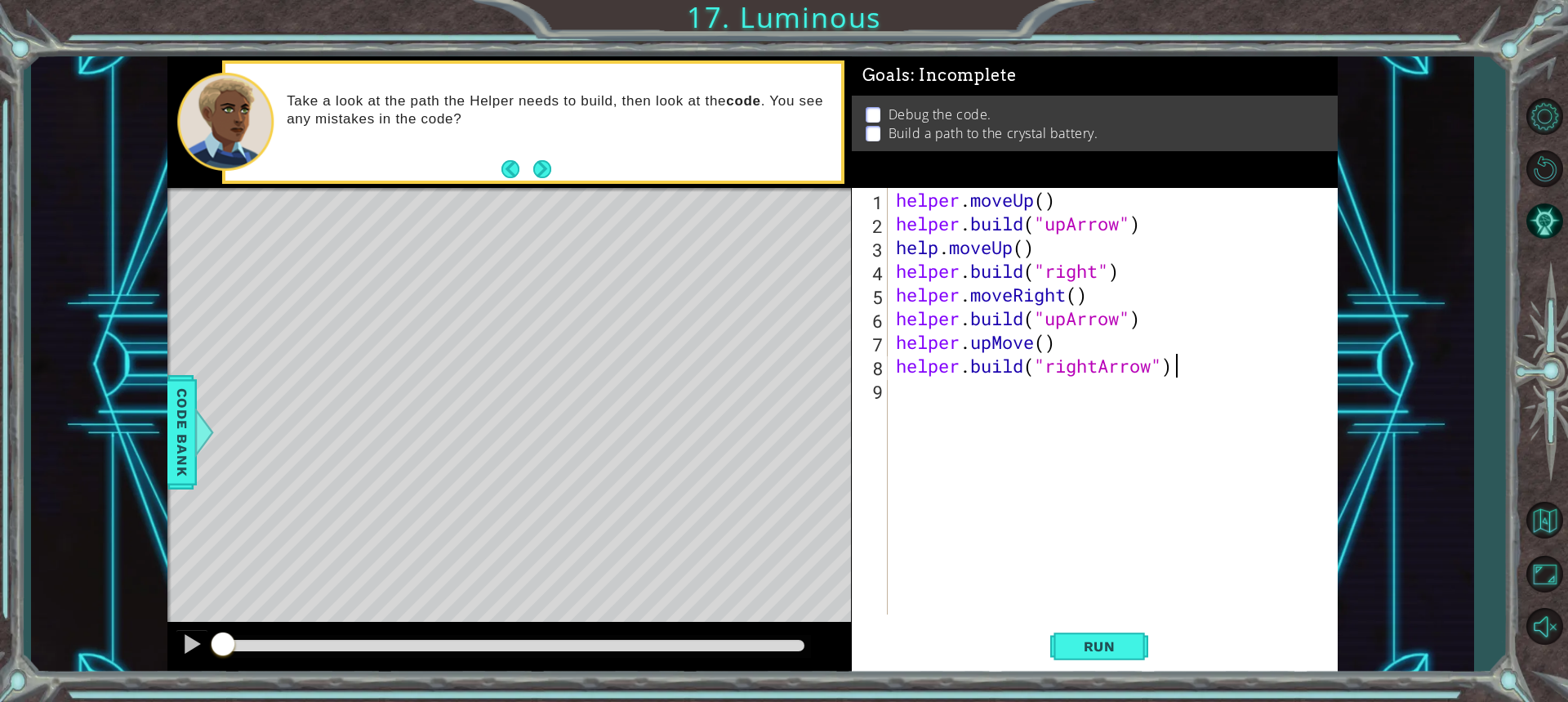
click at [1045, 198] on div "helper . moveUp ( ) helper . build ( "upArrow" ) help . moveUp ( ) helper . bui…" at bounding box center [1117, 425] width 449 height 474
click at [1023, 255] on div "helper . moveUp ( 1 ) helper . build ( "upArrow" ) help . moveUp ( ) helper . b…" at bounding box center [1117, 425] width 449 height 474
click at [1076, 302] on div "helper . moveUp ( 1 ) helper . build ( "upArrow" ) help . moveUp ( 1 ) helper .…" at bounding box center [1117, 425] width 449 height 474
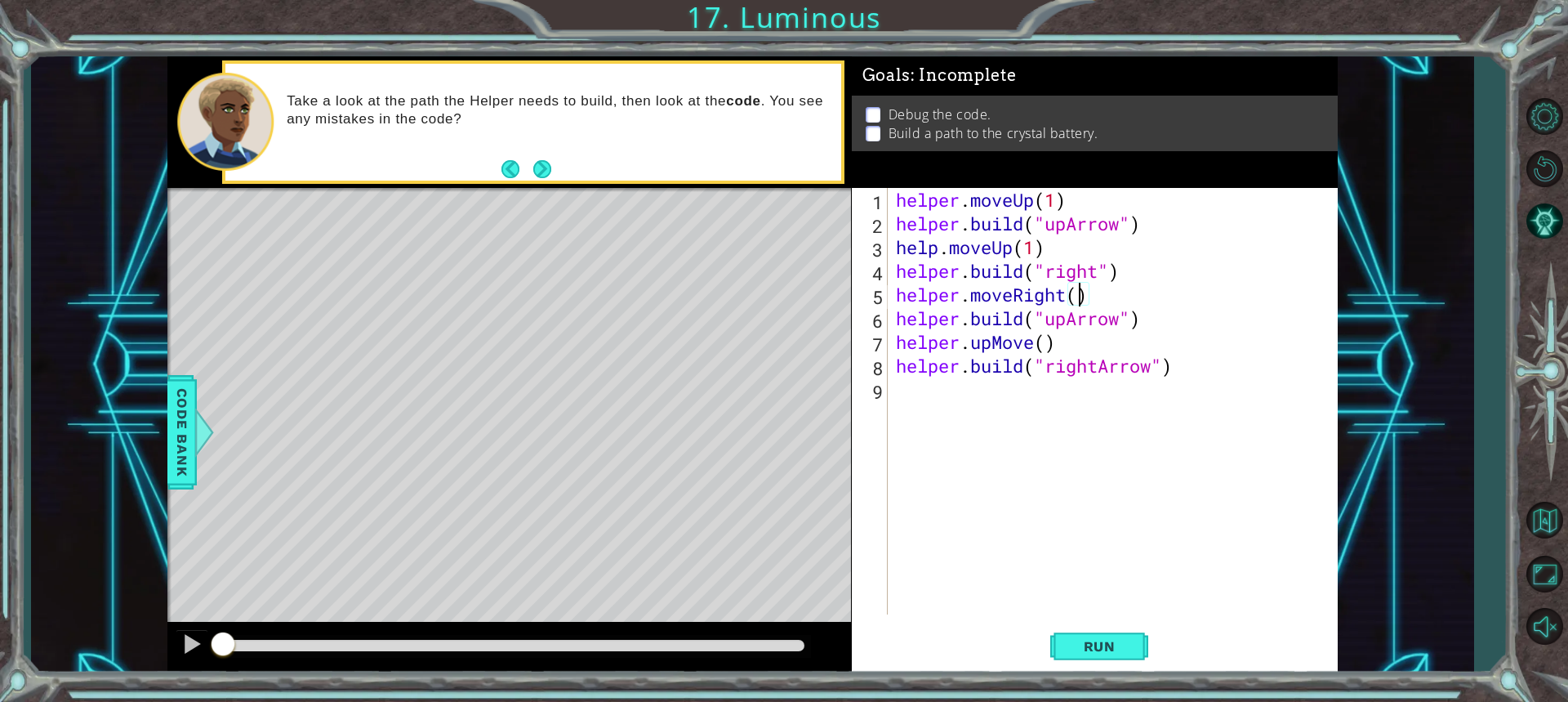
scroll to position [0, 8]
click at [1065, 325] on div "helper . moveUp ( 1 ) helper . build ( "upArrow" ) help . moveUp ( 1 ) helper .…" at bounding box center [1117, 425] width 449 height 474
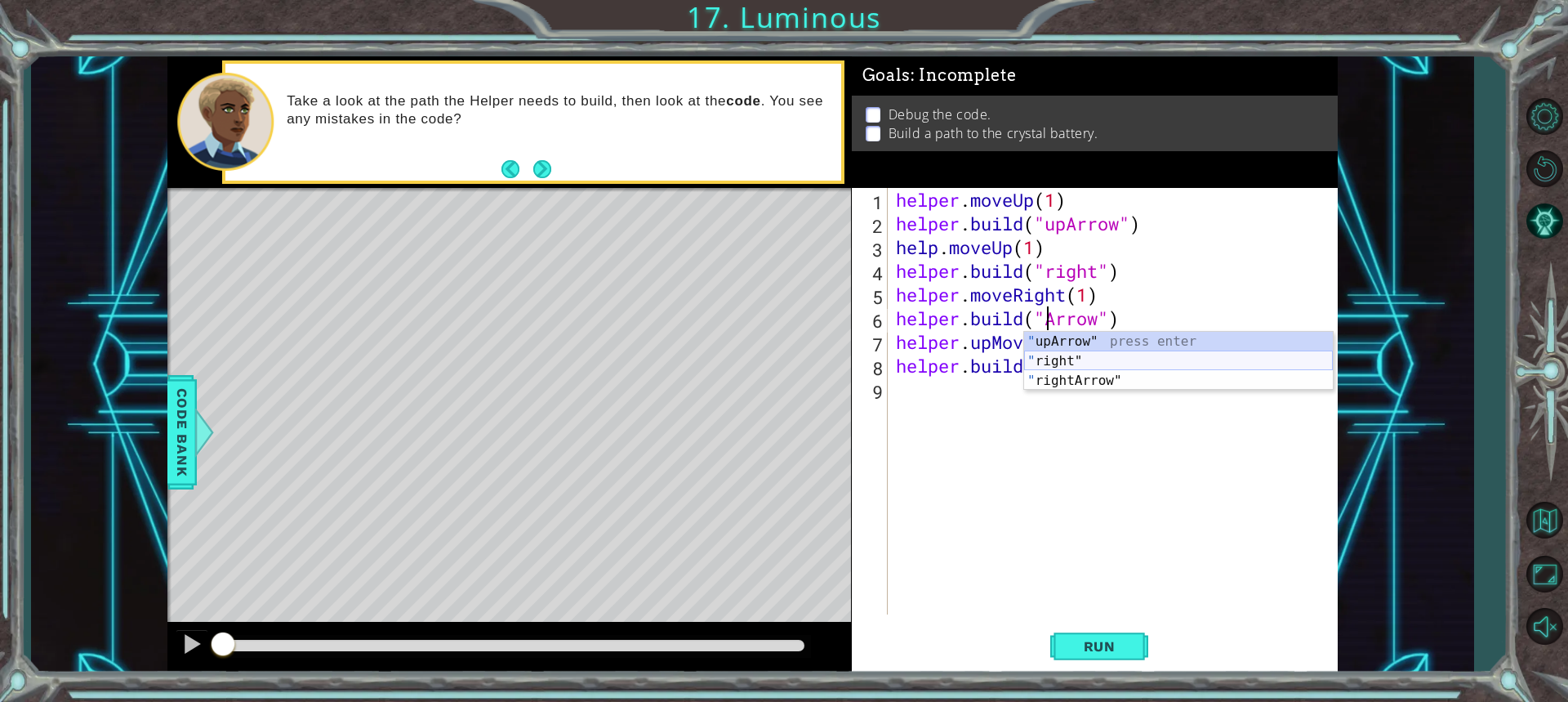
click at [1068, 364] on div "" upArrow" press enter " right" press enter " rightArrow" press enter" at bounding box center [1179, 381] width 309 height 98
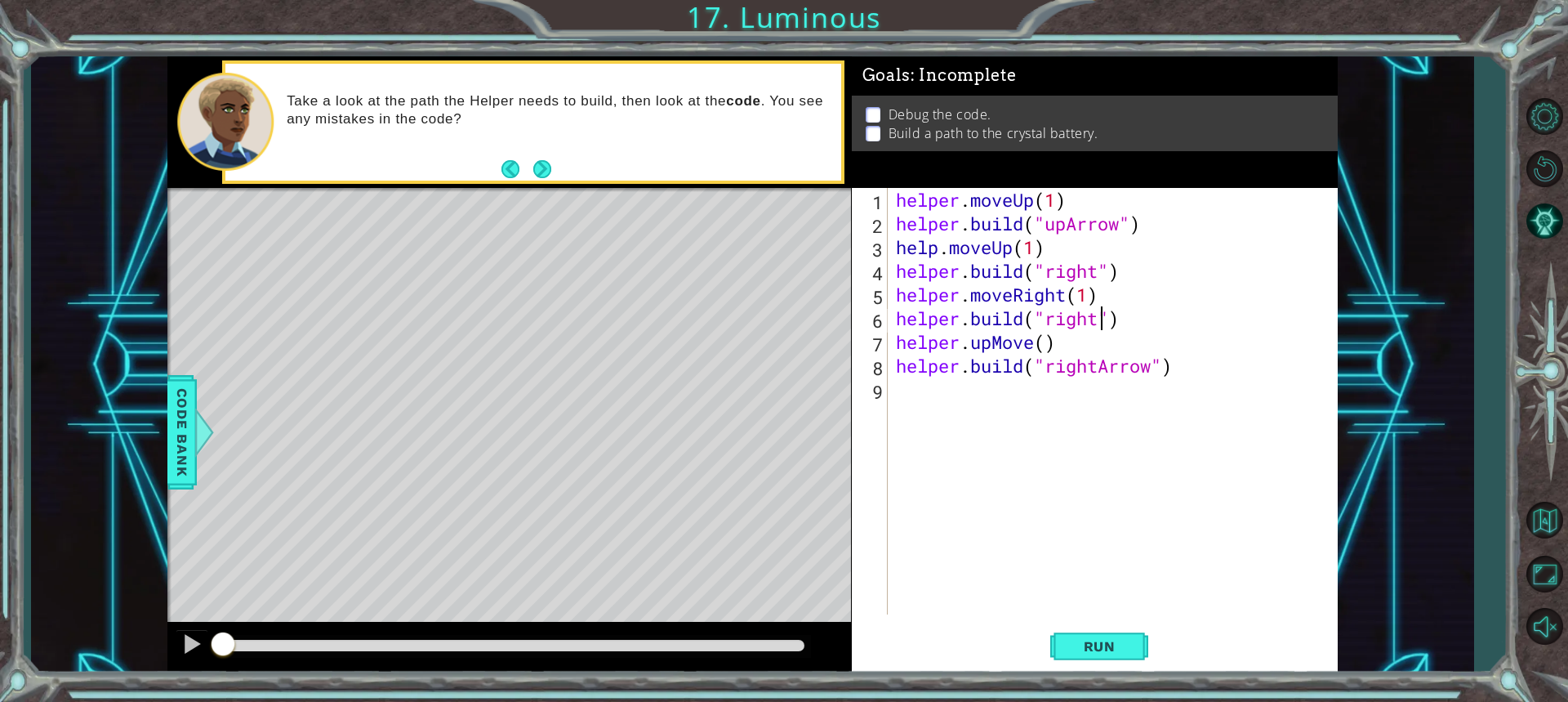
click at [1098, 321] on div "helper . moveUp ( 1 ) helper . build ( "upArrow" ) help . moveUp ( 1 ) helper .…" at bounding box center [1117, 425] width 449 height 474
click at [1062, 351] on div ""righ t" press enter "righ tArrow" press enter" at bounding box center [1179, 371] width 309 height 79
click at [1049, 341] on div "helper . moveUp ( 1 ) helper . build ( "upArrow" ) help . moveUp ( 1 ) helper .…" at bounding box center [1117, 425] width 449 height 474
click at [1031, 349] on div "helper . moveUp ( 1 ) helper . build ( "upArrow" ) help . moveUp ( 1 ) helper .…" at bounding box center [1117, 425] width 449 height 474
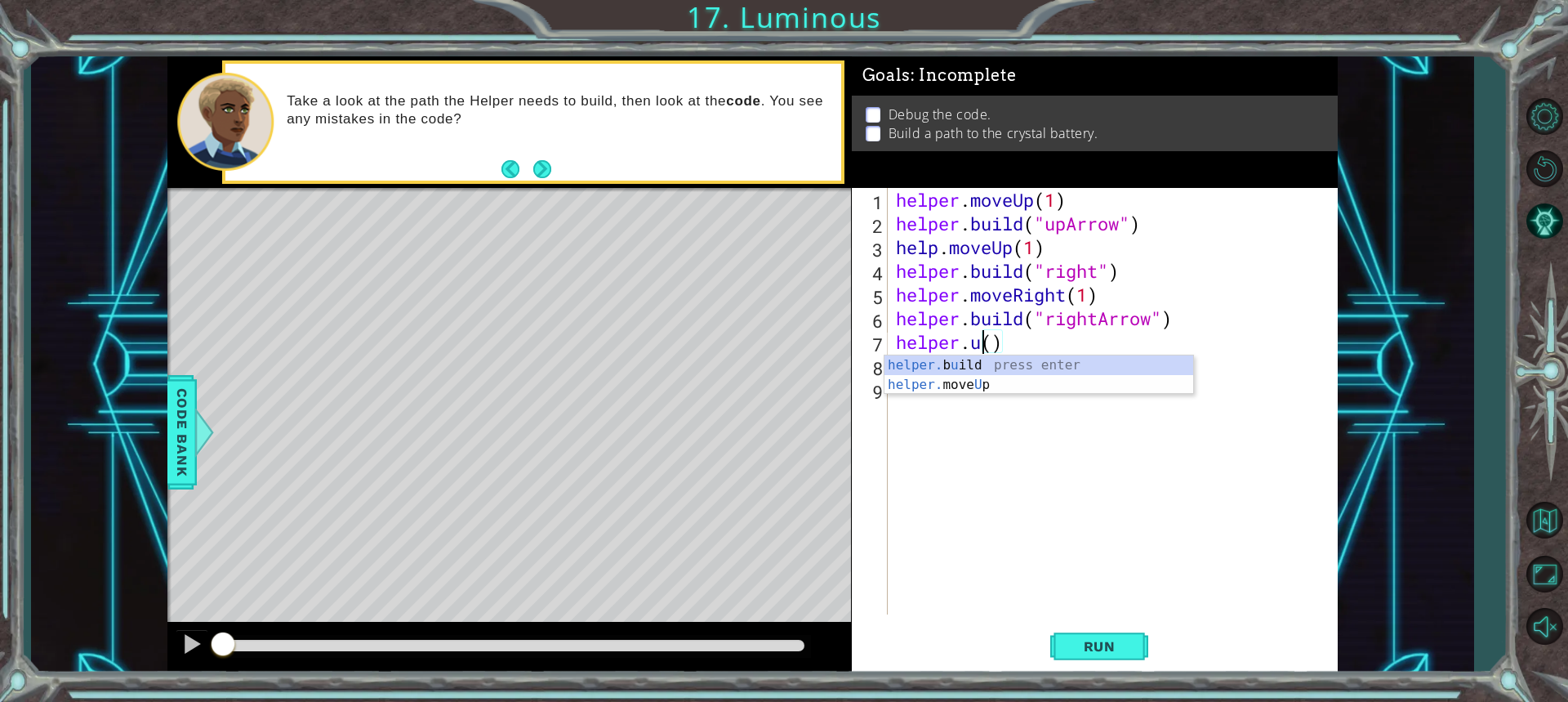
scroll to position [0, 4]
click at [960, 360] on div "helper. moveUp press enter helper. moveDown press enter helper. moveLeft press …" at bounding box center [1039, 424] width 309 height 137
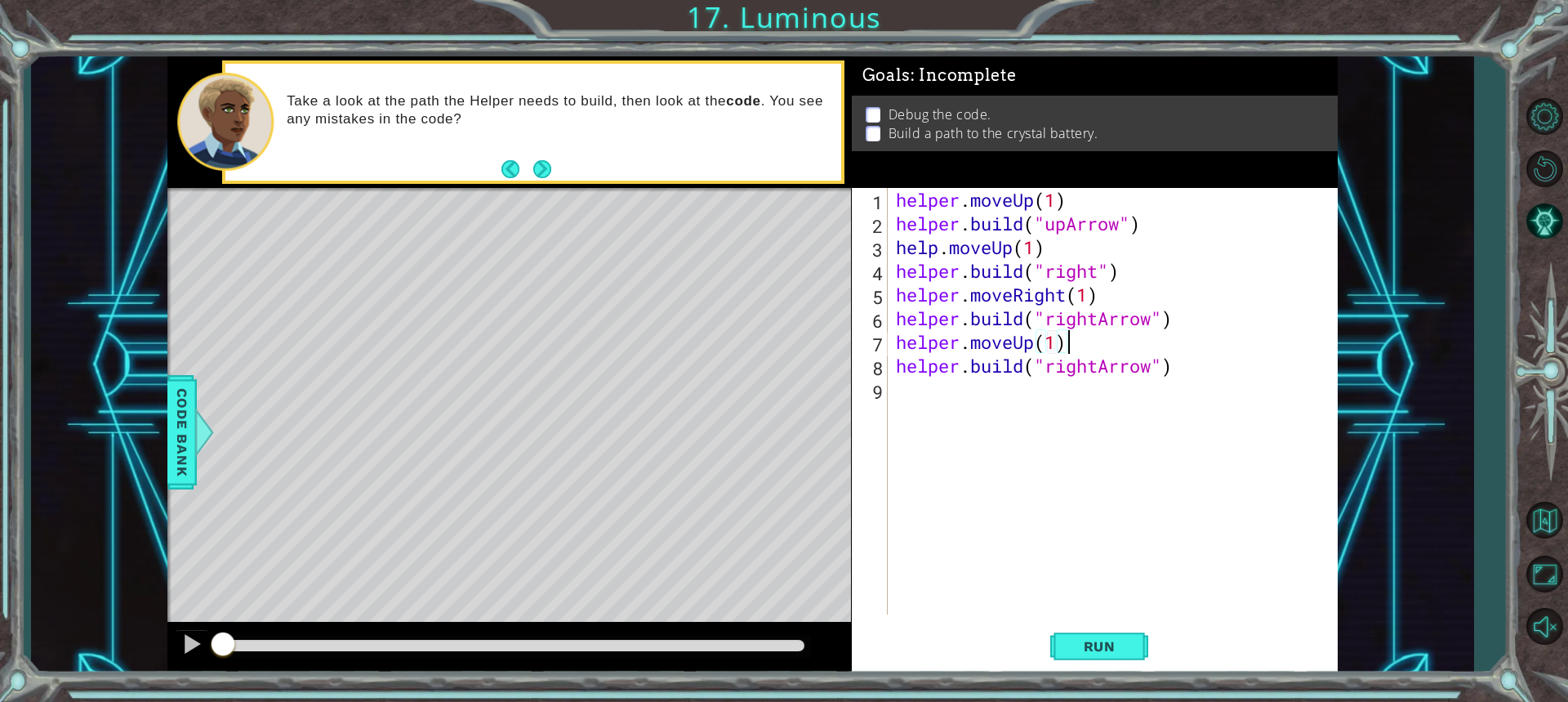
click at [1077, 343] on div "helper . moveUp ( 1 ) helper . build ( "upArrow" ) help . moveUp ( 1 ) helper .…" at bounding box center [1117, 425] width 449 height 474
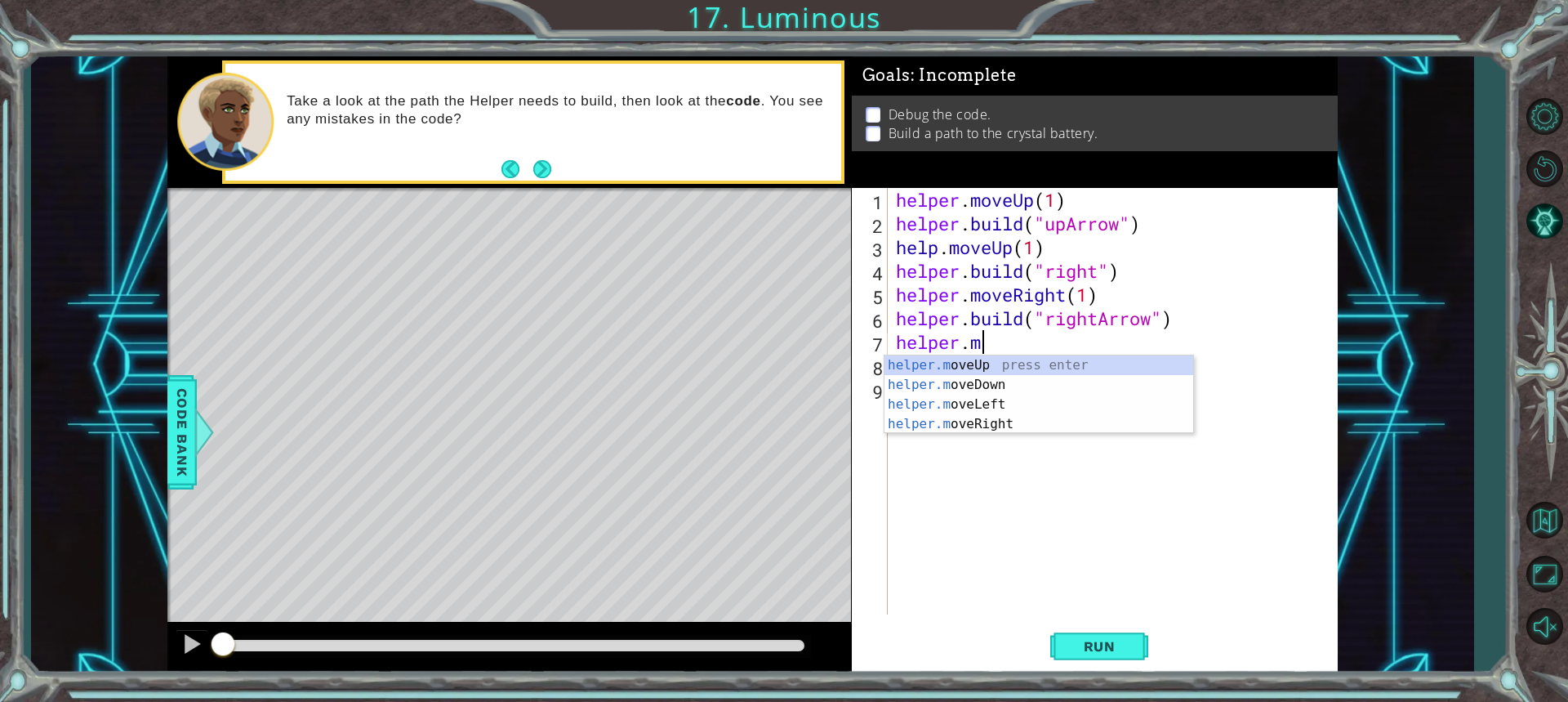
scroll to position [0, 3]
click at [984, 419] on div "helper. moveUp press enter helper. moveDown press enter helper. moveLeft press …" at bounding box center [1039, 424] width 309 height 137
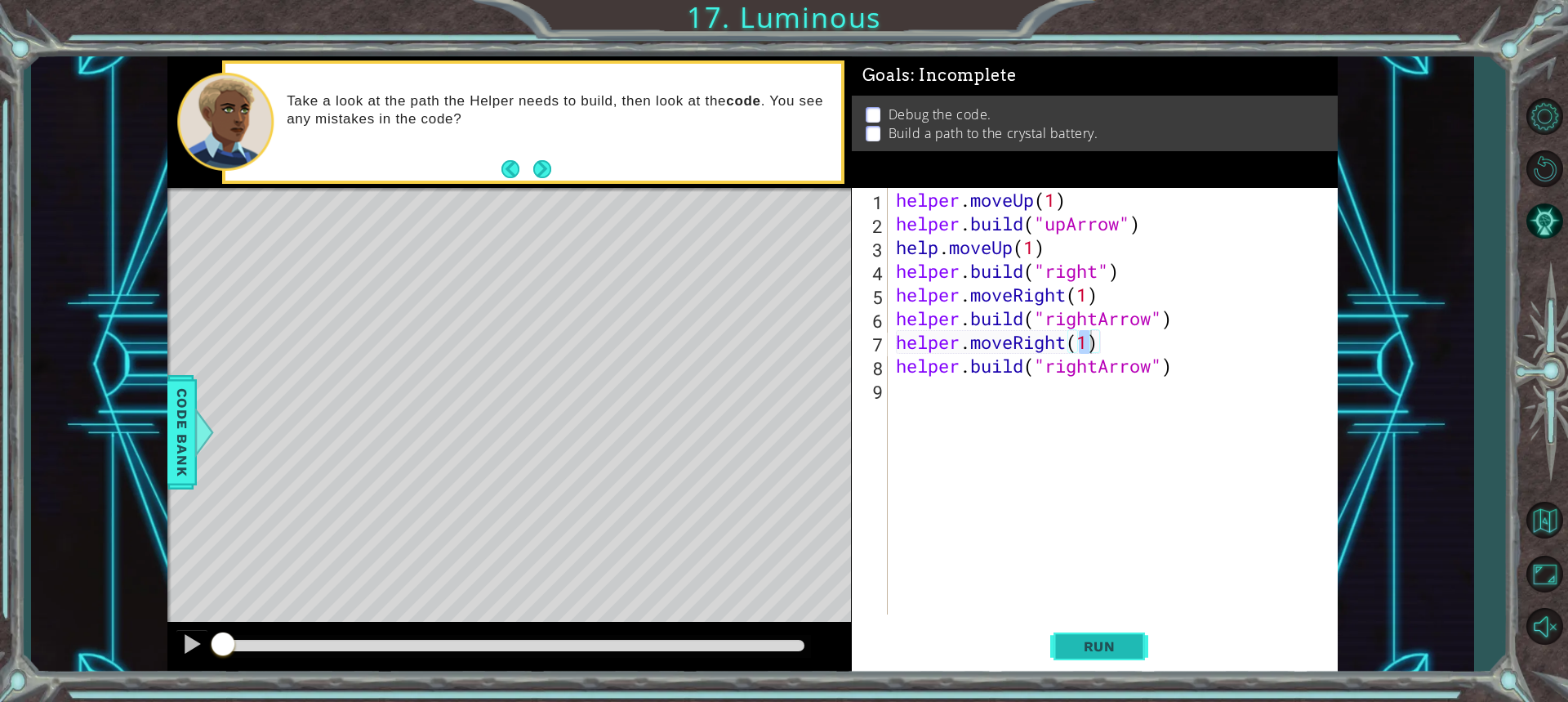
click at [1096, 642] on span "Run" at bounding box center [1100, 646] width 65 height 17
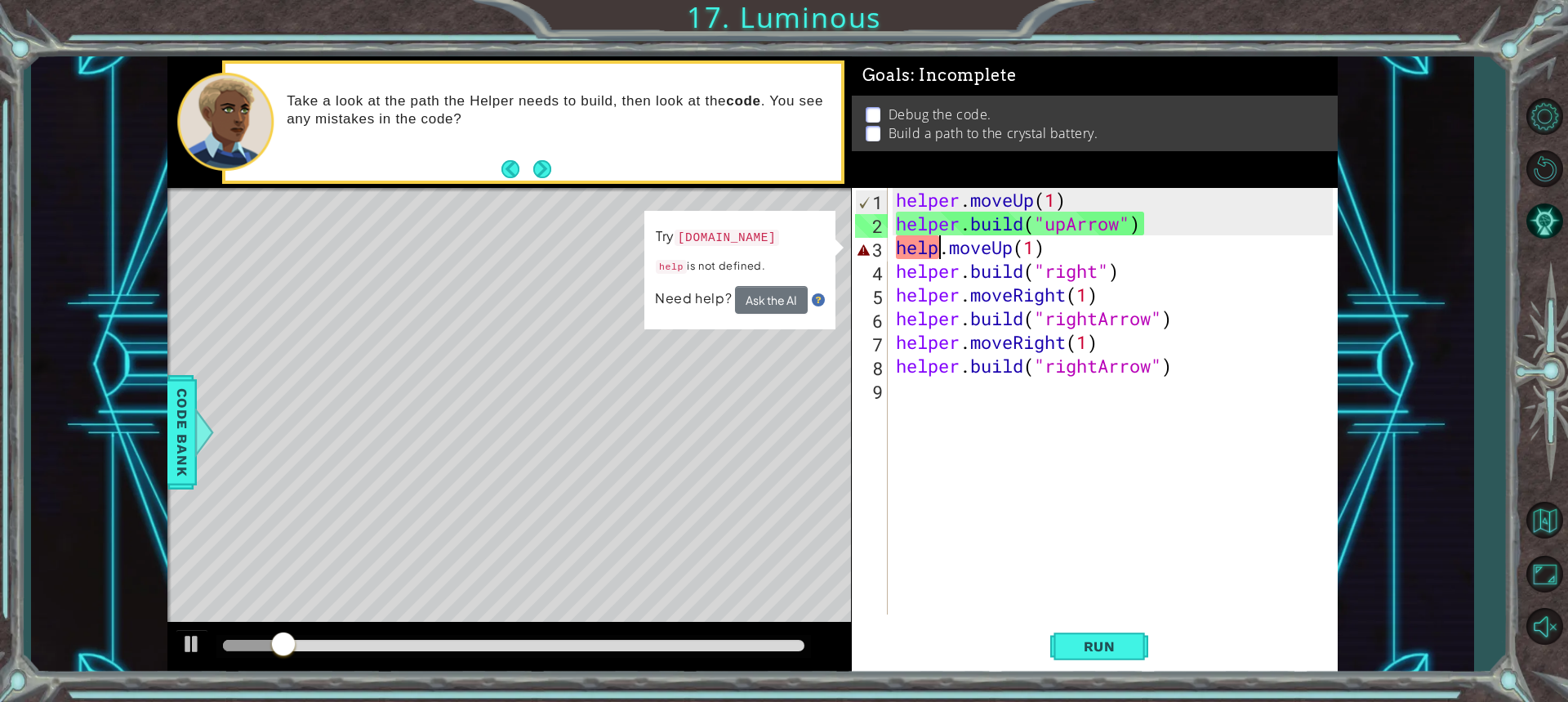
click at [937, 244] on div "helper . moveUp ( 1 ) helper . build ( "upArrow" ) help . moveUp ( 1 ) helper .…" at bounding box center [1117, 425] width 449 height 474
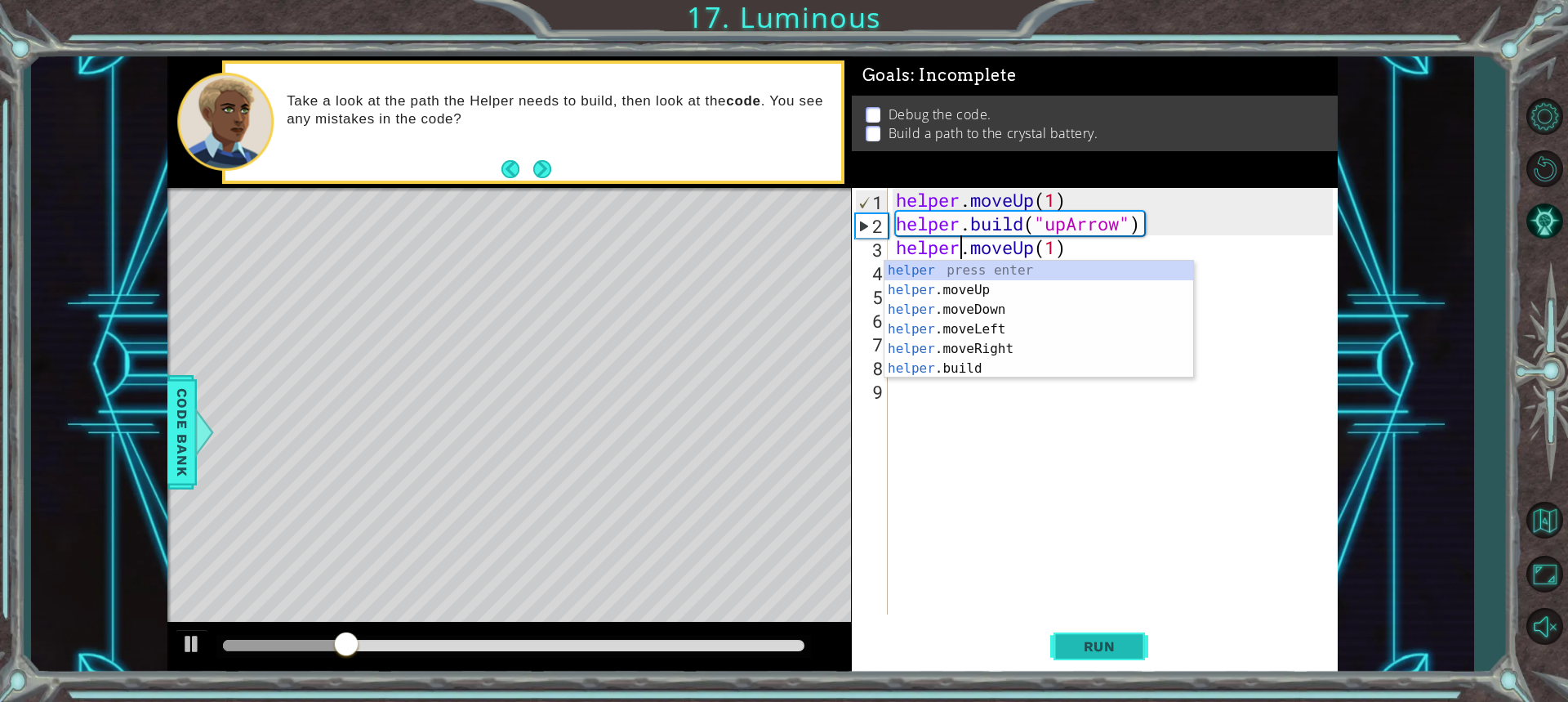
click at [1089, 647] on span "Run" at bounding box center [1100, 646] width 65 height 17
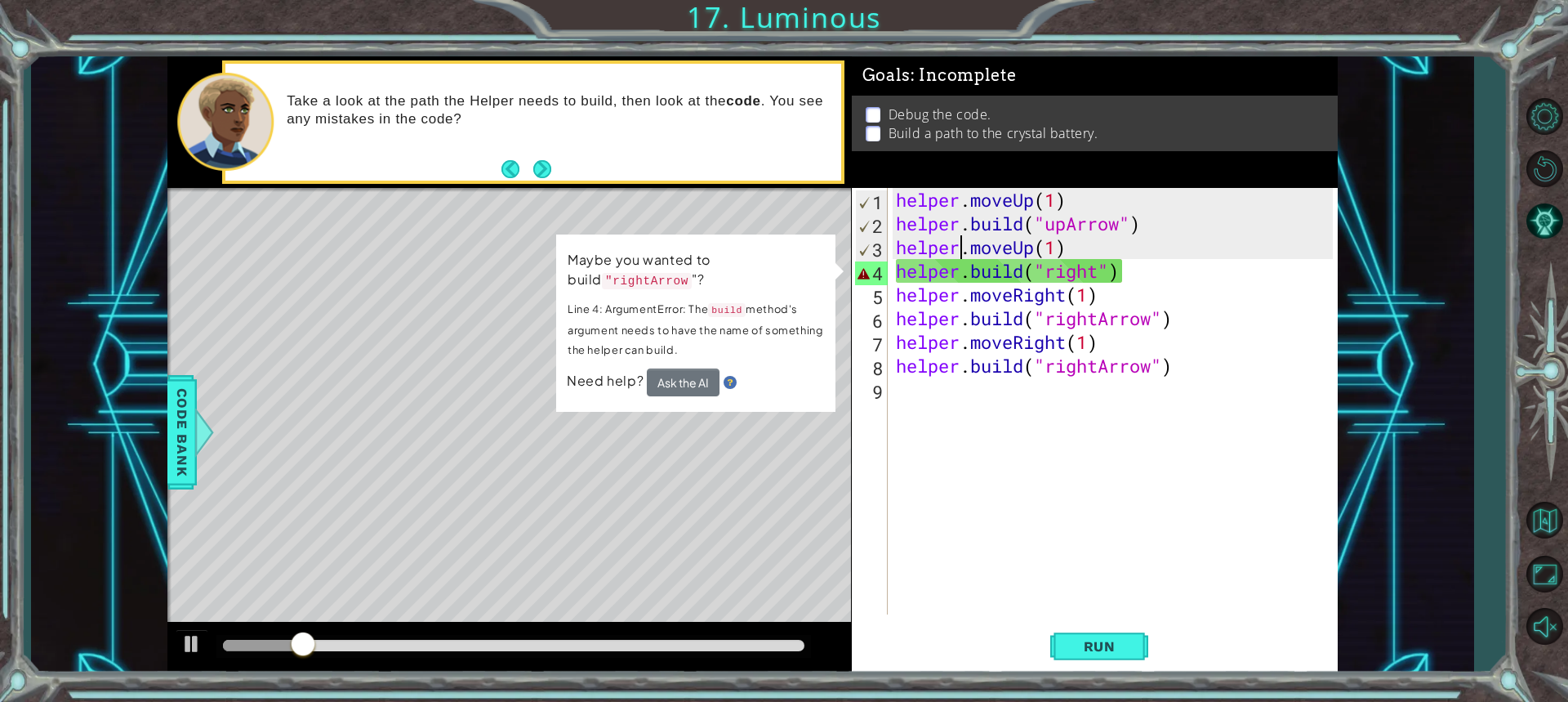
click at [1100, 274] on div "helper . moveUp ( 1 ) helper . build ( "upArrow" ) helper . moveUp ( 1 ) helper…" at bounding box center [1117, 425] width 449 height 474
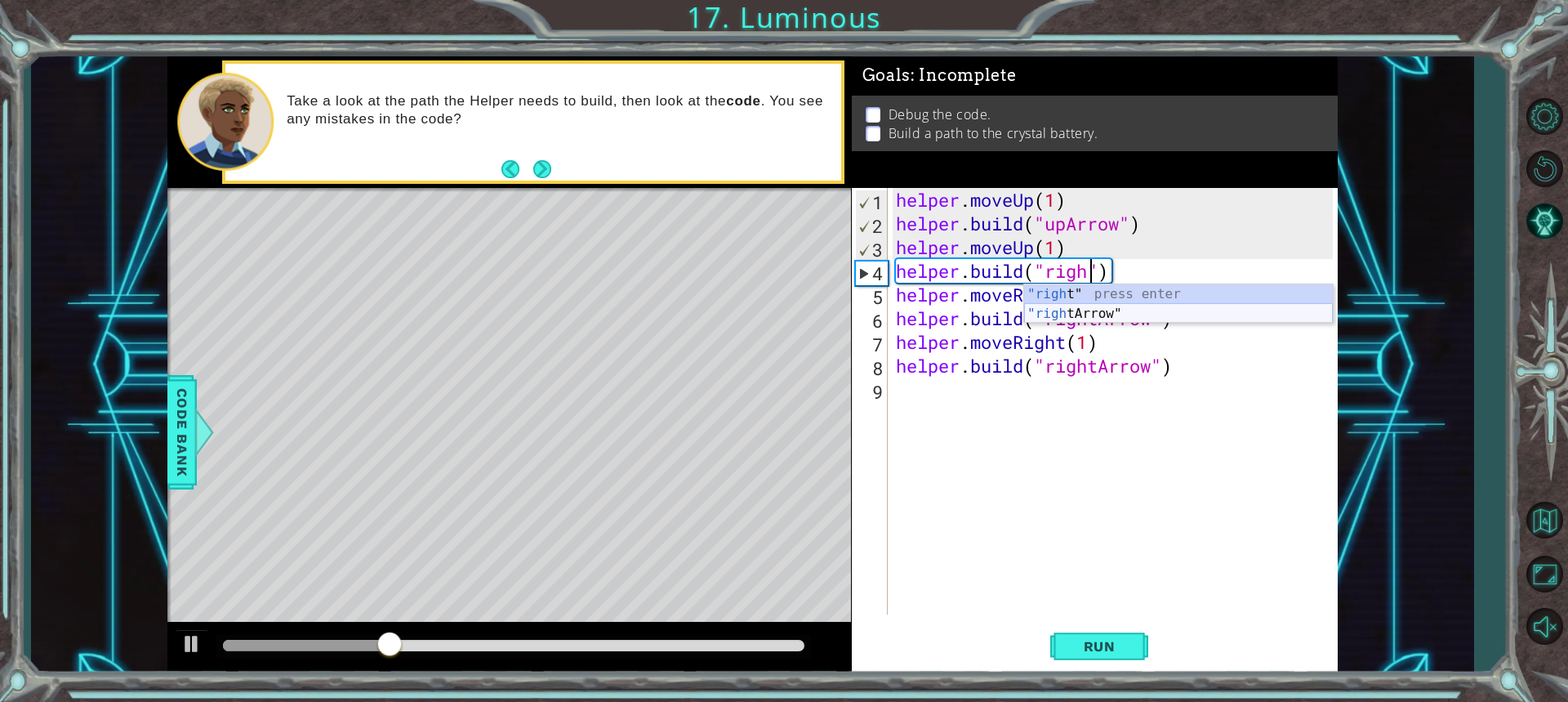
click at [1103, 306] on div ""righ t" press enter "righ tArrow" press enter" at bounding box center [1179, 324] width 309 height 79
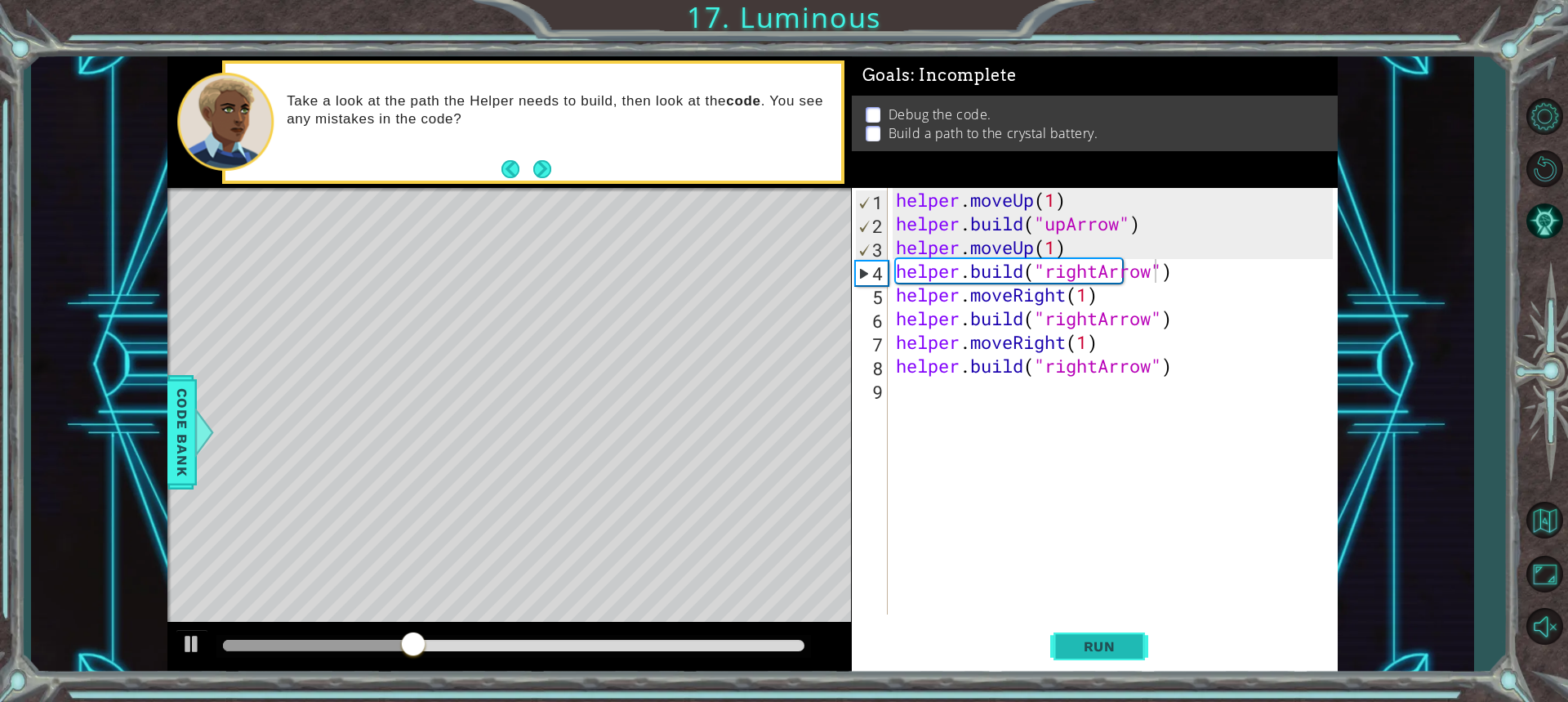
click at [1107, 641] on span "Run" at bounding box center [1100, 646] width 65 height 17
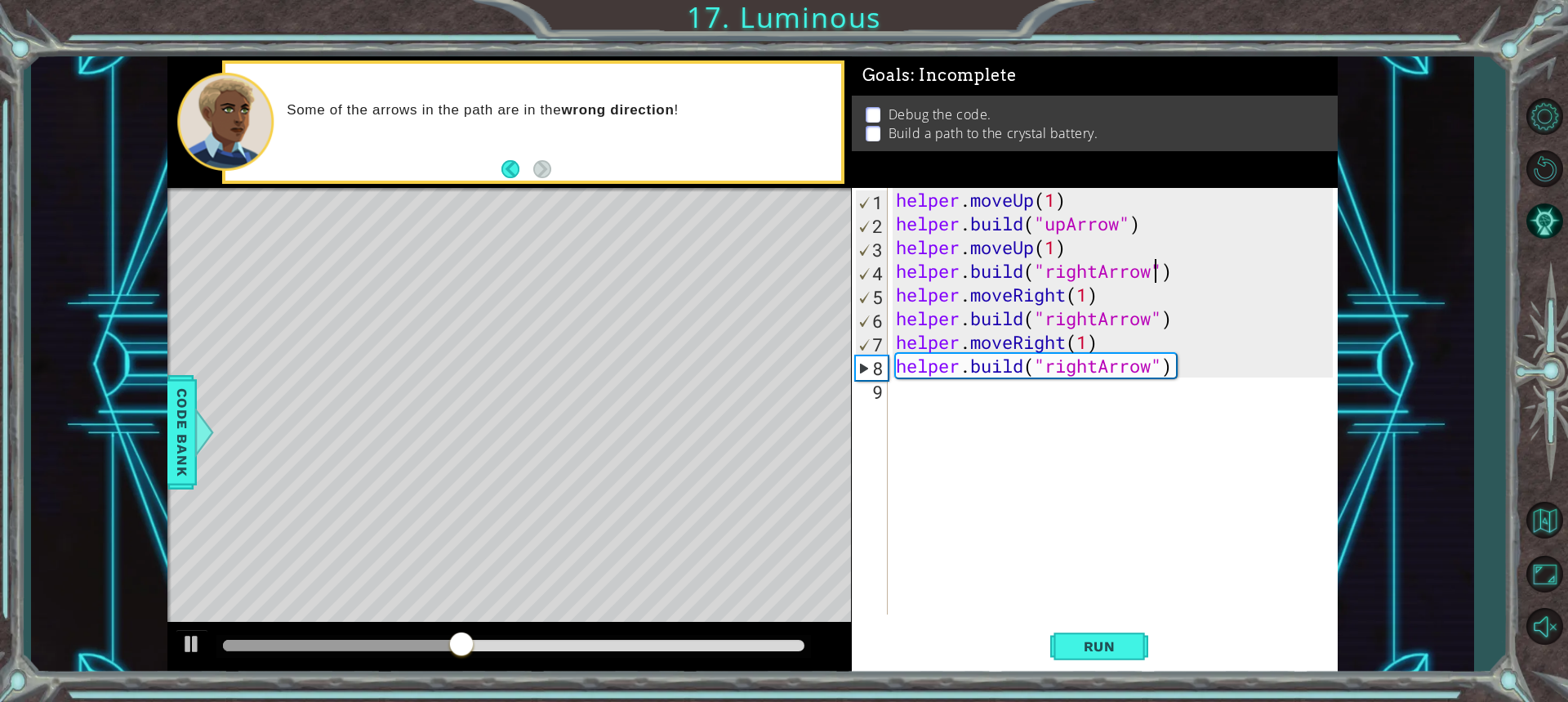
click at [1174, 366] on div "helper . moveUp ( 1 ) helper . build ( "upArrow" ) helper . moveUp ( 1 ) helper…" at bounding box center [1117, 425] width 449 height 474
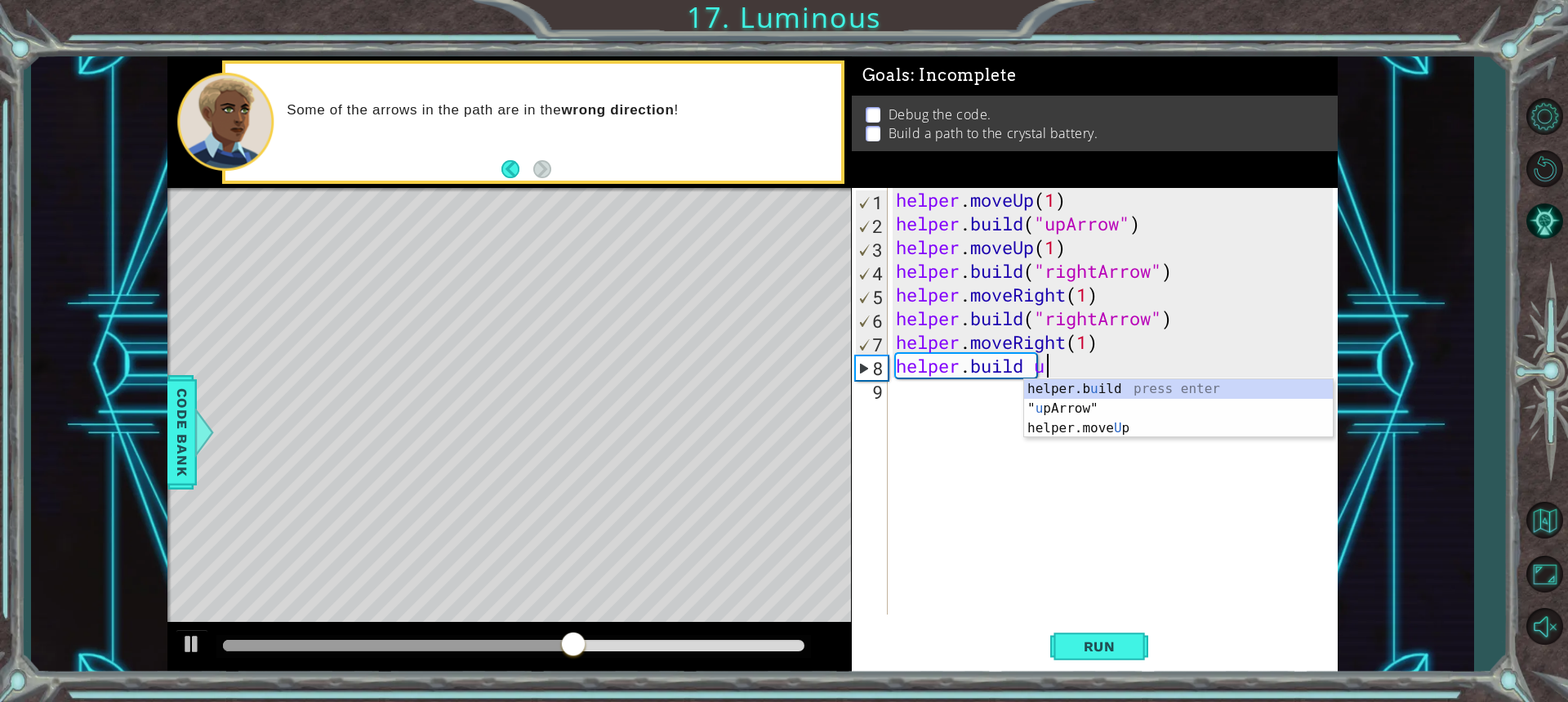
scroll to position [0, 6]
click at [1074, 406] on div "helper.b u ild press enter " u pArrow" press enter helper.move U p press enter" at bounding box center [1179, 428] width 309 height 98
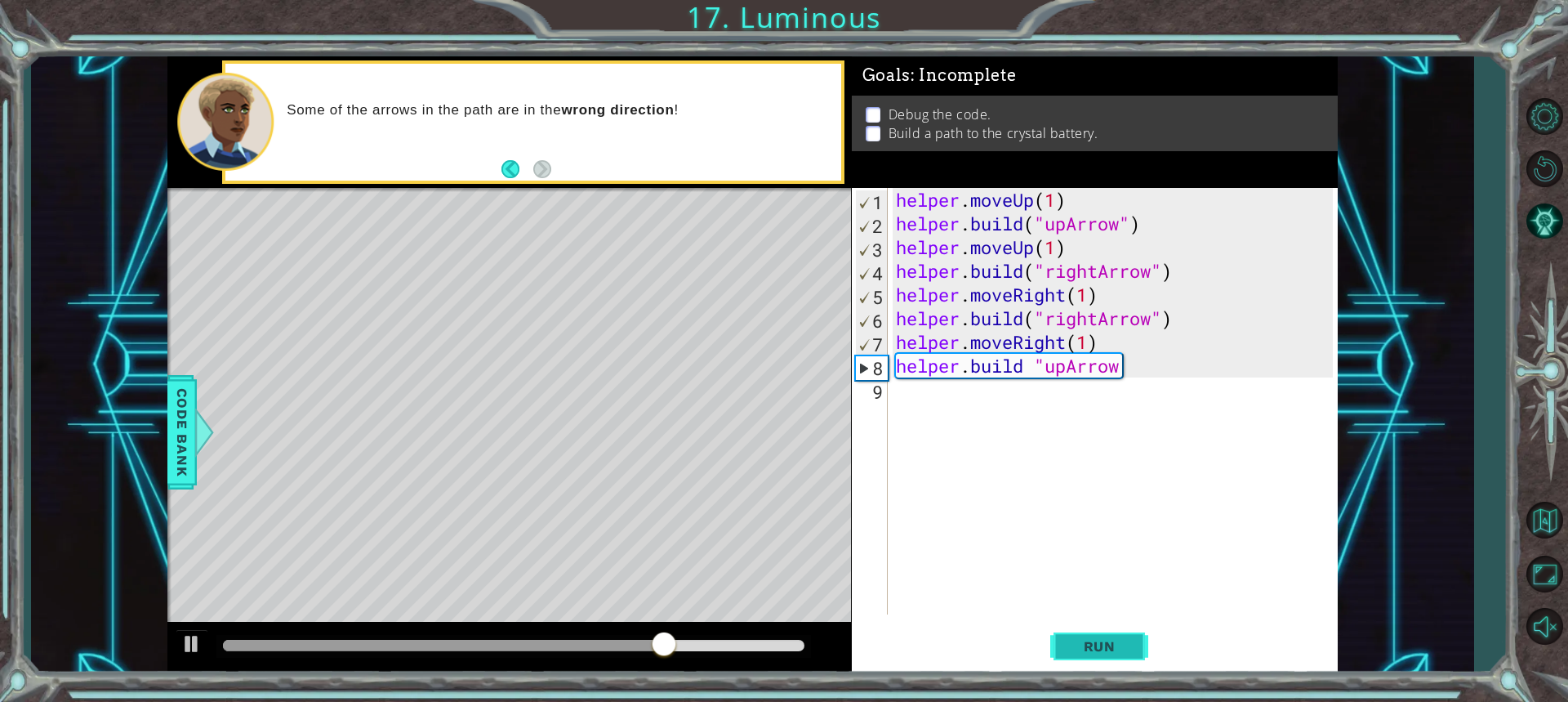
click at [1086, 638] on span "Run" at bounding box center [1100, 646] width 65 height 17
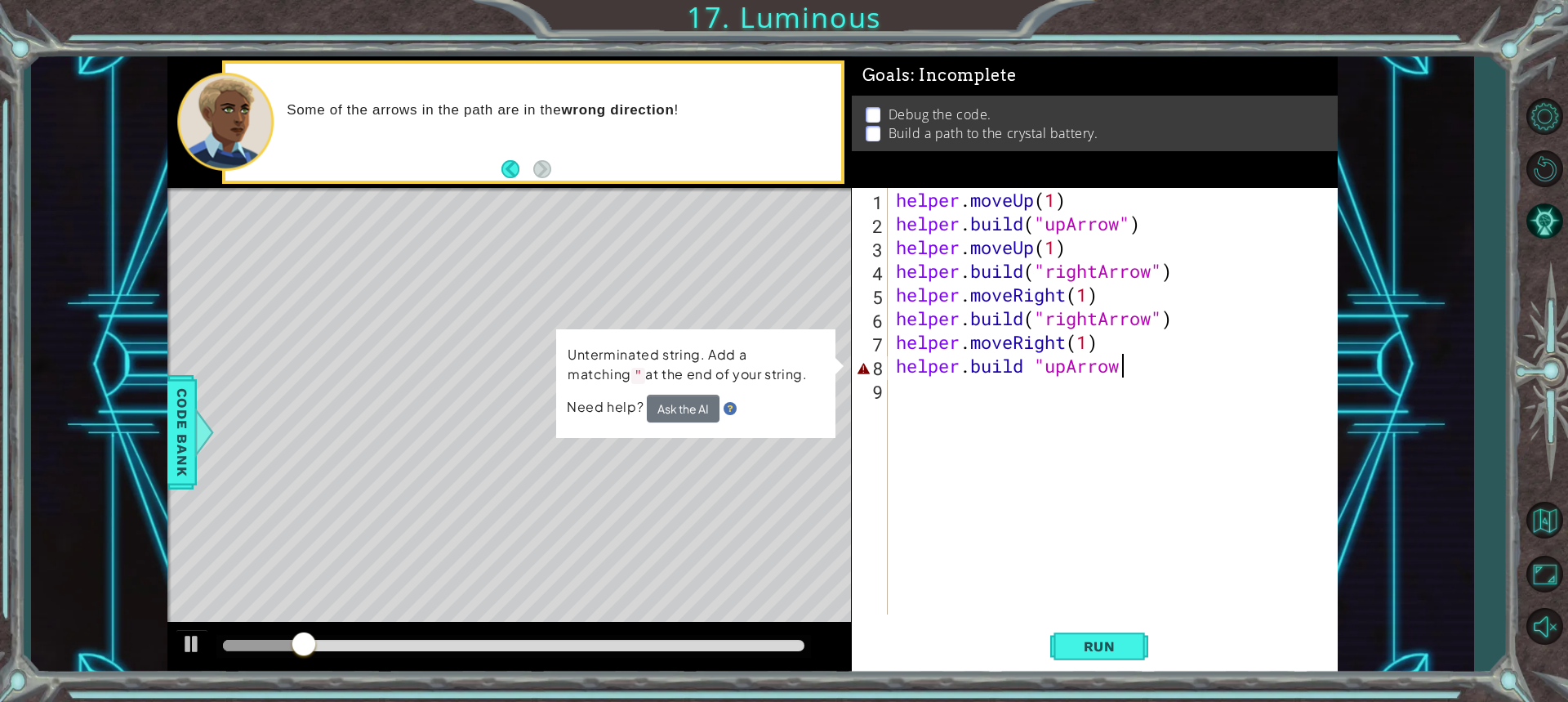
click at [1128, 369] on div "helper . moveUp ( 1 ) helper . build ( "upArrow" ) helper . moveUp ( 1 ) helper…" at bounding box center [1117, 425] width 449 height 474
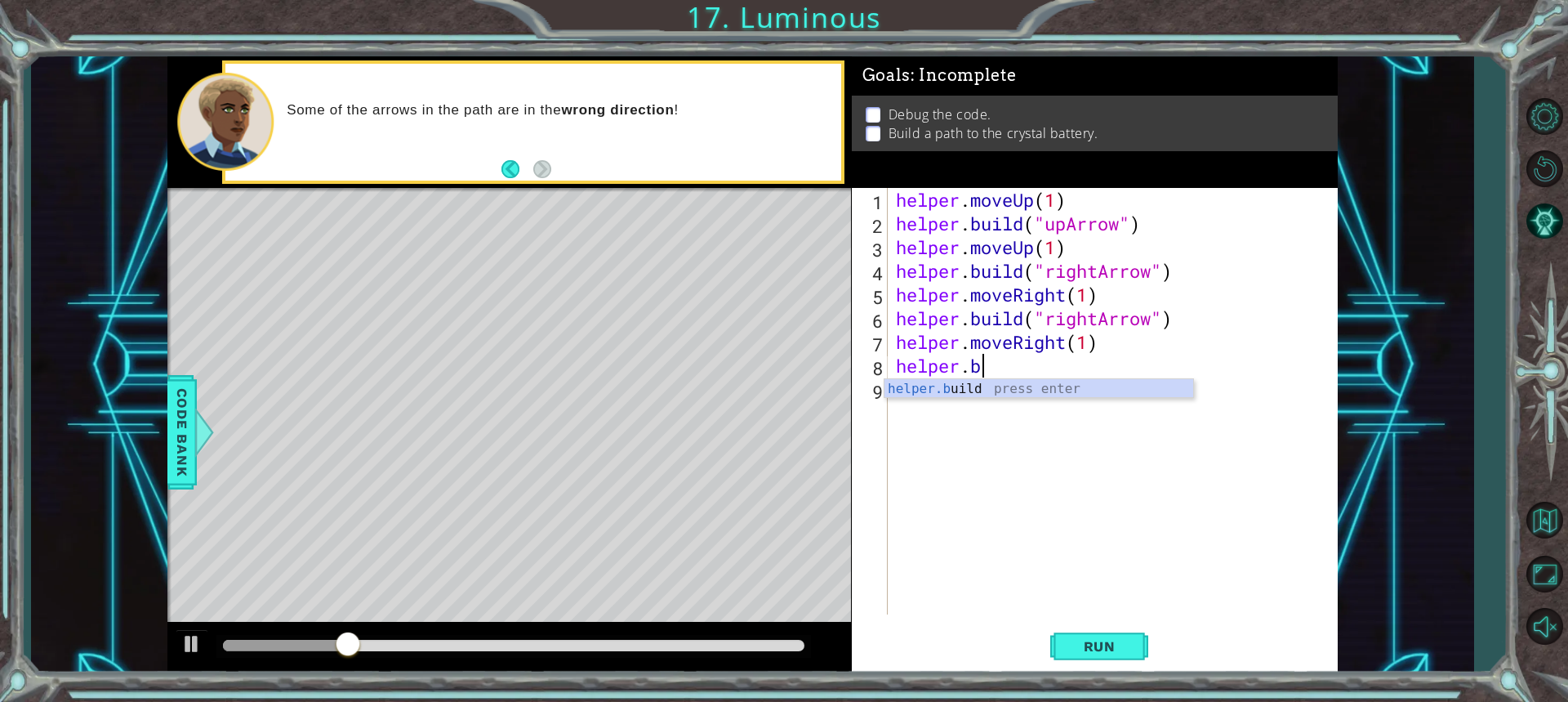
scroll to position [0, 3]
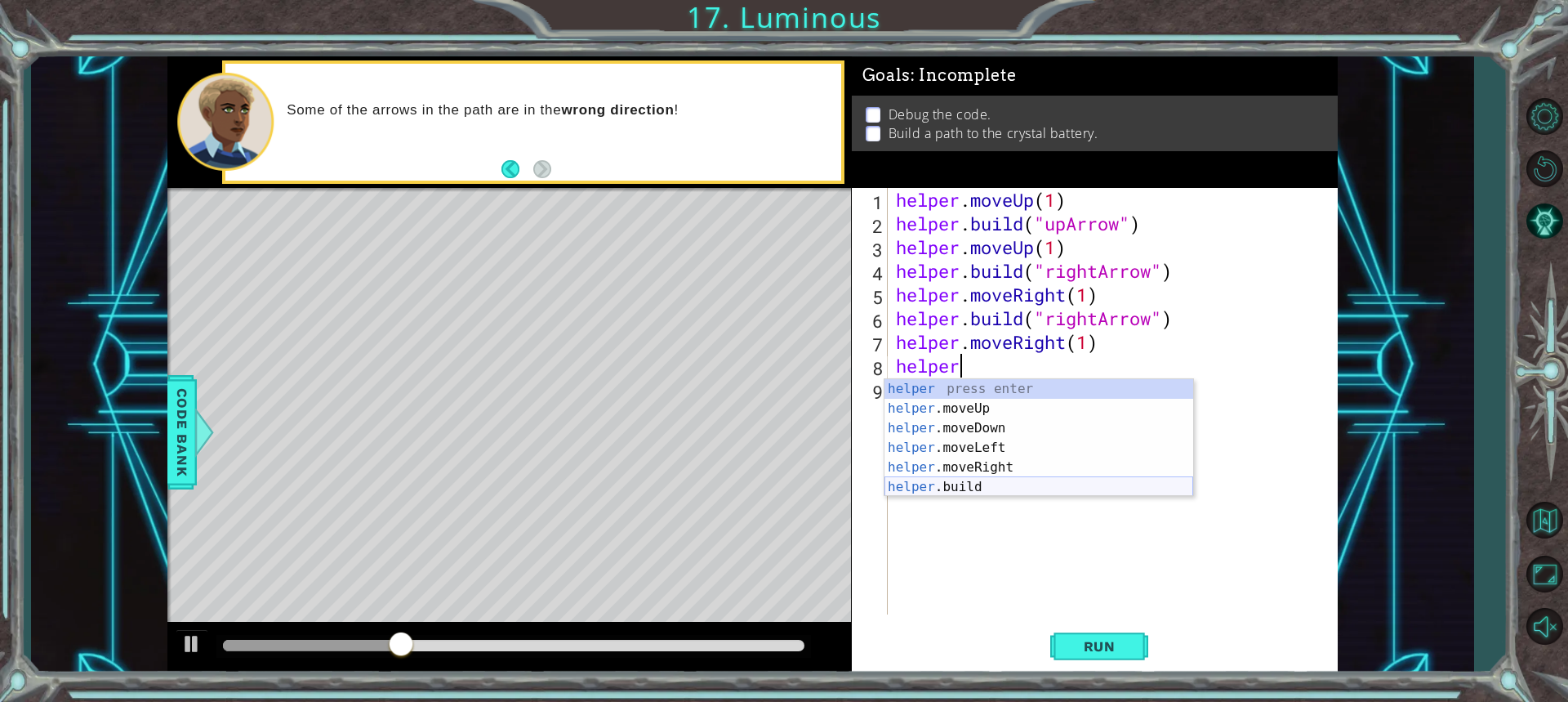
click at [1023, 484] on div "helper press enter helper .moveUp press enter helper .moveDown press enter help…" at bounding box center [1039, 457] width 309 height 157
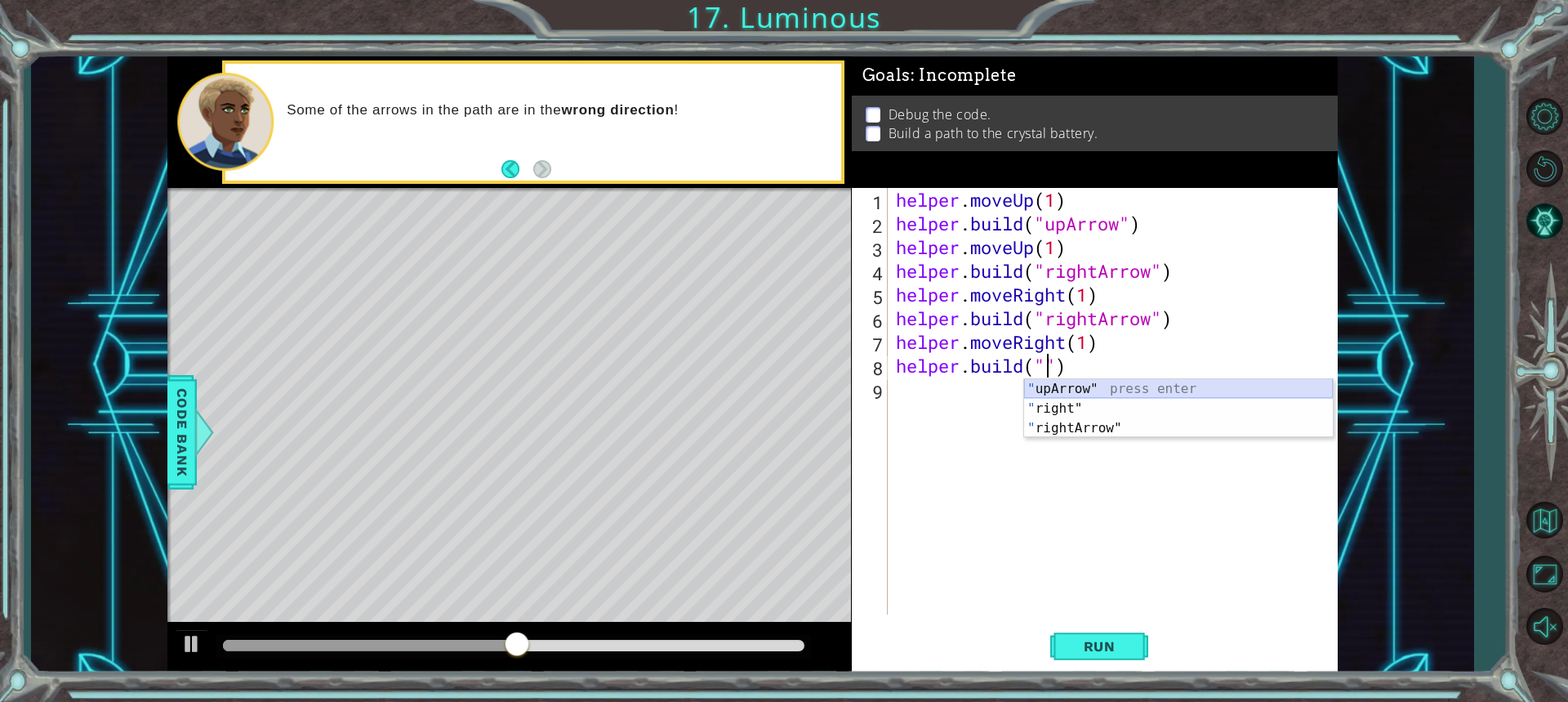
click at [1132, 385] on div "" upArrow" press enter " right" press enter " rightArrow" press enter" at bounding box center [1179, 428] width 309 height 98
type textarea "helper.build("upArrow")"
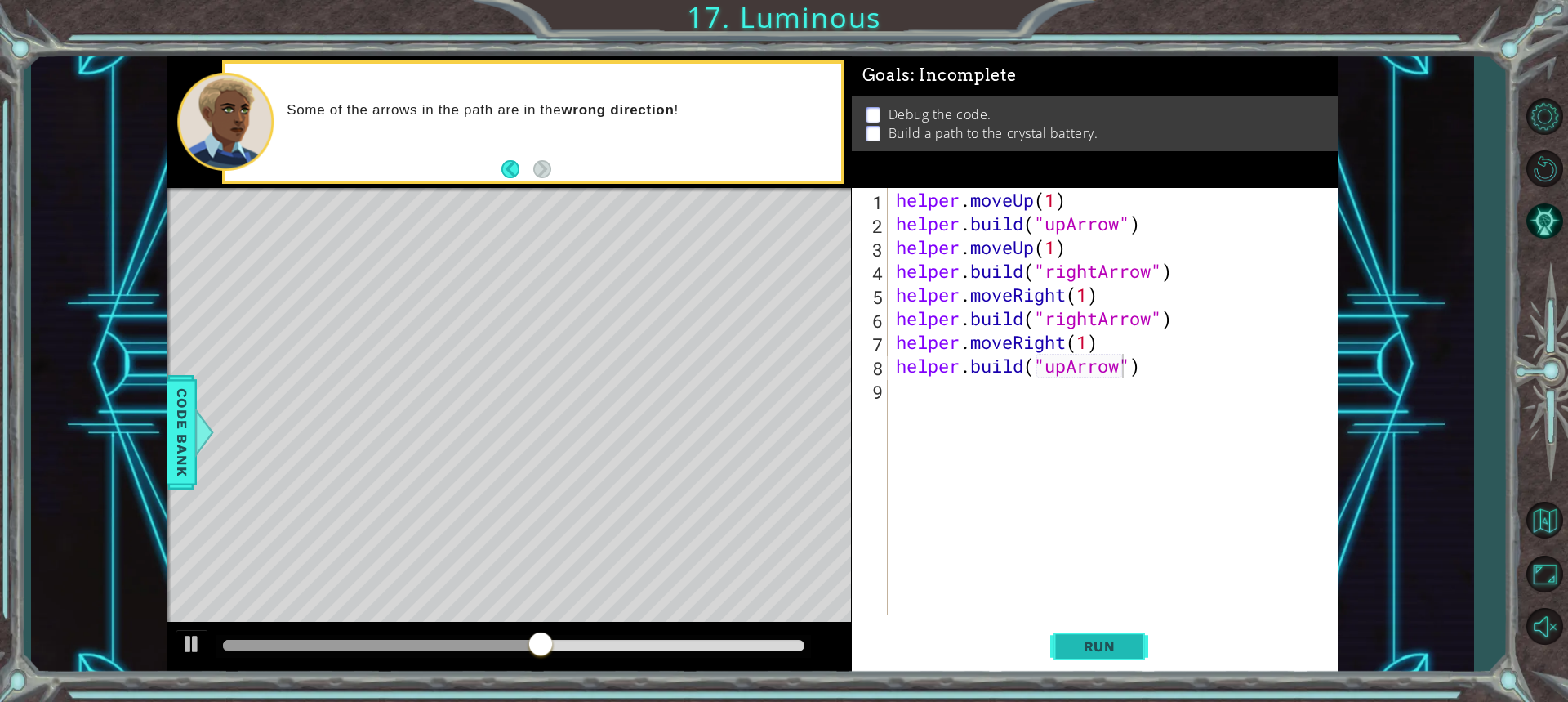
click at [1076, 641] on span "Run" at bounding box center [1100, 646] width 65 height 17
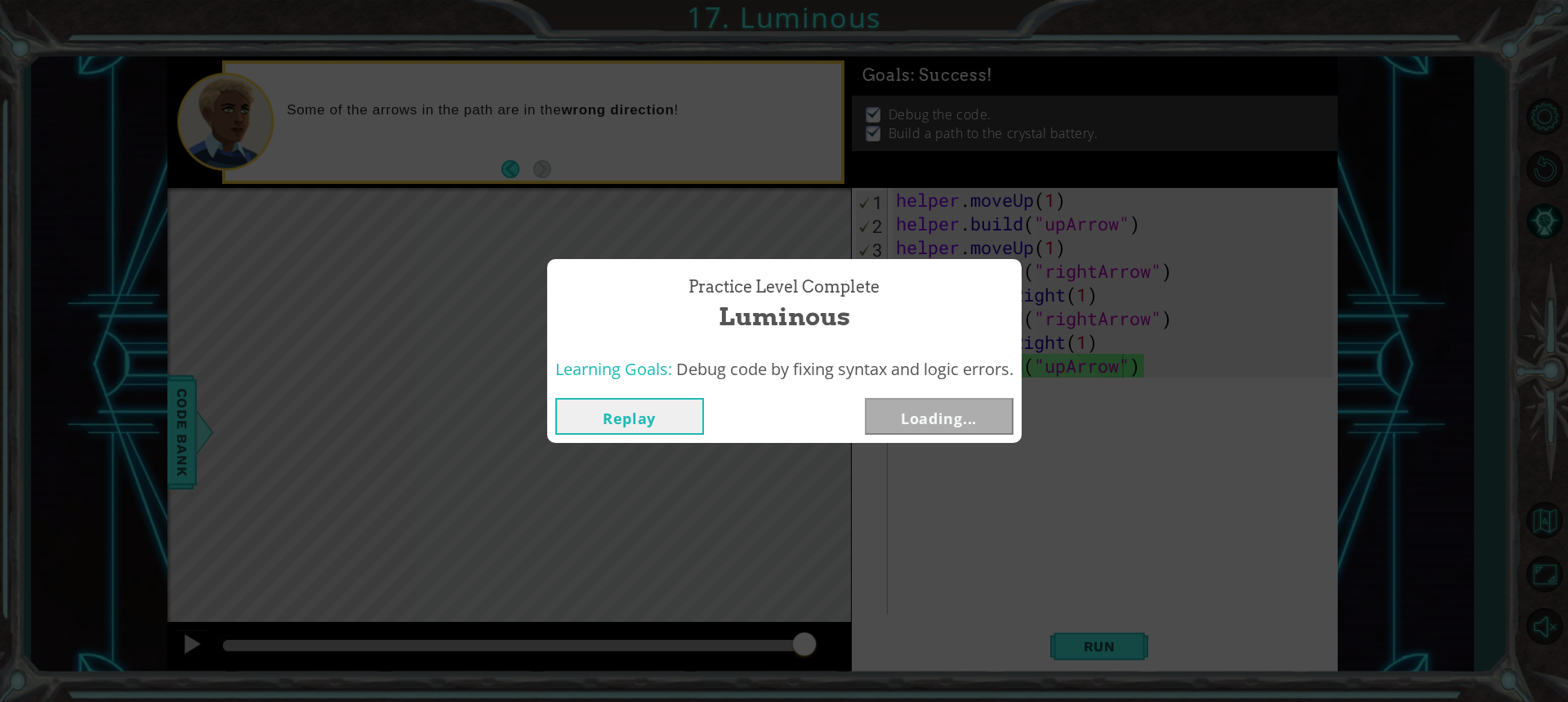
drag, startPoint x: 318, startPoint y: 645, endPoint x: 835, endPoint y: 641, distance: 517.0
click at [835, 641] on body "1 ההההההההההההההההההההההההההההההההההההההההההההההההההההההההההההההההההההההההההההה…" at bounding box center [784, 351] width 1568 height 702
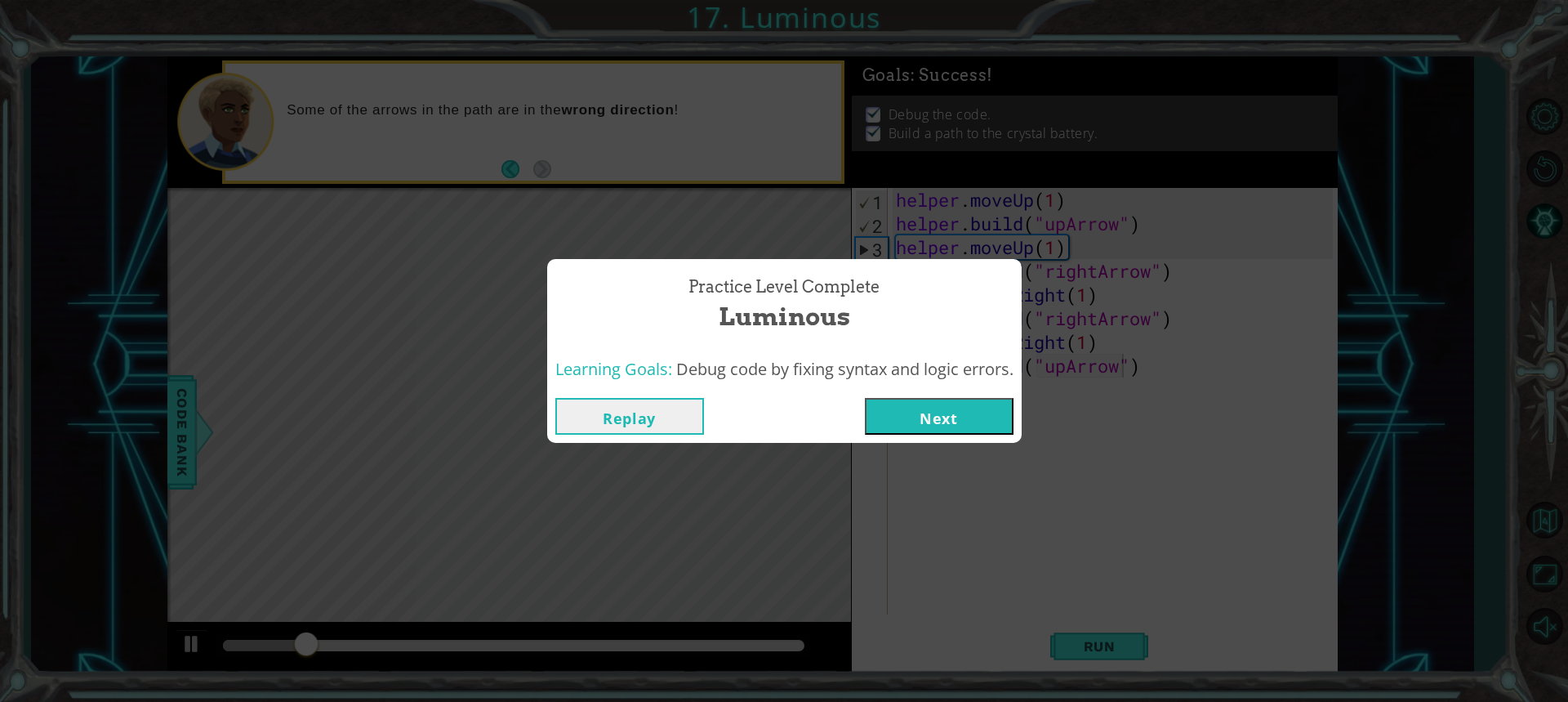
click at [933, 406] on button "Next" at bounding box center [939, 416] width 148 height 37
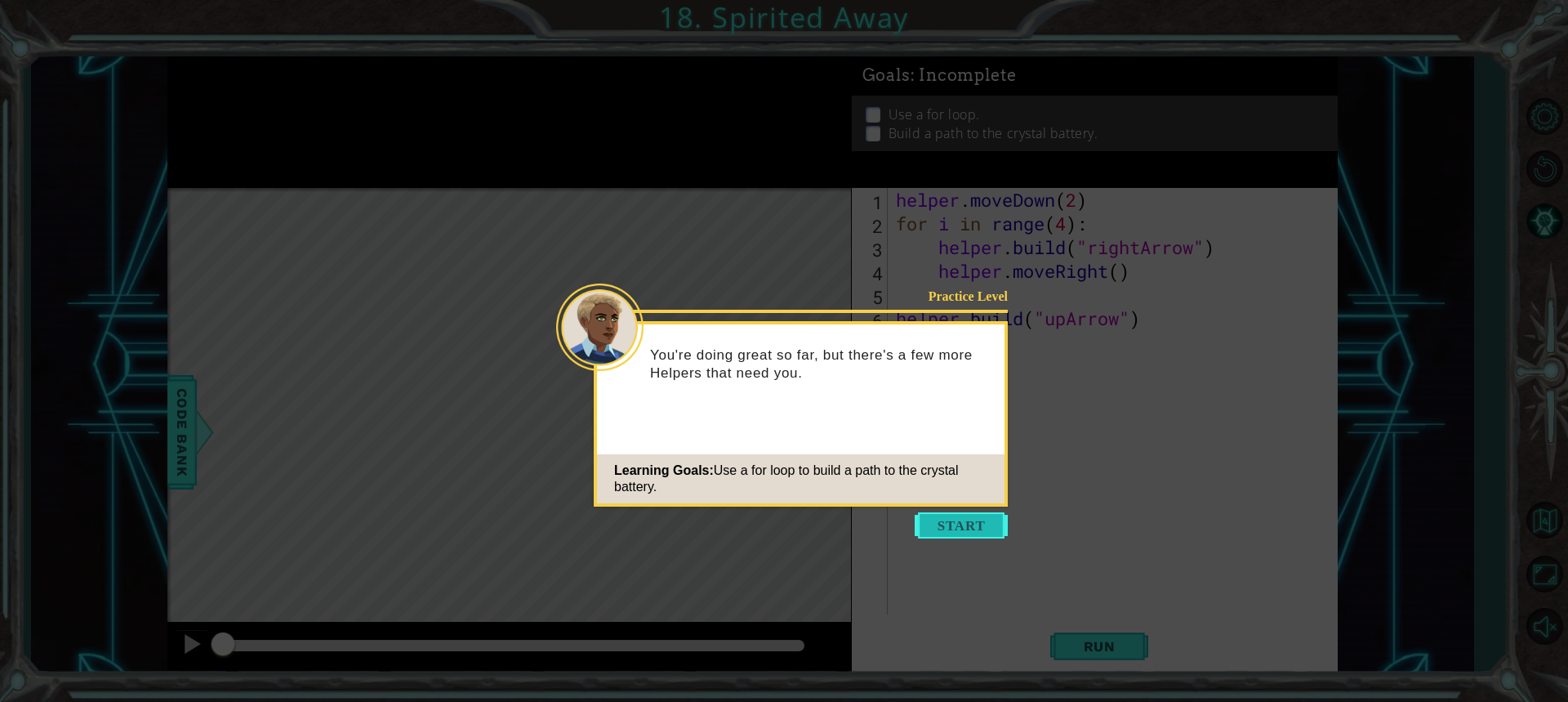
click at [949, 524] on button "Start" at bounding box center [962, 525] width 93 height 26
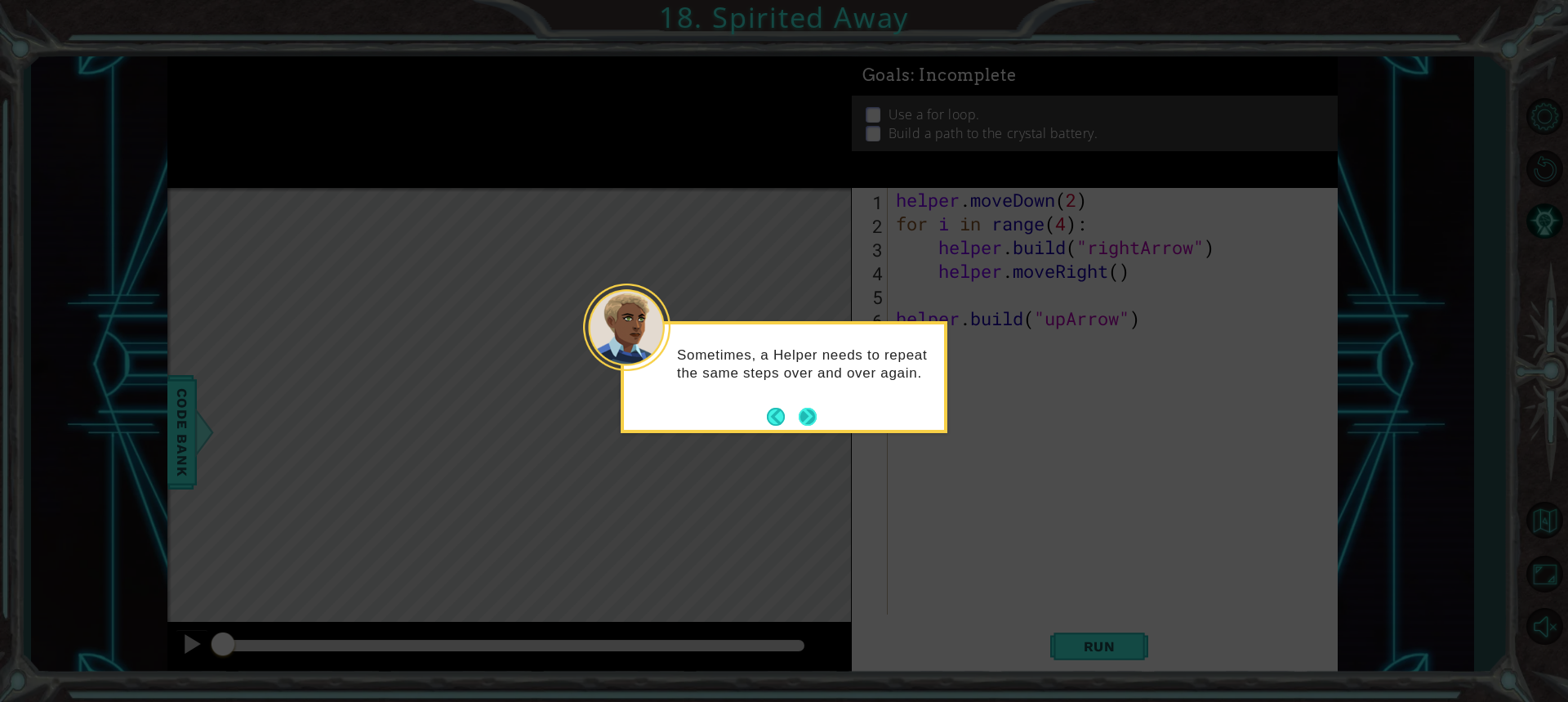
click at [810, 410] on button "Next" at bounding box center [807, 416] width 18 height 18
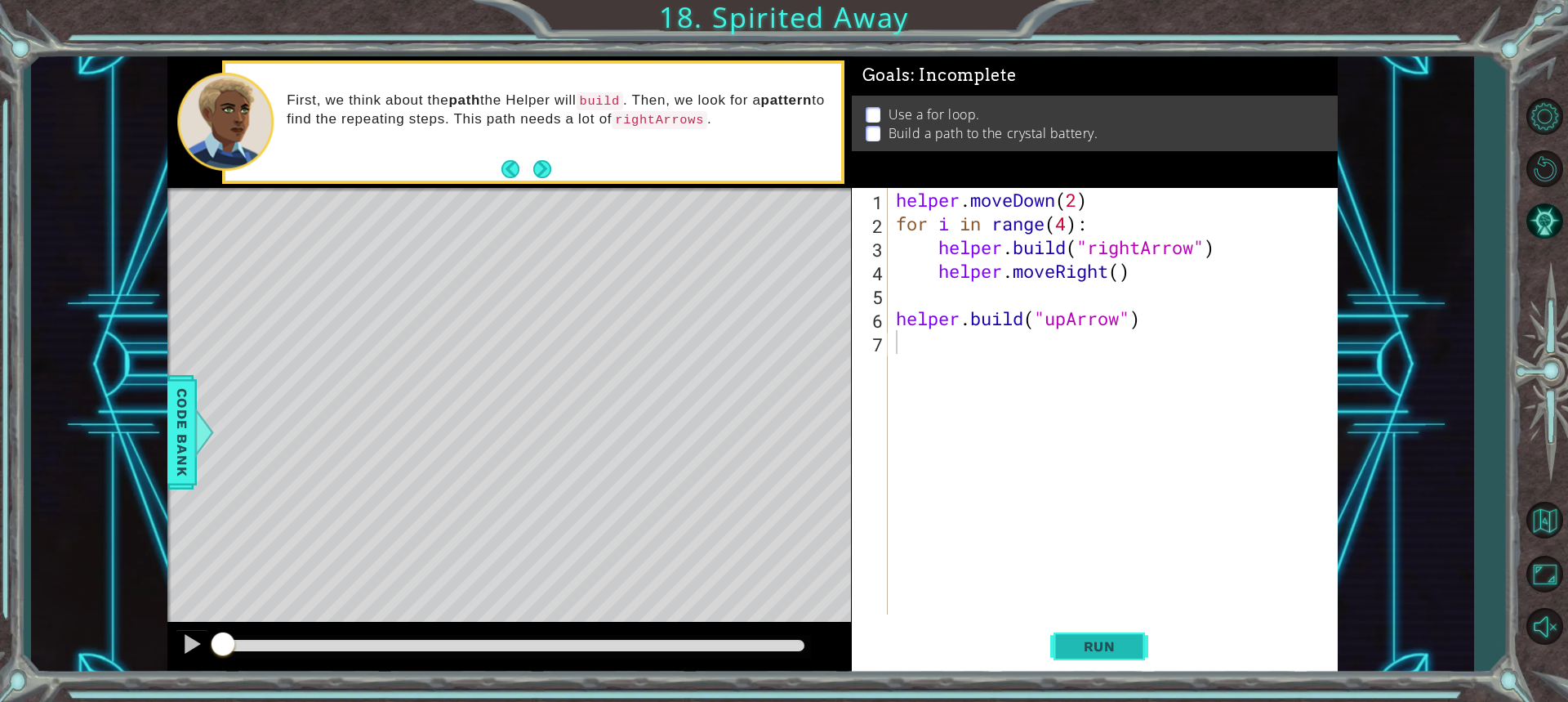
click at [1086, 651] on span "Run" at bounding box center [1100, 646] width 65 height 17
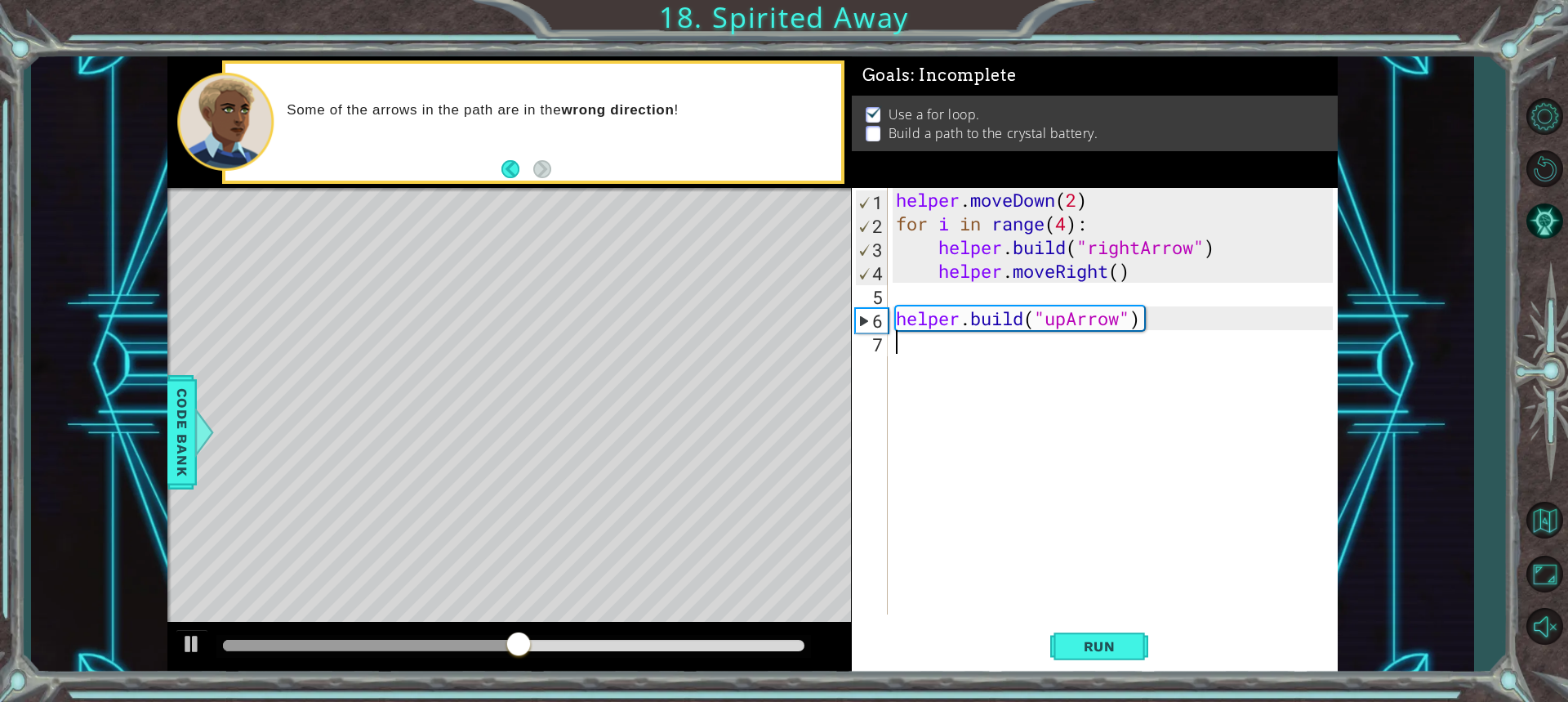
click at [932, 346] on div "helper . moveDown ( 2 ) for i in range ( 4 ) : helper . build ( "rightArrow" ) …" at bounding box center [1117, 425] width 449 height 474
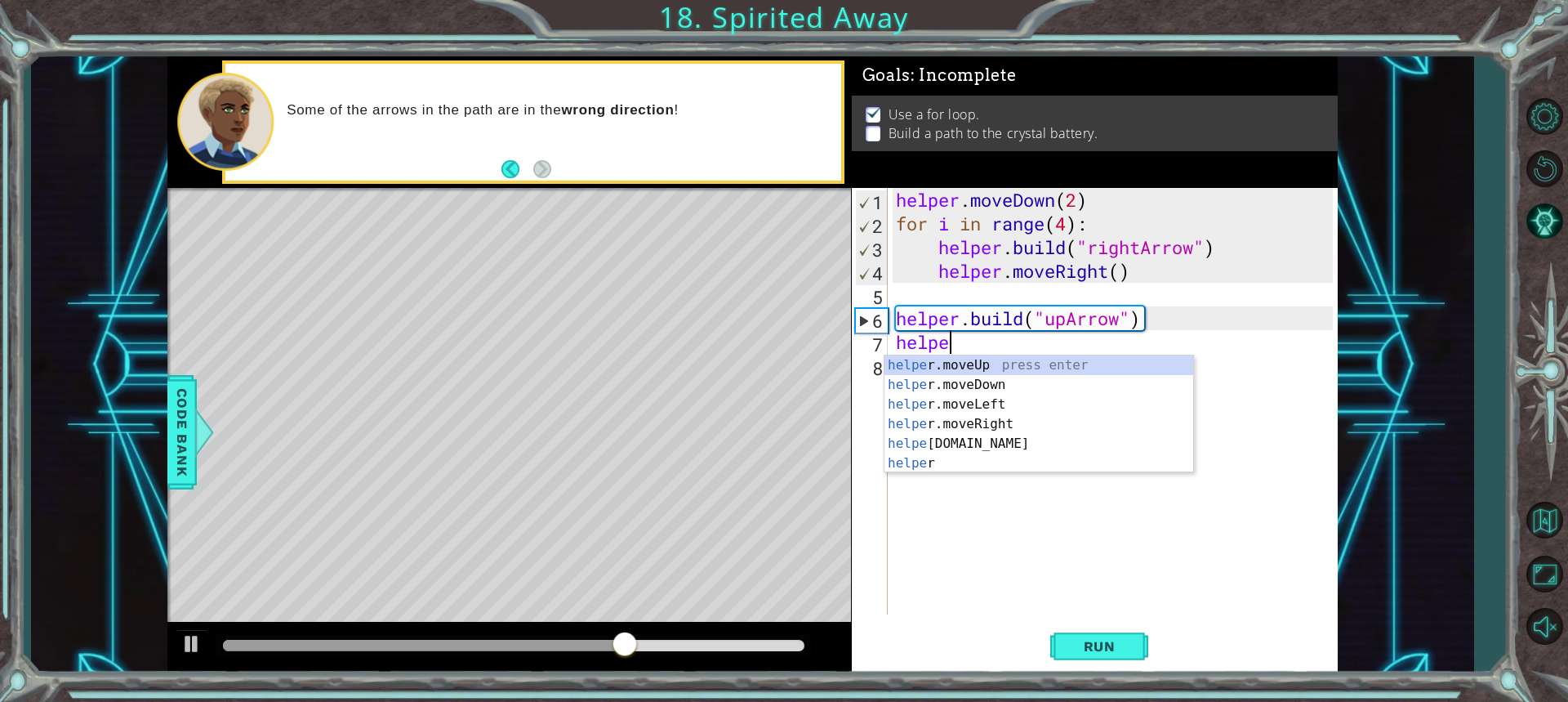
scroll to position [0, 2]
click at [928, 384] on div "helper press enter helper .moveUp press enter helper .moveDown press enter help…" at bounding box center [1039, 433] width 309 height 157
type textarea "helper.moveUp(1)"
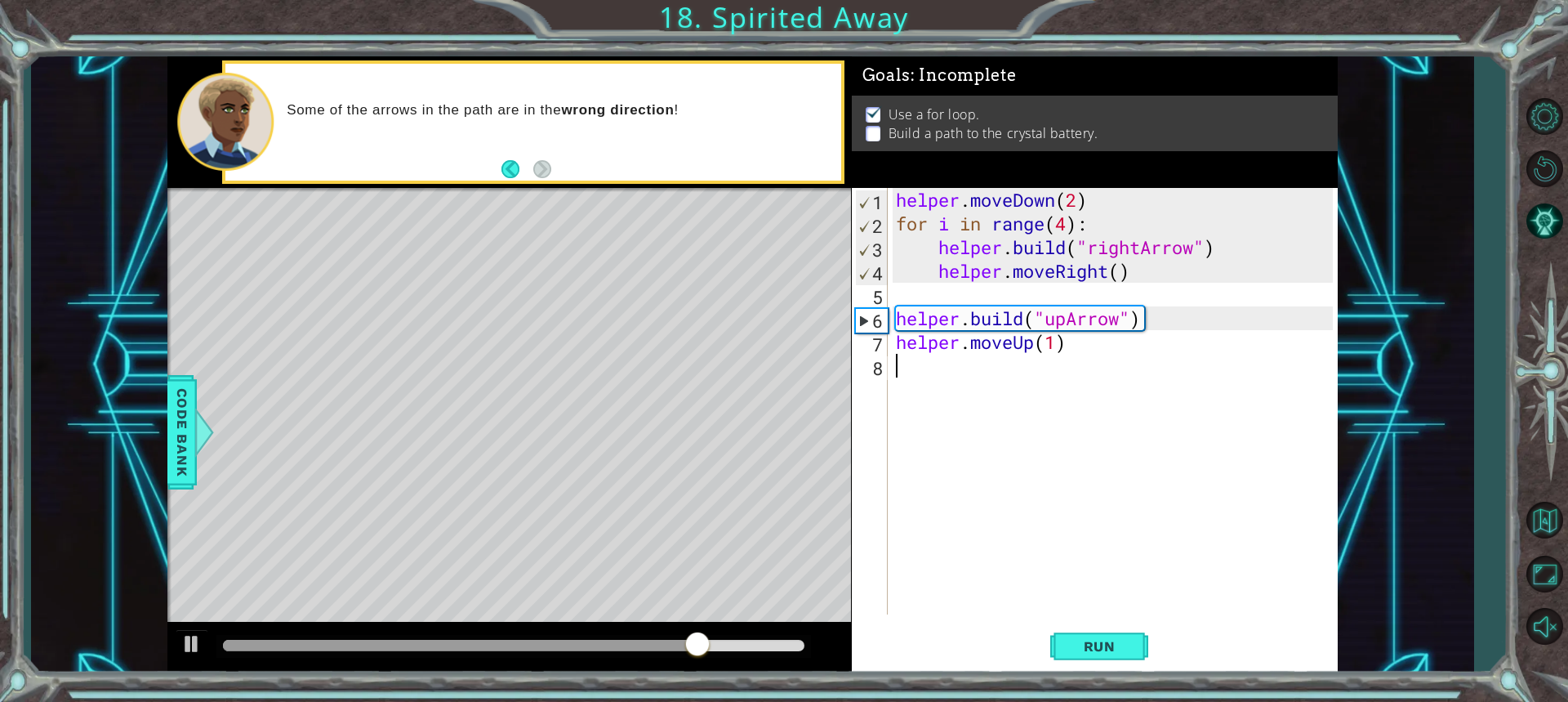
click at [928, 364] on div "helper . moveDown ( 2 ) for i in range ( 4 ) : helper . build ( "rightArrow" ) …" at bounding box center [1117, 425] width 449 height 474
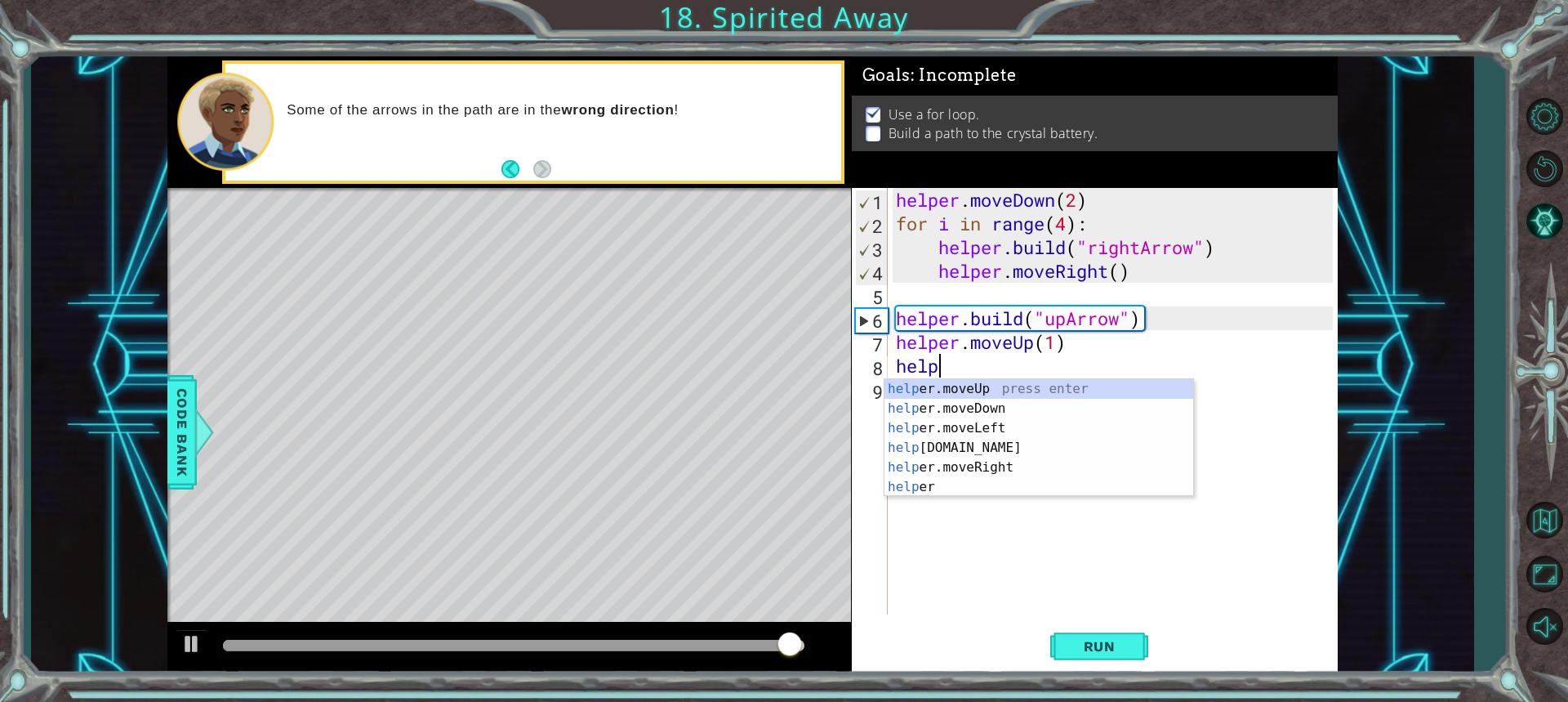
scroll to position [0, 1]
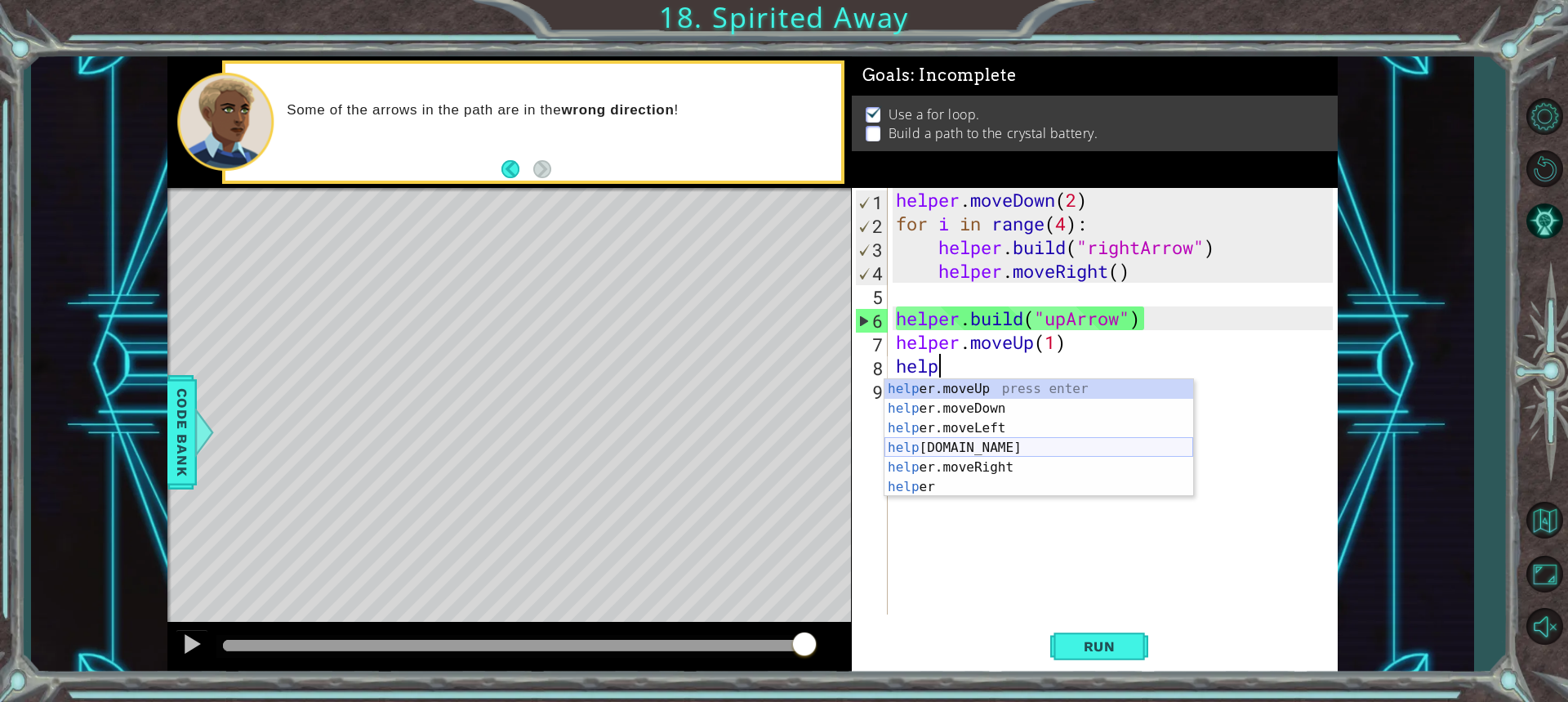
click at [931, 448] on div "help er.moveUp press enter help er.moveDown press enter help er.moveLeft press …" at bounding box center [1039, 457] width 309 height 157
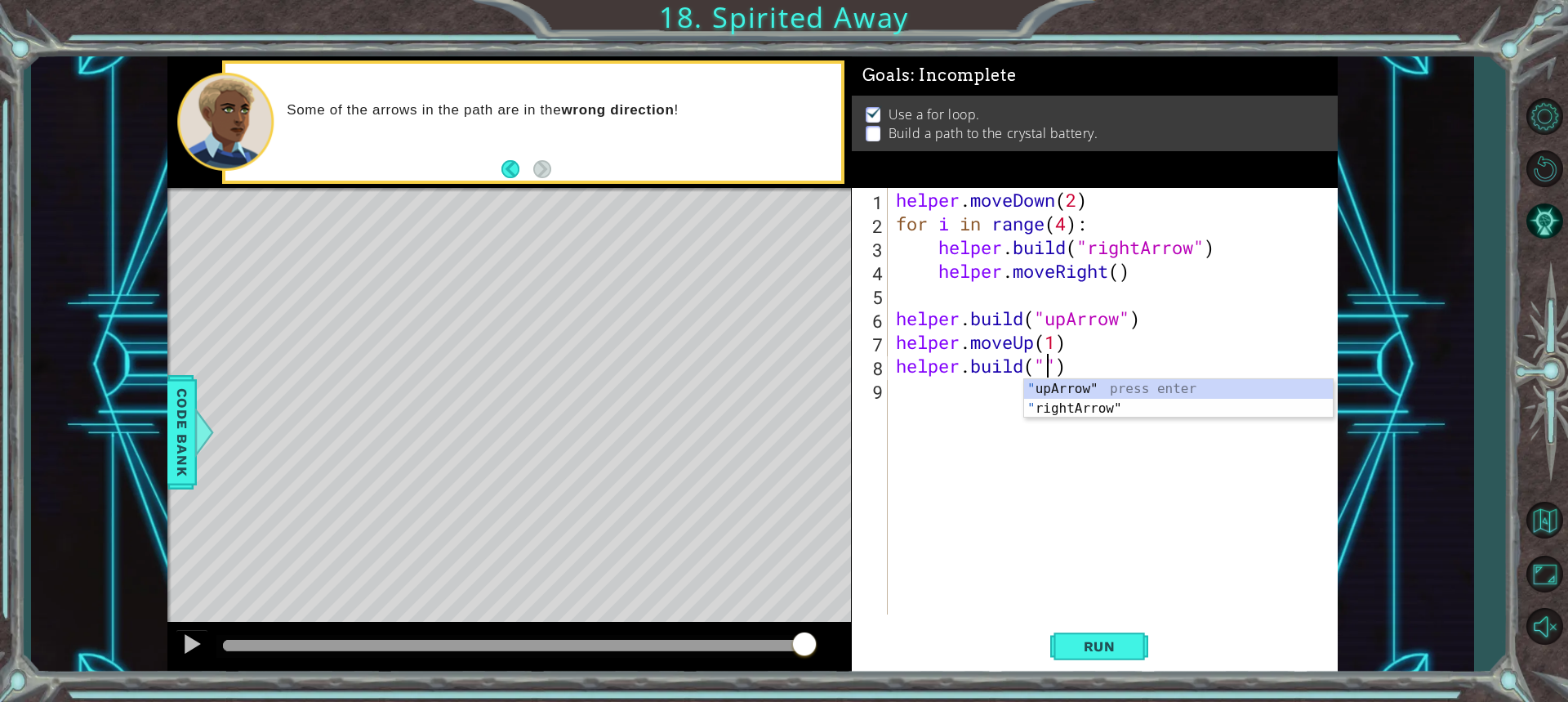
scroll to position [0, 7]
click at [1059, 379] on div ""up Arrow" press enter" at bounding box center [1179, 408] width 309 height 58
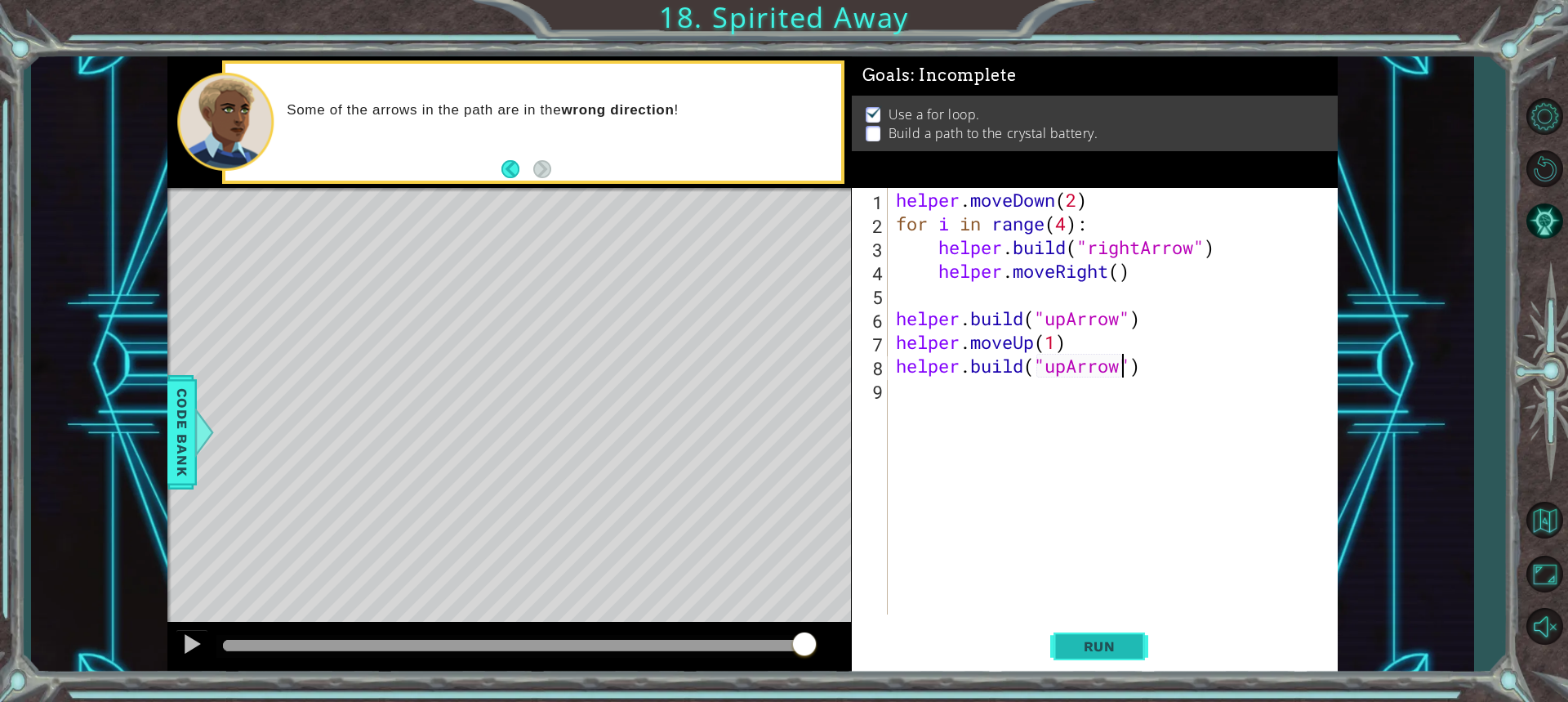
type textarea "helper.build("upArrow")"
click at [1086, 647] on span "Run" at bounding box center [1100, 646] width 65 height 17
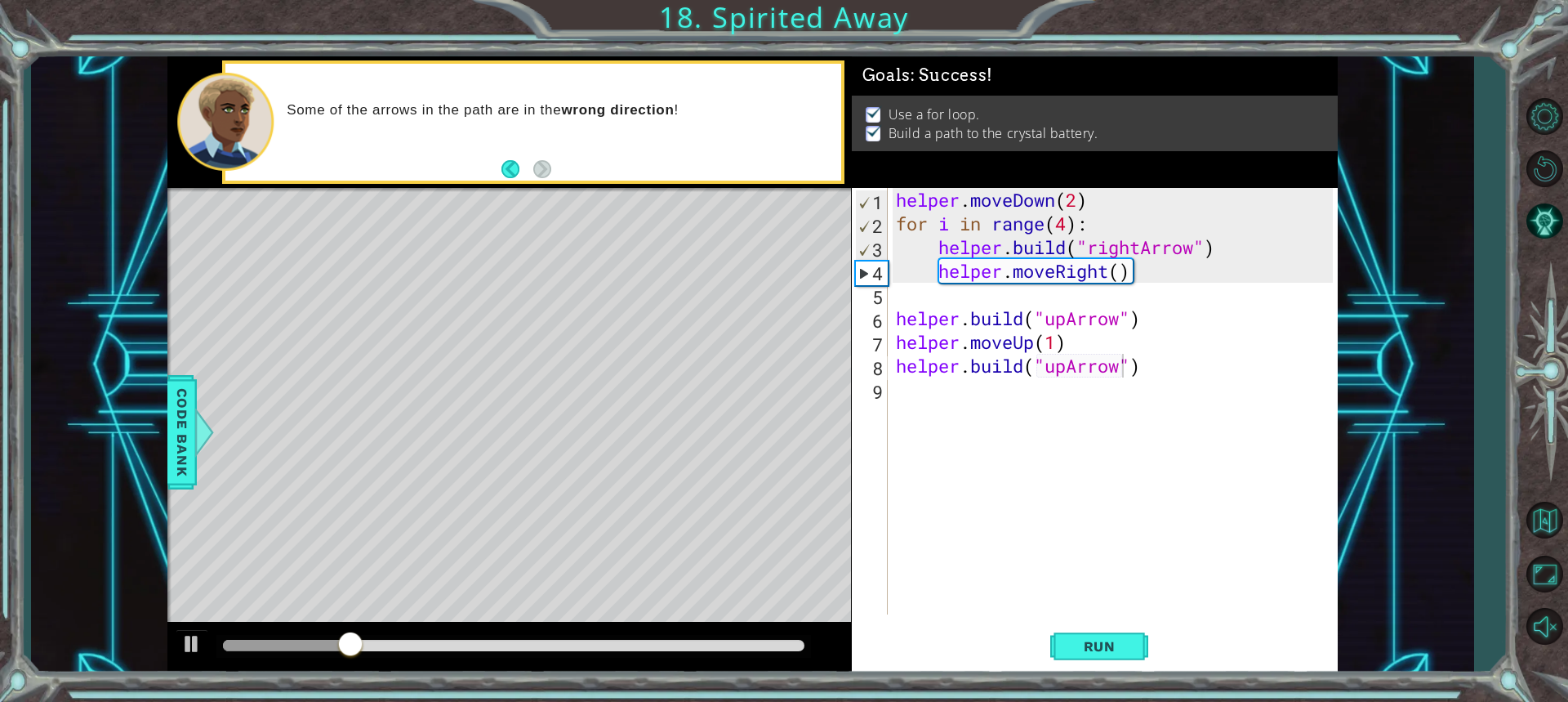
drag, startPoint x: 369, startPoint y: 634, endPoint x: 389, endPoint y: 647, distance: 23.9
click at [389, 647] on div at bounding box center [513, 645] width 593 height 23
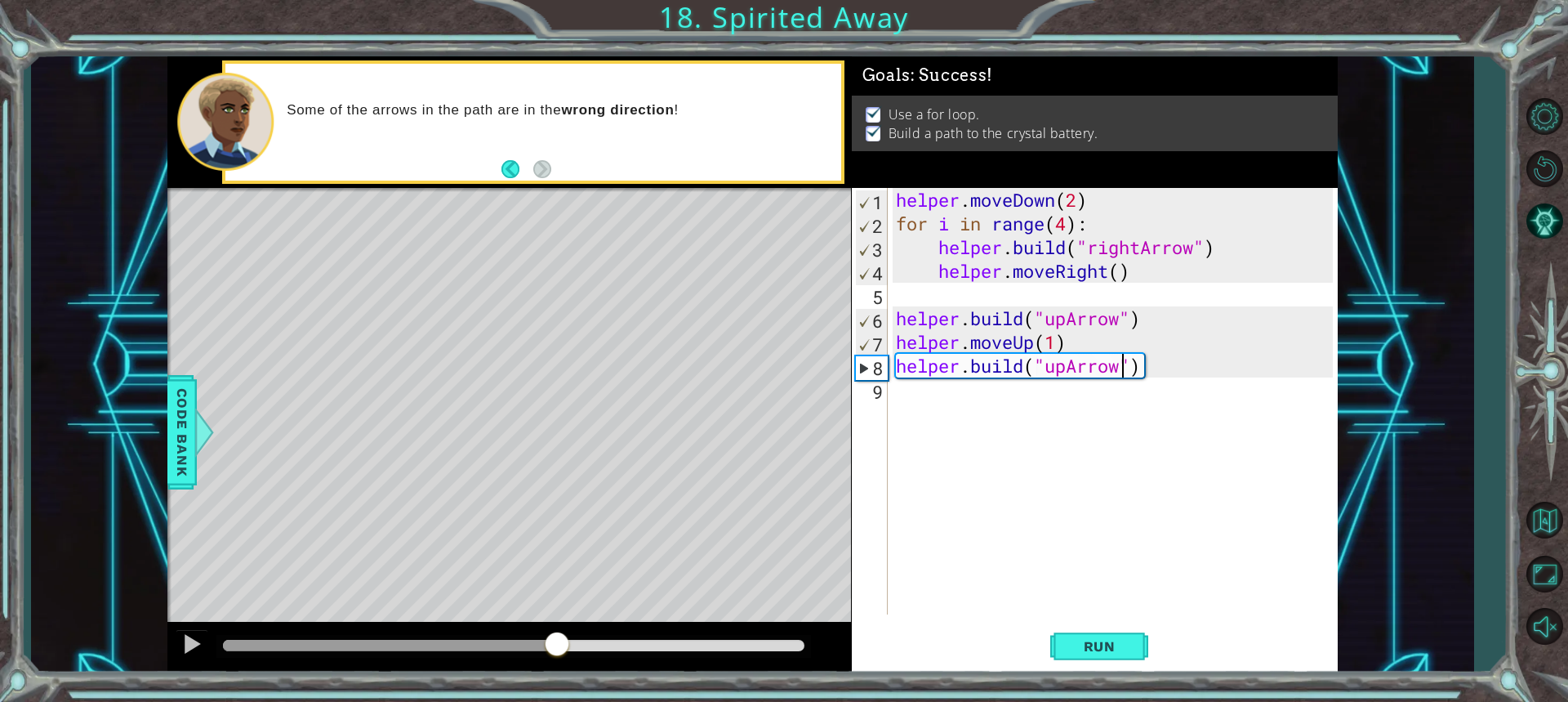
drag, startPoint x: 371, startPoint y: 646, endPoint x: 556, endPoint y: 645, distance: 185.0
click at [556, 645] on div at bounding box center [557, 645] width 30 height 30
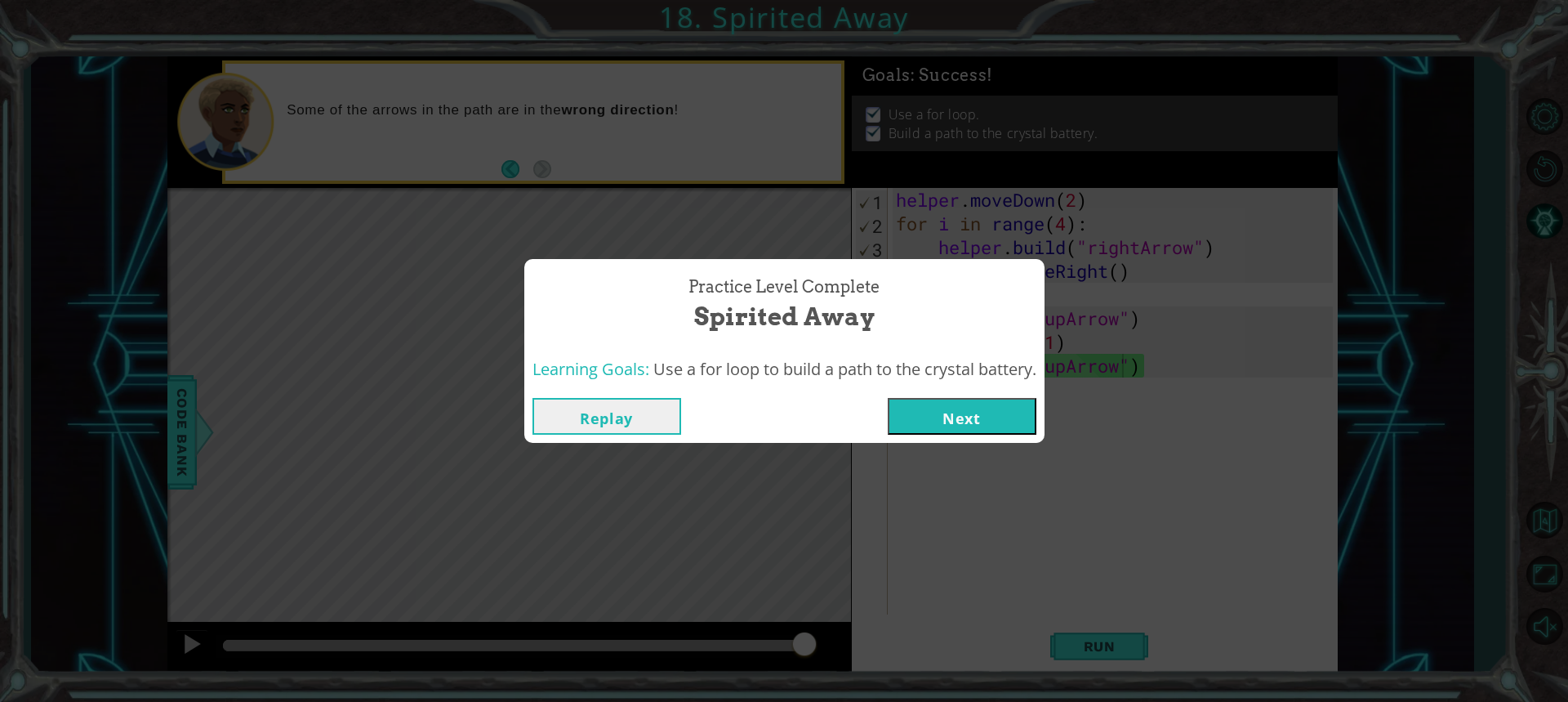
click at [954, 404] on button "Next" at bounding box center [962, 416] width 148 height 37
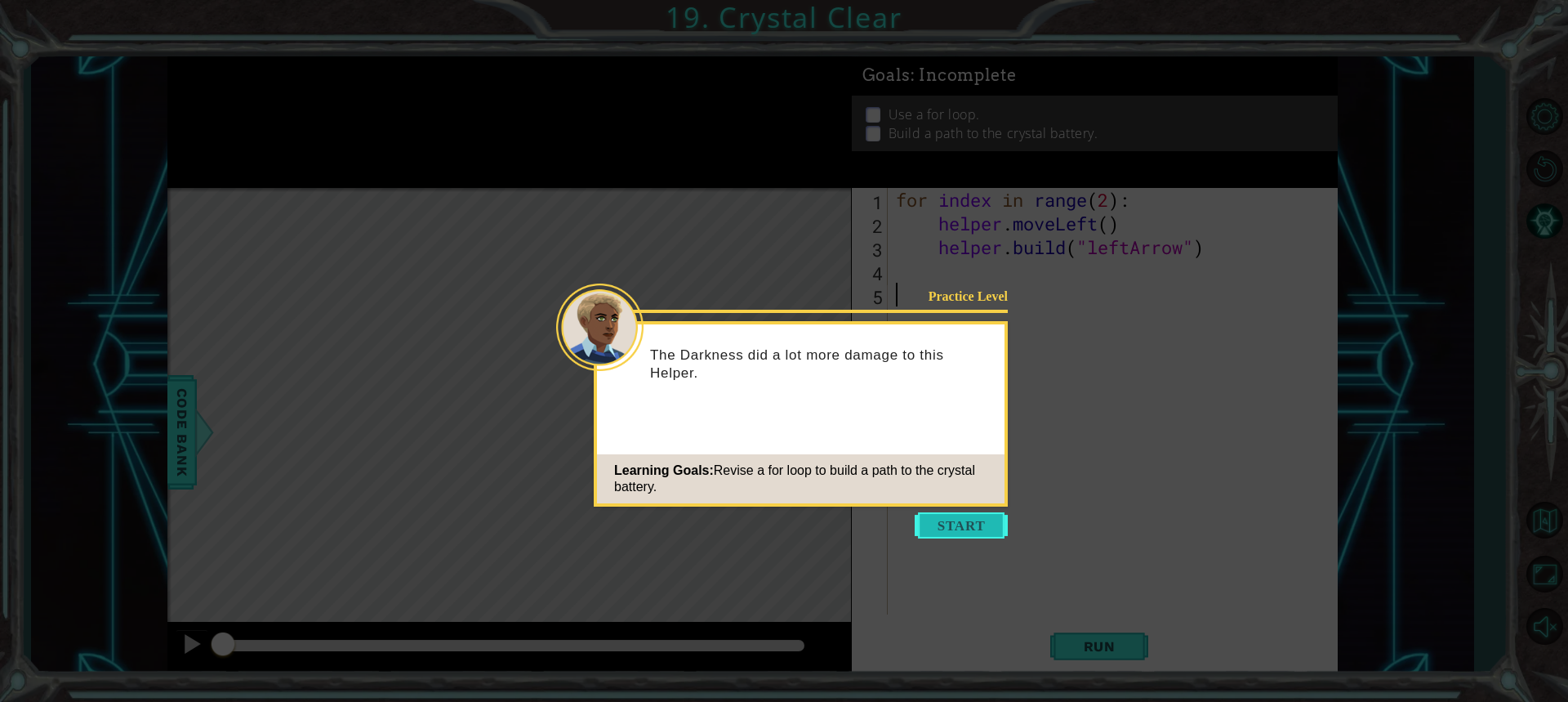
click at [961, 517] on button "Start" at bounding box center [962, 525] width 93 height 26
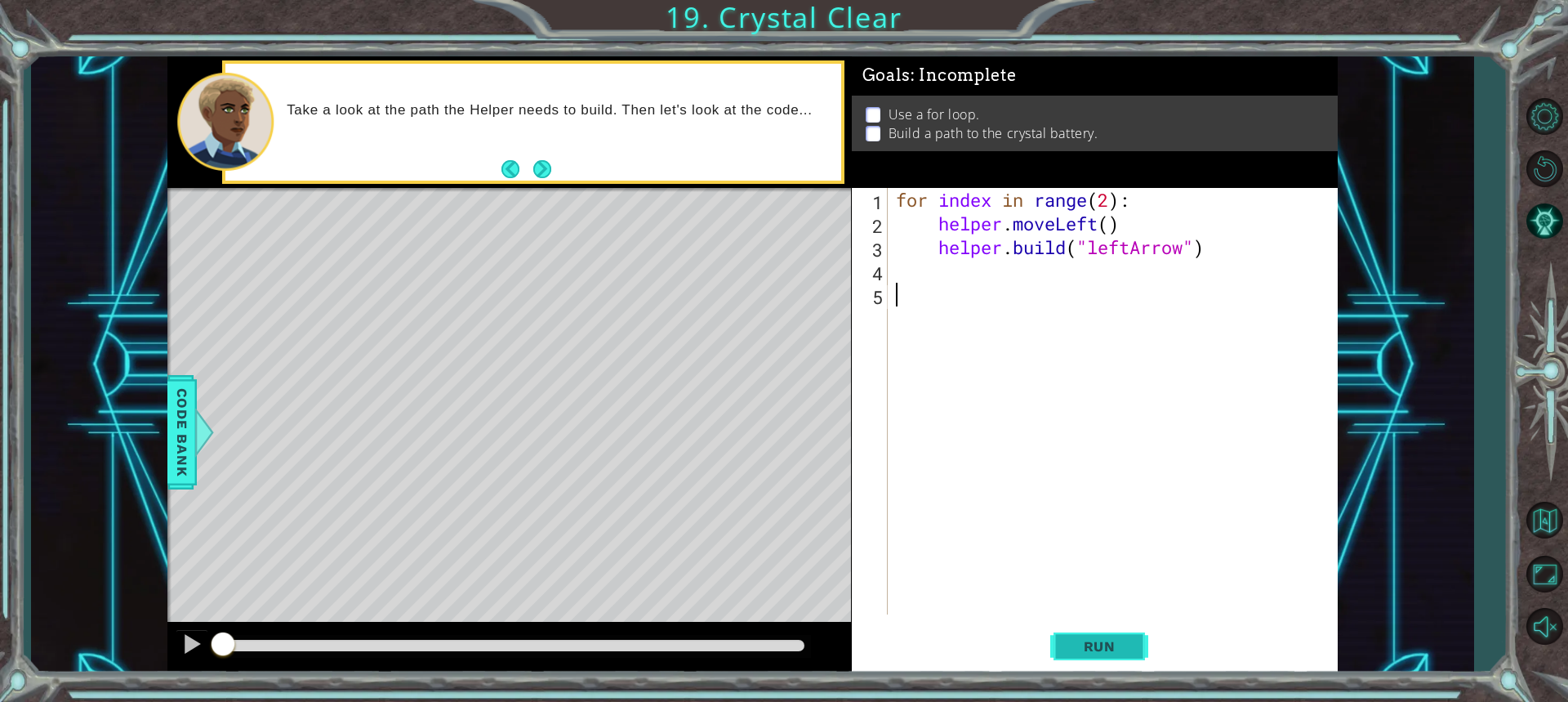
click at [1095, 638] on span "Run" at bounding box center [1100, 646] width 65 height 17
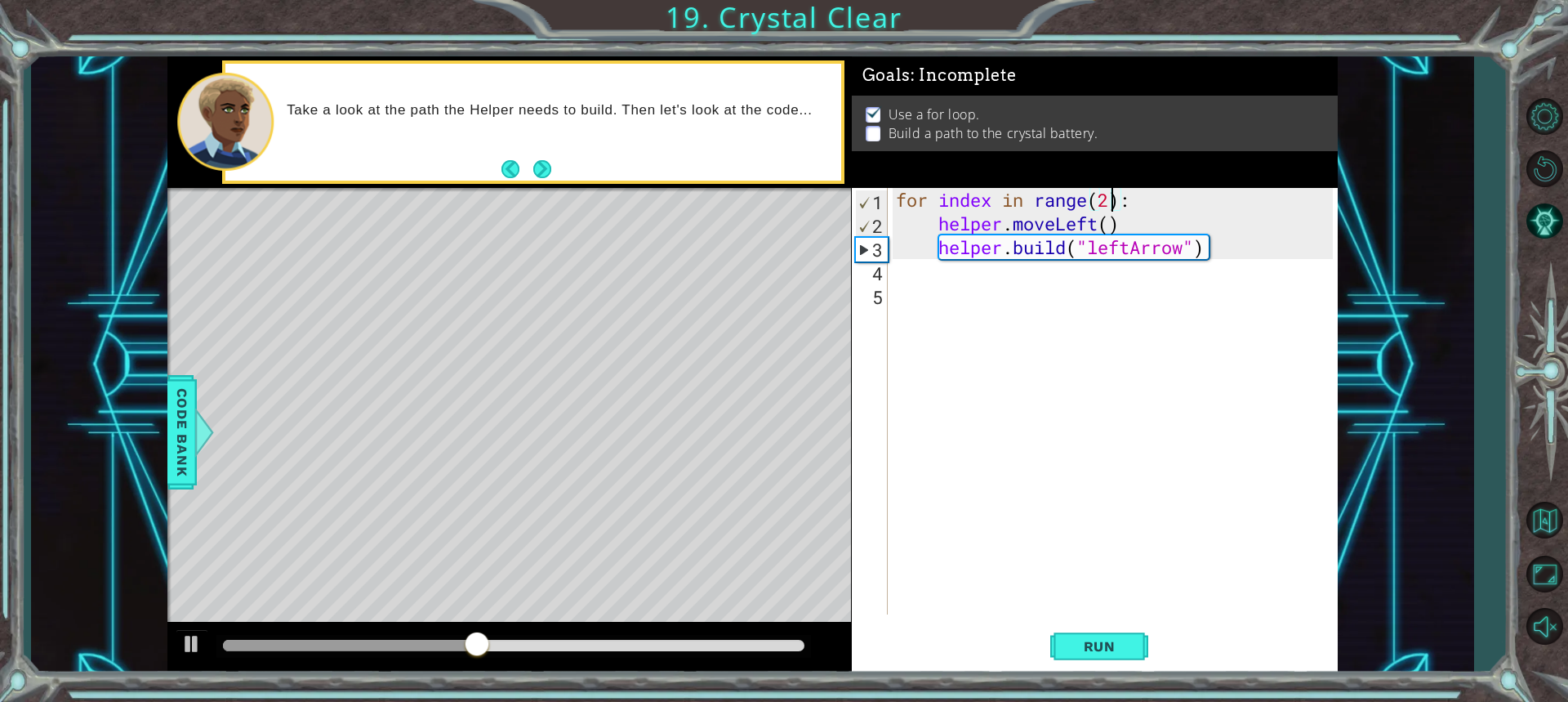
click at [1111, 203] on div "for index in range ( 2 ) : helper . moveLeft ( ) helper . build ( "leftArrow" )" at bounding box center [1117, 425] width 449 height 474
type textarea "for index in range(4):"
click at [1107, 649] on span "Run" at bounding box center [1100, 646] width 65 height 17
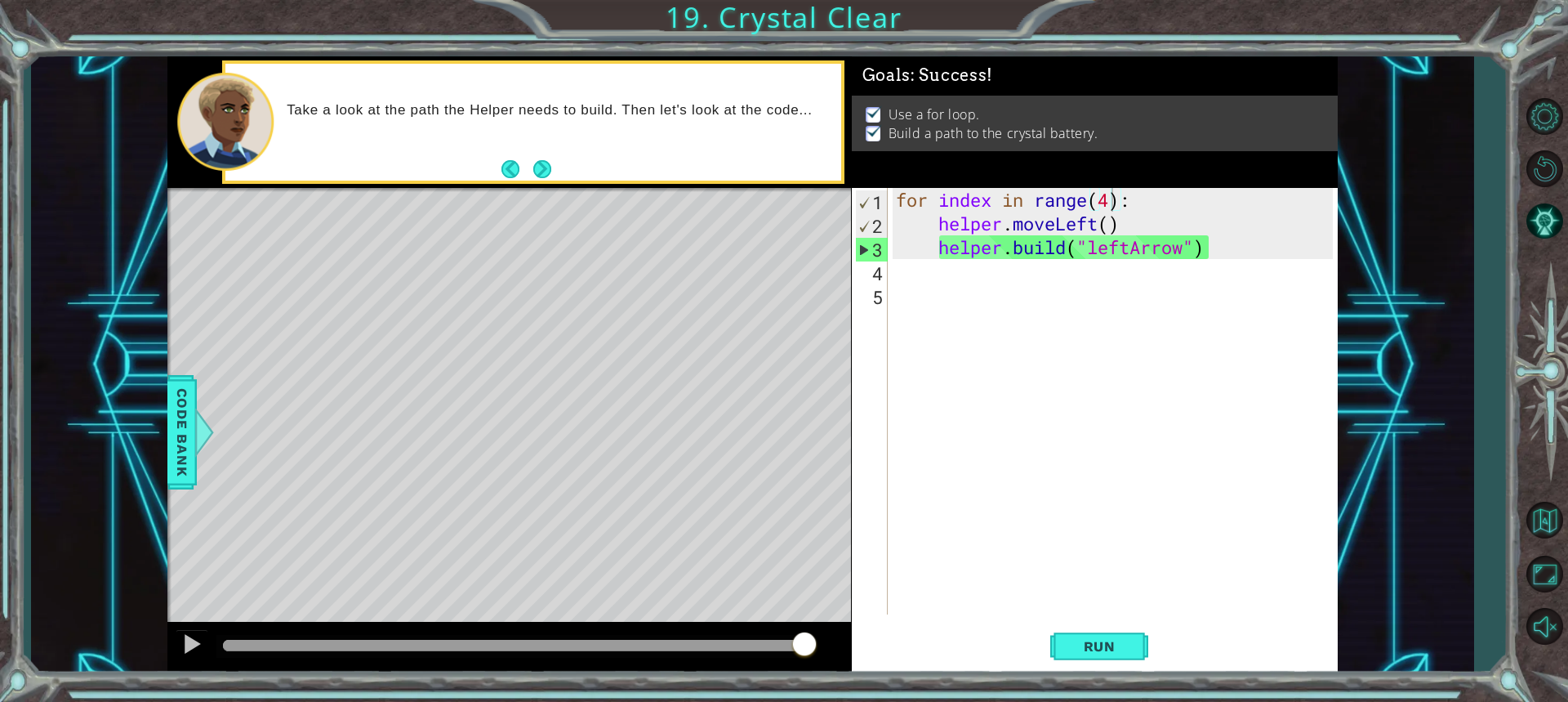
drag, startPoint x: 335, startPoint y: 645, endPoint x: 900, endPoint y: 686, distance: 566.5
click at [900, 686] on body "1 ההההההההההההההההההההההההההההההההההההההההההההההההההההההההההההההההההההההההההההה…" at bounding box center [784, 351] width 1568 height 702
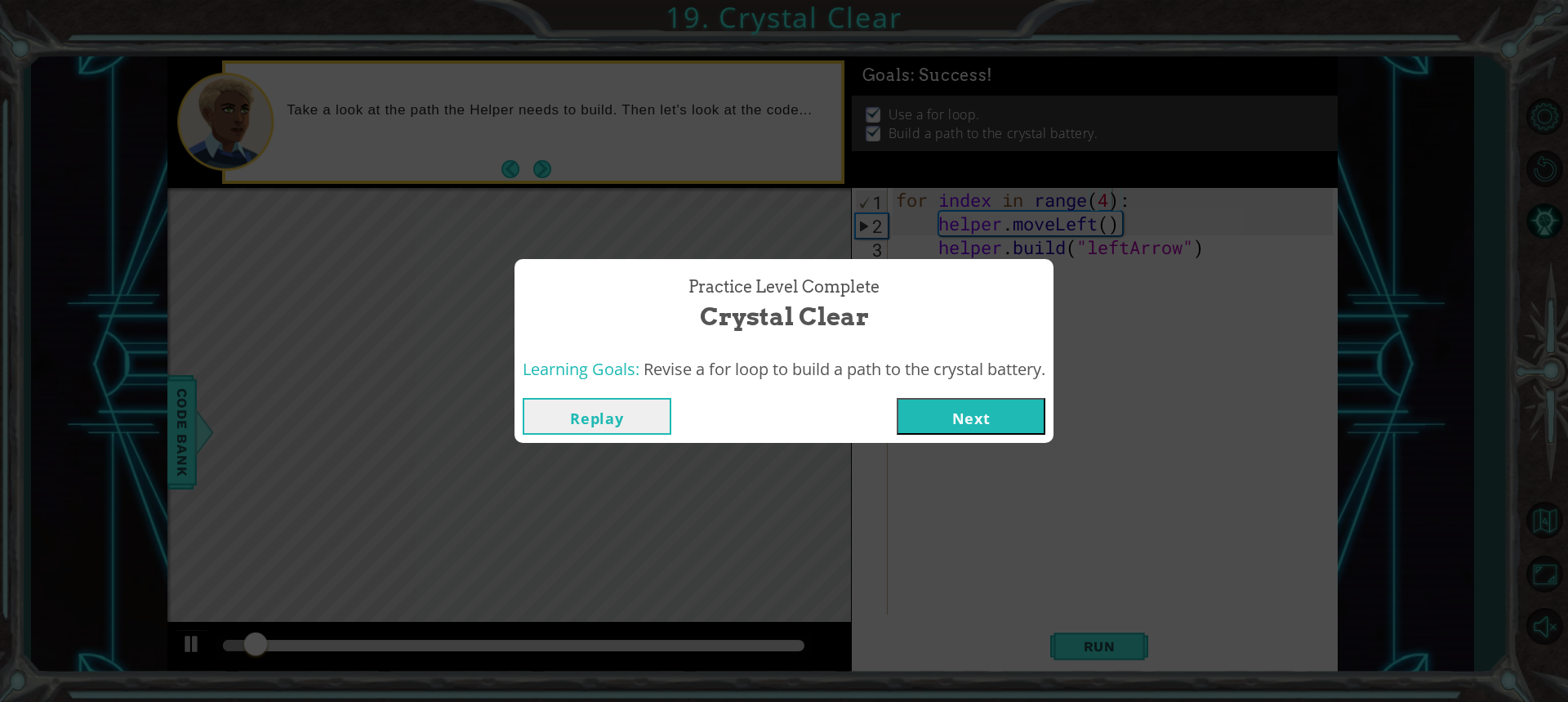
click at [952, 410] on button "Next" at bounding box center [971, 416] width 148 height 37
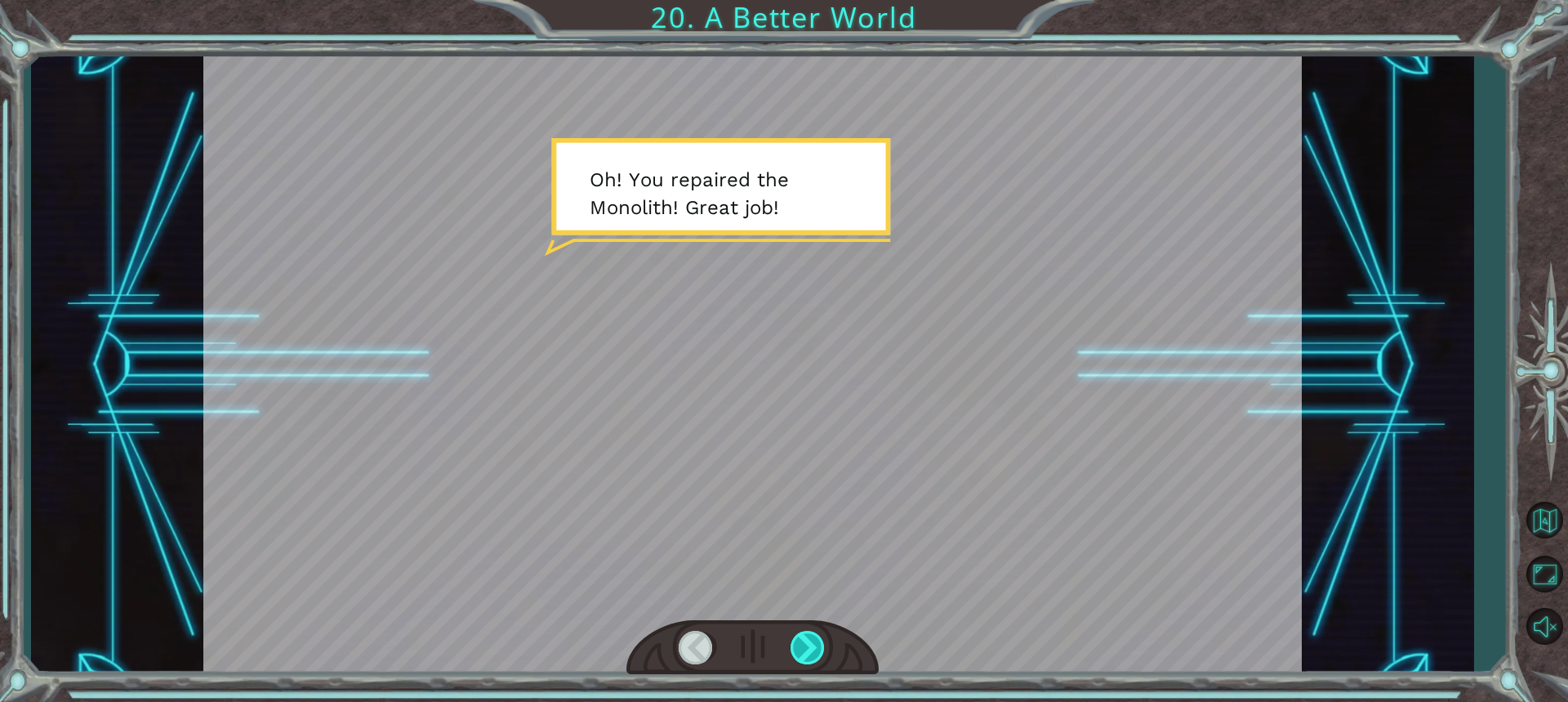
click at [810, 642] on div at bounding box center [809, 647] width 36 height 33
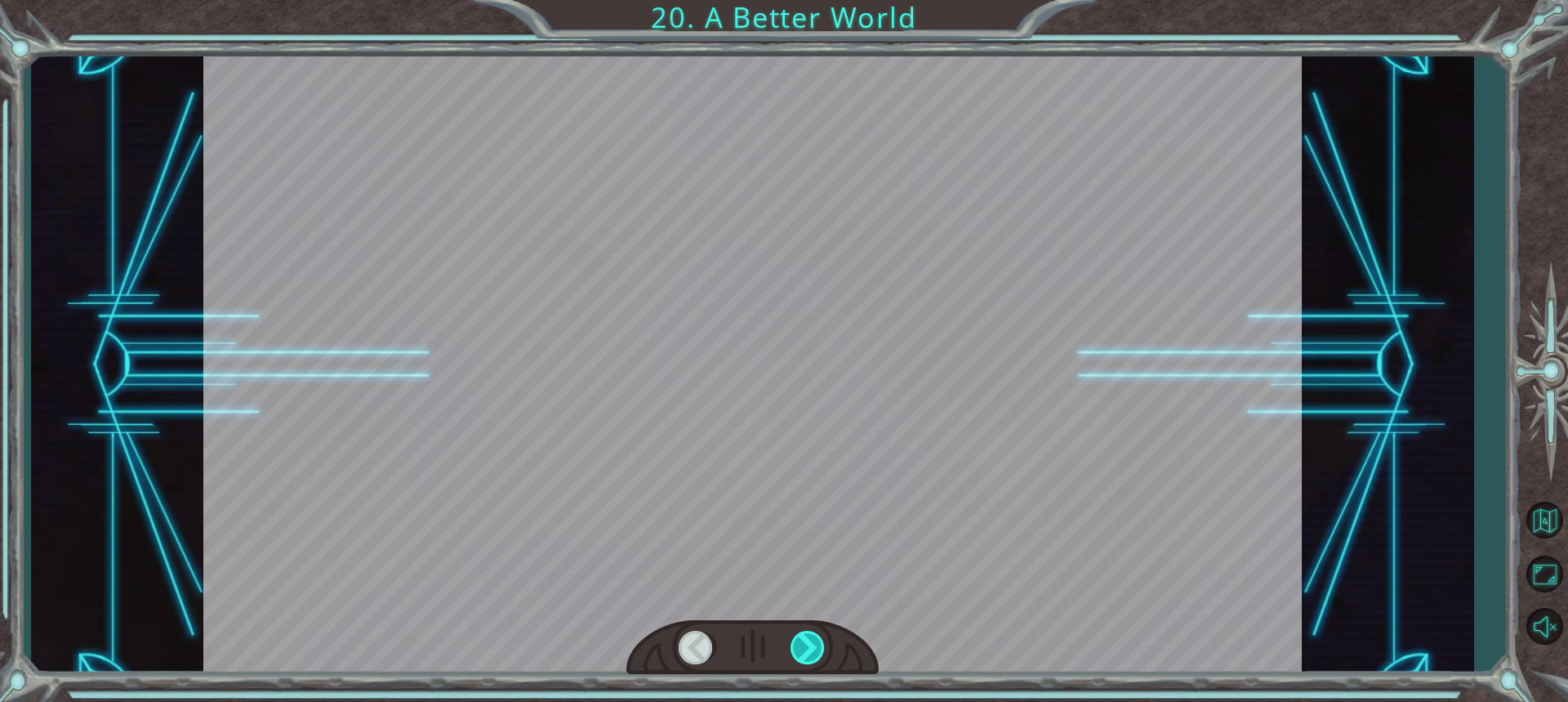
click at [810, 642] on div at bounding box center [809, 647] width 36 height 33
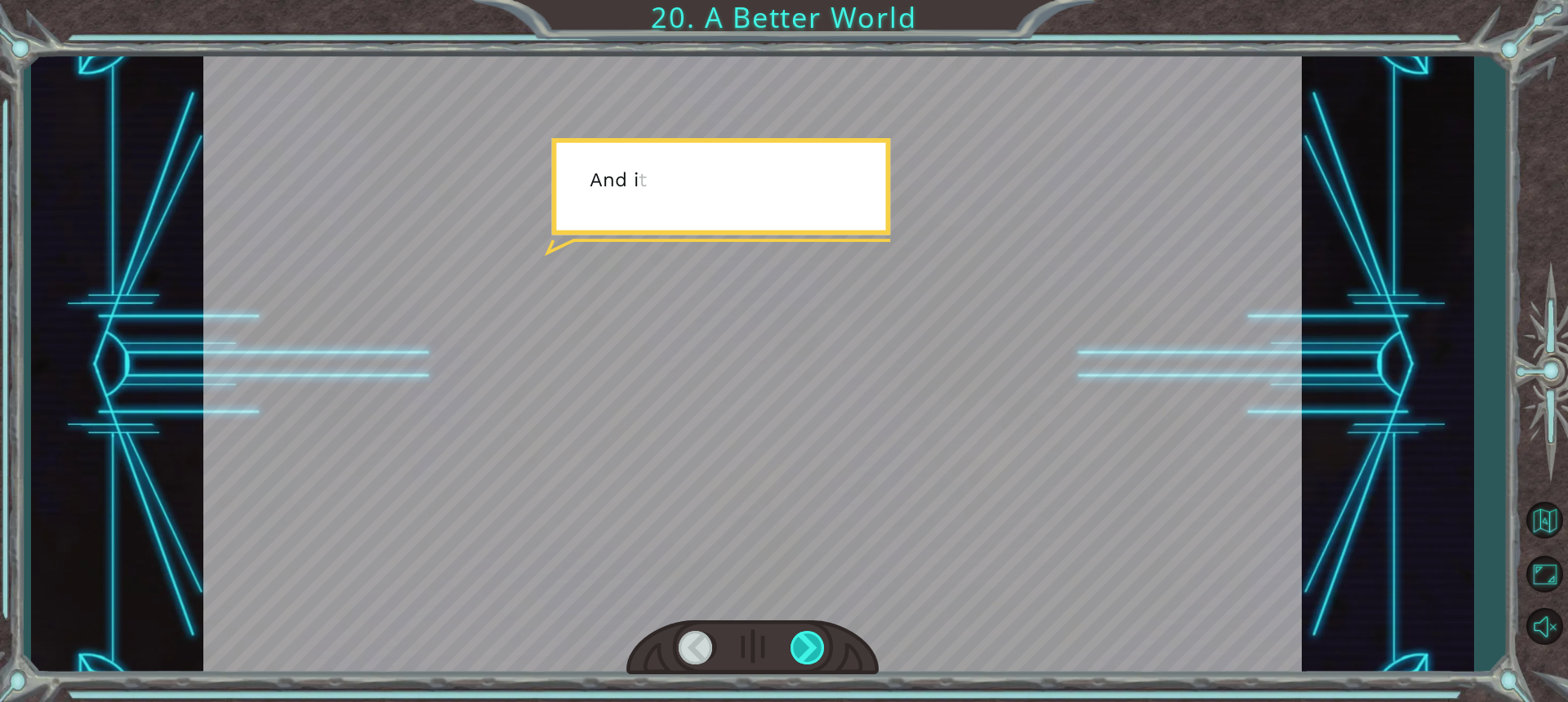
click at [810, 642] on div at bounding box center [809, 647] width 36 height 33
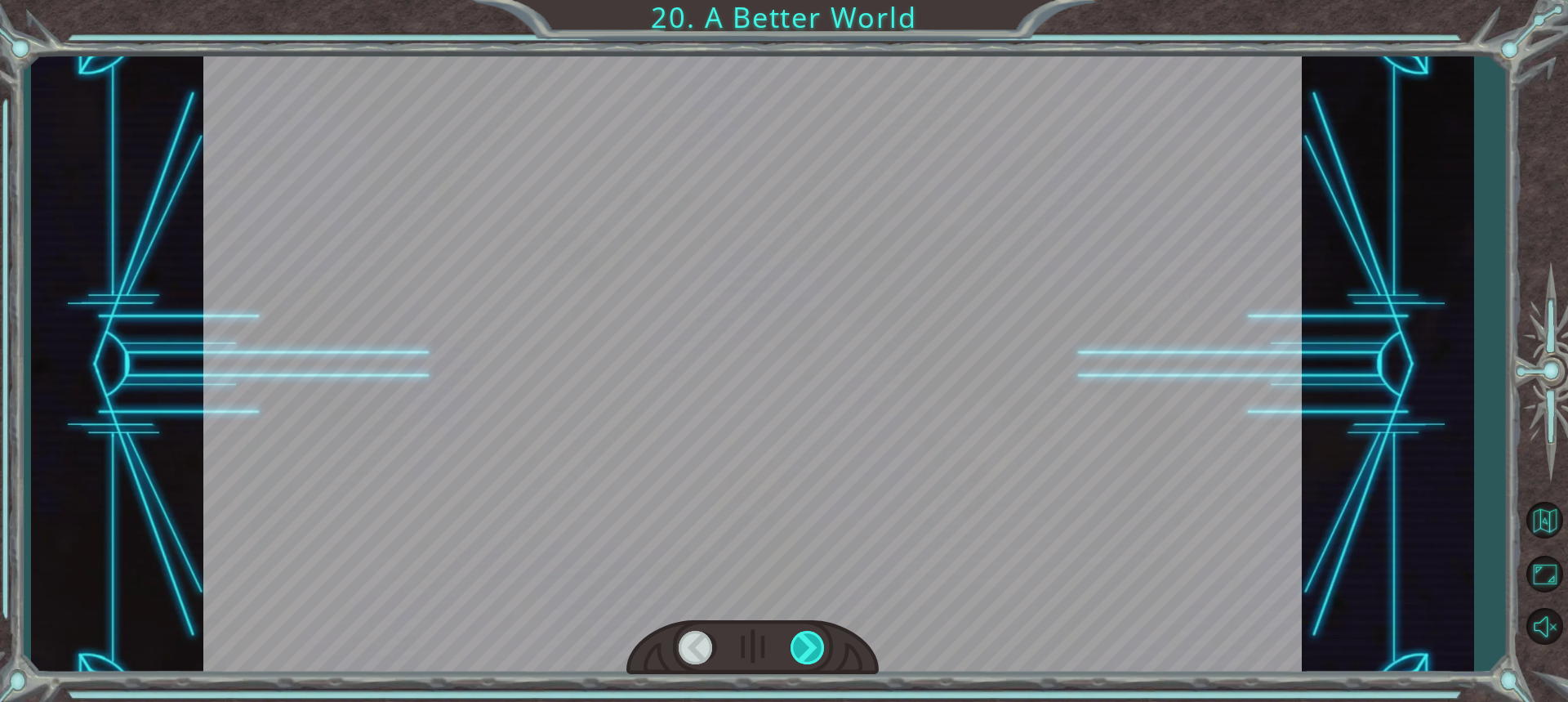
click at [810, 642] on div at bounding box center [809, 647] width 36 height 33
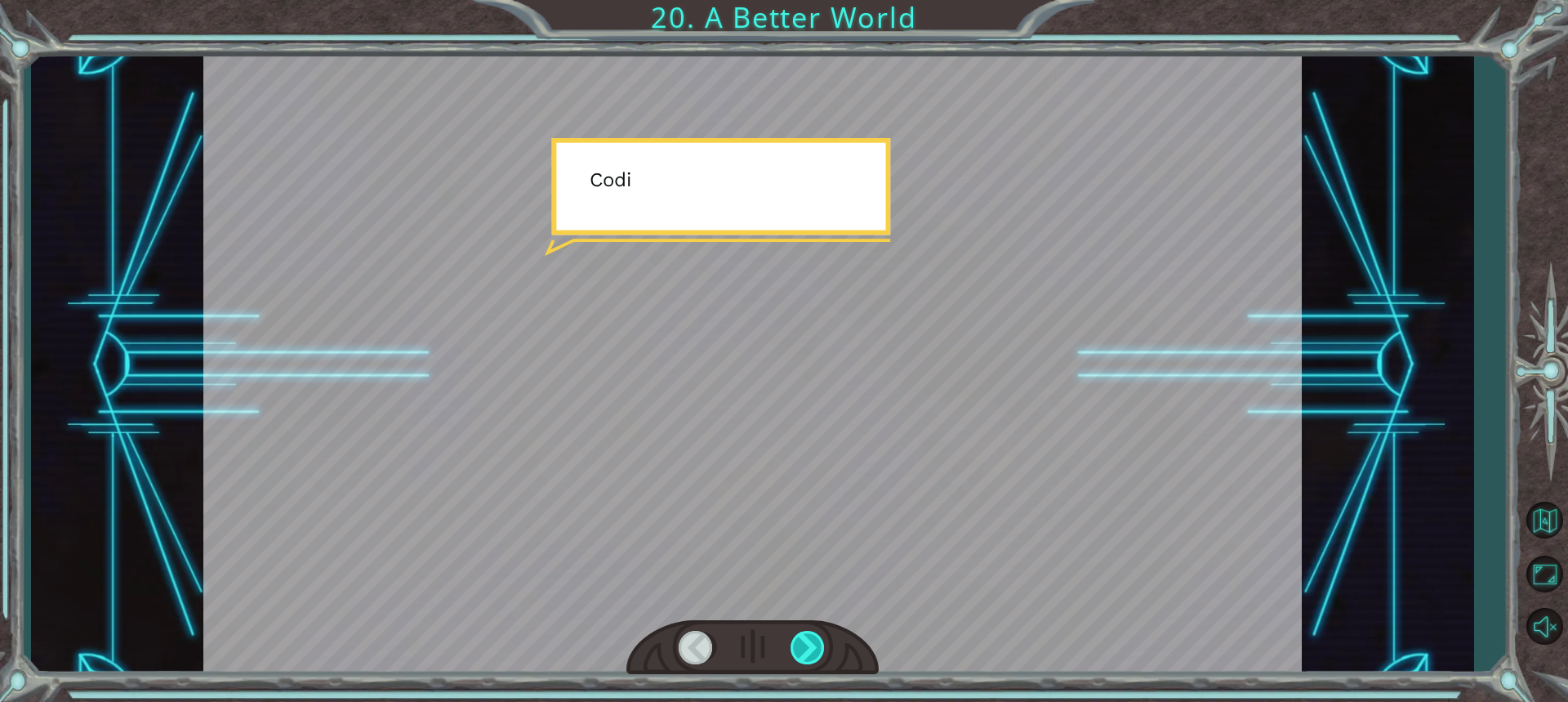
click at [810, 642] on div at bounding box center [809, 647] width 36 height 33
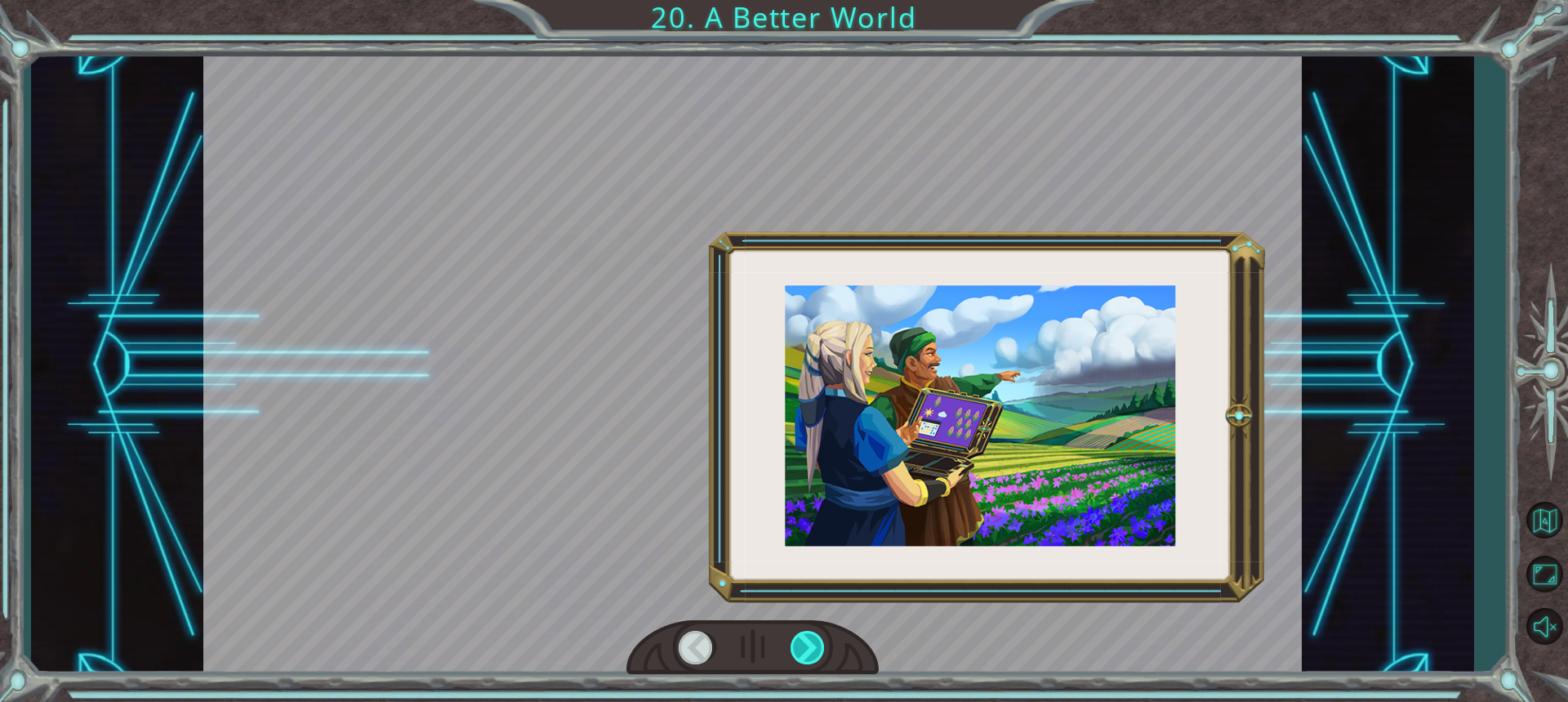
click at [810, 642] on div at bounding box center [809, 647] width 36 height 33
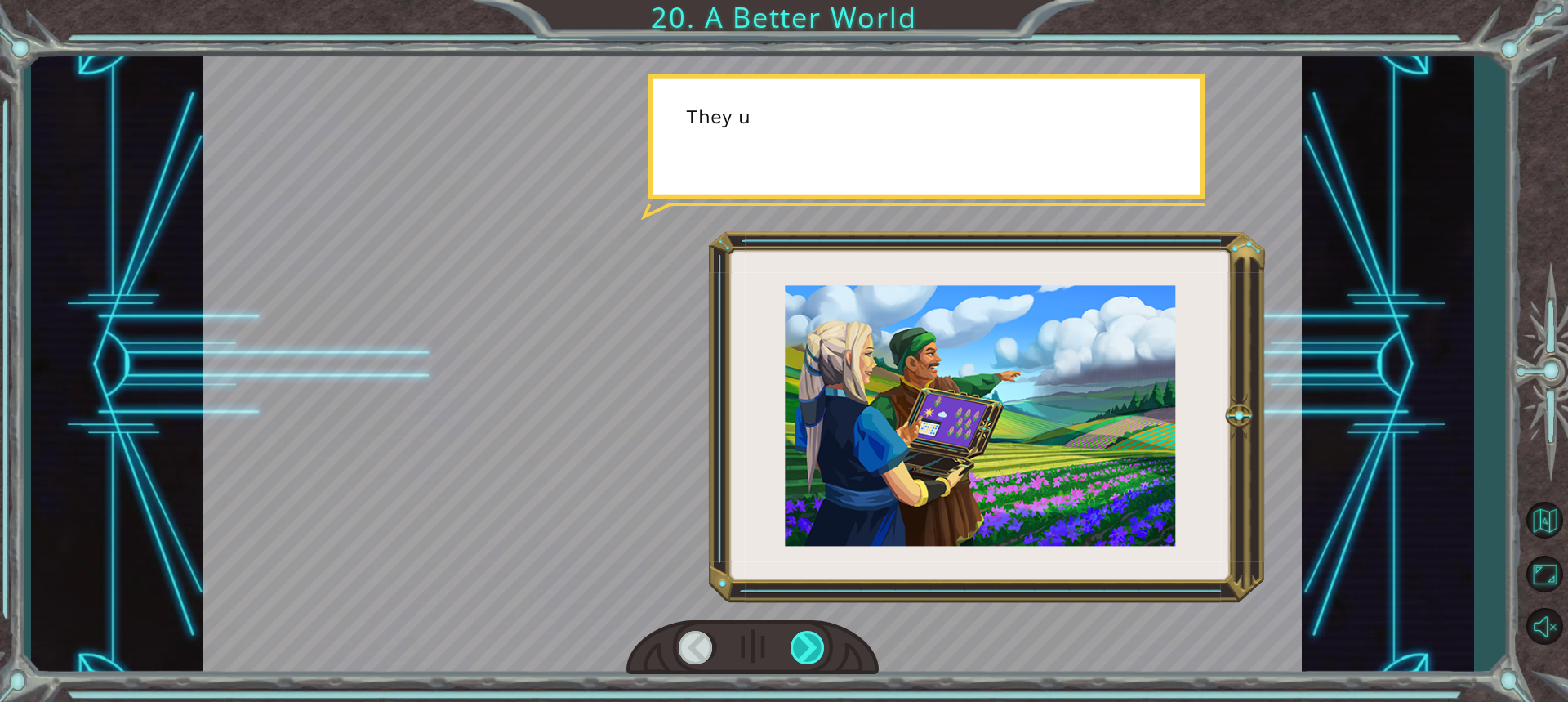
click at [810, 642] on div at bounding box center [809, 647] width 36 height 33
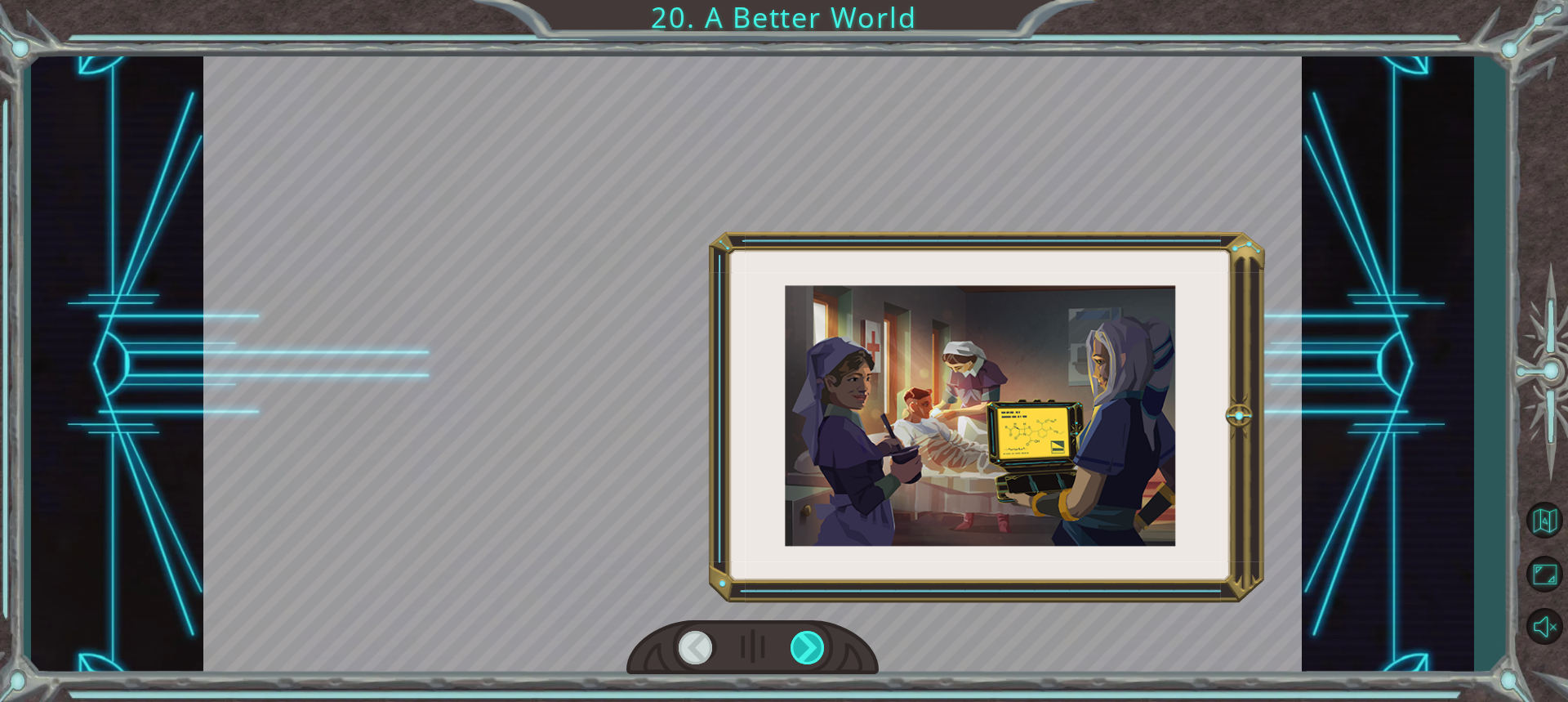
click at [810, 642] on div at bounding box center [809, 647] width 36 height 33
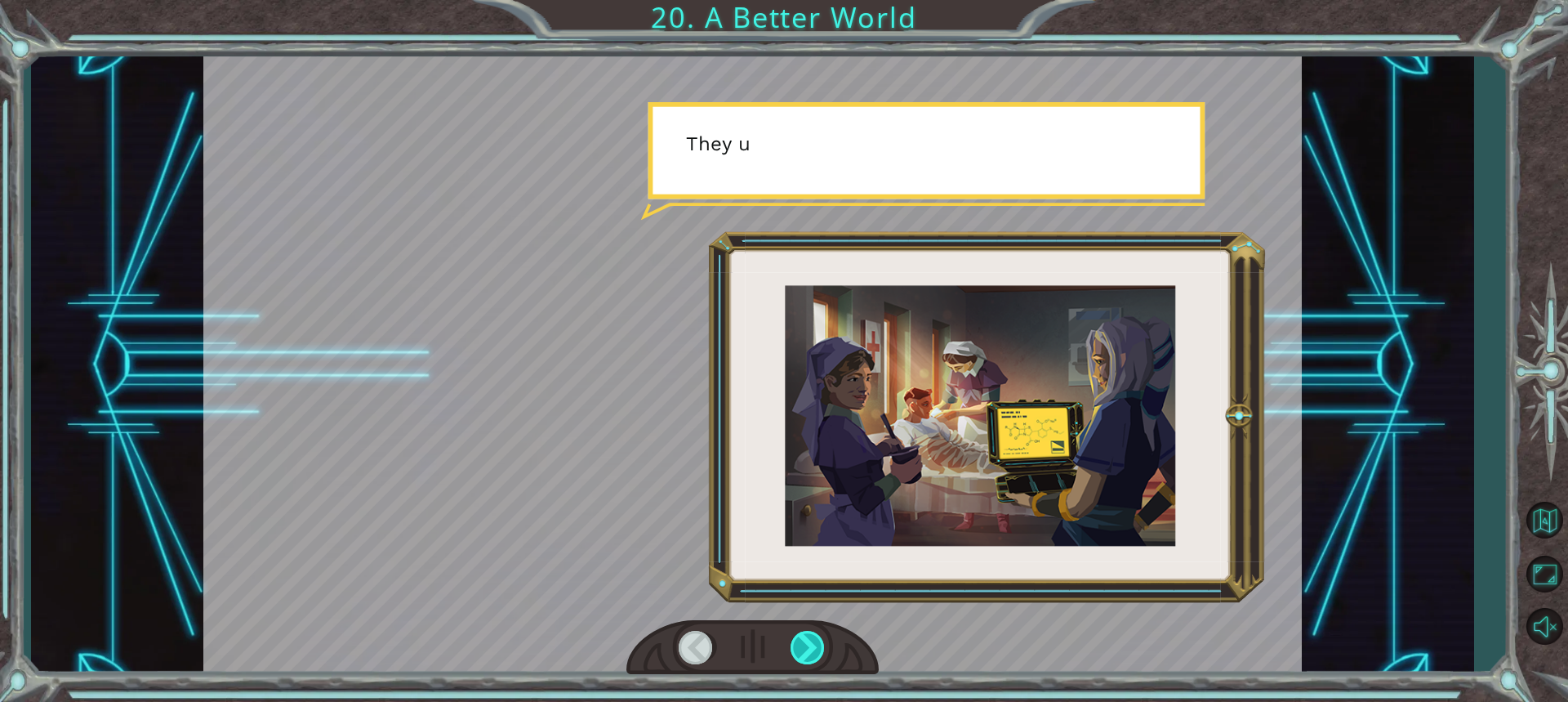
click at [810, 642] on div at bounding box center [809, 647] width 36 height 33
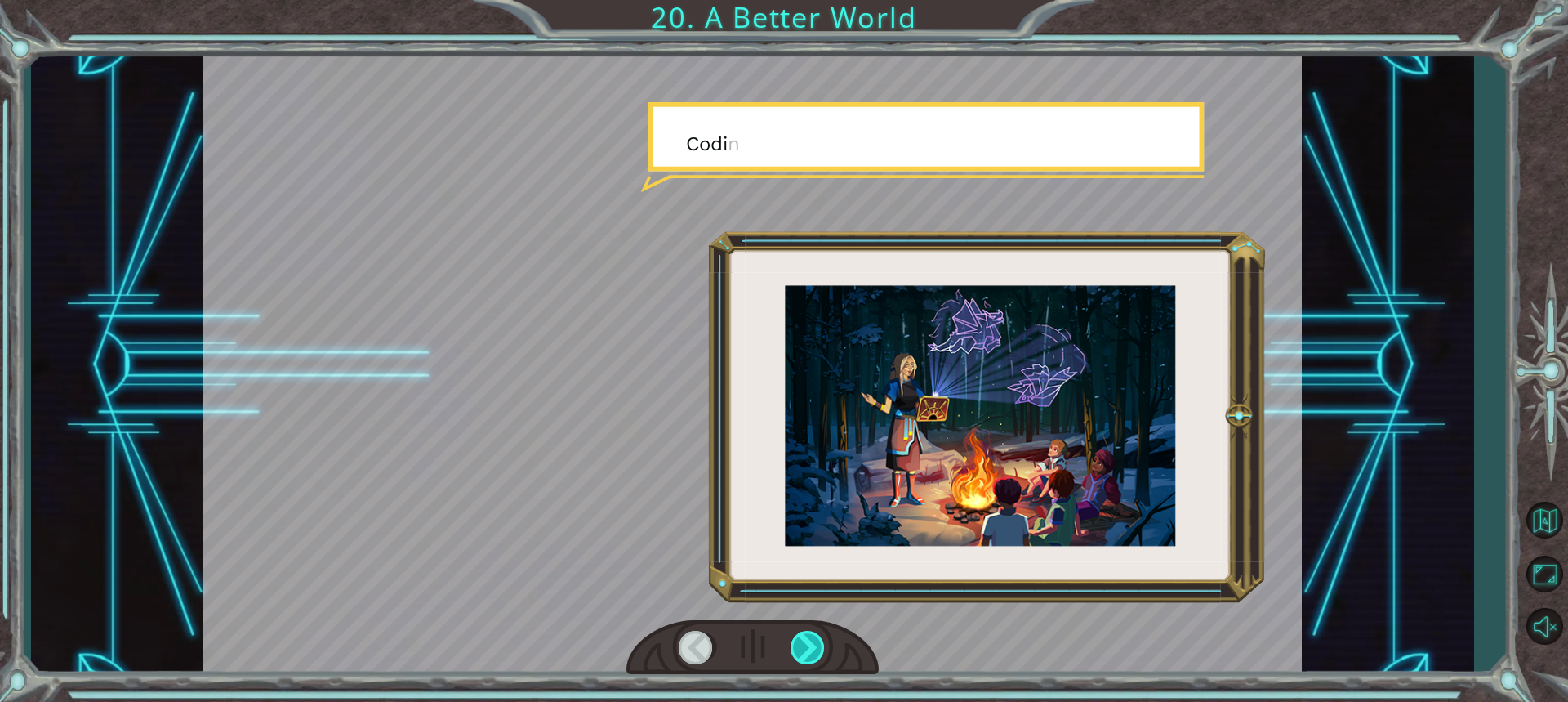
click at [810, 642] on div at bounding box center [809, 647] width 36 height 33
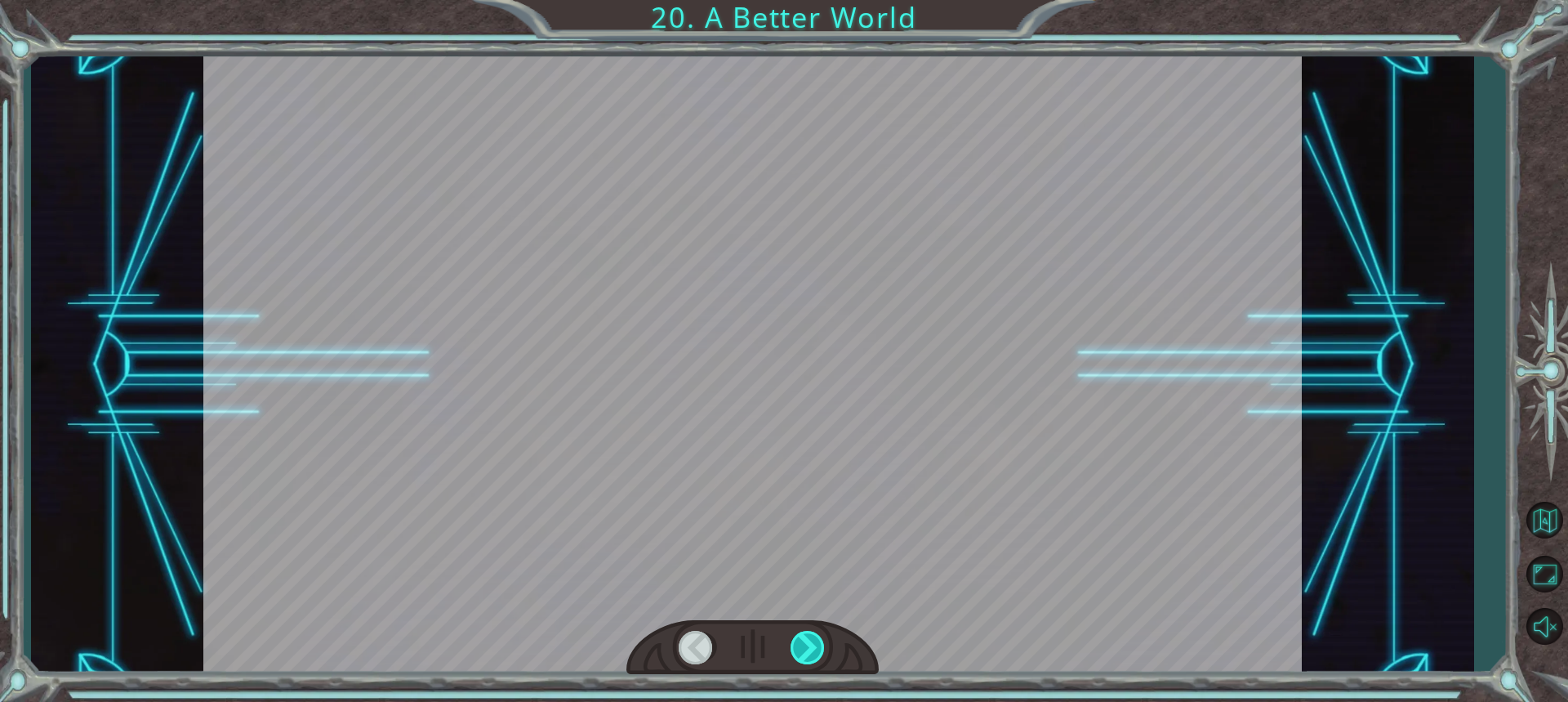
click at [810, 642] on div at bounding box center [809, 647] width 36 height 33
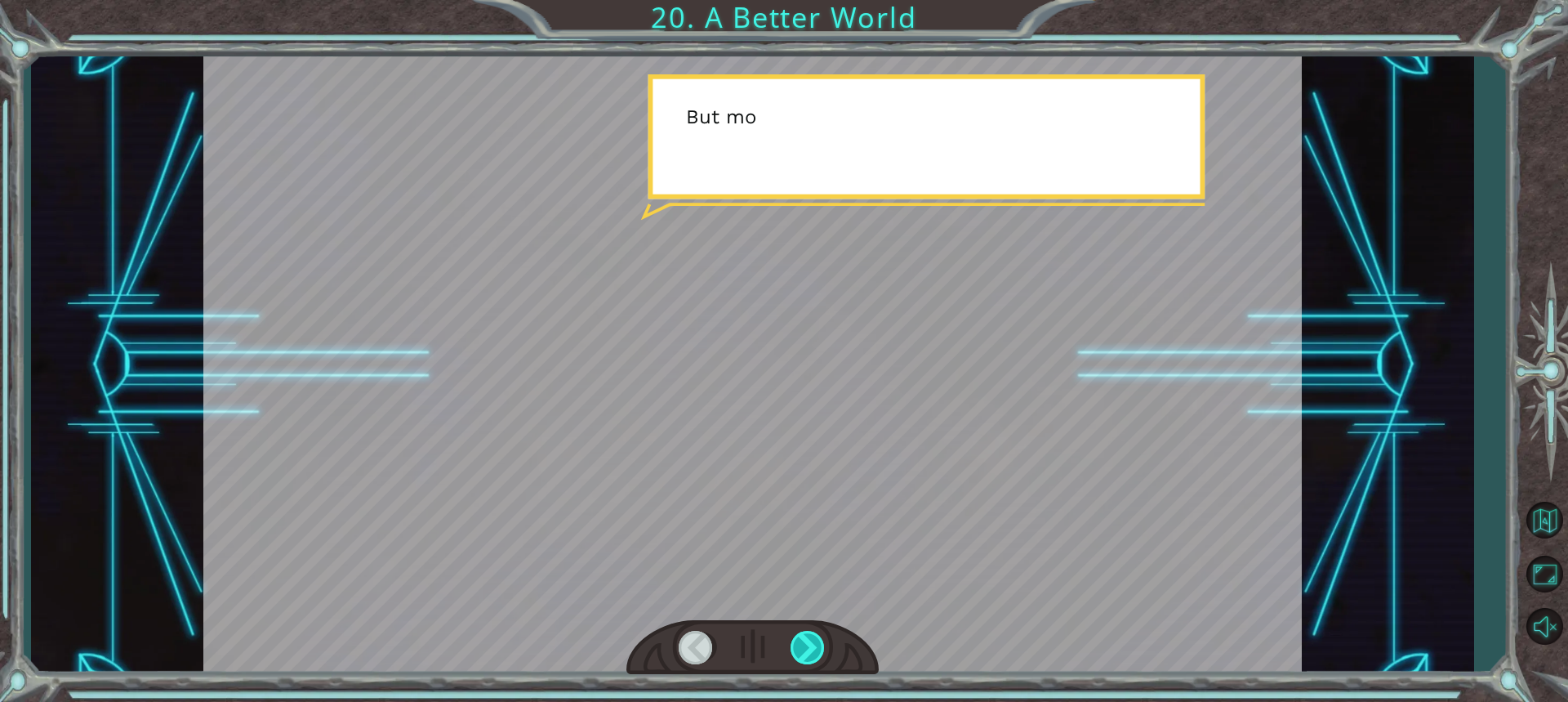
click at [810, 642] on div at bounding box center [809, 647] width 36 height 33
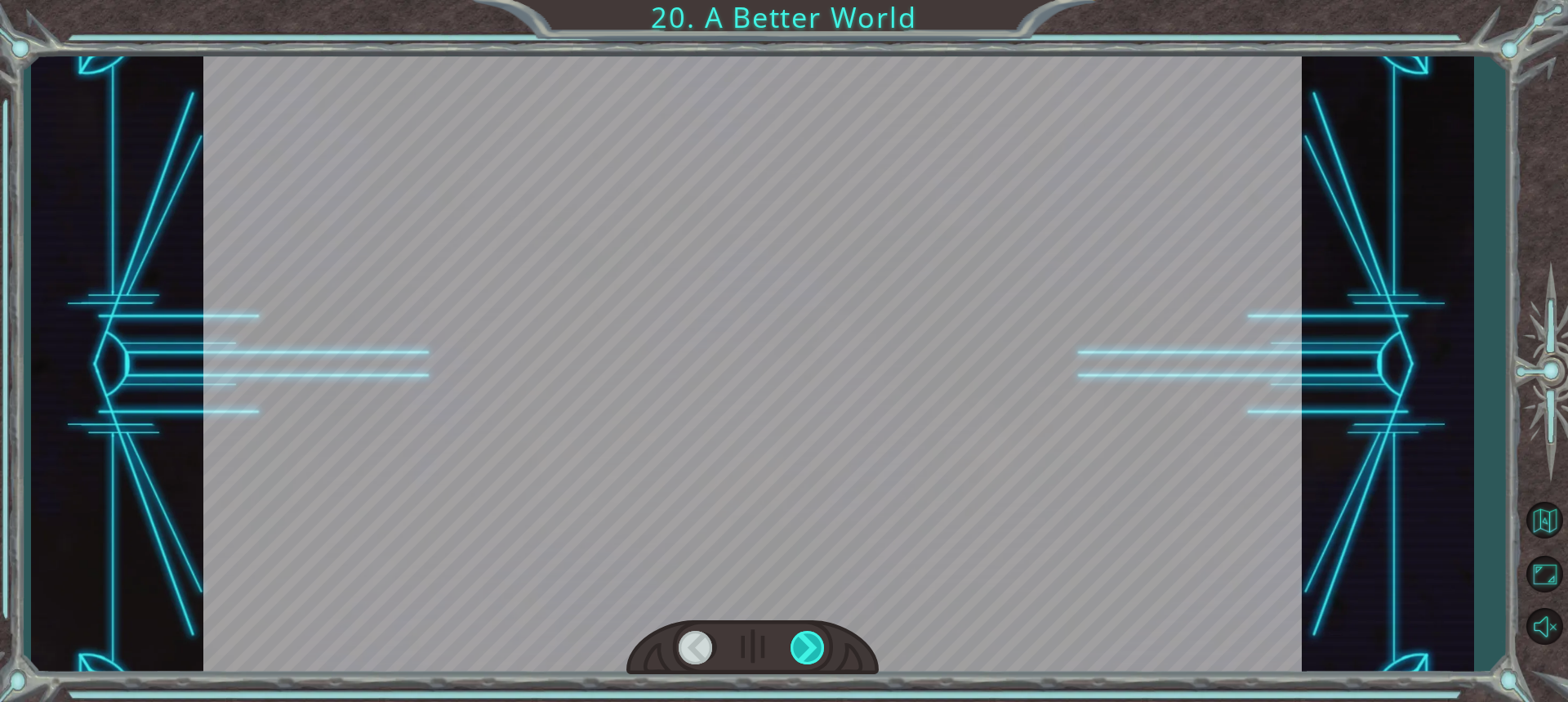
click at [810, 642] on div at bounding box center [809, 647] width 36 height 33
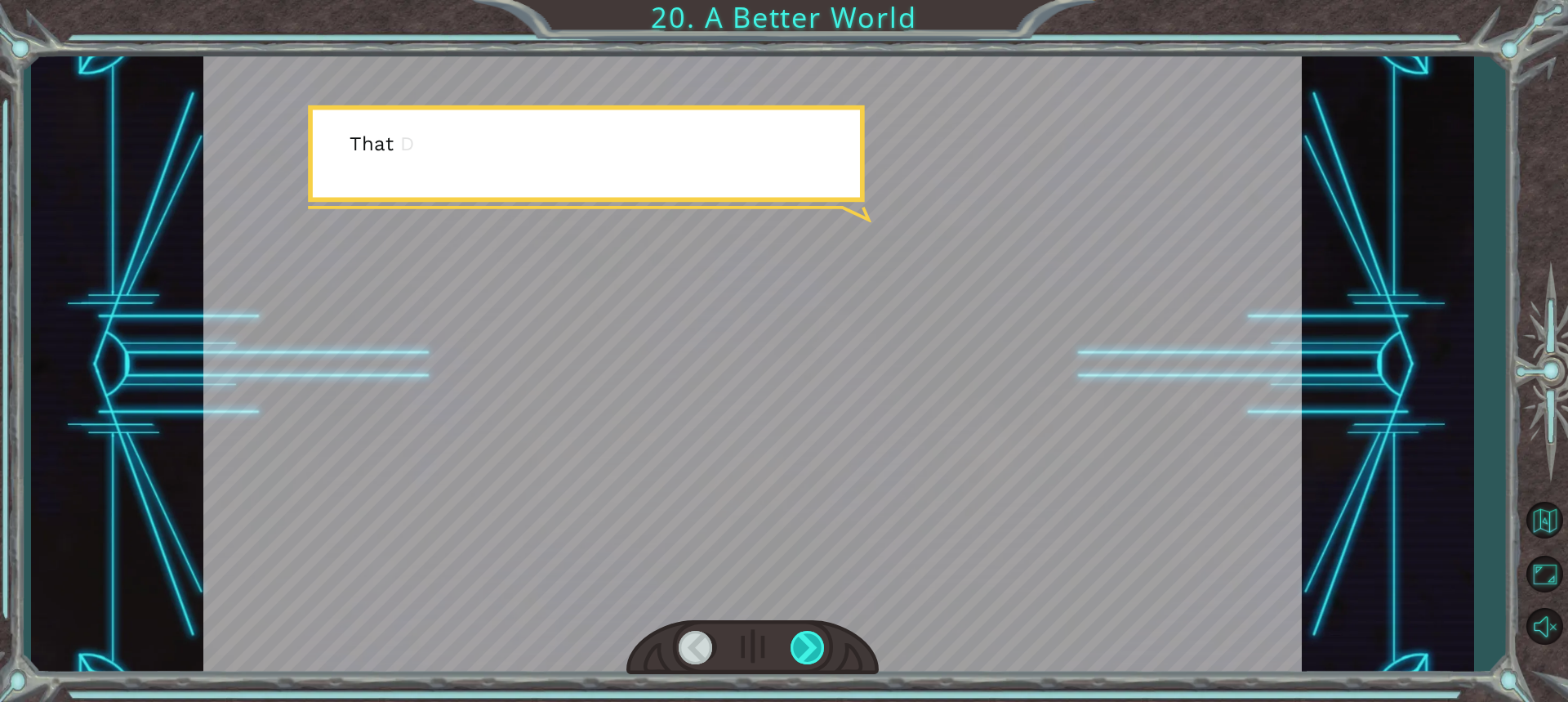
click at [810, 642] on div at bounding box center [809, 647] width 36 height 33
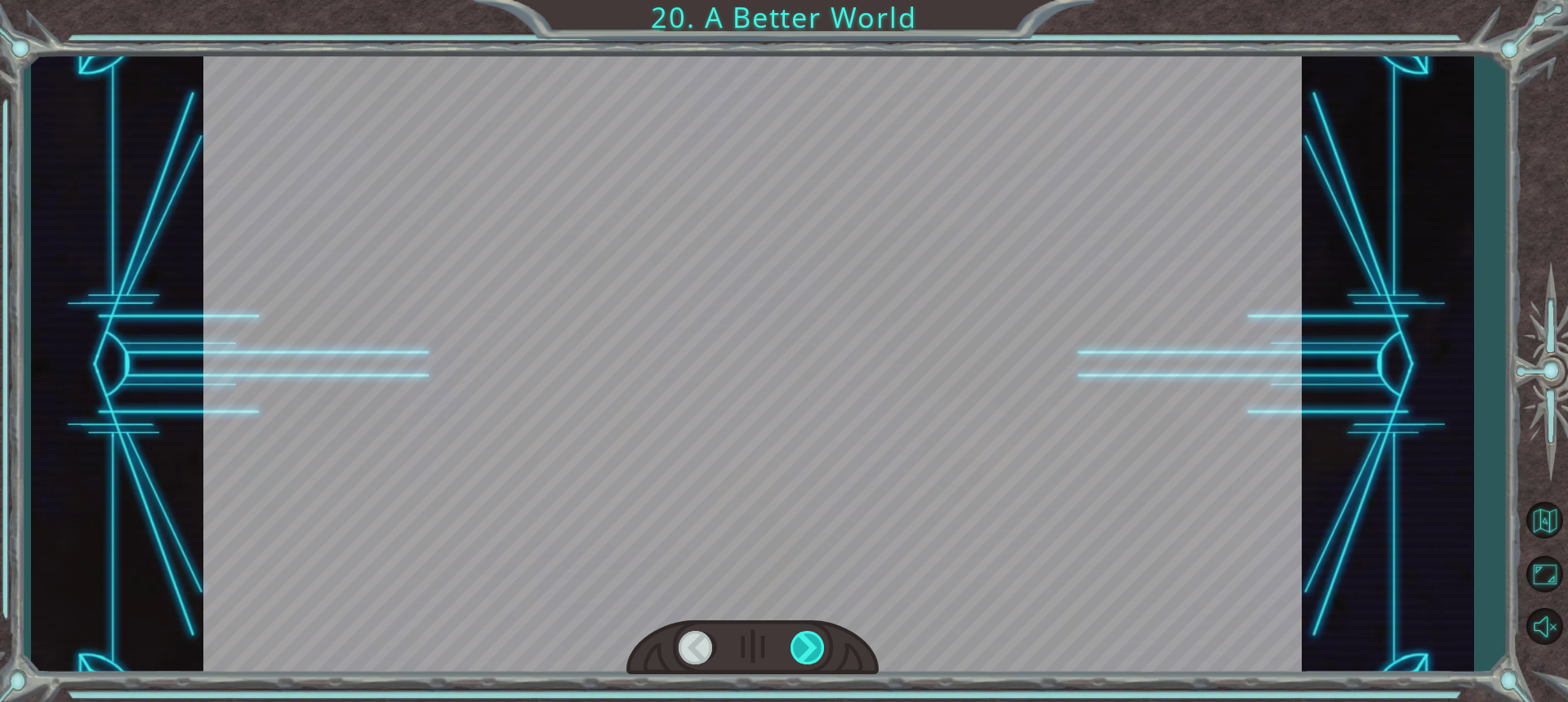
click at [810, 642] on div at bounding box center [809, 647] width 36 height 33
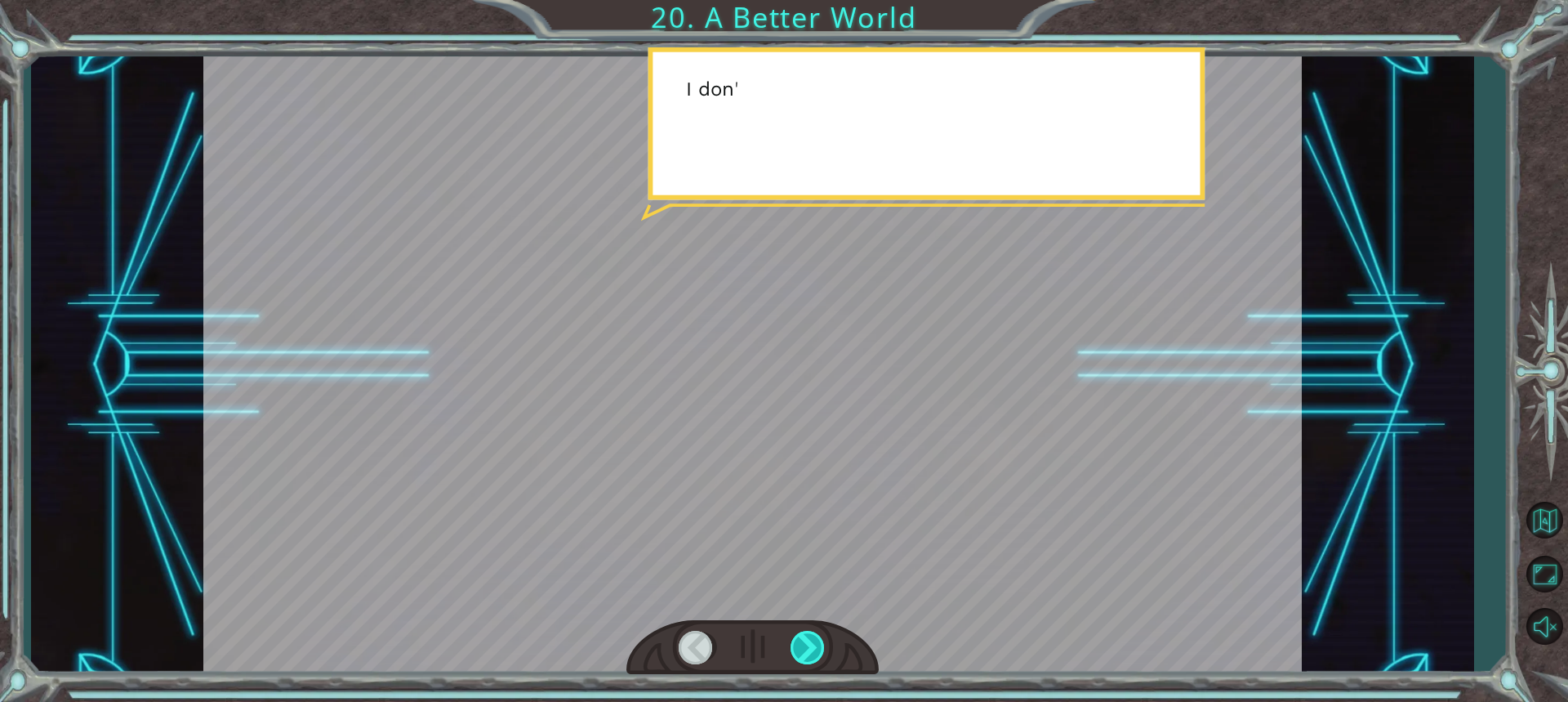
click at [810, 642] on div at bounding box center [809, 647] width 36 height 33
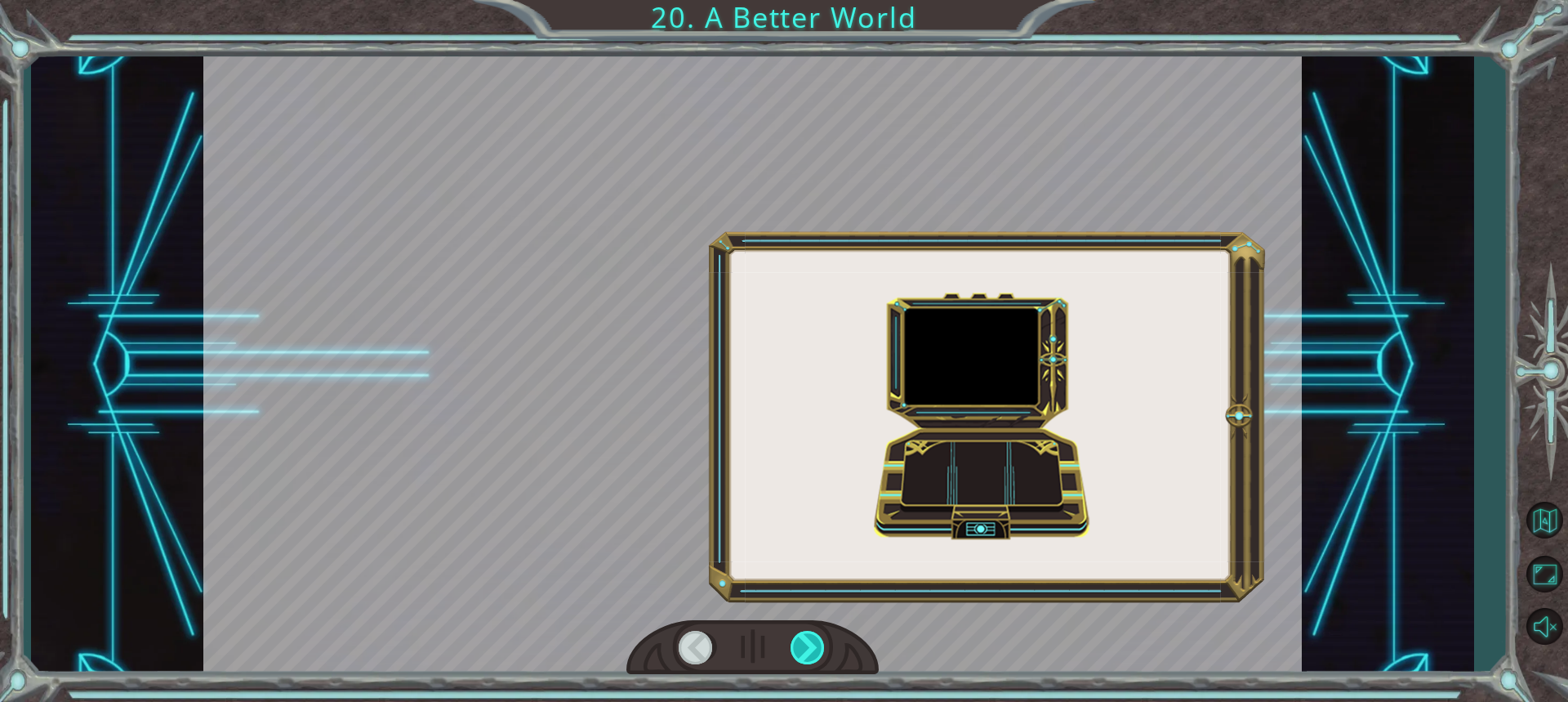
click at [810, 642] on div at bounding box center [809, 647] width 36 height 33
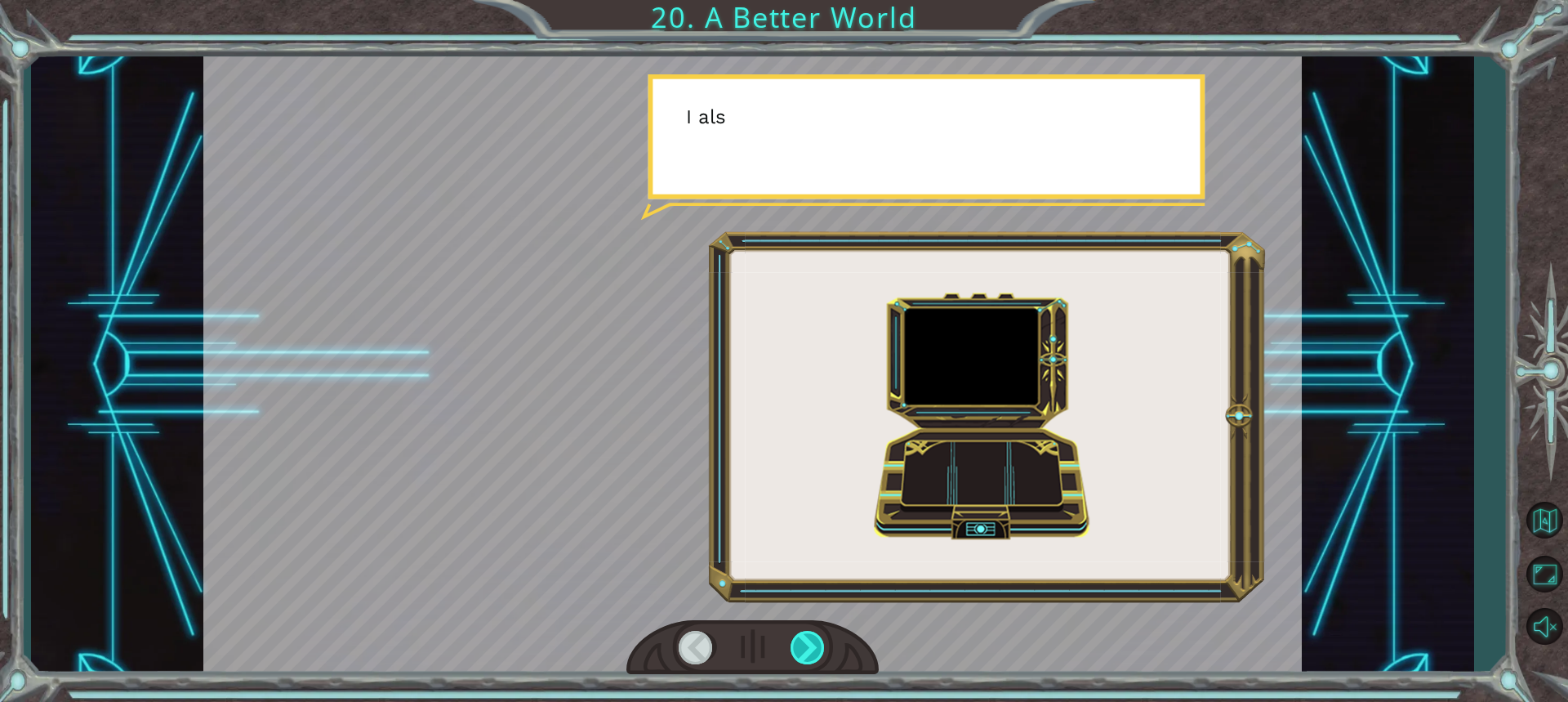
click at [810, 642] on div at bounding box center [809, 647] width 36 height 33
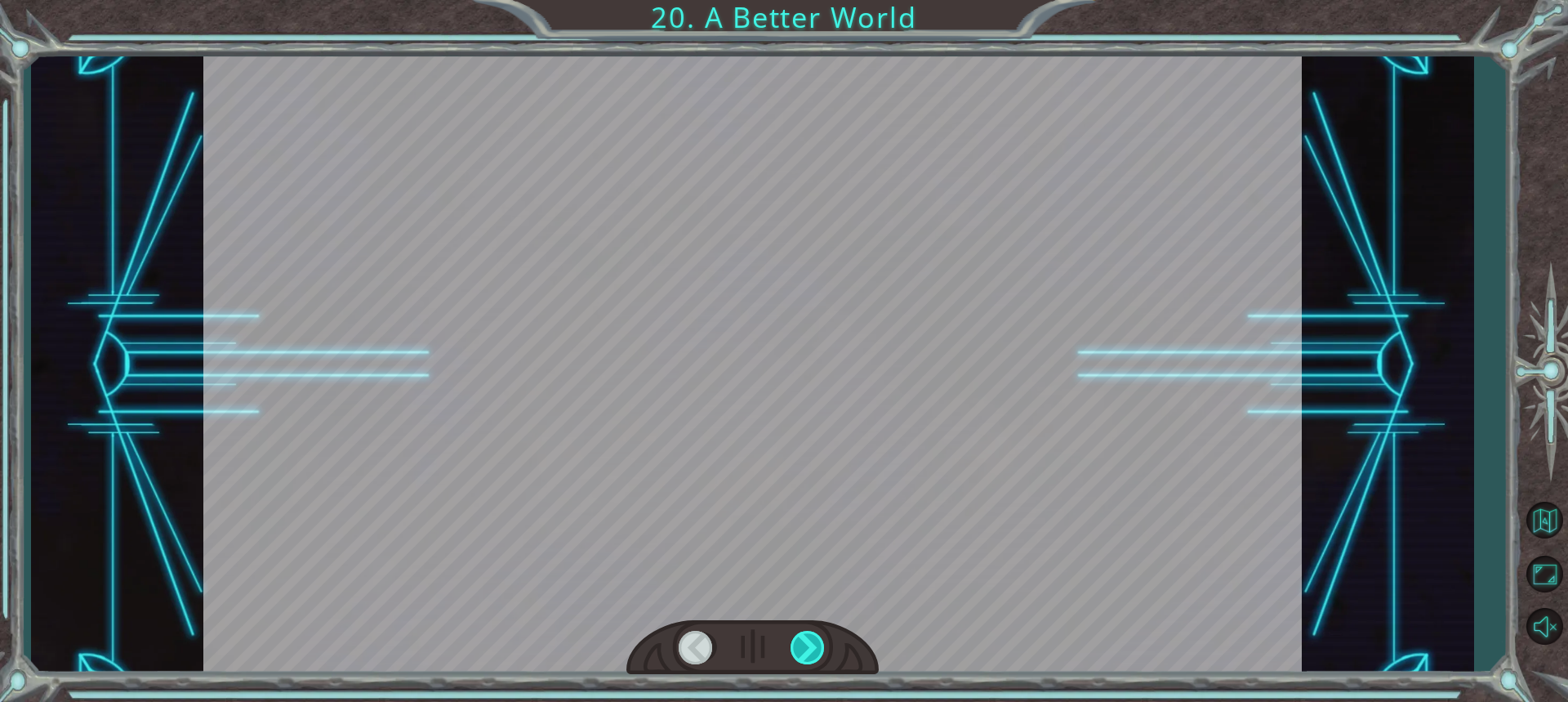
click at [810, 642] on div at bounding box center [809, 647] width 36 height 33
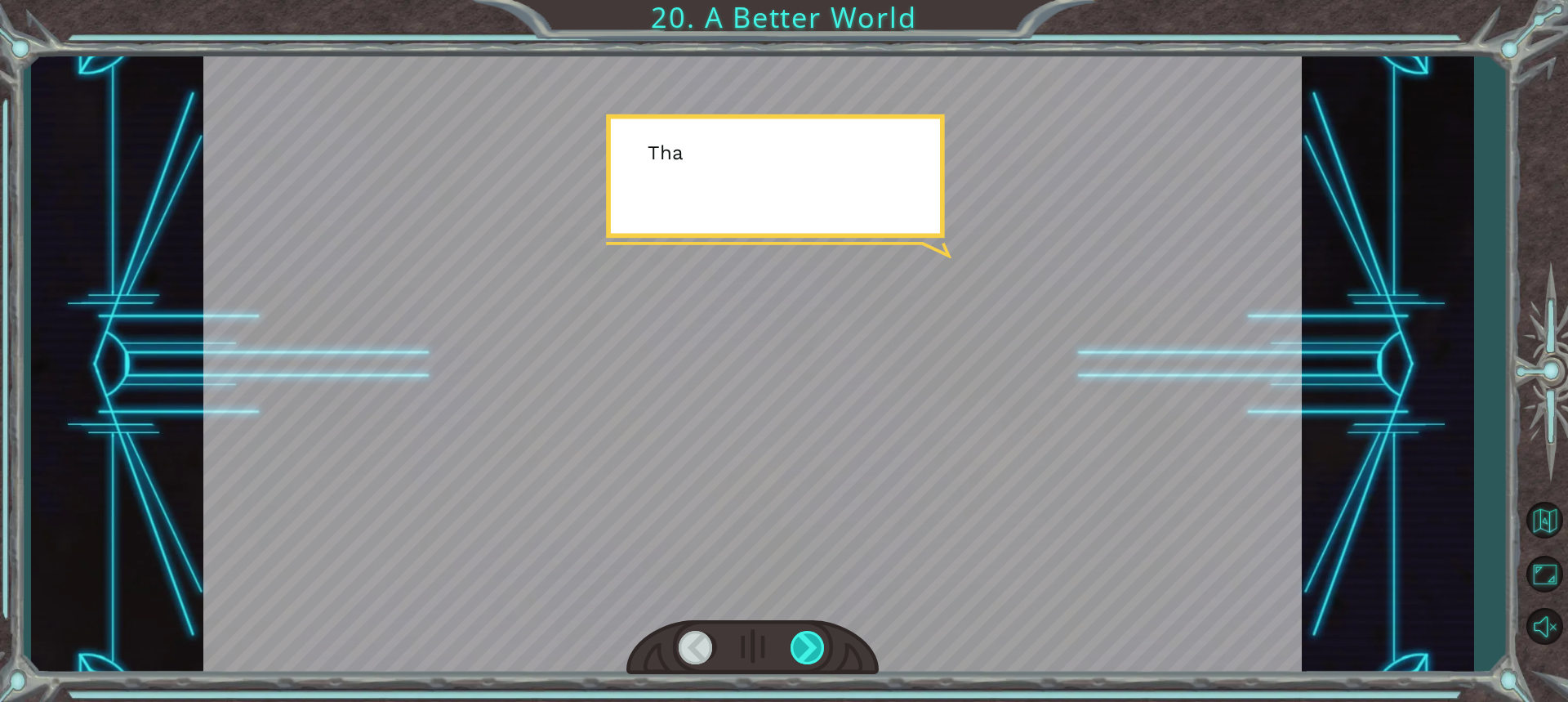
click at [810, 642] on div at bounding box center [809, 647] width 36 height 33
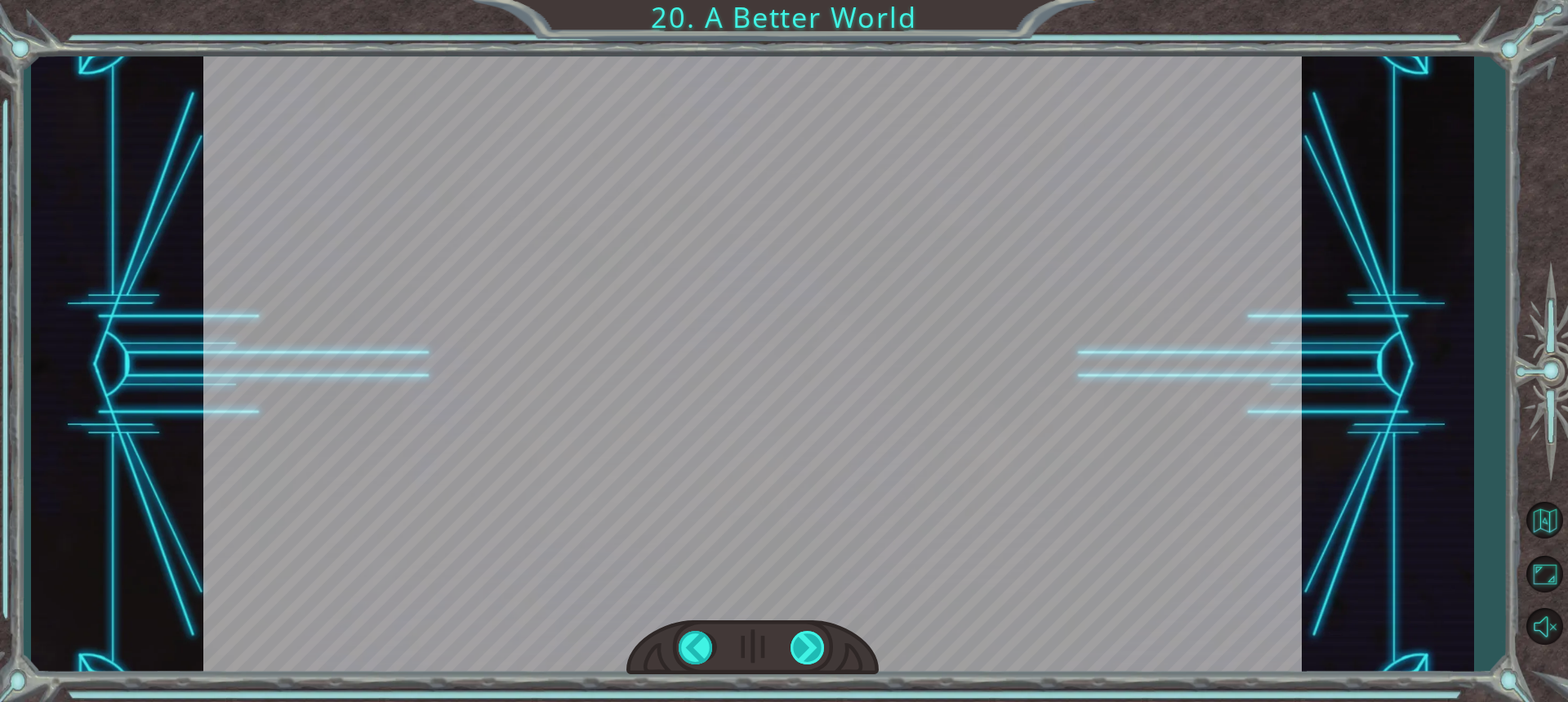
click at [810, 642] on div at bounding box center [809, 647] width 36 height 33
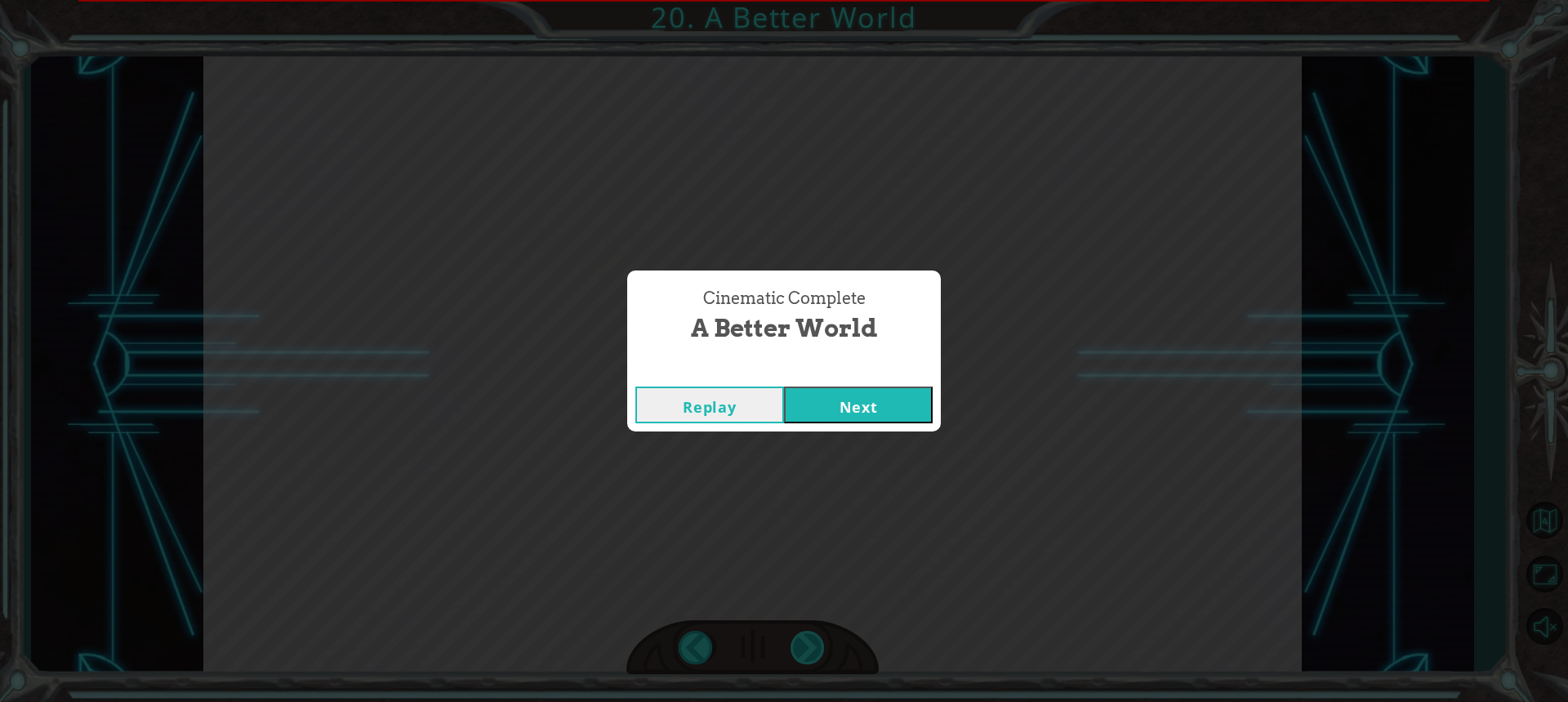
click at [810, 642] on div "Cinematic Complete A Better World Replay Next" at bounding box center [784, 351] width 1568 height 702
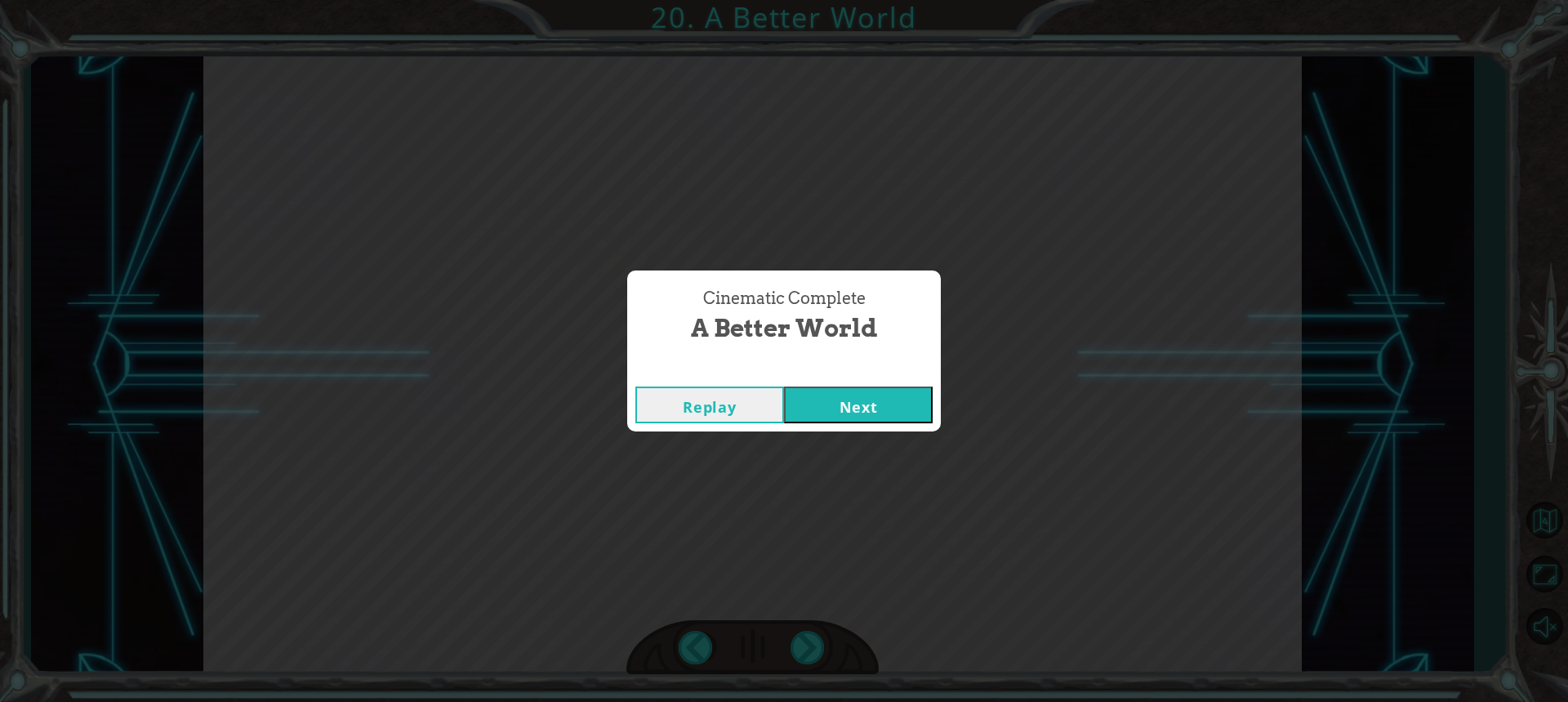
click at [811, 397] on button "Next" at bounding box center [859, 405] width 148 height 37
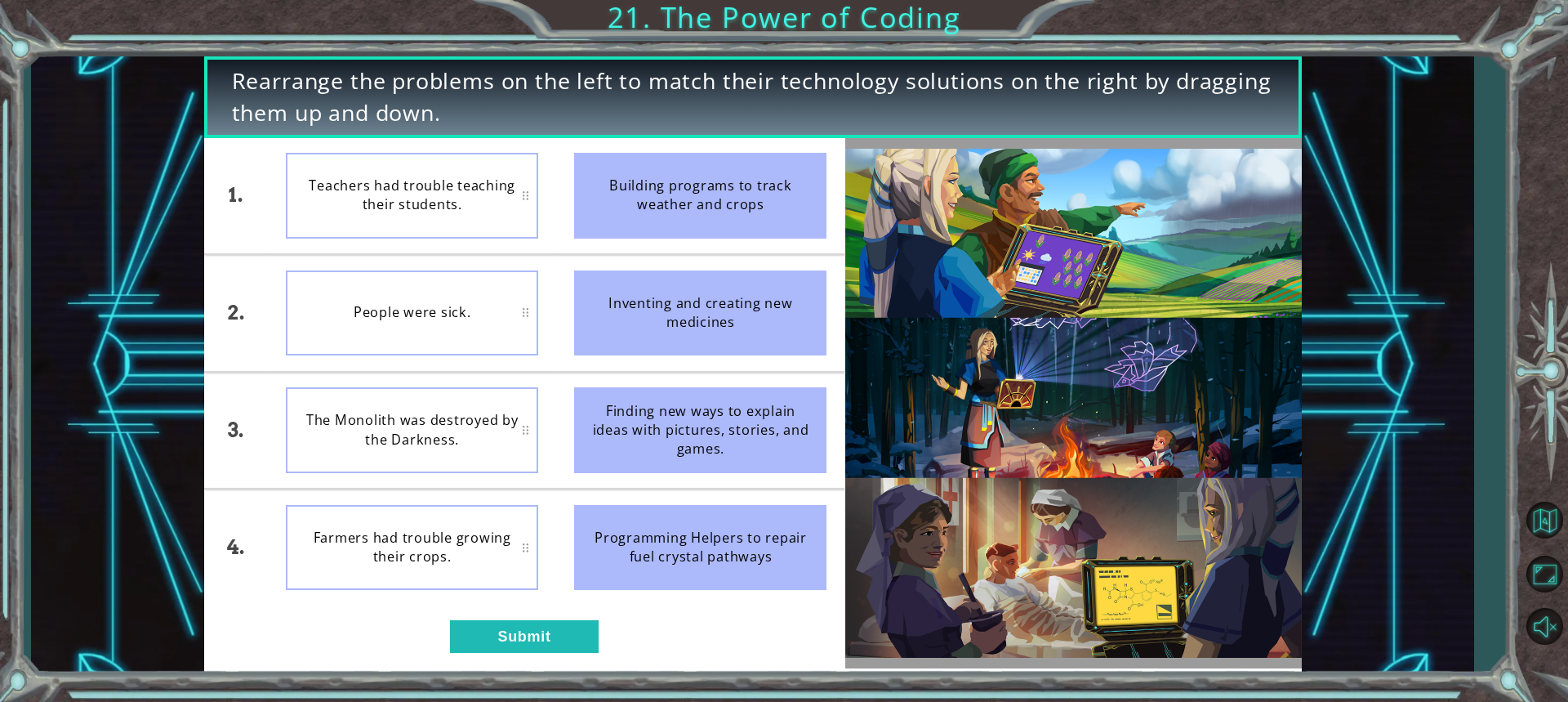
drag, startPoint x: 727, startPoint y: 211, endPoint x: 695, endPoint y: 196, distance: 35.3
click at [695, 196] on div "Building programs to track weather and crops" at bounding box center [700, 196] width 252 height 85
drag, startPoint x: 815, startPoint y: 190, endPoint x: 715, endPoint y: 246, distance: 114.6
click at [715, 246] on li "Building programs to track weather and crops" at bounding box center [700, 196] width 288 height 116
click at [532, 641] on button "Submit" at bounding box center [524, 636] width 148 height 32
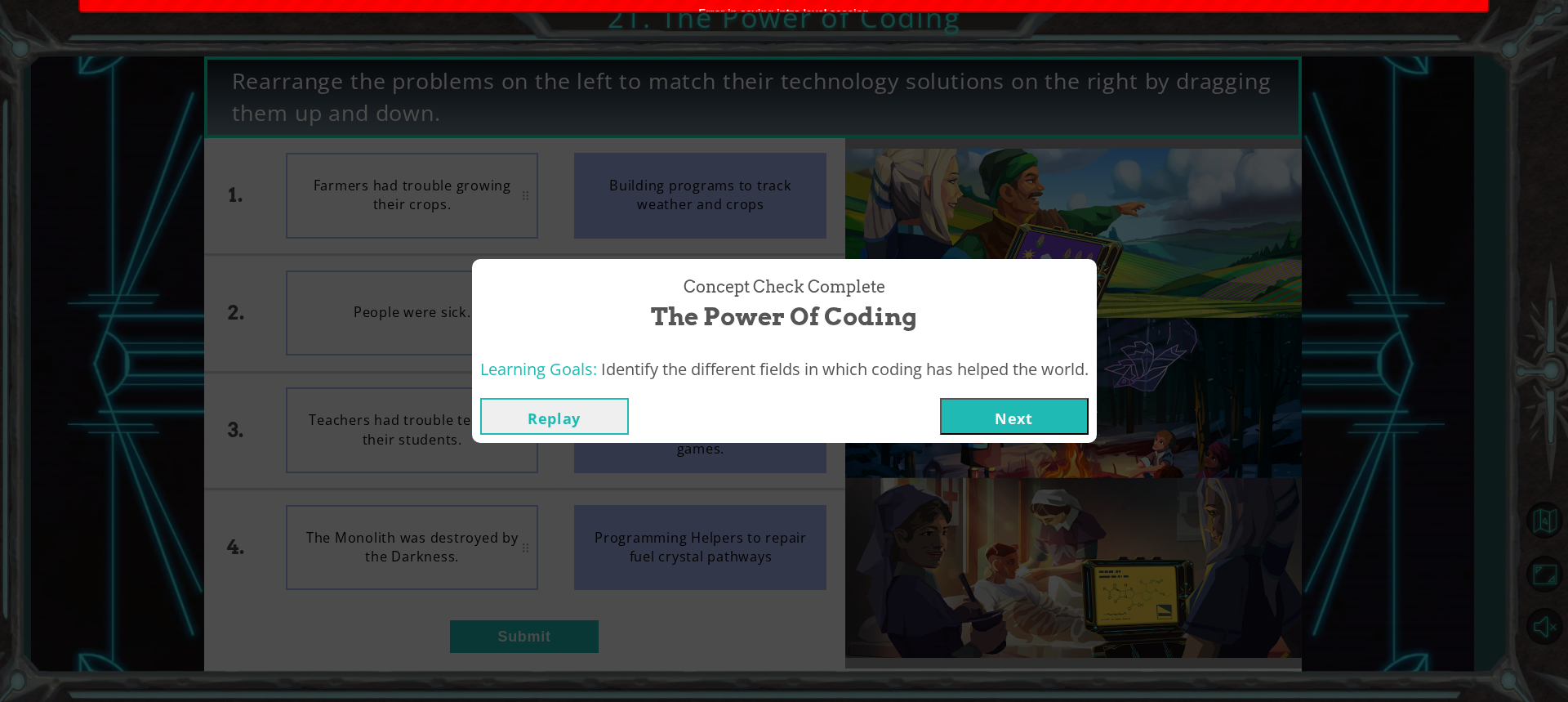
click at [976, 420] on button "Next" at bounding box center [1014, 416] width 148 height 37
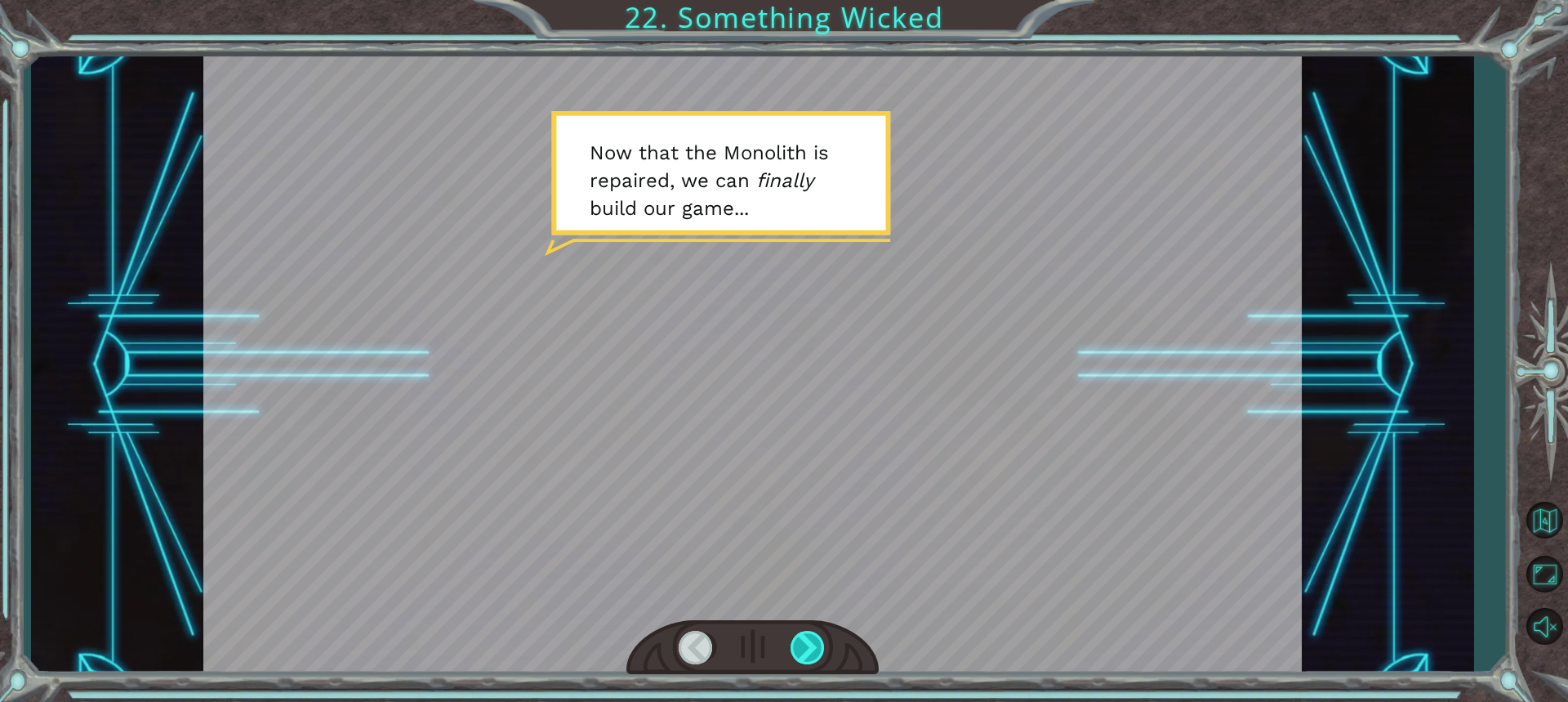
click at [813, 645] on div at bounding box center [809, 647] width 36 height 33
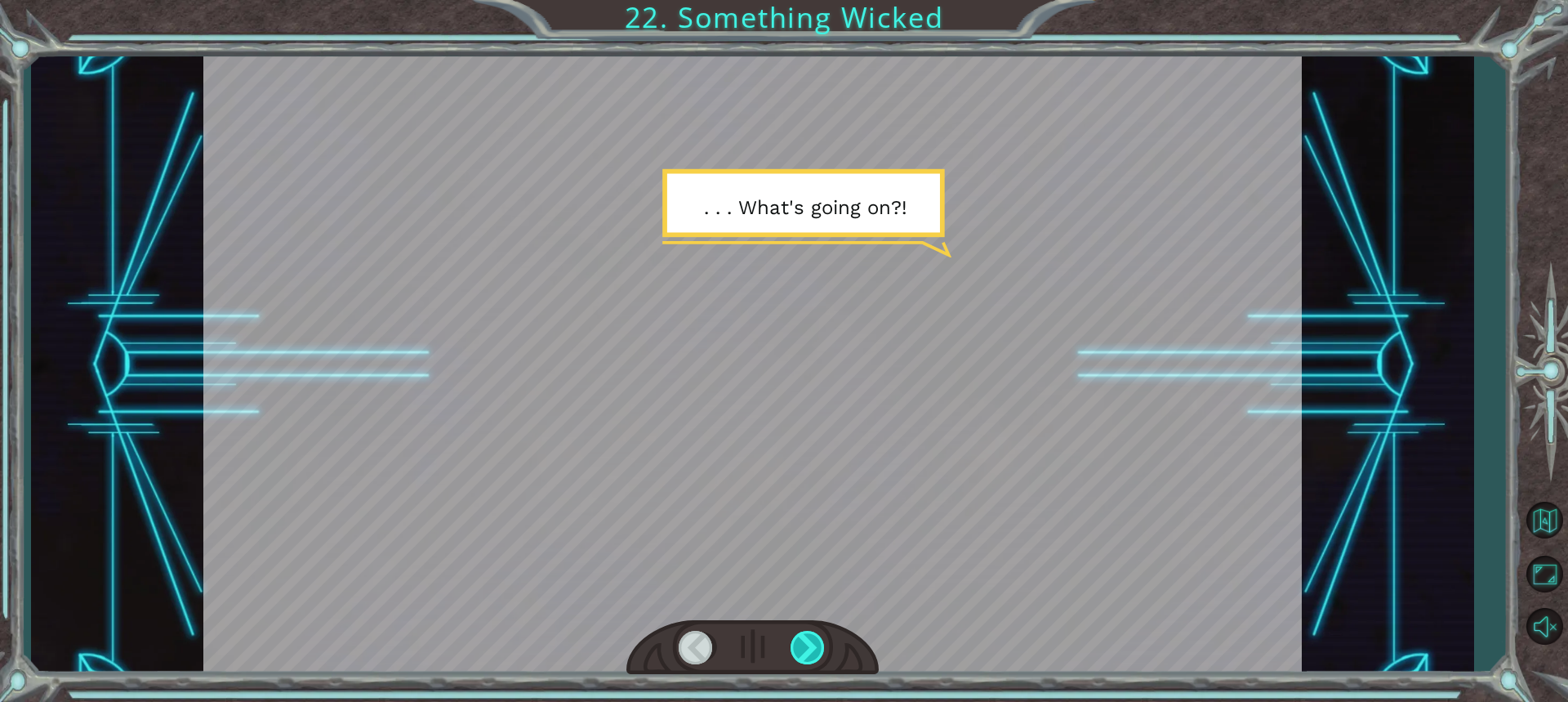
click at [813, 645] on div at bounding box center [809, 647] width 36 height 33
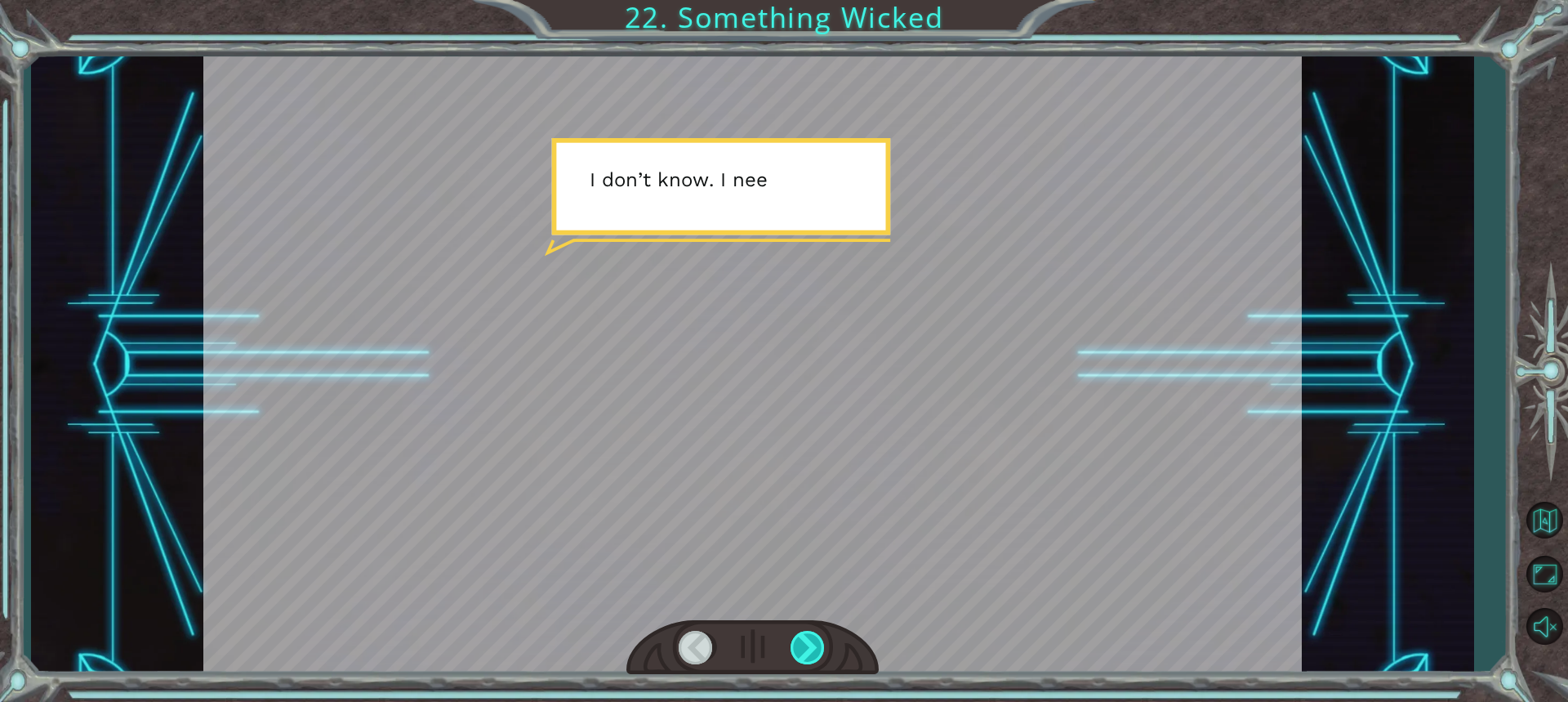
click at [813, 645] on div at bounding box center [809, 647] width 36 height 33
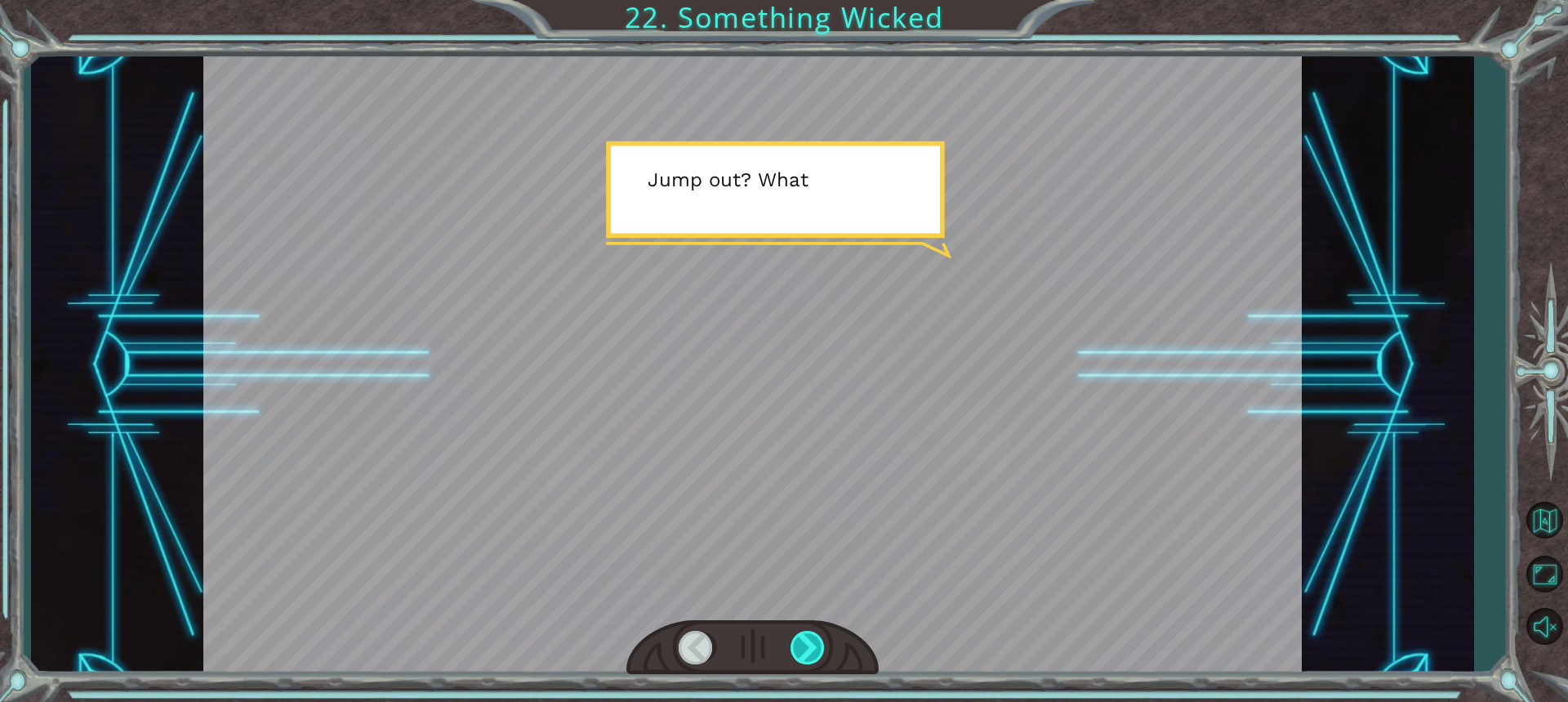
click at [813, 645] on div at bounding box center [809, 647] width 36 height 33
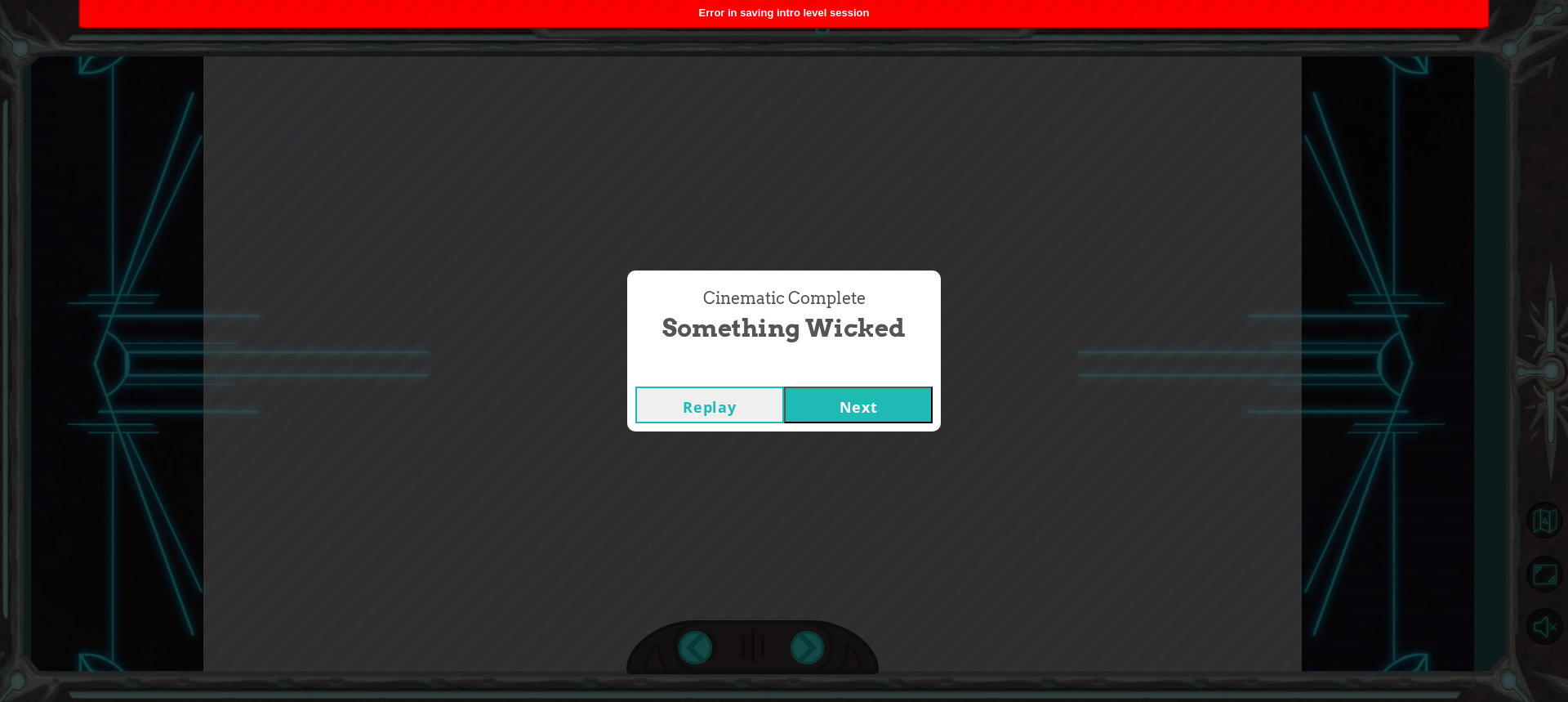
click at [824, 404] on button "Next" at bounding box center [859, 405] width 148 height 37
